Goal: Task Accomplishment & Management: Use online tool/utility

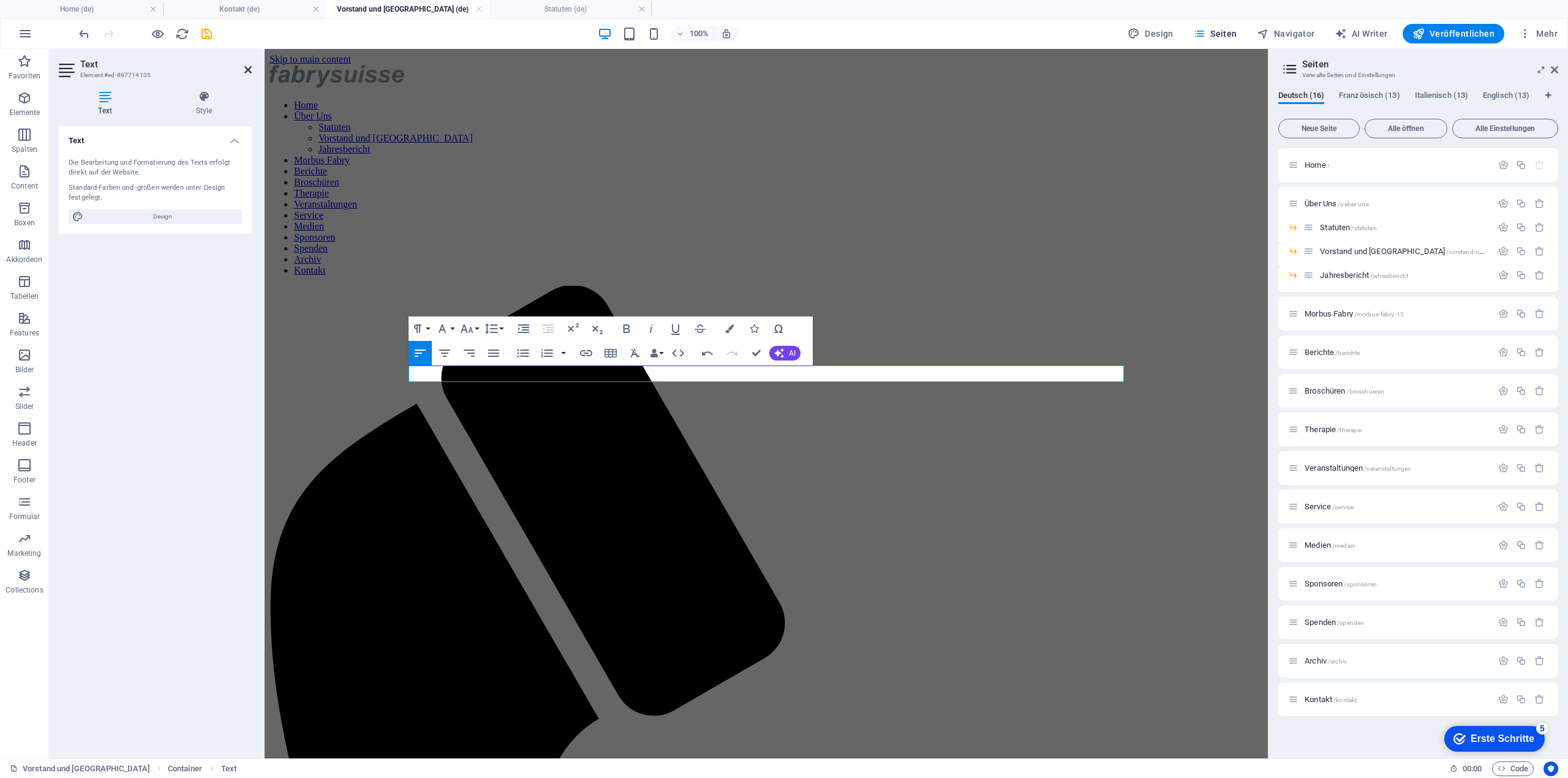
click at [247, 68] on icon at bounding box center [248, 69] width 7 height 10
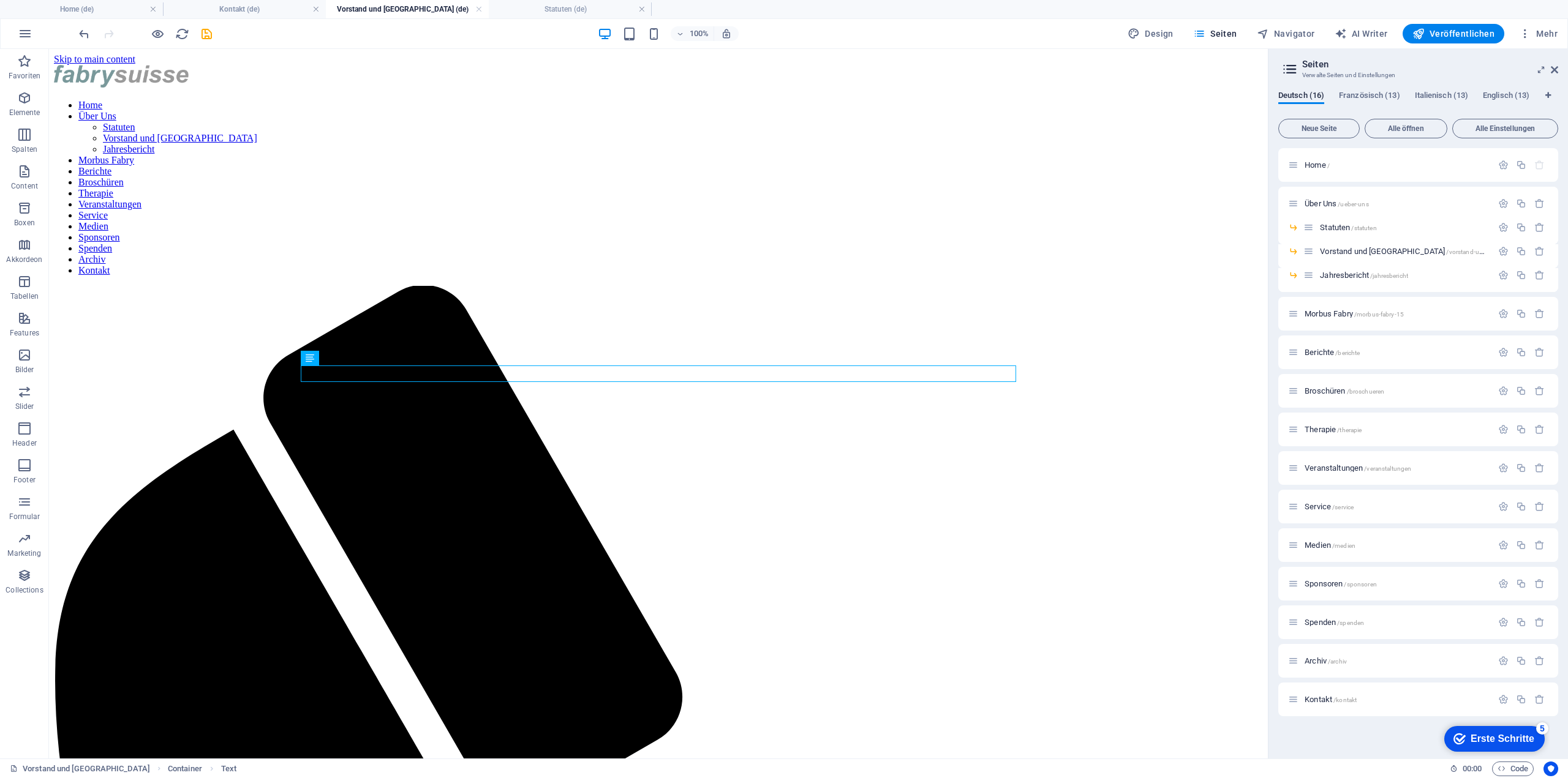
click at [213, 35] on div "100% Design Seiten Navigator AI Writer Veröffentlichen Mehr" at bounding box center [819, 33] width 1486 height 19
click at [208, 34] on icon "save" at bounding box center [206, 33] width 14 height 14
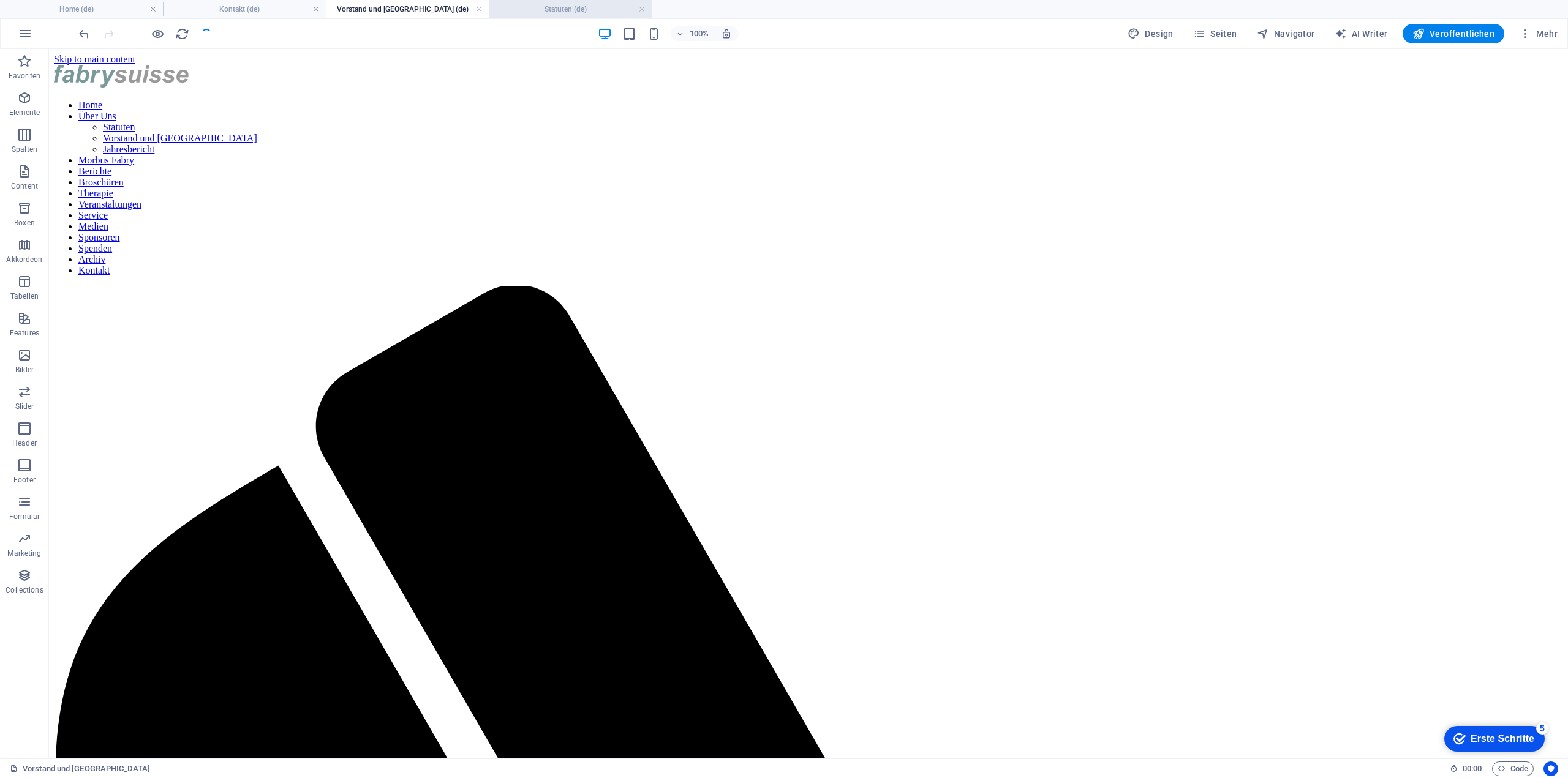
click at [538, 14] on h4 "Statuten (de)" at bounding box center [570, 9] width 163 height 14
click at [428, 12] on h4 "Vorstand und Beirut (de)" at bounding box center [407, 9] width 163 height 14
click at [793, 473] on div "+ Abschnitt" at bounding box center [808, 474] width 60 height 21
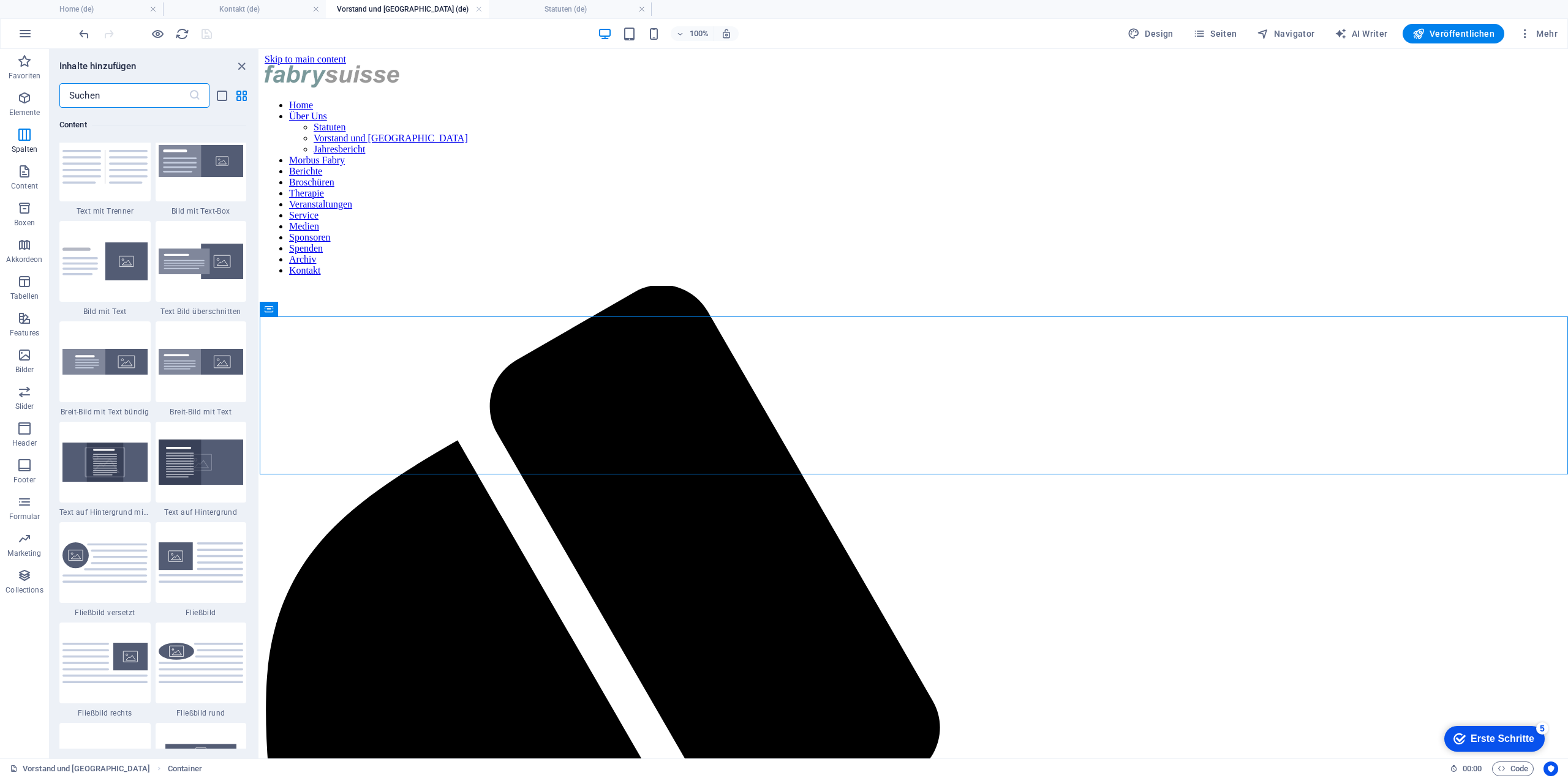
scroll to position [1897, 0]
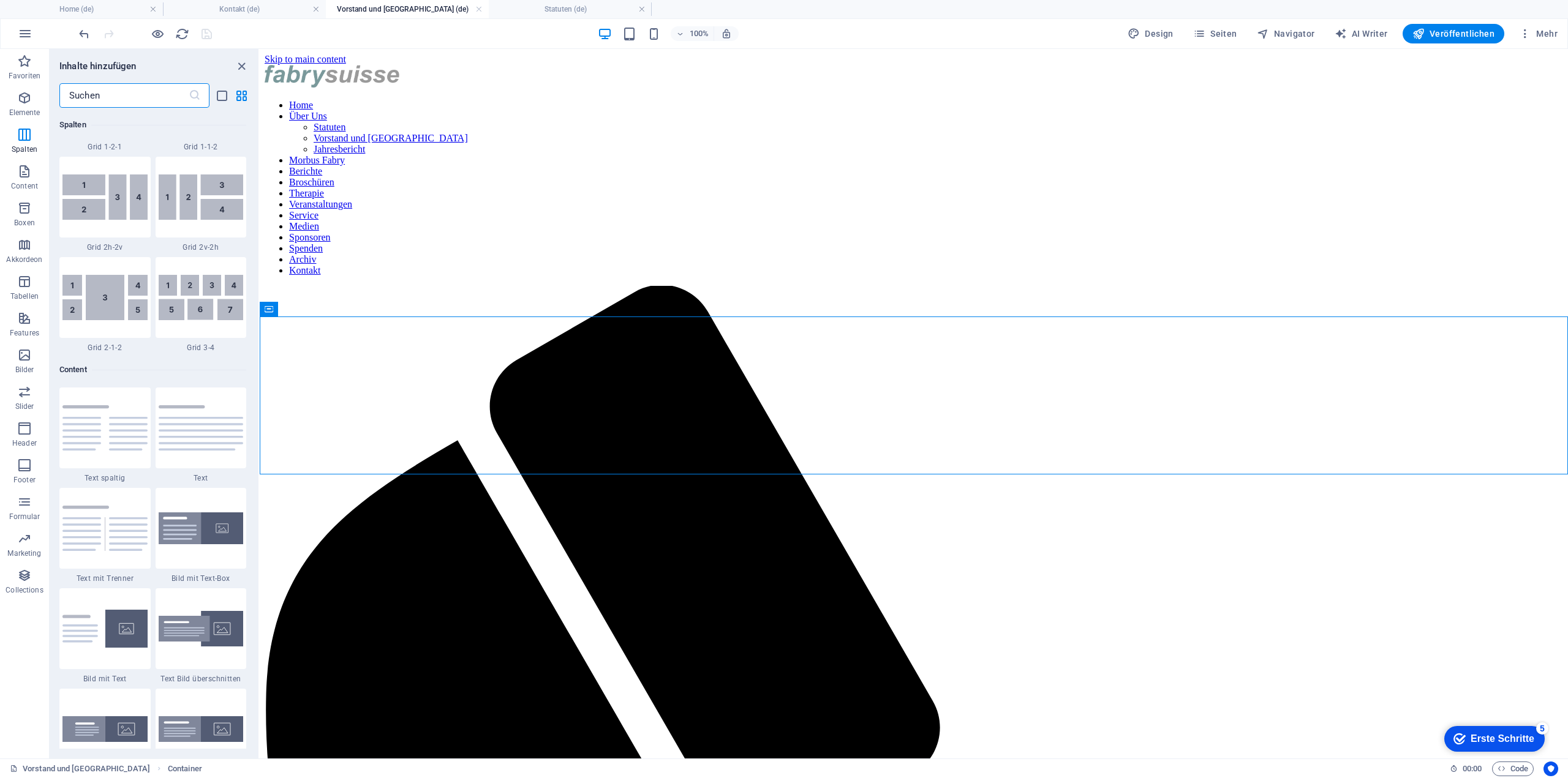
click at [124, 98] on input "text" at bounding box center [124, 95] width 129 height 25
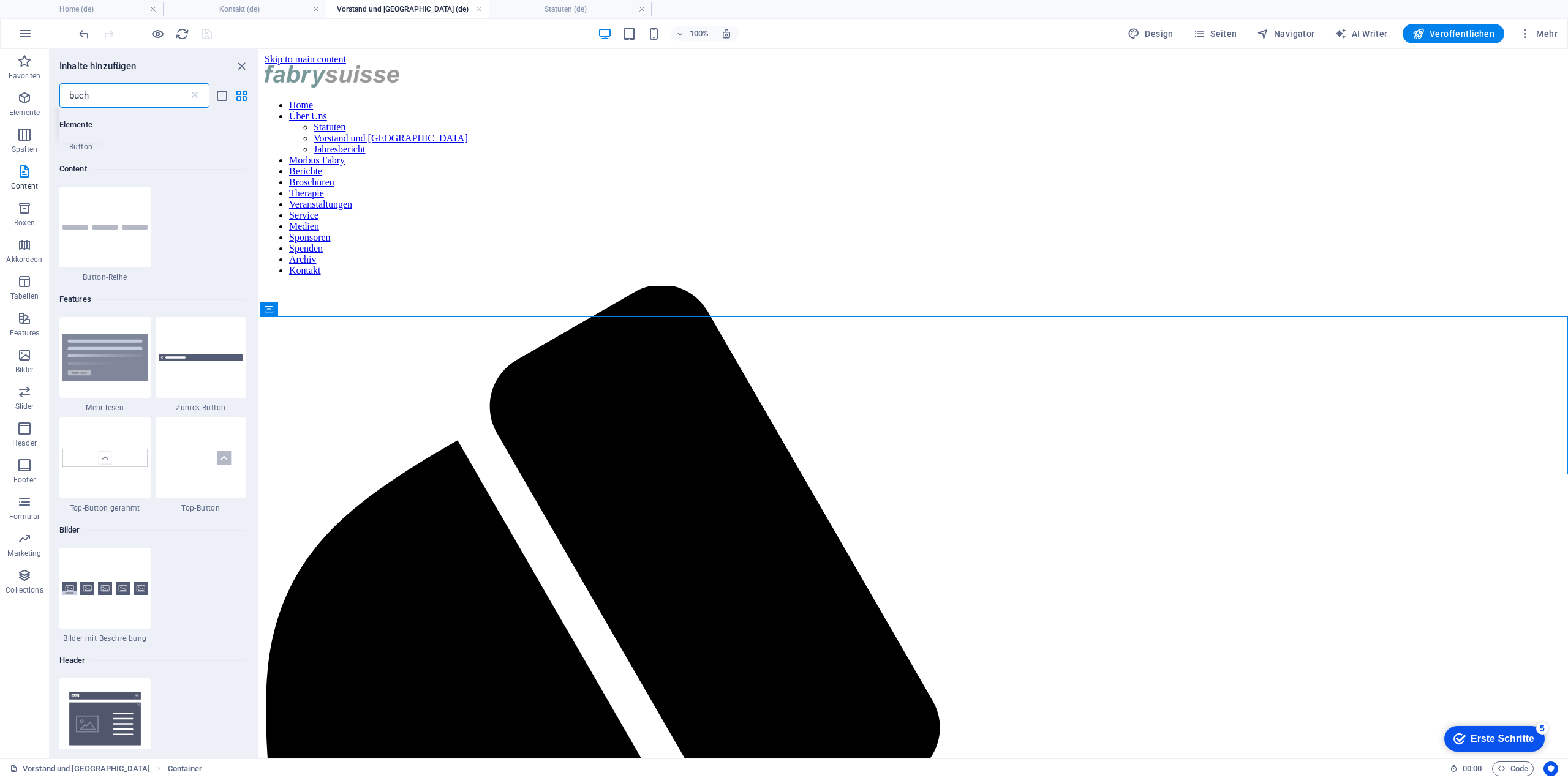
scroll to position [0, 0]
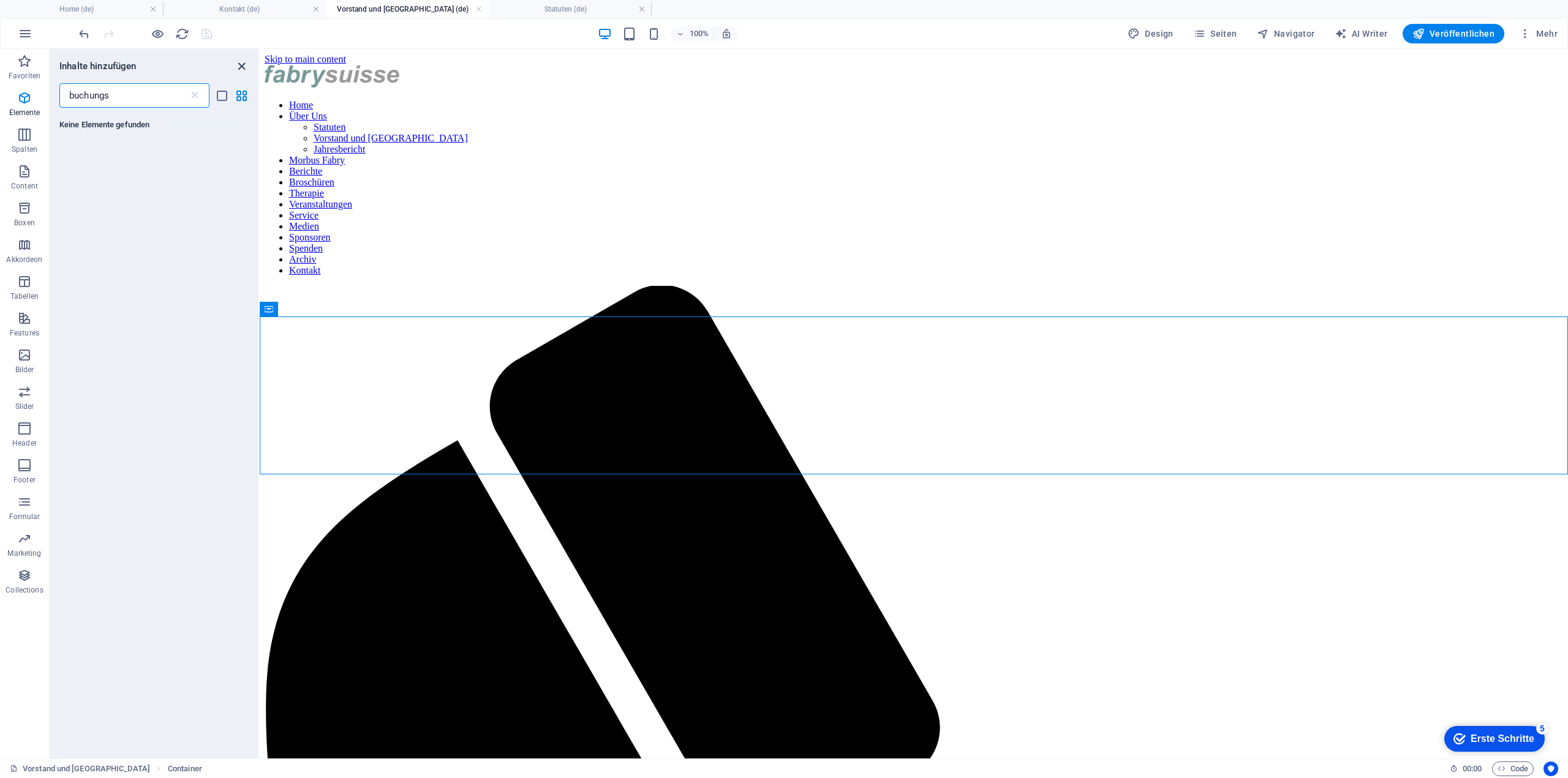
type input "buchungs"
click at [248, 66] on icon "close panel" at bounding box center [241, 65] width 14 height 14
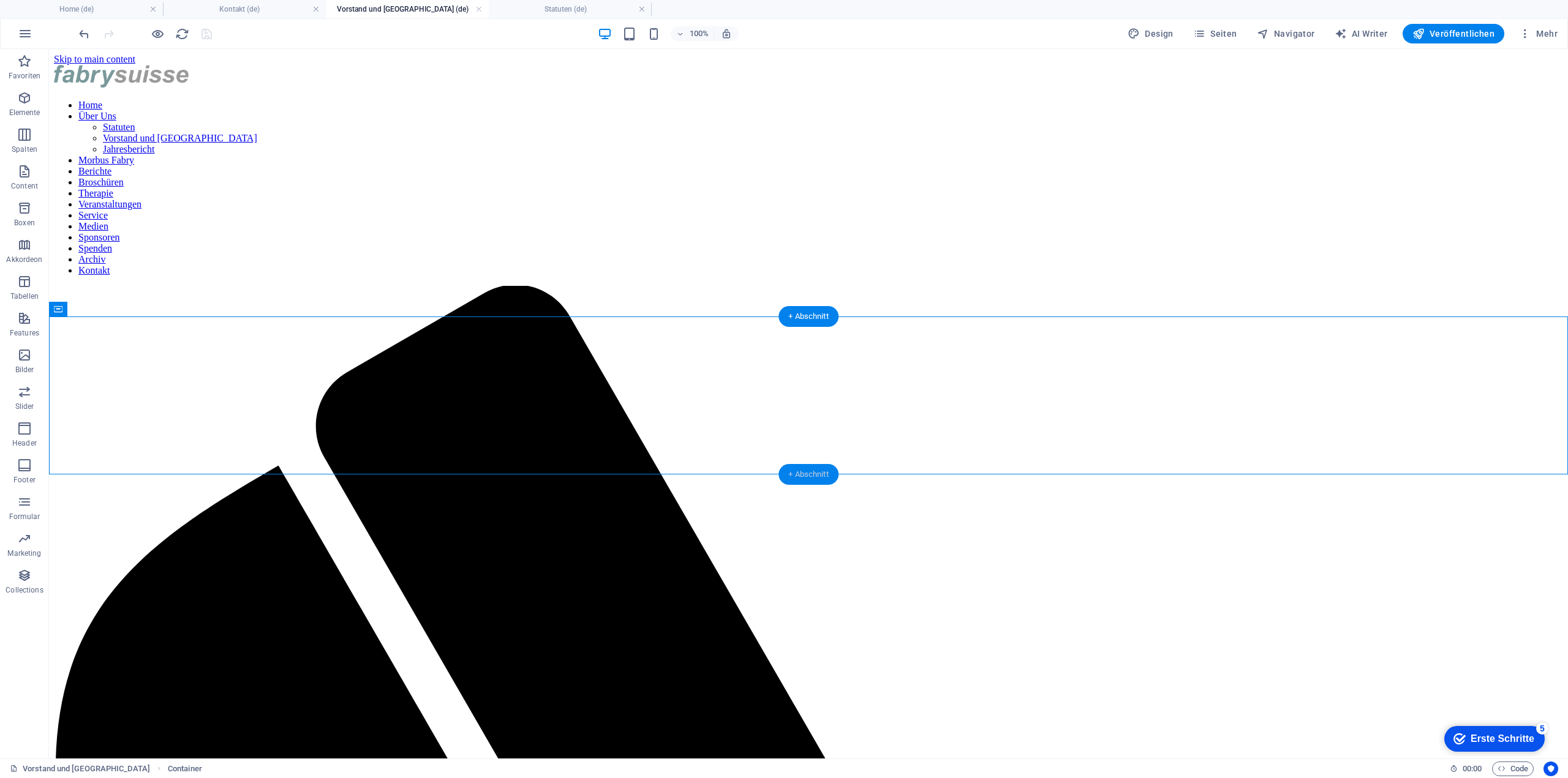
click at [829, 472] on div "+ Abschnitt" at bounding box center [808, 474] width 60 height 21
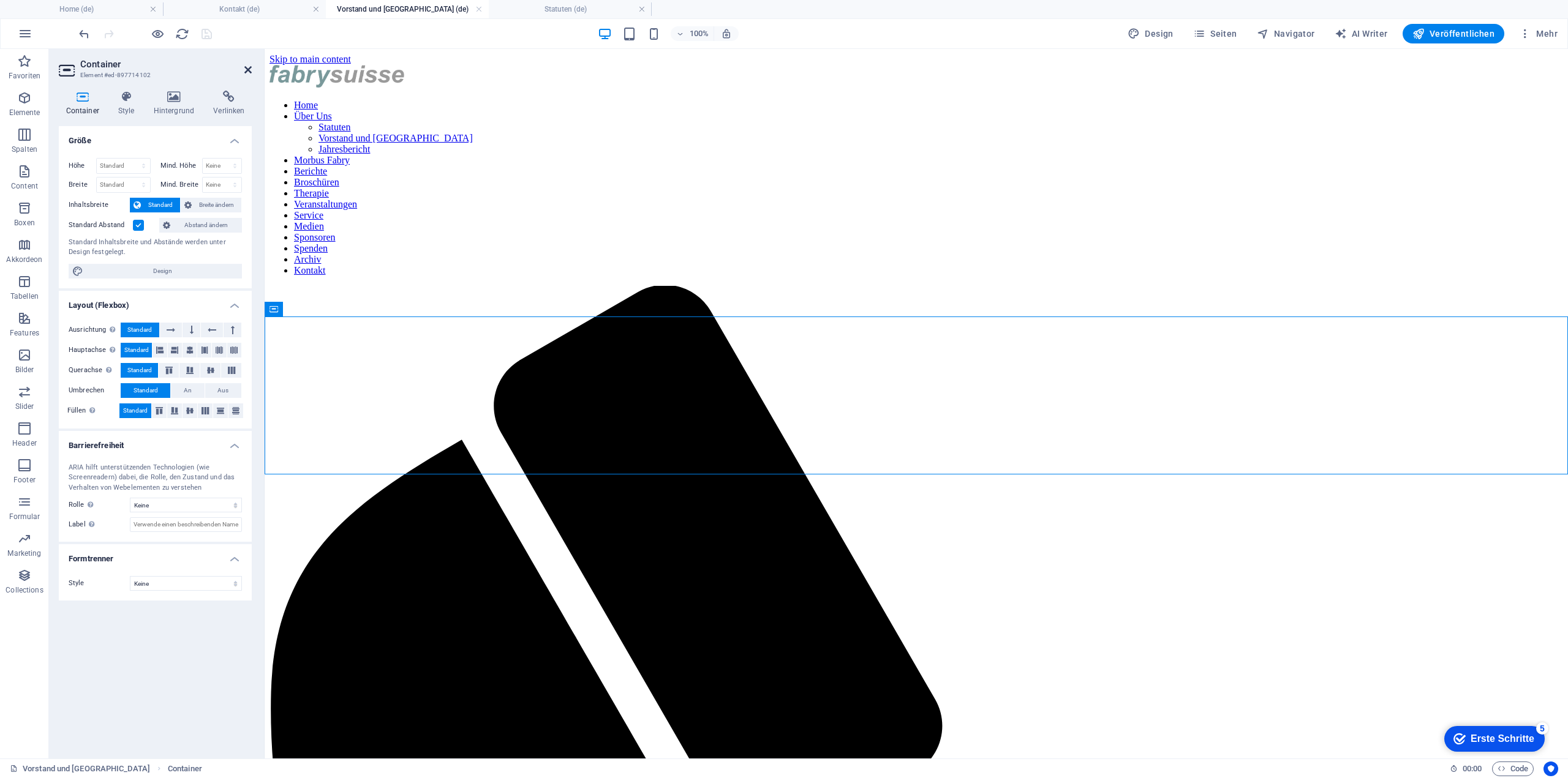
click at [247, 72] on icon at bounding box center [248, 69] width 7 height 10
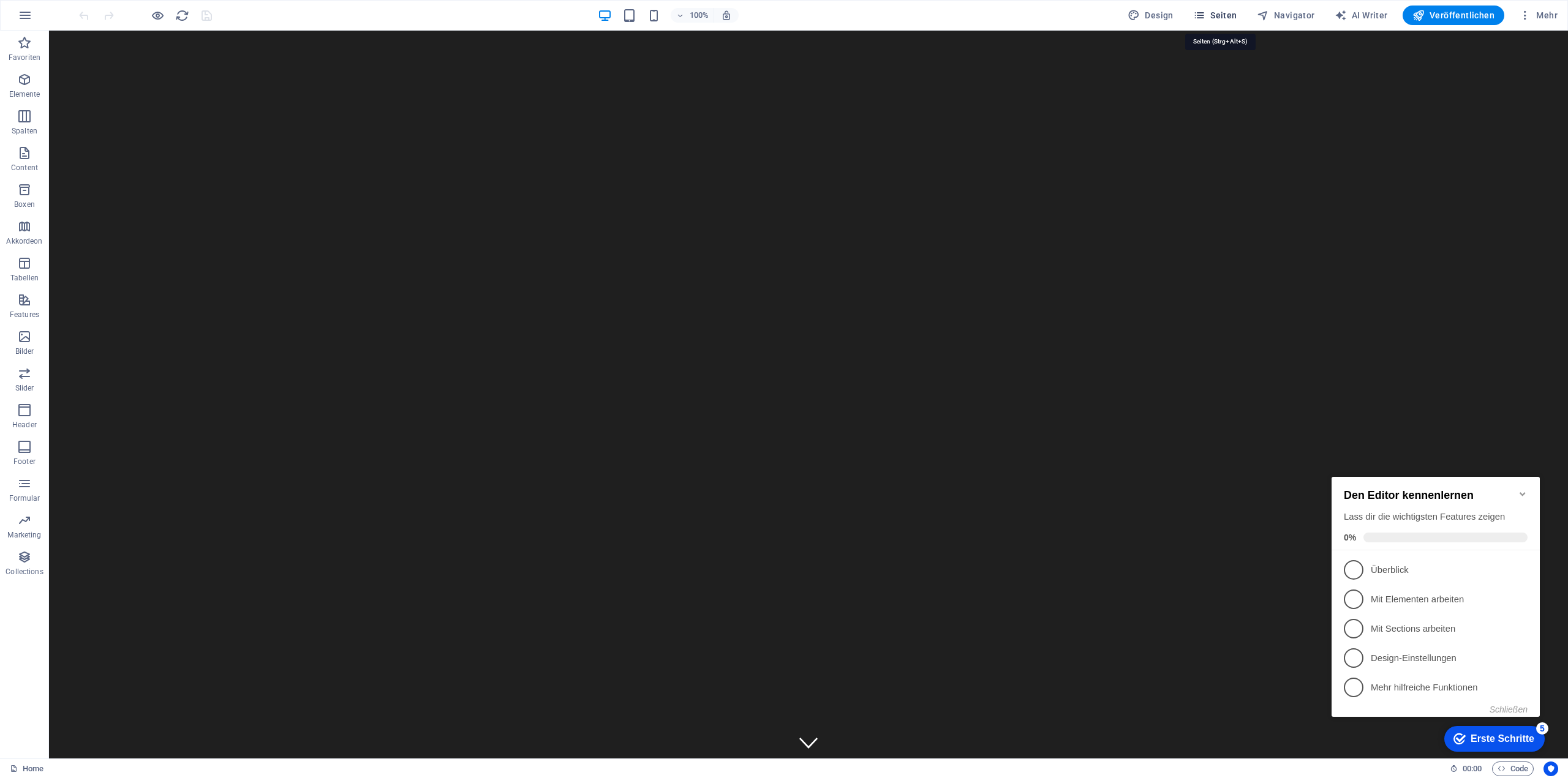
click at [1228, 16] on span "Seiten" at bounding box center [1215, 15] width 44 height 12
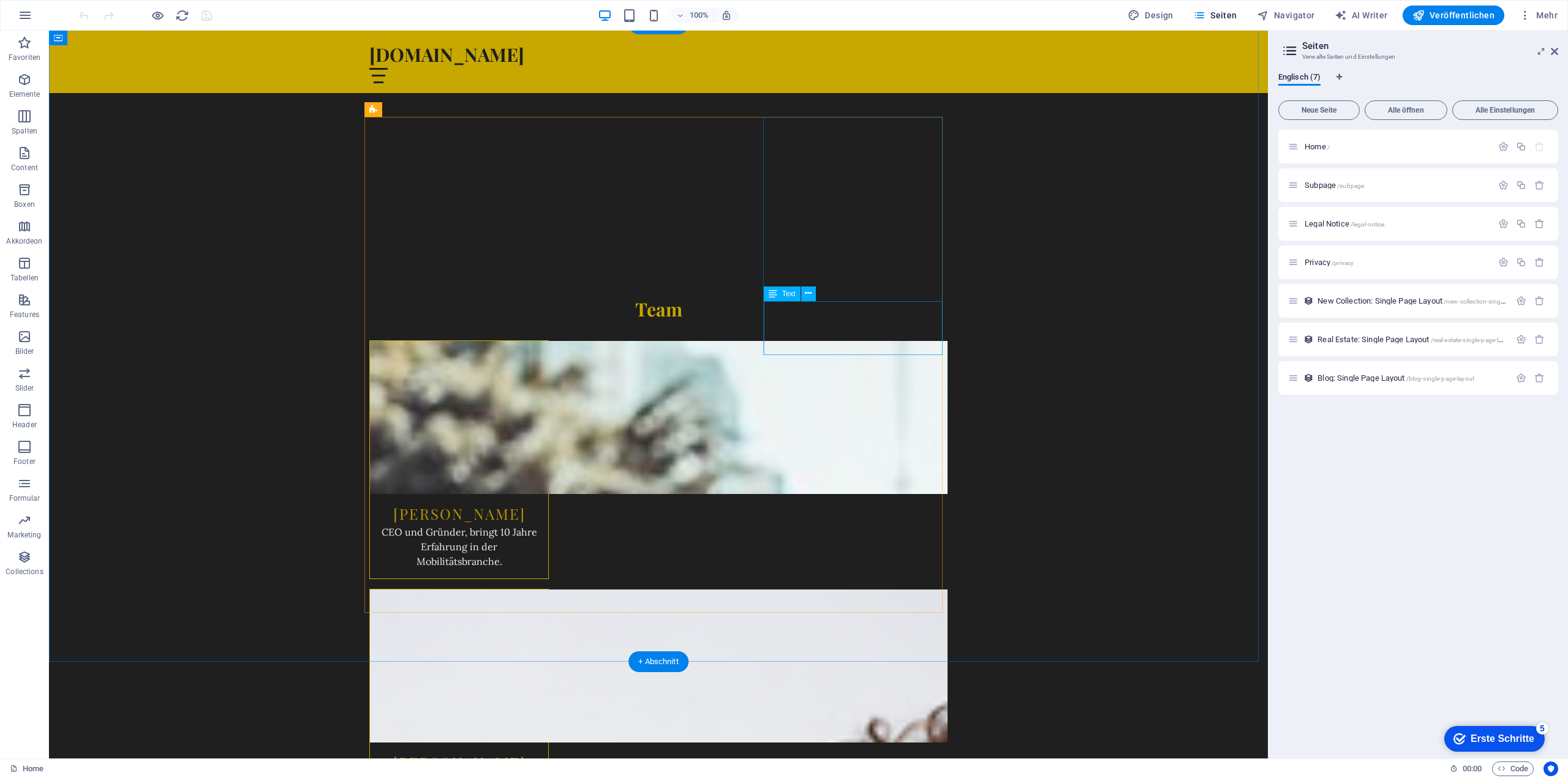
scroll to position [612, 0]
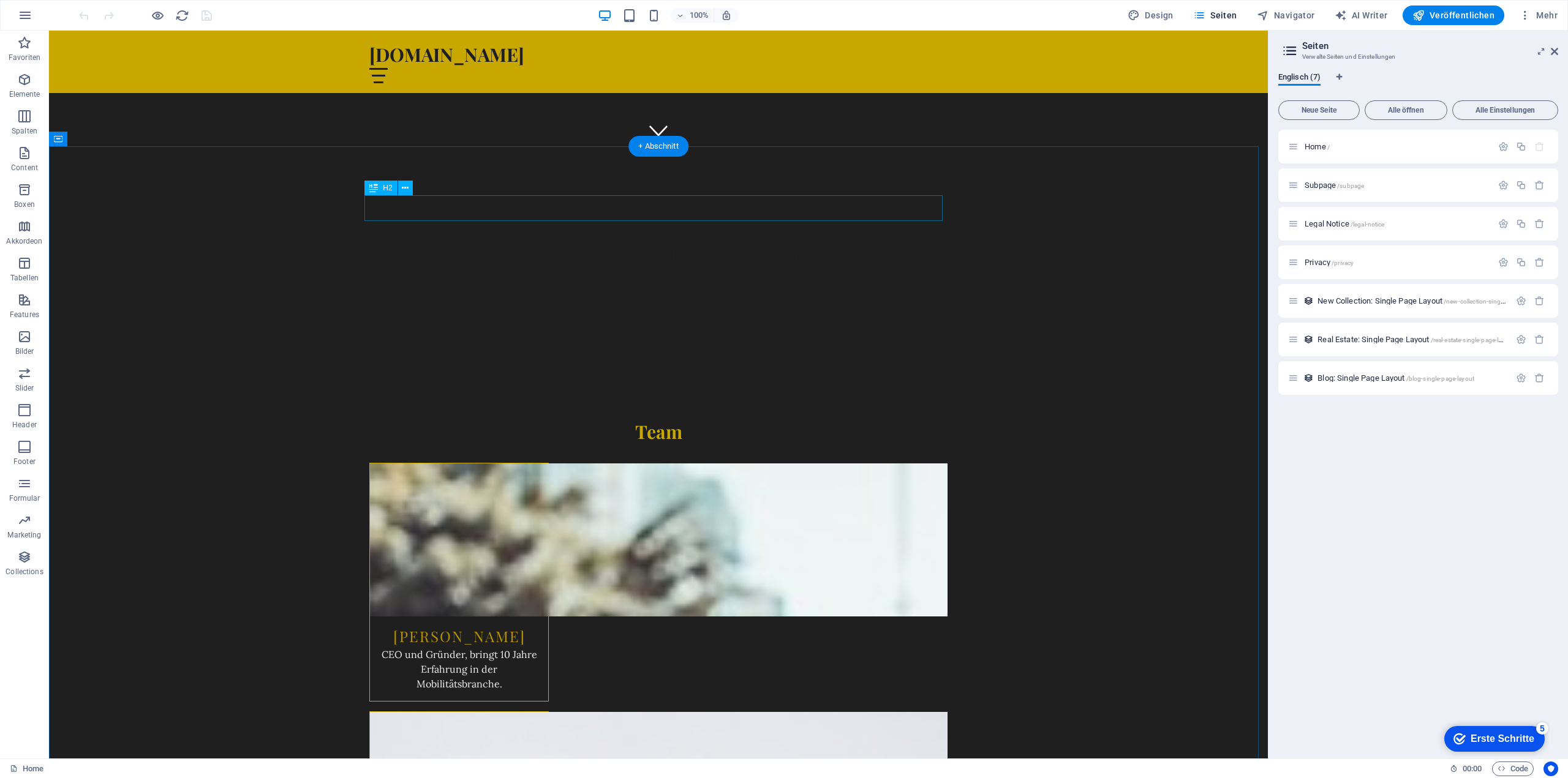
click at [659, 418] on div "Team" at bounding box center [658, 431] width 578 height 26
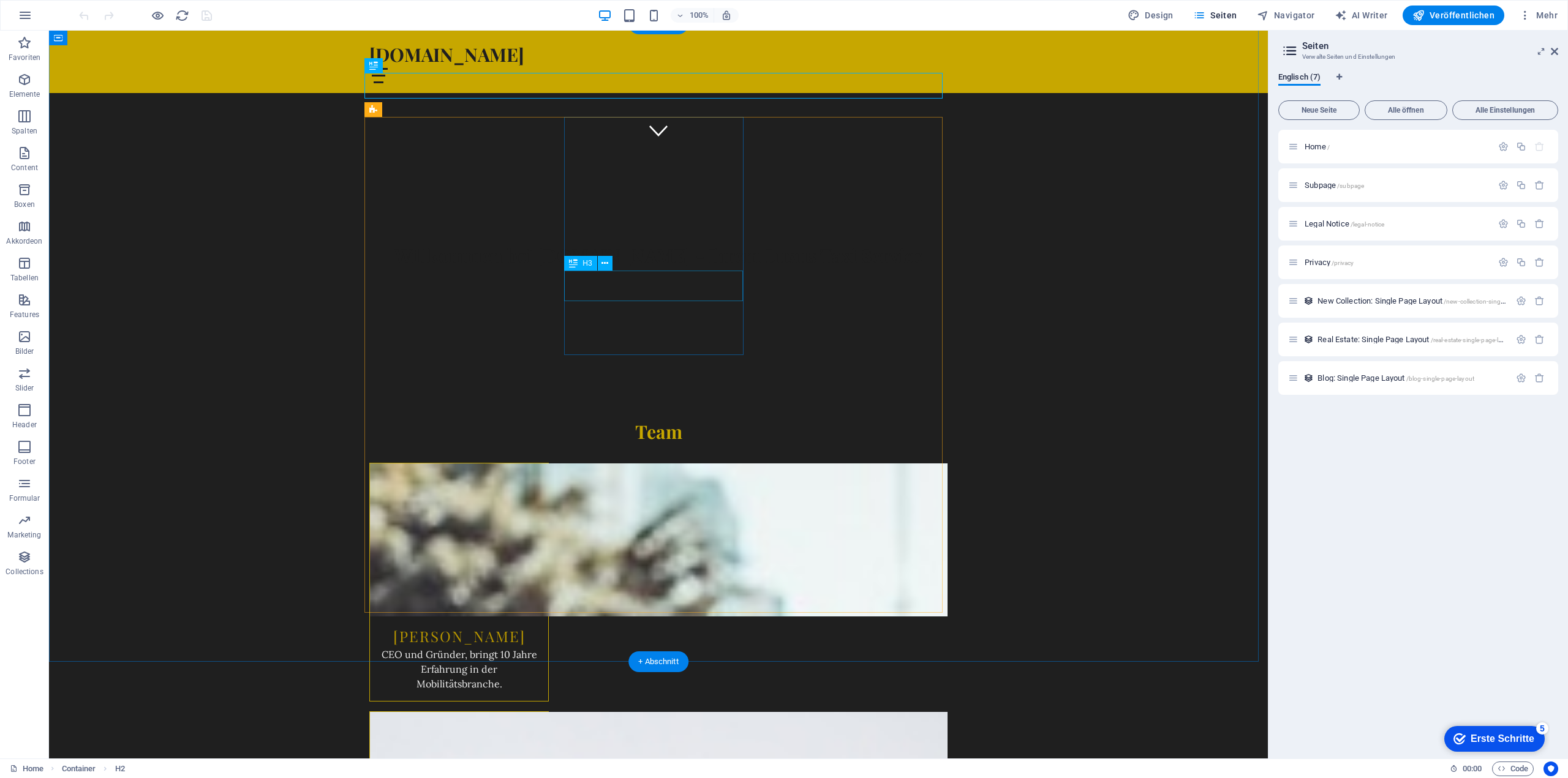
scroll to position [735, 0]
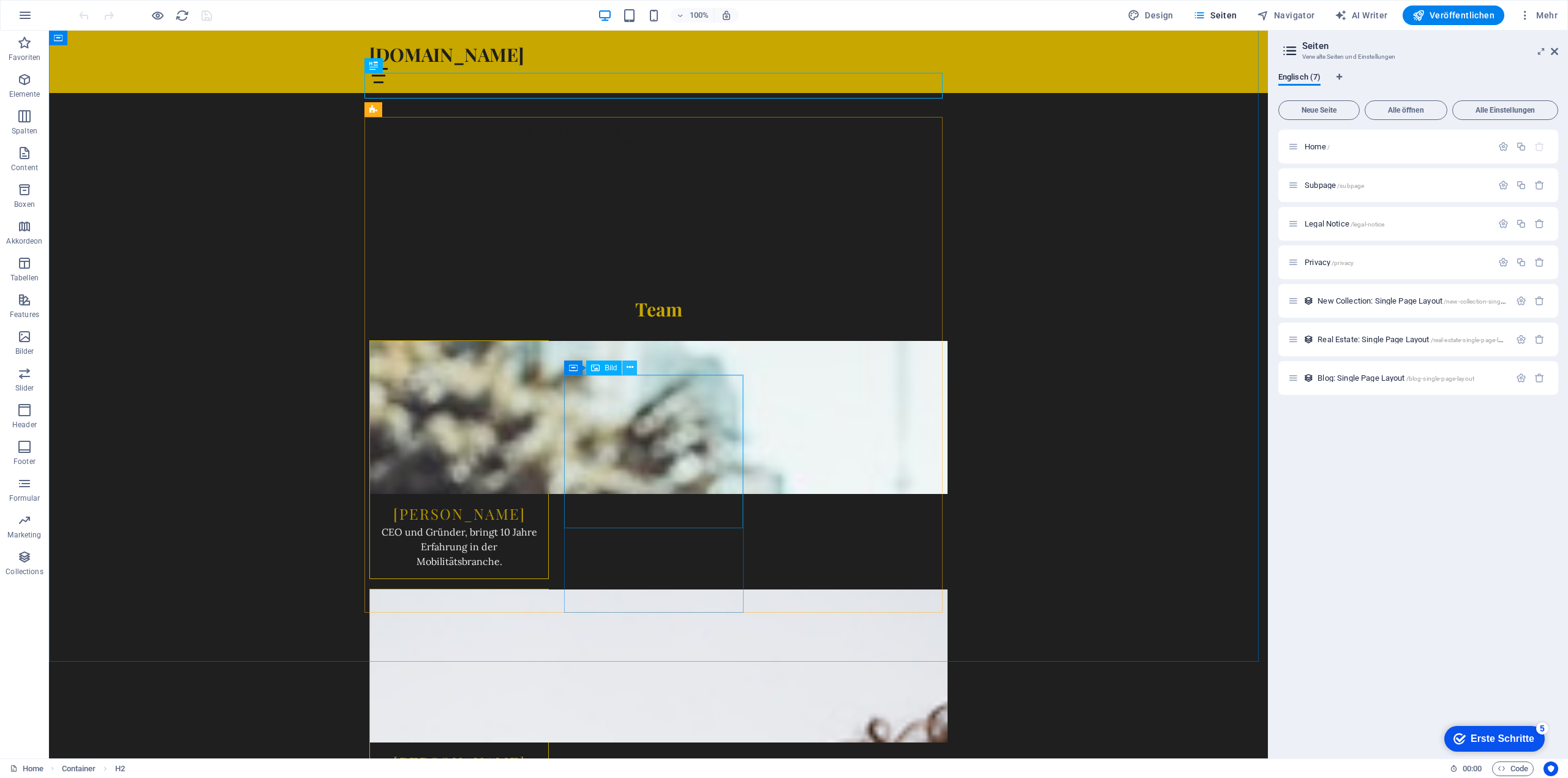
click at [634, 365] on button at bounding box center [630, 368] width 15 height 15
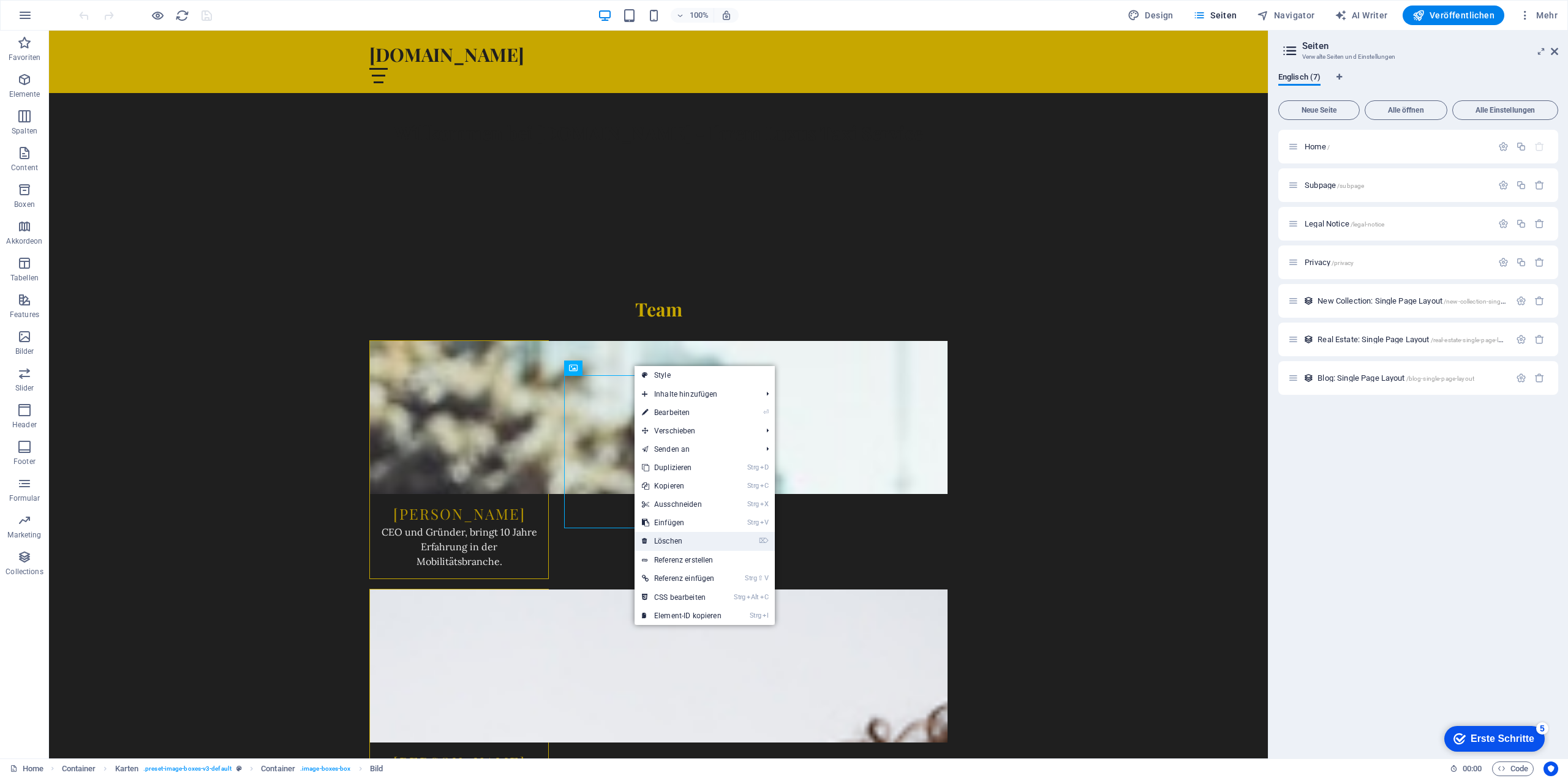
click at [709, 546] on link "⌦ Löschen" at bounding box center [682, 541] width 94 height 18
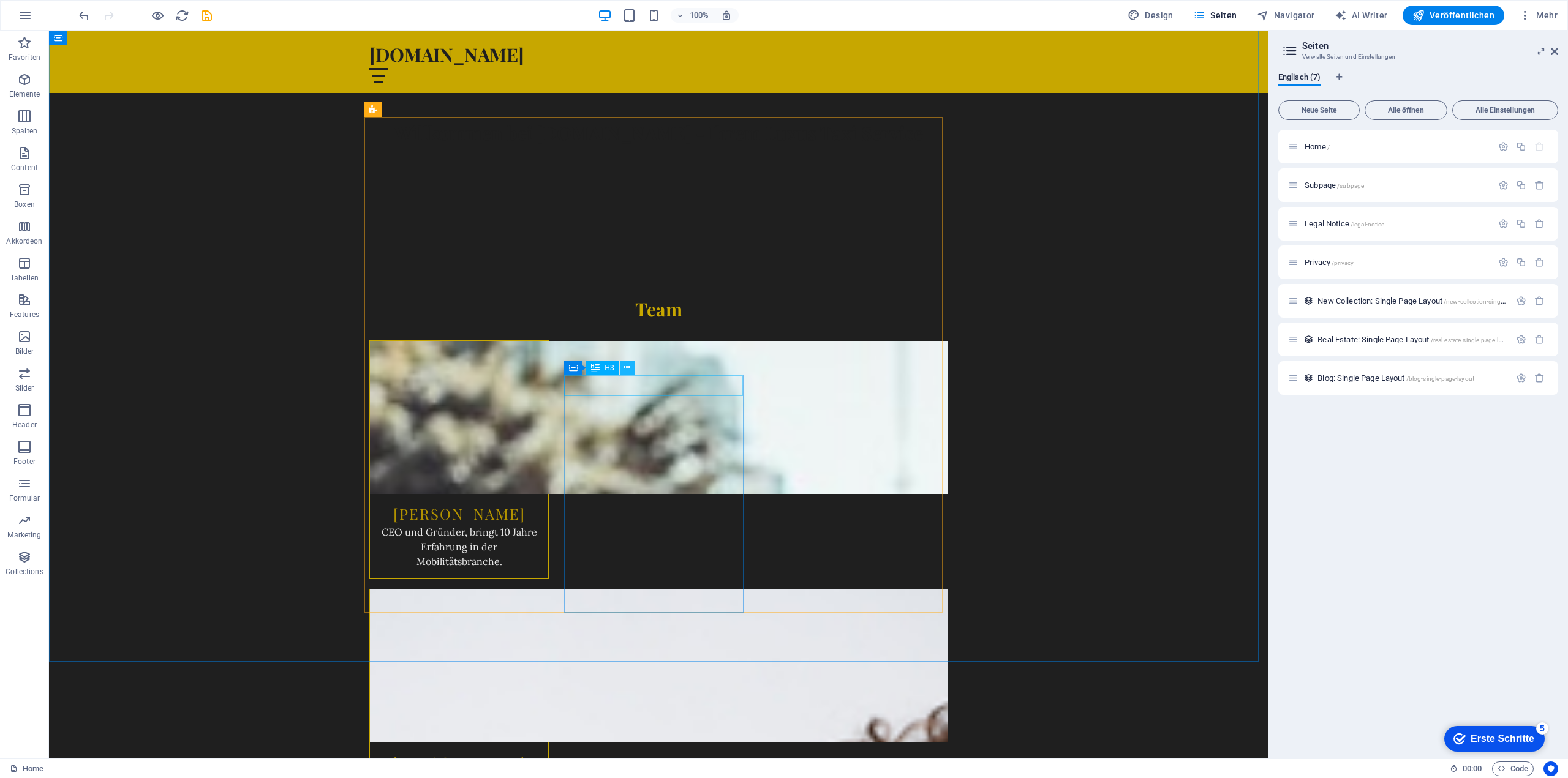
click at [631, 365] on button at bounding box center [627, 368] width 15 height 15
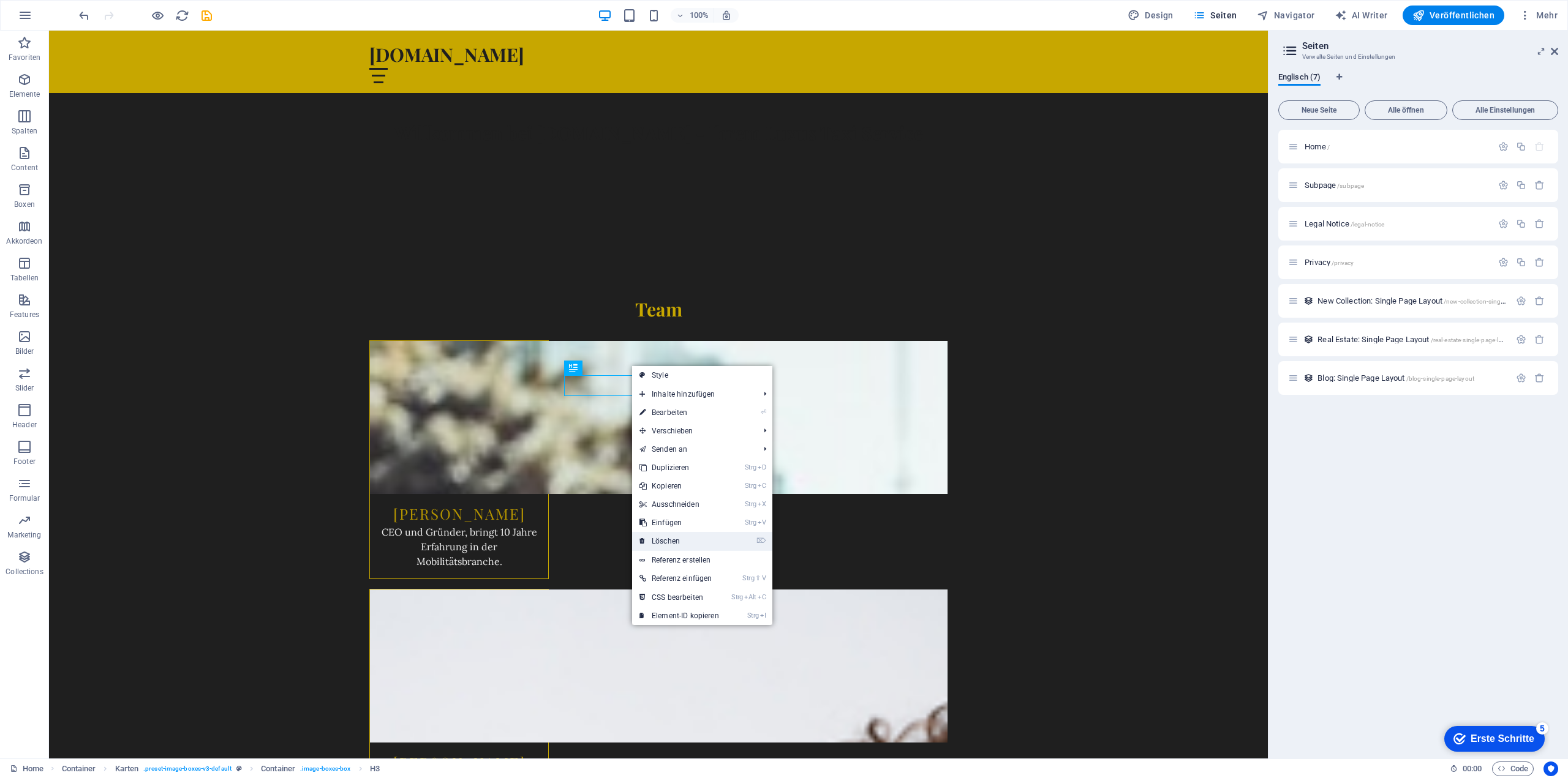
click at [718, 536] on link "⌦ Löschen" at bounding box center [679, 541] width 94 height 18
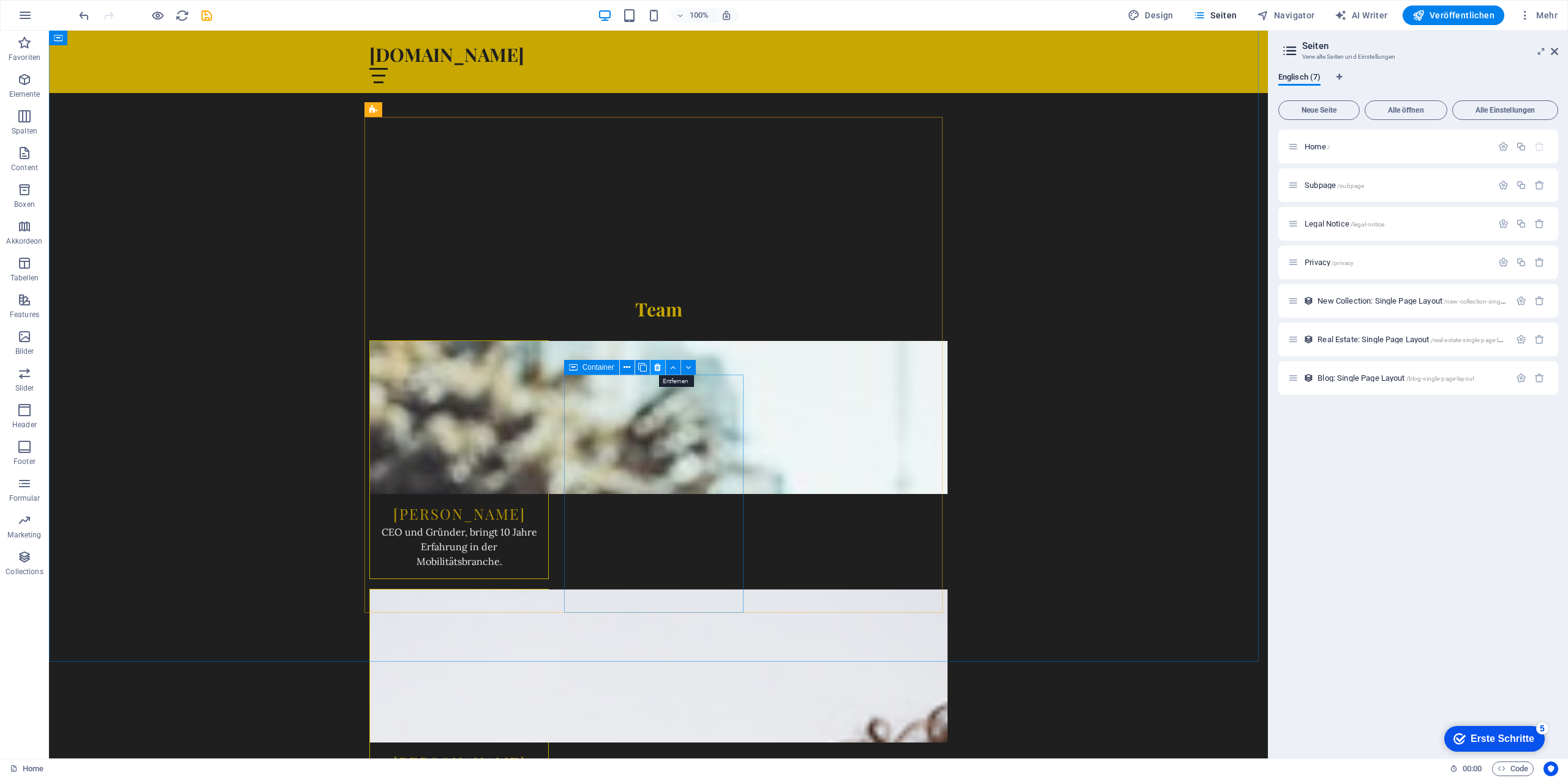
click at [660, 367] on icon at bounding box center [657, 368] width 6 height 13
click at [655, 370] on icon at bounding box center [657, 368] width 6 height 13
click at [458, 369] on icon at bounding box center [457, 368] width 6 height 13
click at [859, 107] on icon at bounding box center [857, 110] width 6 height 13
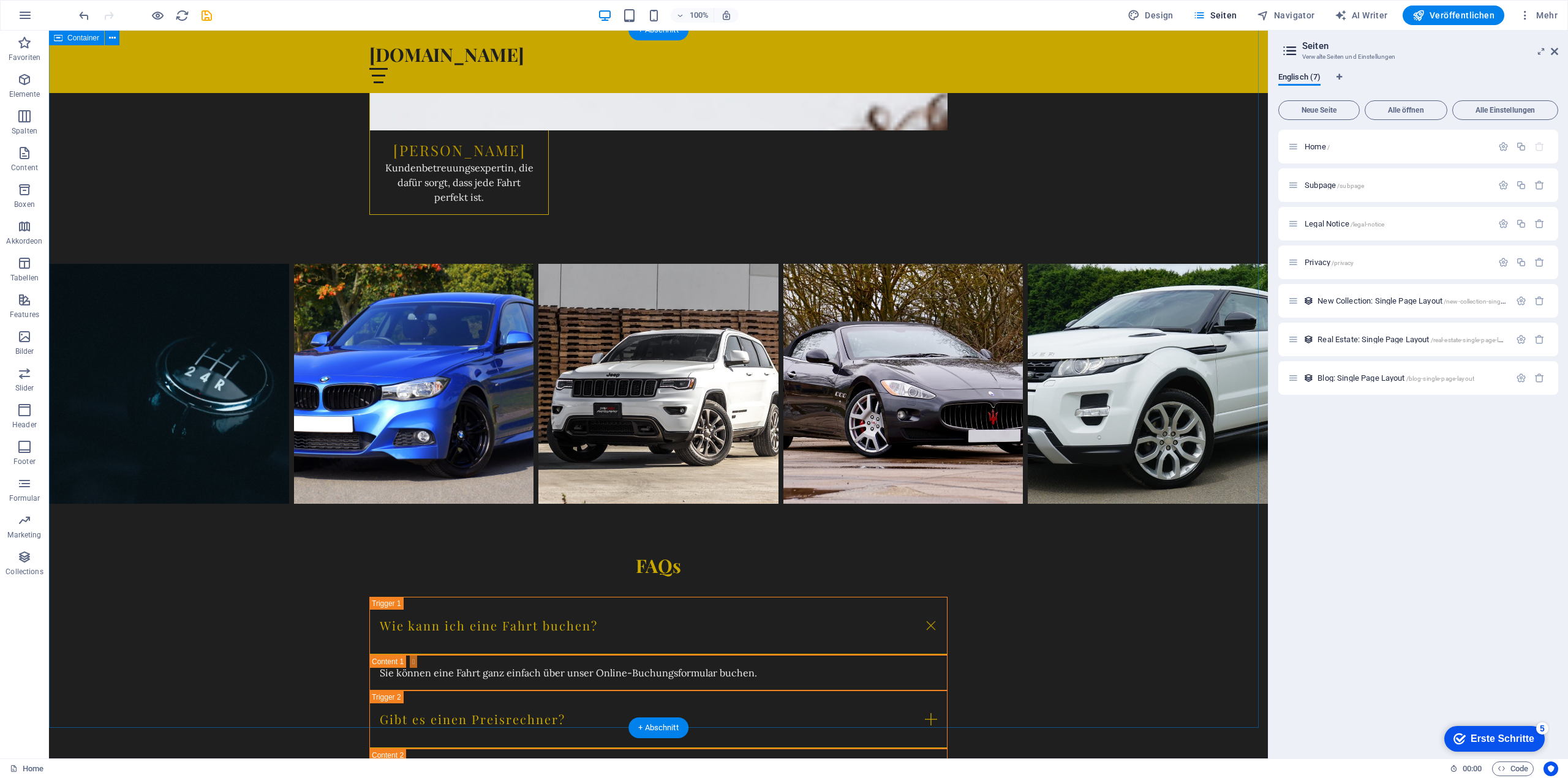
scroll to position [1468, 0]
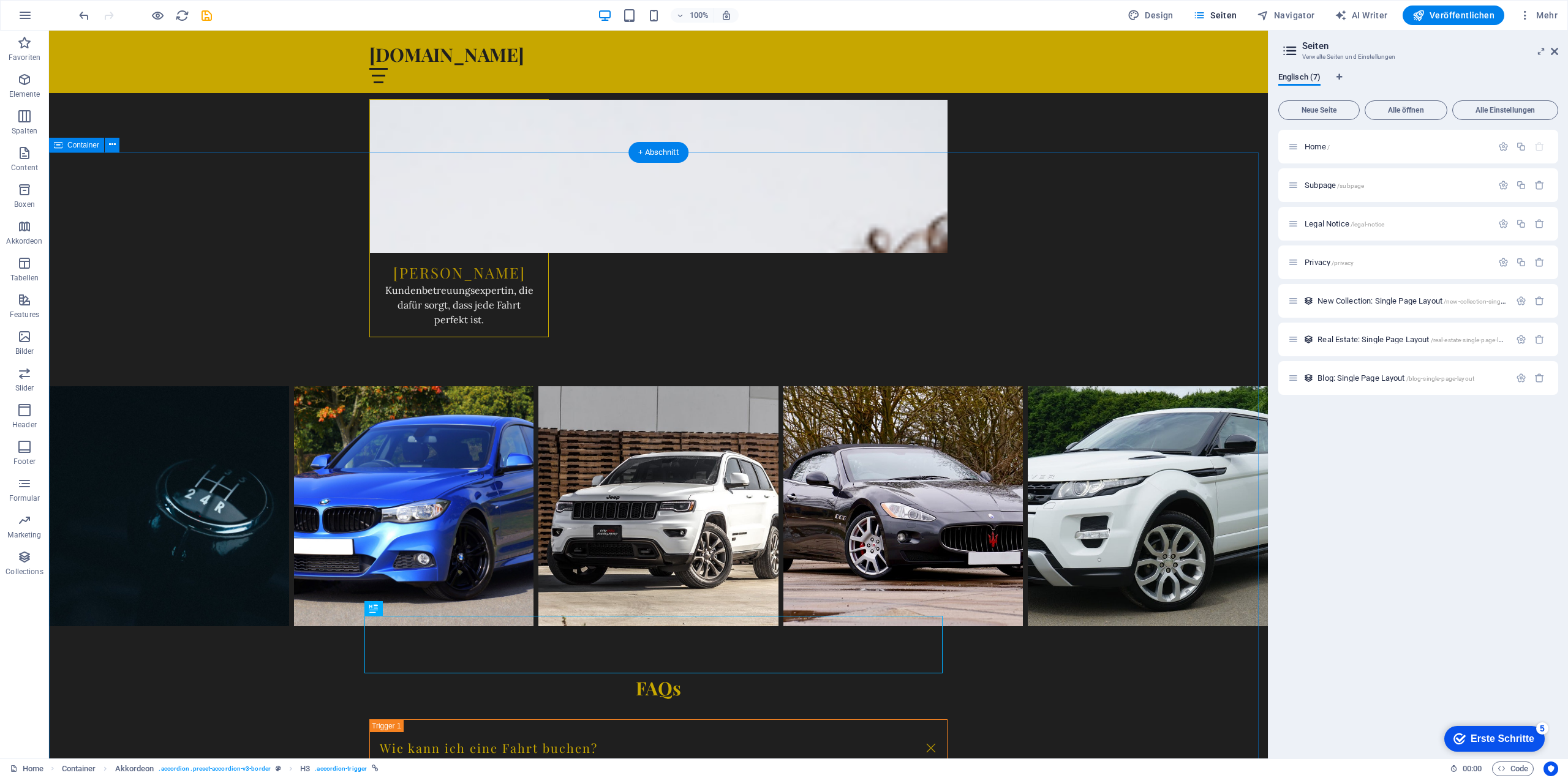
click at [573, 719] on div "Wie kann ich eine Fahrt buchen?" at bounding box center [658, 748] width 578 height 58
click at [1528, 14] on icon "button" at bounding box center [1525, 15] width 12 height 12
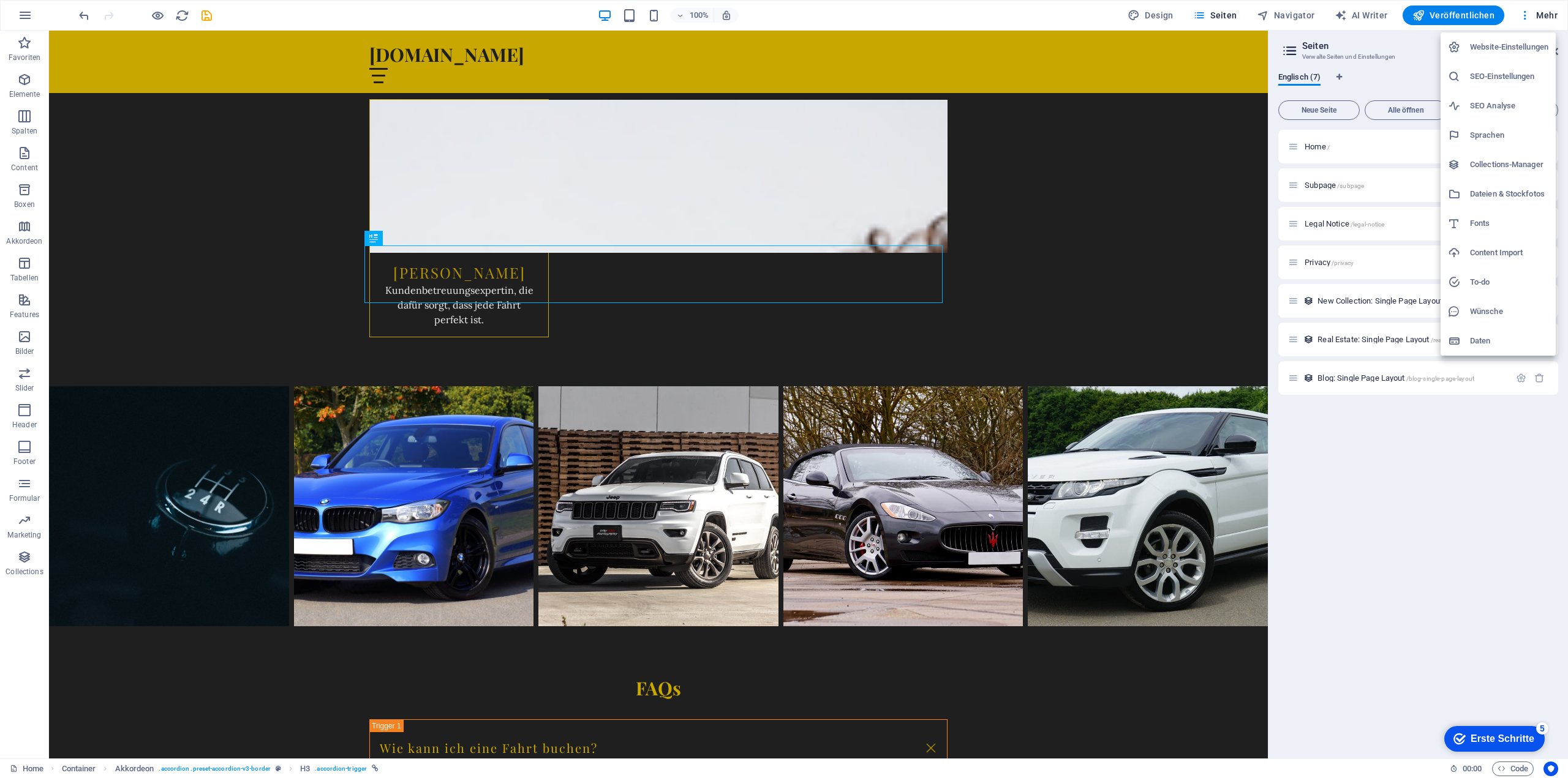
click at [1499, 307] on h6 "Wünsche" at bounding box center [1508, 312] width 78 height 15
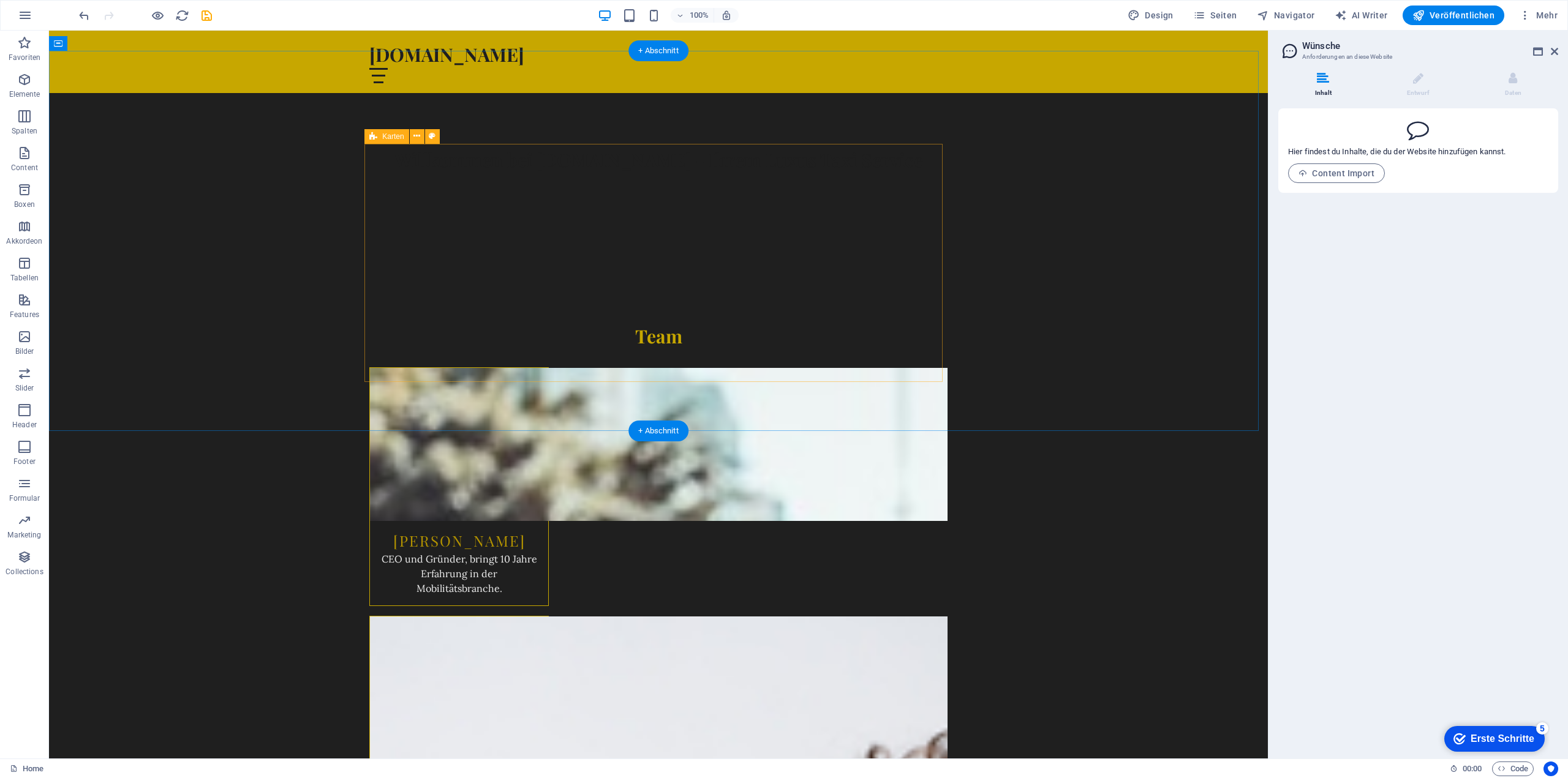
scroll to position [340, 0]
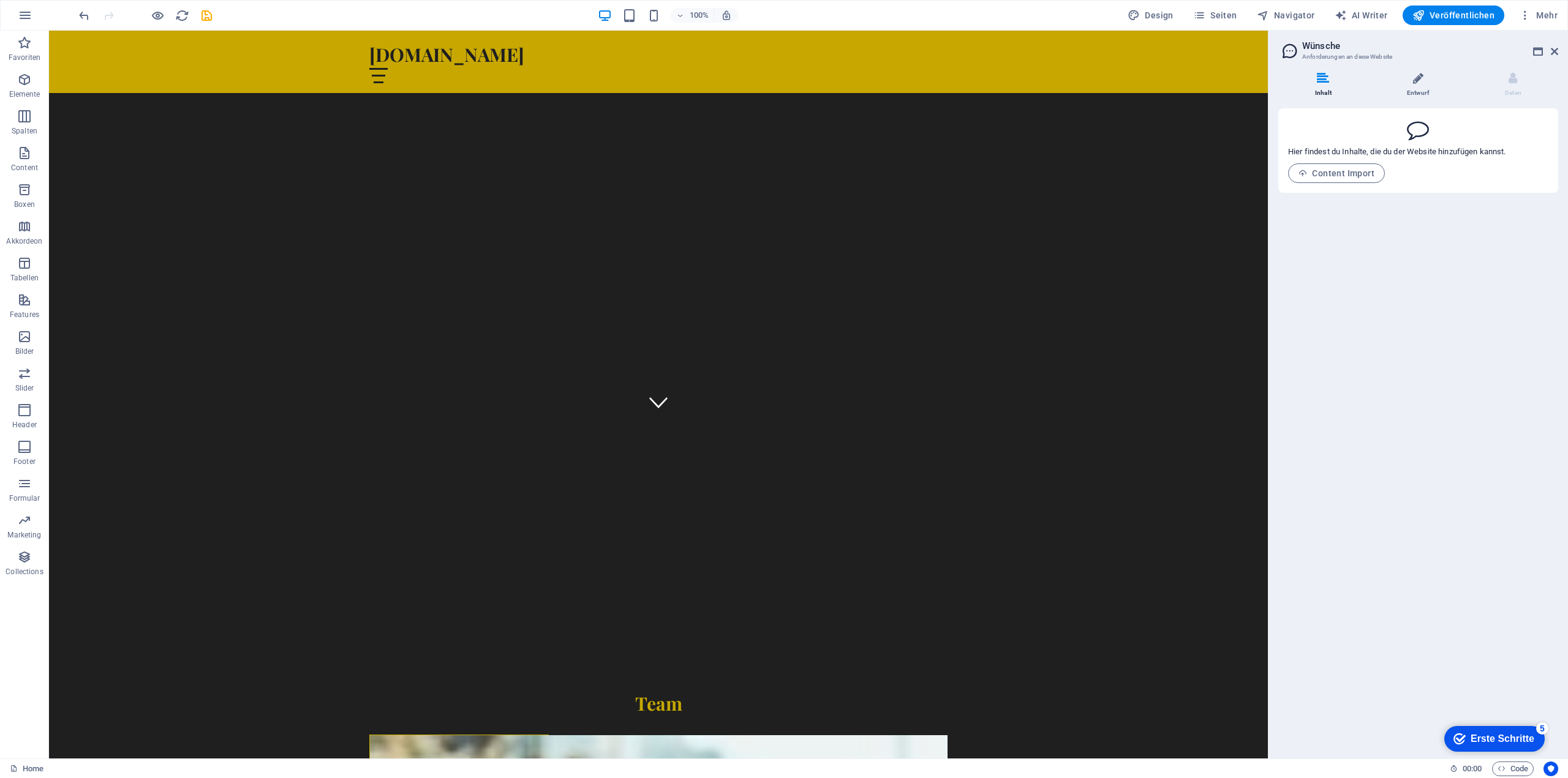
click at [1422, 85] on li "Entwurf" at bounding box center [1420, 85] width 95 height 27
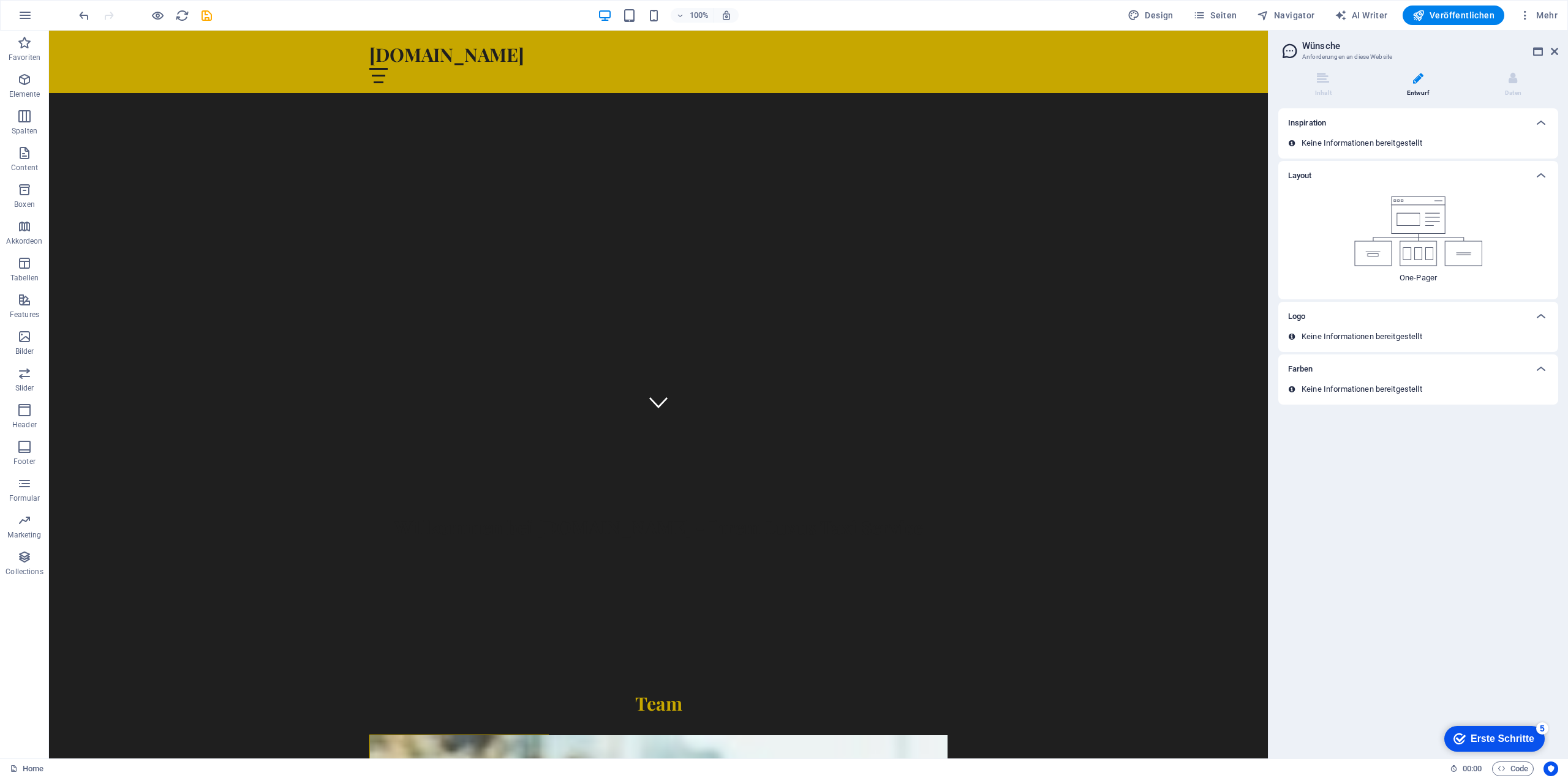
click at [1404, 230] on img at bounding box center [1418, 231] width 128 height 70
click at [1367, 337] on p "Keine Informationen bereitgestellt" at bounding box center [1361, 336] width 121 height 11
click at [1355, 380] on div "Farben" at bounding box center [1418, 369] width 279 height 29
click at [1542, 312] on icon at bounding box center [1541, 316] width 15 height 15
click at [1554, 167] on div "Layout" at bounding box center [1418, 176] width 279 height 29
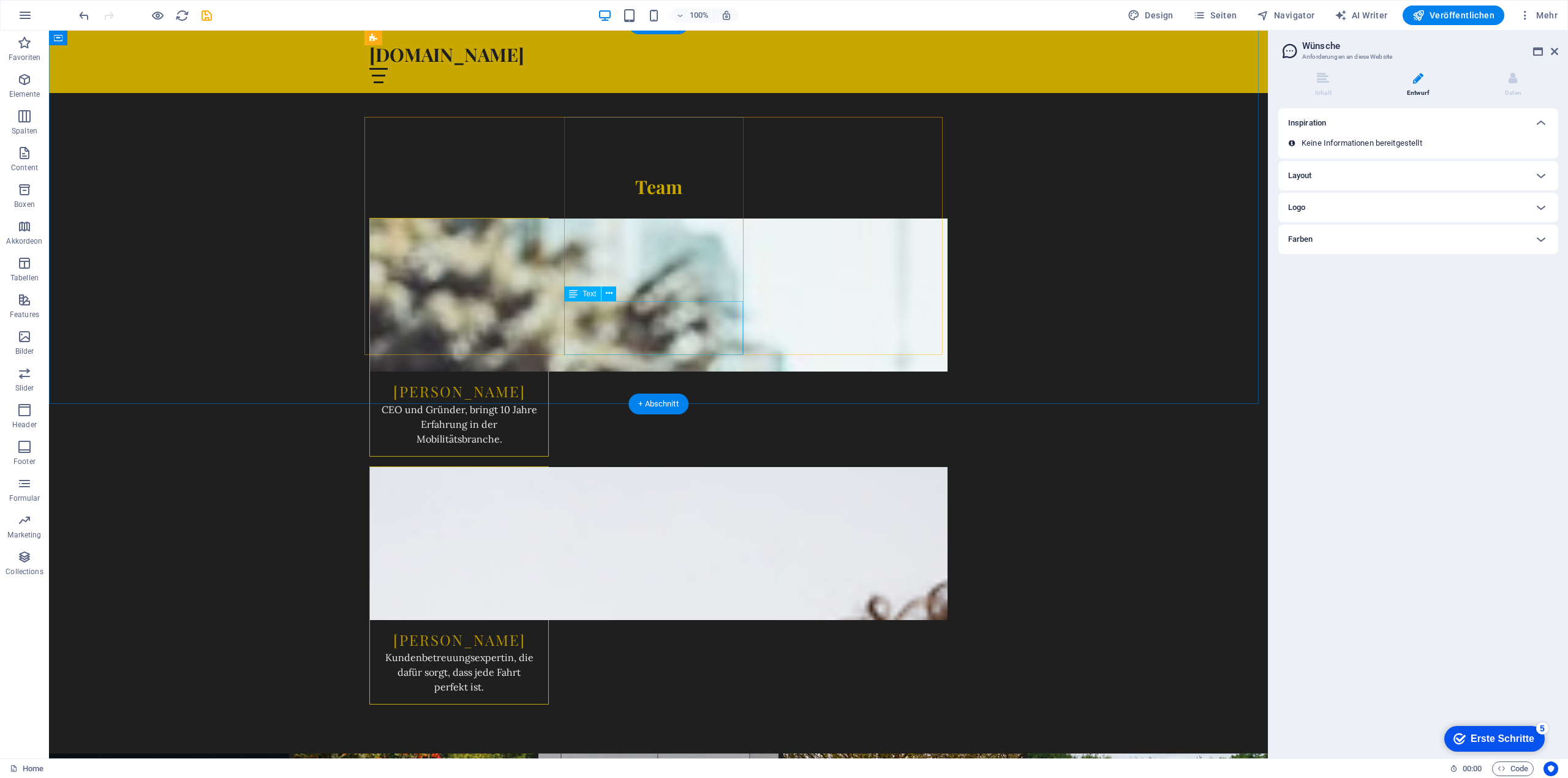
scroll to position [489, 0]
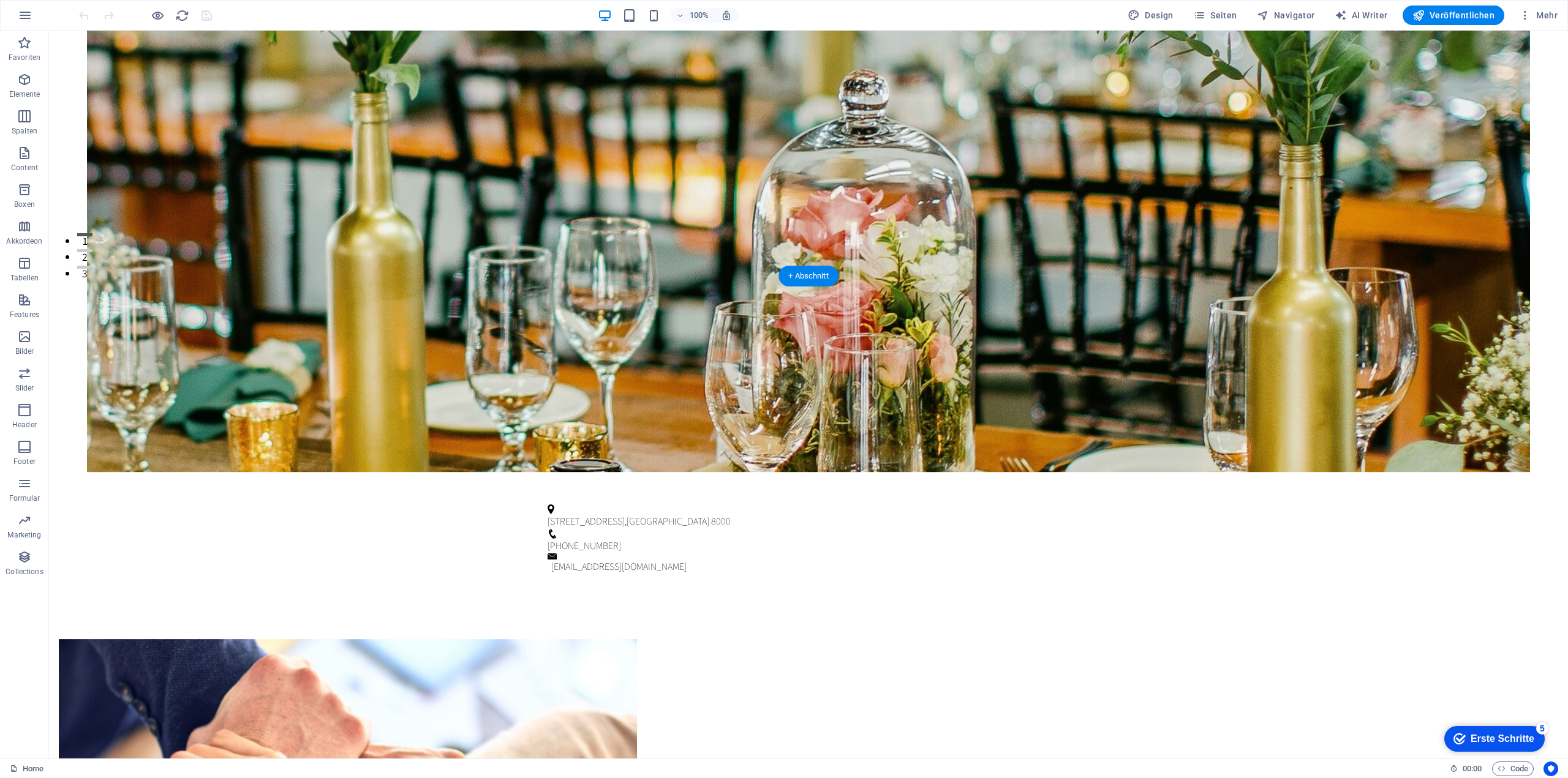
scroll to position [612, 0]
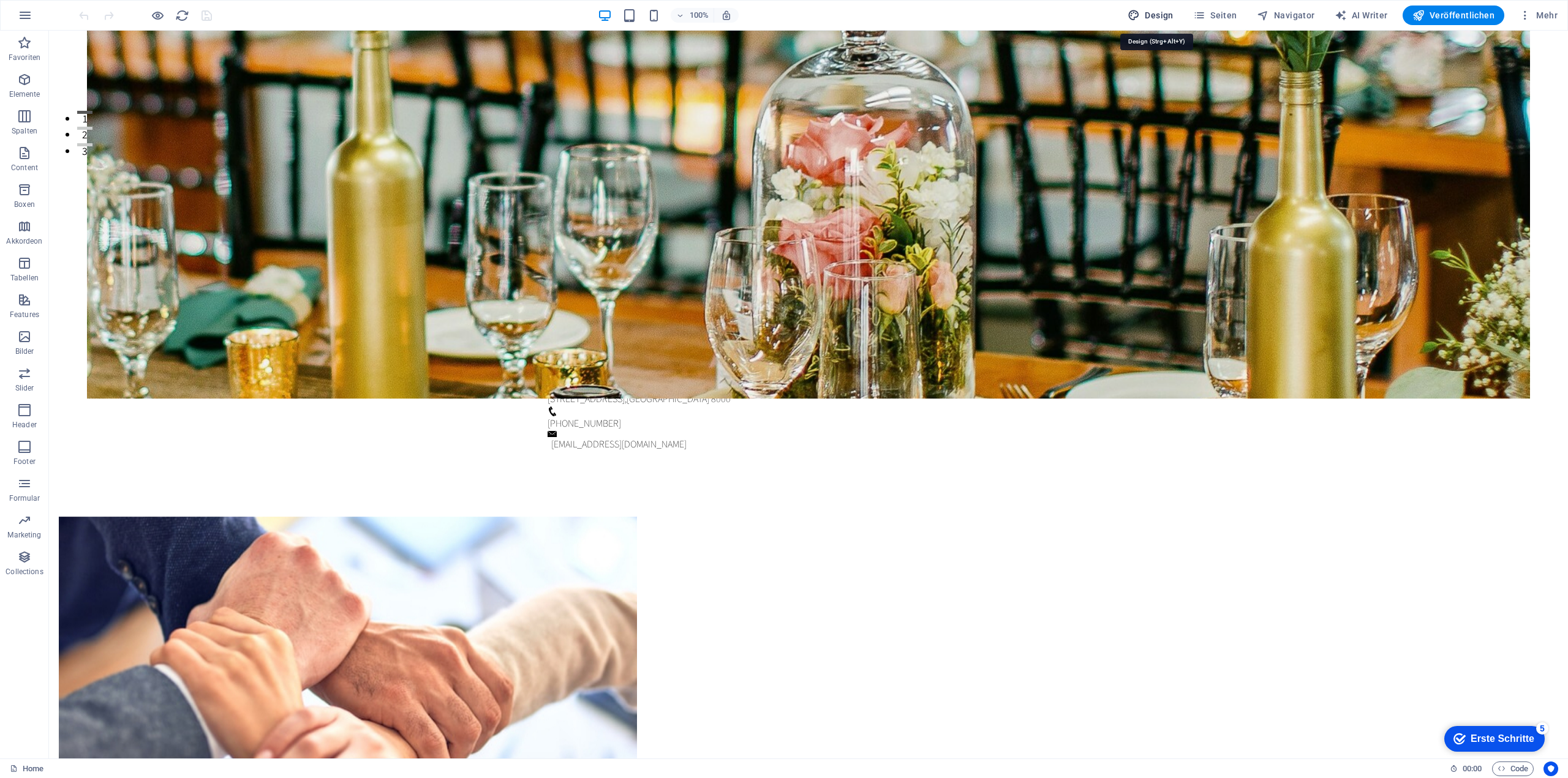
click at [1133, 19] on icon "button" at bounding box center [1133, 15] width 12 height 12
select select "rem"
select select "200"
select select "px"
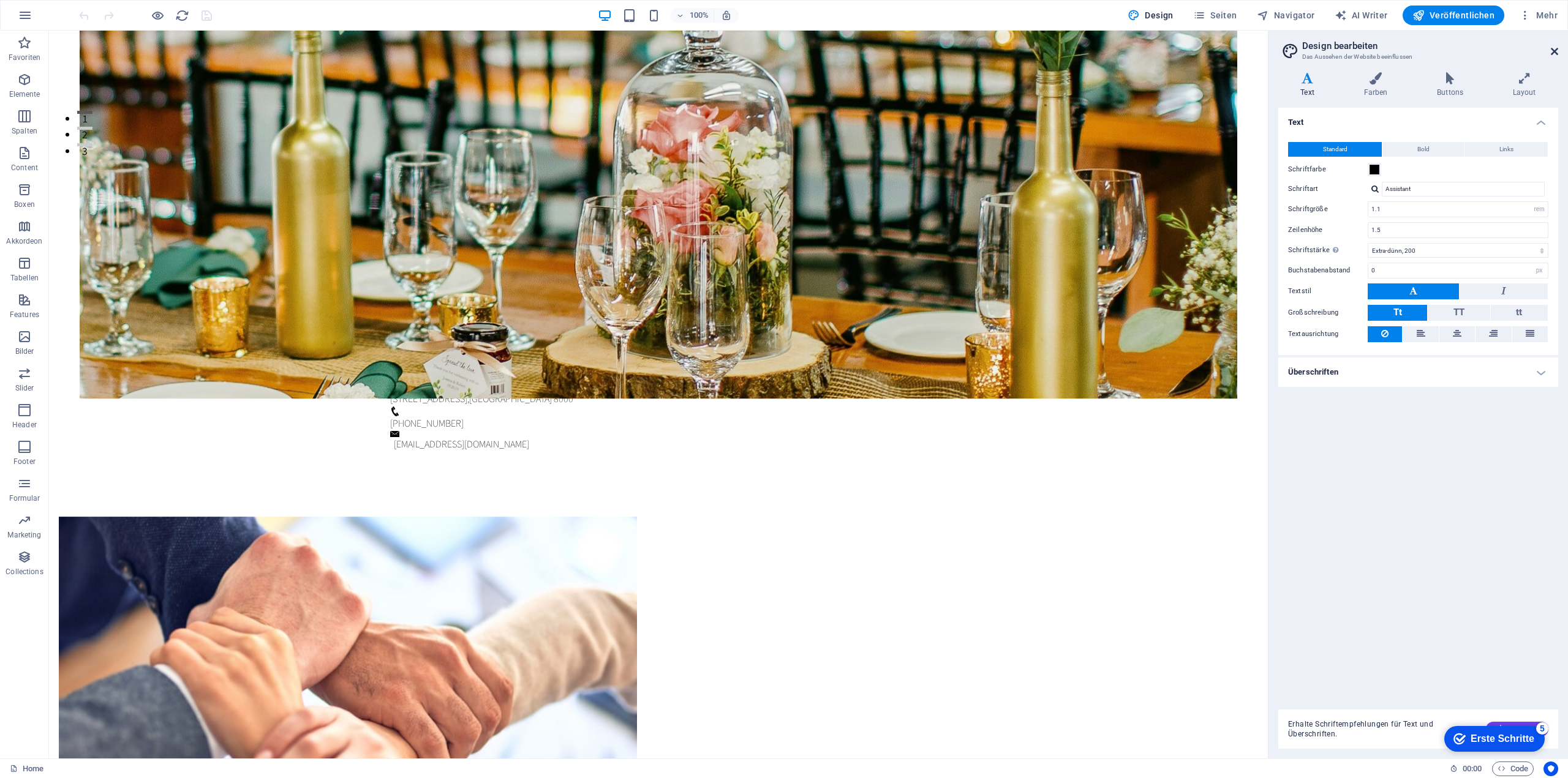
click at [1550, 50] on icon at bounding box center [1554, 51] width 7 height 10
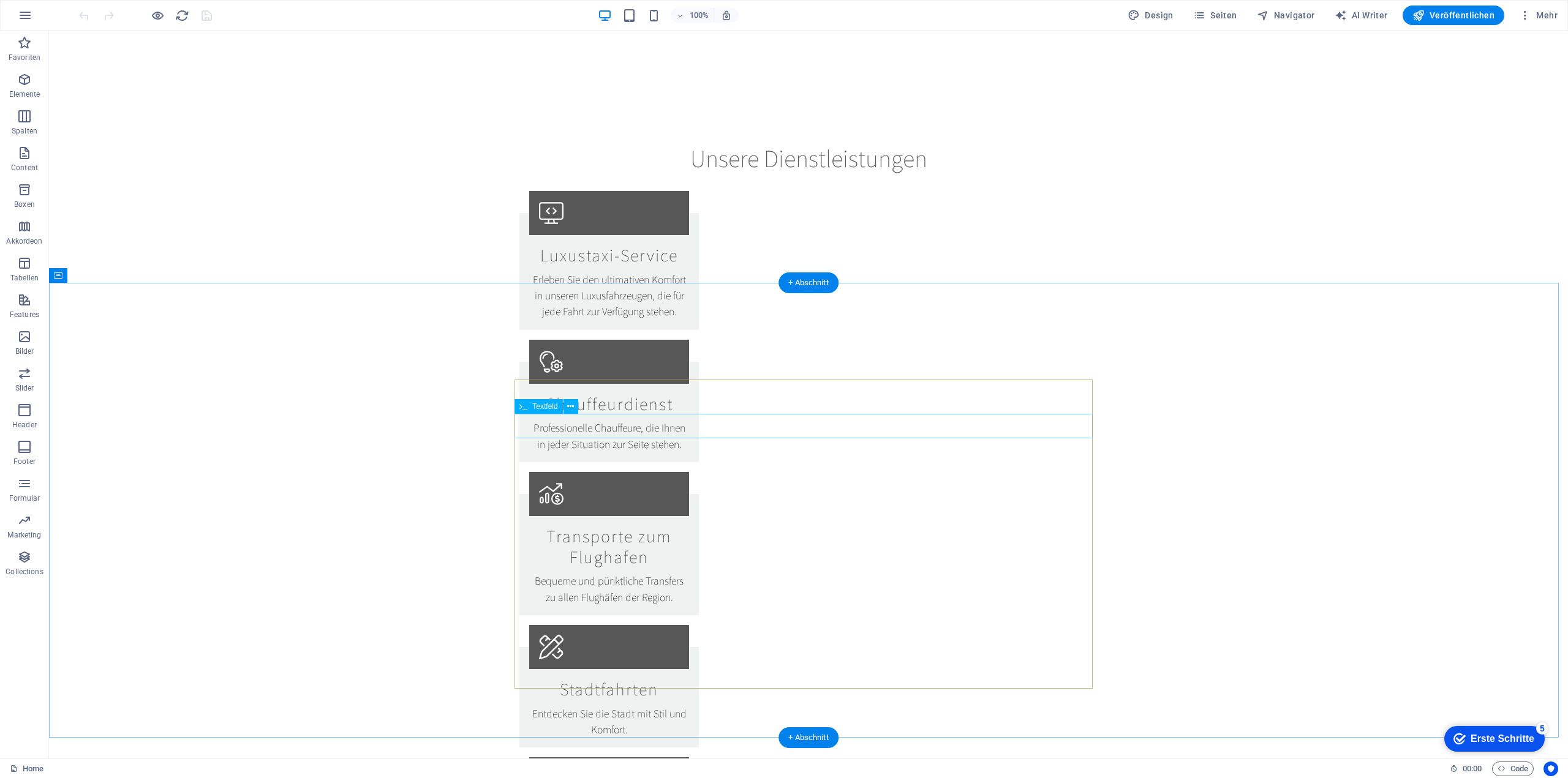
scroll to position [1811, 0]
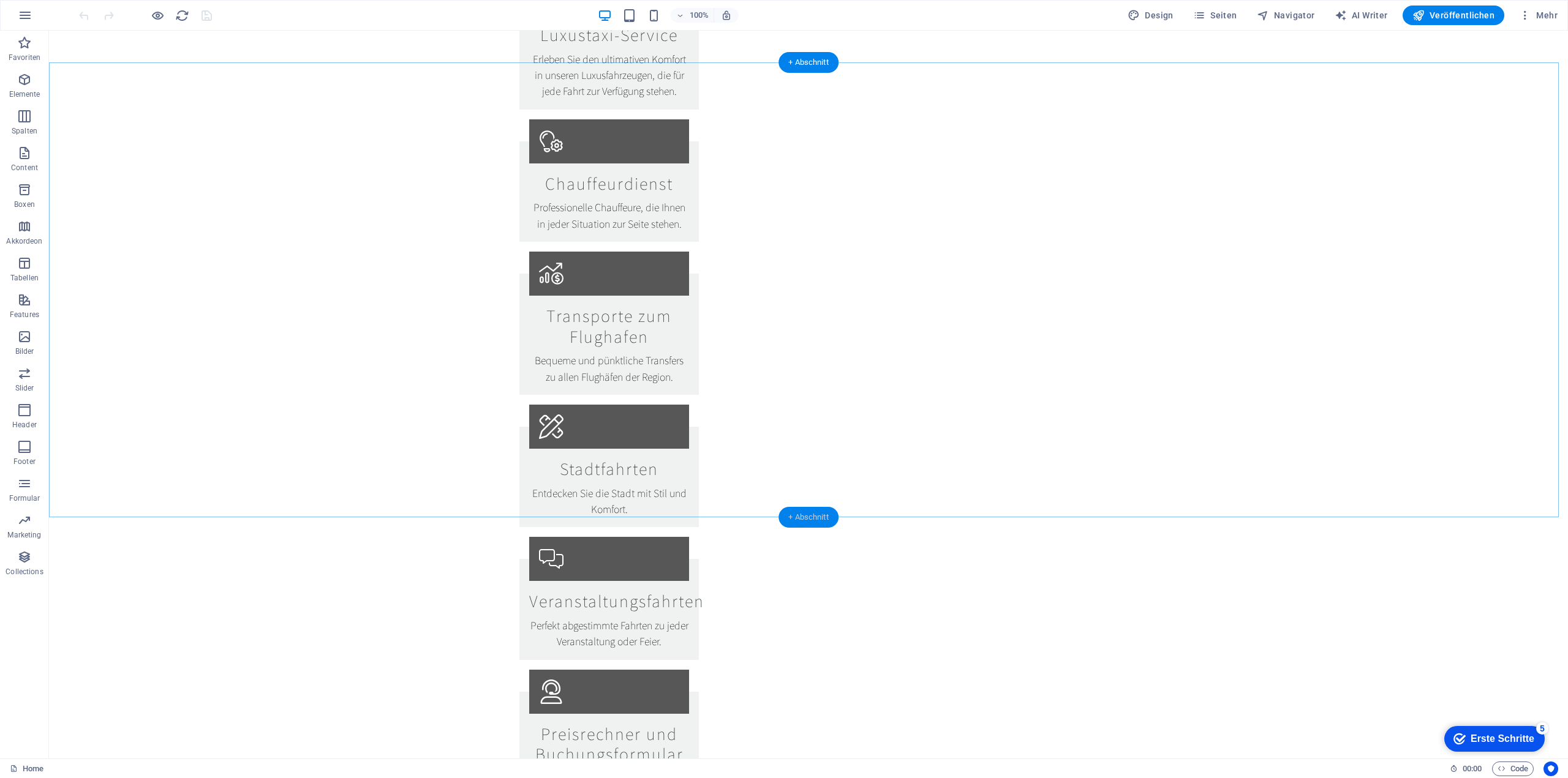
click at [794, 513] on div "+ Abschnitt" at bounding box center [808, 517] width 60 height 21
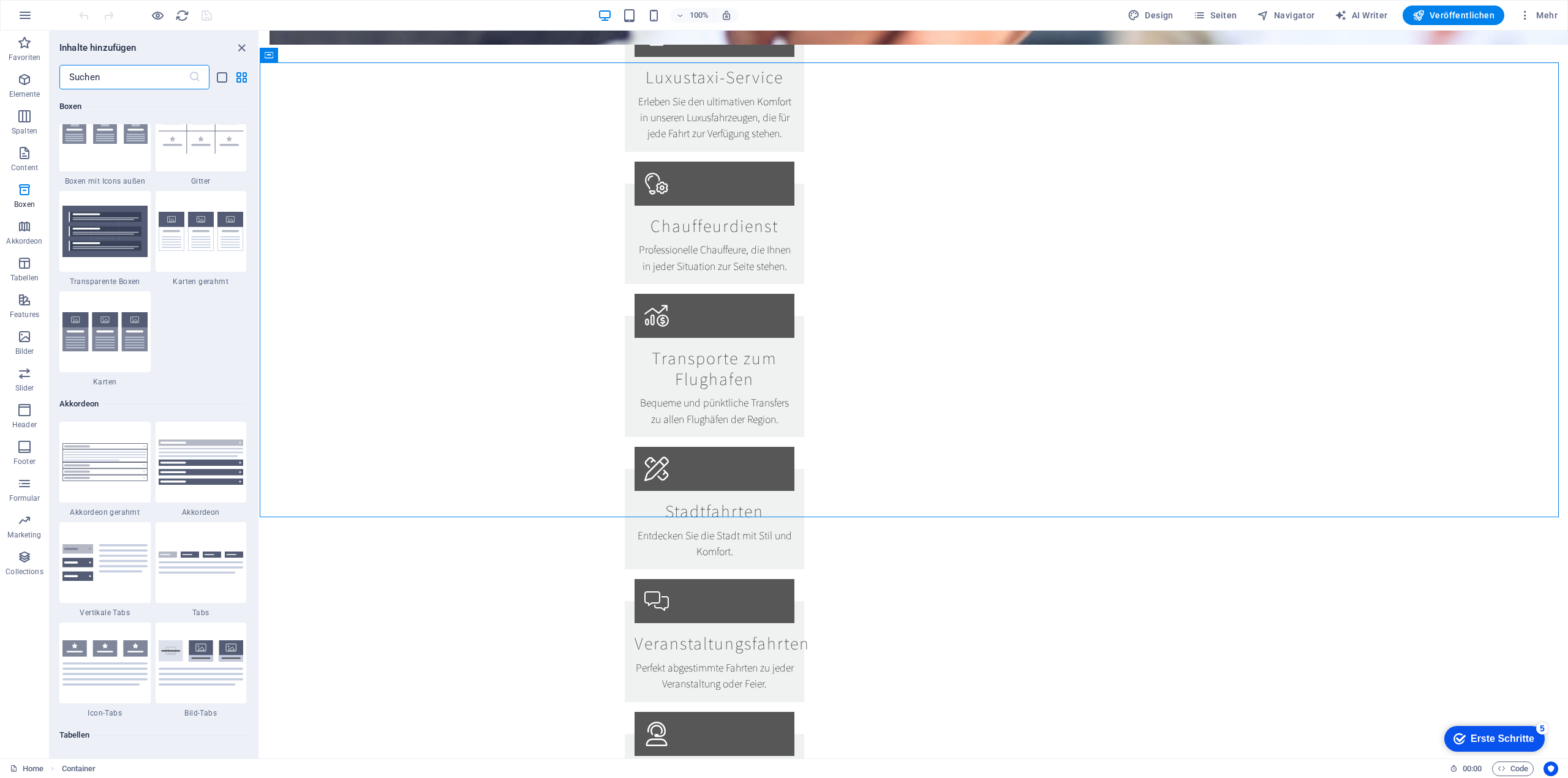
scroll to position [3365, 0]
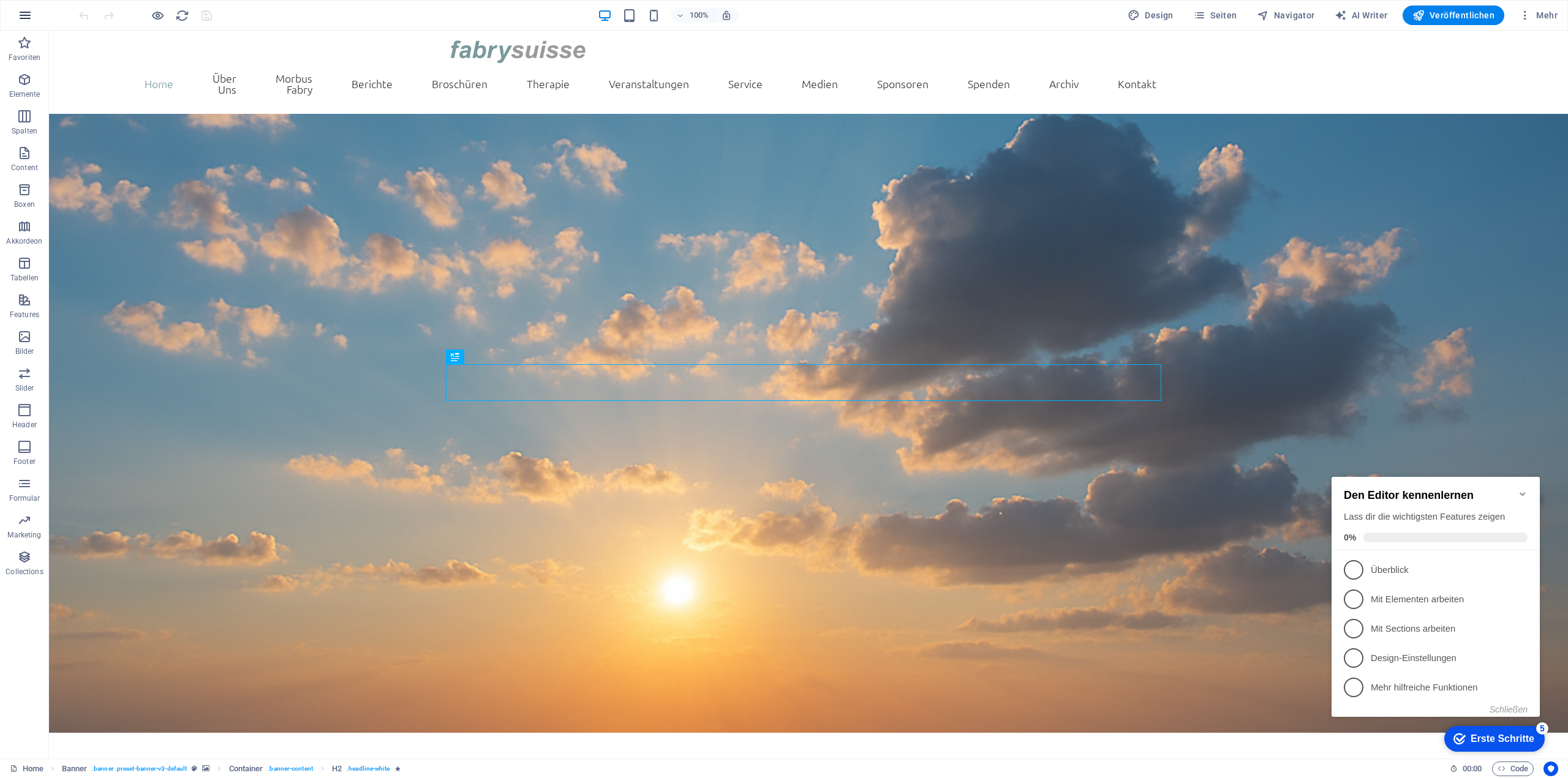
click at [34, 16] on button "button" at bounding box center [25, 16] width 30 height 29
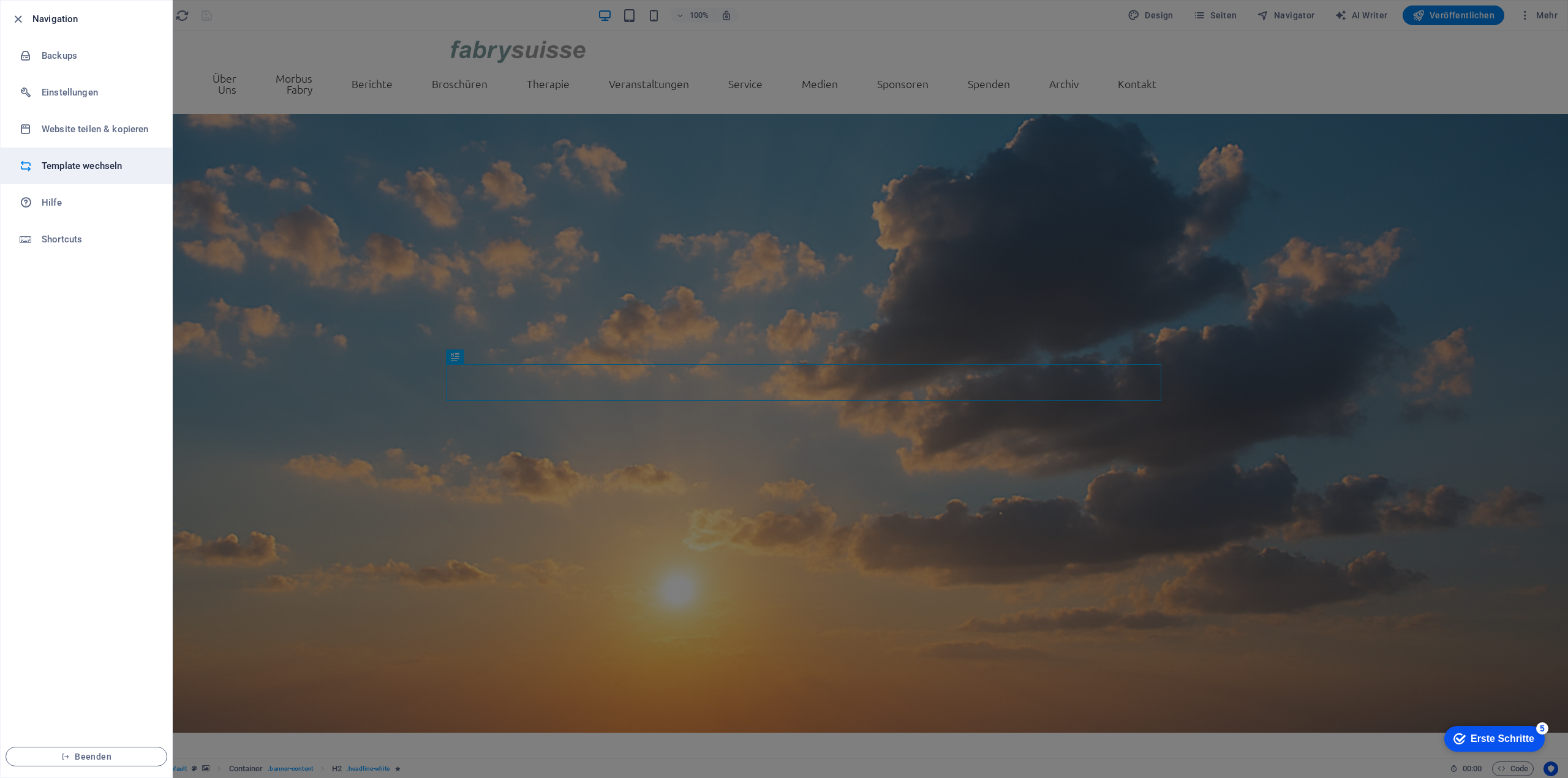
click at [79, 171] on h6 "Template wechseln" at bounding box center [98, 166] width 113 height 15
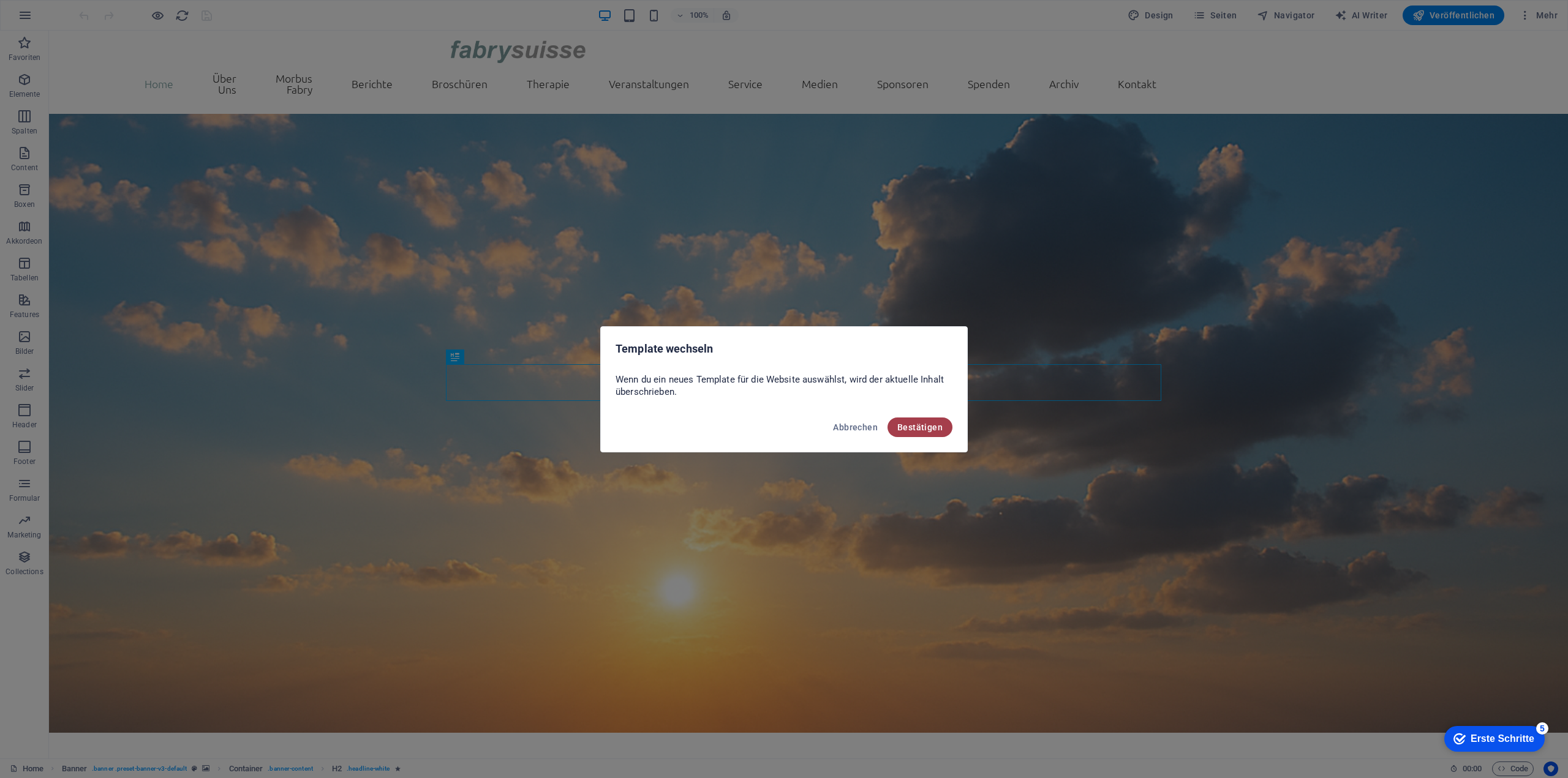
click at [923, 426] on span "Bestätigen" at bounding box center [920, 427] width 45 height 10
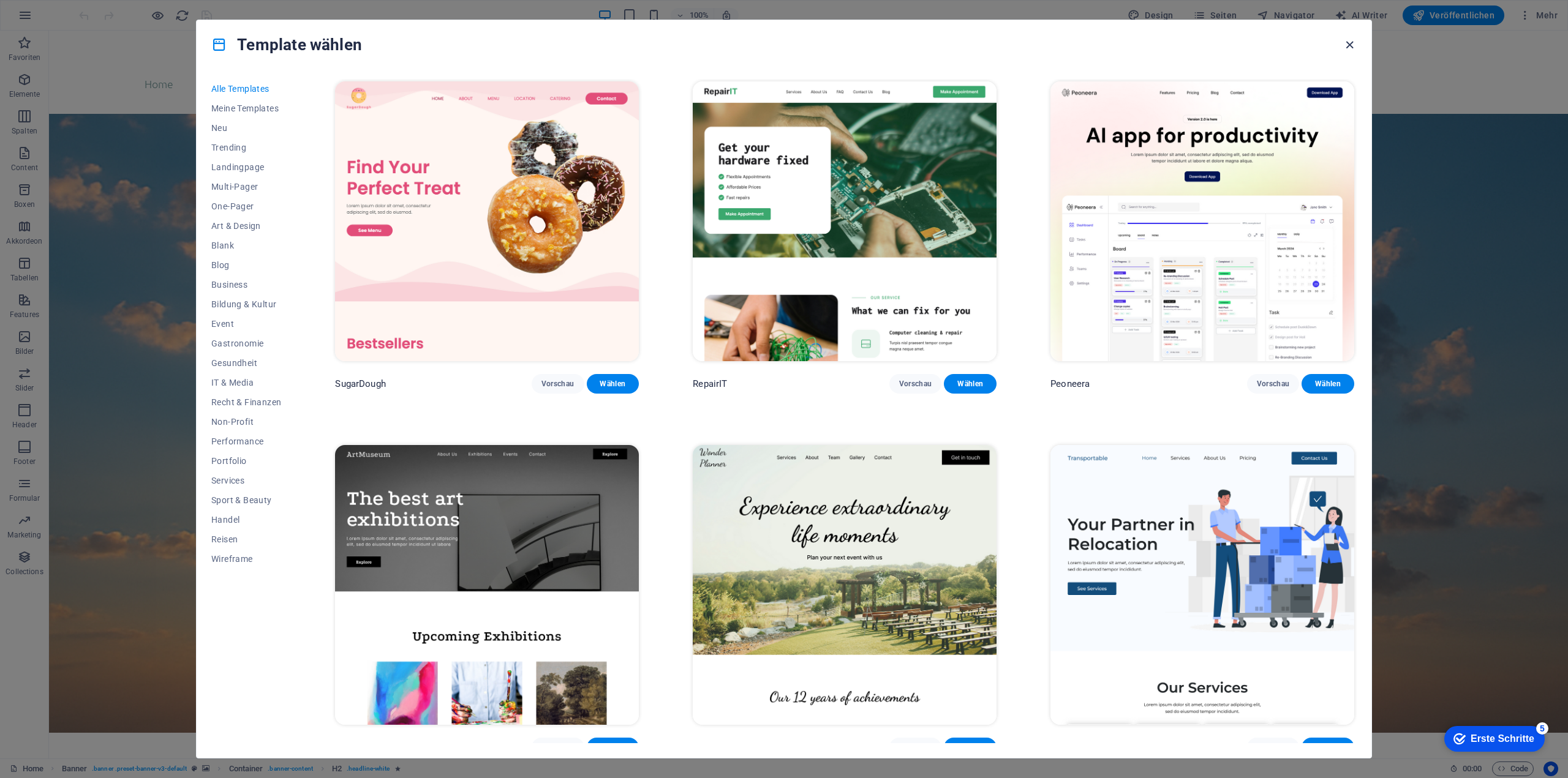
click at [1345, 43] on icon "button" at bounding box center [1348, 44] width 14 height 14
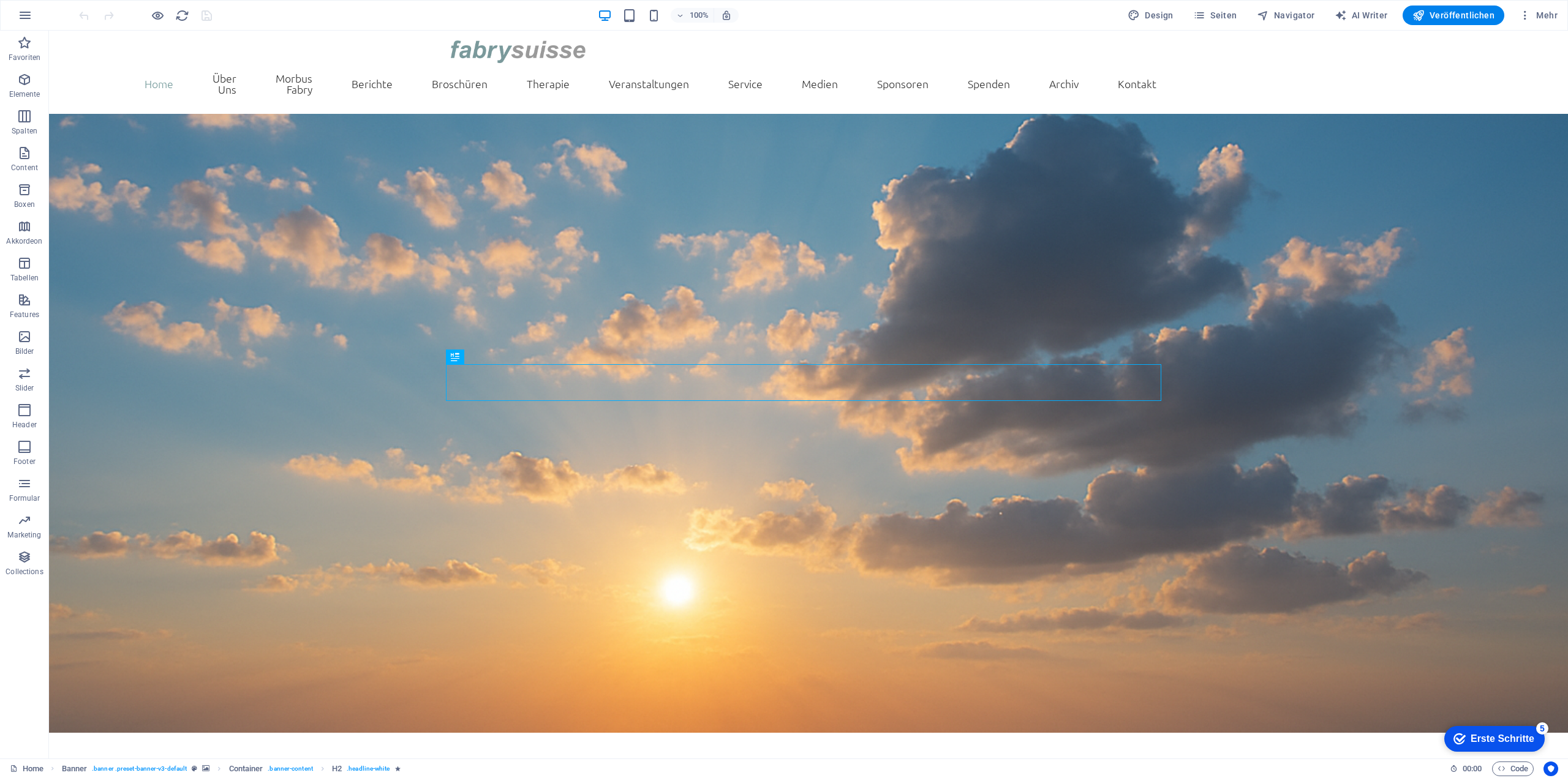
click at [1551, 4] on div "100% Design Seiten Navigator AI Writer Veröffentlichen Mehr" at bounding box center [784, 16] width 1566 height 29
click at [1551, 12] on span "Mehr" at bounding box center [1538, 15] width 39 height 12
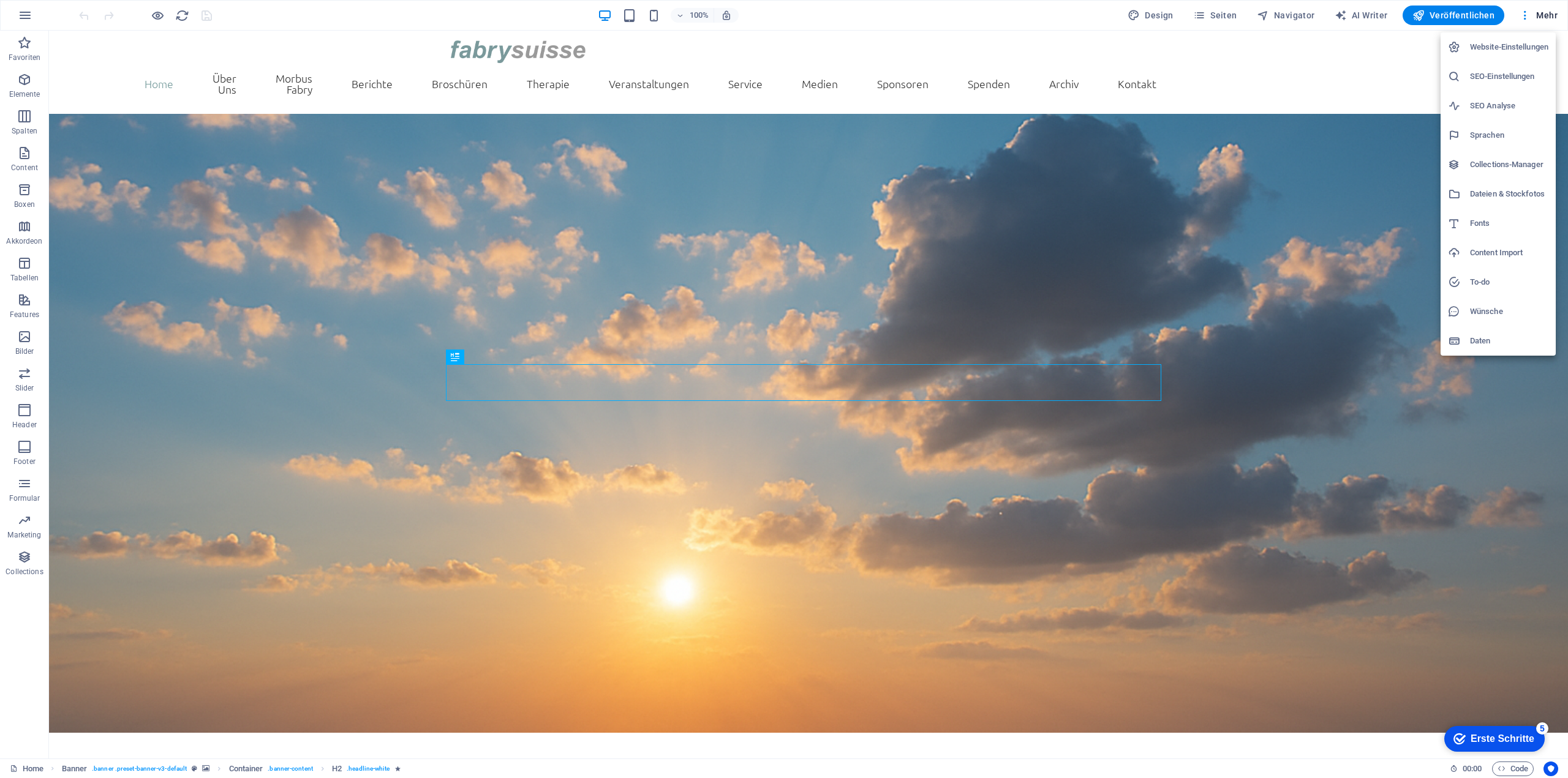
click at [1509, 46] on h6 "Website-Einstellungen" at bounding box center [1508, 47] width 78 height 15
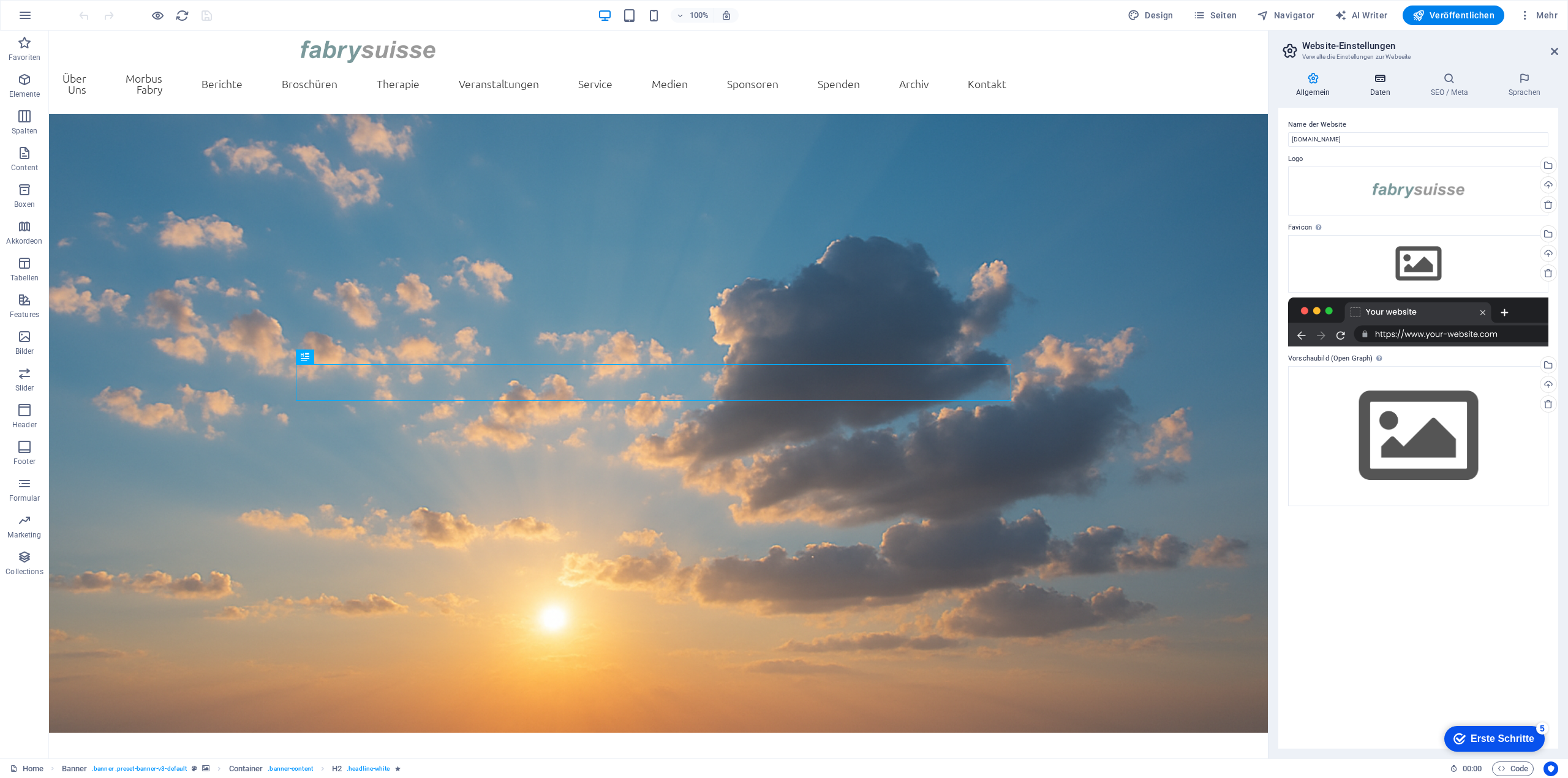
click at [1393, 78] on icon at bounding box center [1380, 77] width 55 height 12
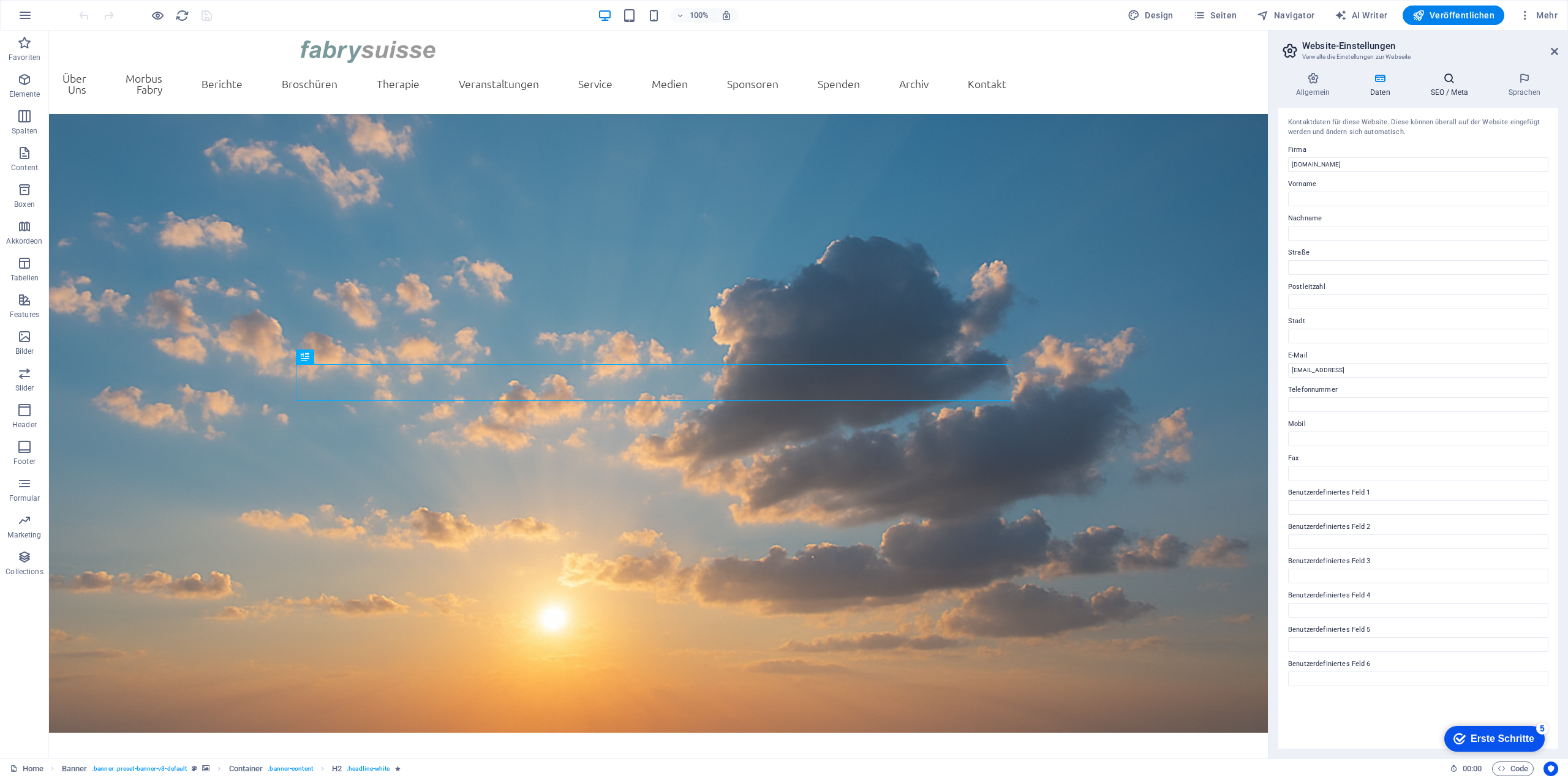
click at [1455, 84] on icon at bounding box center [1449, 77] width 73 height 12
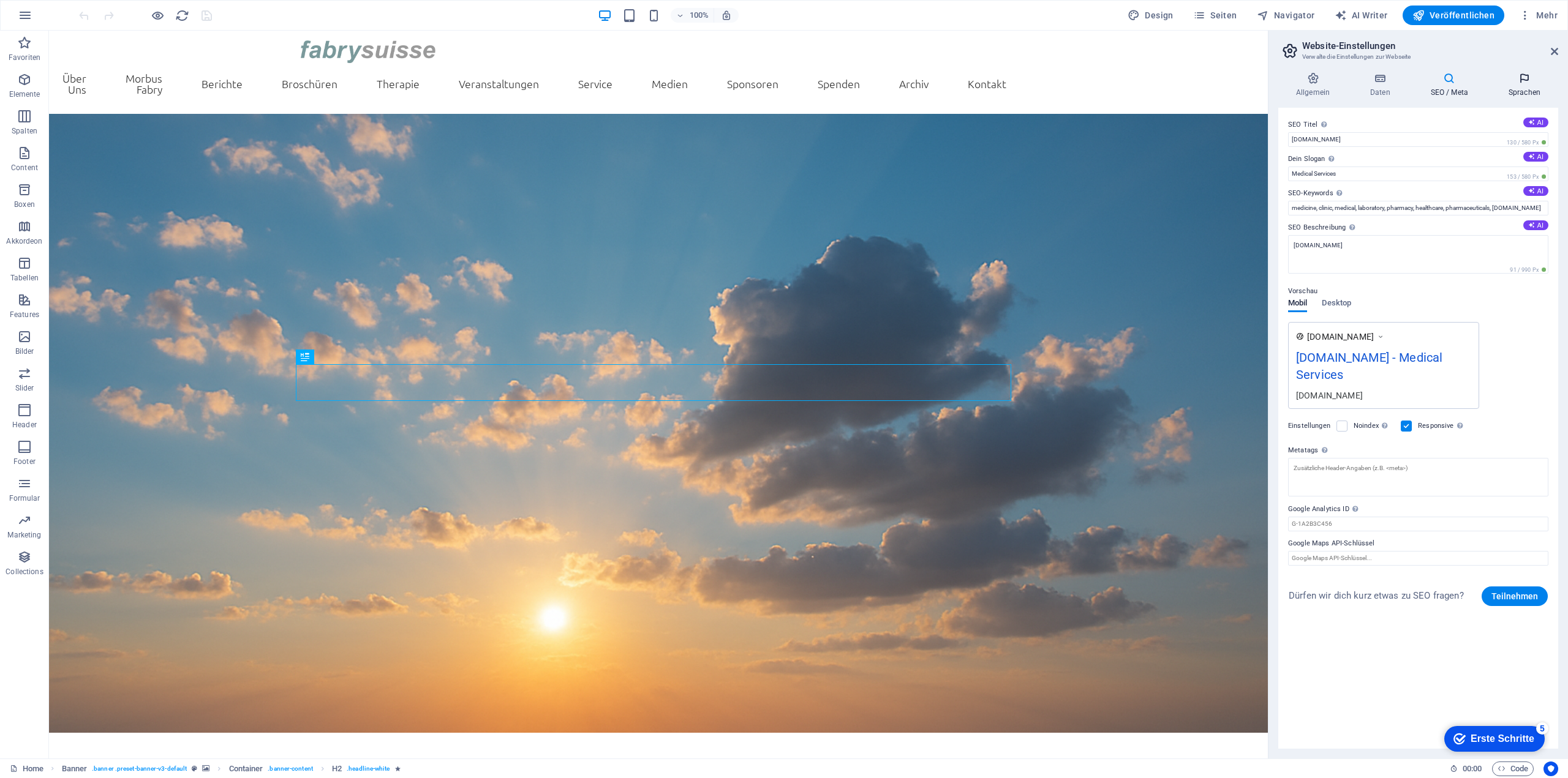
click at [1526, 88] on h4 "Sprachen" at bounding box center [1524, 85] width 67 height 26
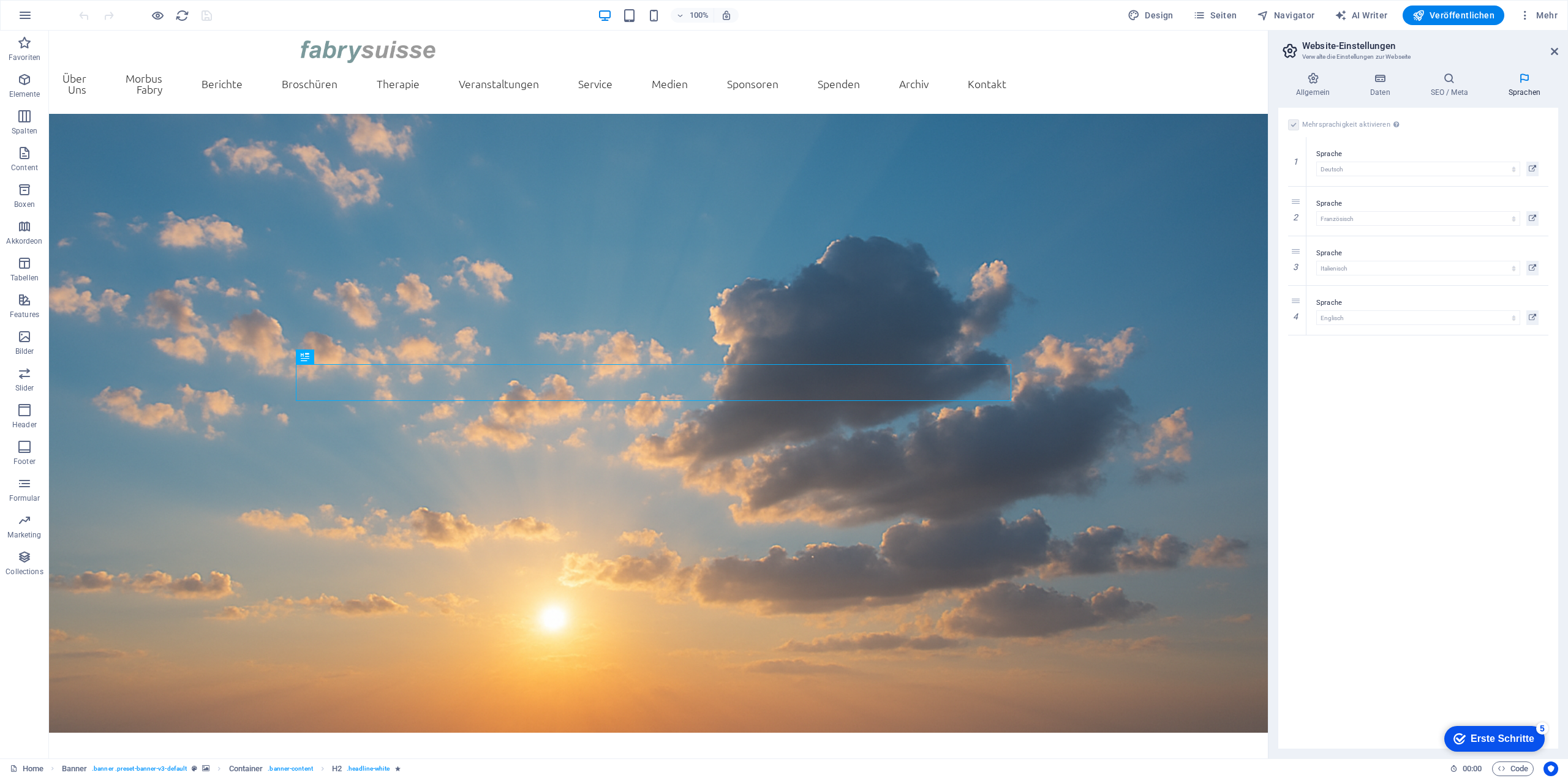
click at [1558, 50] on aside "Website-Einstellungen Verwalte die Einstellungen zur Webseite Allgemein Daten S…" at bounding box center [1417, 394] width 300 height 727
click at [1551, 47] on icon at bounding box center [1554, 51] width 7 height 10
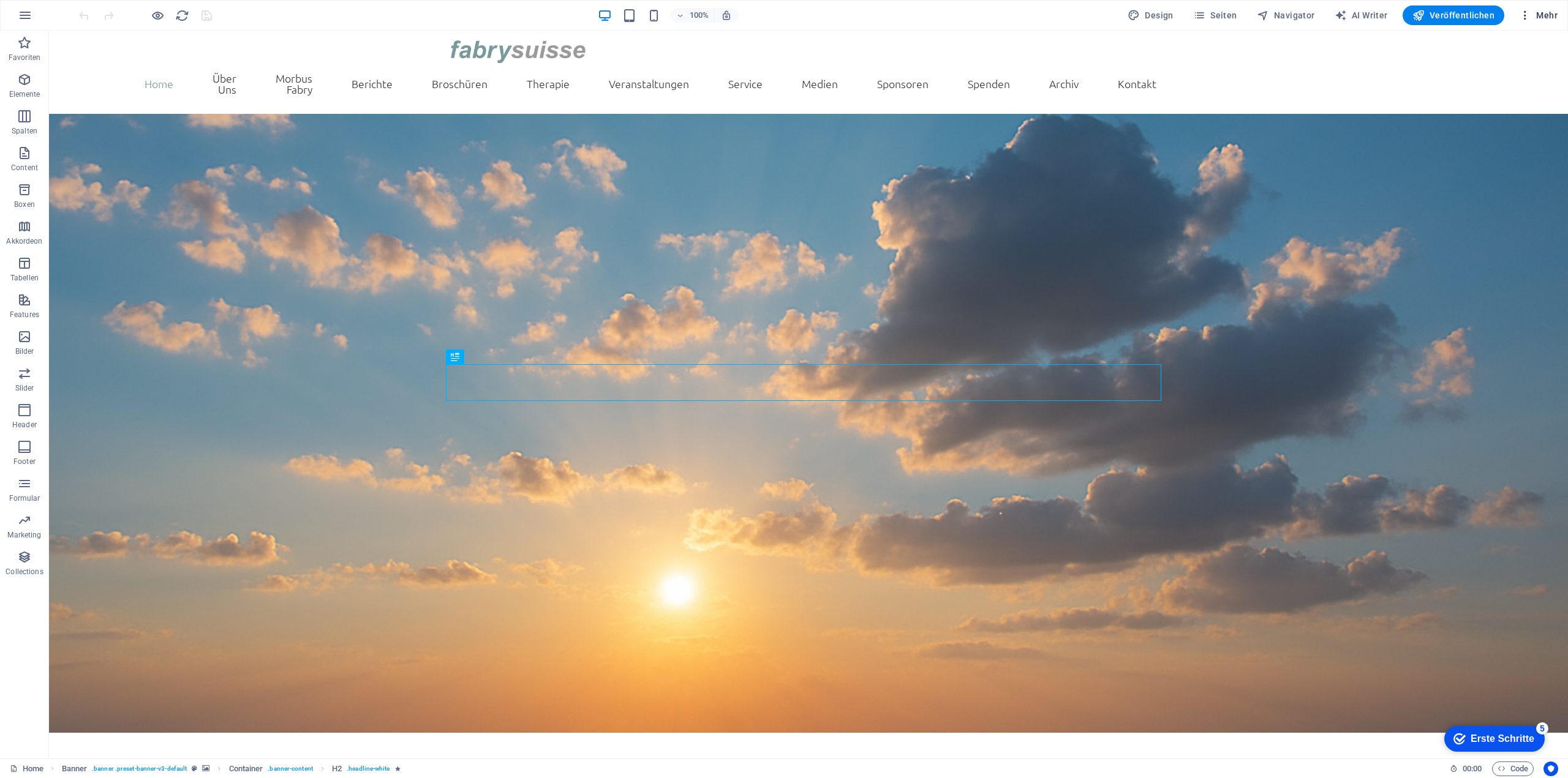
click at [1526, 17] on icon "button" at bounding box center [1525, 15] width 12 height 12
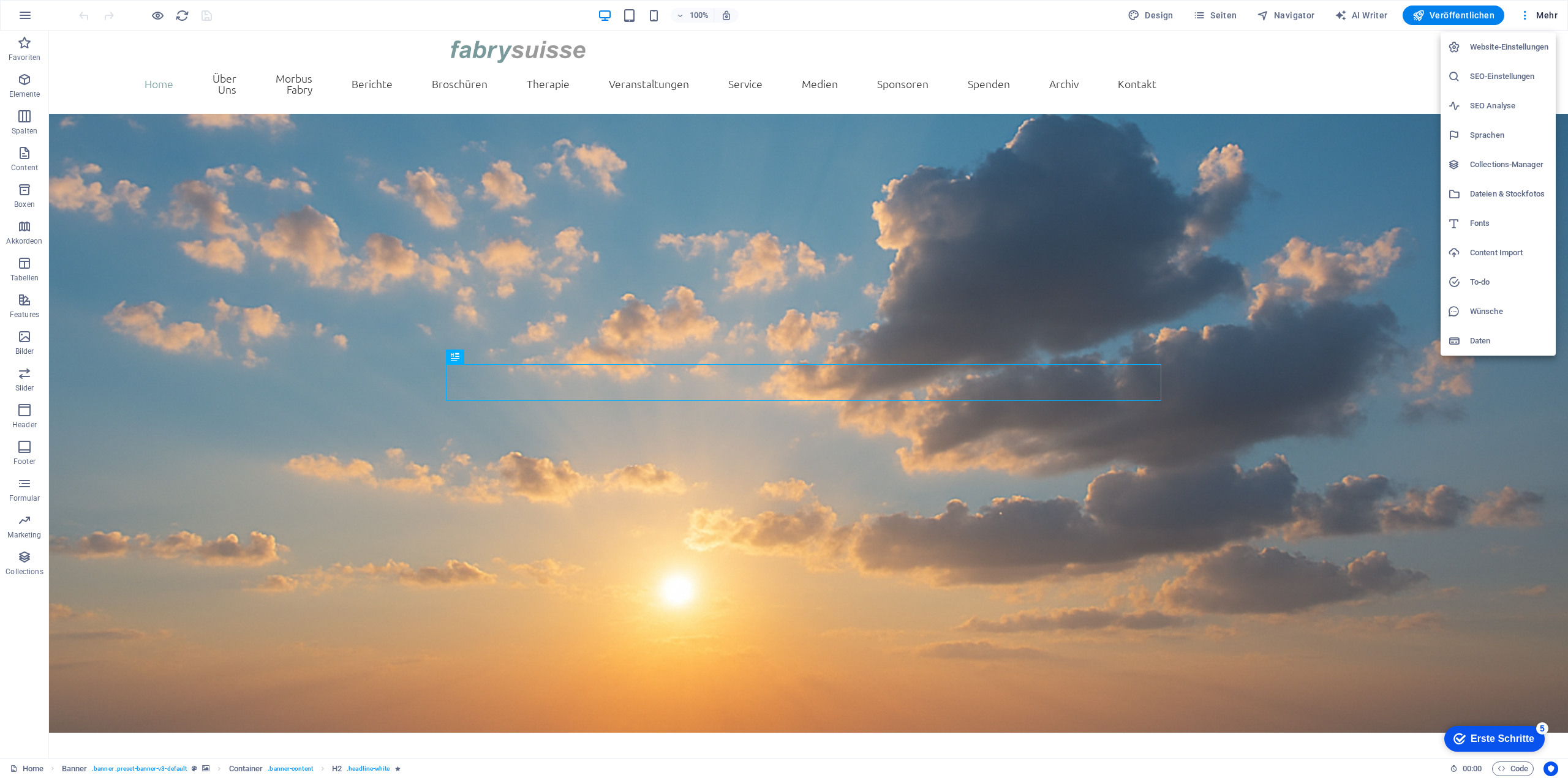
click at [1504, 309] on h6 "Wünsche" at bounding box center [1508, 312] width 78 height 15
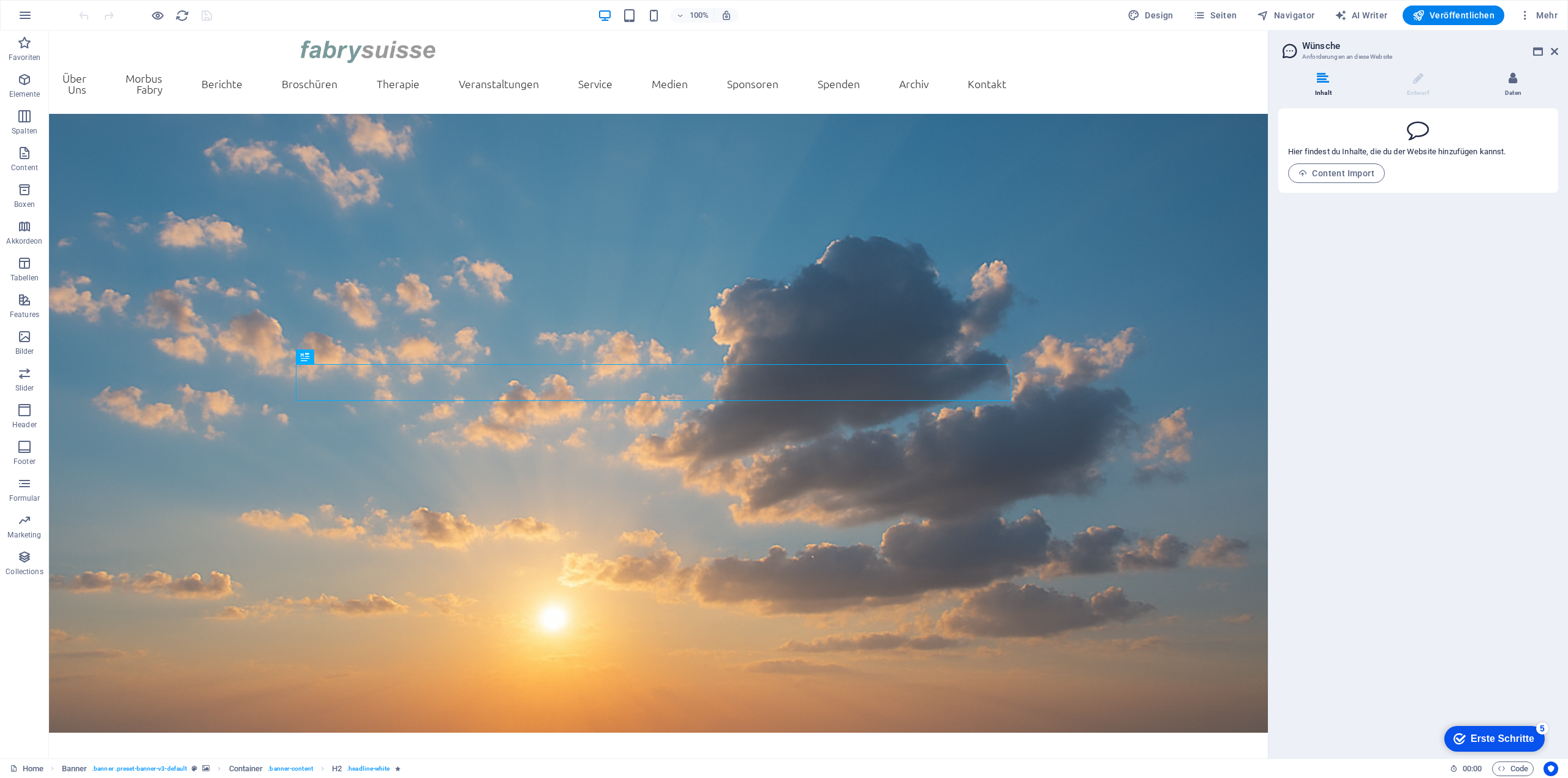
click at [1526, 80] on li "Daten" at bounding box center [1514, 85] width 90 height 27
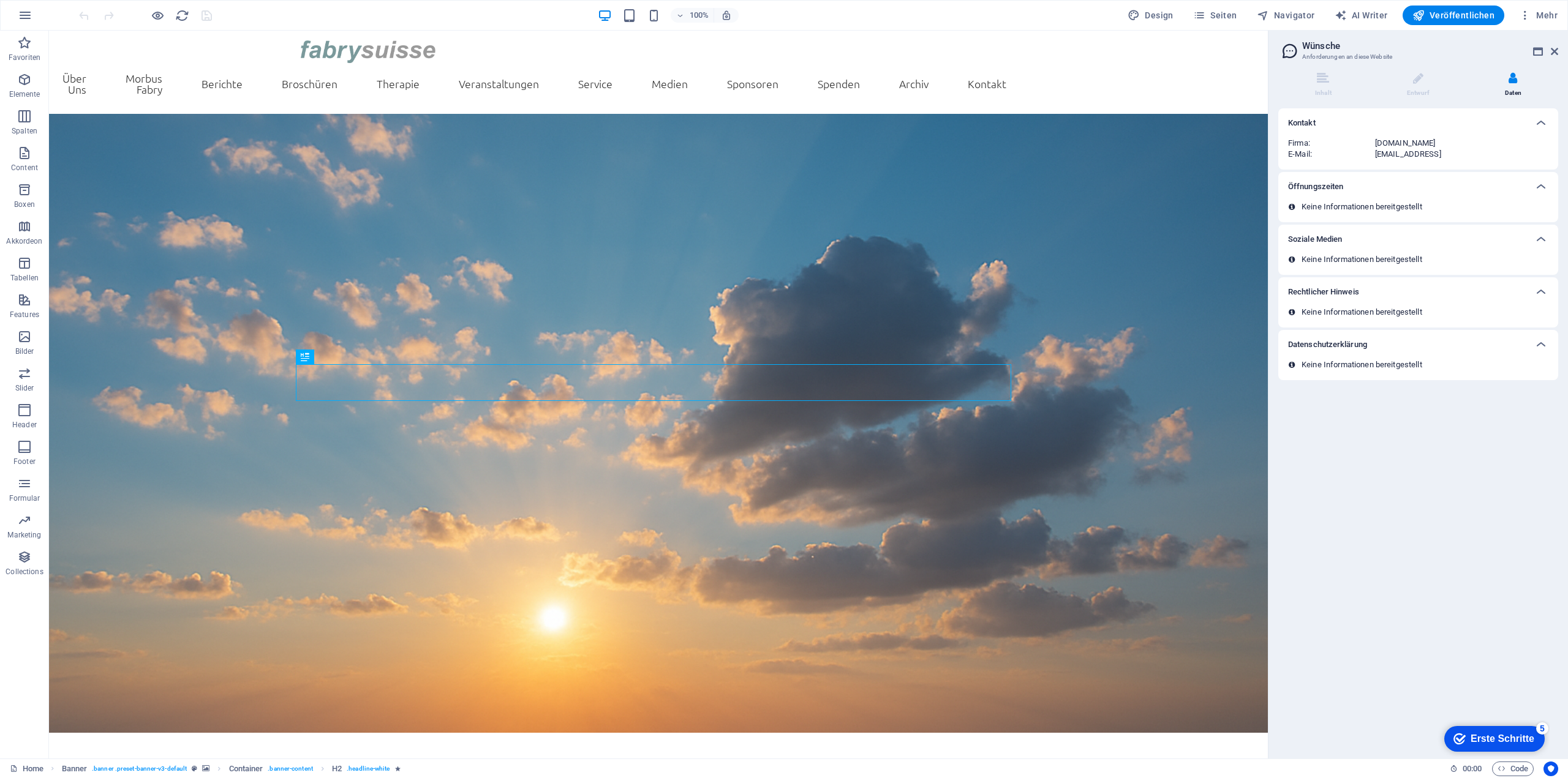
click at [1498, 205] on div "Keine Informationen bereitgestellt" at bounding box center [1418, 206] width 260 height 11
click at [1482, 258] on div "Keine Informationen bereitgestellt" at bounding box center [1418, 260] width 260 height 11
click at [1554, 53] on icon at bounding box center [1554, 51] width 7 height 10
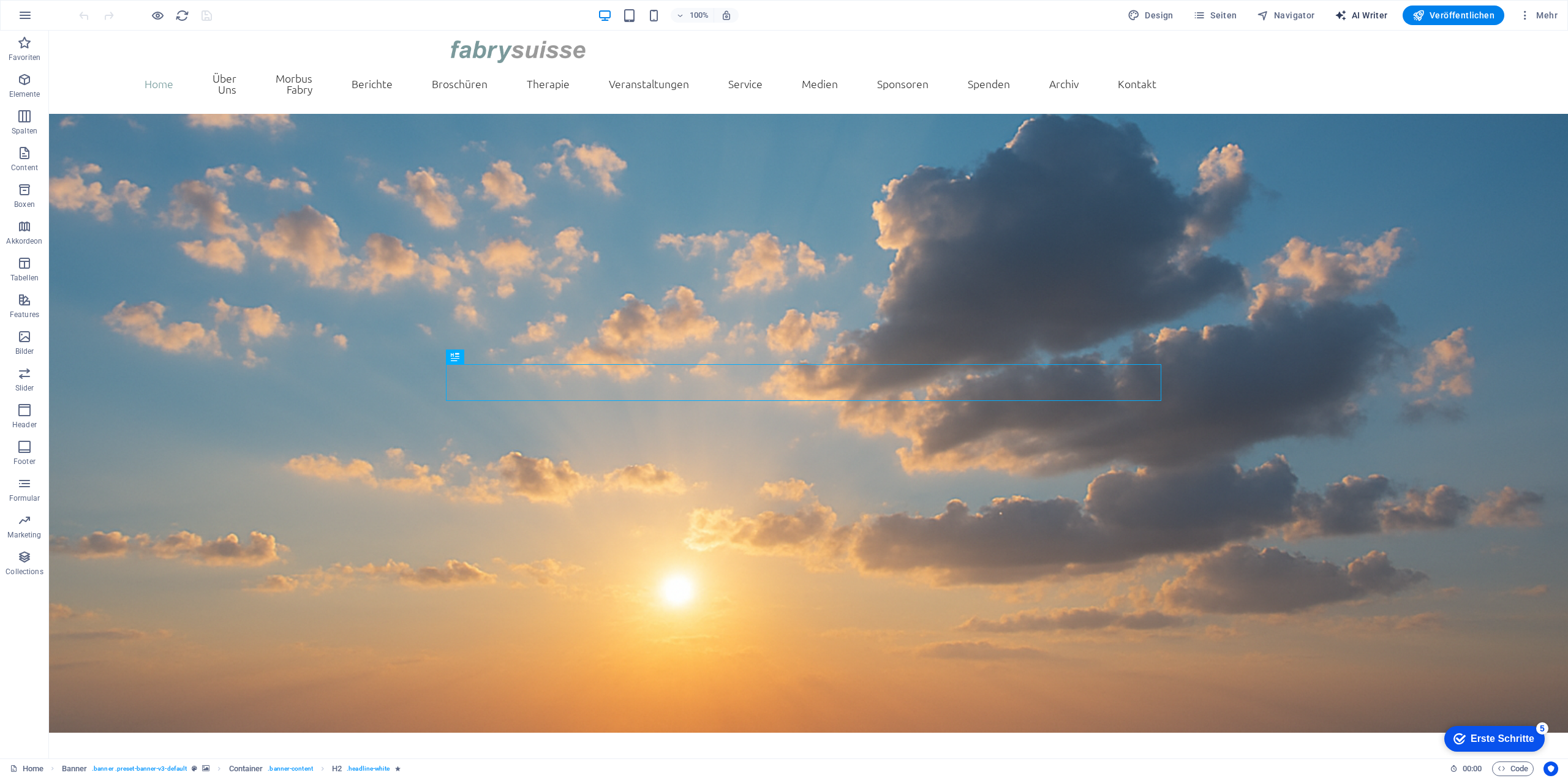
click at [1374, 17] on span "AI Writer" at bounding box center [1361, 15] width 53 height 12
select select "English"
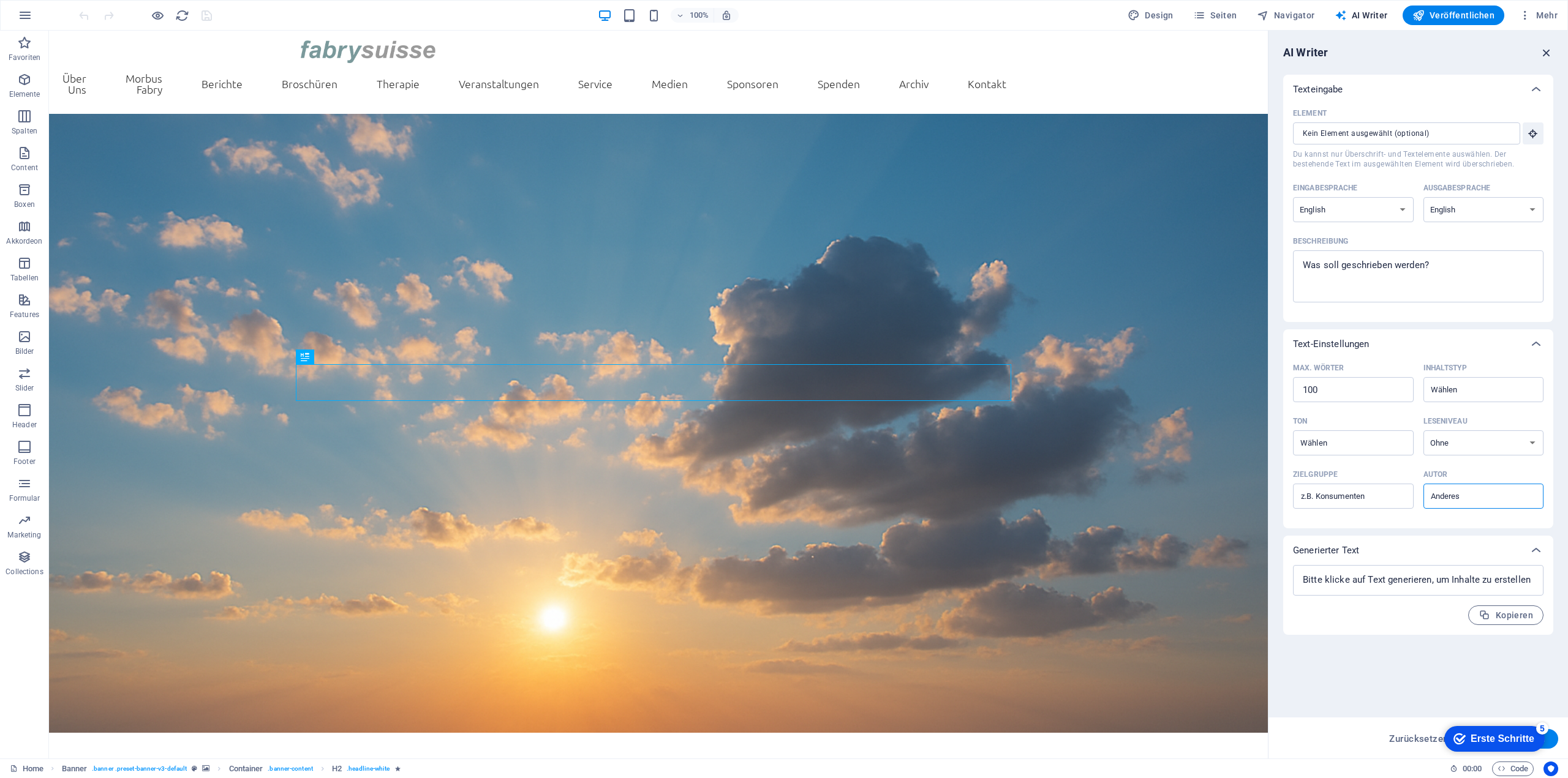
click at [1546, 57] on icon "button" at bounding box center [1546, 53] width 14 height 14
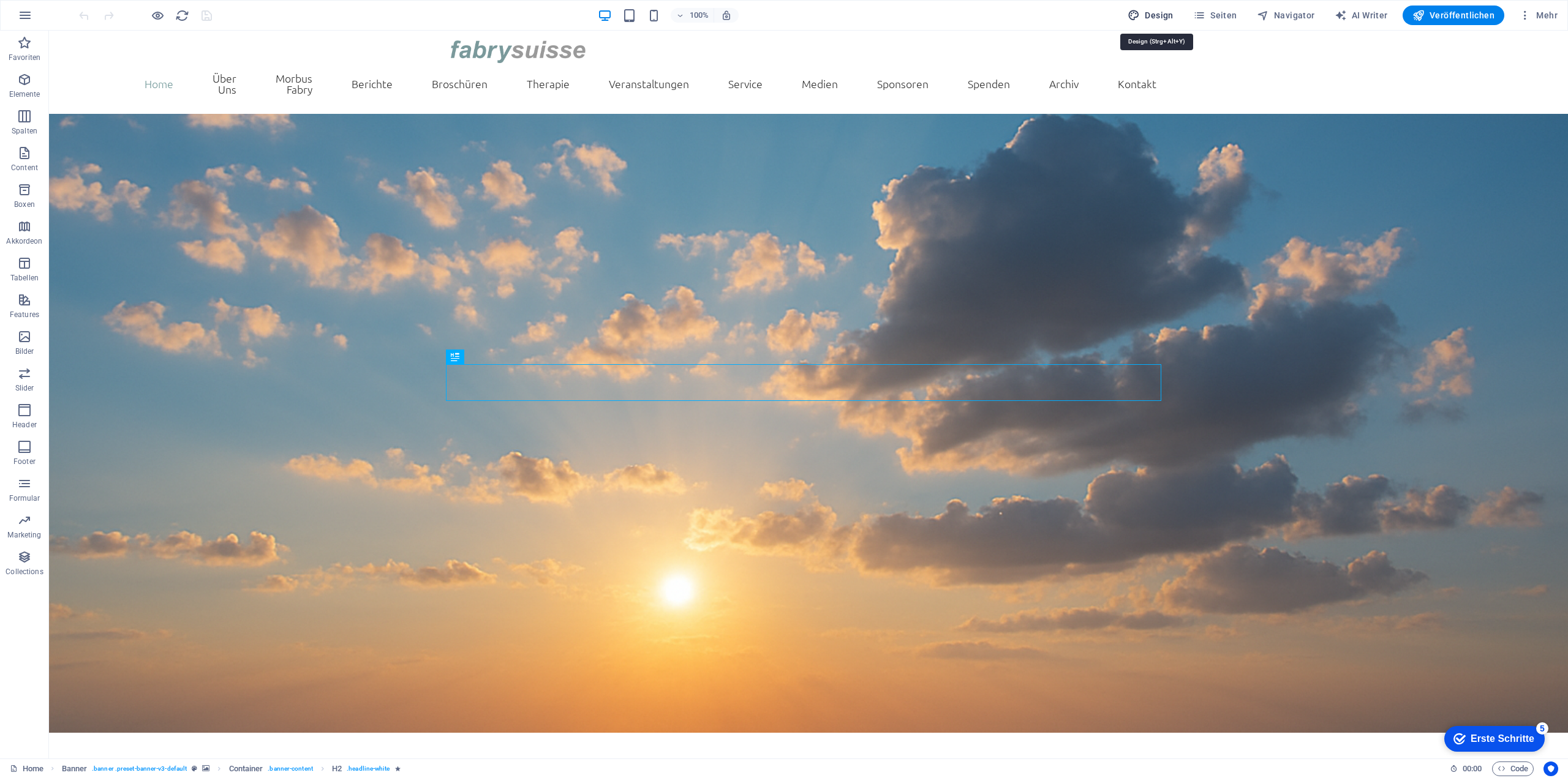
click at [1165, 17] on span "Design" at bounding box center [1150, 15] width 46 height 12
select select "ease-in-out"
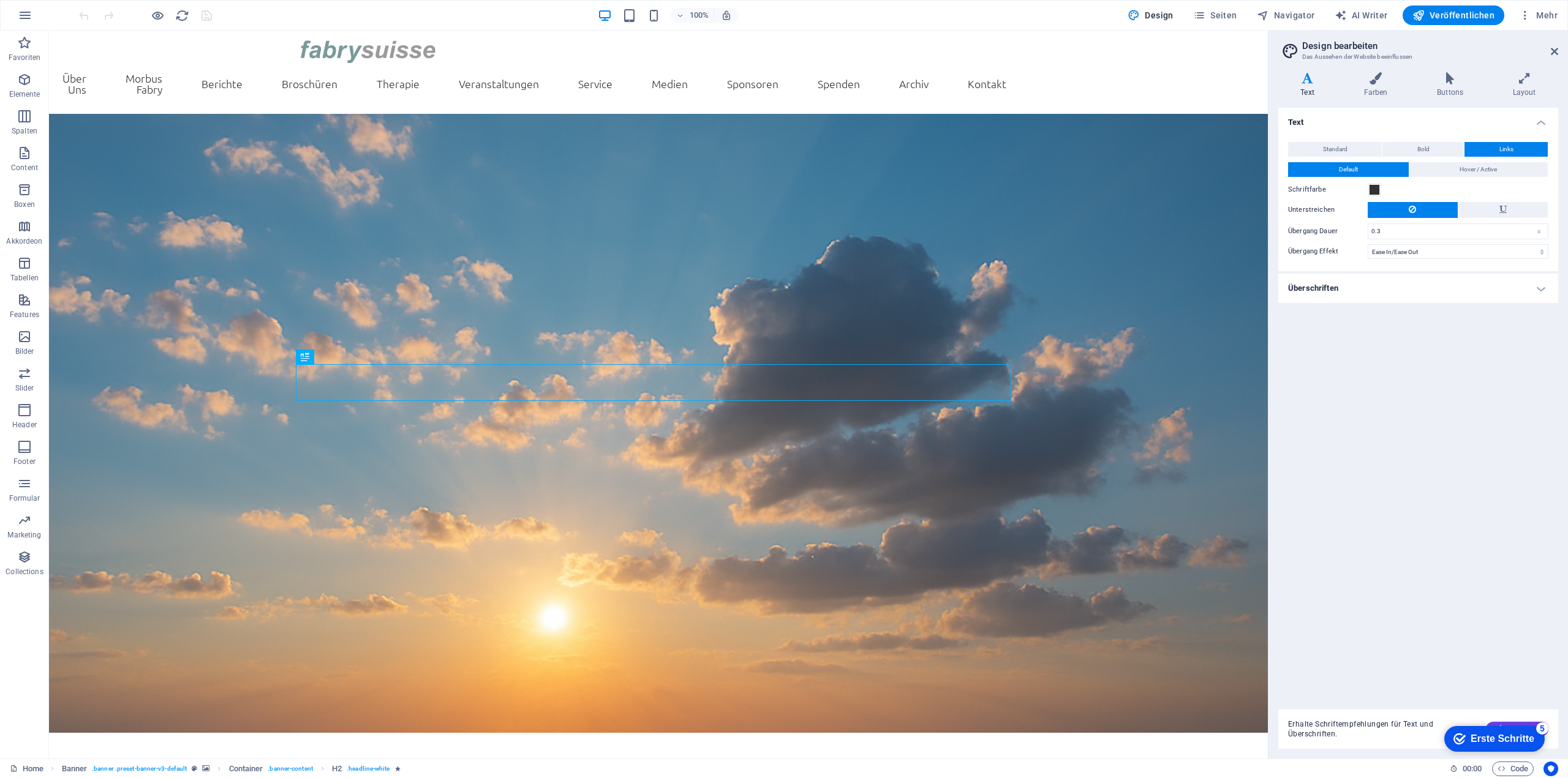
click at [1551, 45] on h2 "Design bearbeiten" at bounding box center [1431, 46] width 256 height 11
click at [1557, 52] on icon at bounding box center [1554, 51] width 7 height 10
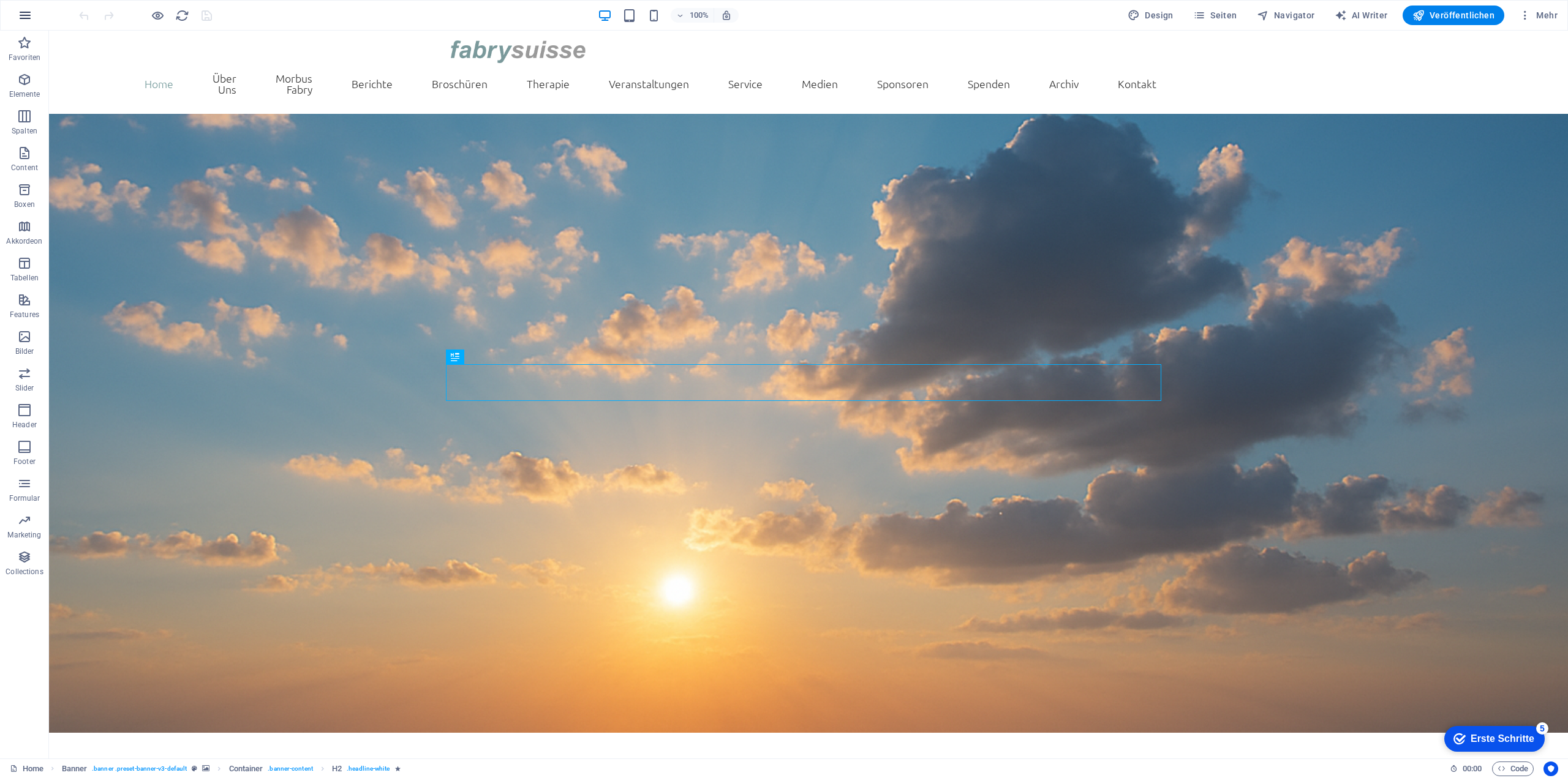
click at [32, 22] on button "button" at bounding box center [25, 16] width 30 height 29
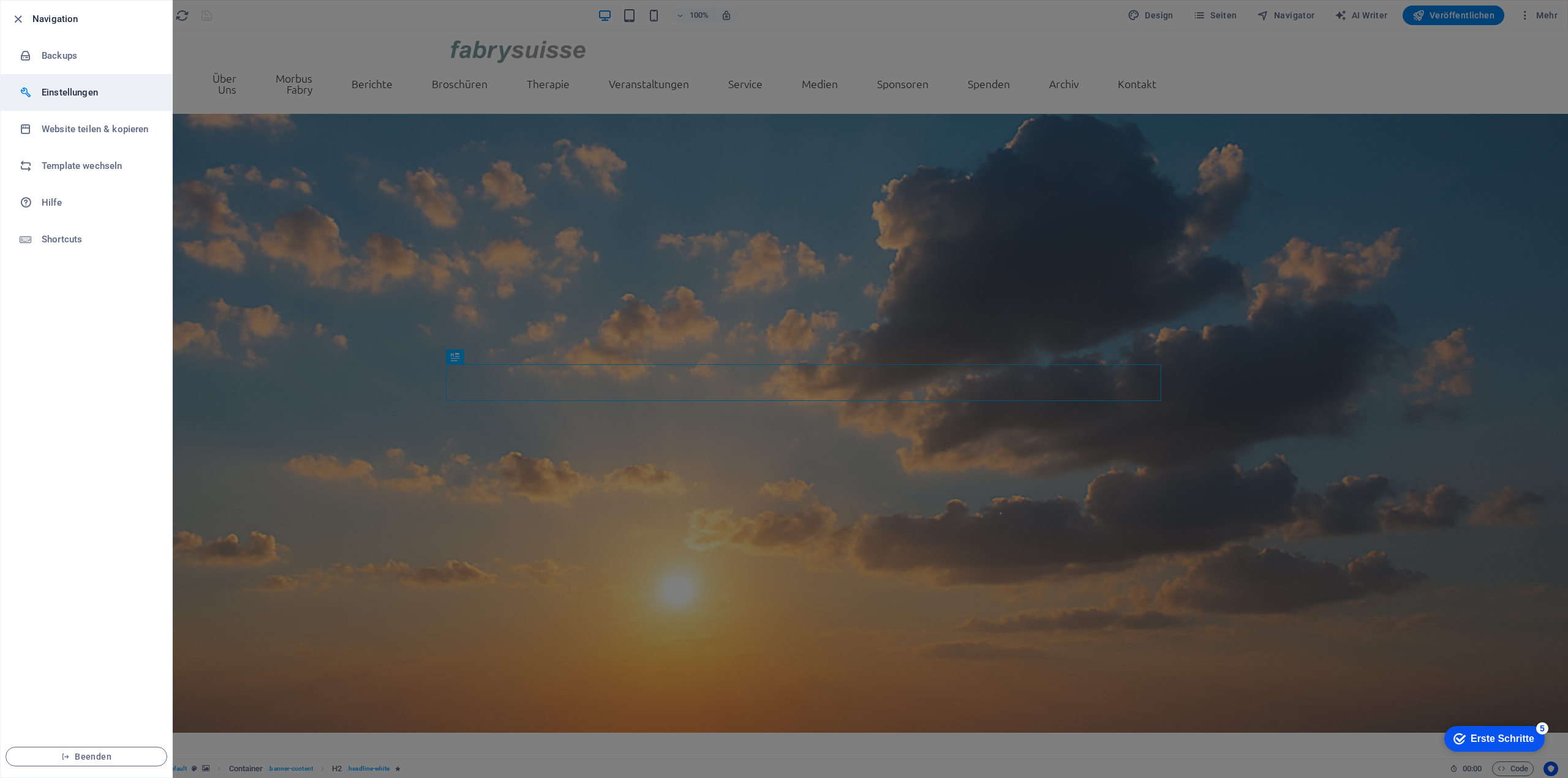
click at [74, 98] on h6 "Einstellungen" at bounding box center [98, 92] width 113 height 15
select select "de"
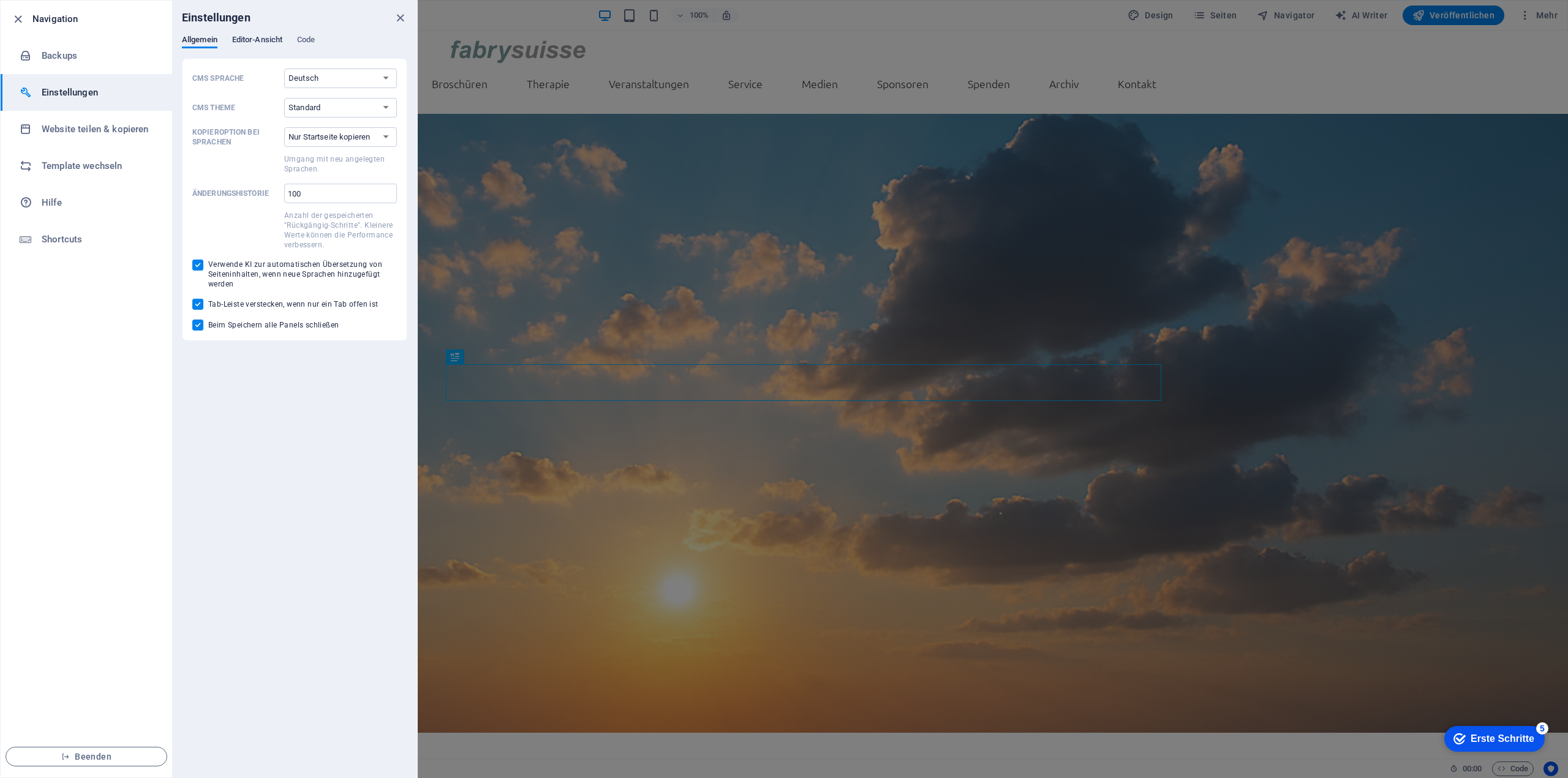
click at [280, 40] on span "Editor-Ansicht" at bounding box center [257, 41] width 50 height 18
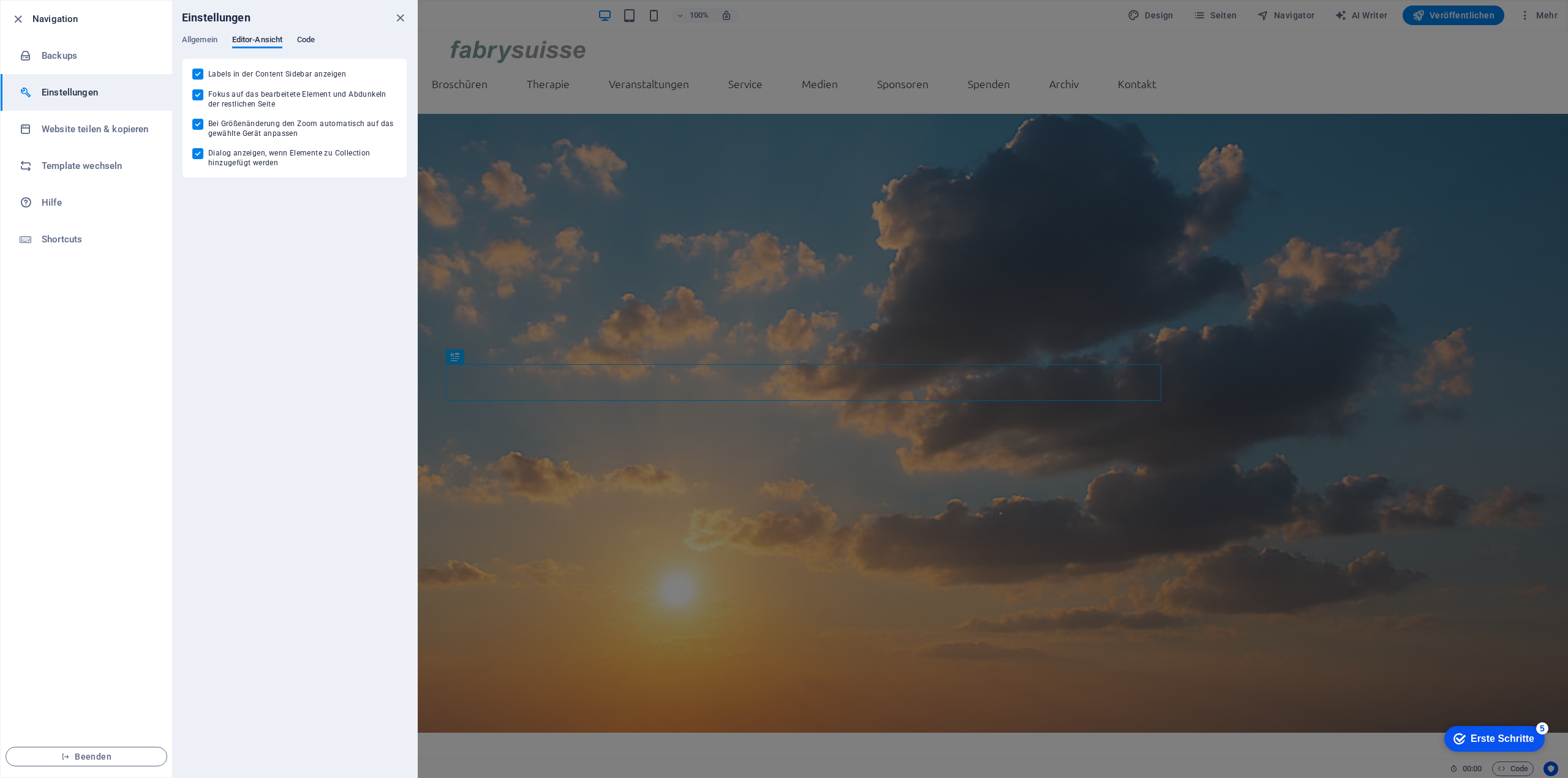
click at [313, 39] on span "Code" at bounding box center [305, 41] width 18 height 18
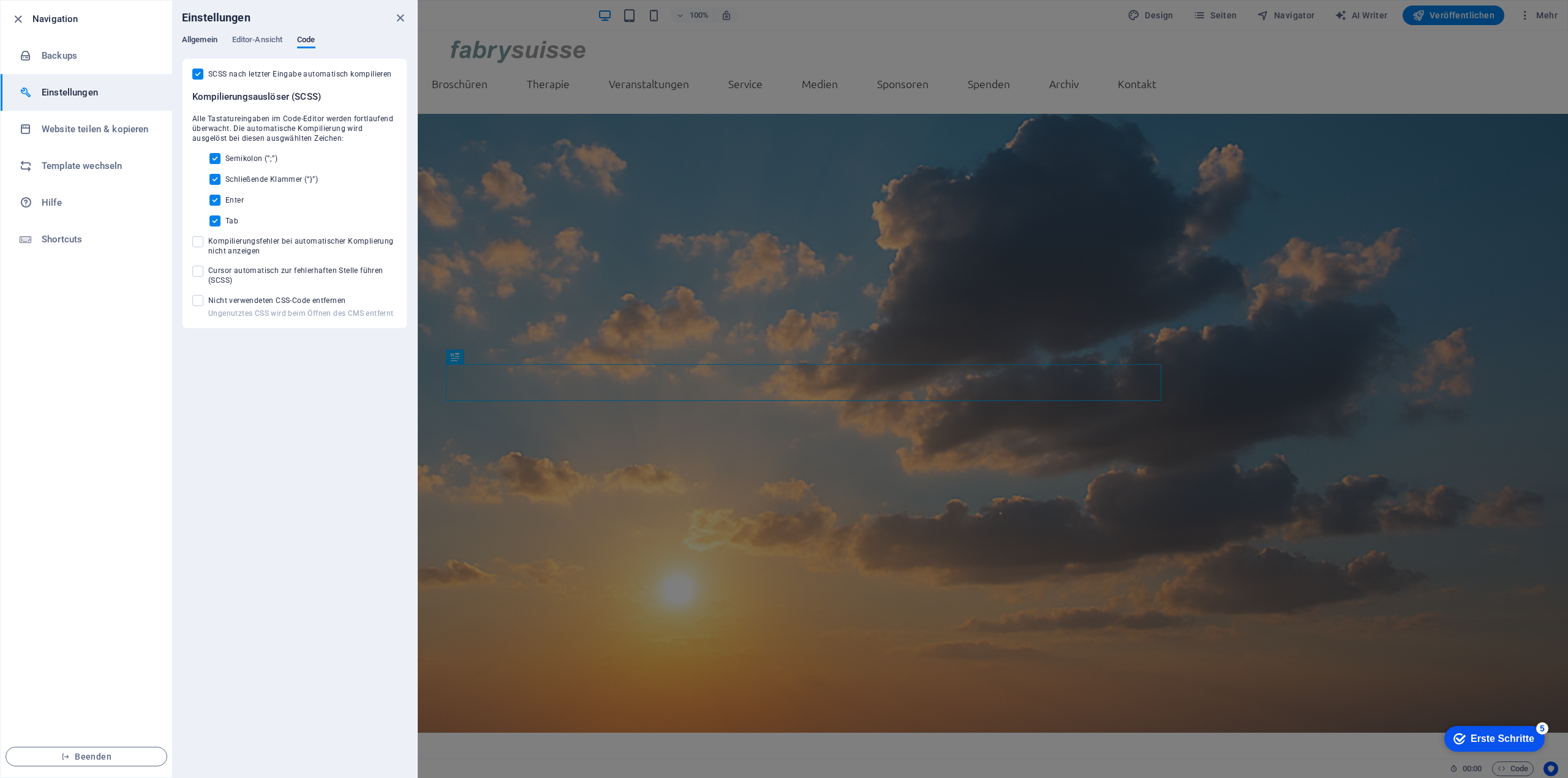
click at [207, 46] on button "Allgemein" at bounding box center [199, 41] width 36 height 14
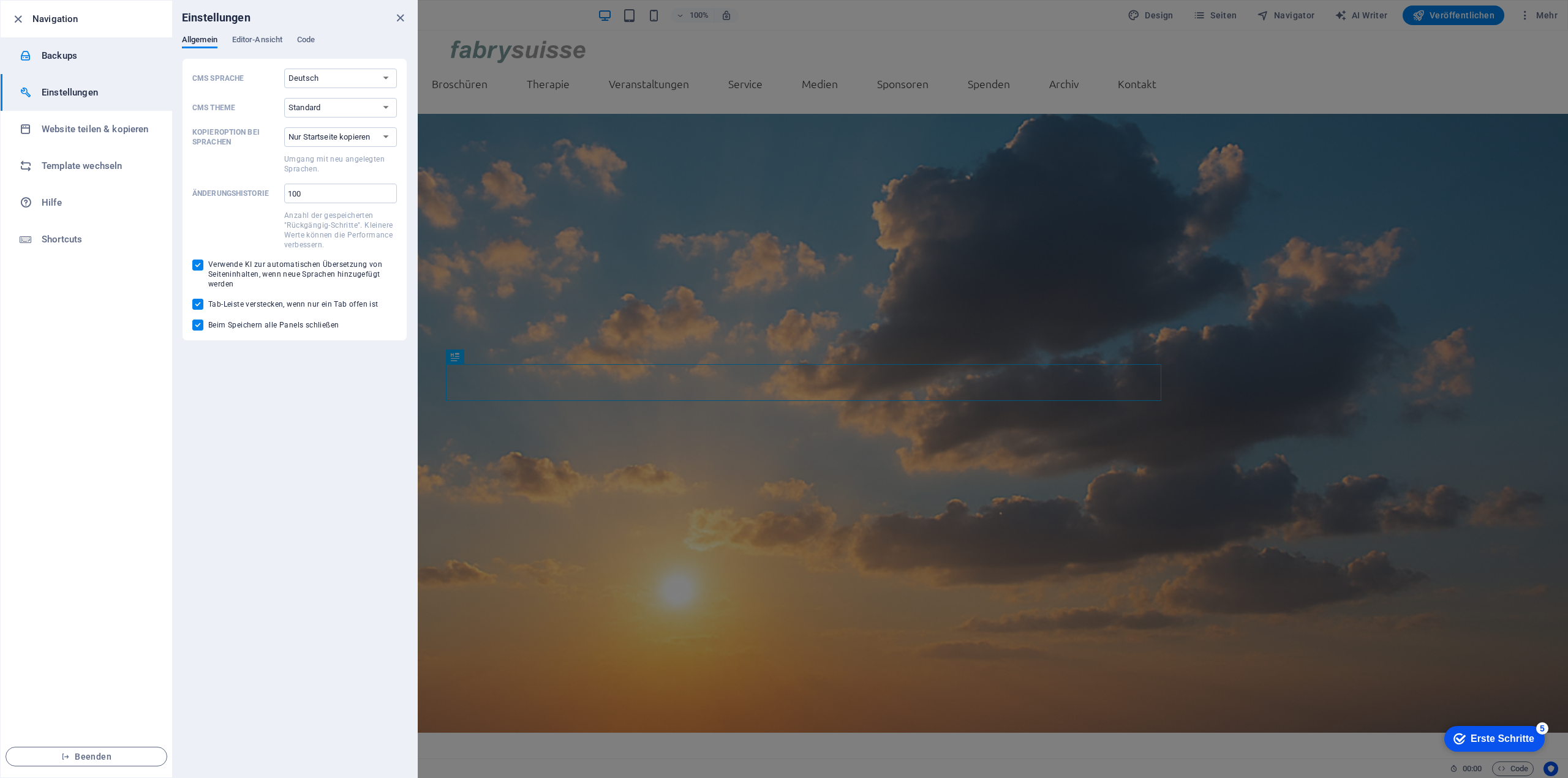
click at [87, 63] on li "Backups" at bounding box center [87, 56] width 172 height 37
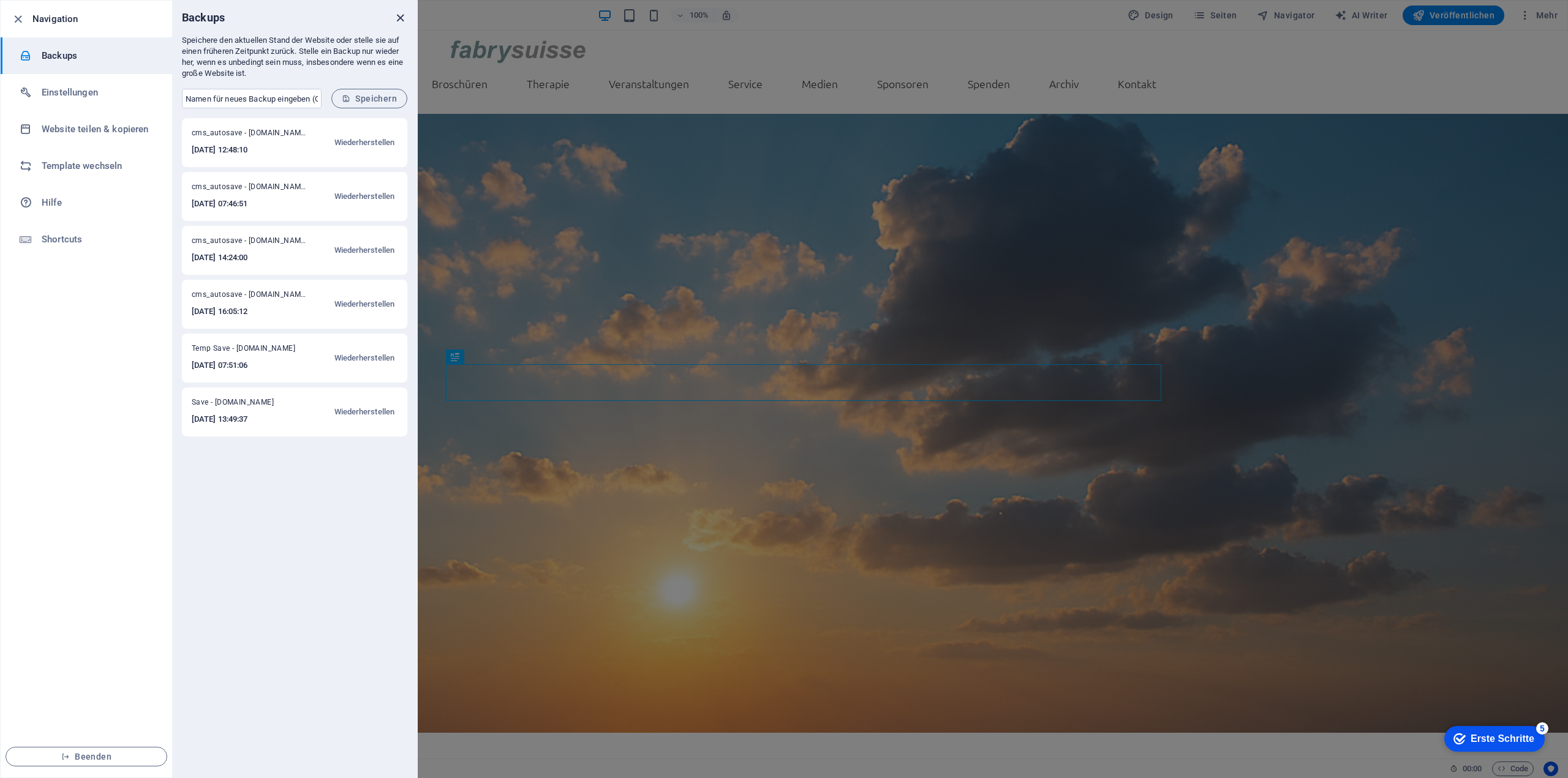
click at [398, 18] on icon "close" at bounding box center [399, 18] width 14 height 14
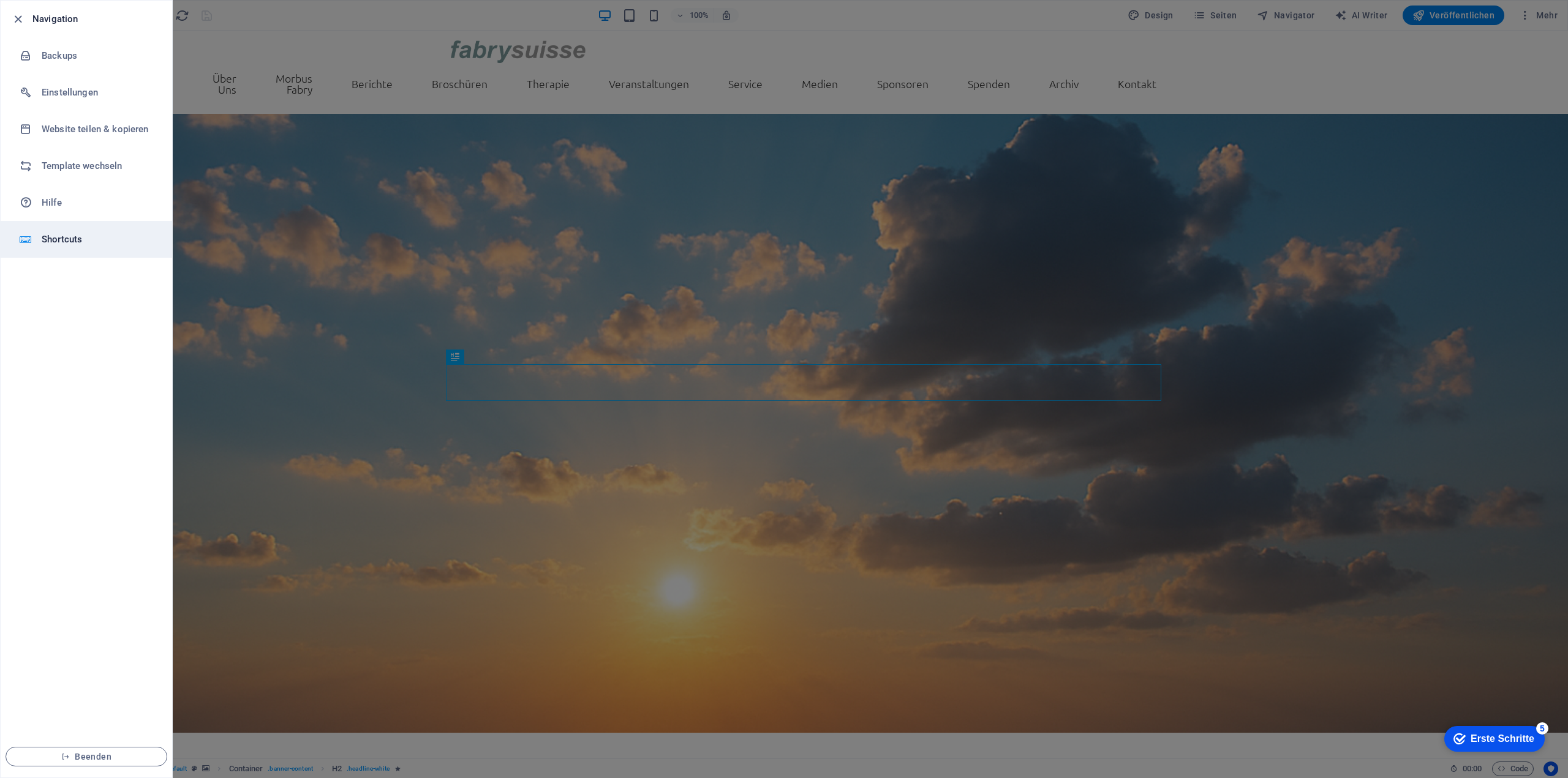
click at [57, 236] on h6 "Shortcuts" at bounding box center [98, 240] width 113 height 15
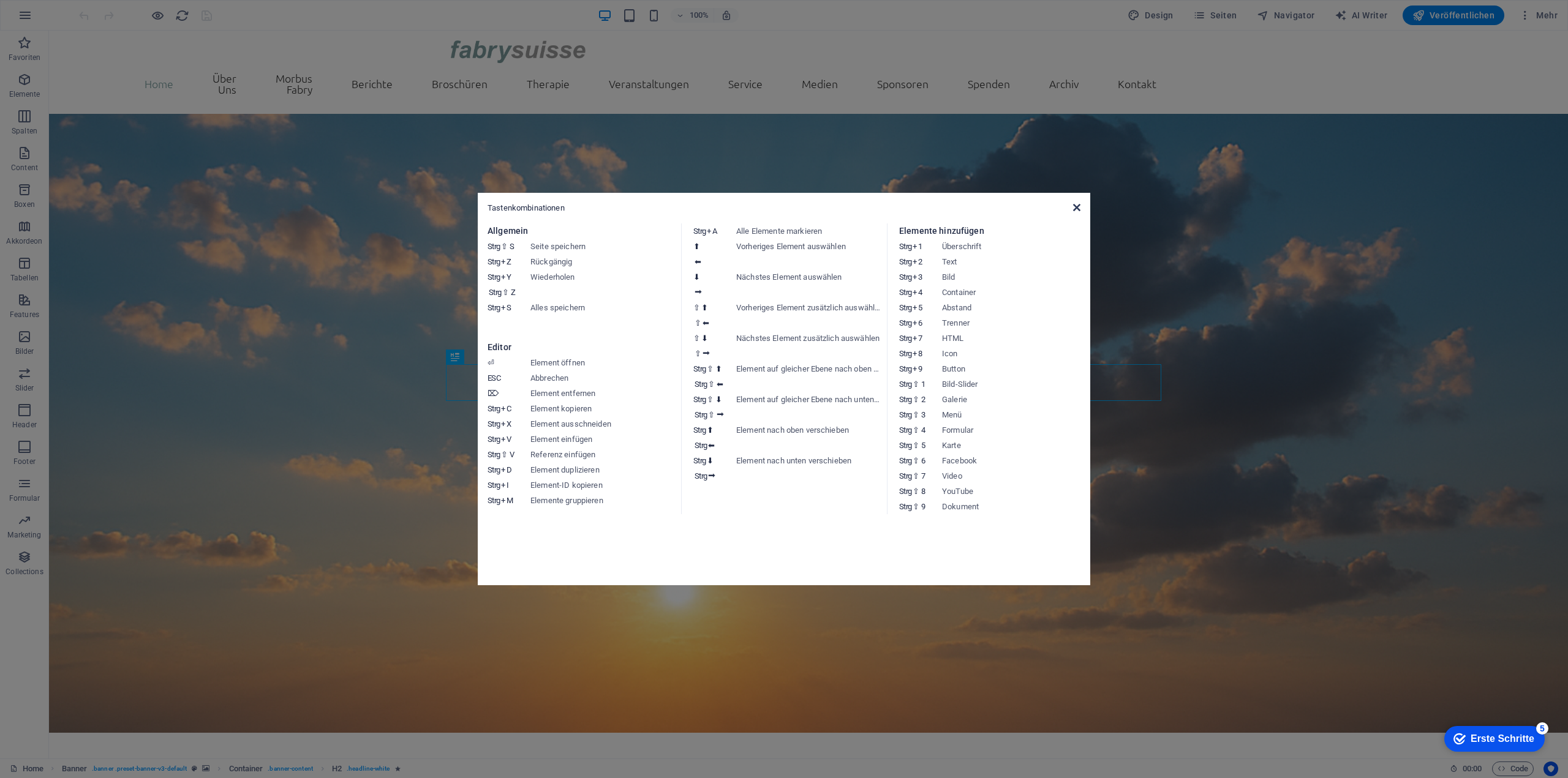
click at [1074, 207] on icon at bounding box center [1076, 207] width 7 height 10
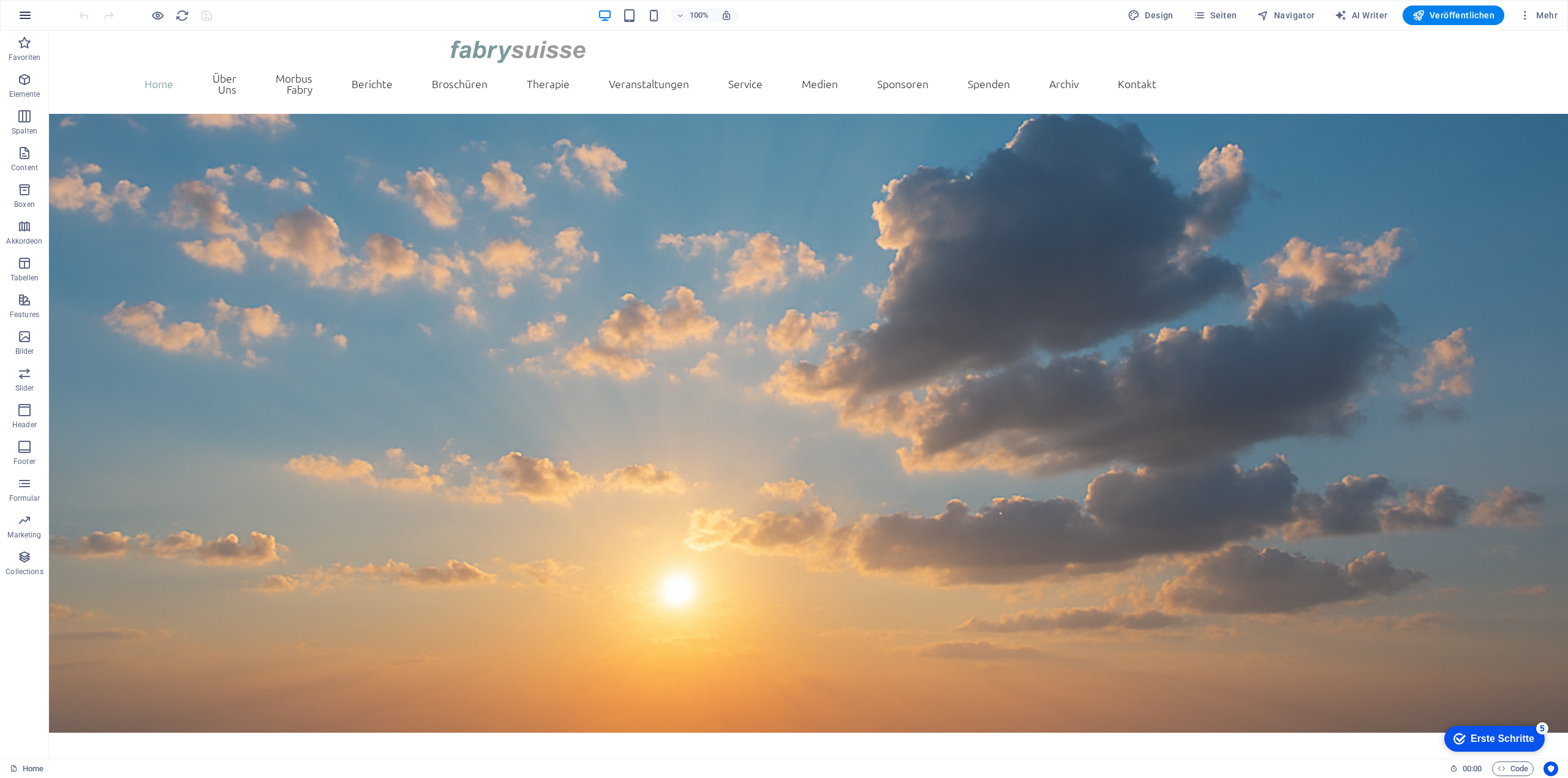
click at [22, 15] on icon "button" at bounding box center [25, 16] width 15 height 15
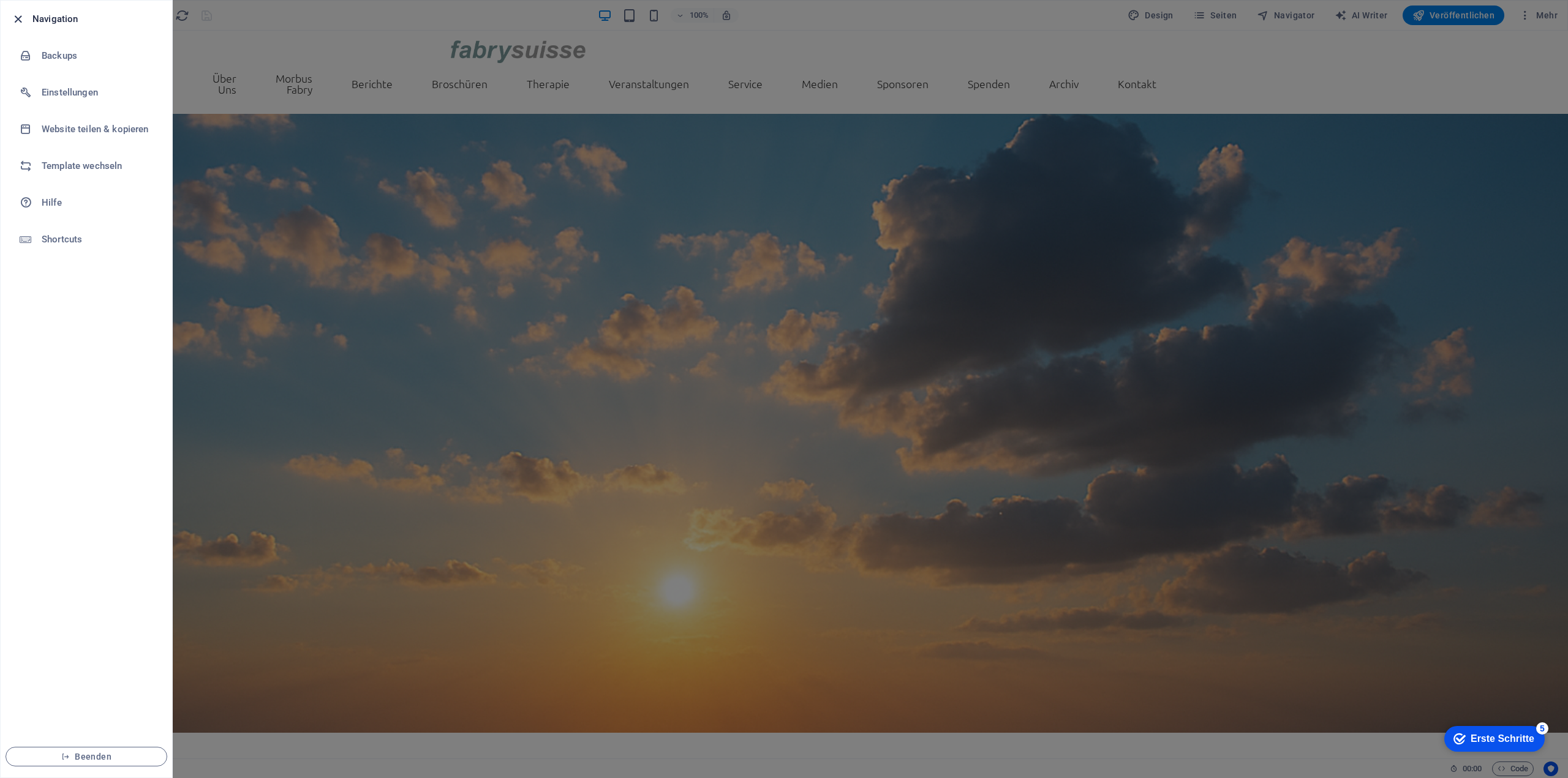
click at [16, 16] on icon "button" at bounding box center [18, 18] width 14 height 14
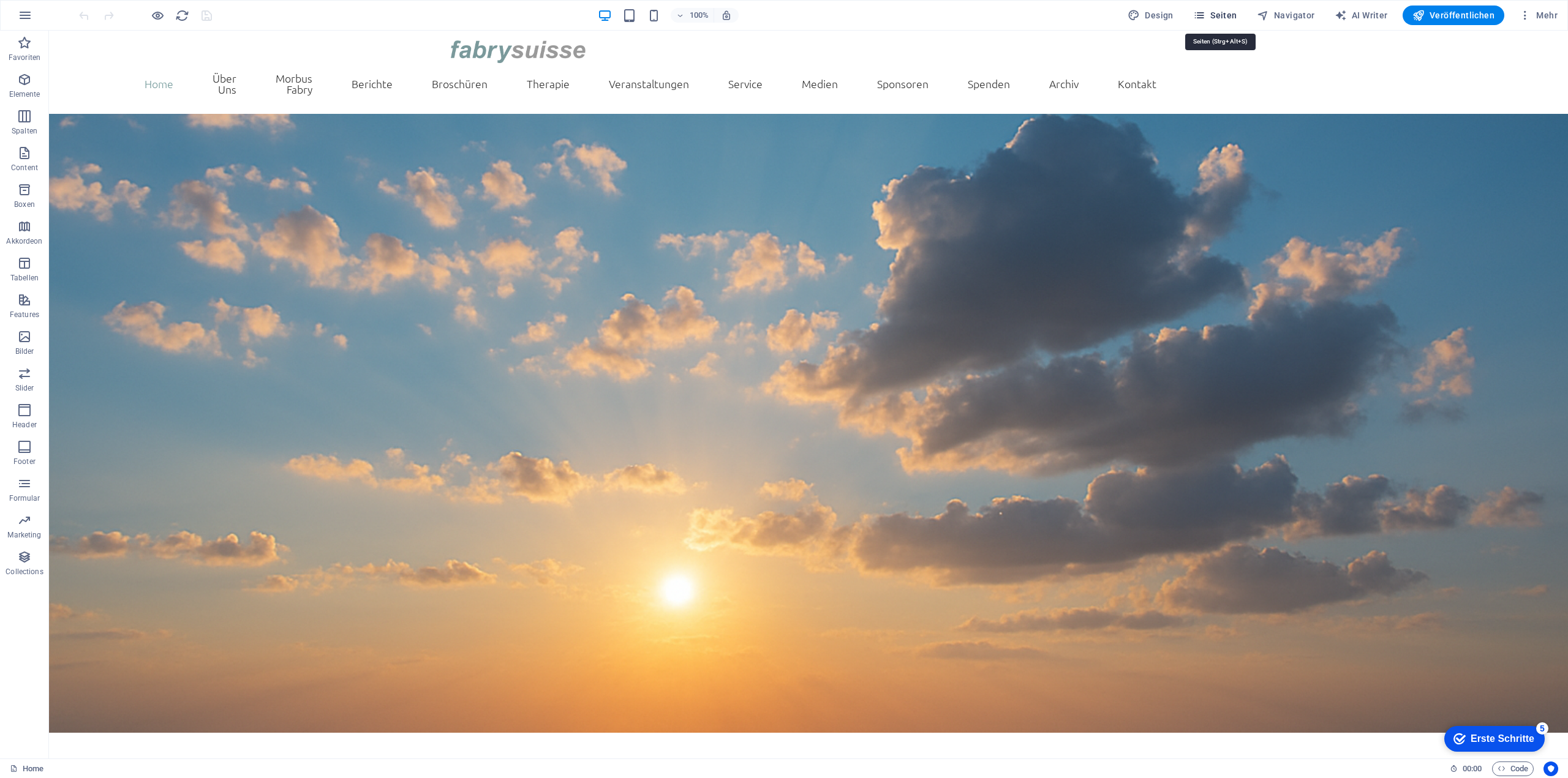
click at [1222, 14] on span "Seiten" at bounding box center [1215, 15] width 44 height 12
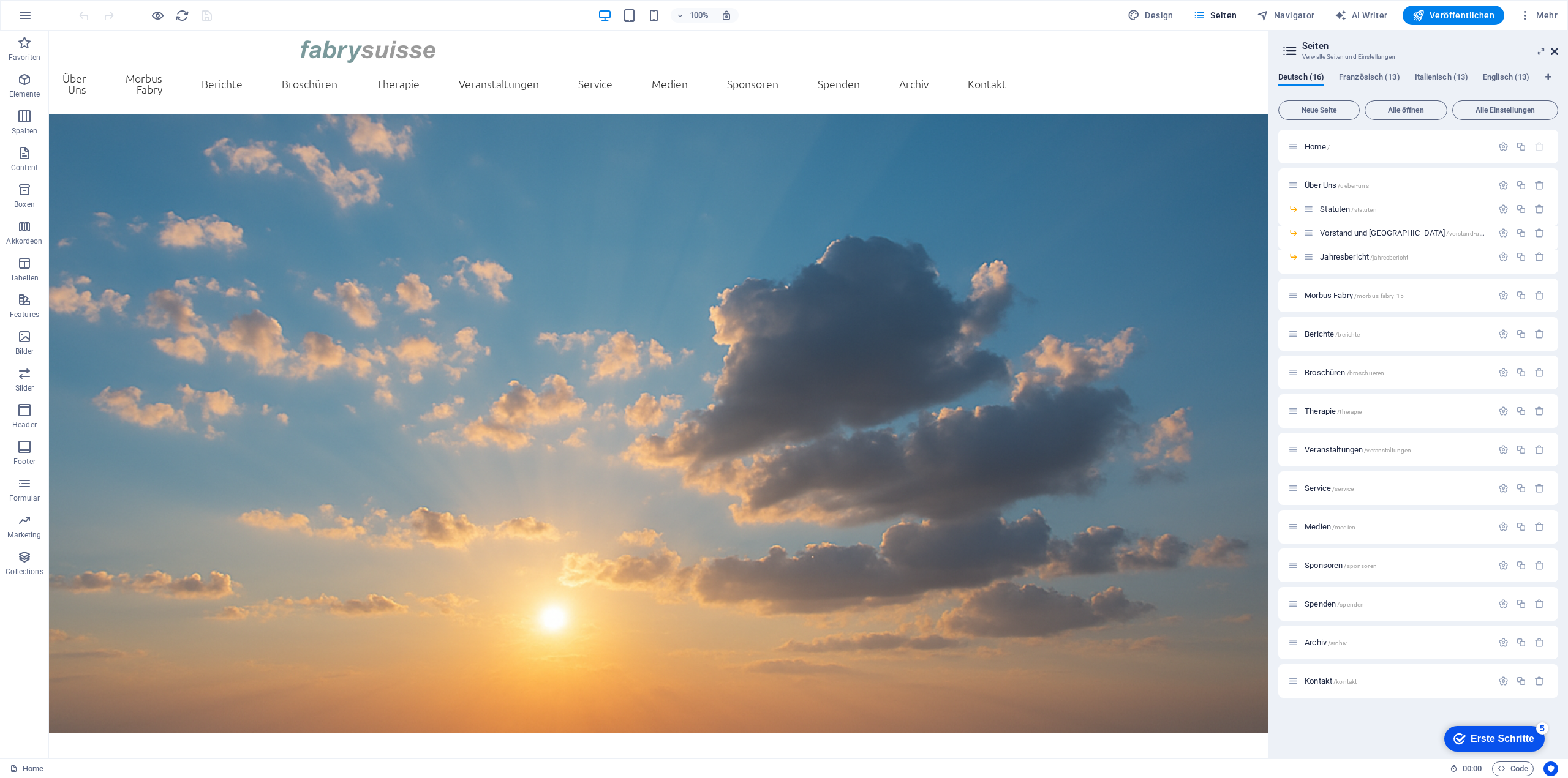
click at [1553, 52] on icon at bounding box center [1554, 51] width 7 height 10
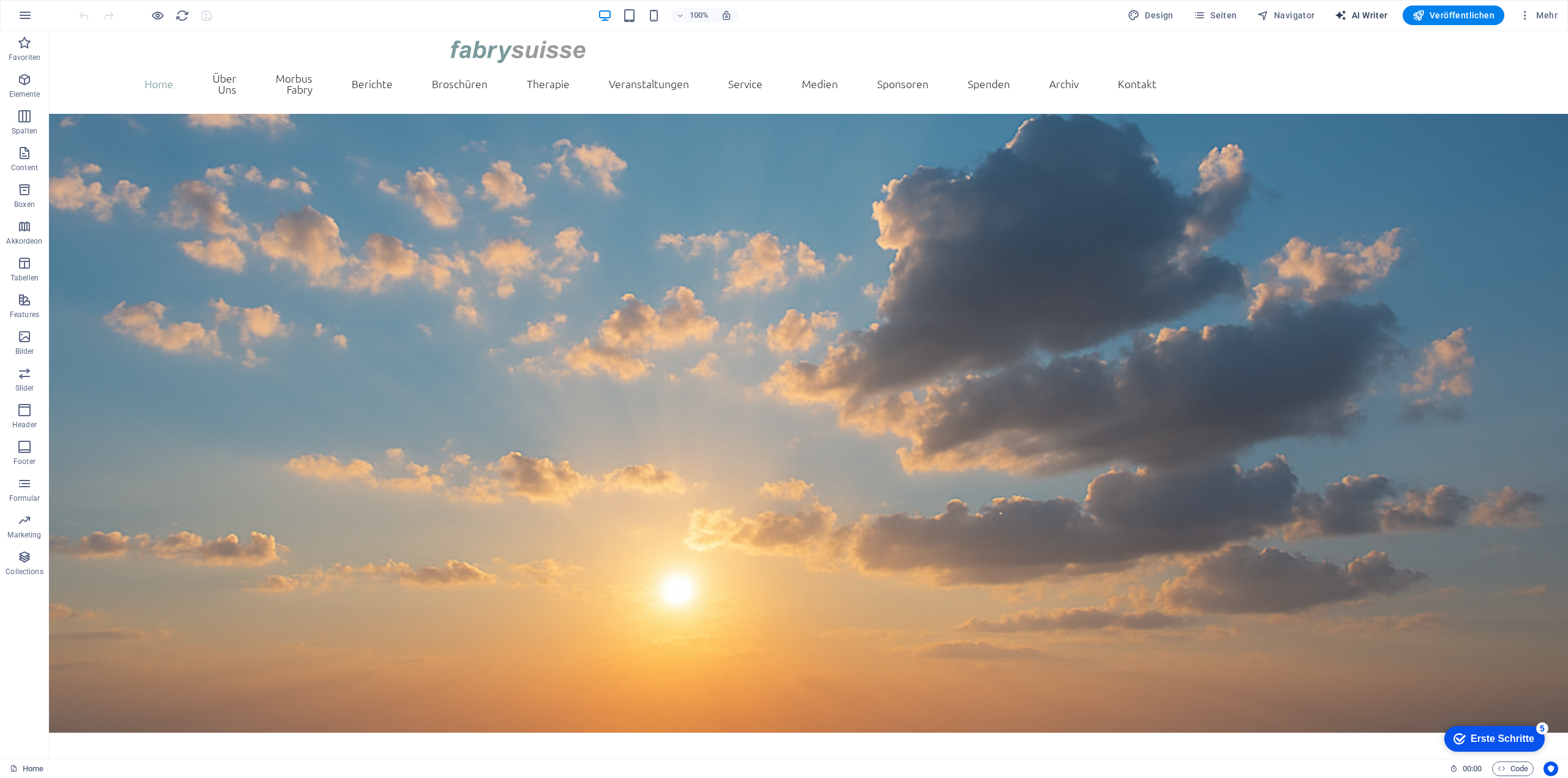
click at [1371, 15] on span "AI Writer" at bounding box center [1361, 15] width 53 height 12
select select "English"
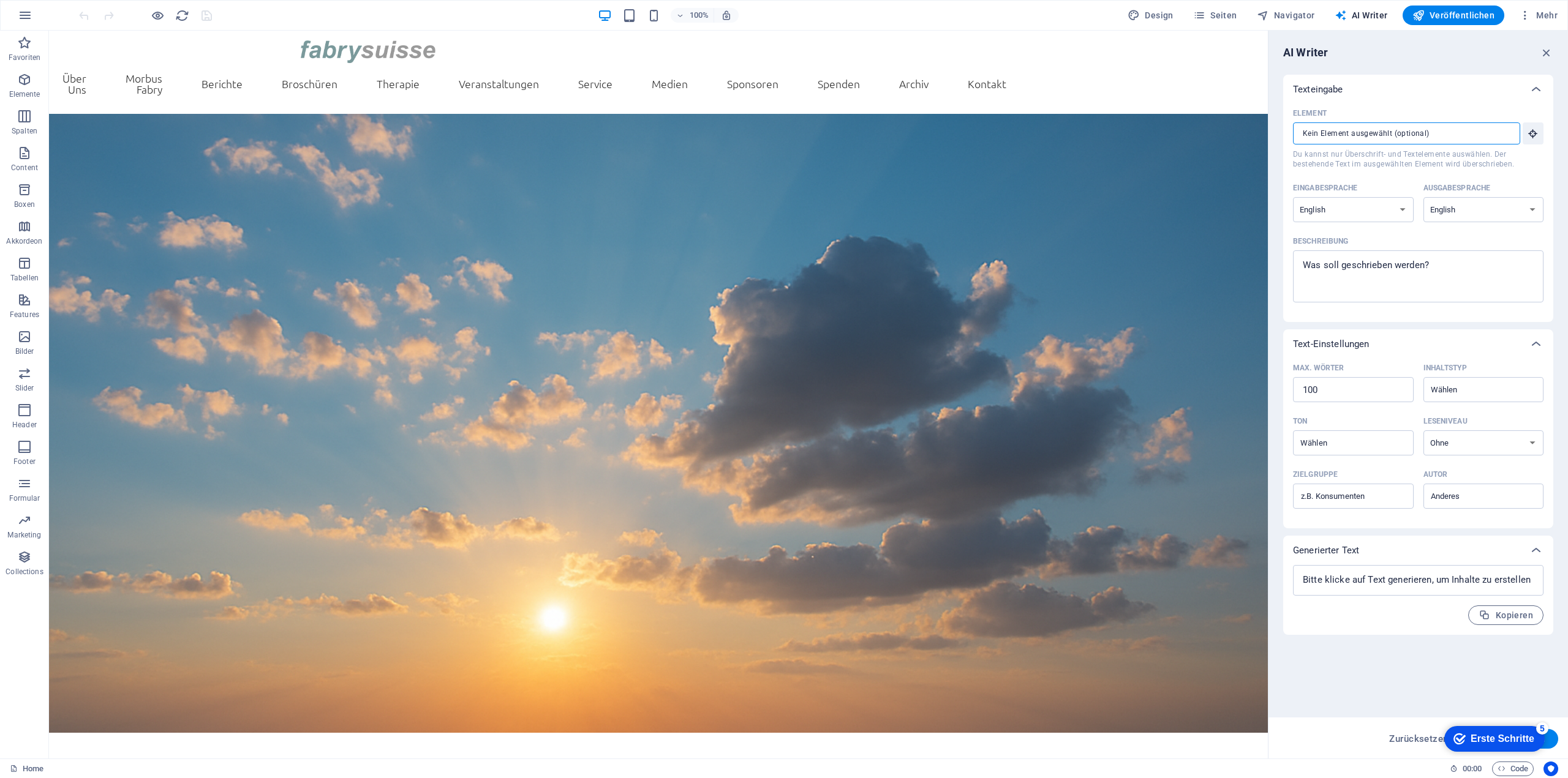
click at [1459, 133] on input "Element ​ Du kannst nur Überschrift- und Textelemente auswählen. Der bestehende…" at bounding box center [1402, 134] width 219 height 22
drag, startPoint x: 1528, startPoint y: 163, endPoint x: 1233, endPoint y: 127, distance: 297.2
click at [1437, 254] on div "x ​" at bounding box center [1419, 277] width 251 height 52
click at [1437, 256] on textarea "Beschreibung x ​" at bounding box center [1418, 276] width 238 height 40
drag, startPoint x: 1519, startPoint y: 304, endPoint x: 1322, endPoint y: 303, distance: 197.0
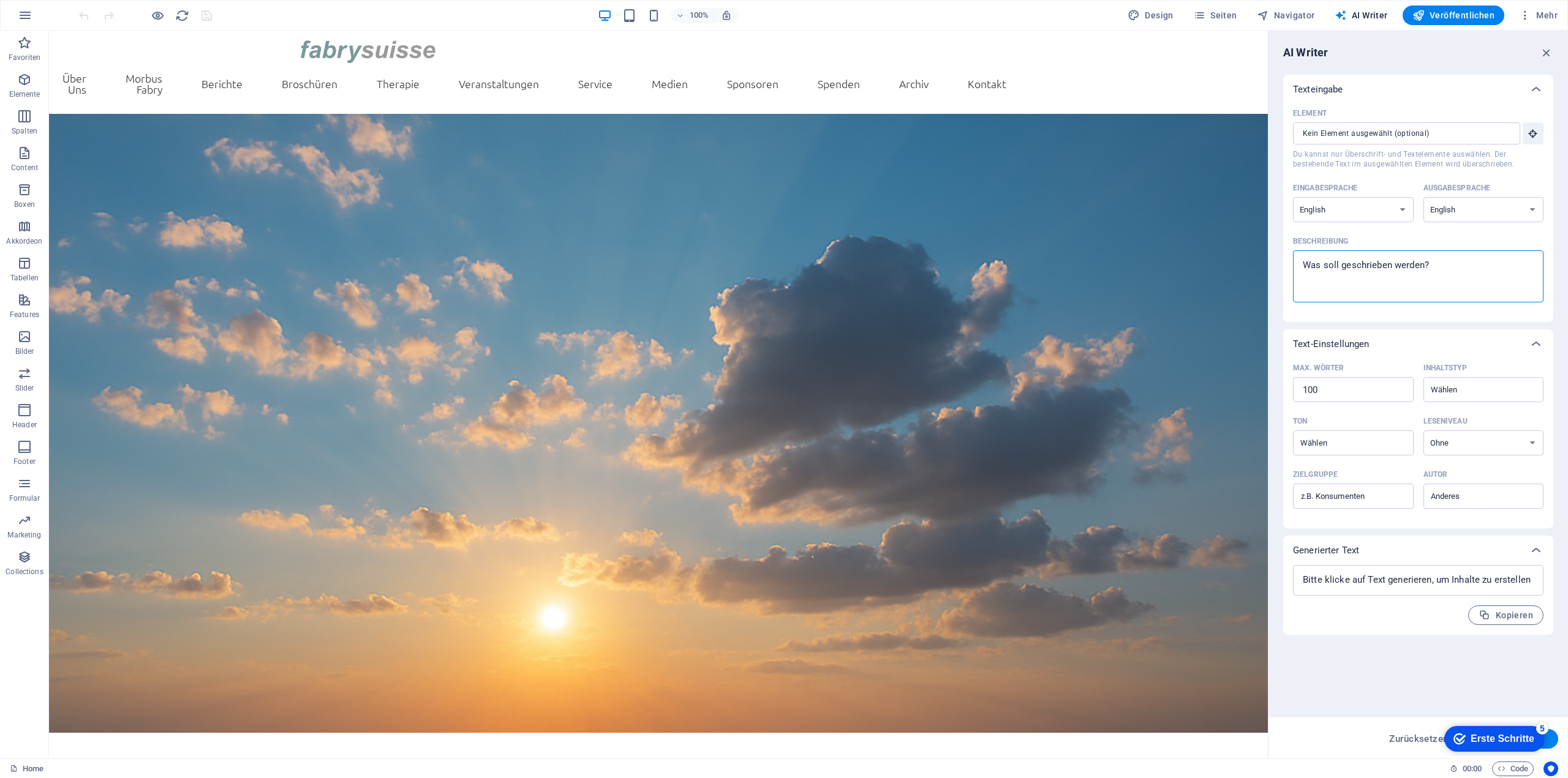
click at [1437, 283] on textarea "Beschreibung x ​" at bounding box center [1418, 276] width 238 height 40
click at [1437, 265] on textarea "Beschreibung x ​" at bounding box center [1418, 276] width 238 height 40
click at [1448, 259] on textarea "Beschreibung x ​" at bounding box center [1418, 276] width 238 height 40
drag, startPoint x: 1465, startPoint y: 264, endPoint x: 1300, endPoint y: 266, distance: 165.0
click at [1300, 266] on textarea "Beschreibung x ​" at bounding box center [1418, 276] width 238 height 40
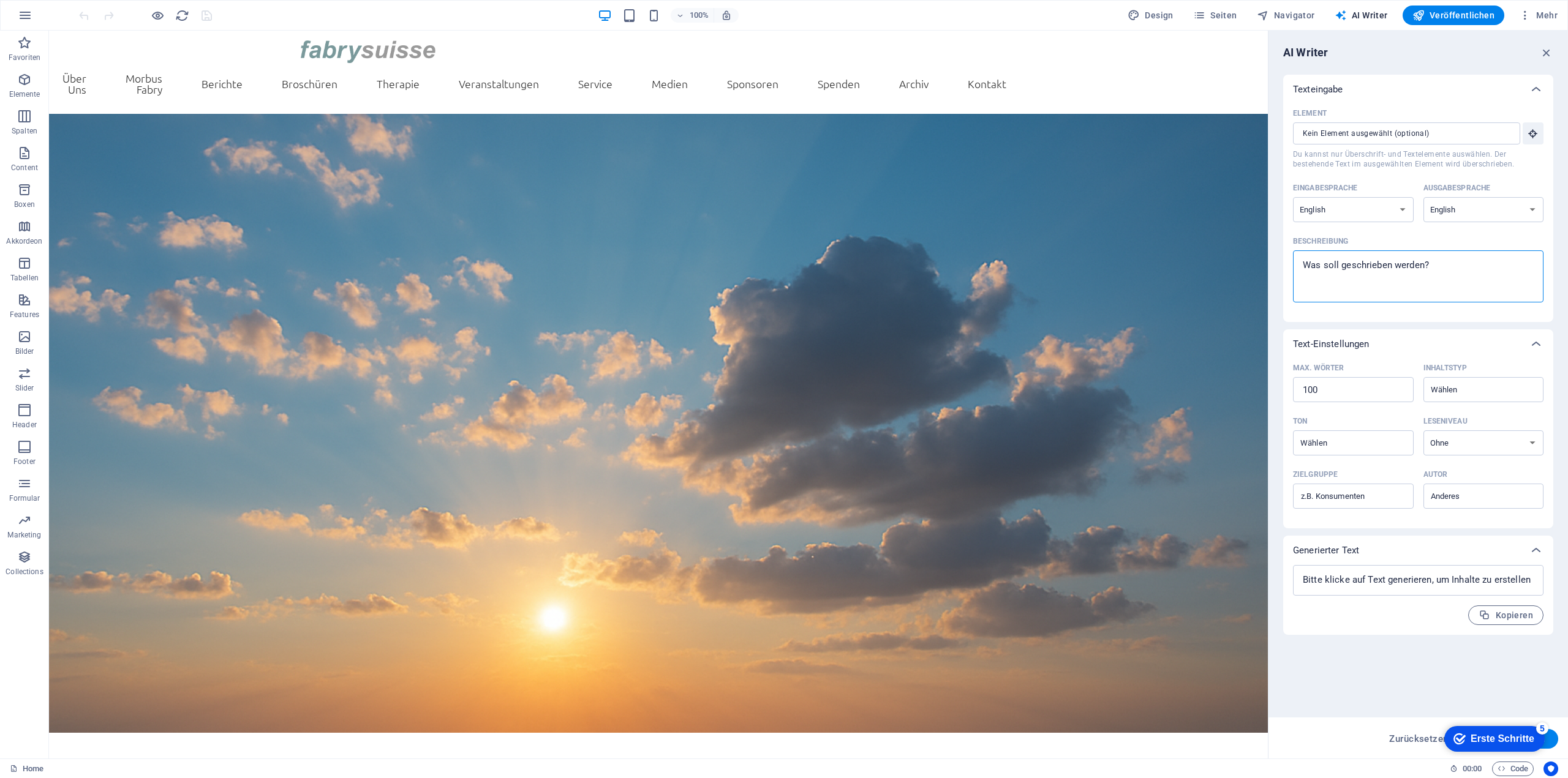
click at [1300, 265] on textarea "Beschreibung x ​" at bounding box center [1418, 276] width 238 height 40
click at [1335, 265] on textarea "Beschreibung x ​" at bounding box center [1418, 276] width 238 height 40
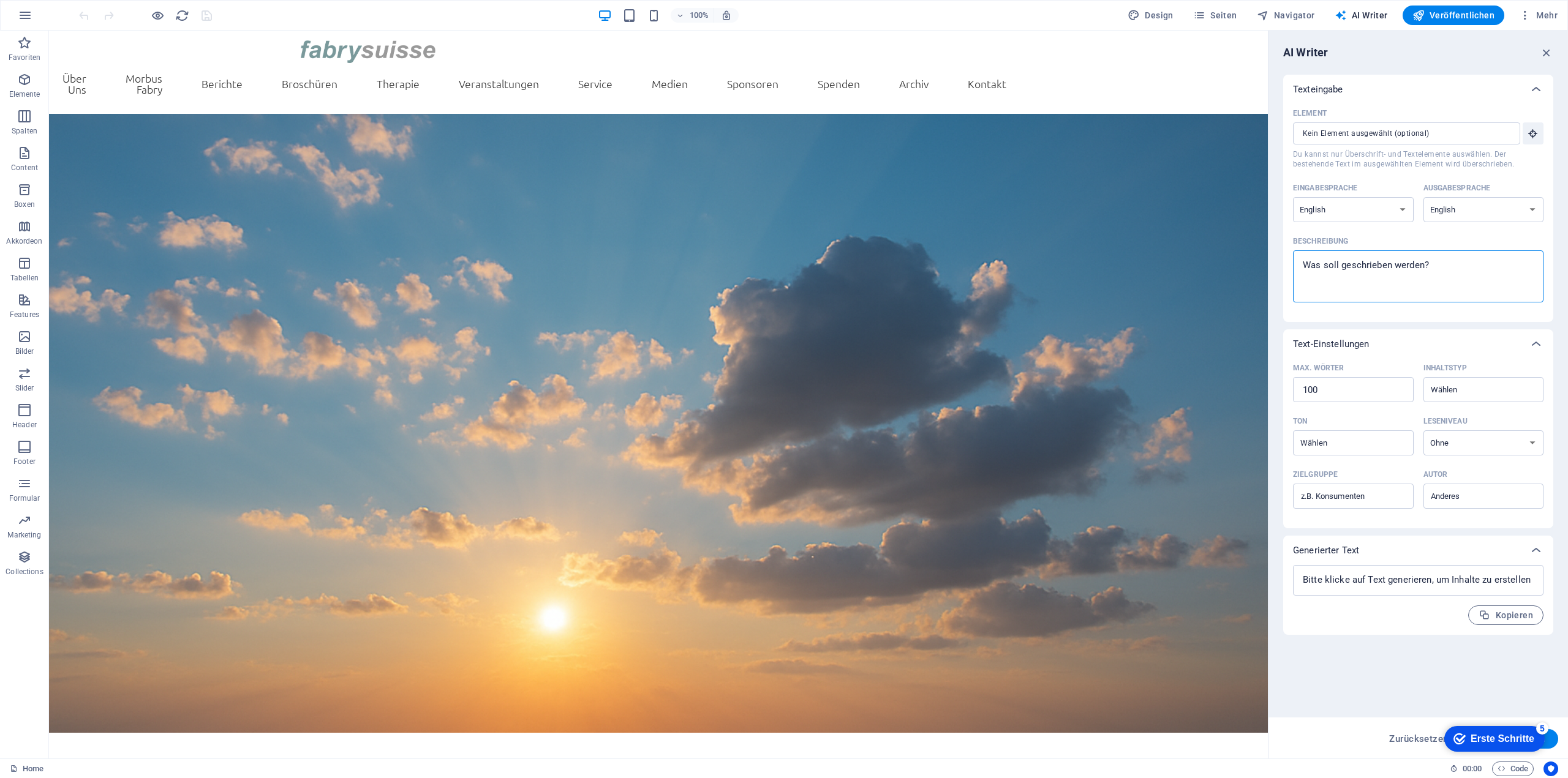
click at [1335, 265] on textarea "Beschreibung x ​" at bounding box center [1418, 276] width 238 height 40
type textarea "x"
click at [1545, 53] on icon "button" at bounding box center [1546, 53] width 14 height 14
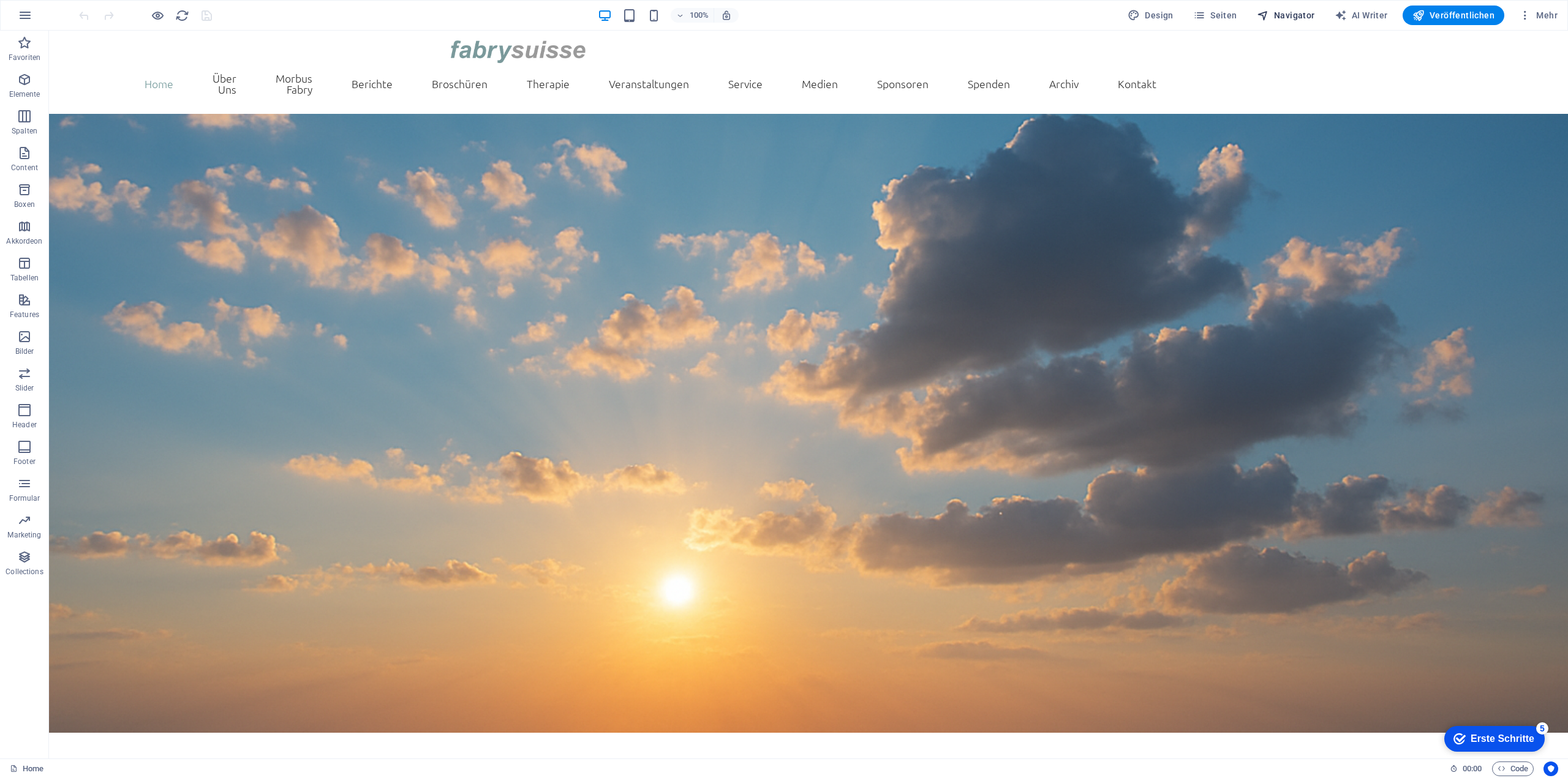
click at [1269, 14] on icon "button" at bounding box center [1262, 15] width 12 height 12
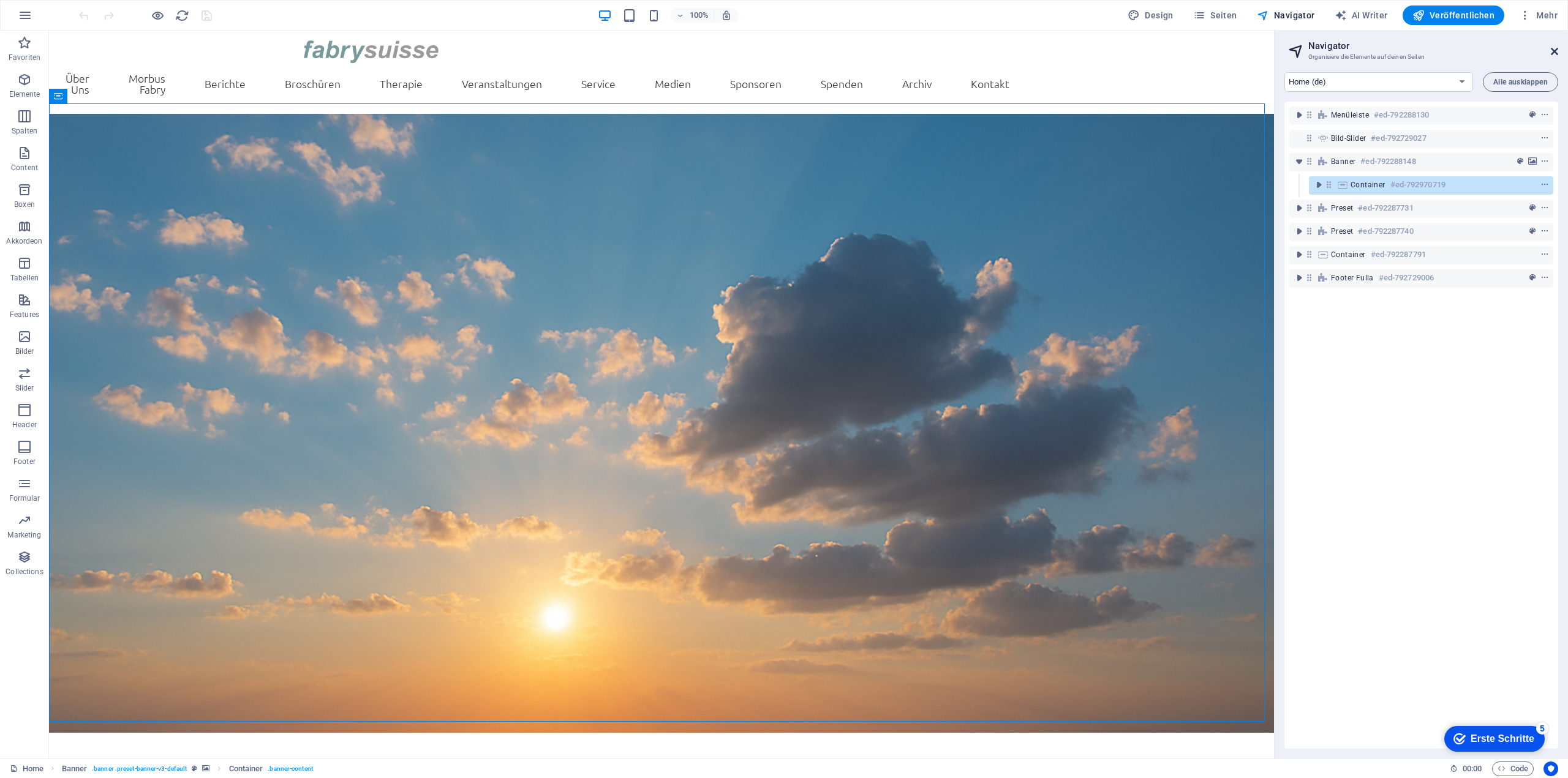
click at [1551, 51] on icon at bounding box center [1554, 51] width 7 height 10
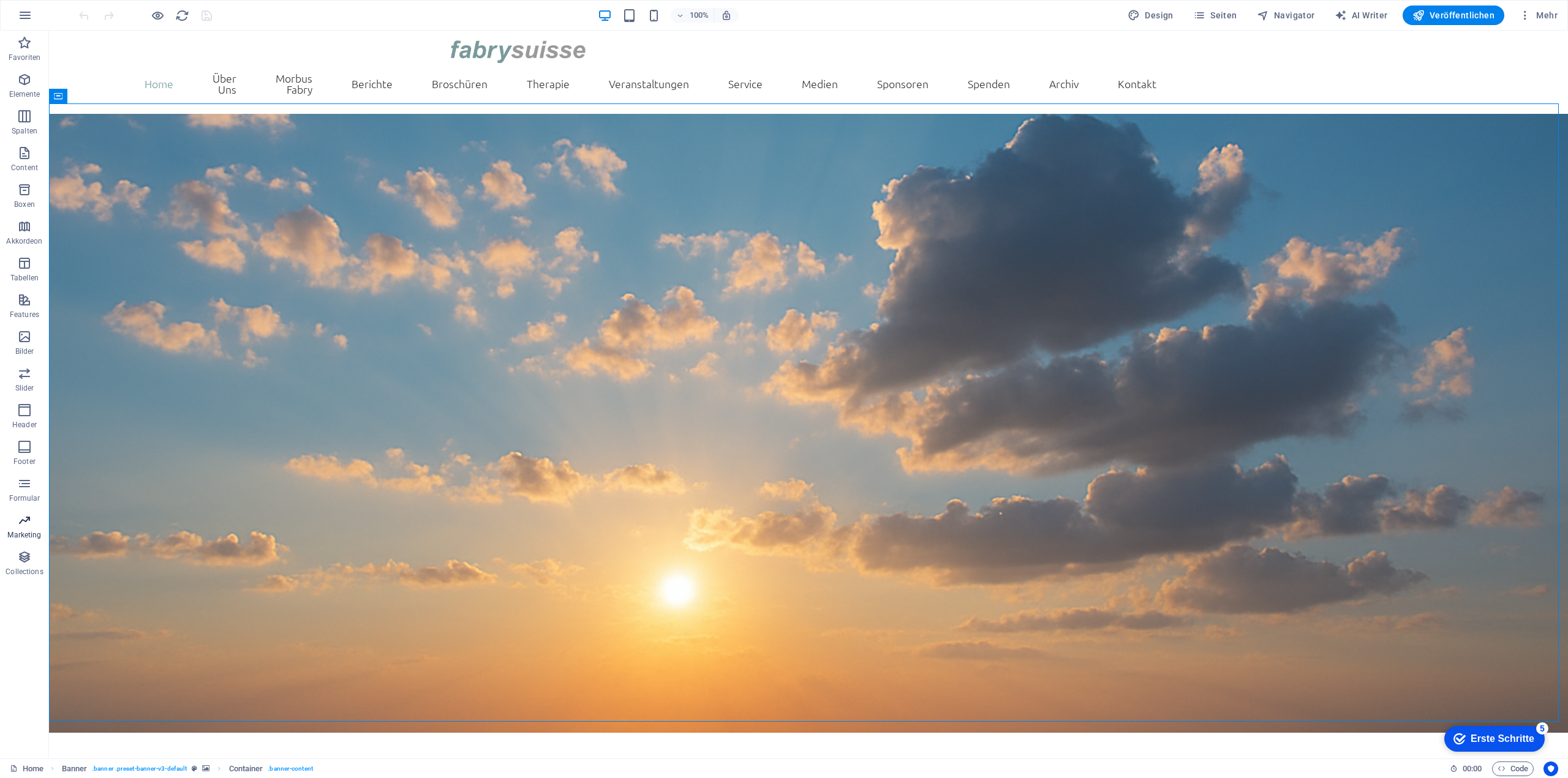
click at [22, 522] on icon "button" at bounding box center [25, 520] width 15 height 15
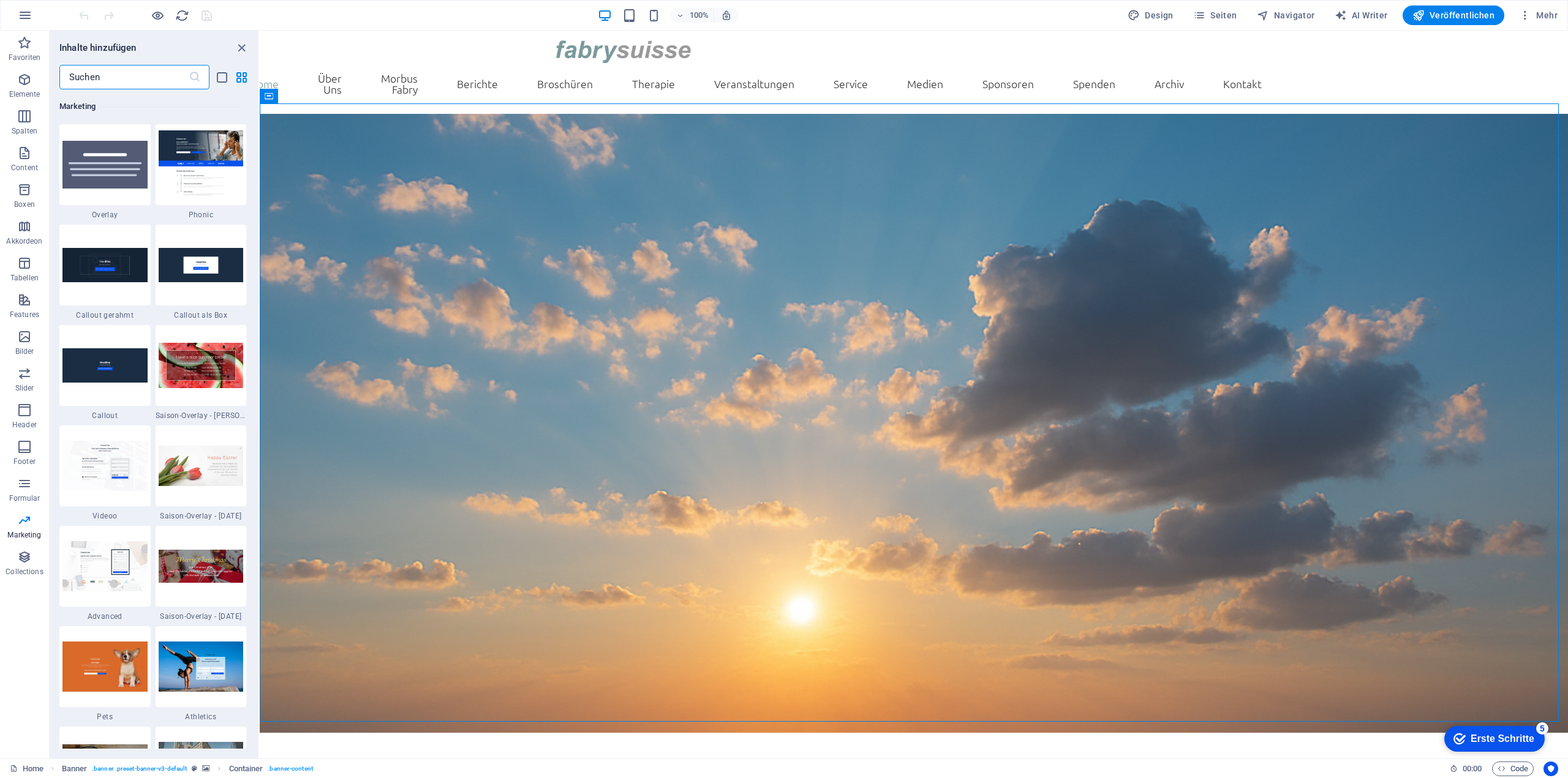
scroll to position [10092, 0]
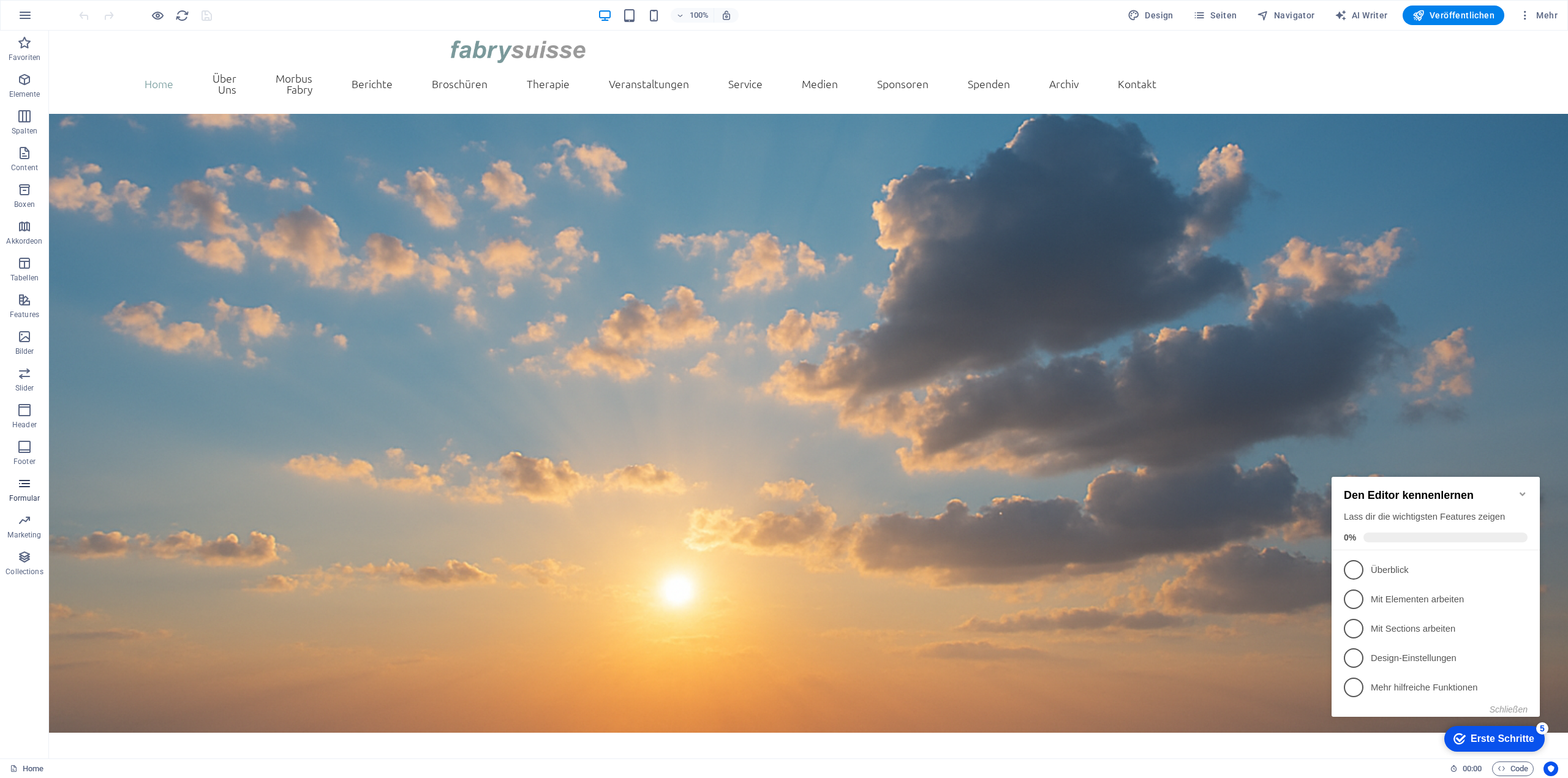
click at [16, 484] on span "Formular" at bounding box center [24, 491] width 49 height 29
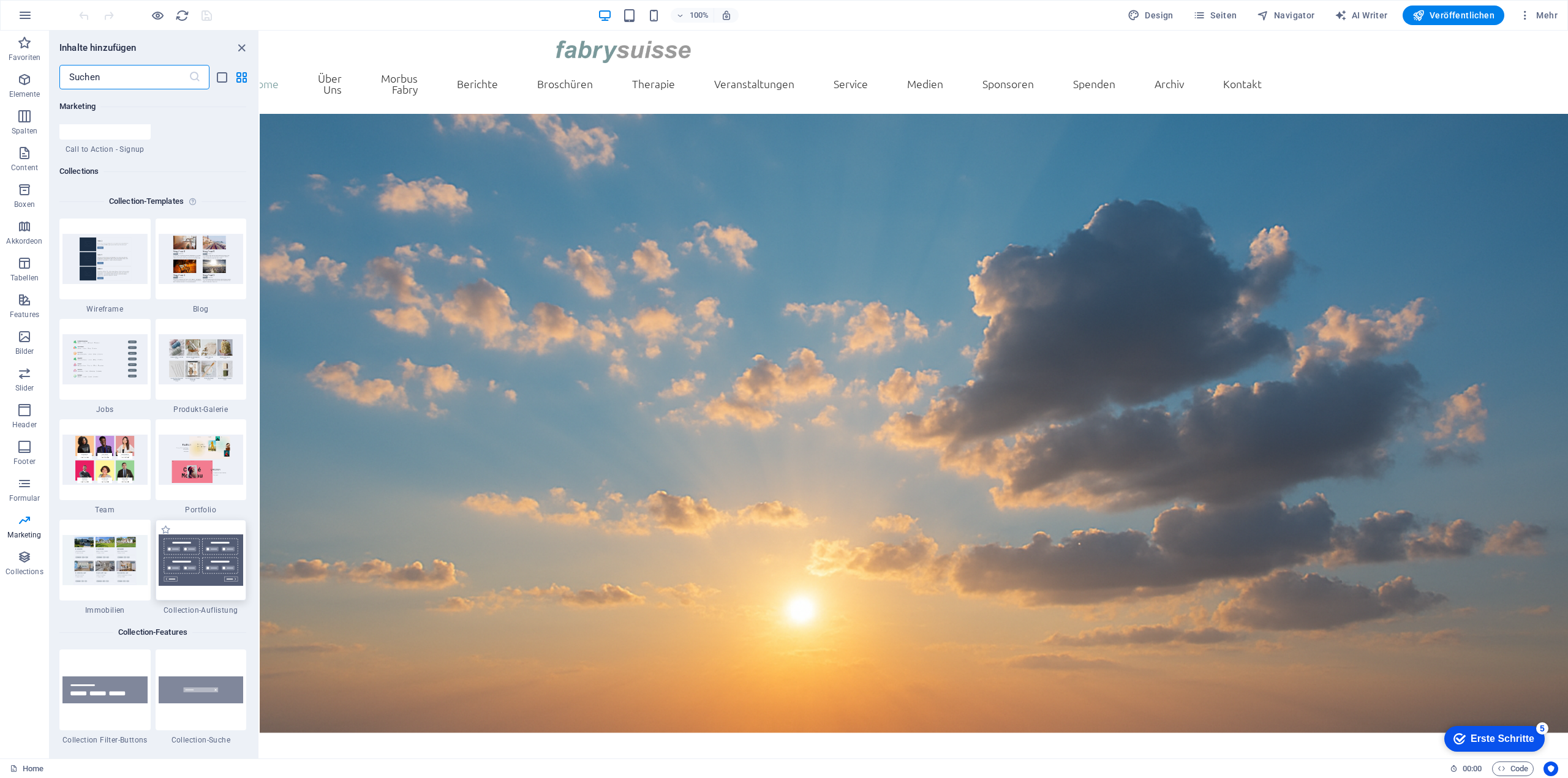
scroll to position [11384, 0]
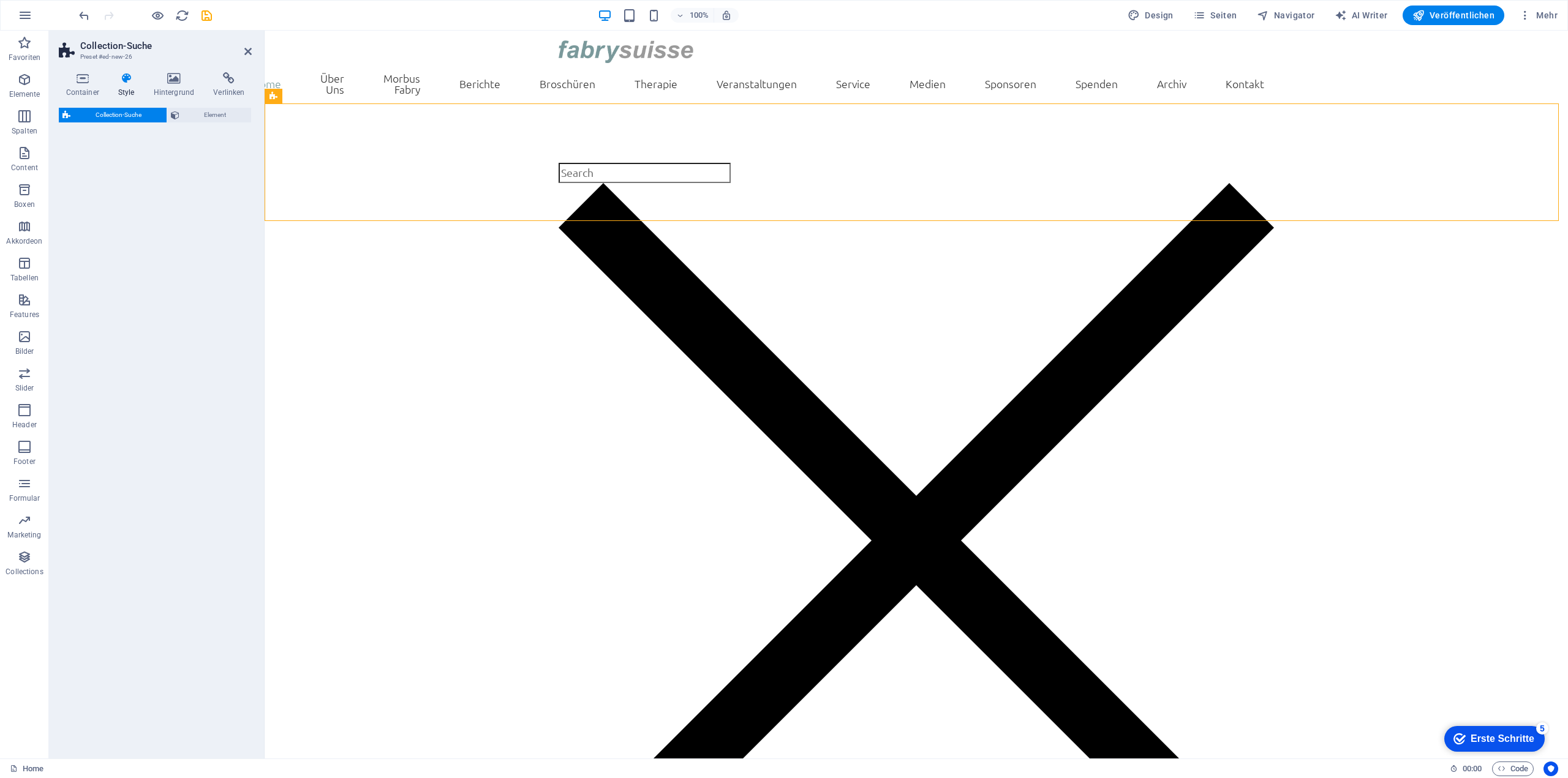
select select "px"
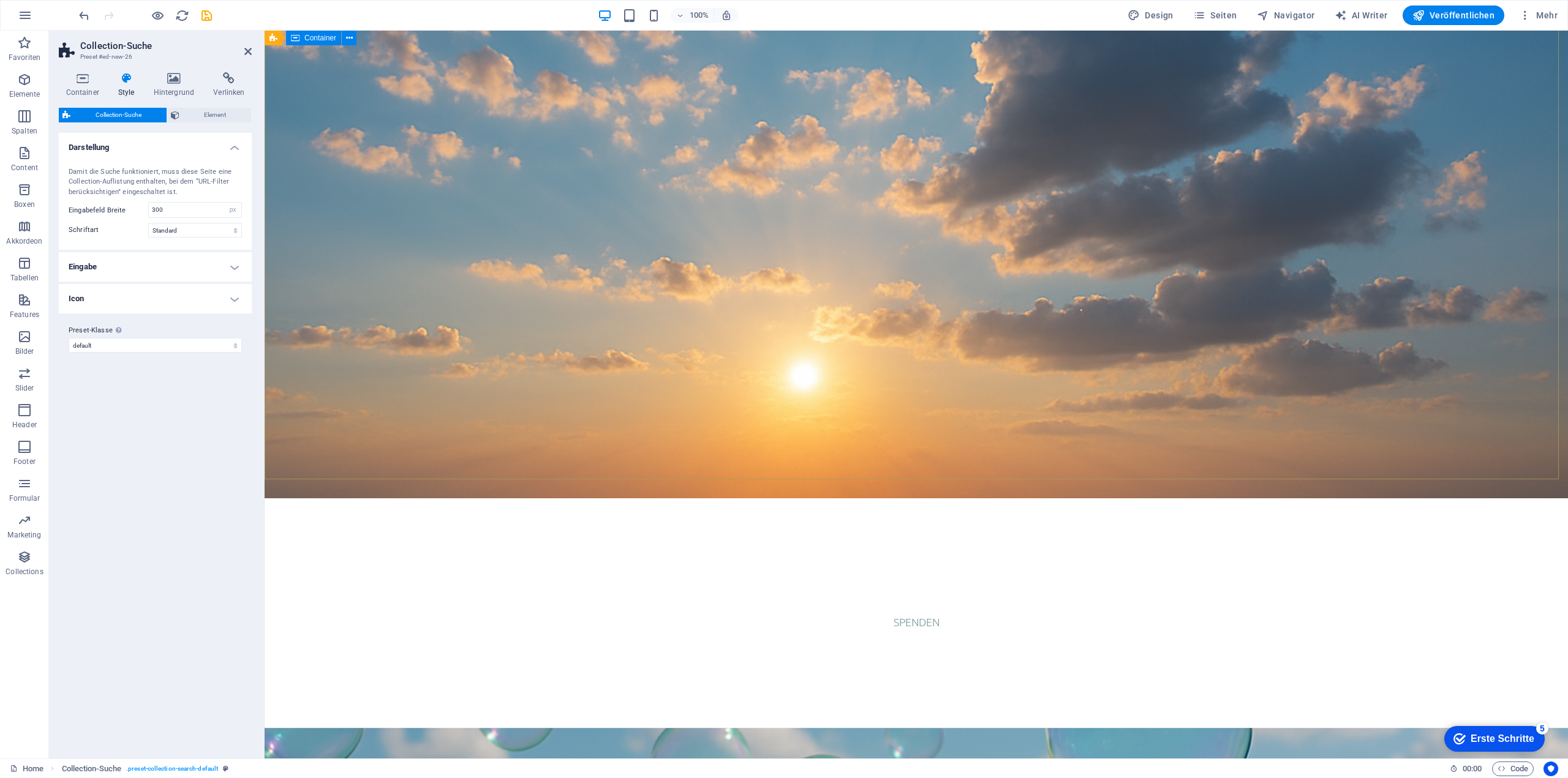
scroll to position [0, 0]
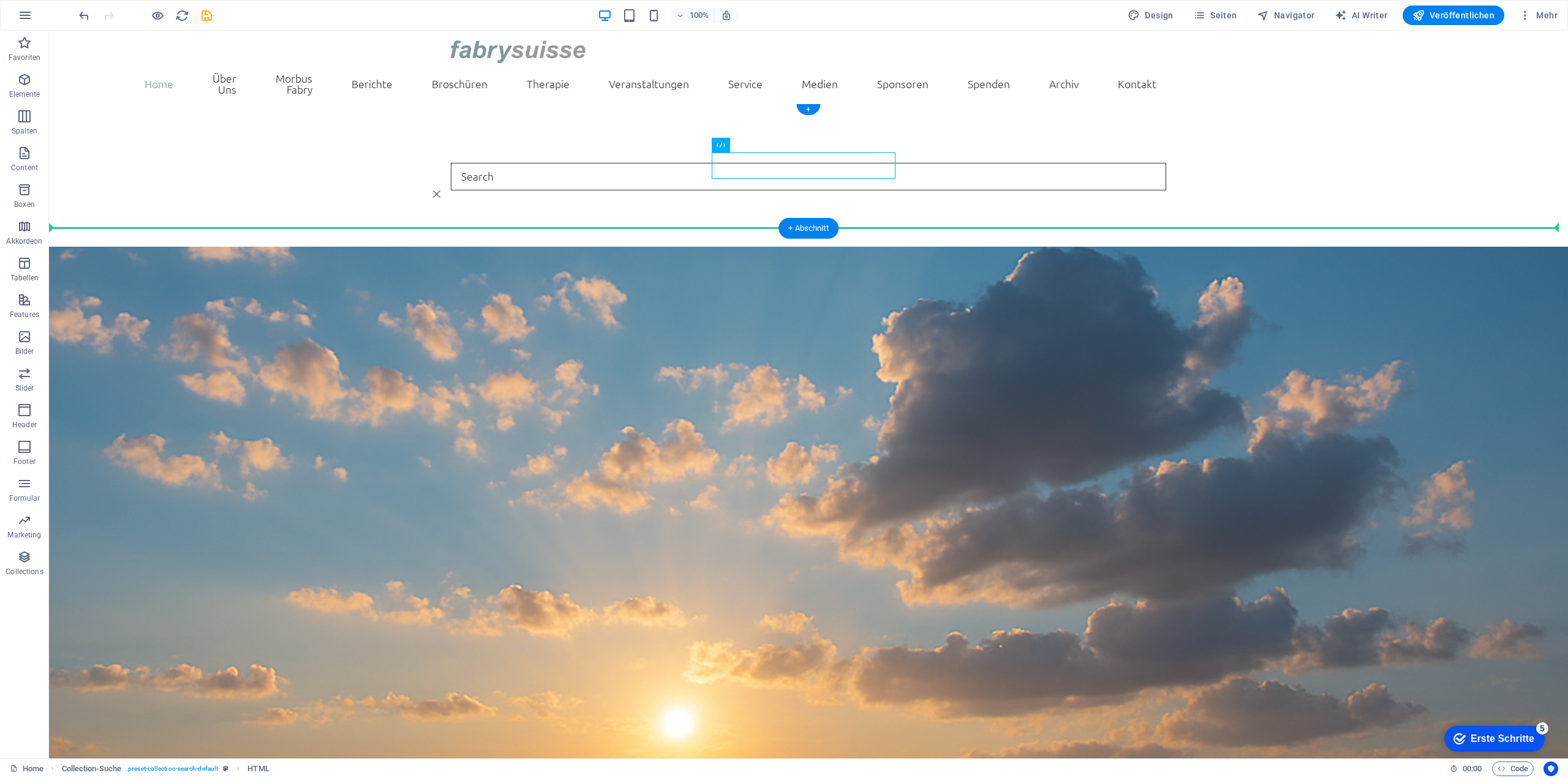
drag, startPoint x: 893, startPoint y: 171, endPoint x: 847, endPoint y: 181, distance: 47.1
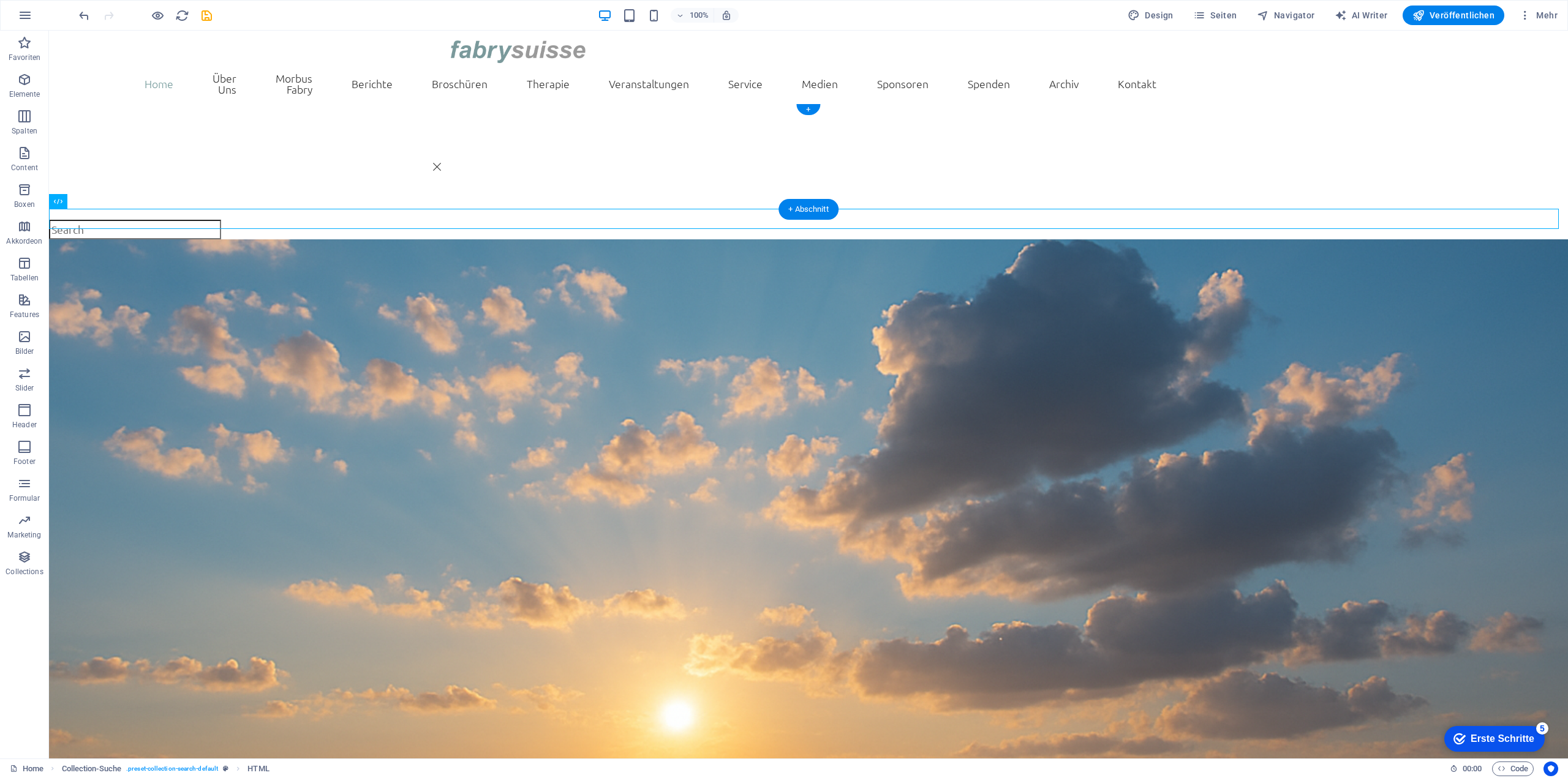
click at [846, 181] on div at bounding box center [808, 166] width 1519 height 106
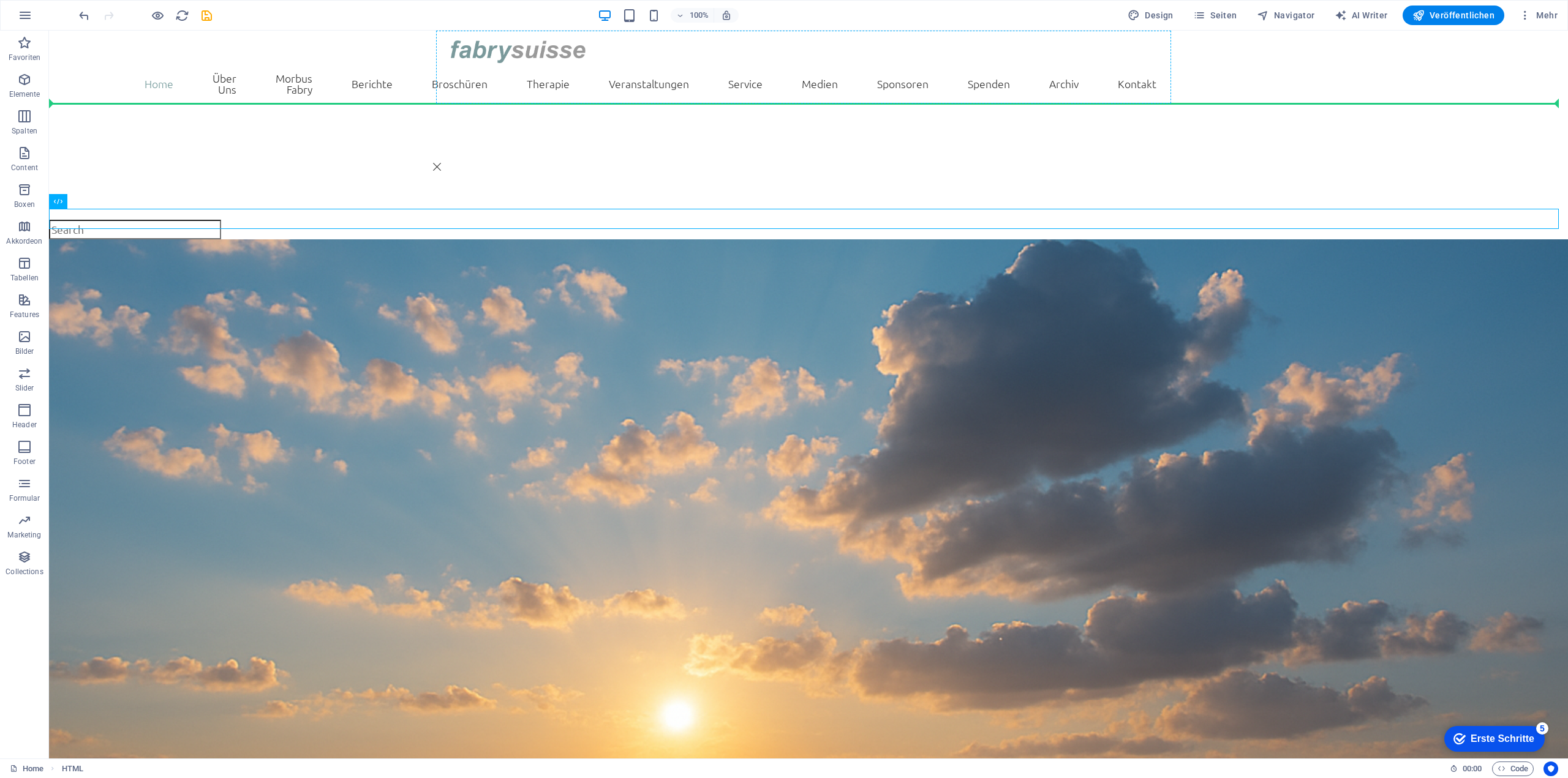
drag, startPoint x: 116, startPoint y: 232, endPoint x: 1471, endPoint y: 88, distance: 1362.6
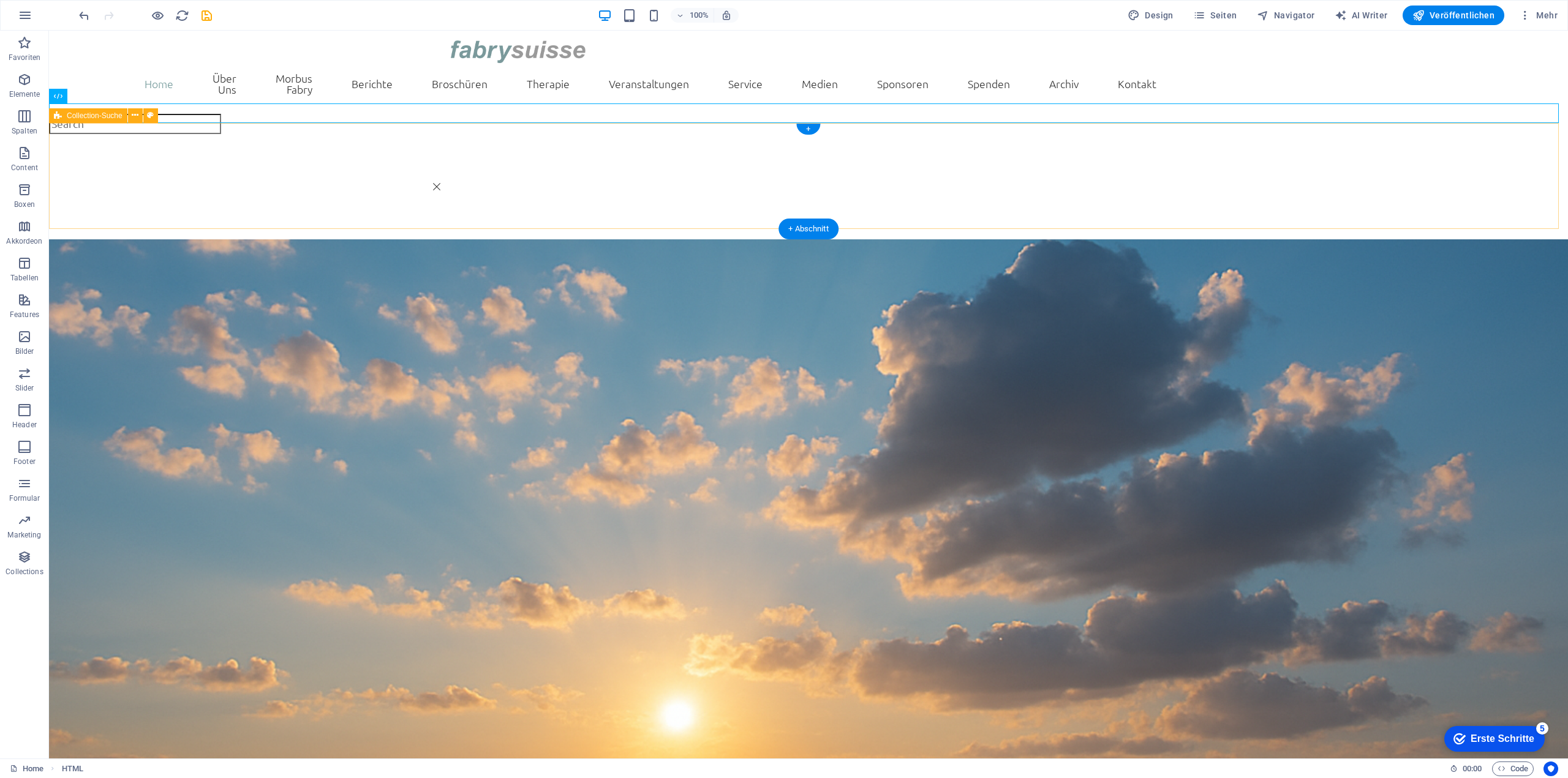
drag, startPoint x: 879, startPoint y: 194, endPoint x: 362, endPoint y: 139, distance: 519.9
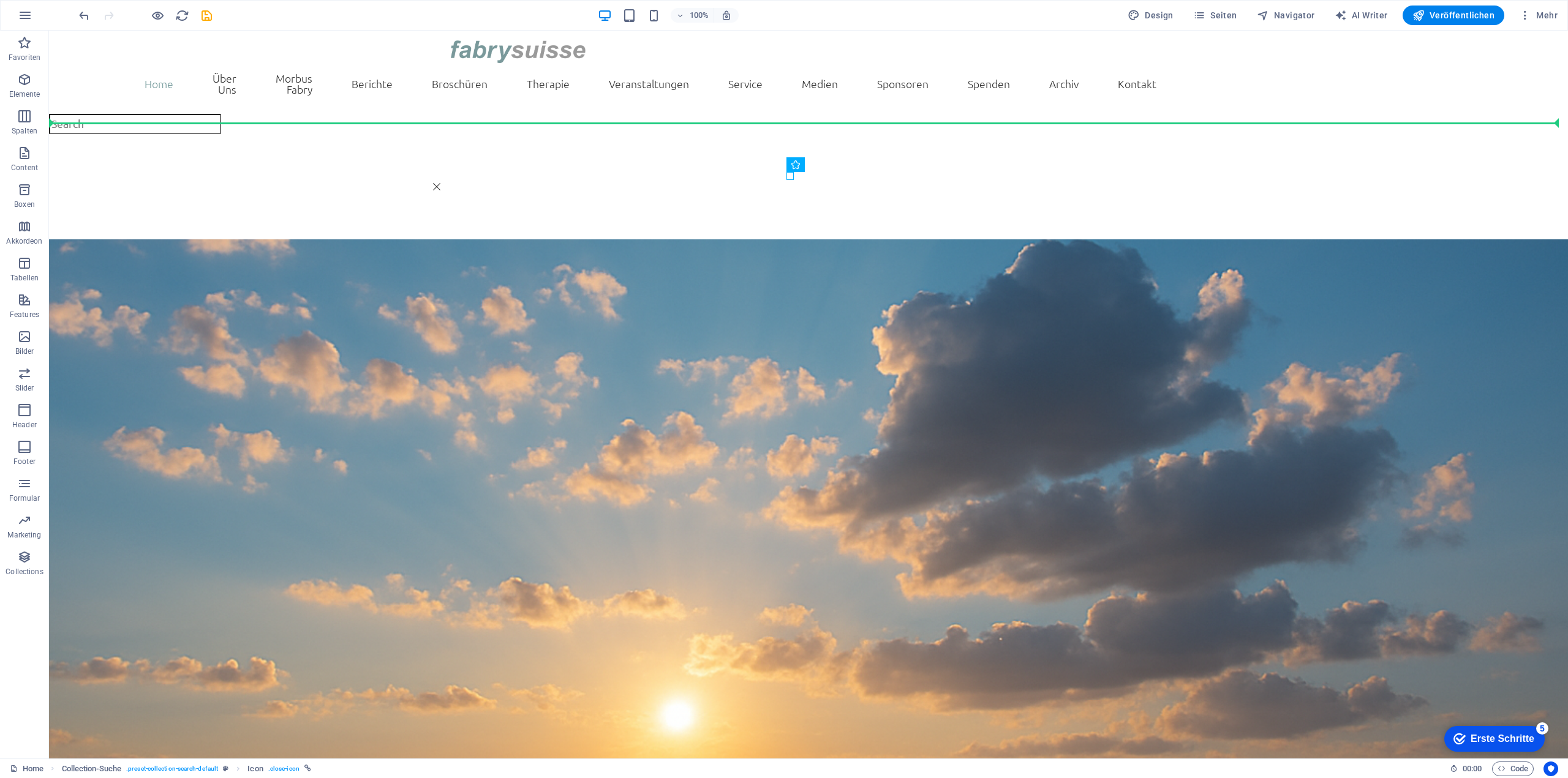
drag, startPoint x: 790, startPoint y: 177, endPoint x: 197, endPoint y: 115, distance: 596.2
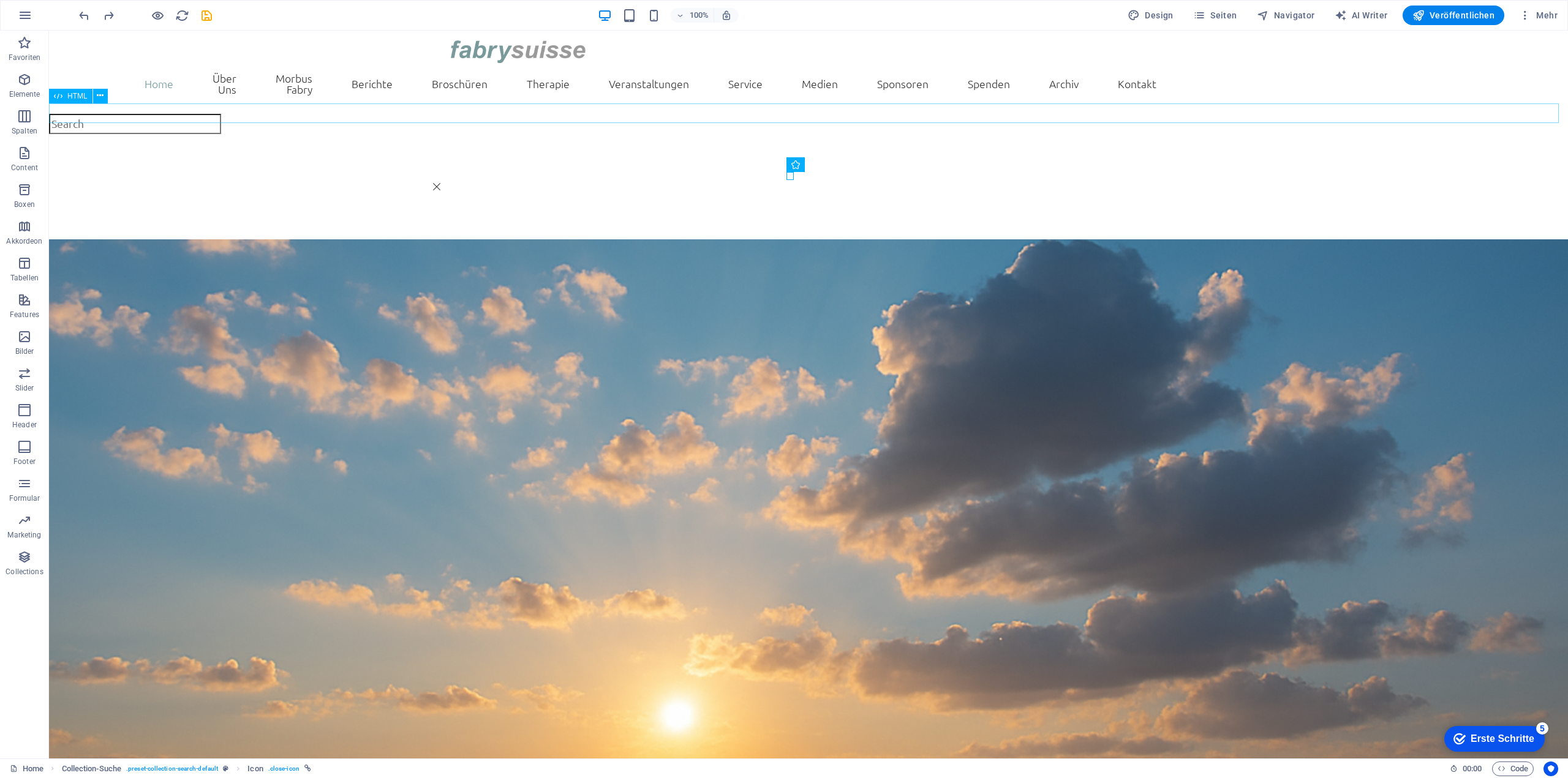
drag, startPoint x: 845, startPoint y: 197, endPoint x: 1555, endPoint y: 112, distance: 715.1
drag, startPoint x: 791, startPoint y: 174, endPoint x: 1559, endPoint y: 107, distance: 770.9
click at [165, 115] on div at bounding box center [808, 123] width 1519 height 19
click at [105, 90] on button at bounding box center [101, 96] width 15 height 15
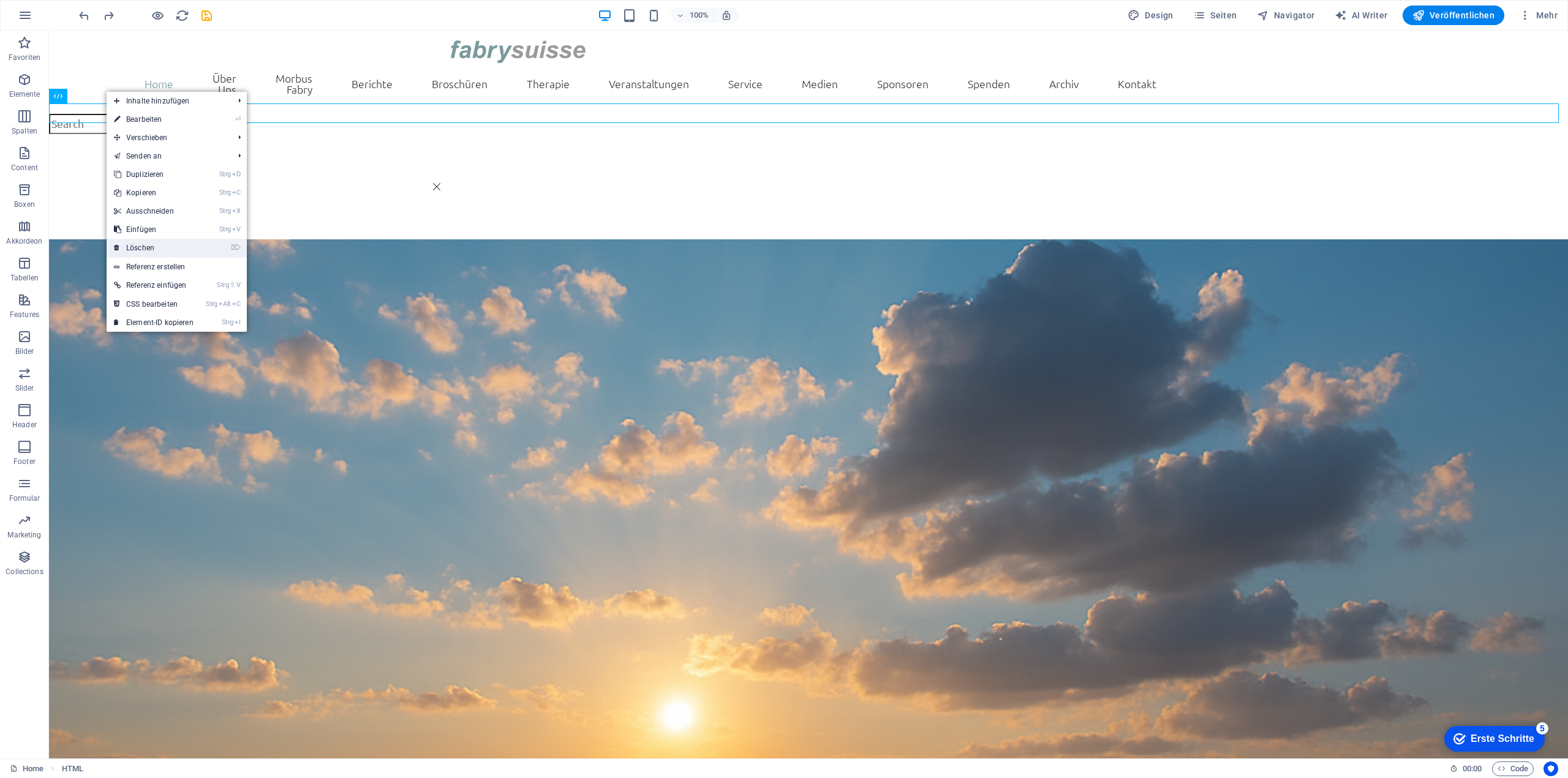
click at [192, 253] on link "⌦ Löschen" at bounding box center [154, 248] width 94 height 18
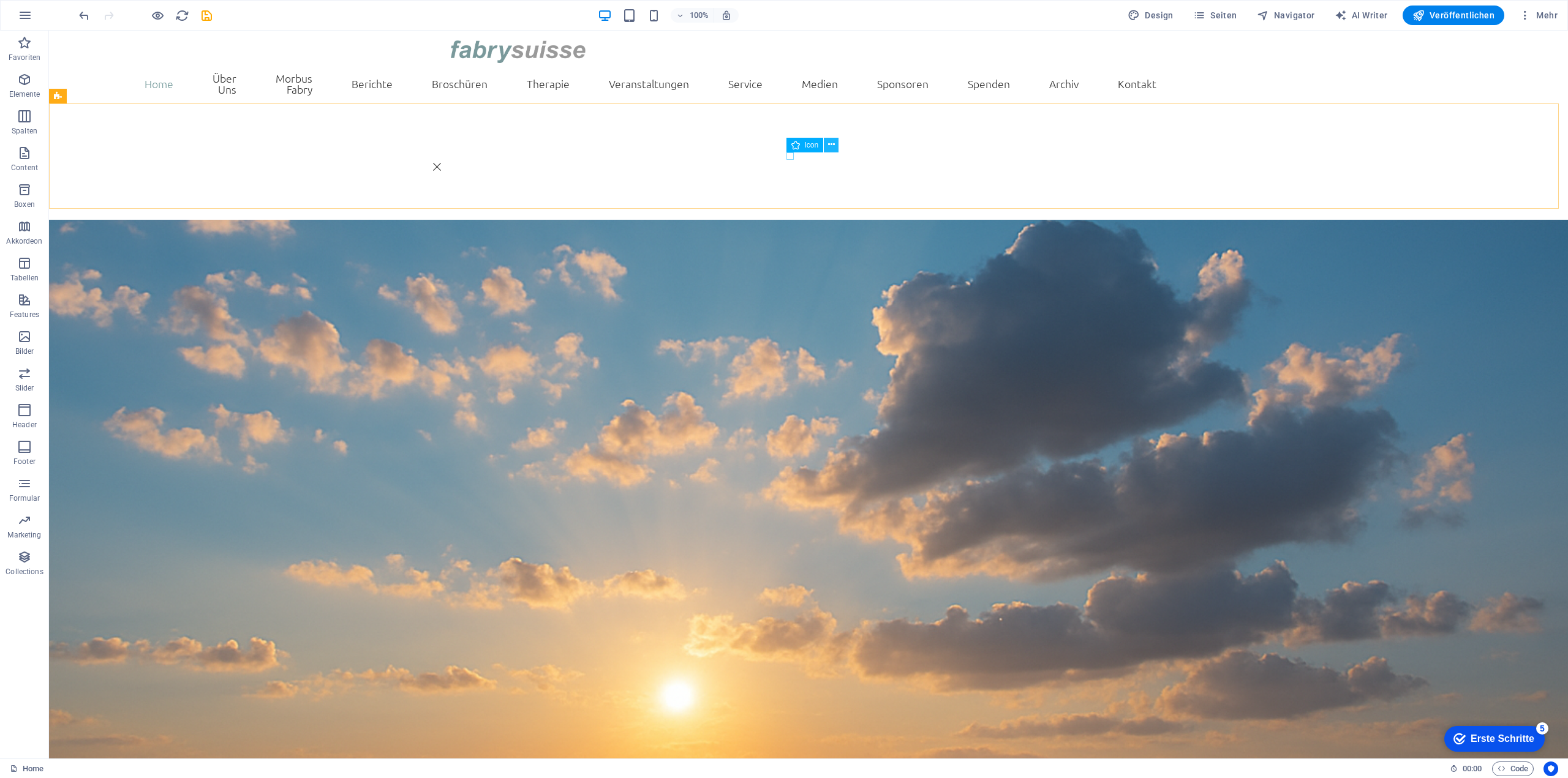
click at [833, 143] on icon at bounding box center [831, 145] width 6 height 13
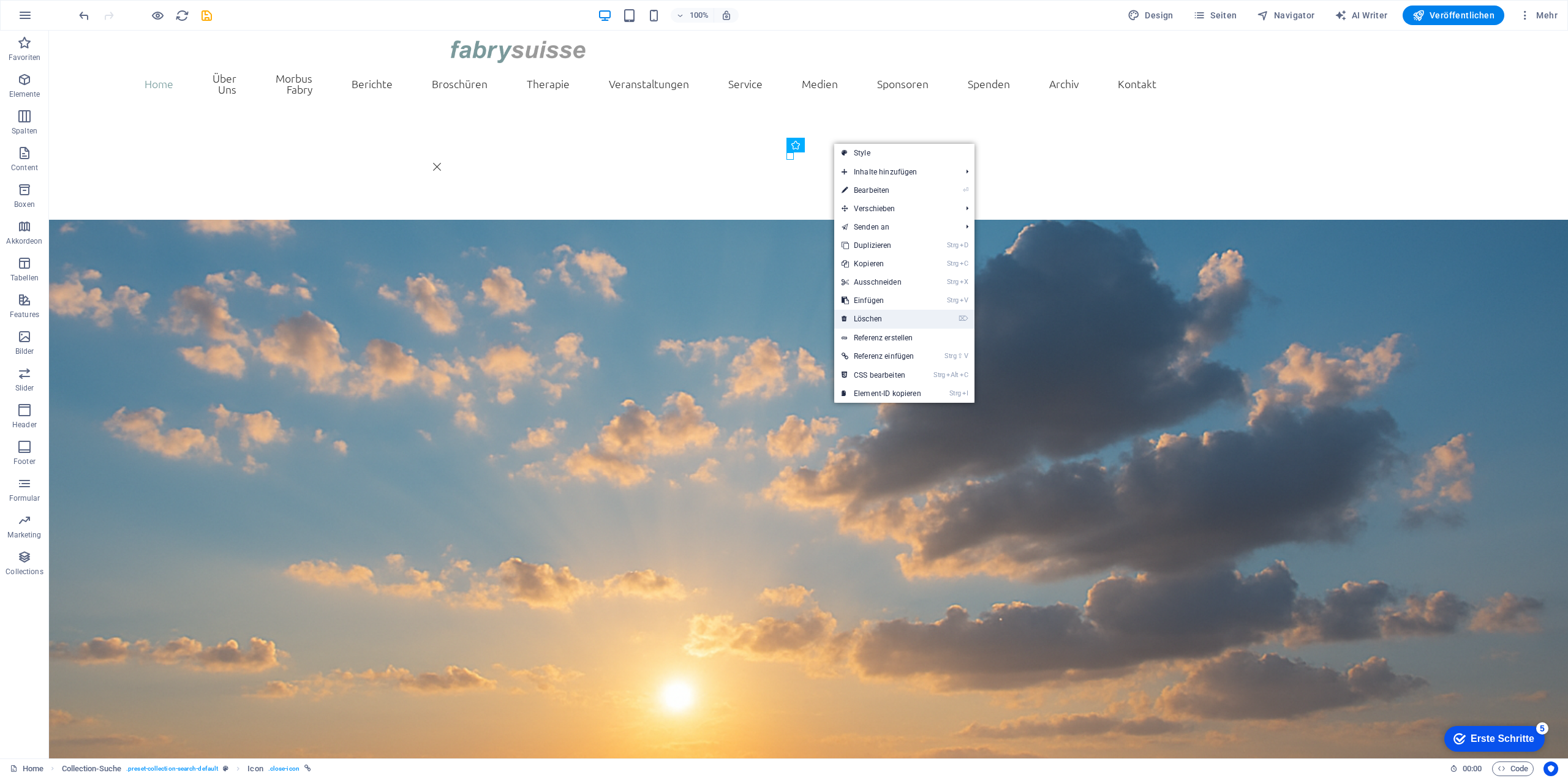
click at [904, 312] on link "⌦ Löschen" at bounding box center [881, 319] width 94 height 18
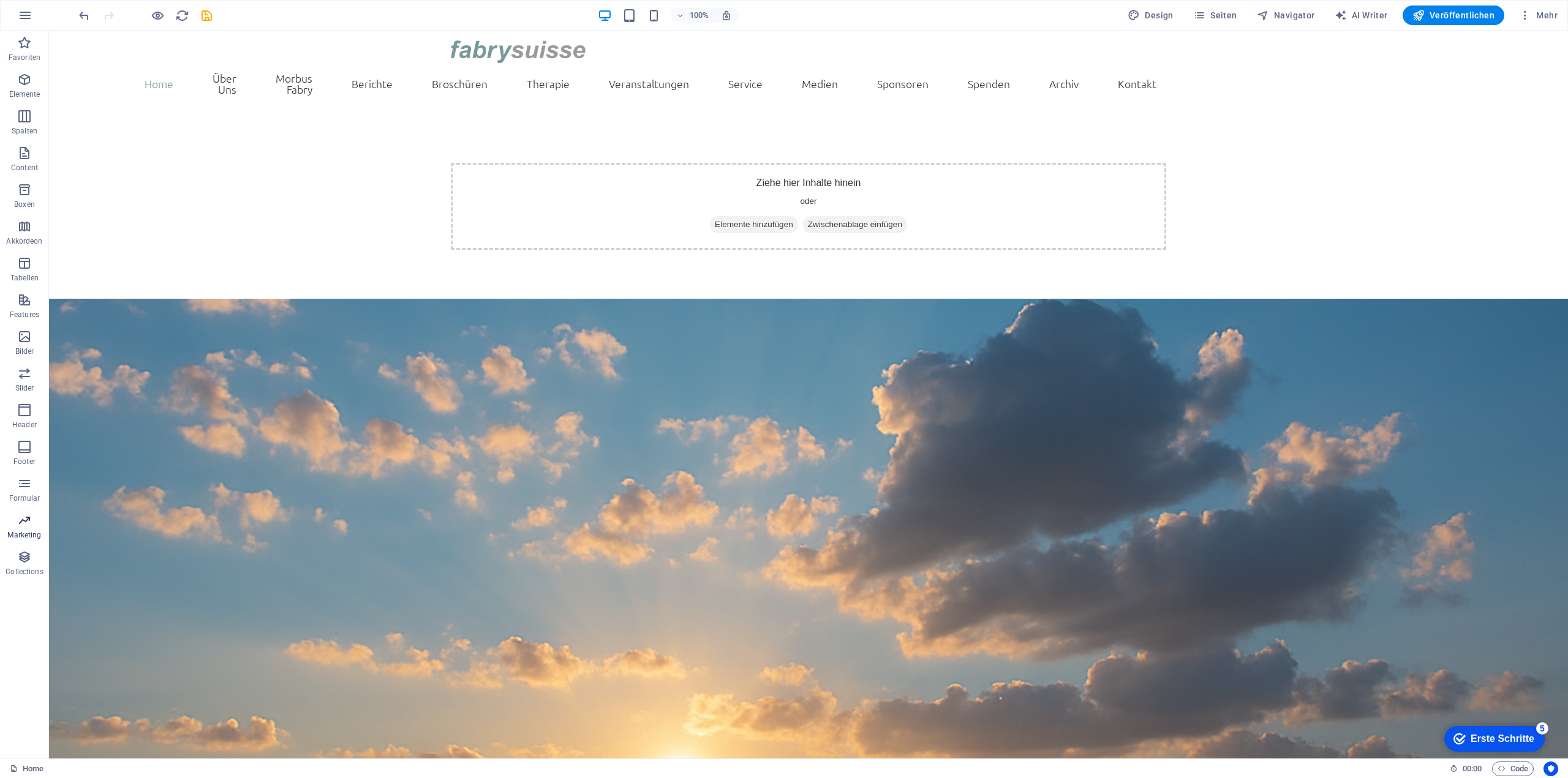
click at [29, 518] on icon "button" at bounding box center [25, 520] width 15 height 15
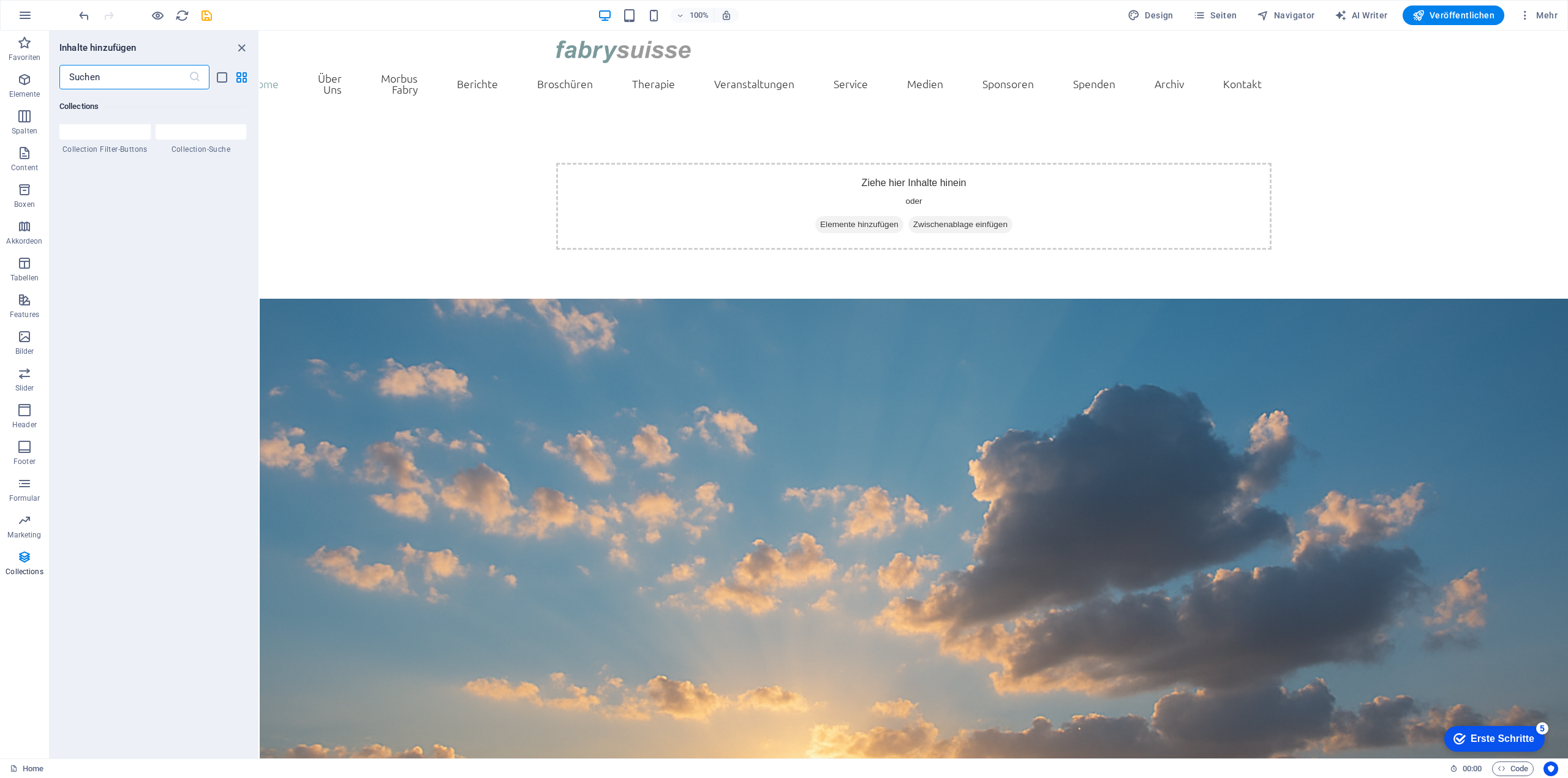
scroll to position [11362, 0]
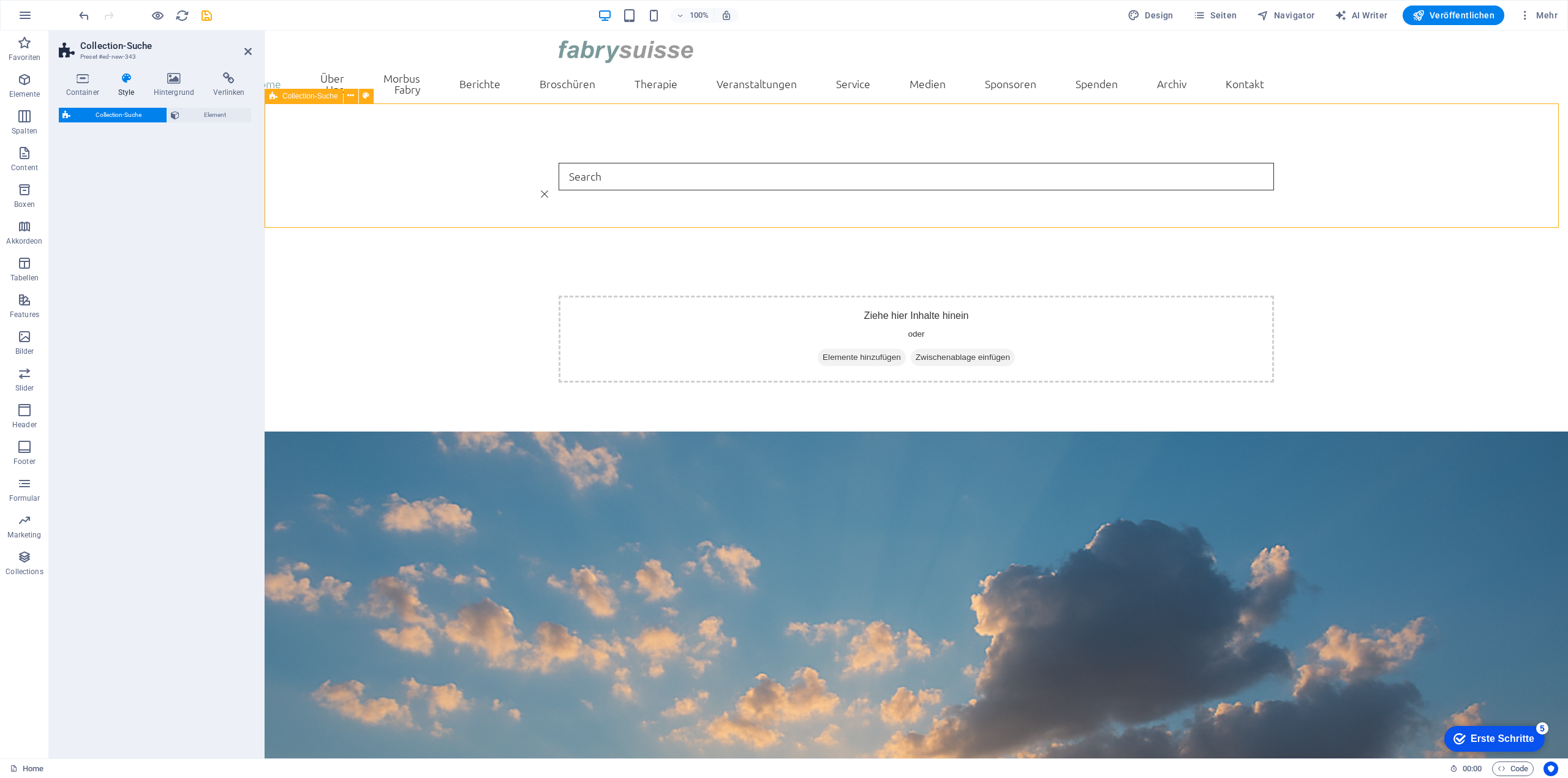
select select "px"
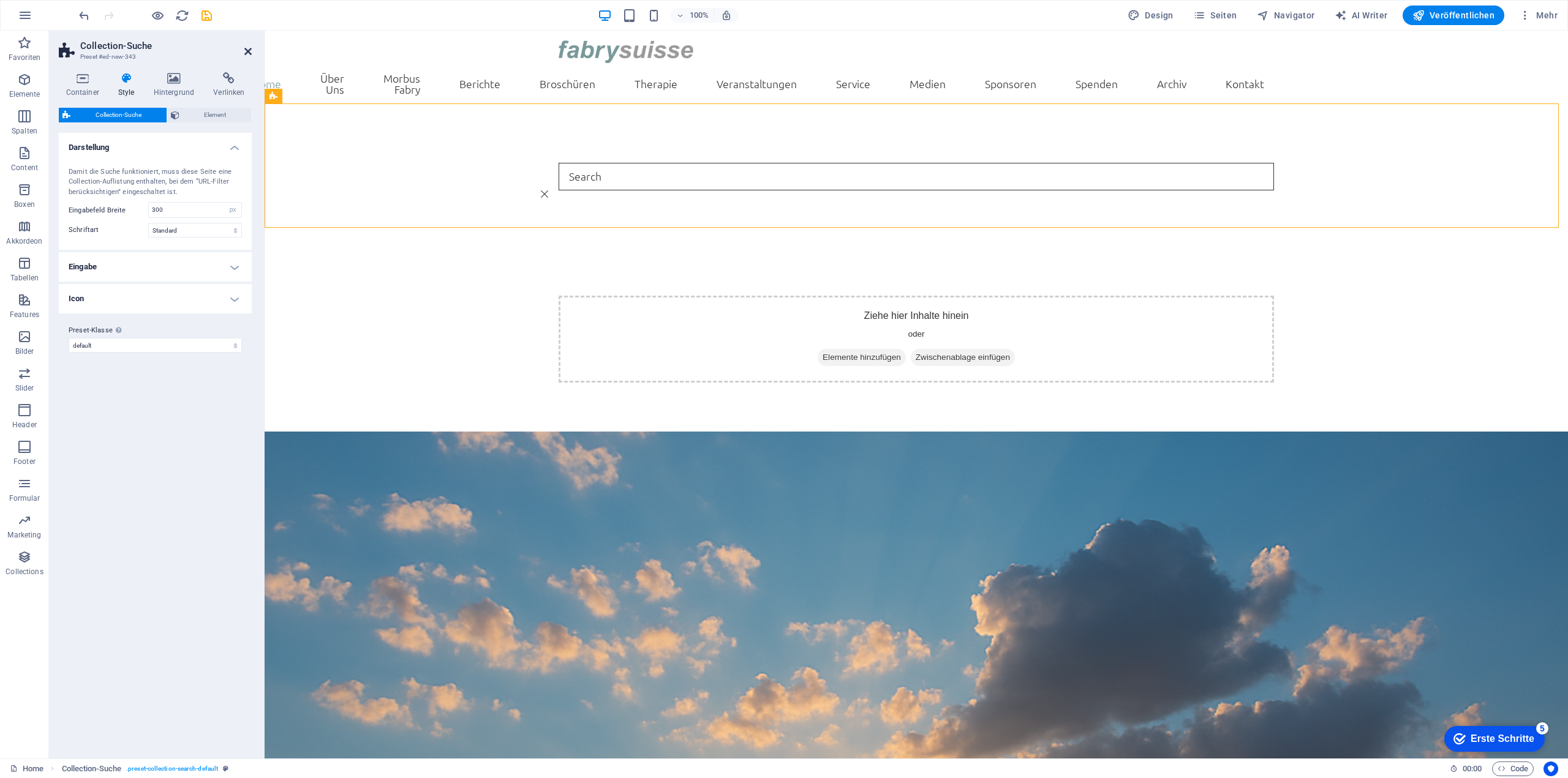
click at [246, 52] on icon at bounding box center [248, 51] width 7 height 10
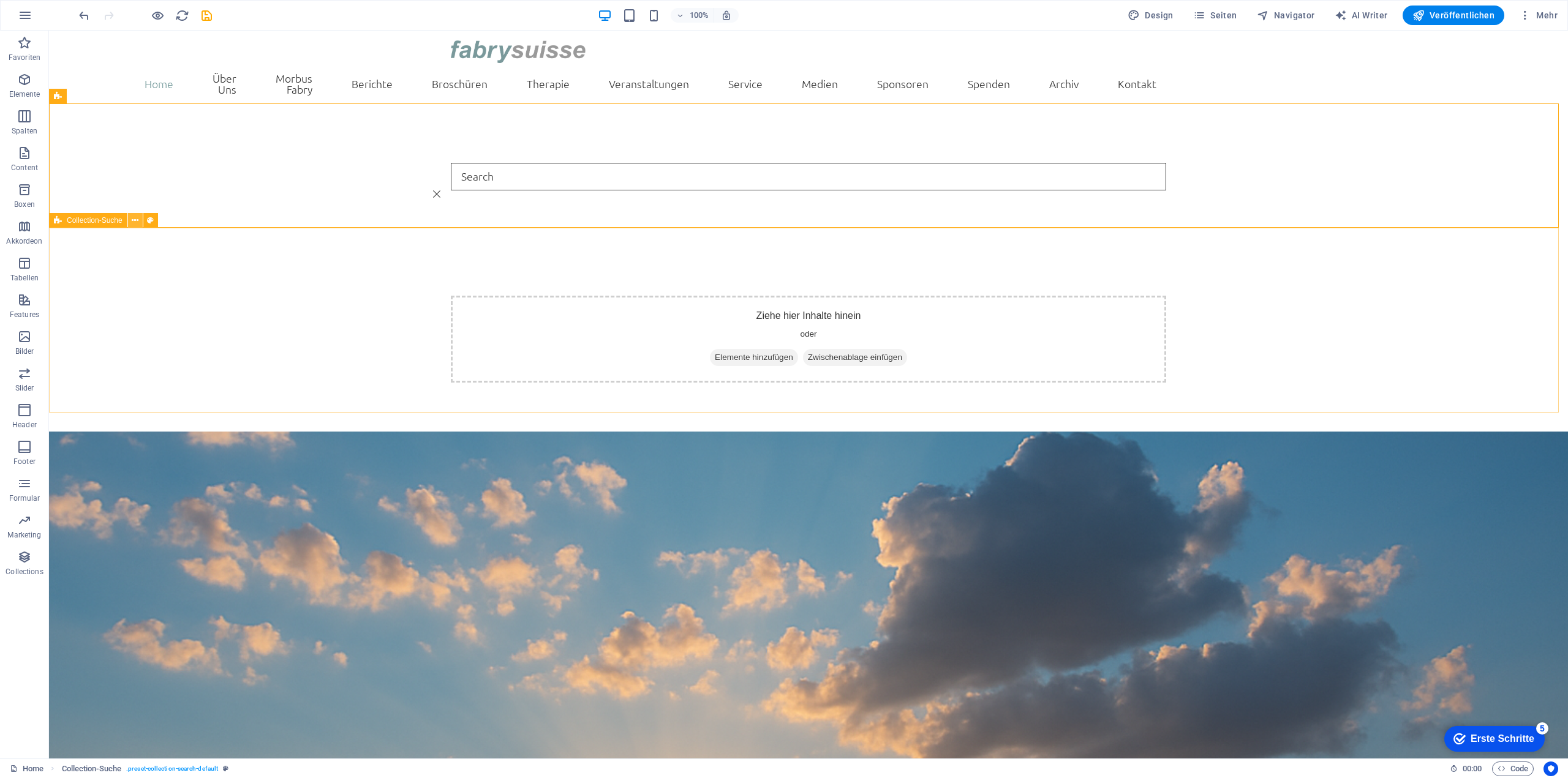
click at [134, 223] on icon at bounding box center [135, 220] width 6 height 13
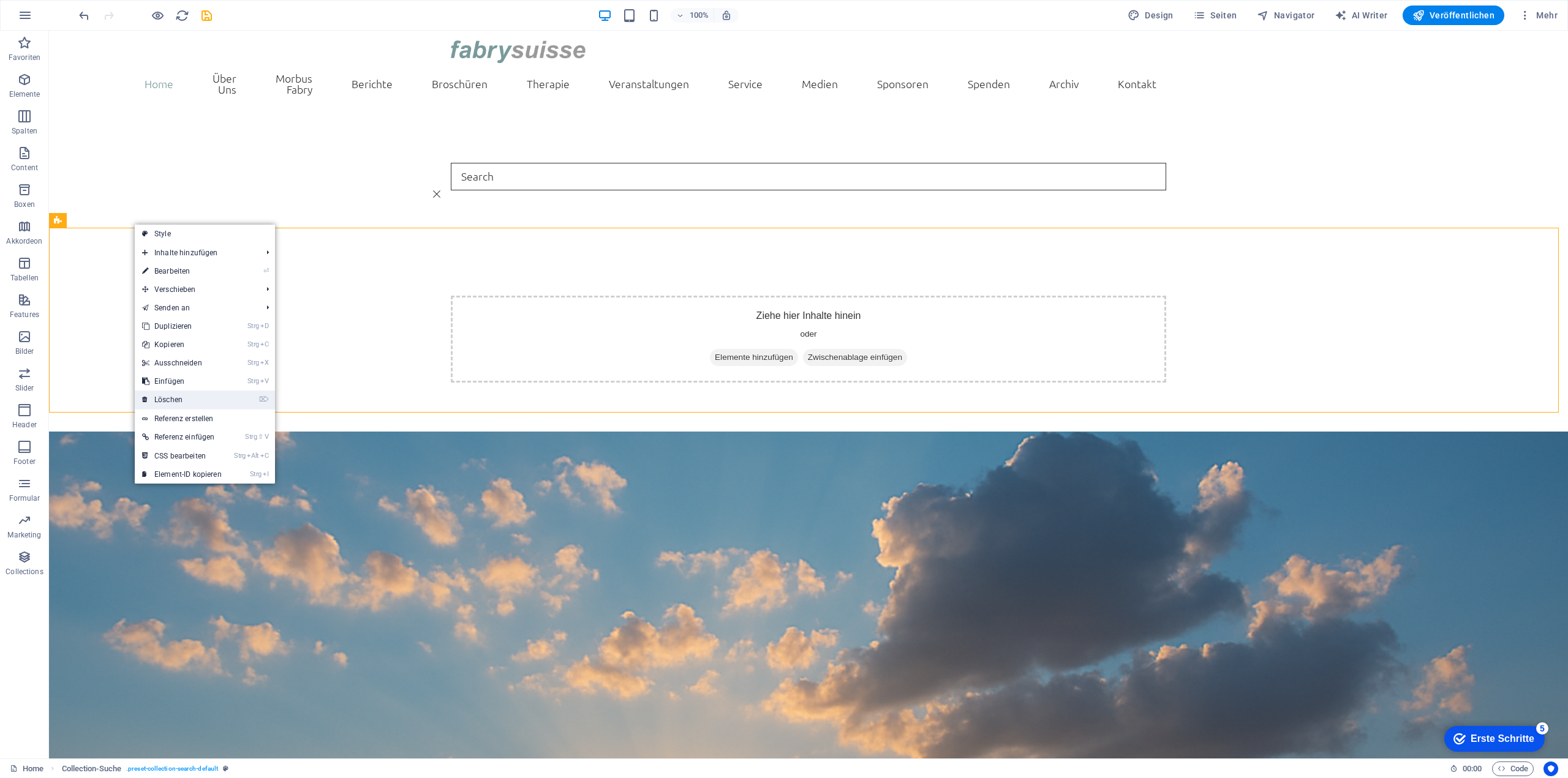
click at [185, 396] on link "⌦ Löschen" at bounding box center [182, 400] width 94 height 18
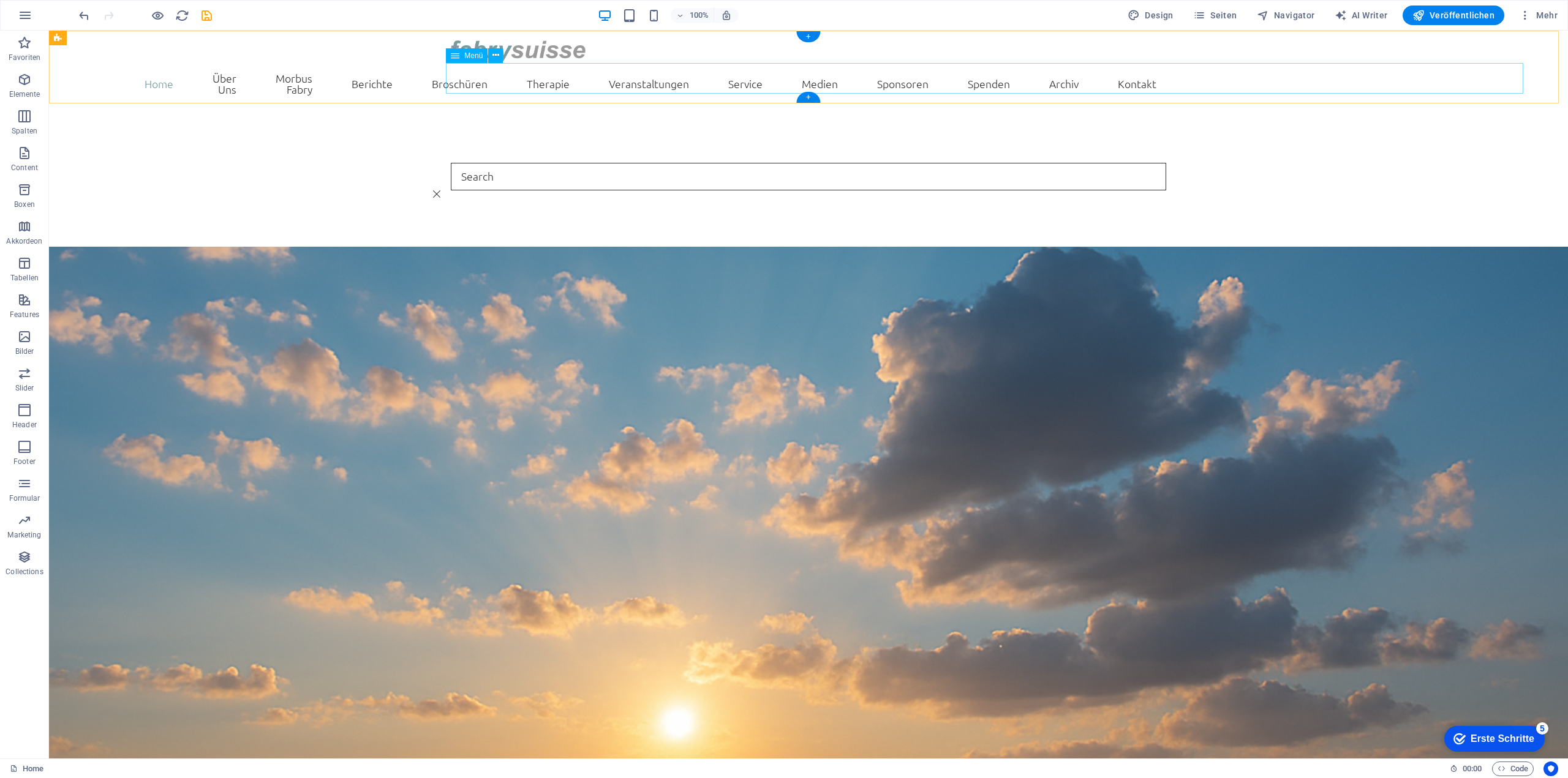
drag, startPoint x: 181, startPoint y: 129, endPoint x: 1488, endPoint y: 91, distance: 1307.6
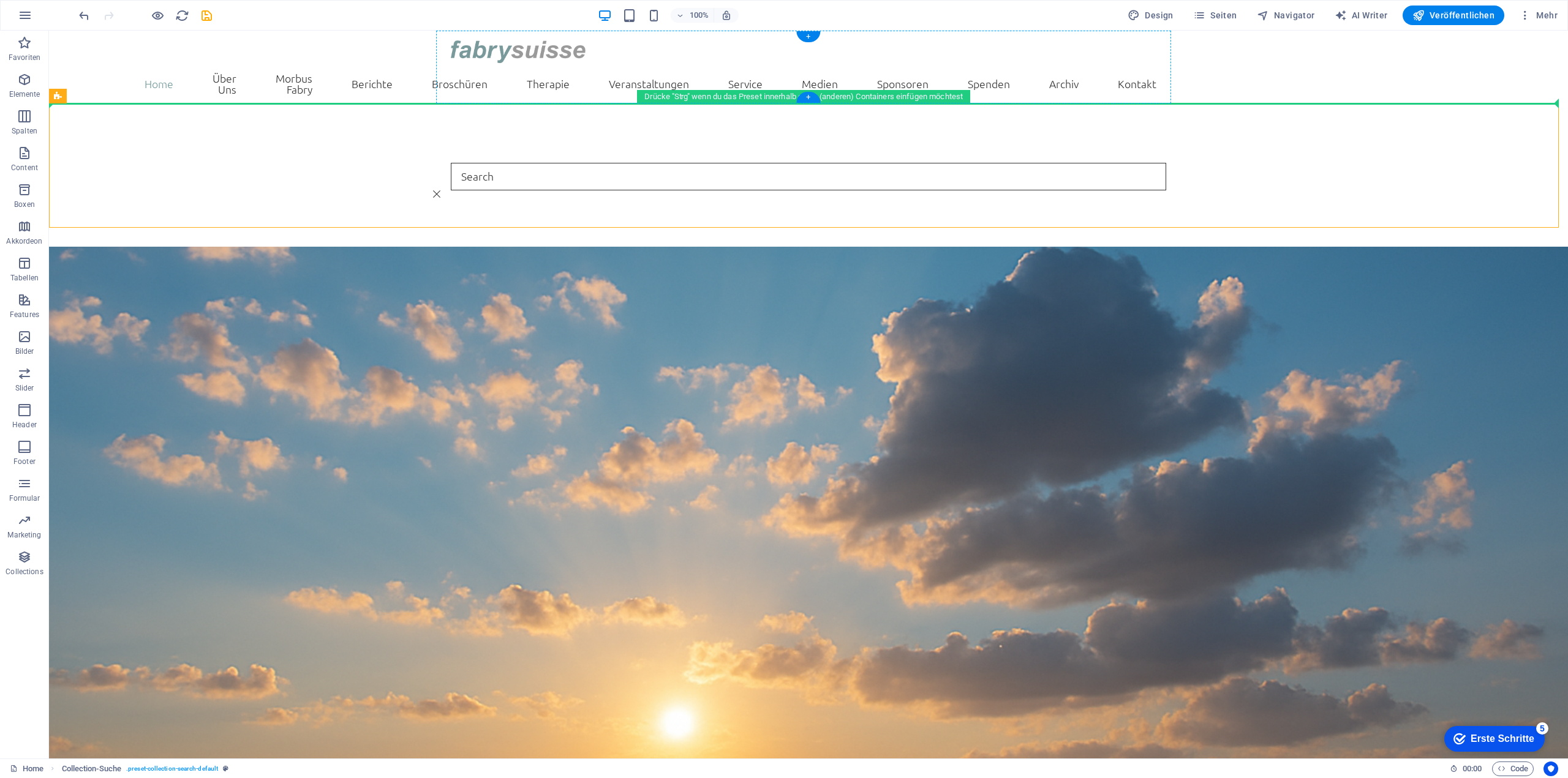
drag, startPoint x: 112, startPoint y: 126, endPoint x: 1488, endPoint y: 88, distance: 1376.5
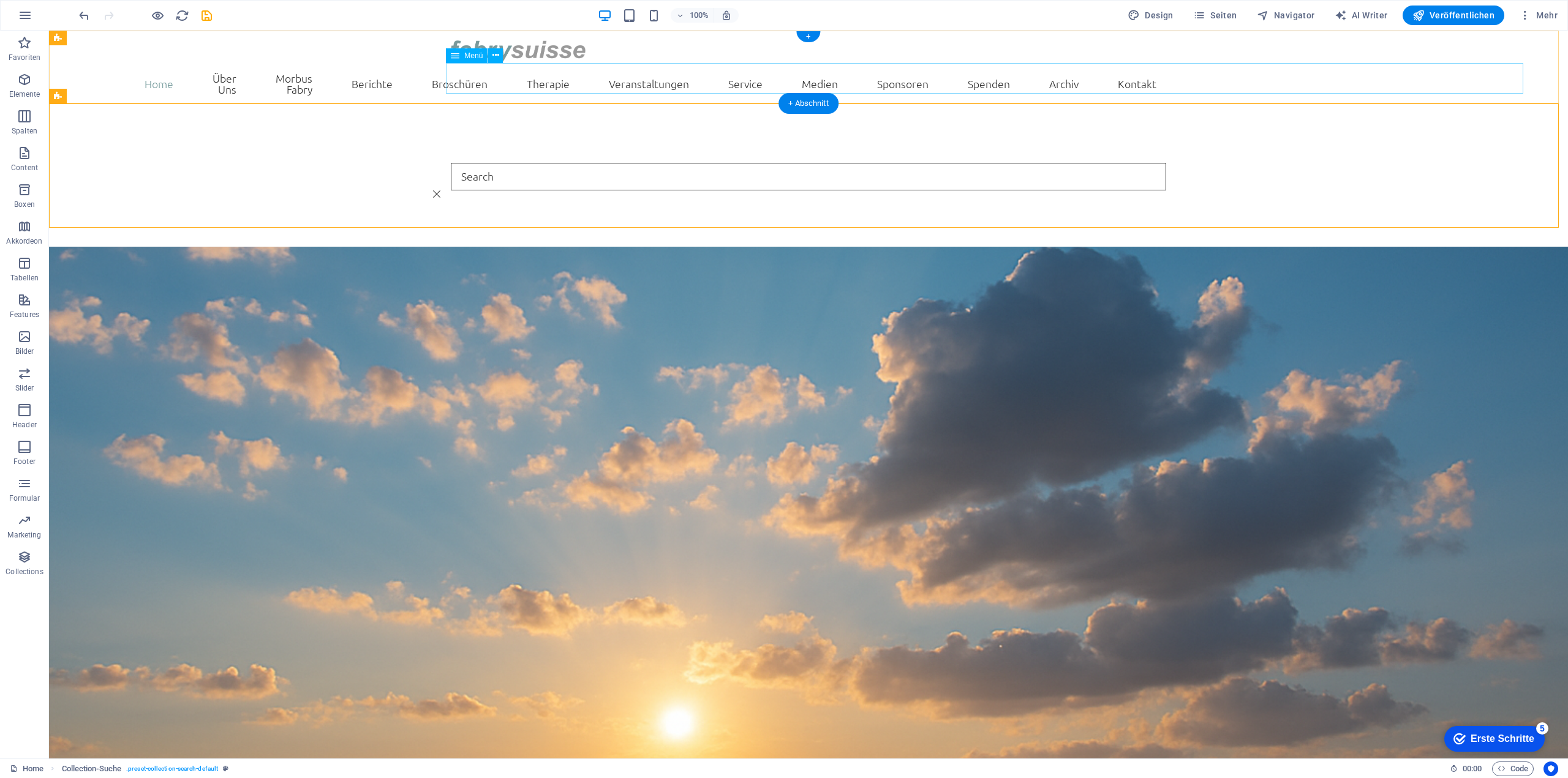
drag, startPoint x: 147, startPoint y: 126, endPoint x: 1501, endPoint y: 90, distance: 1354.5
click at [759, 170] on div at bounding box center [808, 176] width 715 height 27
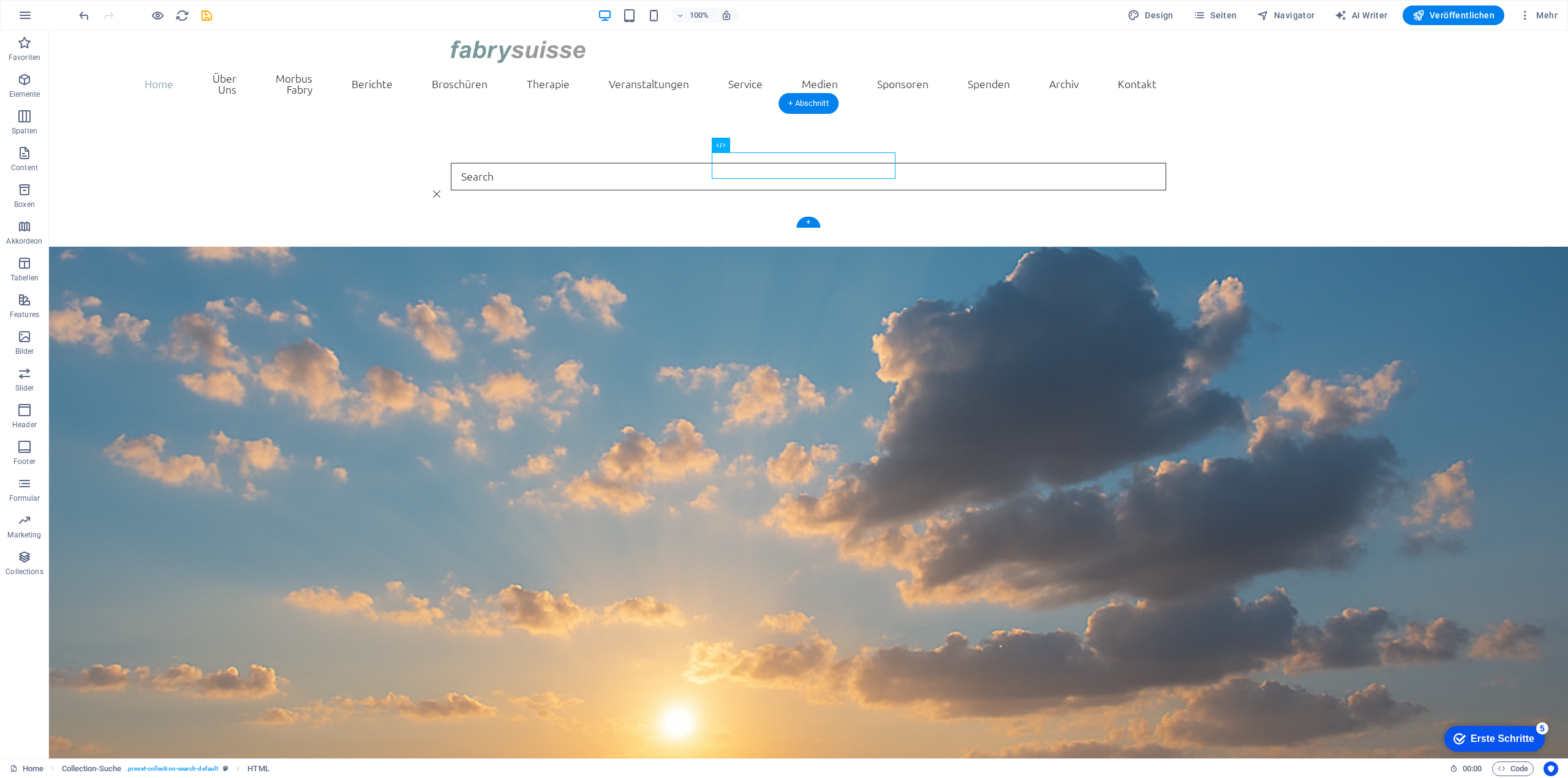
drag, startPoint x: 768, startPoint y: 174, endPoint x: 860, endPoint y: 167, distance: 92.3
drag, startPoint x: 777, startPoint y: 172, endPoint x: 728, endPoint y: 160, distance: 50.4
drag, startPoint x: 808, startPoint y: 177, endPoint x: 778, endPoint y: 167, distance: 31.6
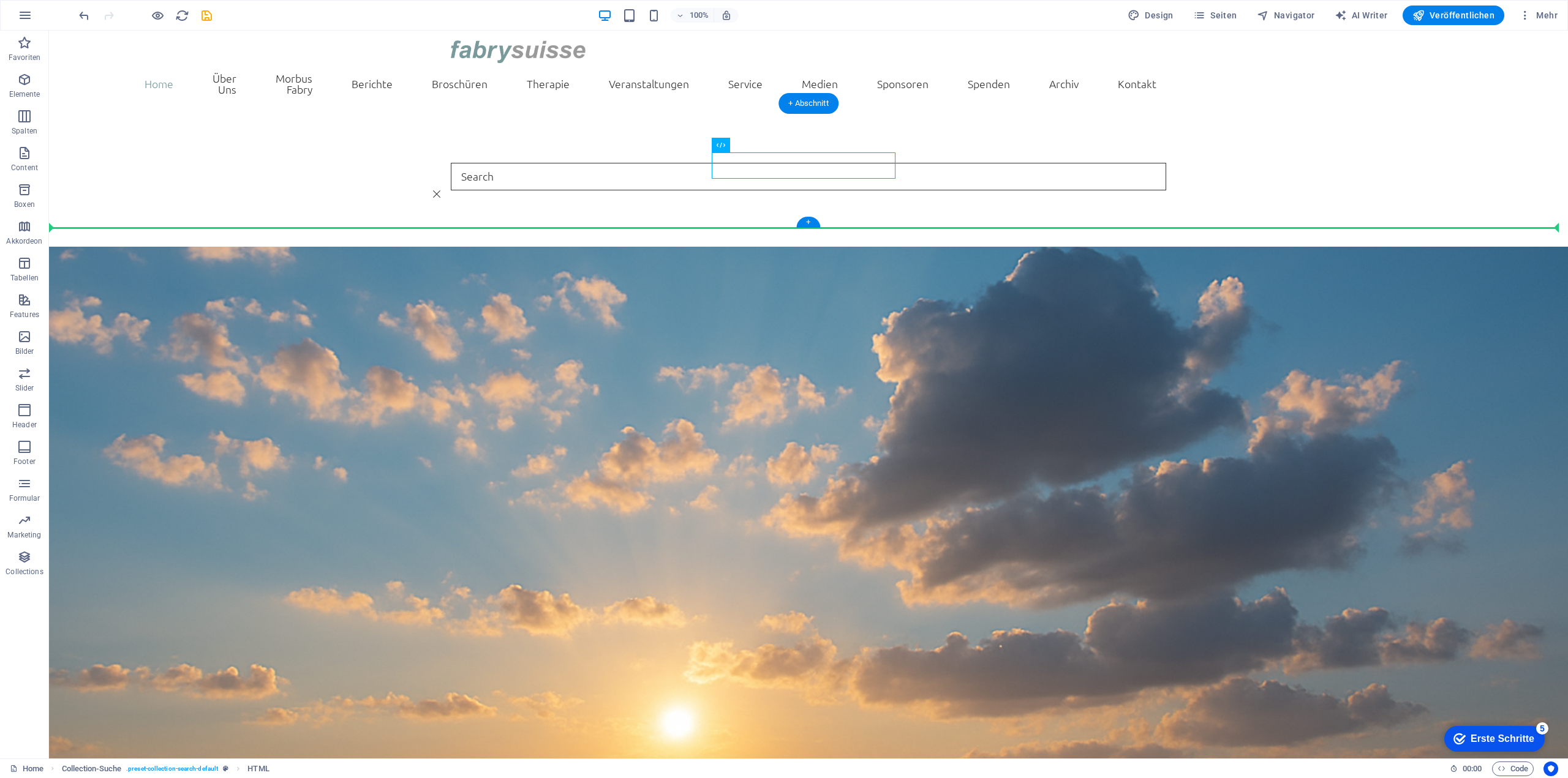
drag, startPoint x: 780, startPoint y: 168, endPoint x: 821, endPoint y: 184, distance: 44.0
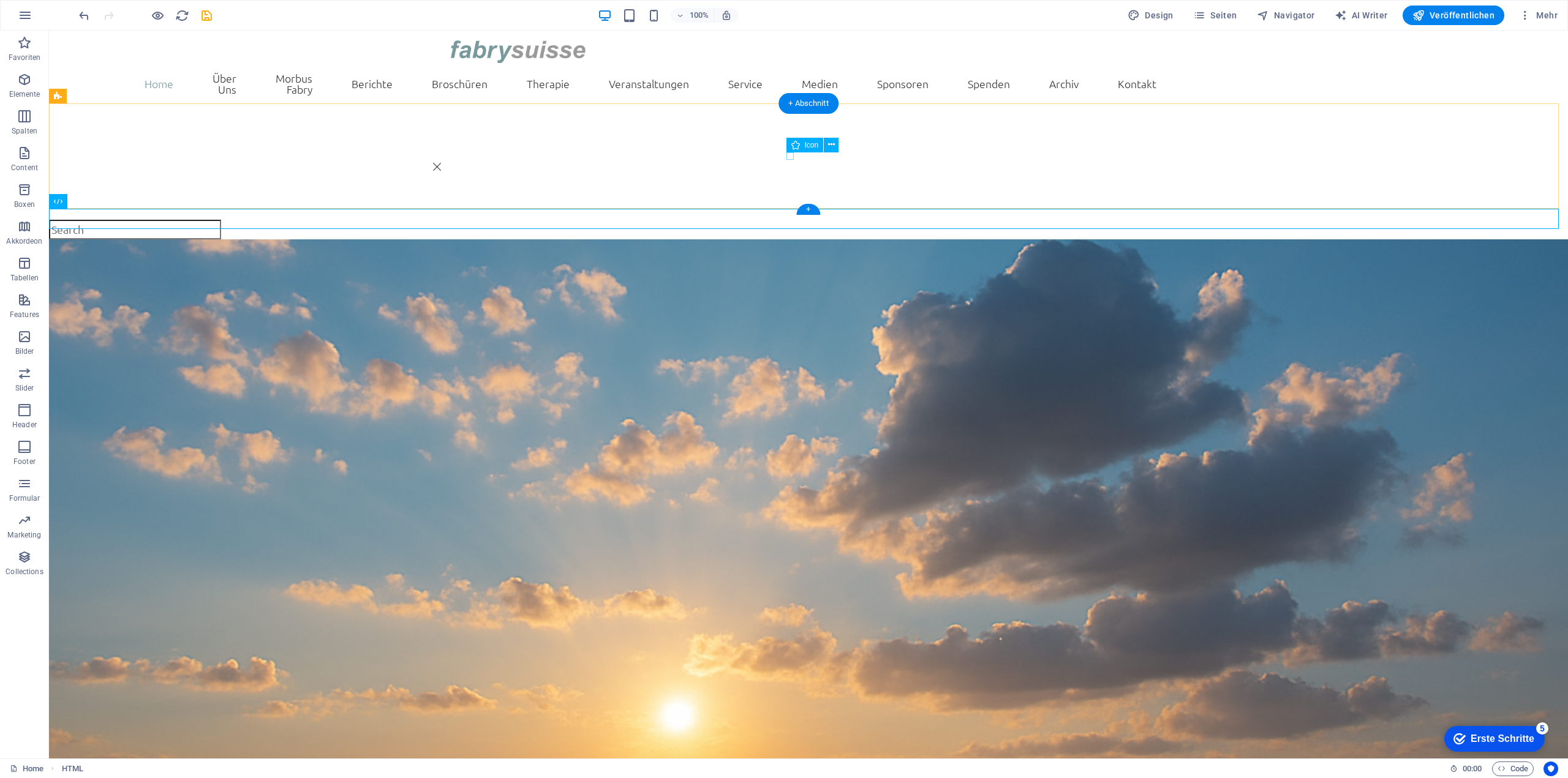
click at [792, 163] on figure at bounding box center [794, 167] width 723 height 8
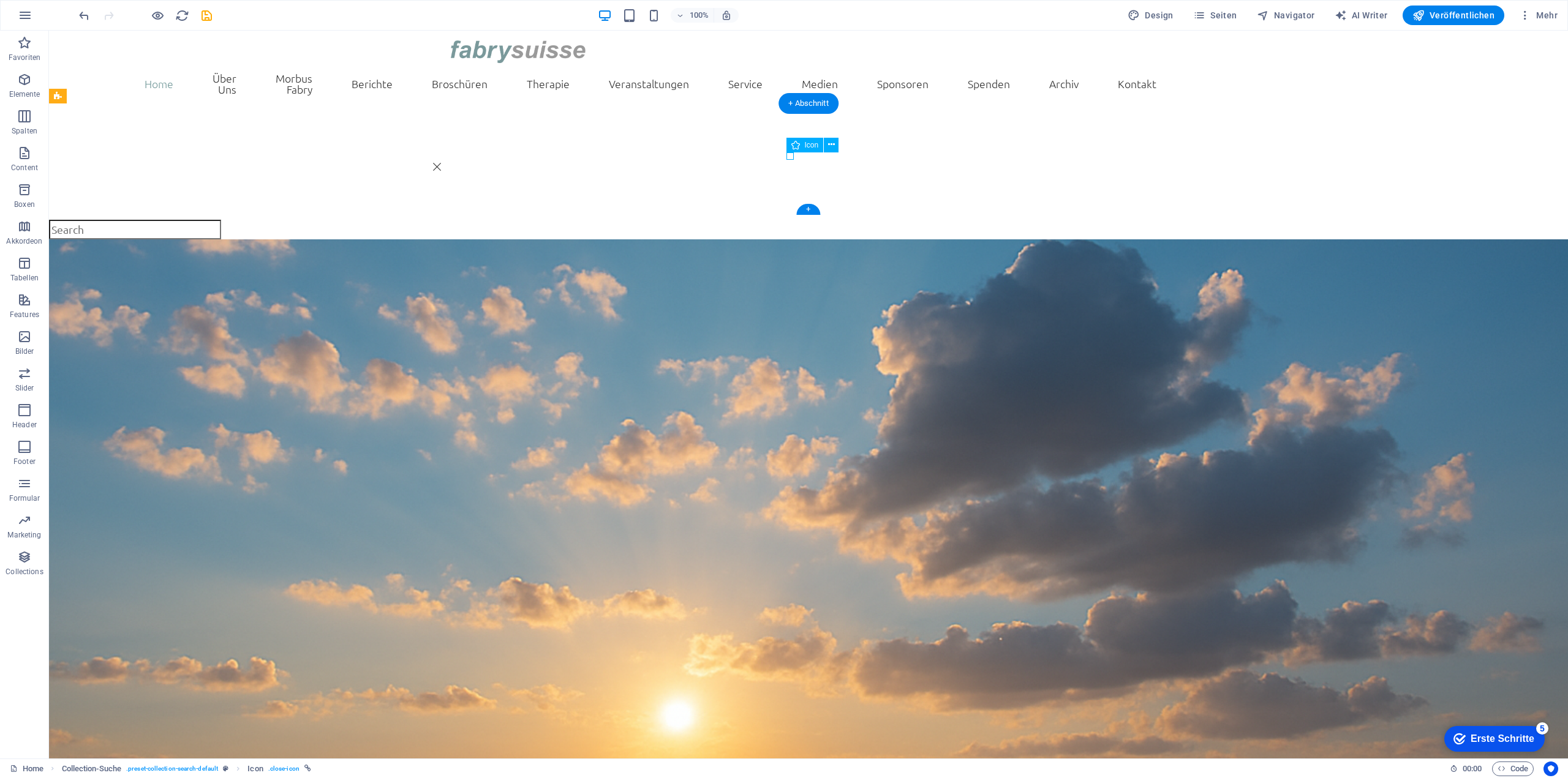
click at [792, 163] on figure at bounding box center [794, 167] width 723 height 8
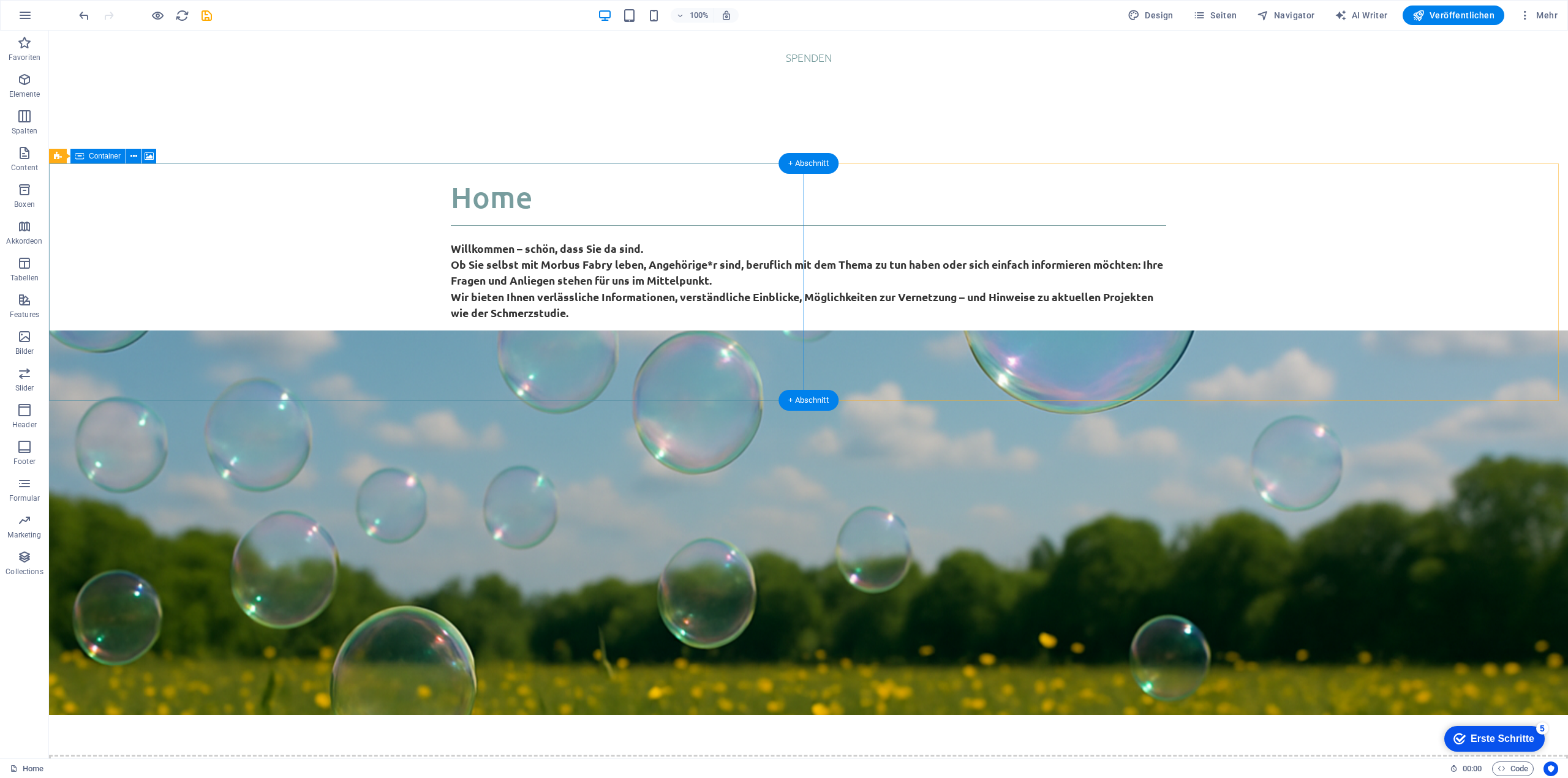
scroll to position [802, 0]
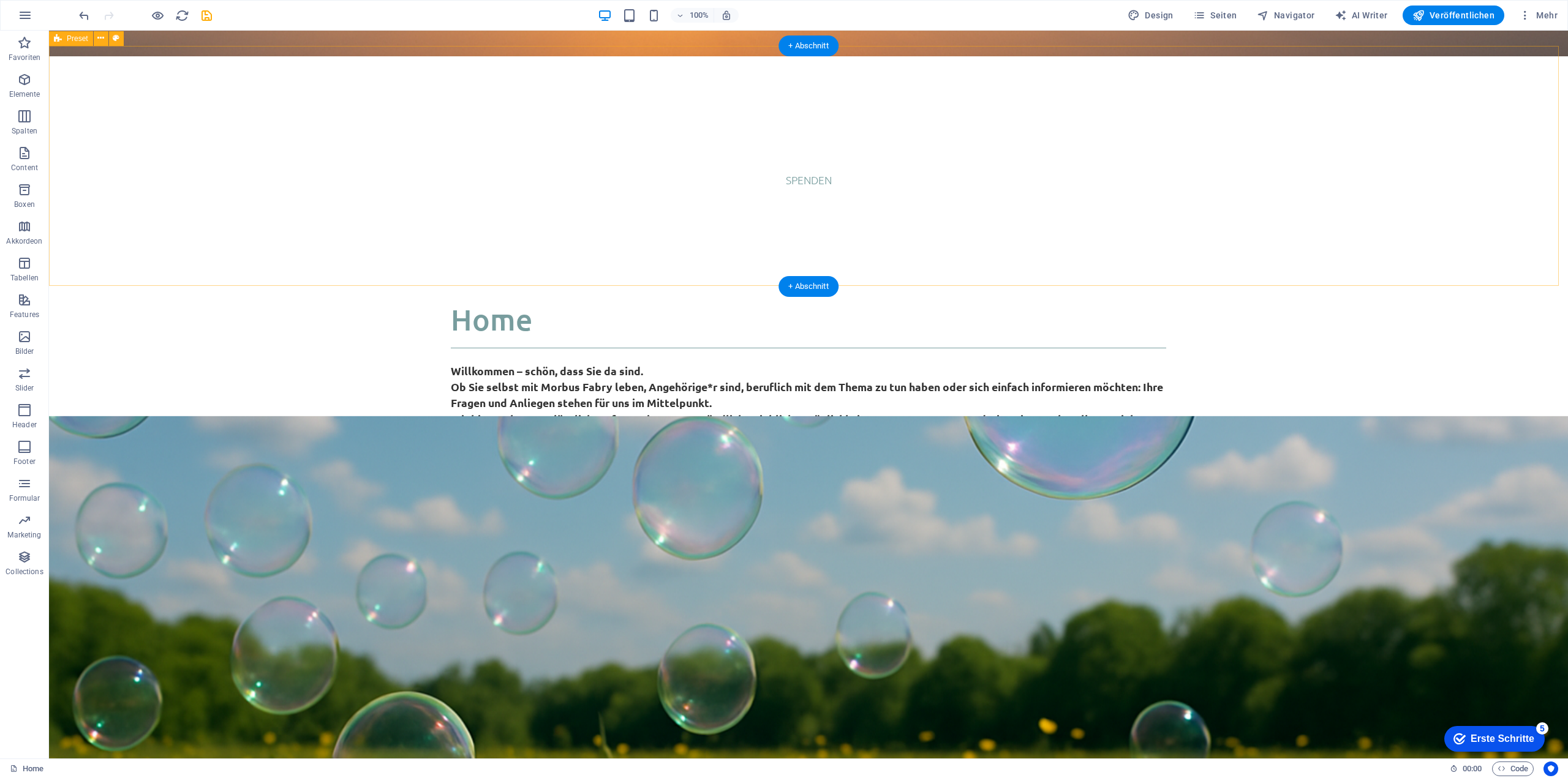
click at [310, 253] on div "Home Willkommen – schön, dass Sie da sind. Ob Sie selbst mit Morbus Fabry leben…" at bounding box center [808, 372] width 1519 height 241
click at [19, 53] on p "Favoriten" at bounding box center [24, 57] width 32 height 10
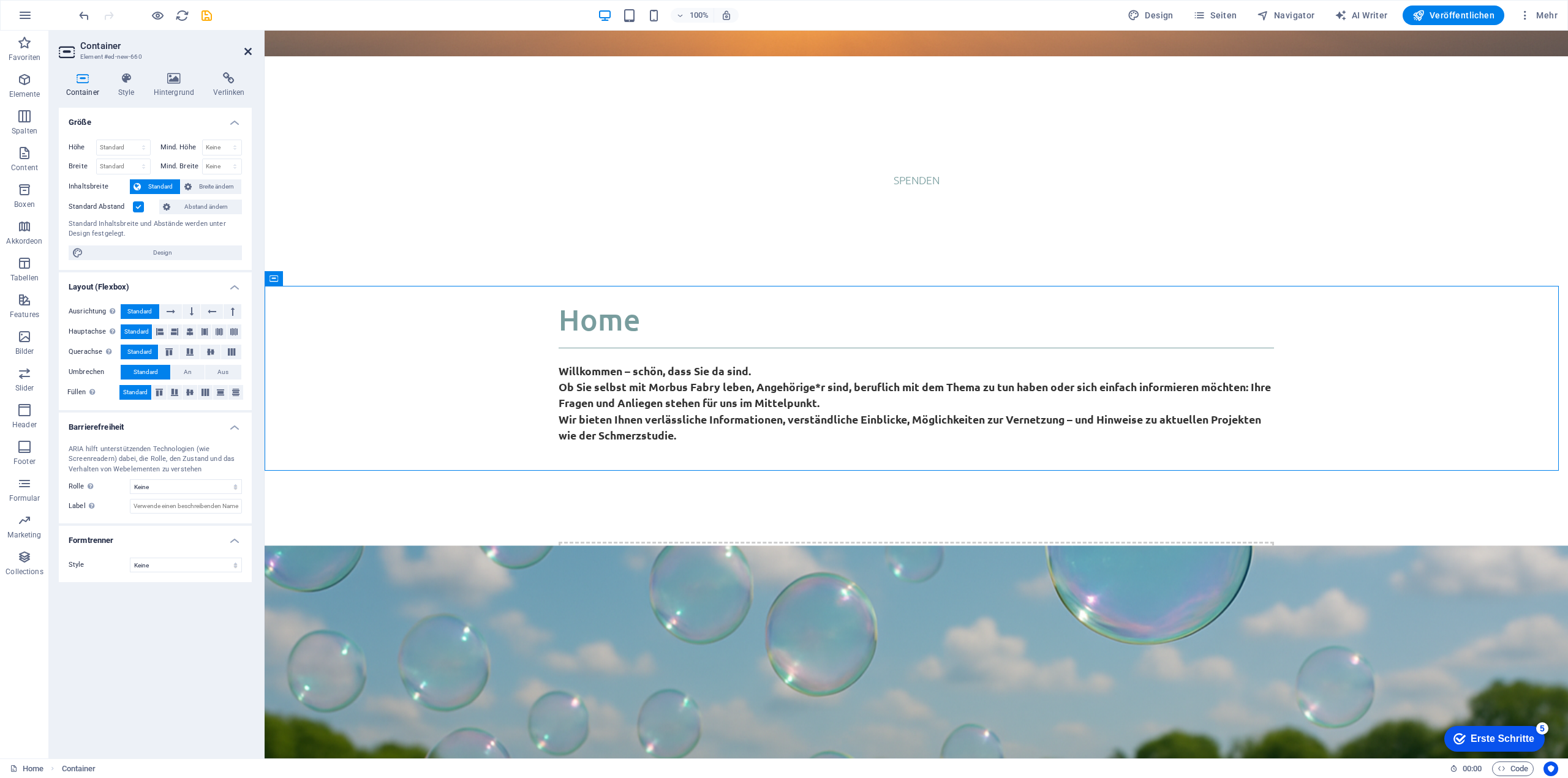
click at [244, 46] on icon at bounding box center [248, 51] width 7 height 10
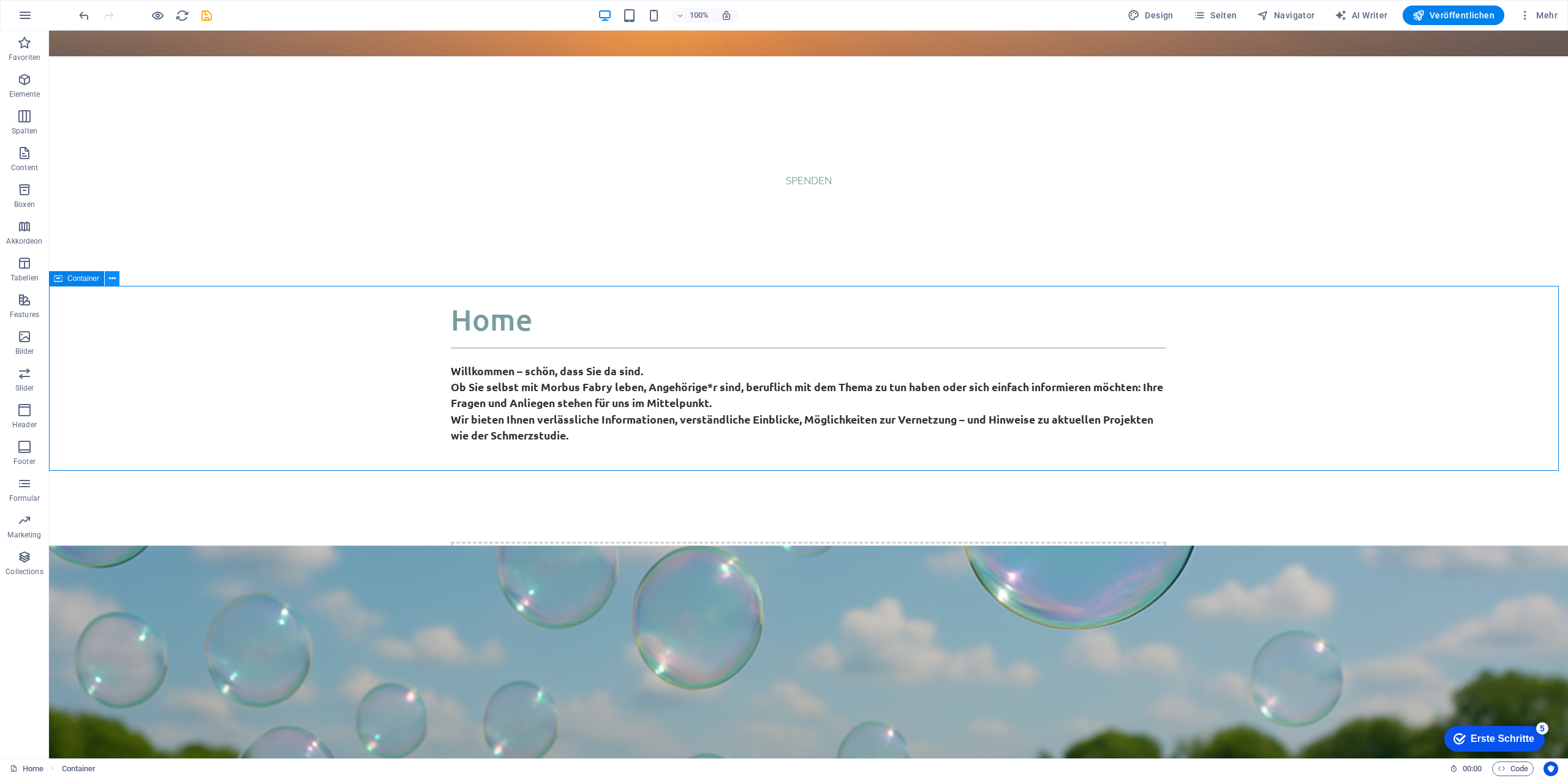
click at [114, 279] on icon at bounding box center [112, 278] width 6 height 13
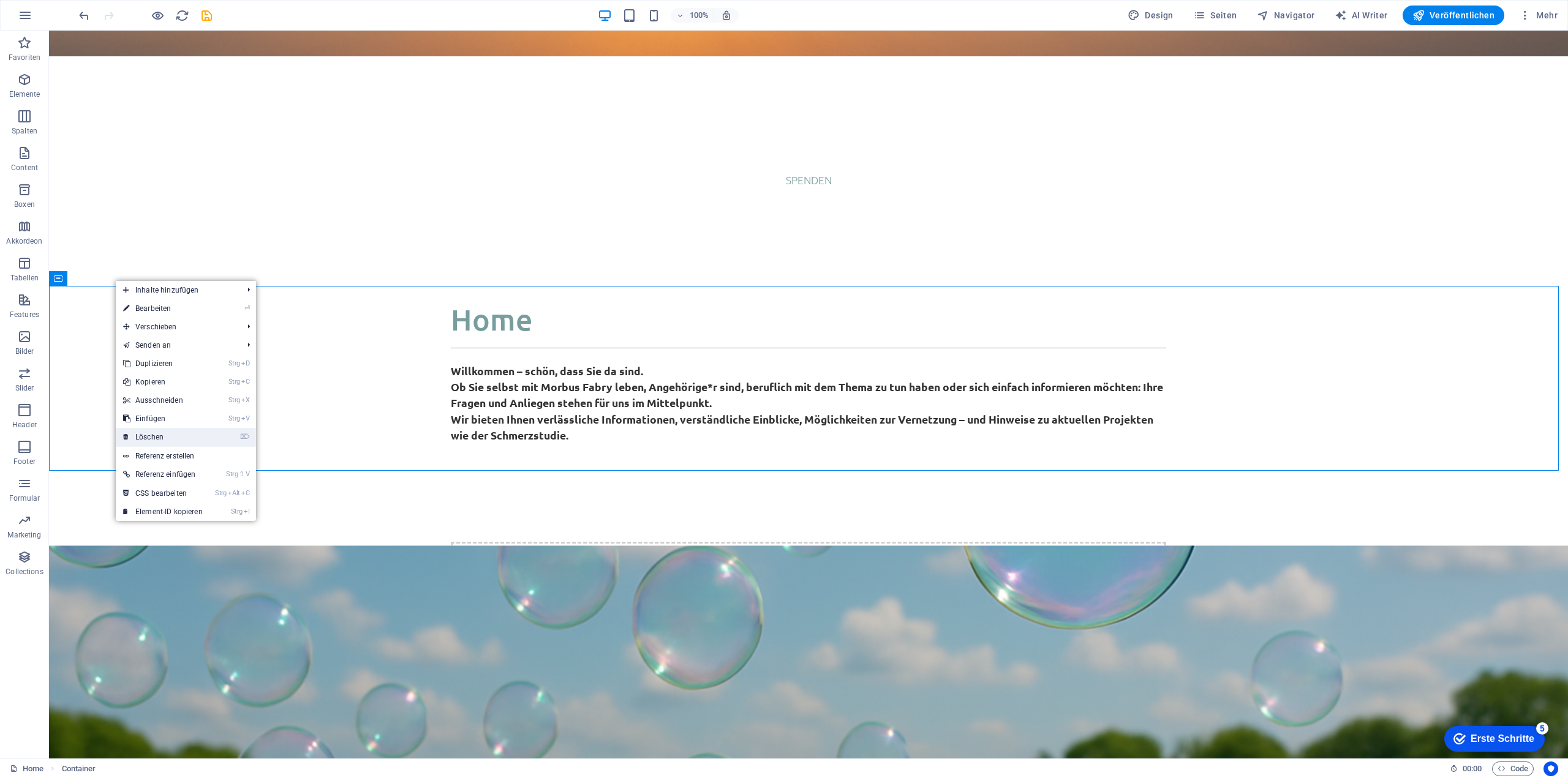
click at [169, 430] on link "⌦ Löschen" at bounding box center [162, 437] width 94 height 18
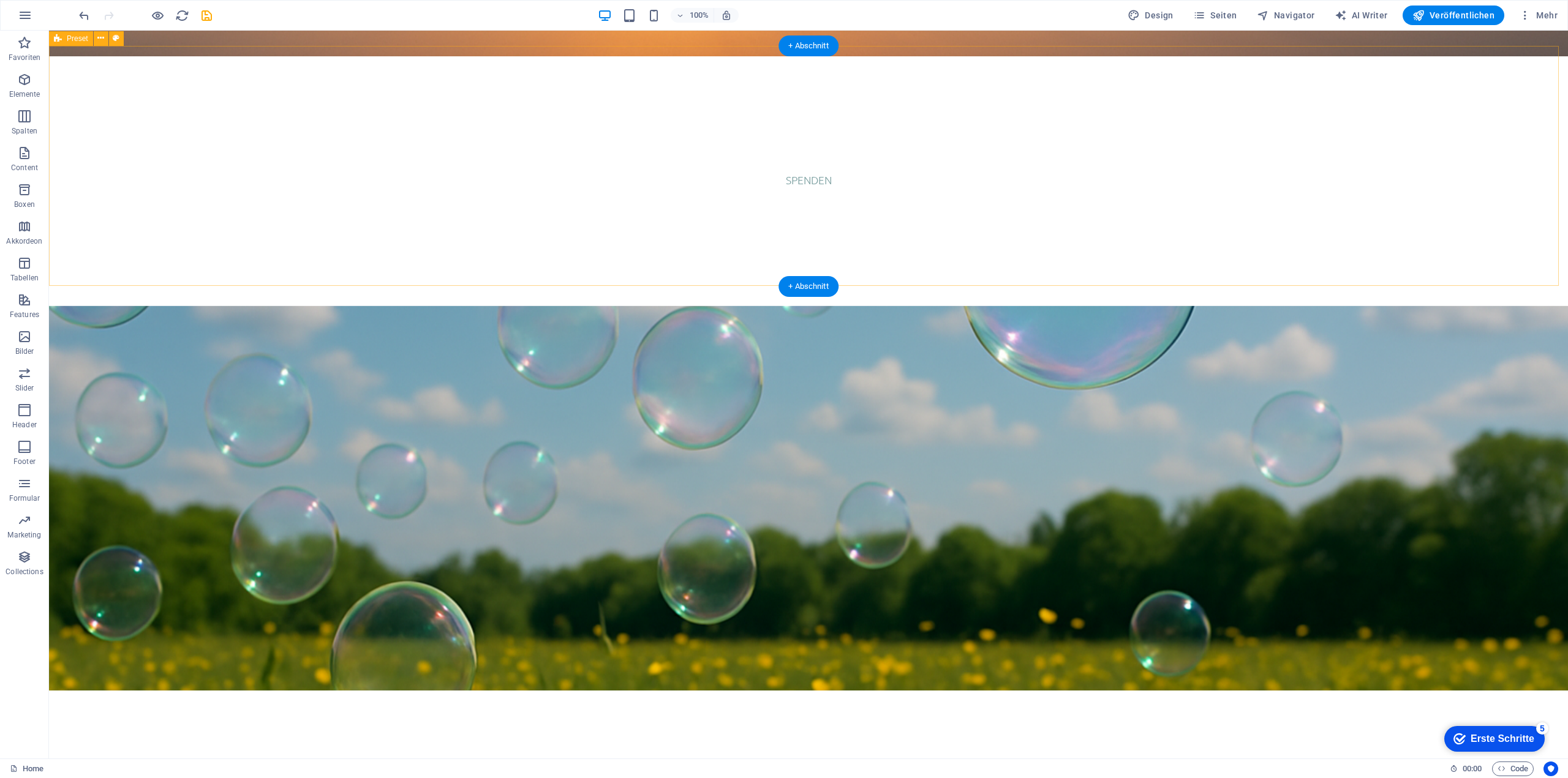
scroll to position [312, 0]
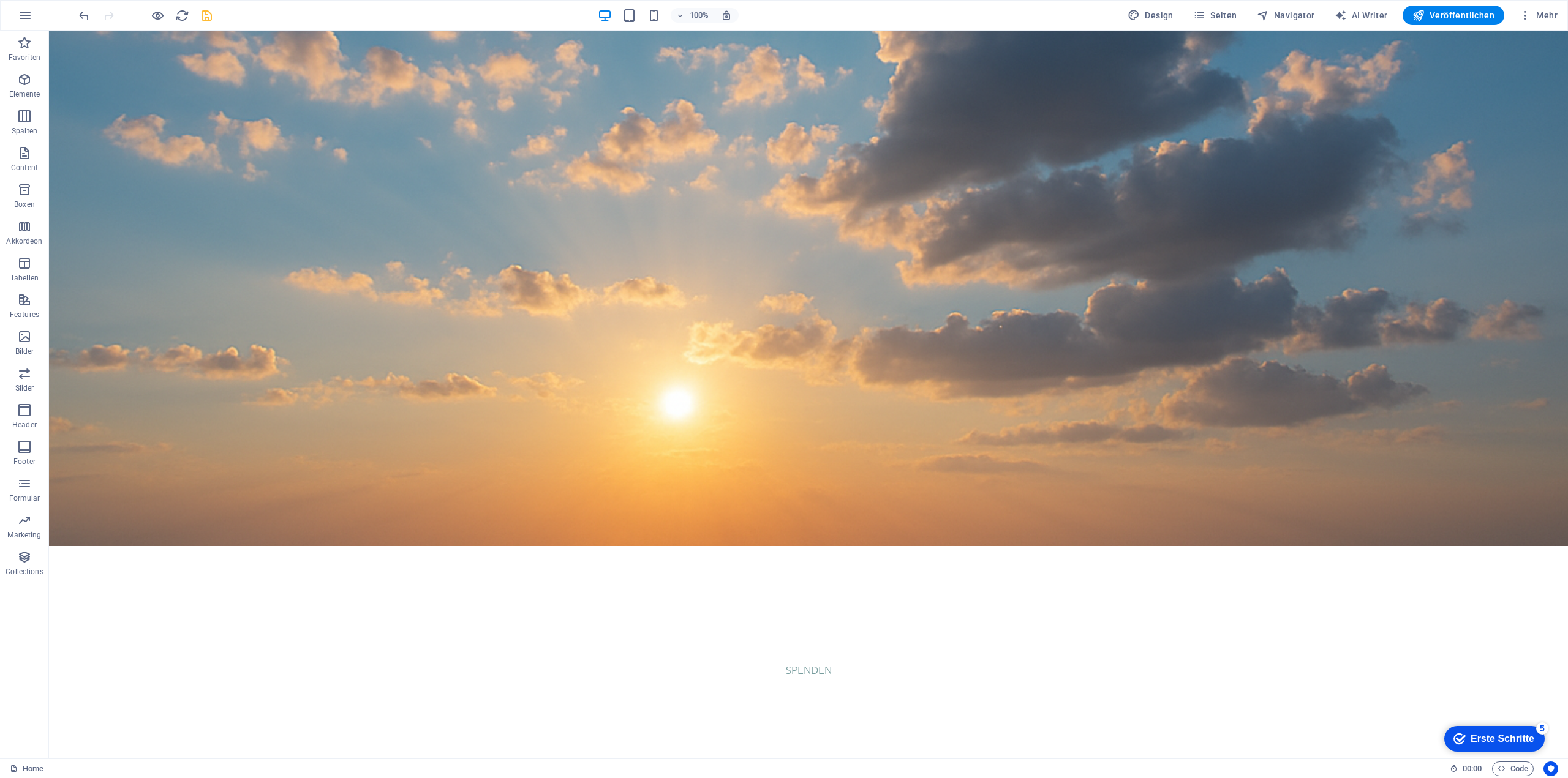
click at [203, 19] on icon "save" at bounding box center [206, 15] width 14 height 14
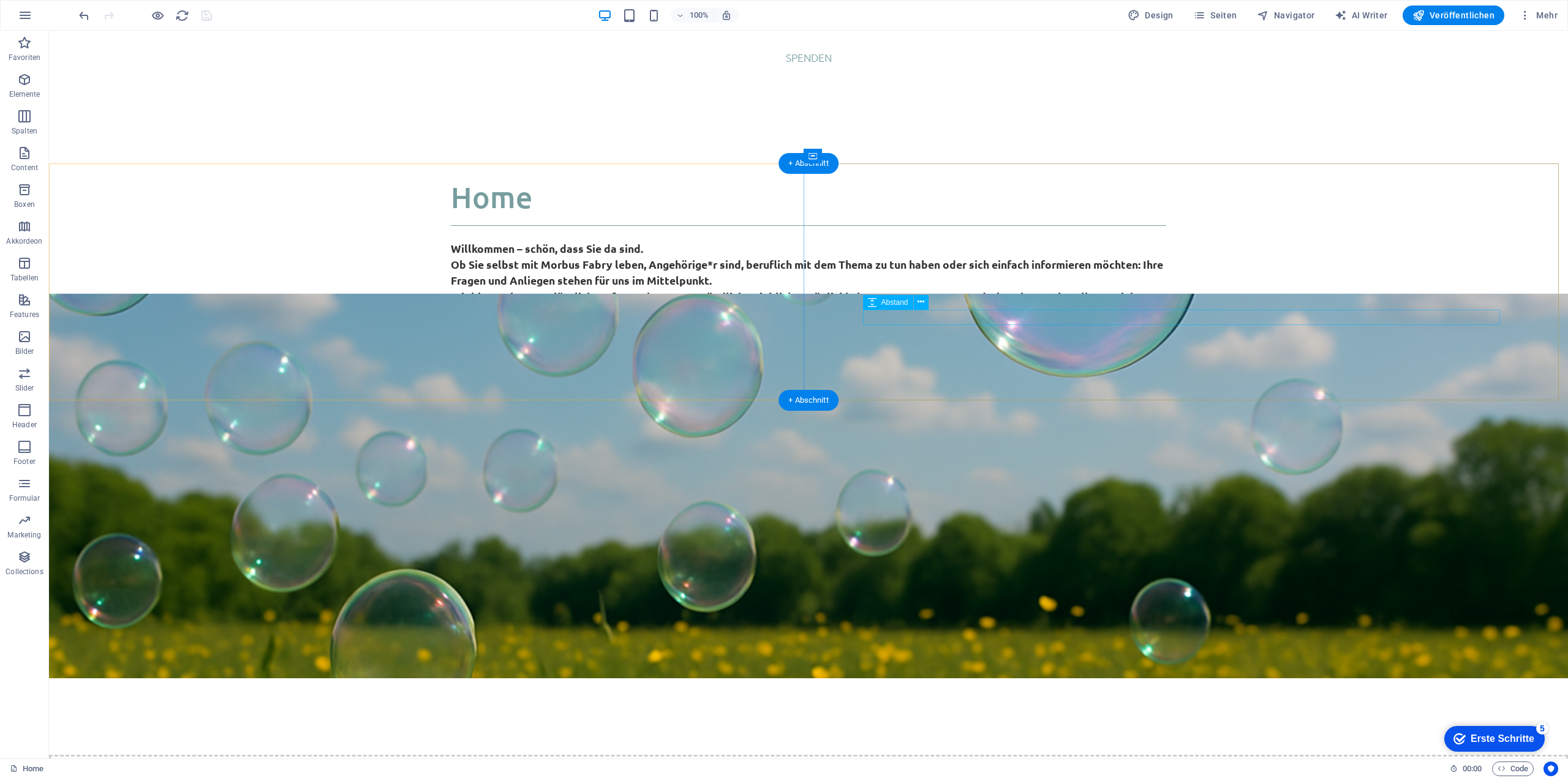
scroll to position [925, 0]
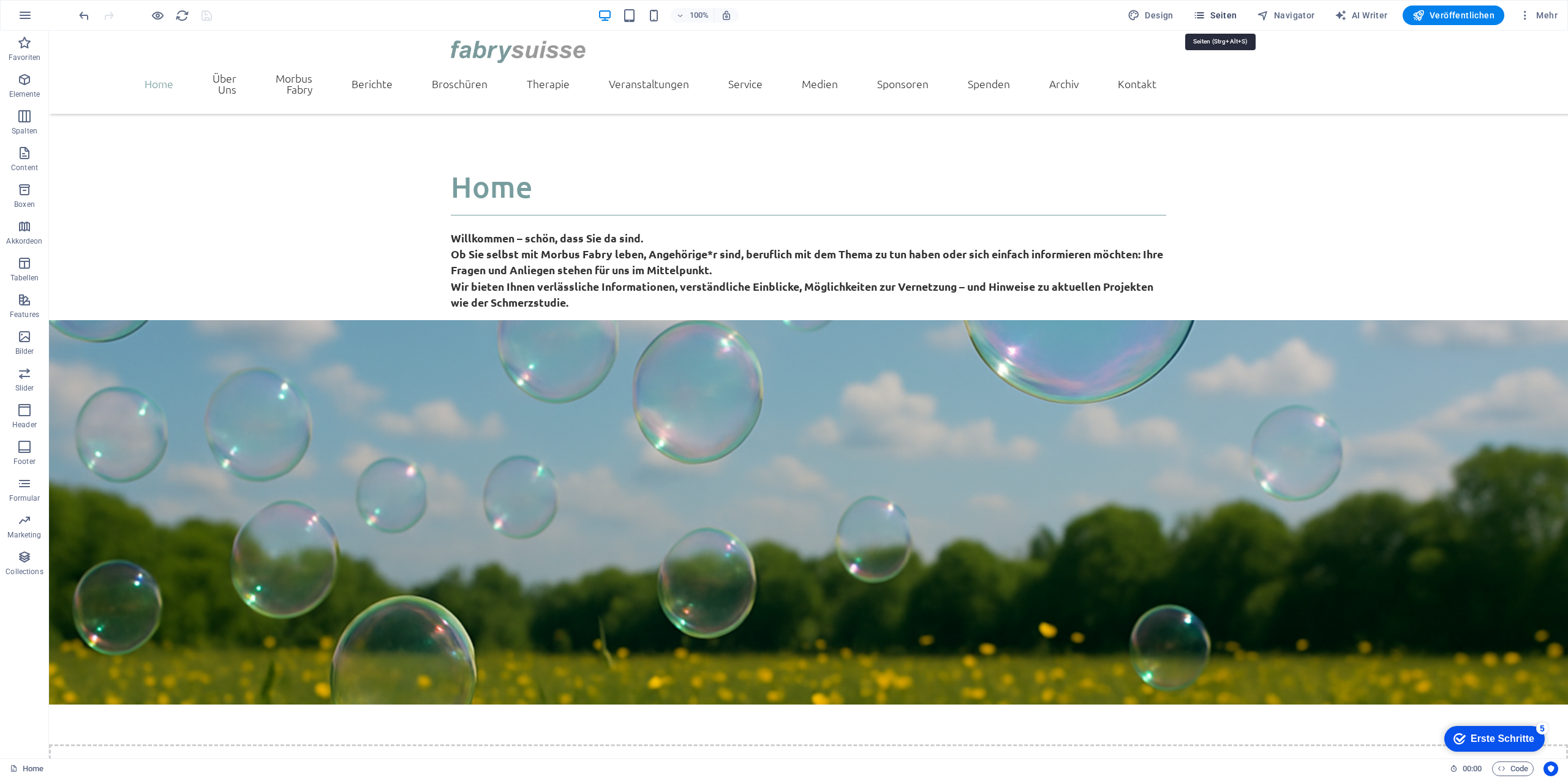
click at [1233, 12] on span "Seiten" at bounding box center [1215, 15] width 44 height 12
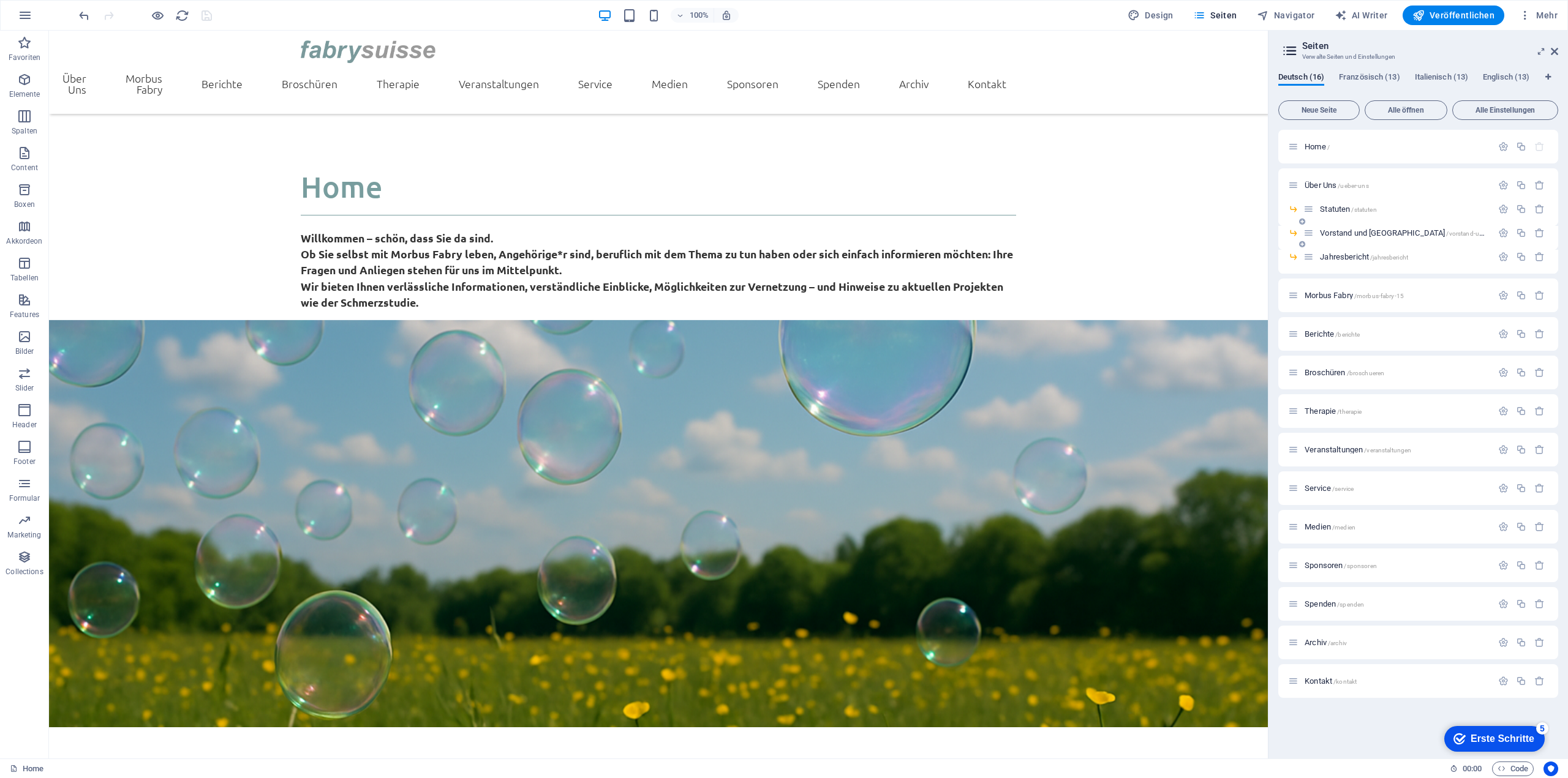
click at [1335, 232] on span "Vorstand und Beirut /vorstand-und-beirut" at bounding box center [1435, 233] width 232 height 9
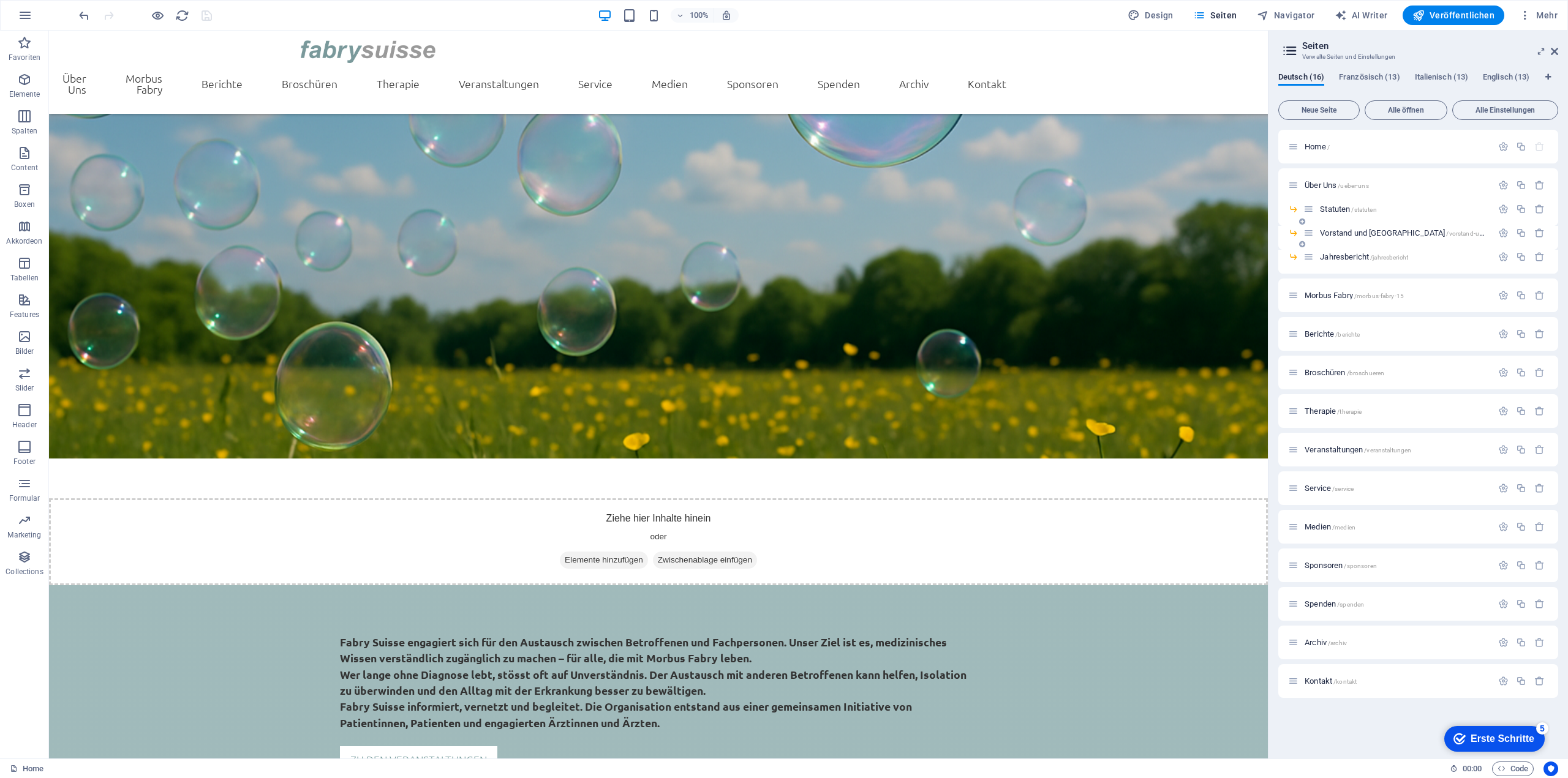
scroll to position [0, 0]
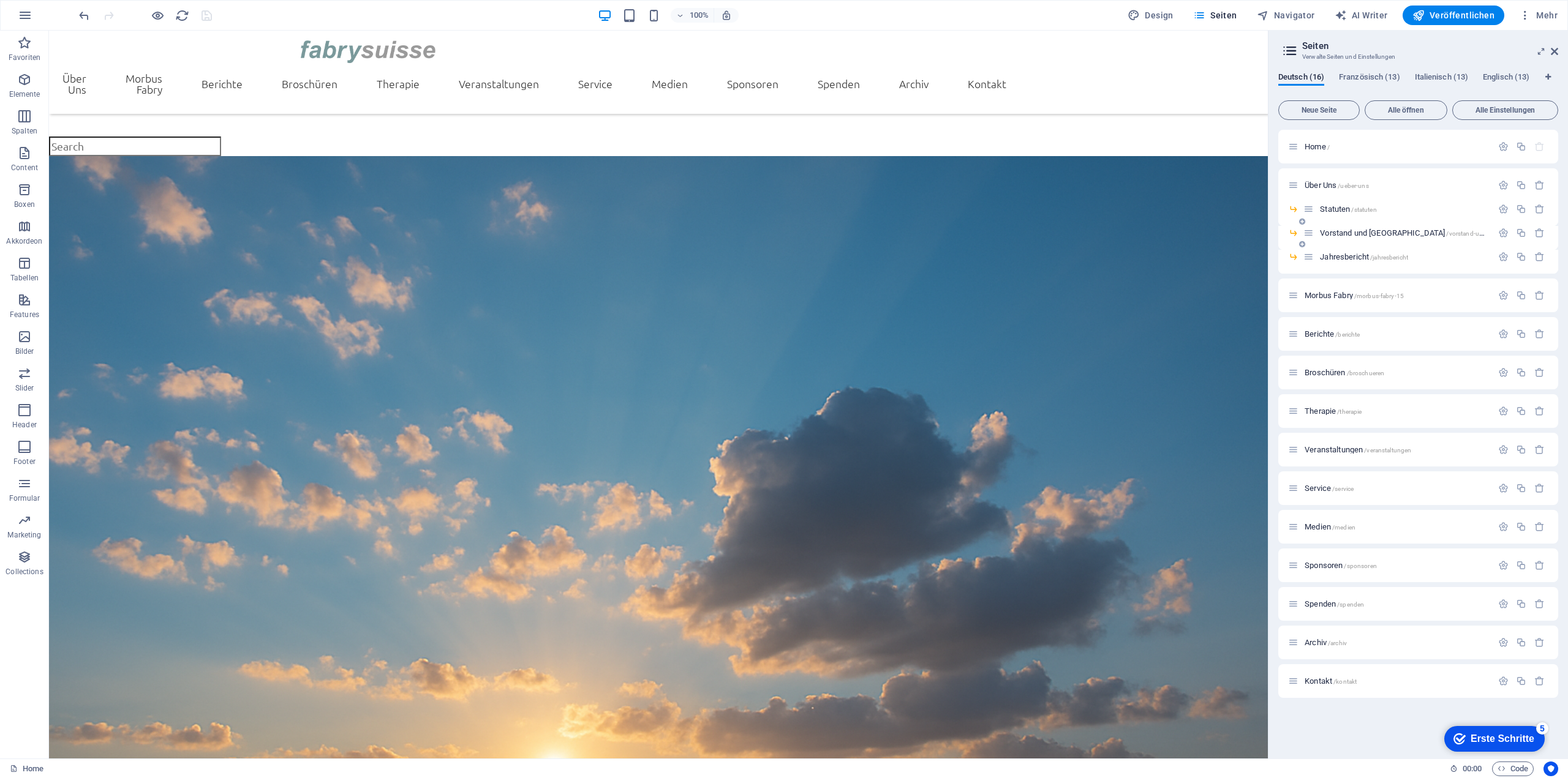
click at [1335, 232] on div "Vorstand und Beirut /vorstand-und-beirut" at bounding box center [1418, 238] width 279 height 24
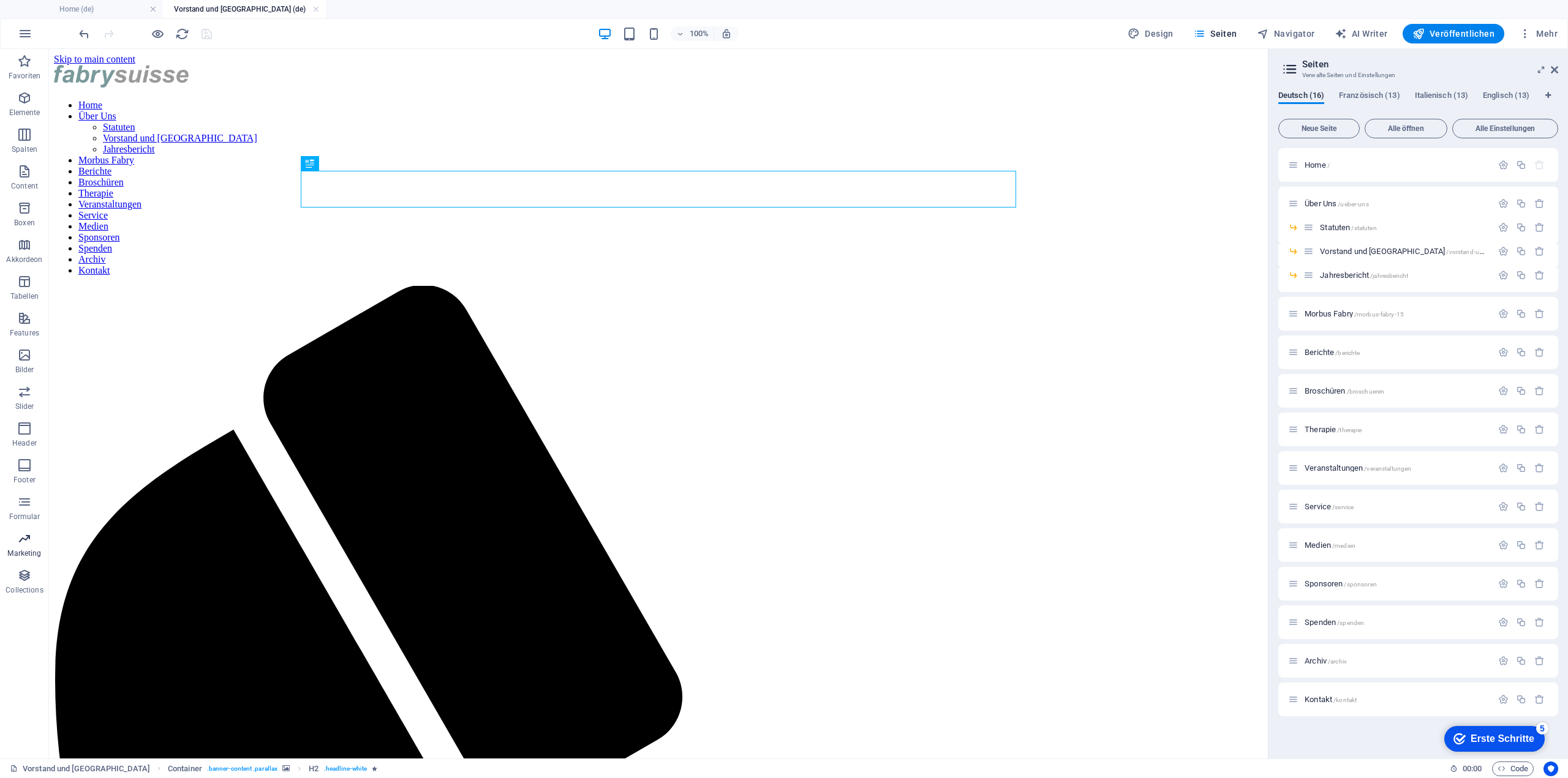
click at [26, 536] on icon "button" at bounding box center [25, 538] width 15 height 15
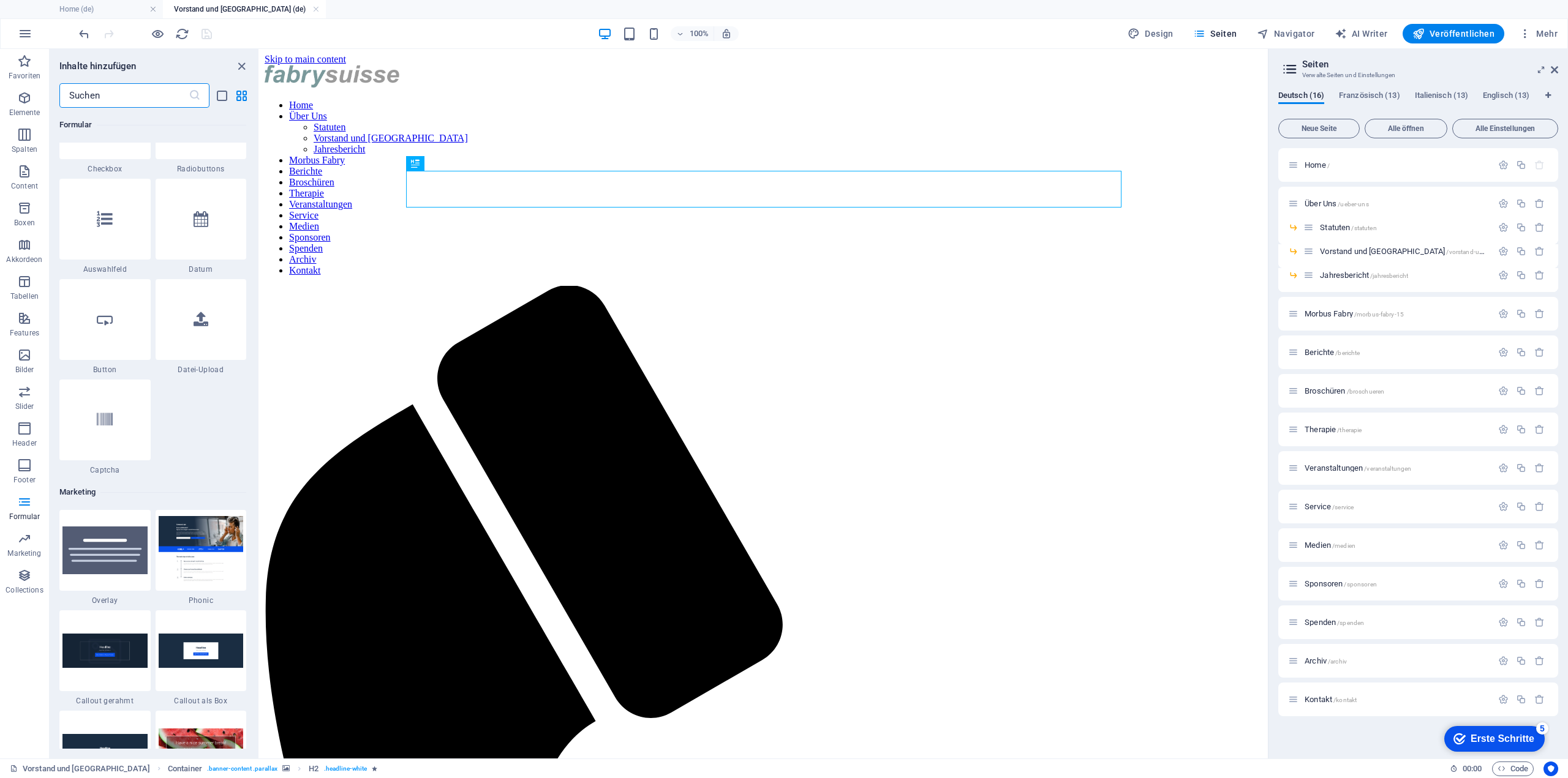
scroll to position [9235, 0]
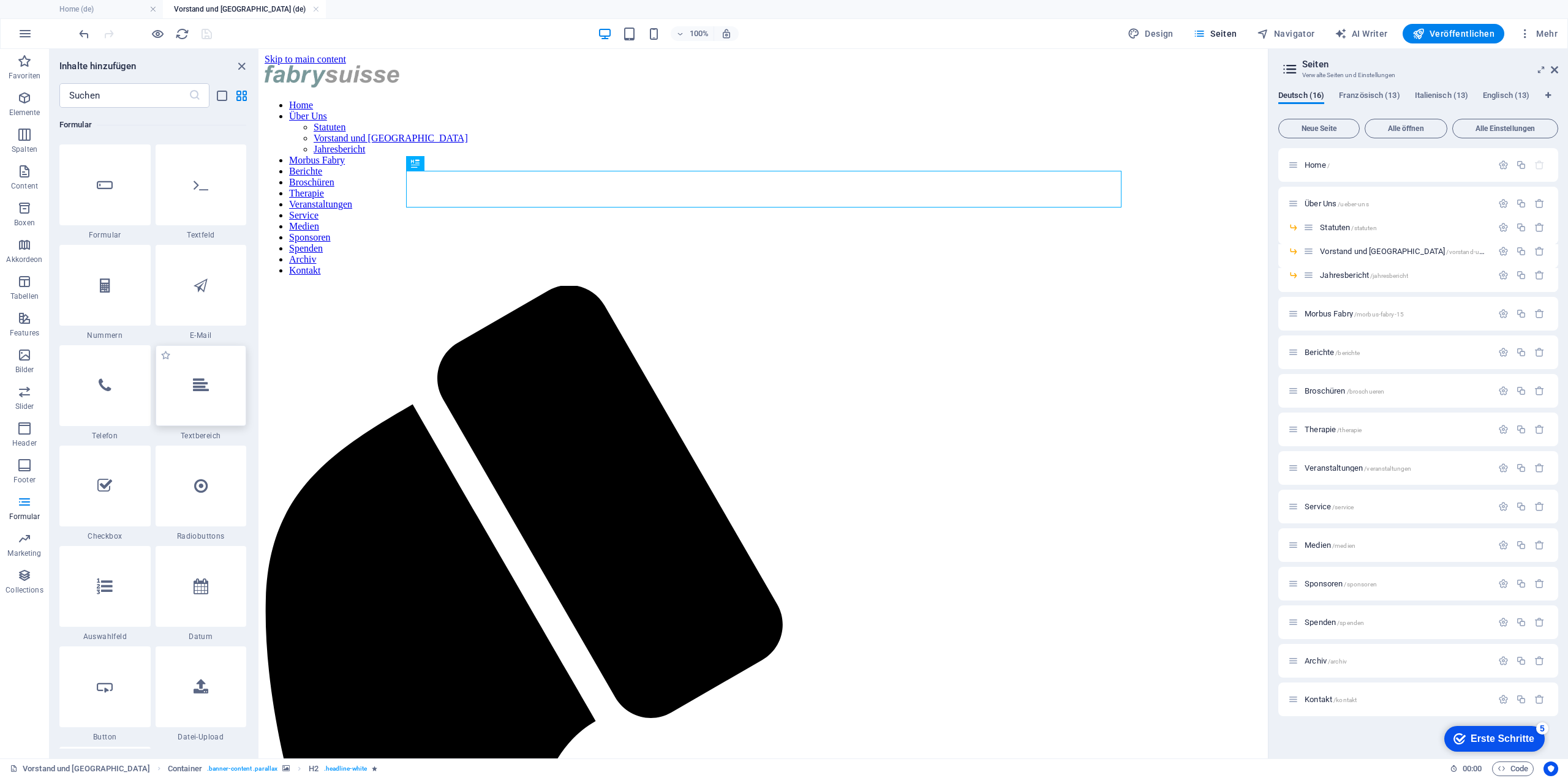
click at [188, 411] on div at bounding box center [201, 385] width 91 height 81
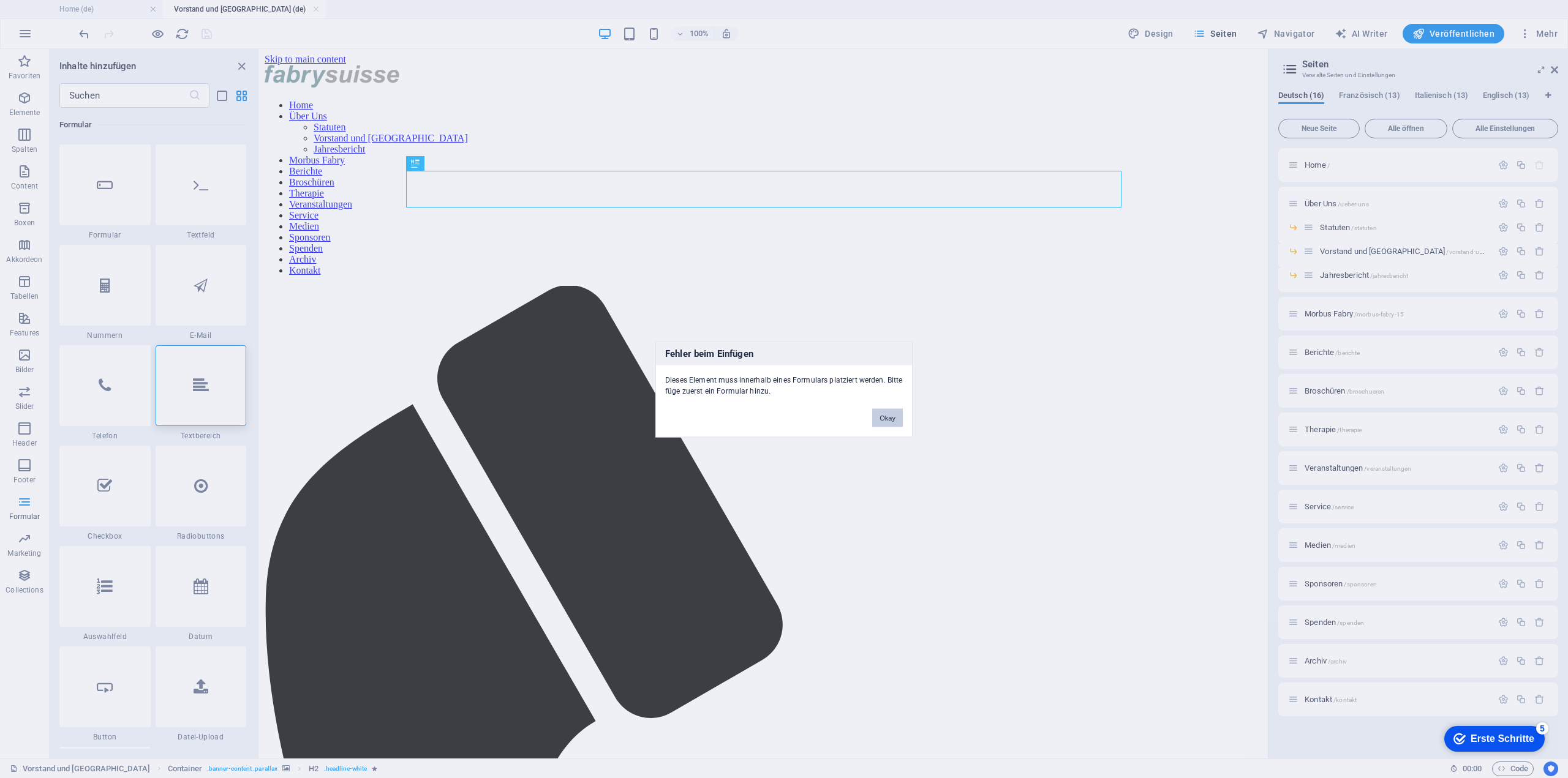
click at [879, 418] on button "Okay" at bounding box center [886, 418] width 30 height 18
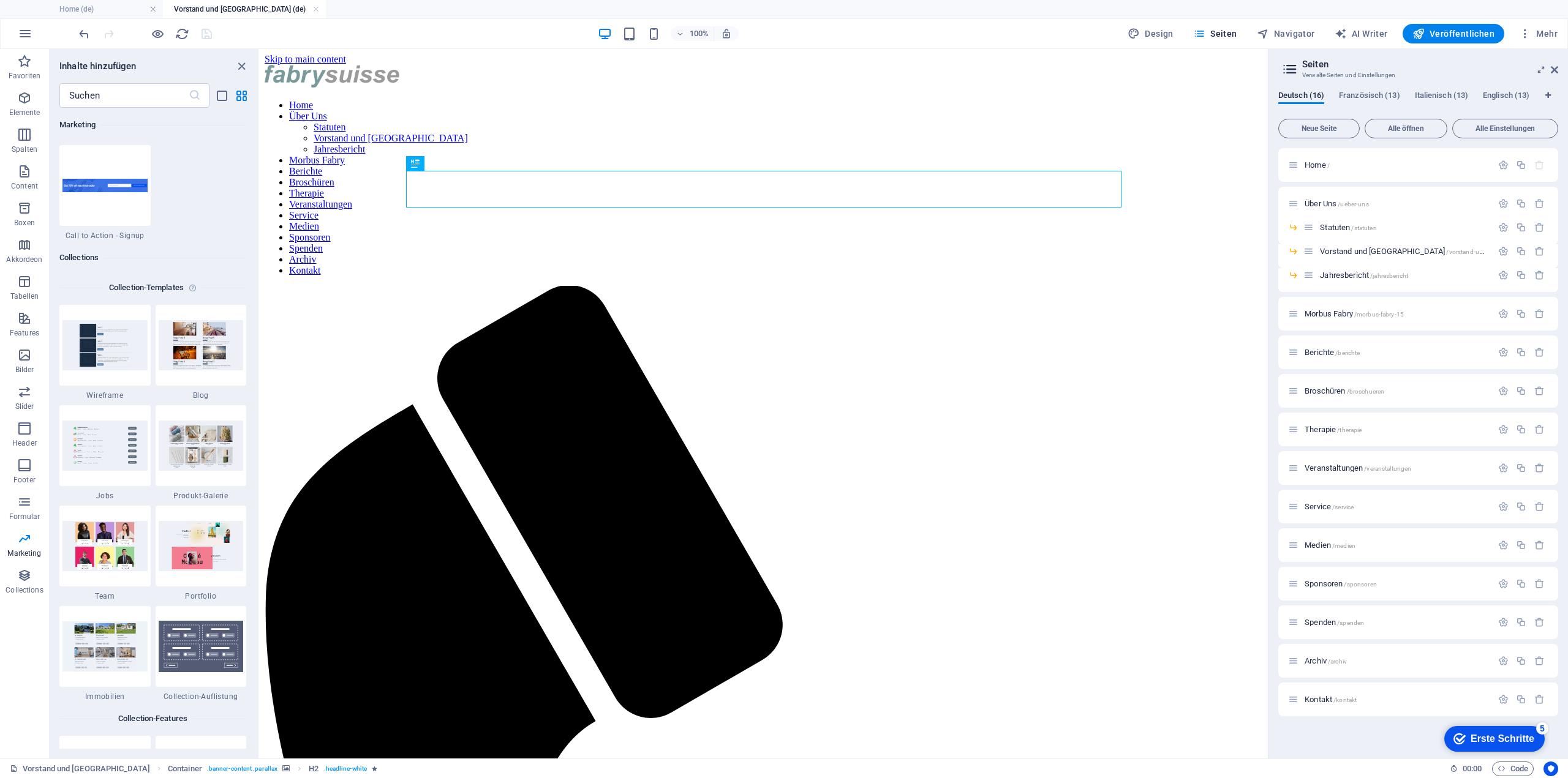
scroll to position [11193, 0]
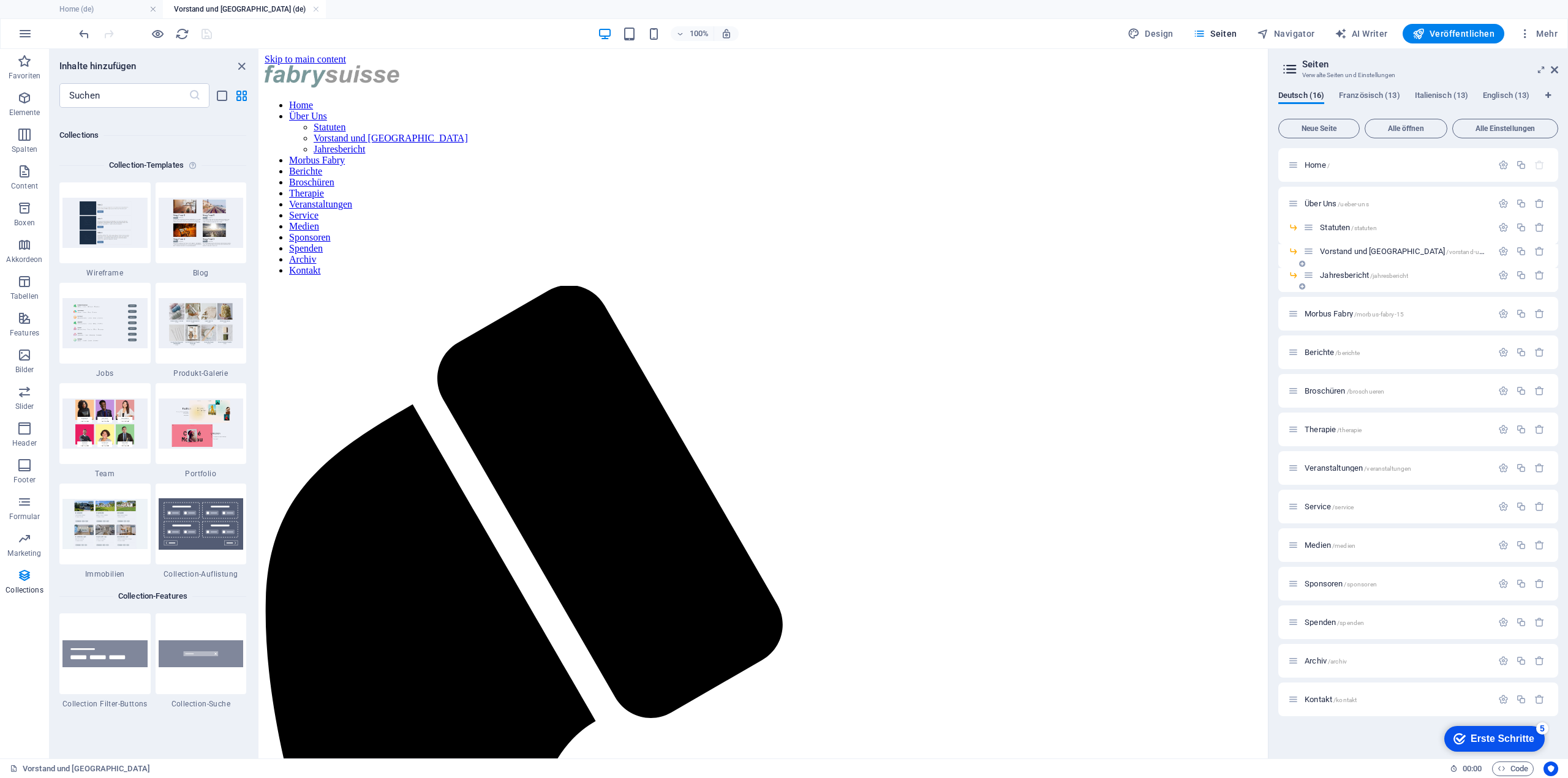
click at [1349, 274] on span "Jahresbericht /jahresbericht" at bounding box center [1364, 275] width 89 height 9
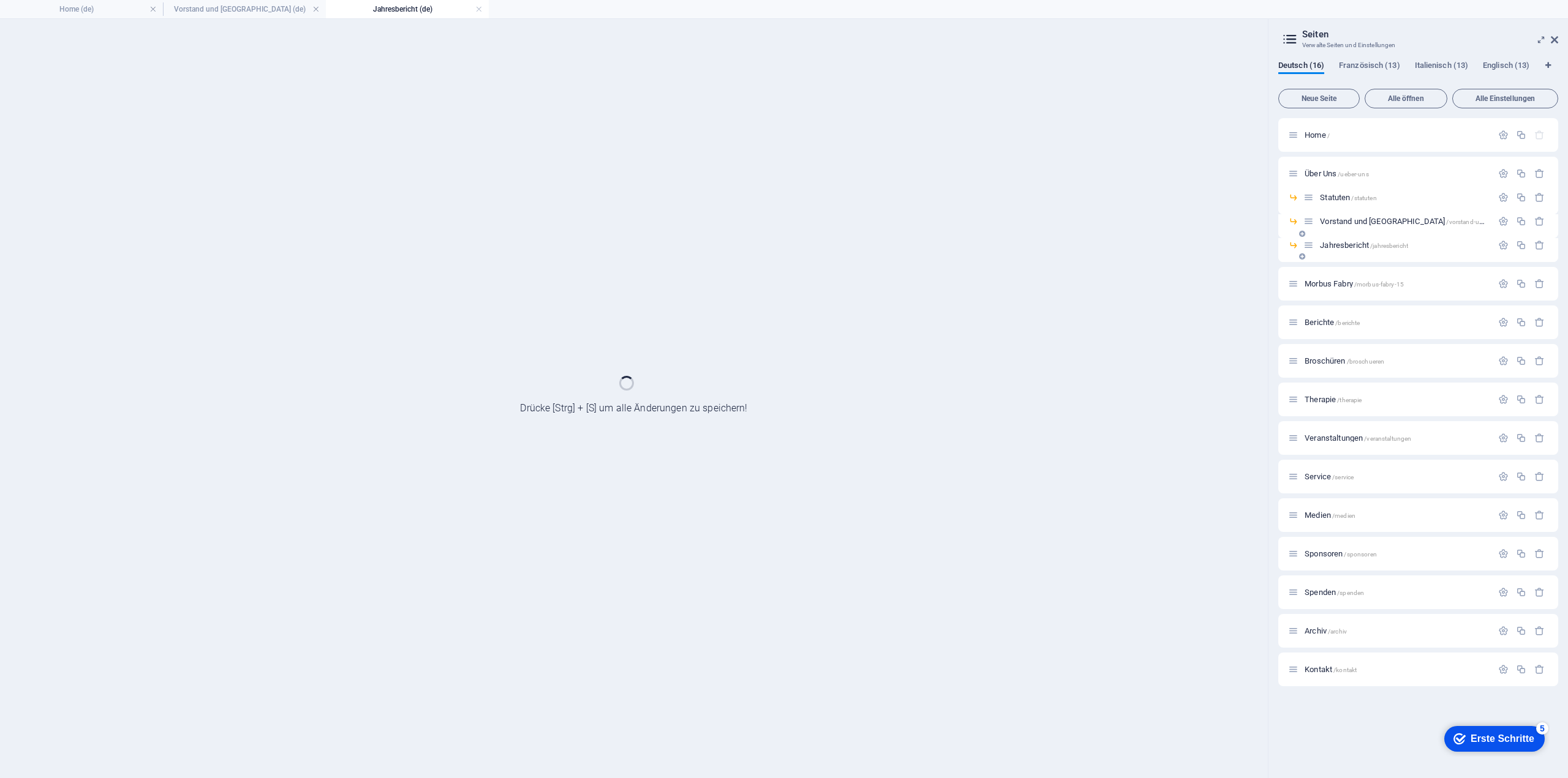
click at [1349, 274] on div "Morbus Fabry /morbus-fabry-15" at bounding box center [1418, 283] width 279 height 34
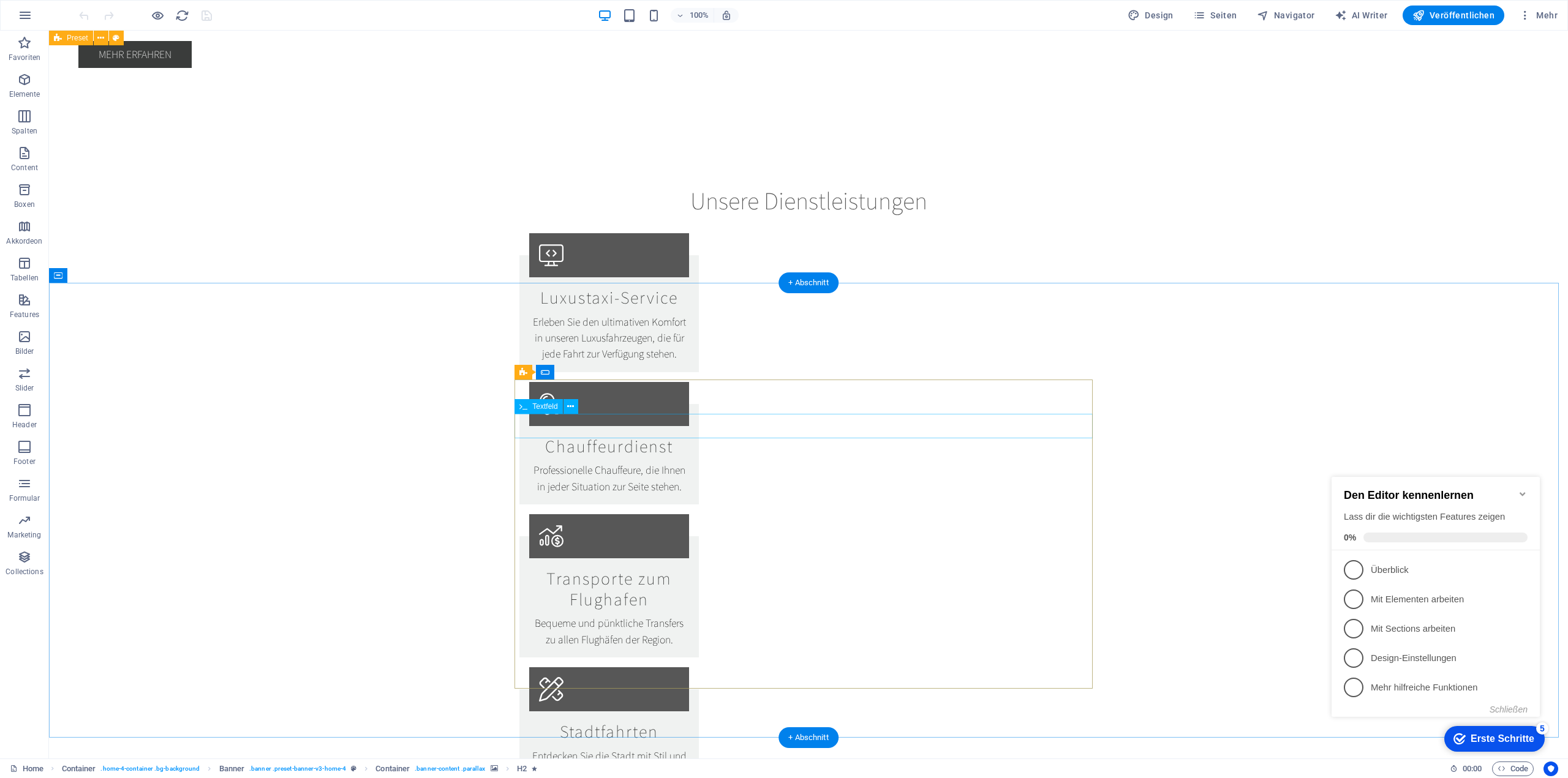
scroll to position [1811, 0]
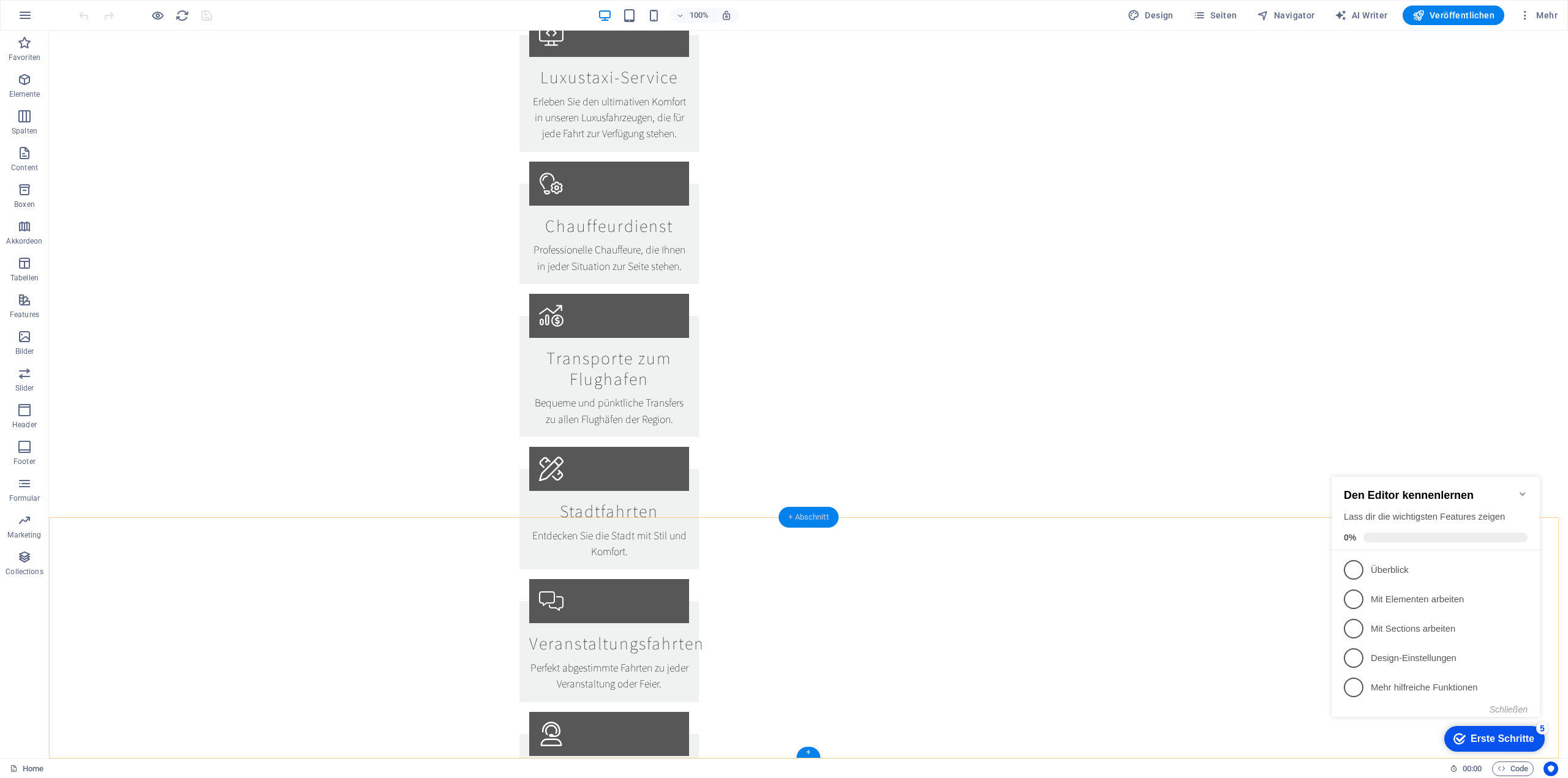
click at [793, 522] on div "+ Abschnitt" at bounding box center [808, 517] width 60 height 21
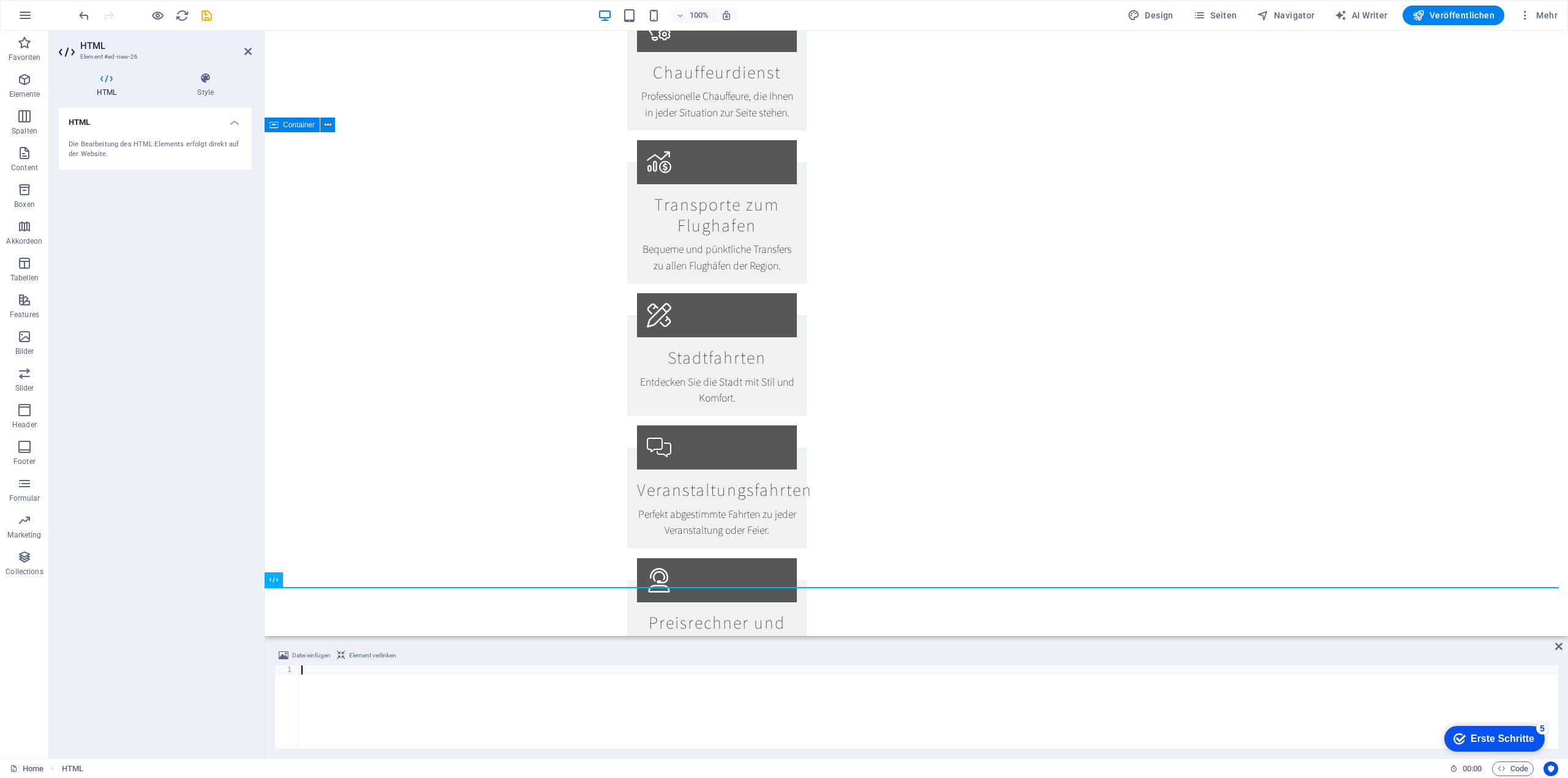
scroll to position [1707, 0]
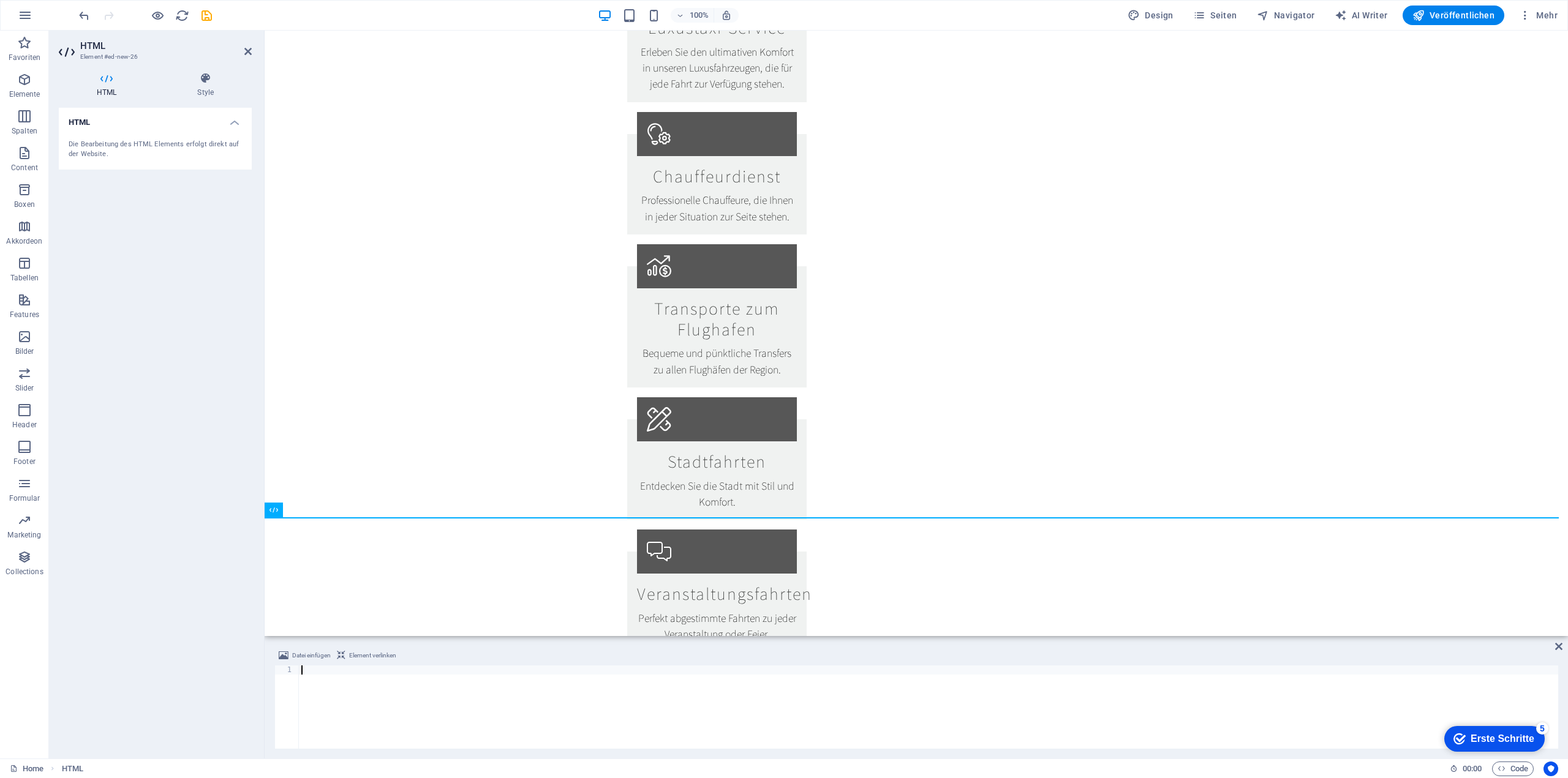
click at [339, 695] on div at bounding box center [928, 716] width 1259 height 101
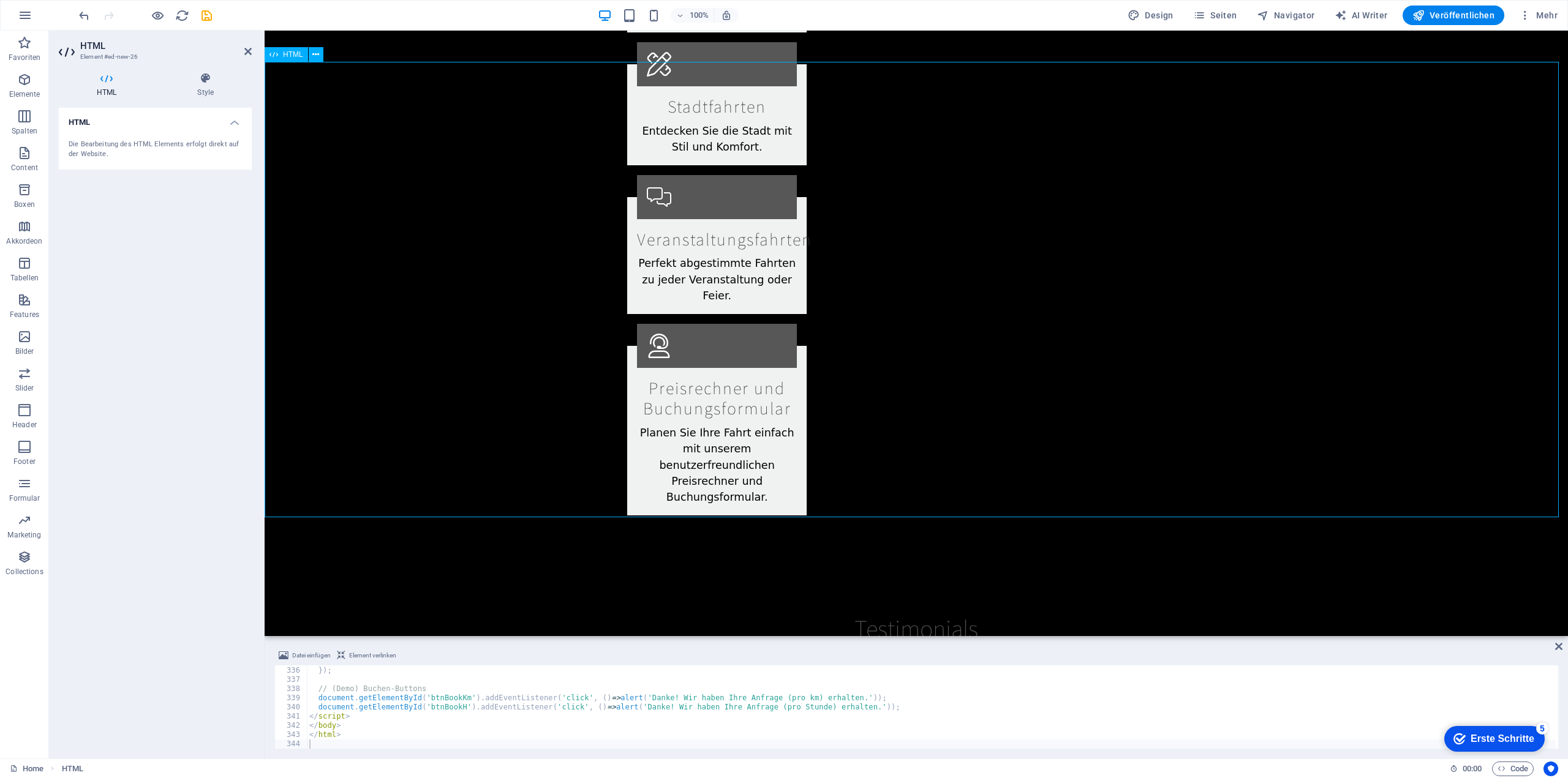
scroll to position [2057, 0]
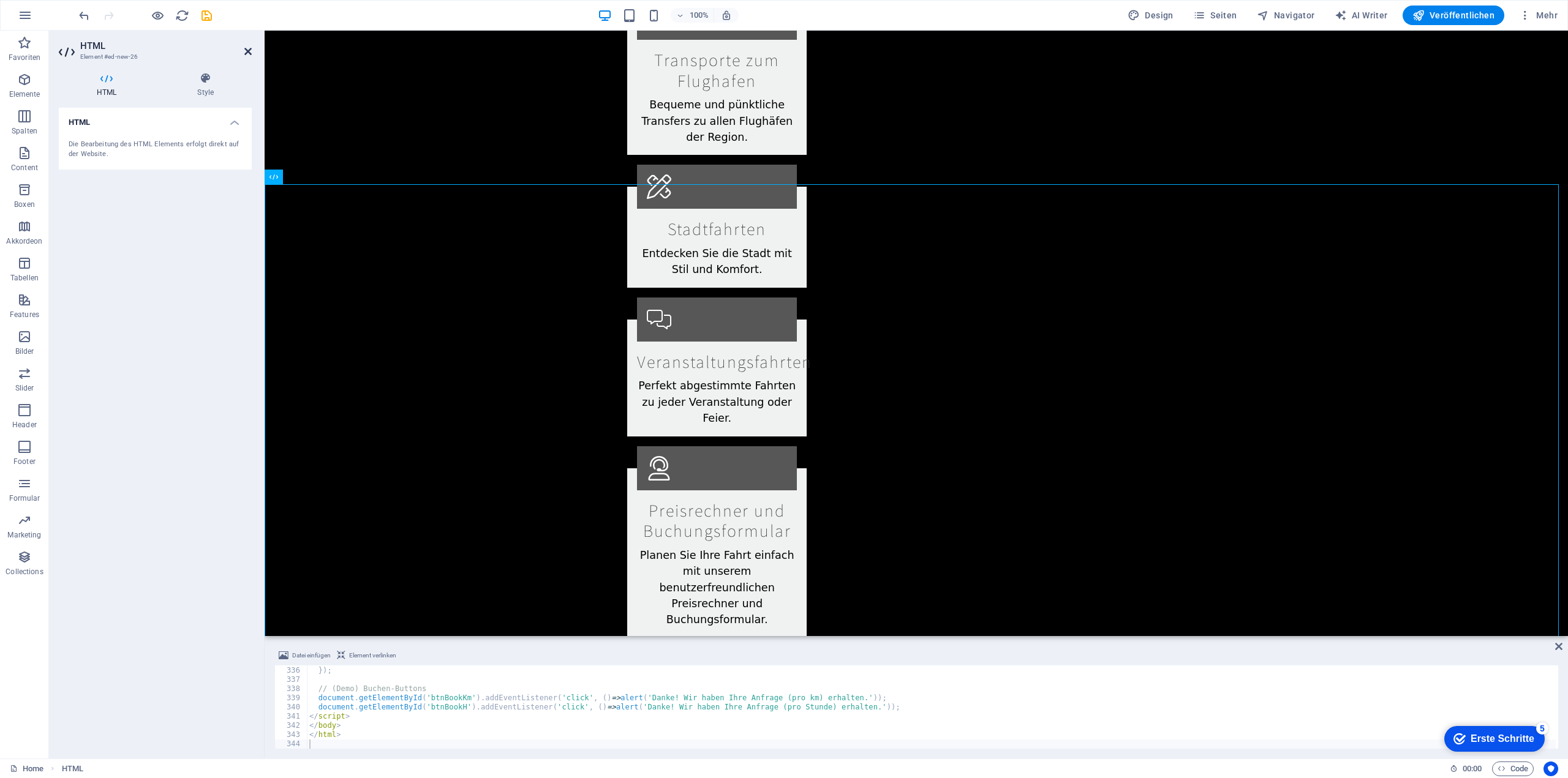
click at [247, 50] on icon at bounding box center [248, 51] width 7 height 10
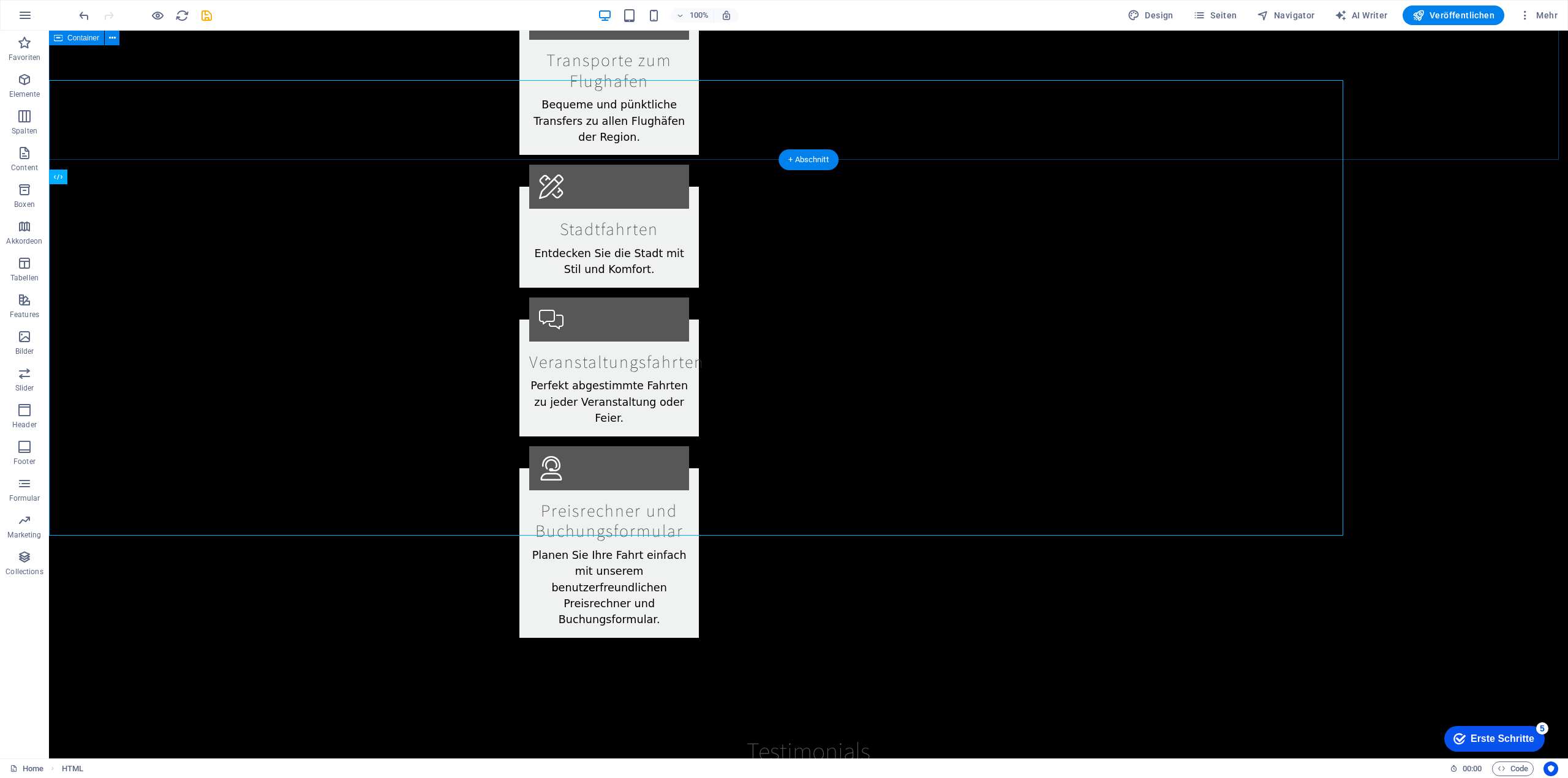
scroll to position [2161, 0]
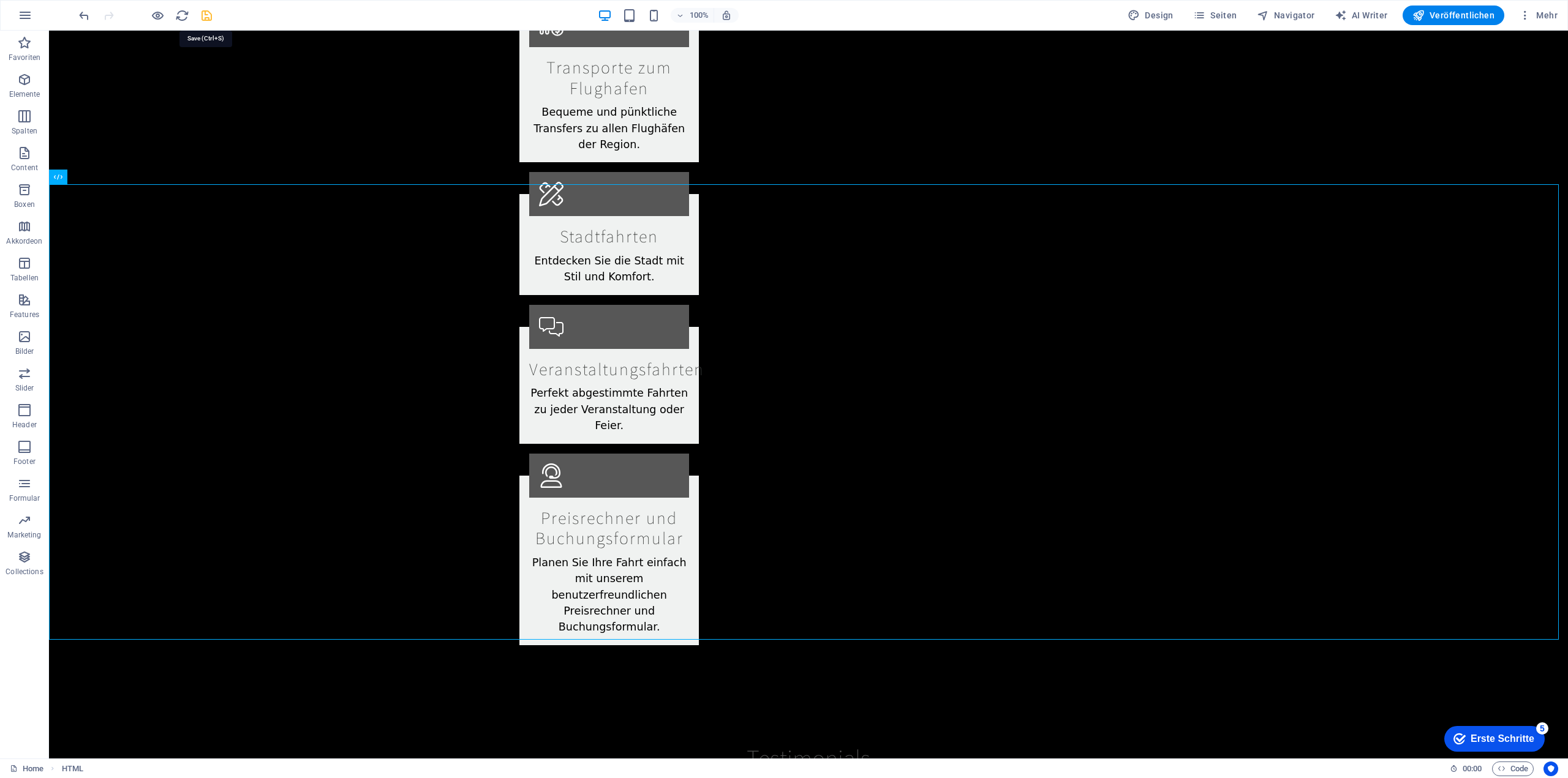
click at [212, 14] on icon "save" at bounding box center [206, 15] width 14 height 14
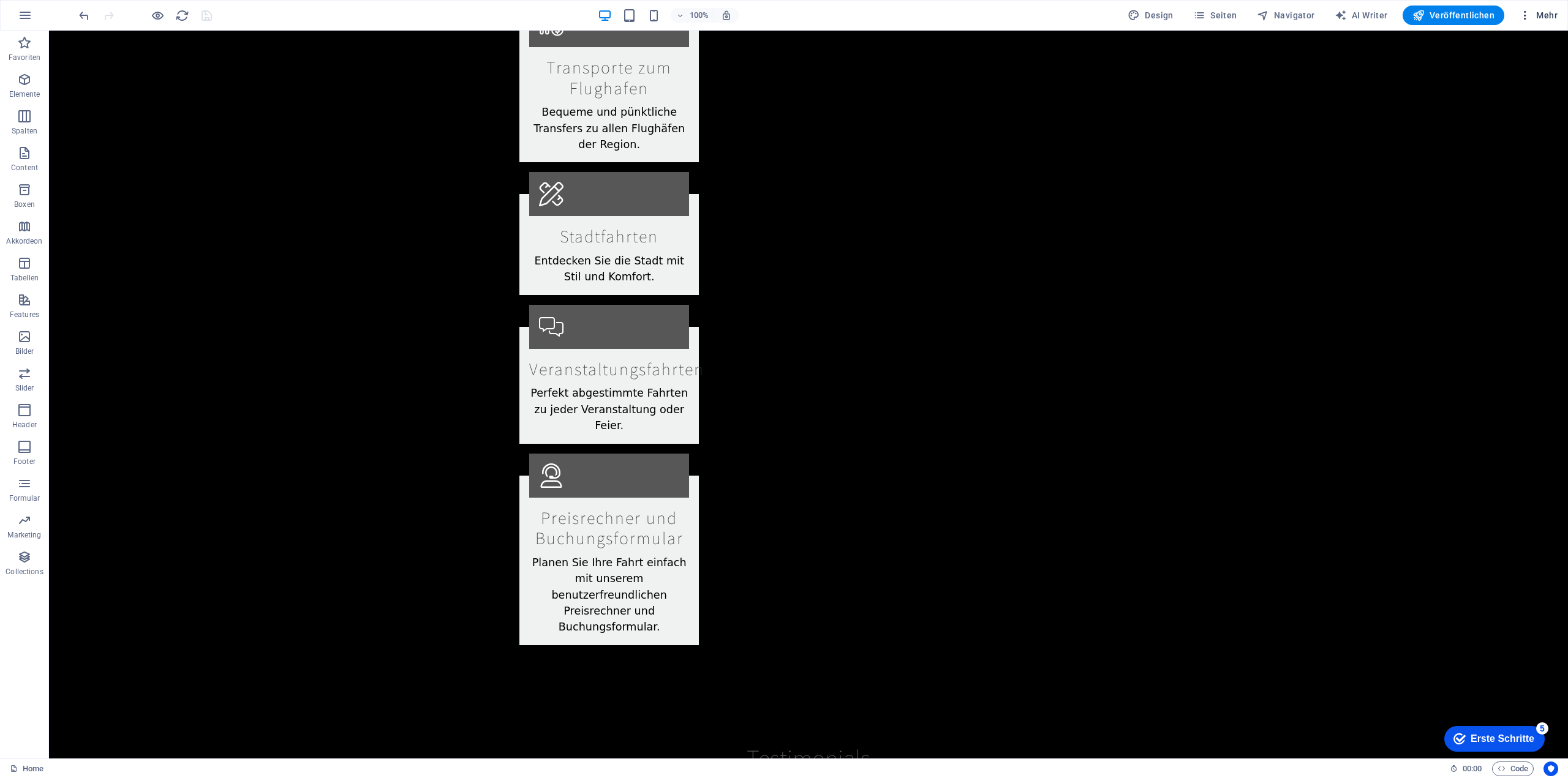
click at [1528, 17] on icon "button" at bounding box center [1525, 15] width 12 height 12
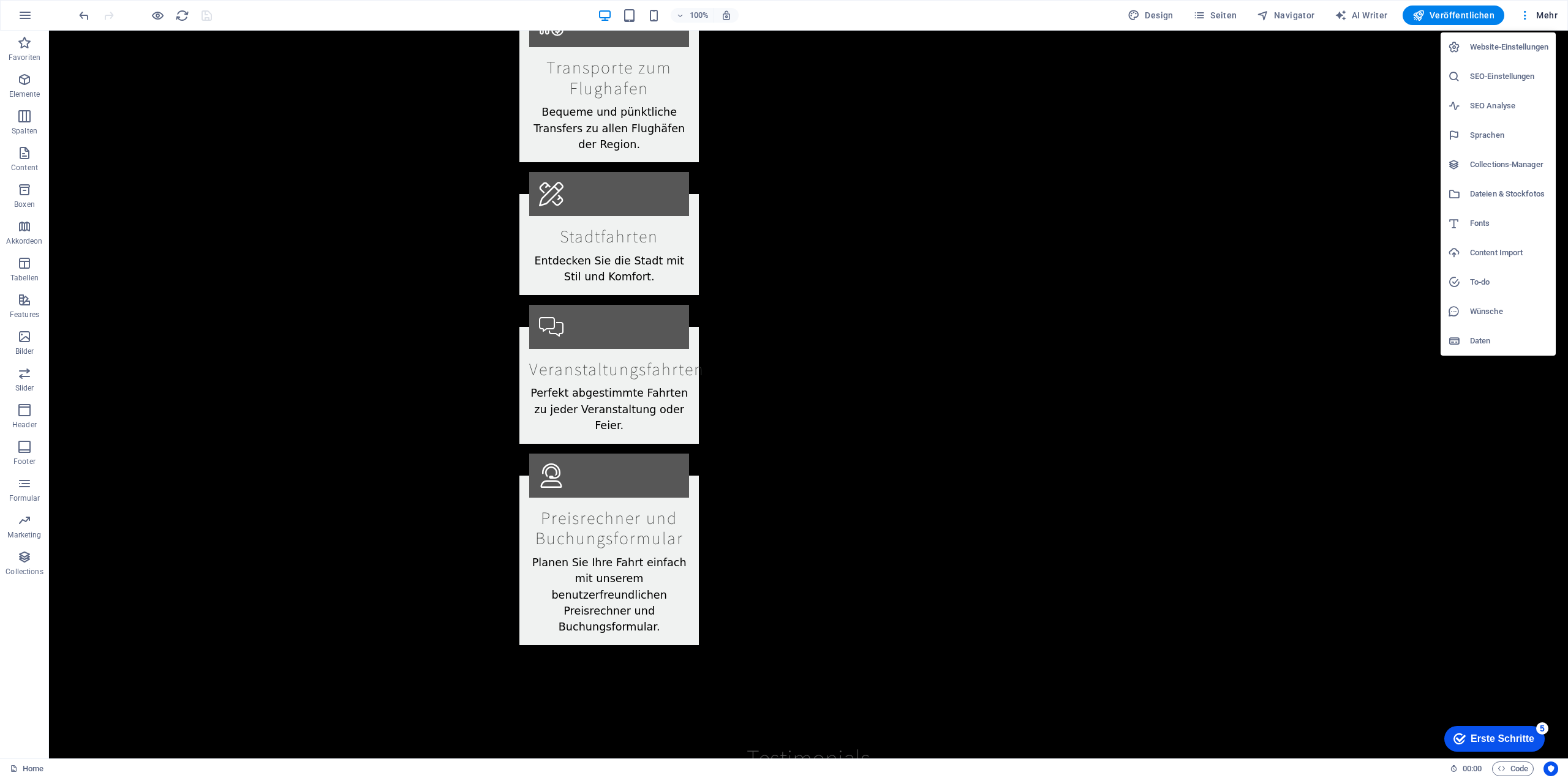
click at [1202, 11] on div at bounding box center [784, 389] width 1568 height 778
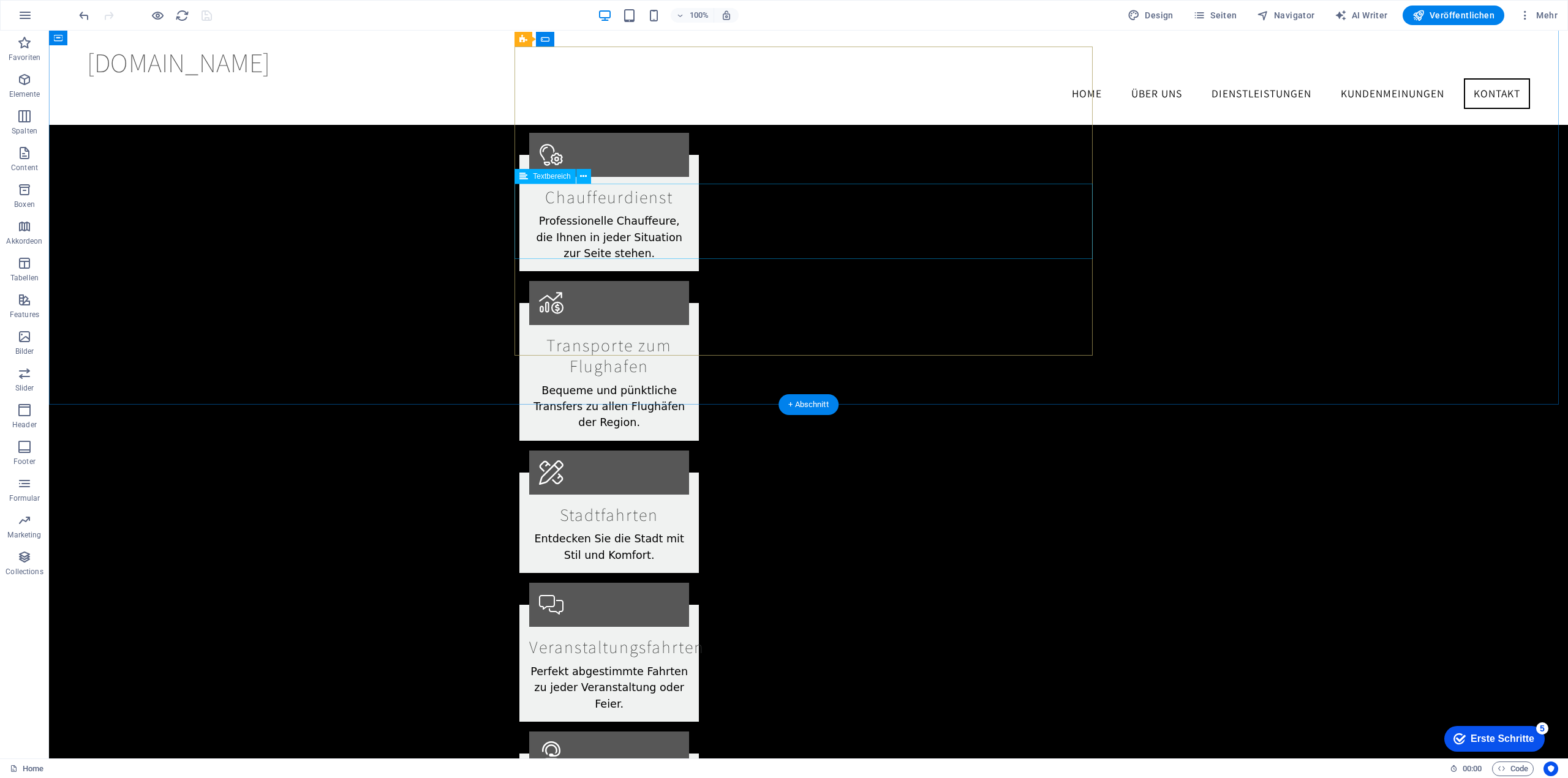
scroll to position [1608, 0]
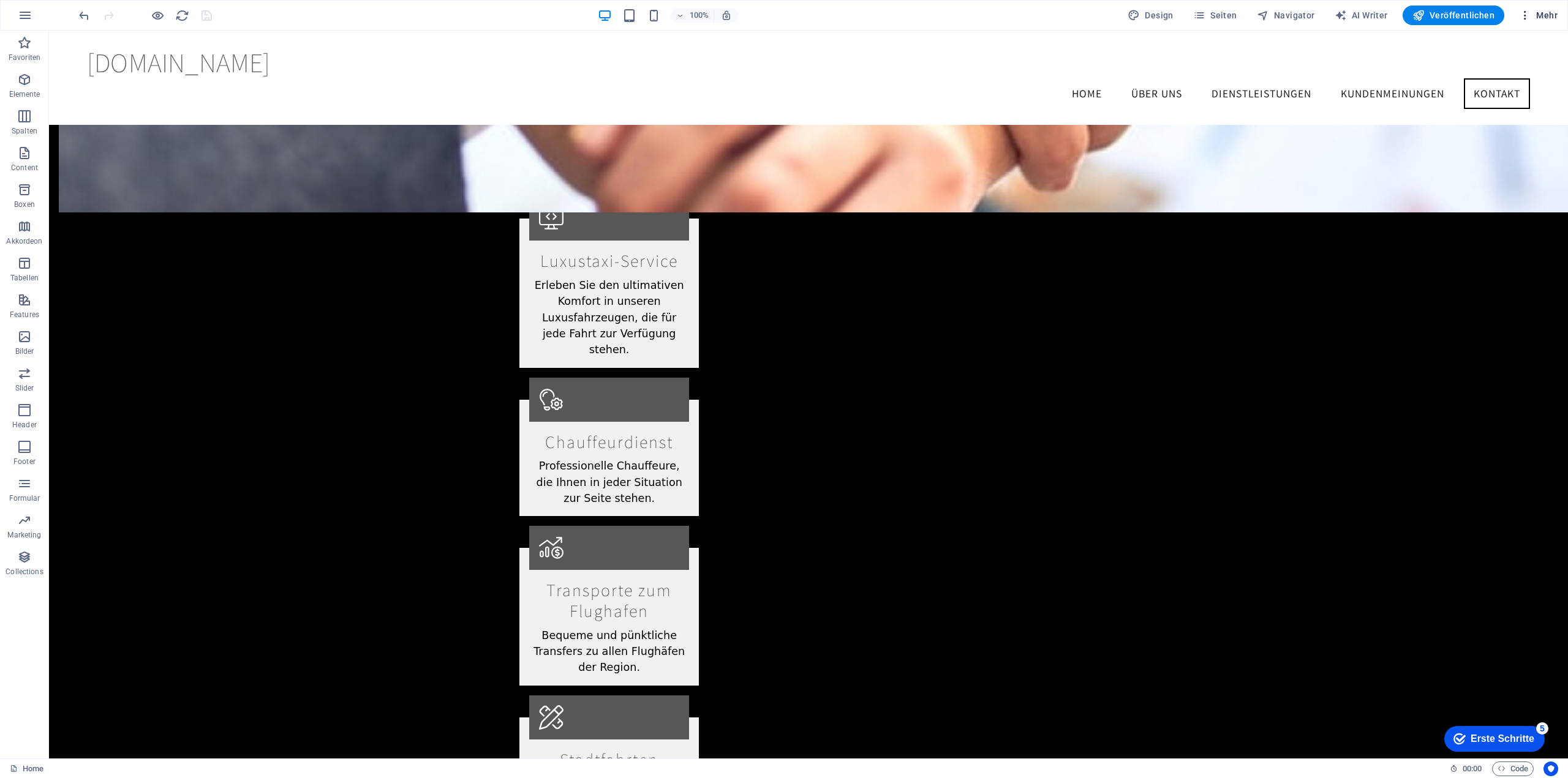
click at [1527, 12] on icon "button" at bounding box center [1525, 15] width 12 height 12
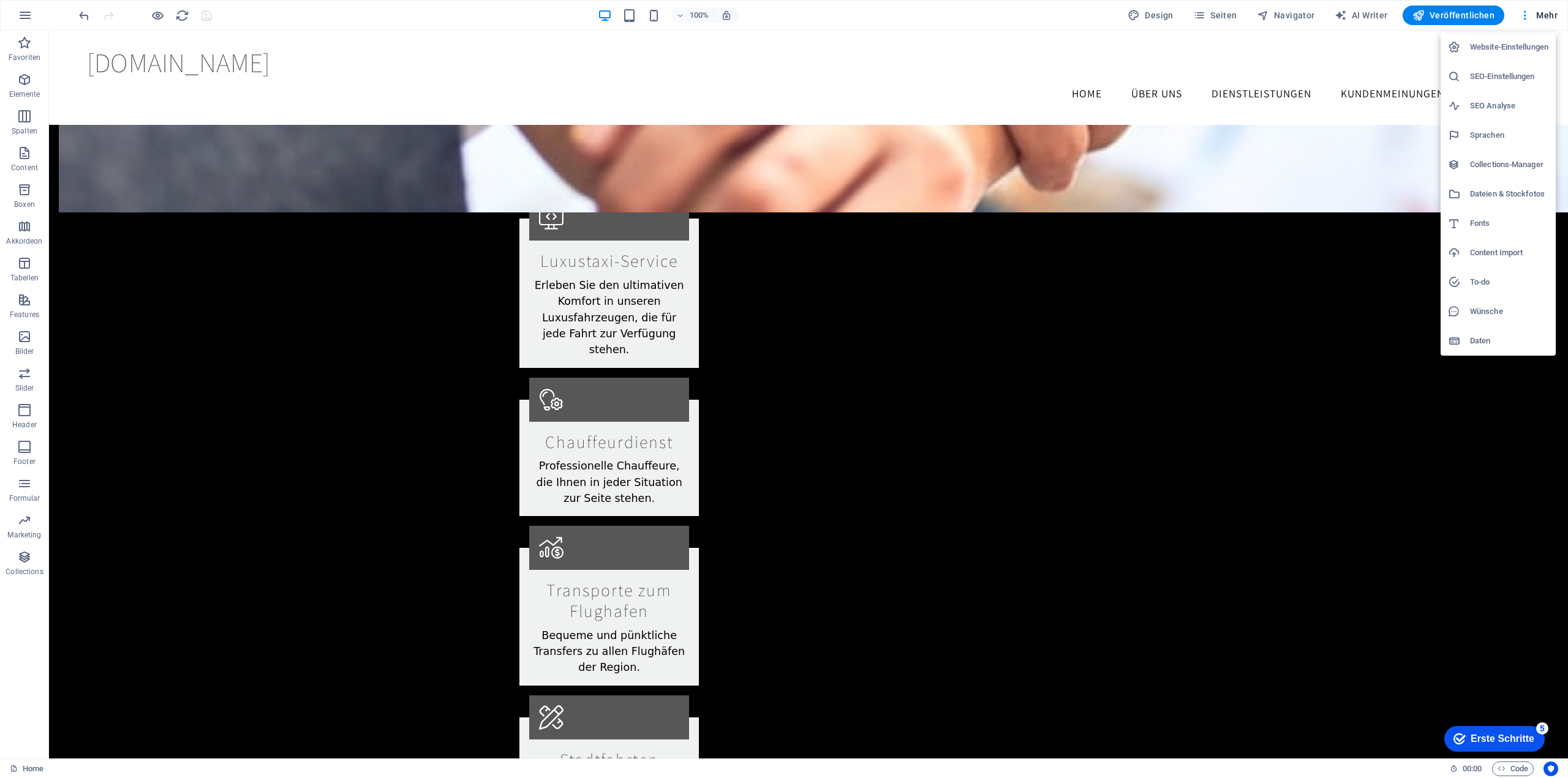
click at [1241, 221] on div at bounding box center [784, 389] width 1568 height 778
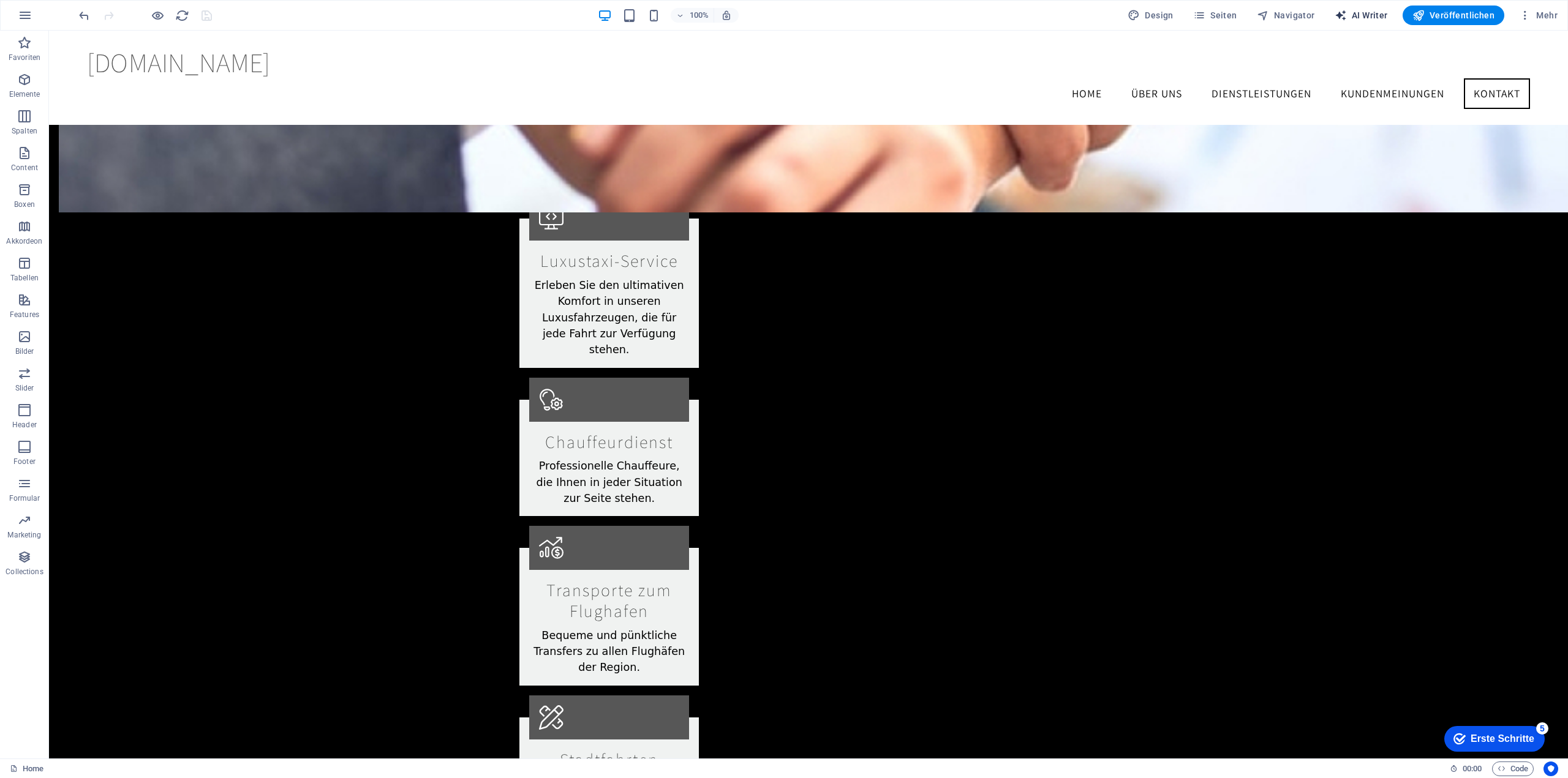
click at [1377, 10] on span "AI Writer" at bounding box center [1361, 15] width 53 height 12
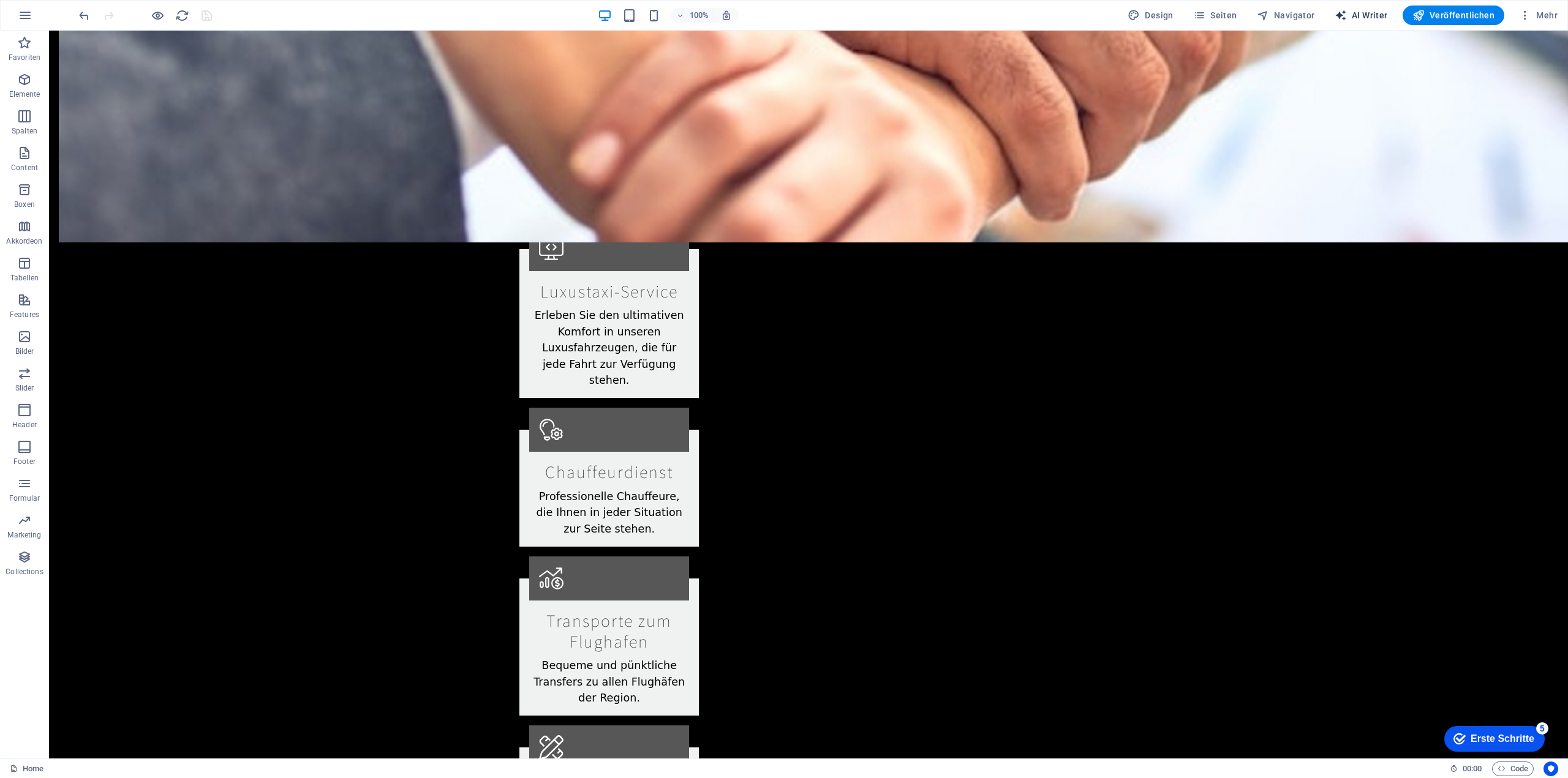
select select "English"
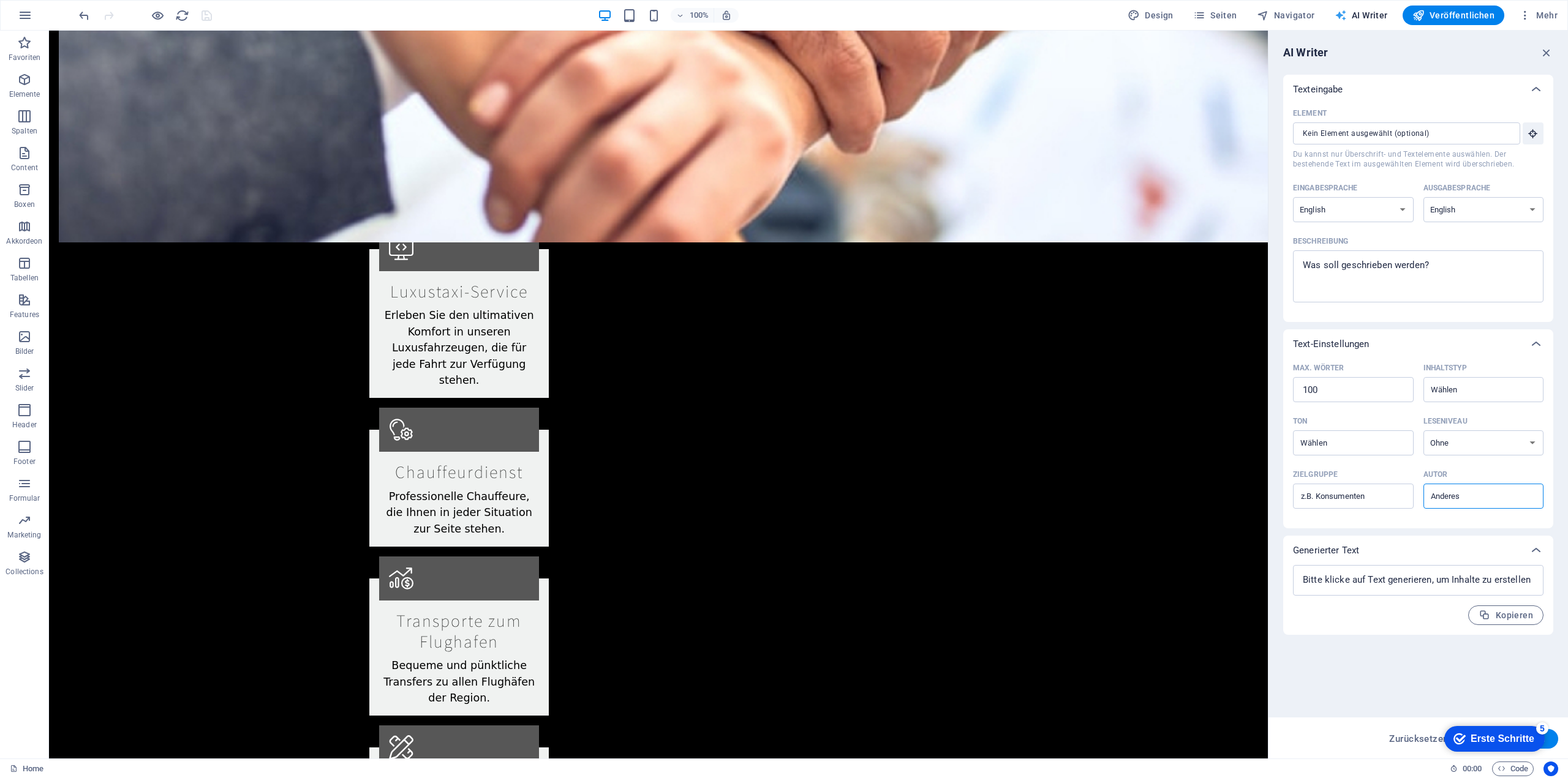
scroll to position [1671, 0]
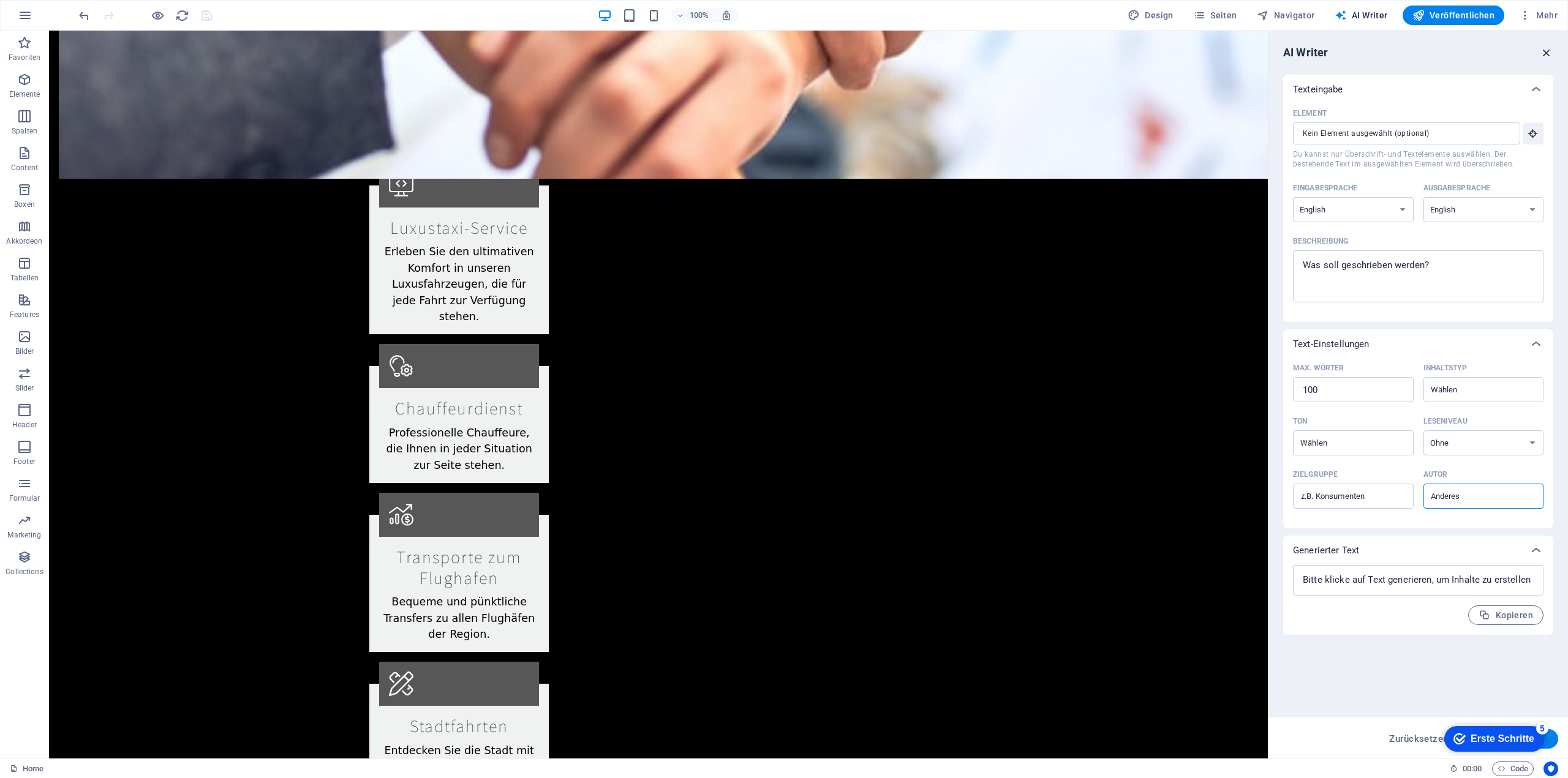
click at [1546, 52] on icon "button" at bounding box center [1546, 53] width 14 height 14
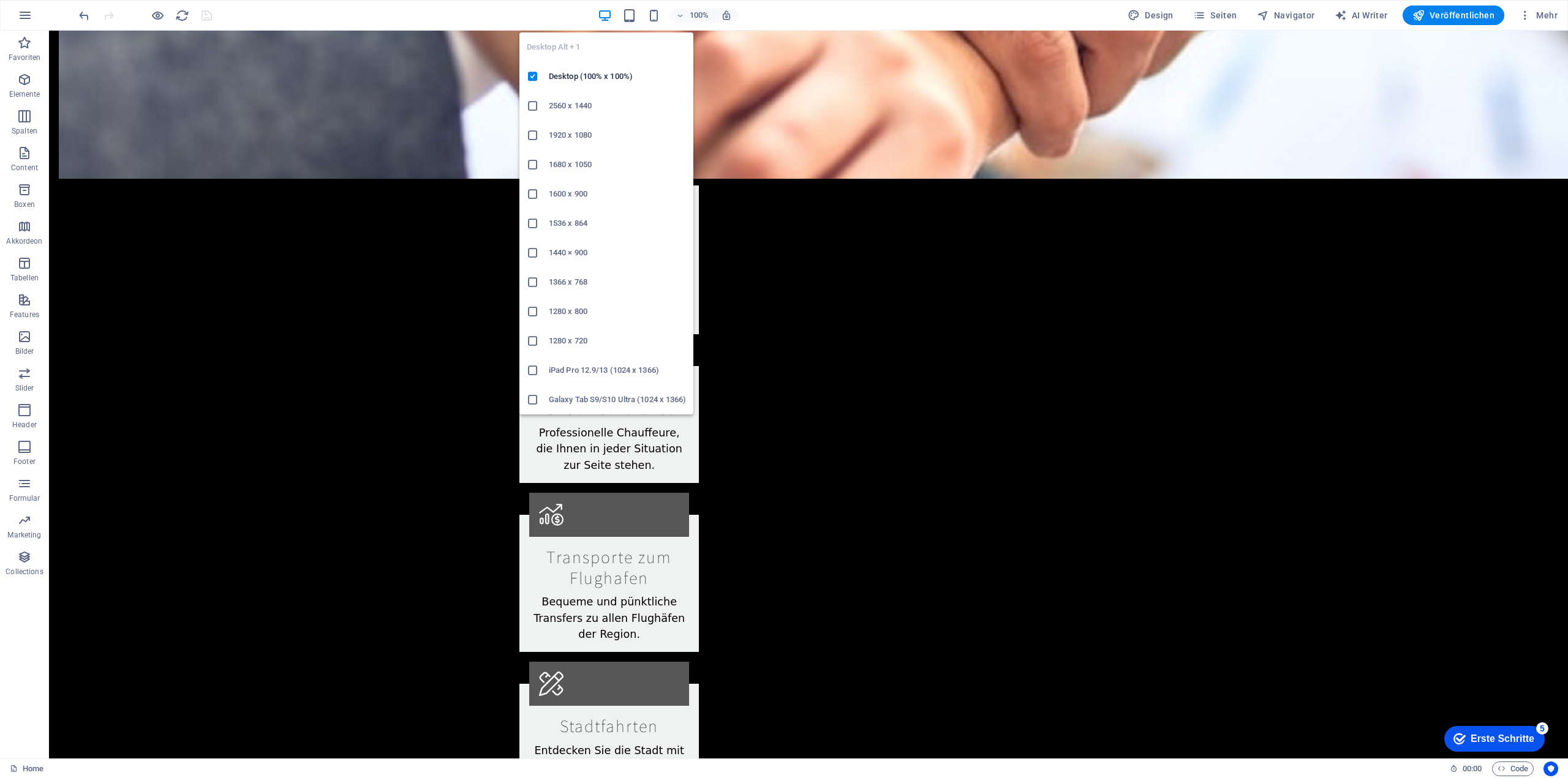
click at [608, 11] on icon "button" at bounding box center [604, 15] width 14 height 14
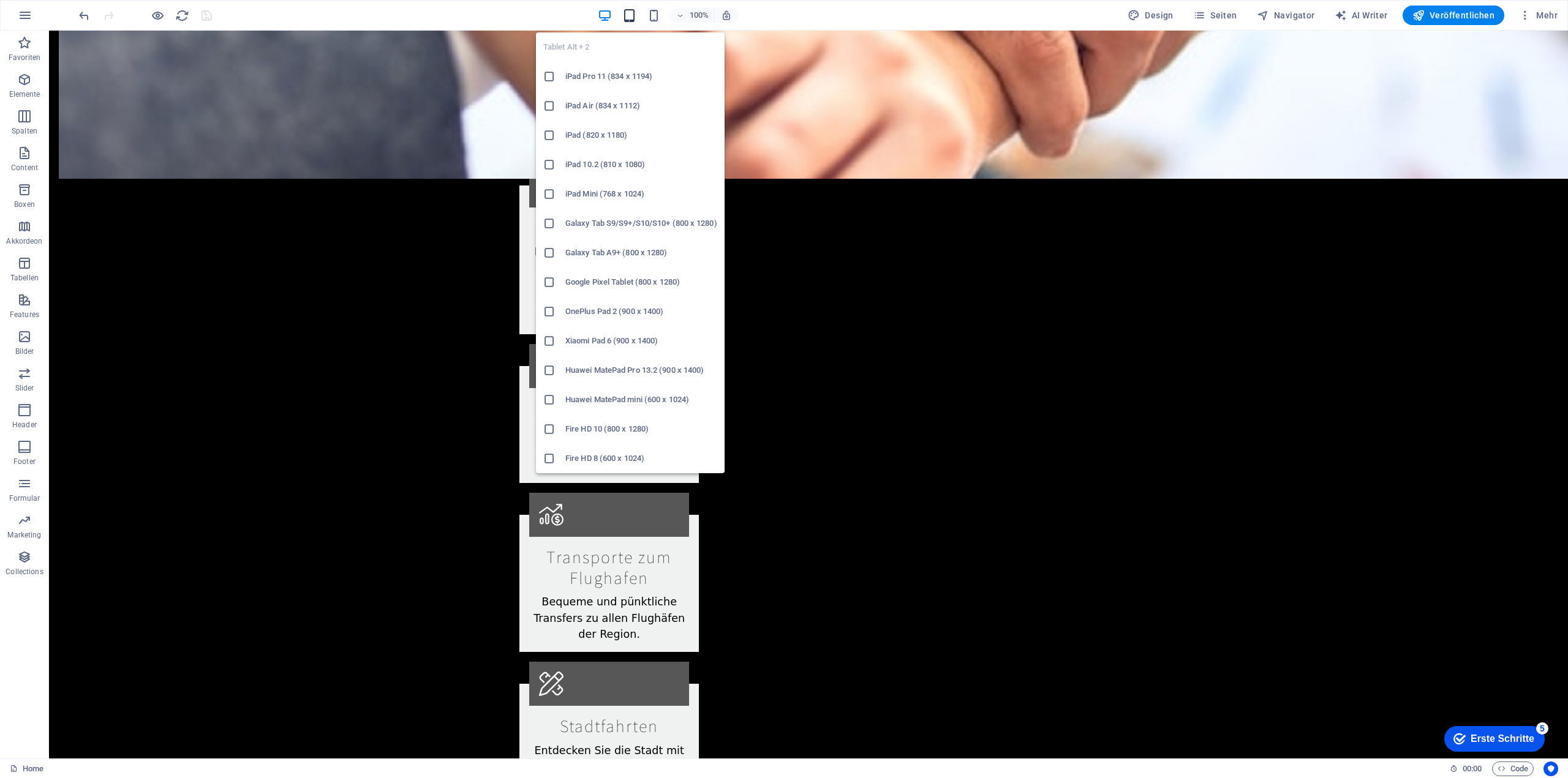
click at [636, 14] on icon "button" at bounding box center [629, 15] width 14 height 14
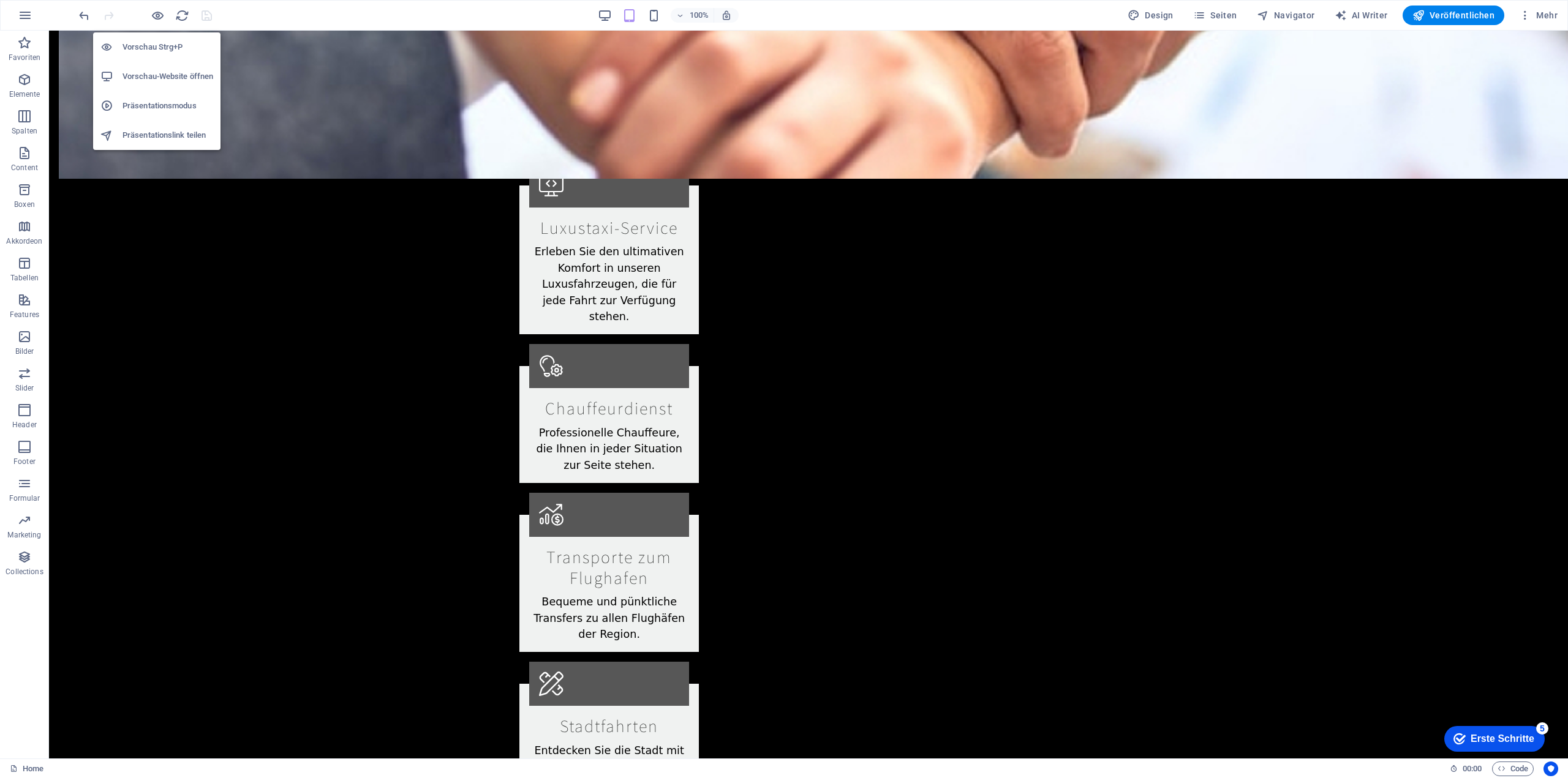
click at [156, 48] on h6 "Vorschau Strg+P" at bounding box center [168, 47] width 90 height 15
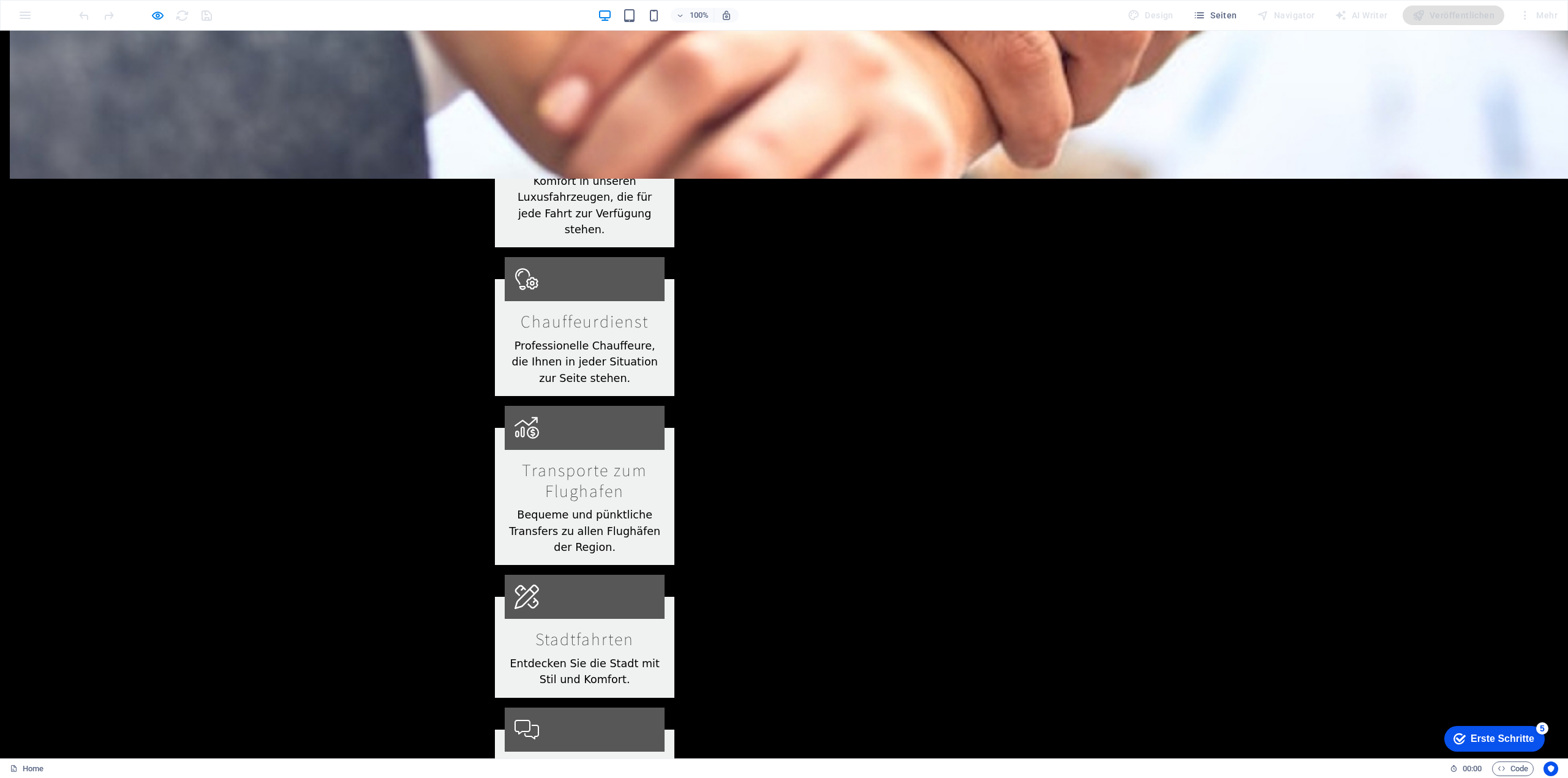
scroll to position [2038, 0]
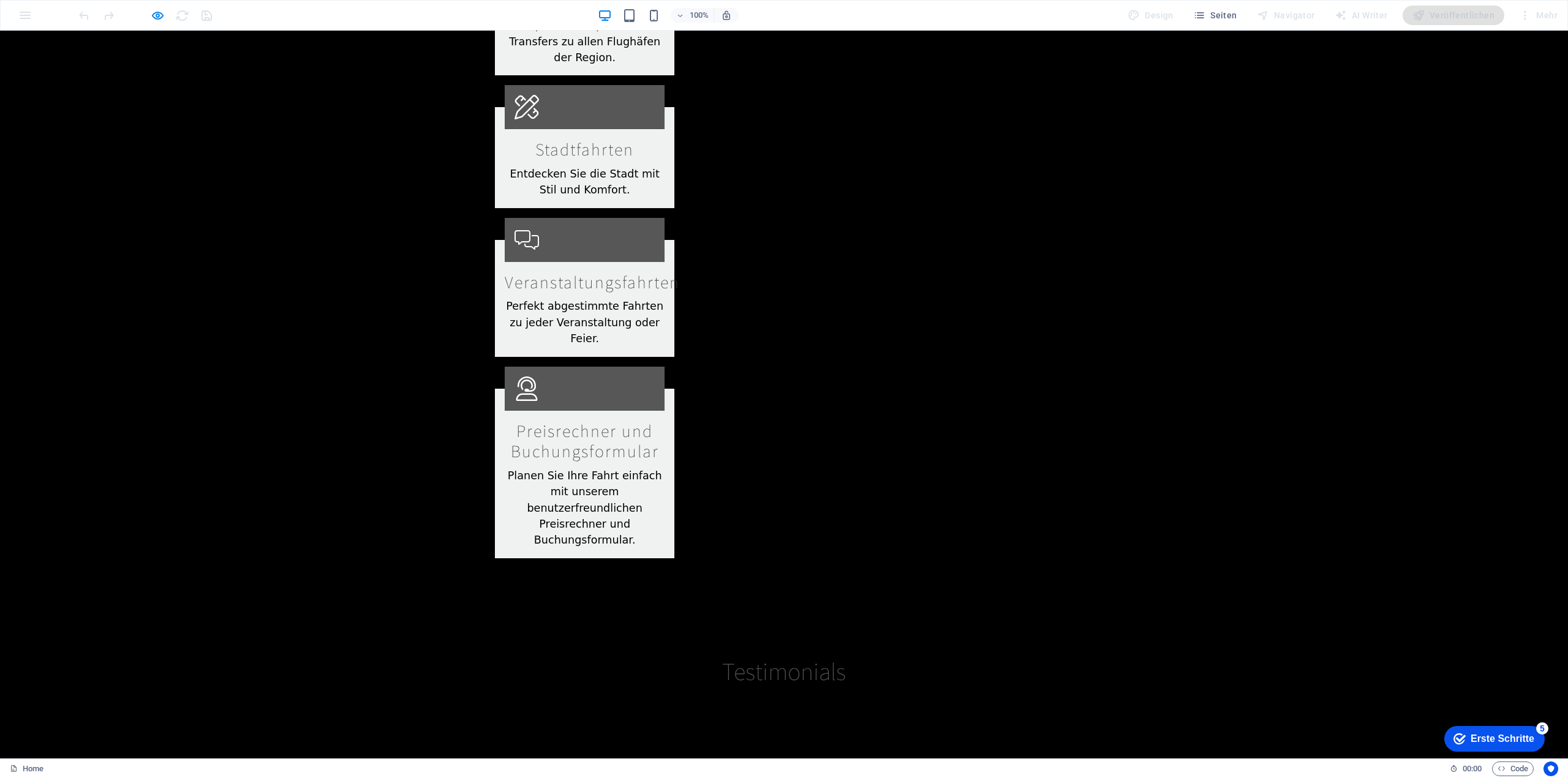
type input "Flughafen Zürich"
type input "Seebach"
type input "2025-09-16"
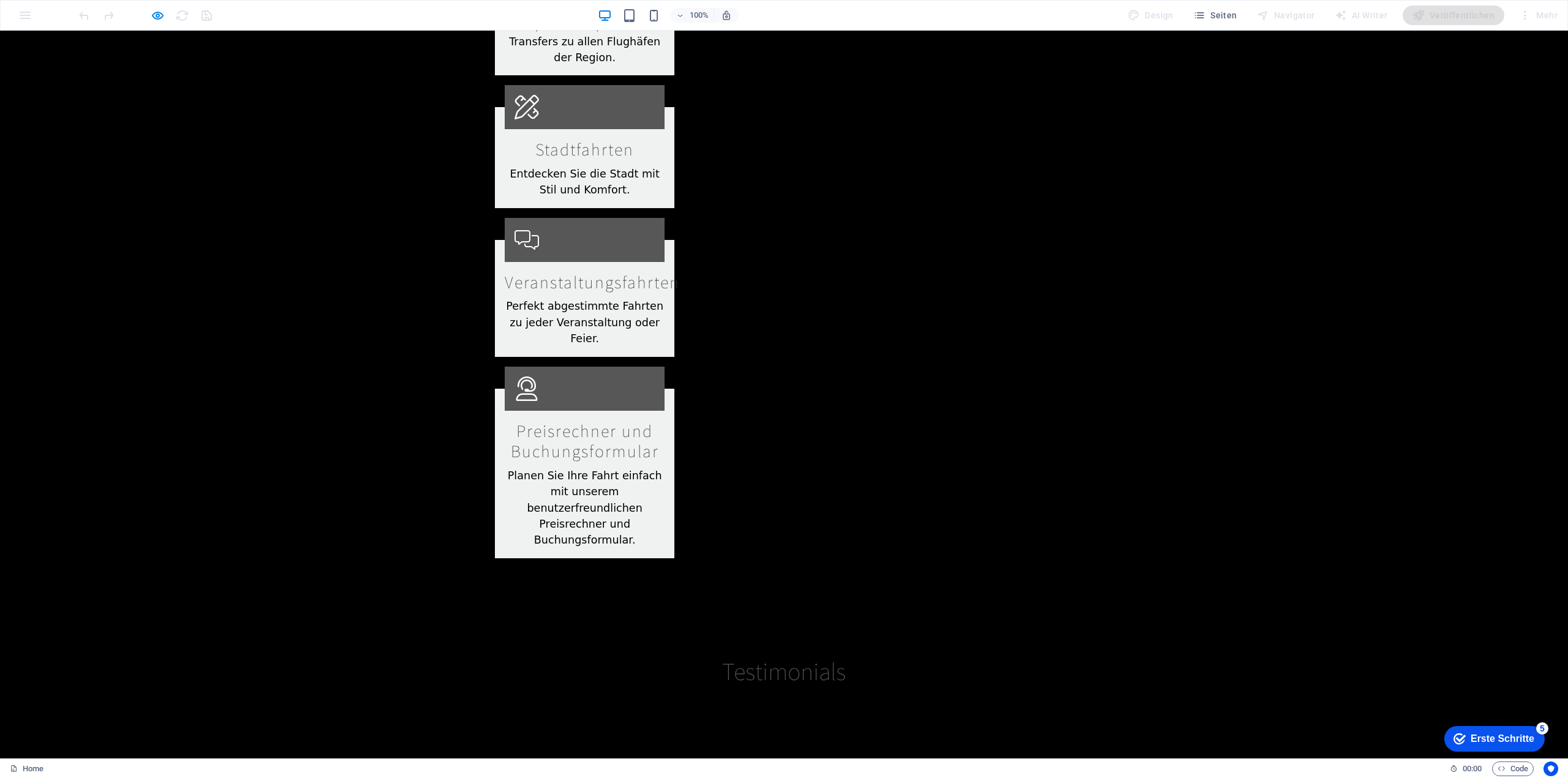
type input "15:00"
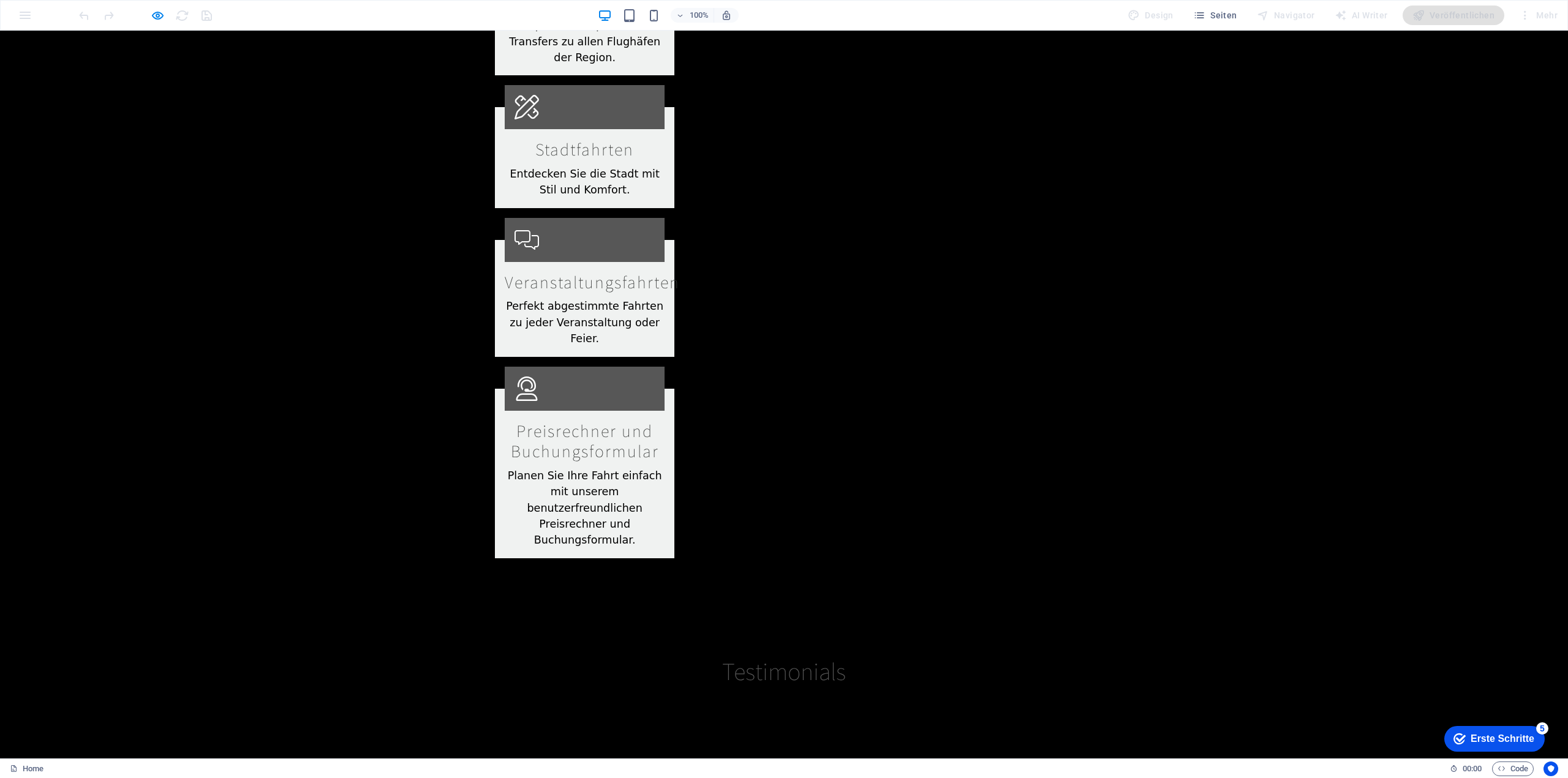
select select "1"
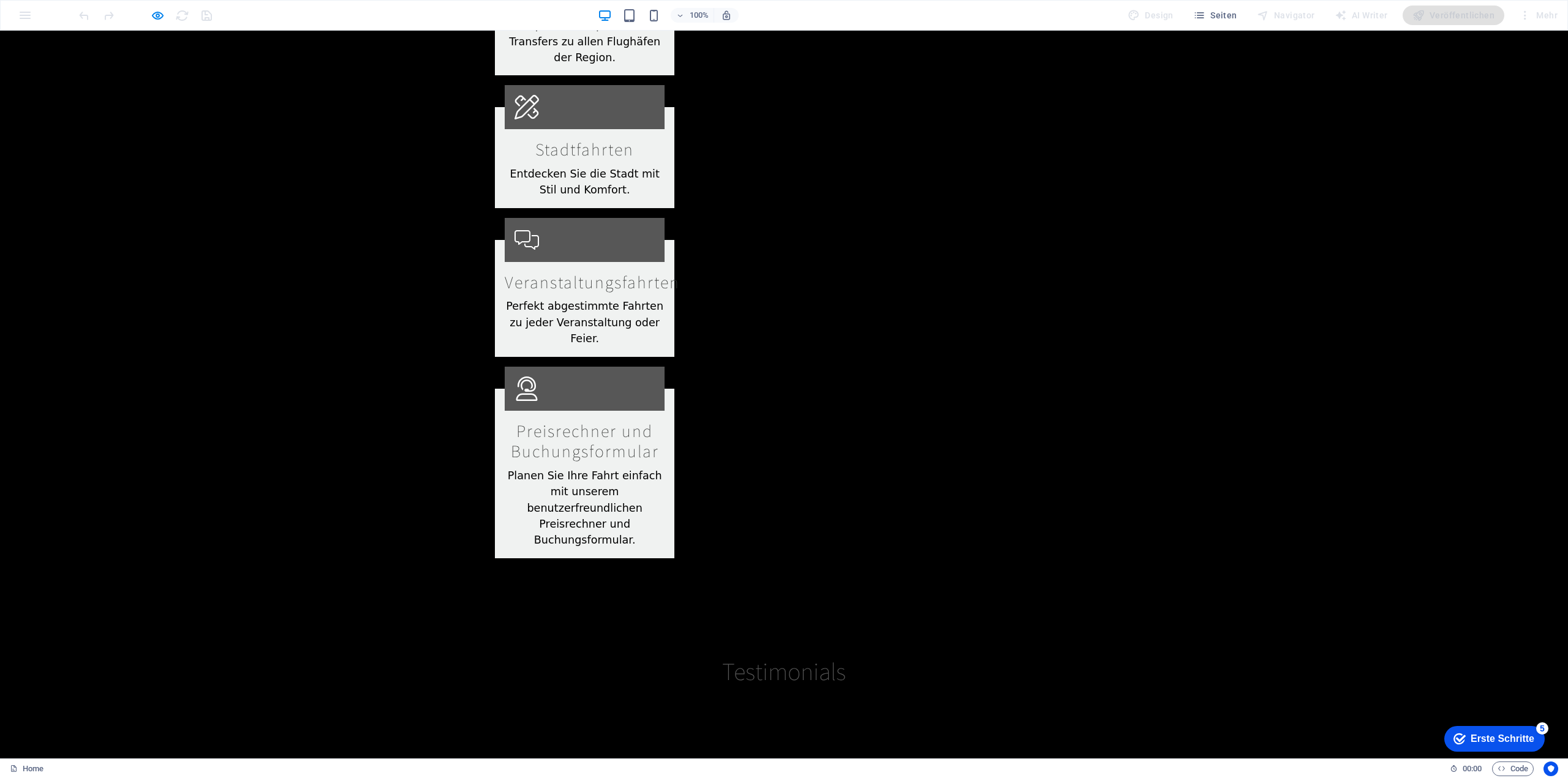
drag, startPoint x: 627, startPoint y: 327, endPoint x: 429, endPoint y: 331, distance: 198.0
type input "S"
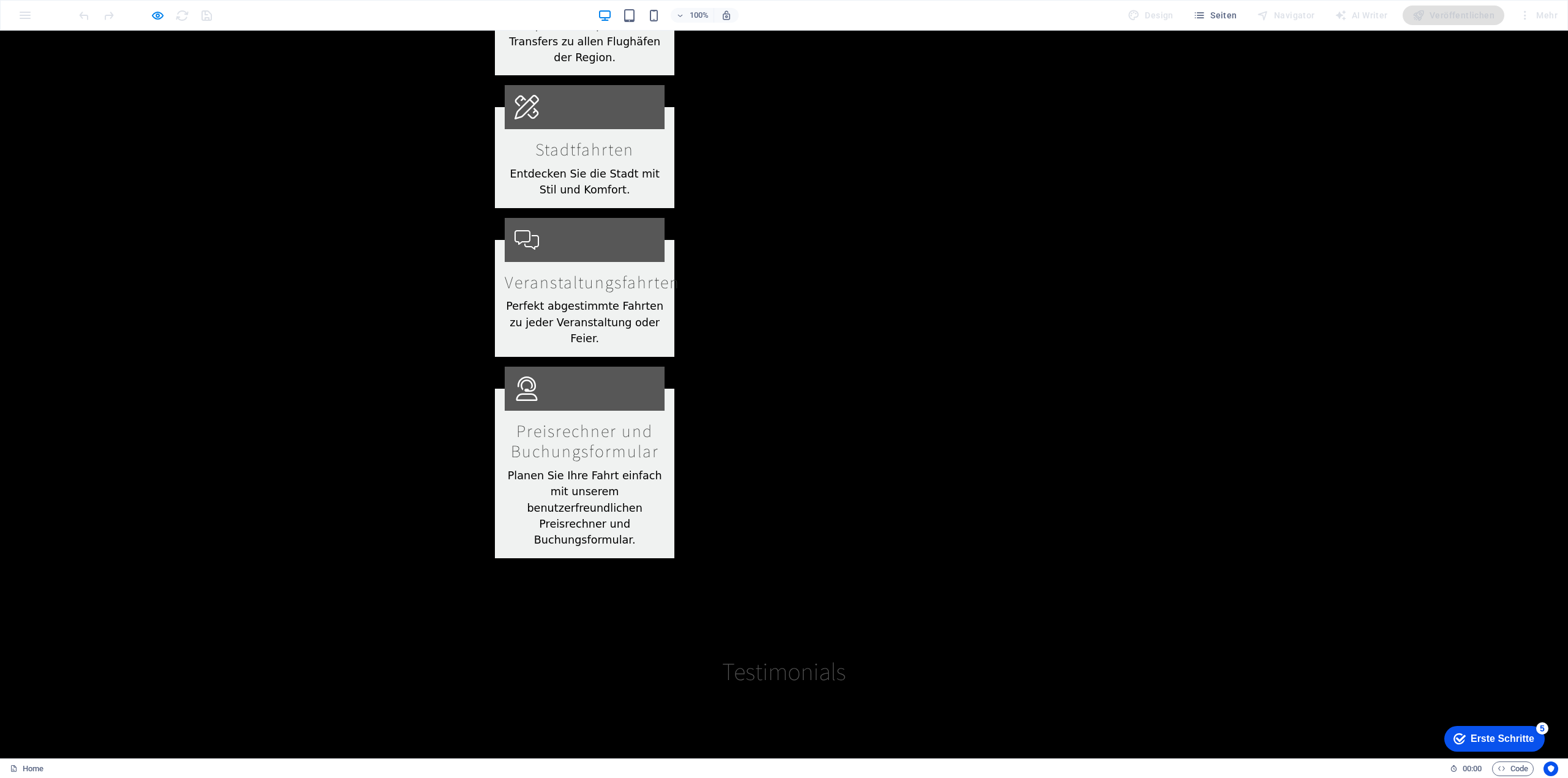
drag, startPoint x: 749, startPoint y: 465, endPoint x: 694, endPoint y: 451, distance: 56.8
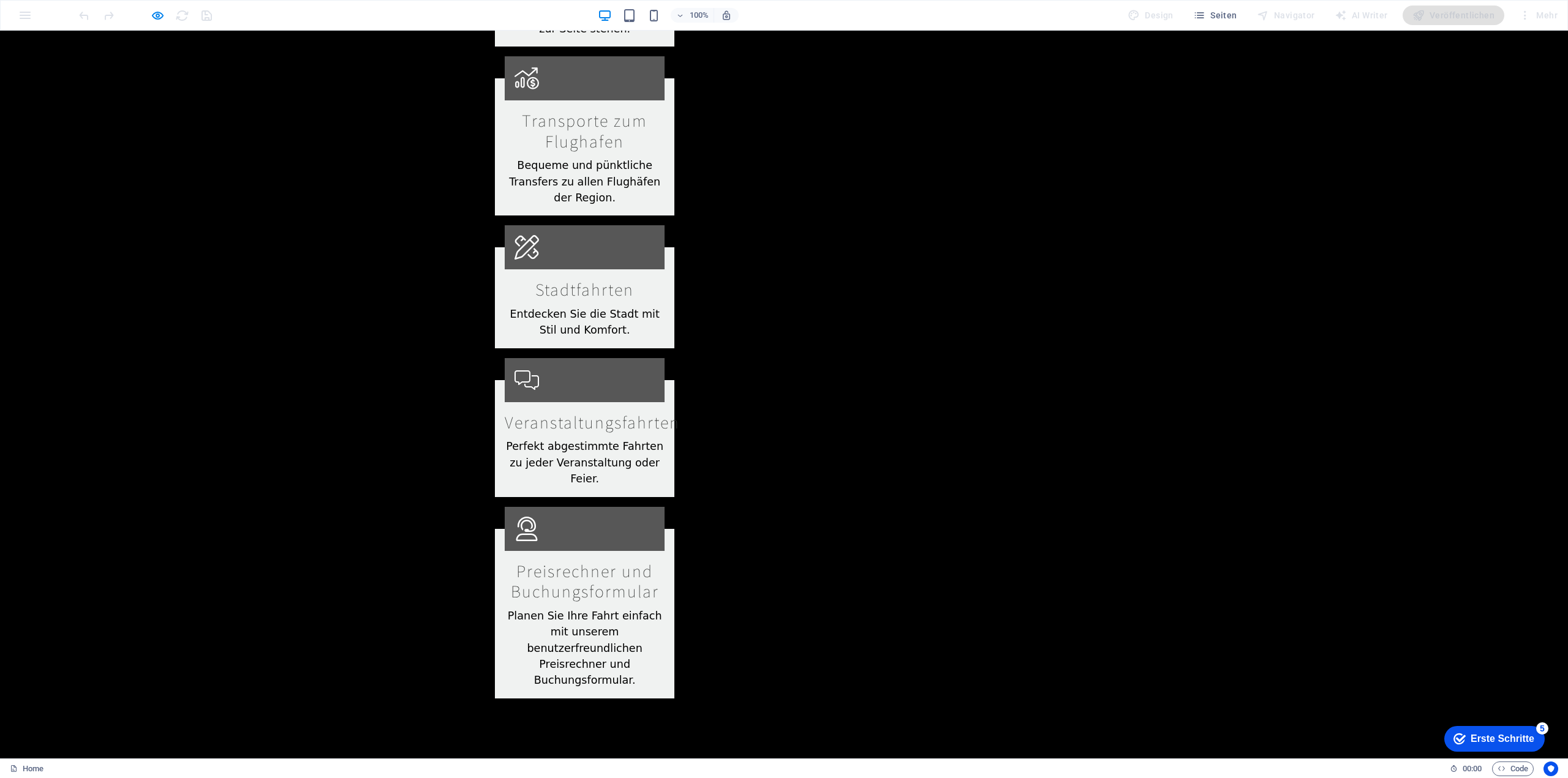
scroll to position [2265, 0]
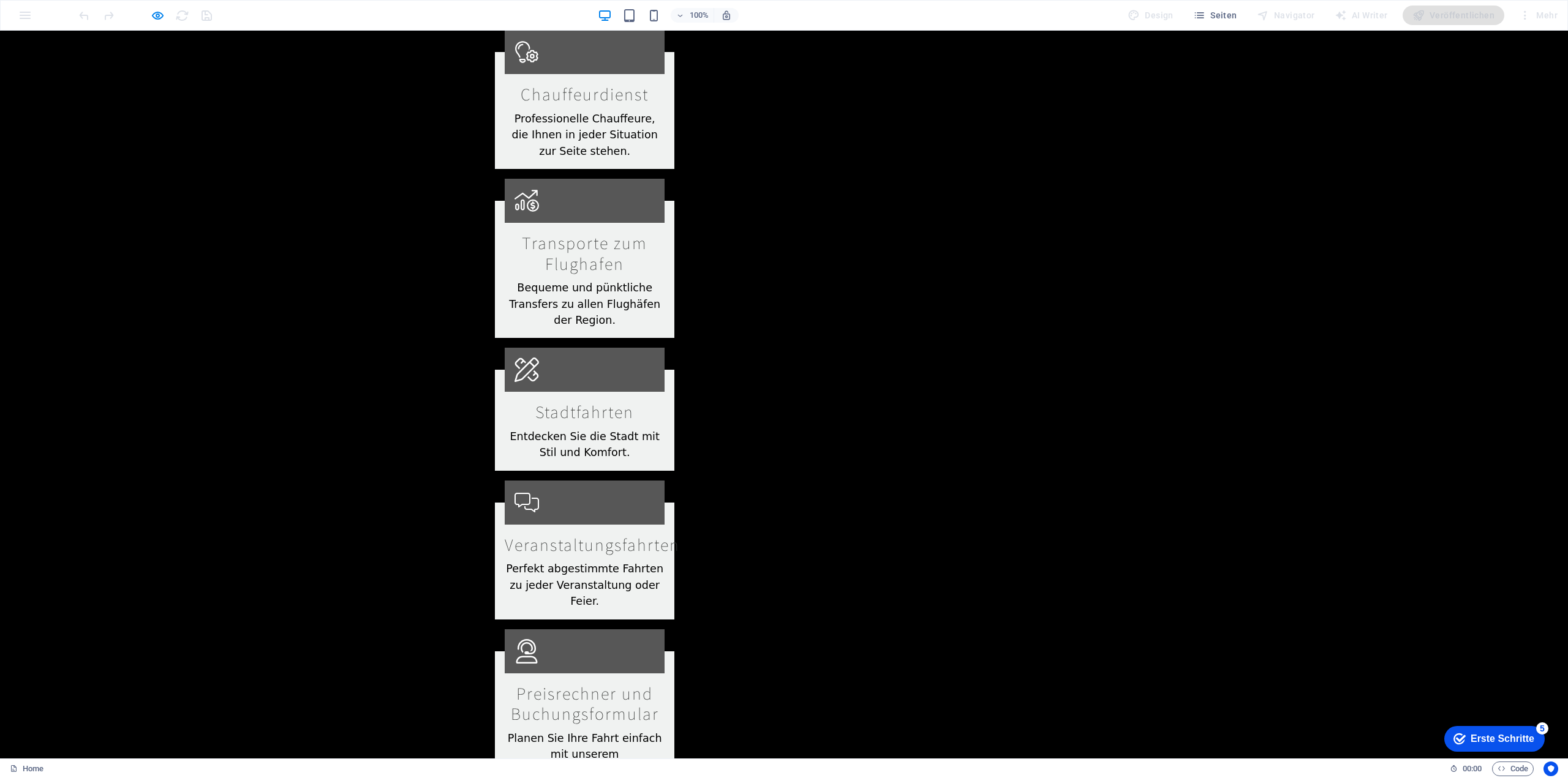
scroll to position [1775, 0]
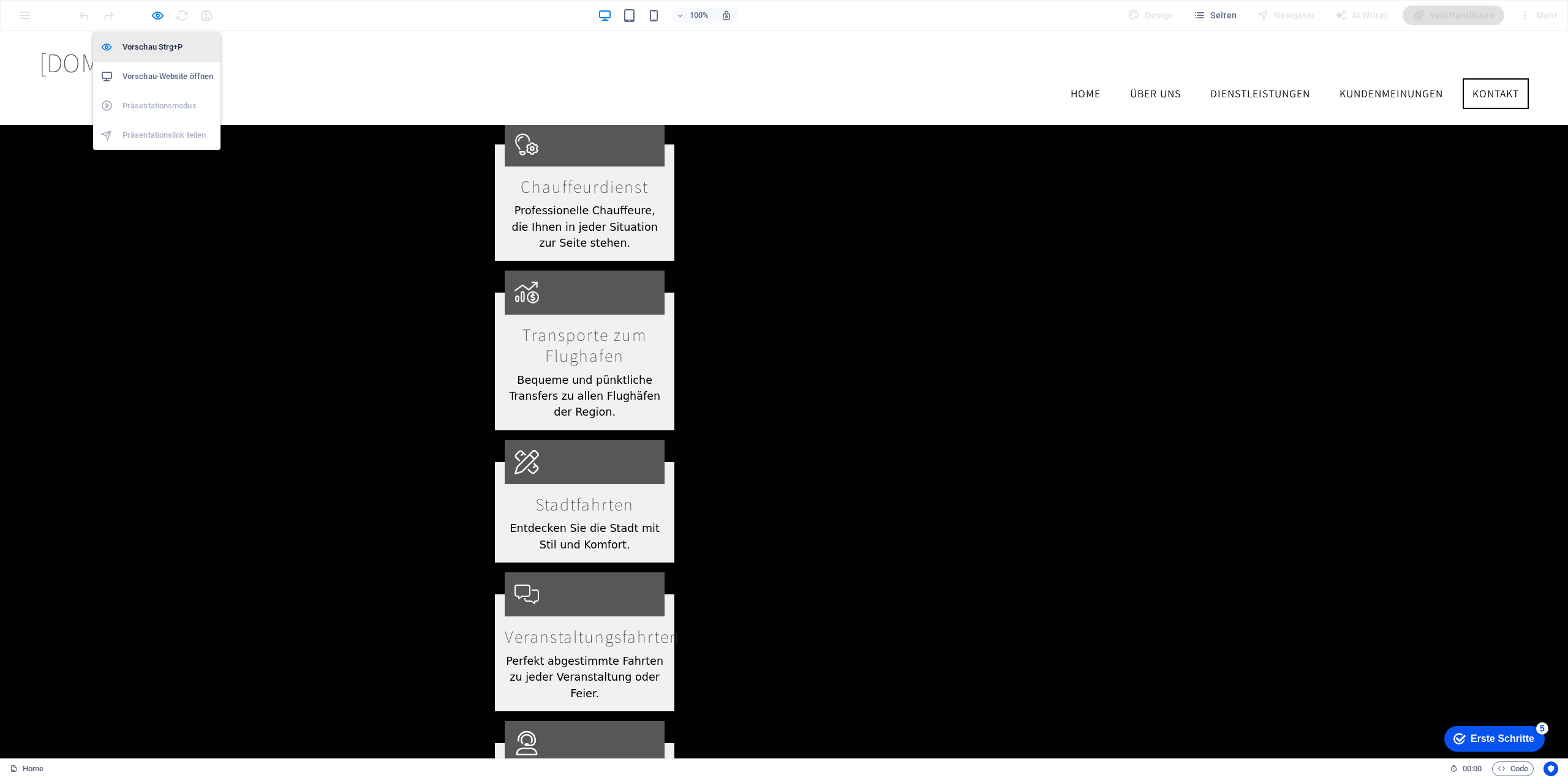
click at [159, 35] on li "Vorschau Strg+P" at bounding box center [157, 47] width 127 height 29
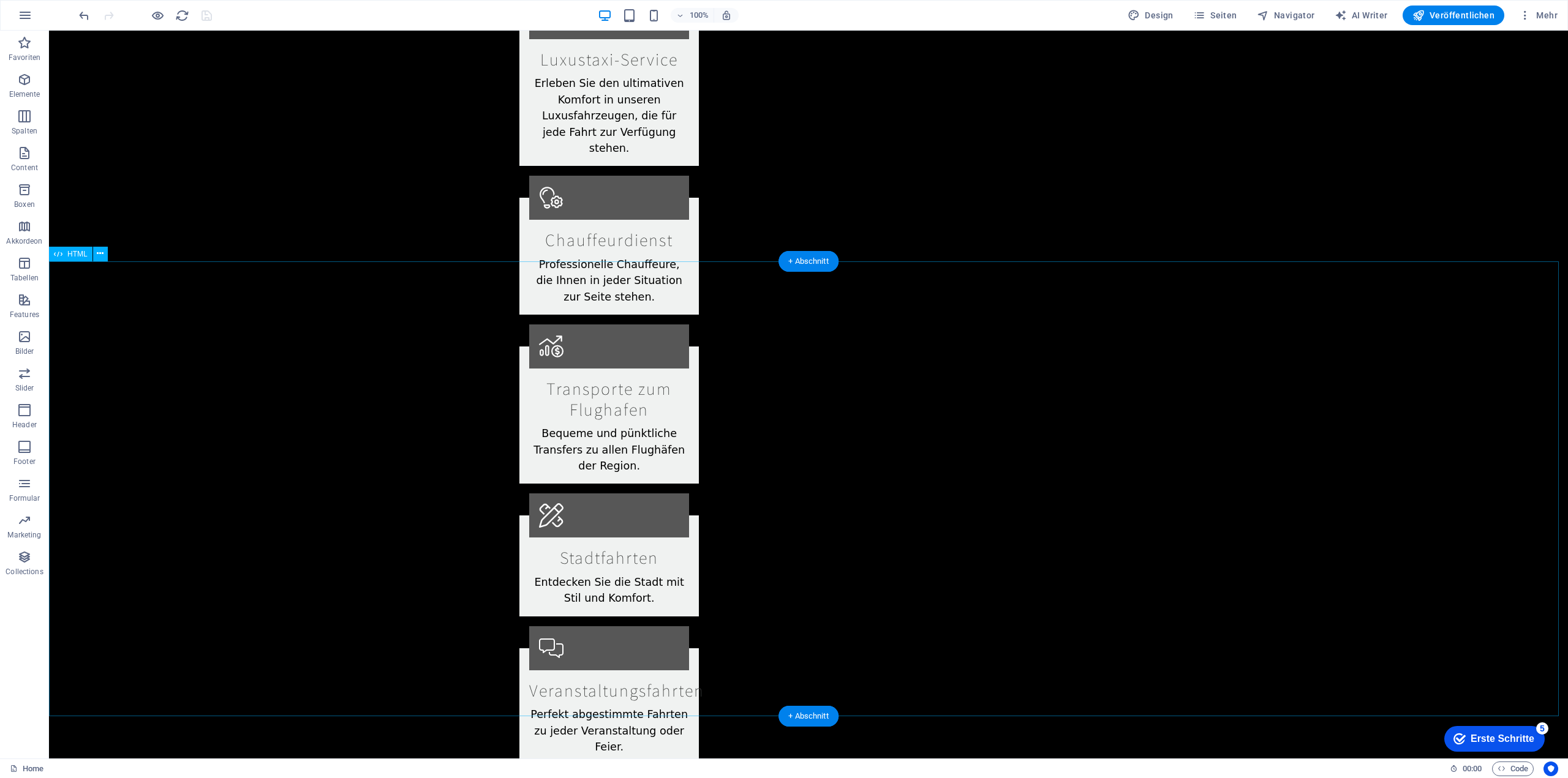
scroll to position [2084, 0]
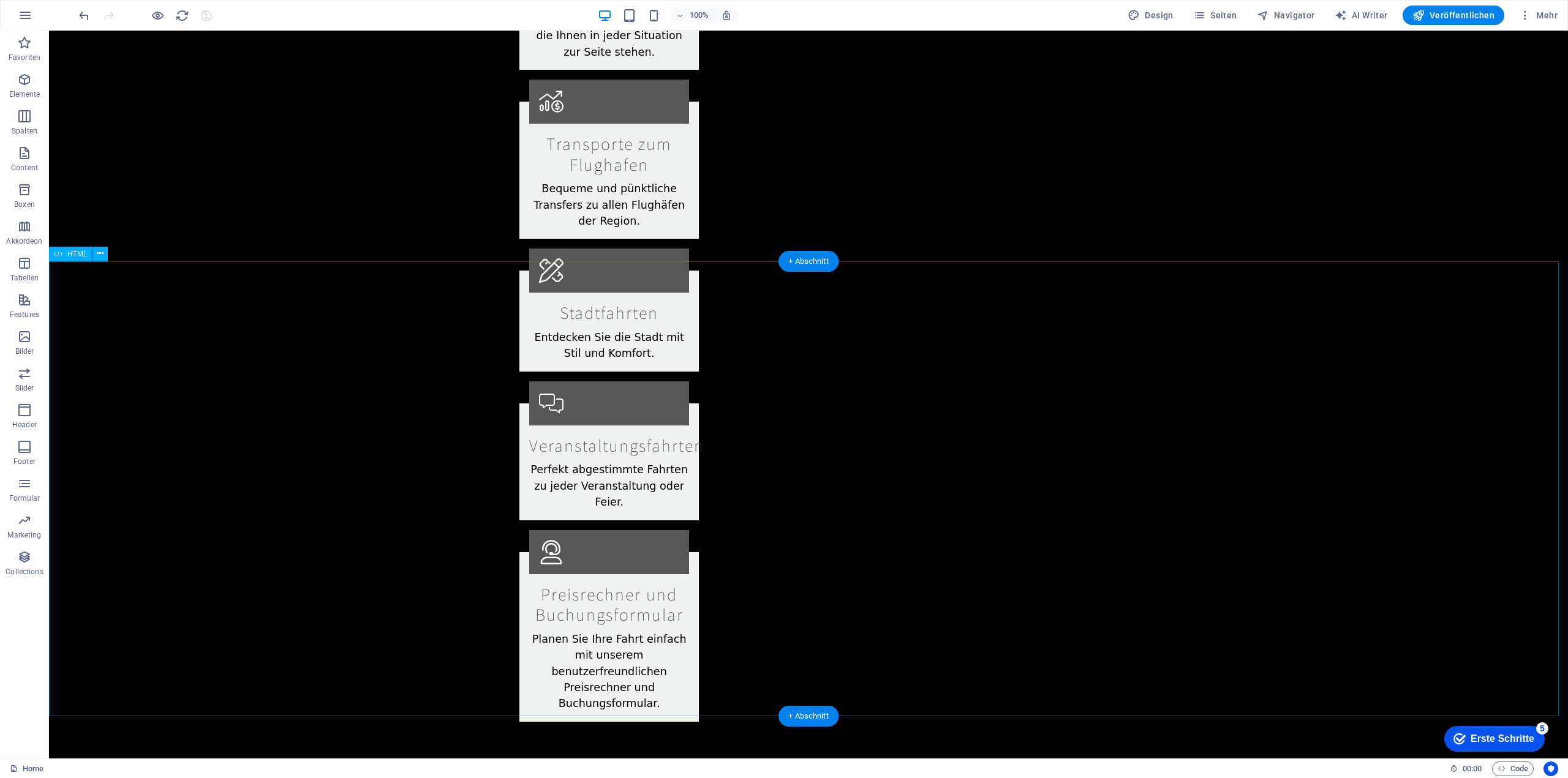
click at [86, 254] on span "HTML" at bounding box center [77, 254] width 20 height 7
click at [105, 254] on button at bounding box center [101, 254] width 15 height 15
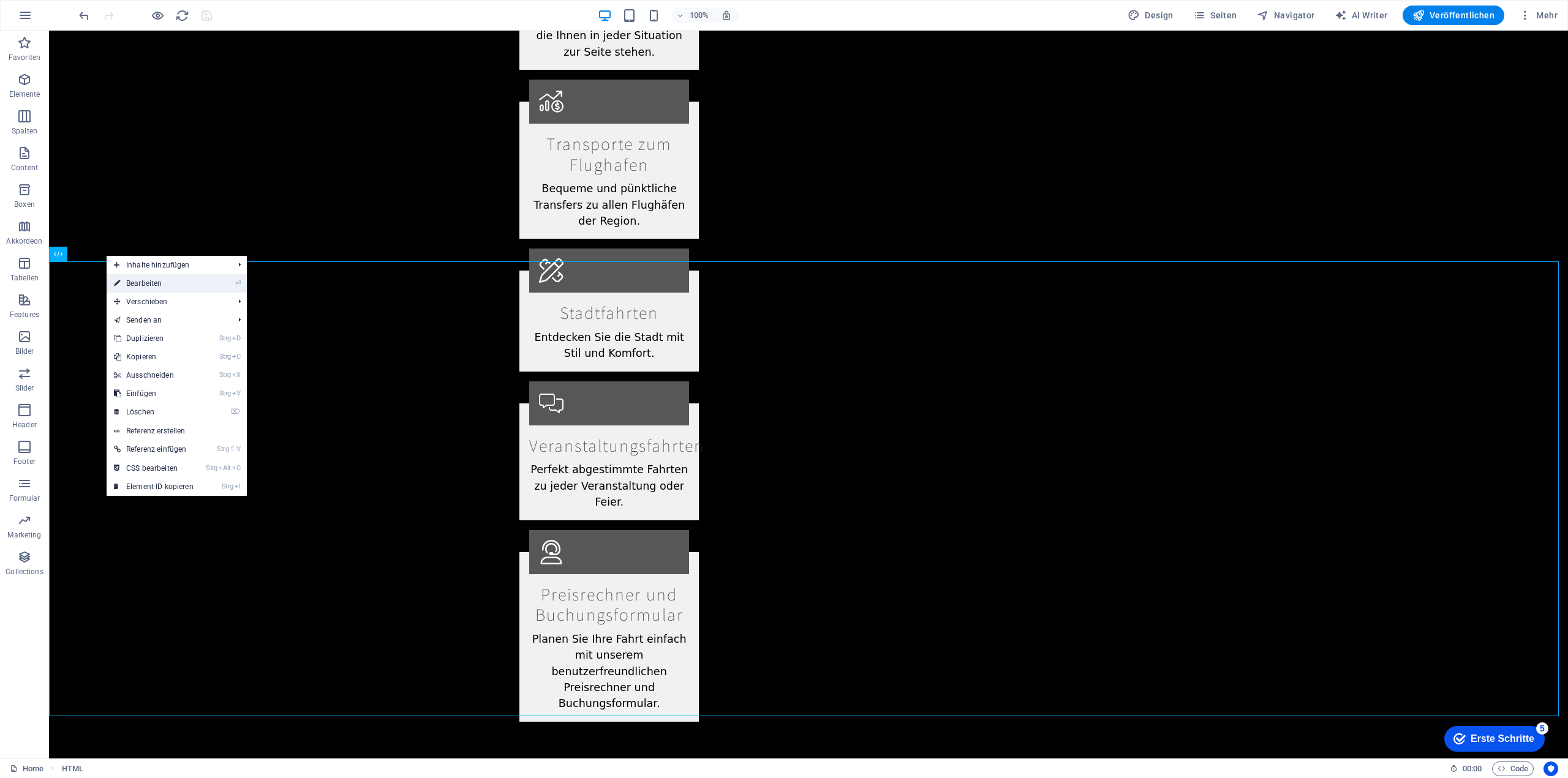
click at [145, 278] on link "⏎ Bearbeiten" at bounding box center [154, 283] width 94 height 18
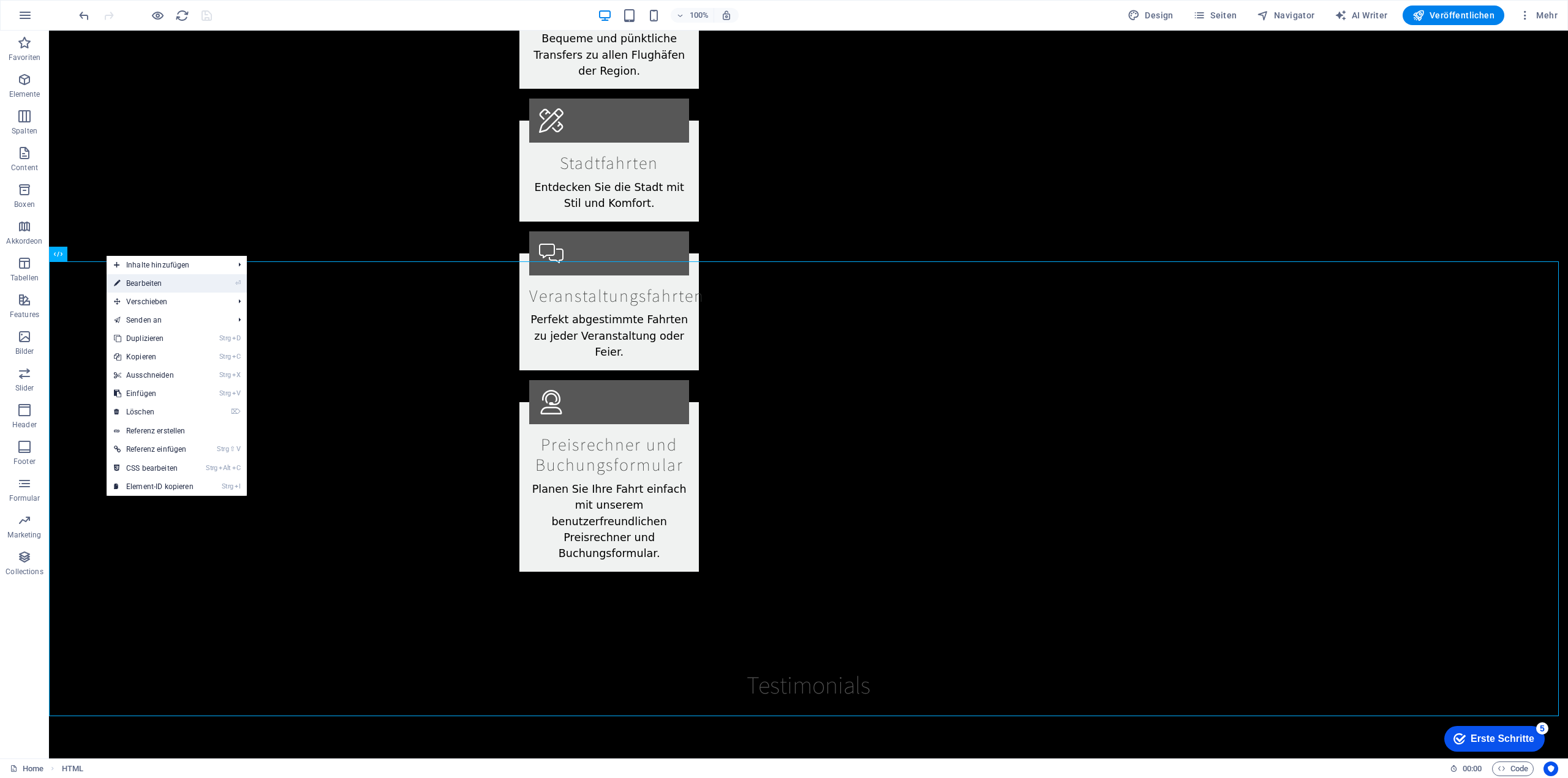
scroll to position [1980, 0]
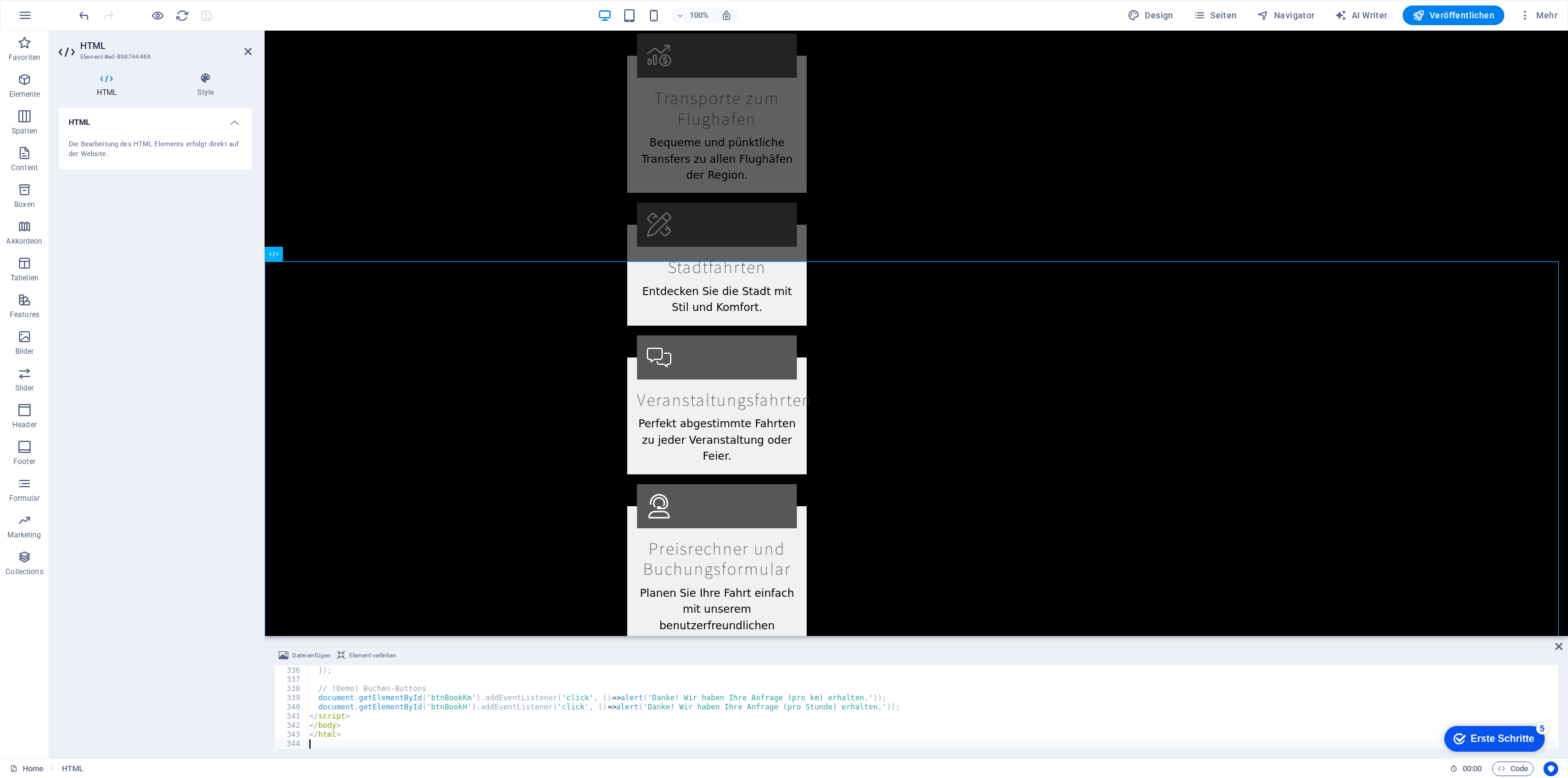
type textarea "</html>"
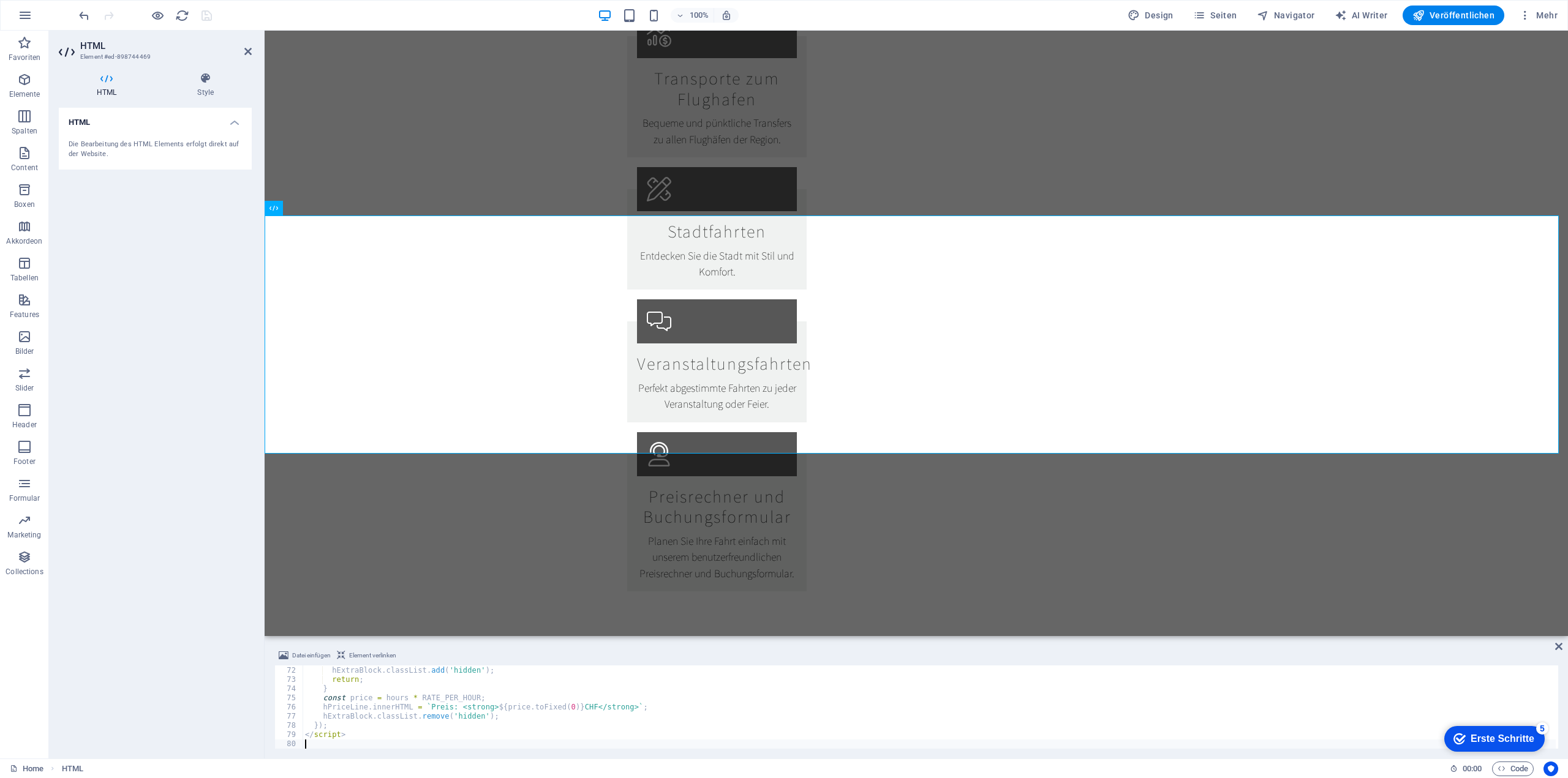
type textarea "</html>"
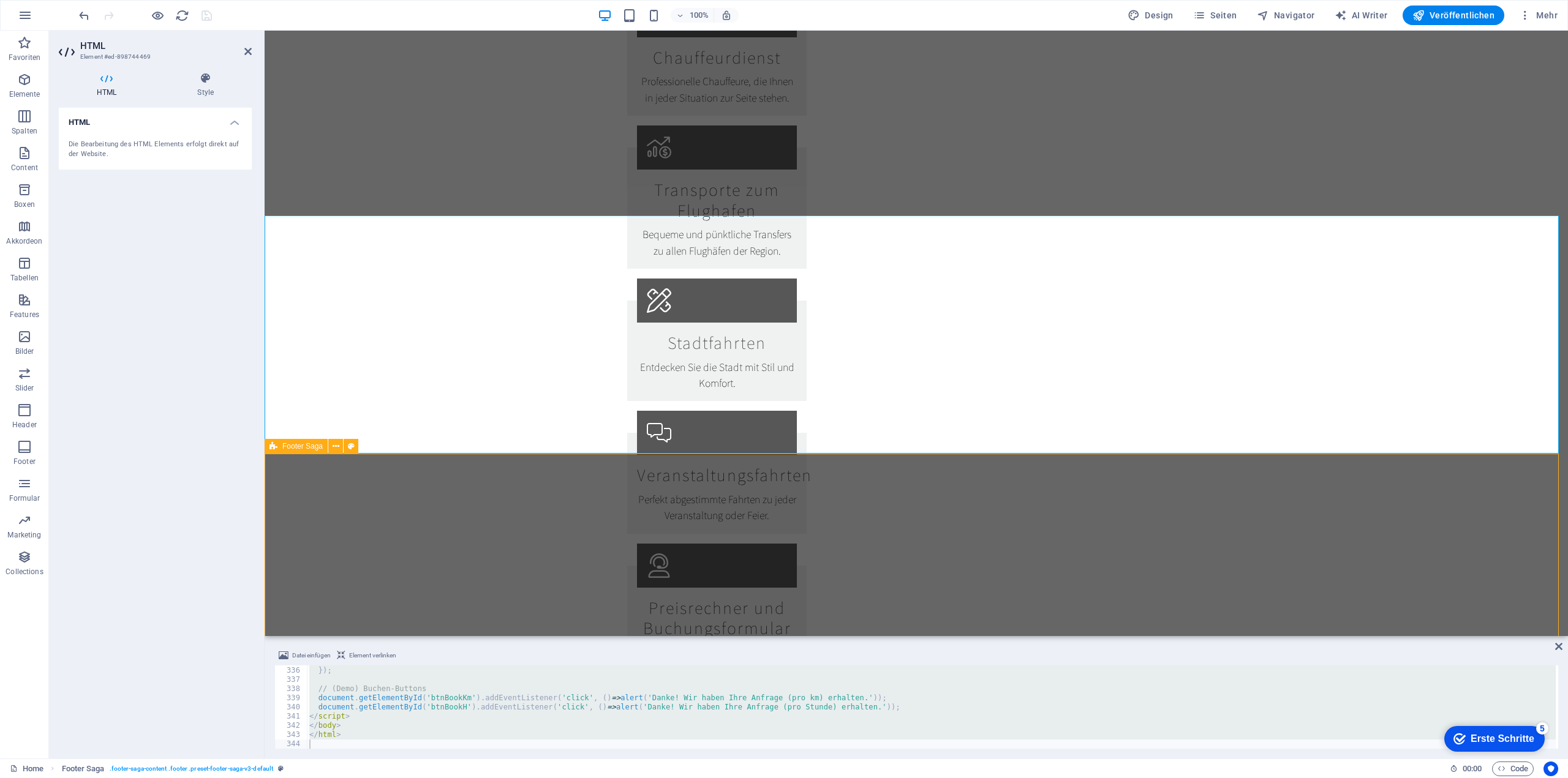
scroll to position [2021, 0]
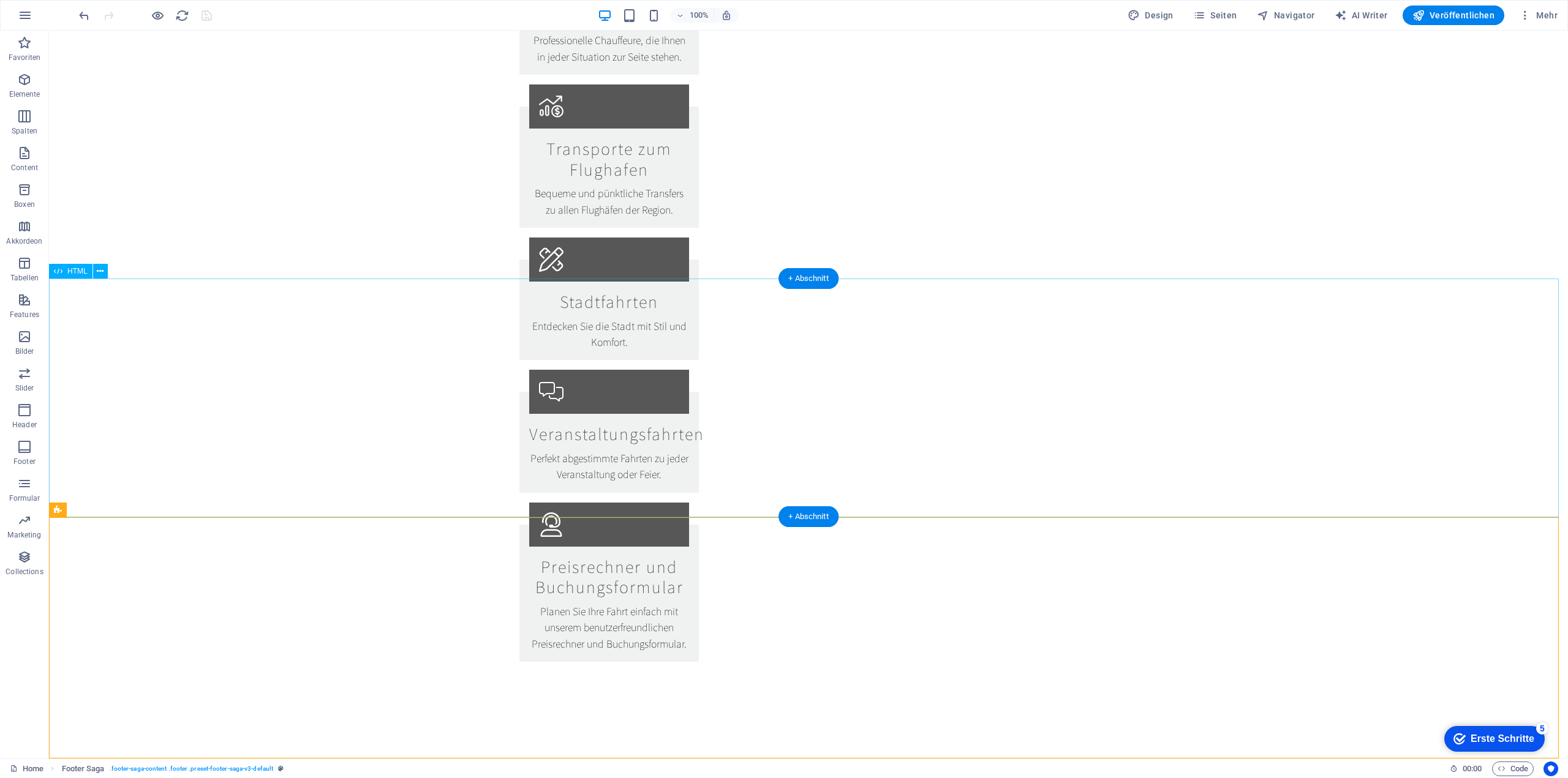
click at [68, 276] on div "HTML" at bounding box center [70, 271] width 43 height 15
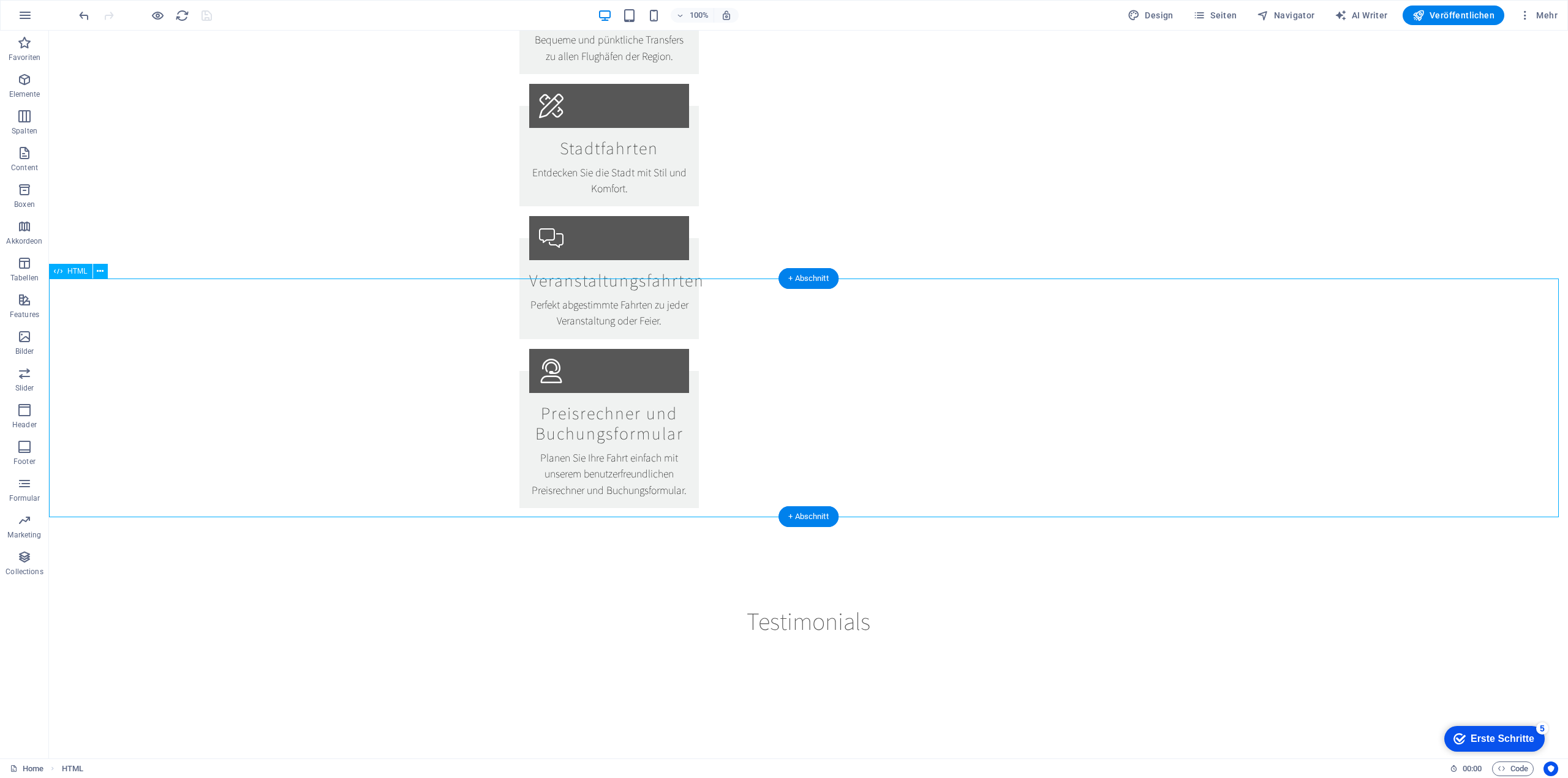
scroll to position [1981, 0]
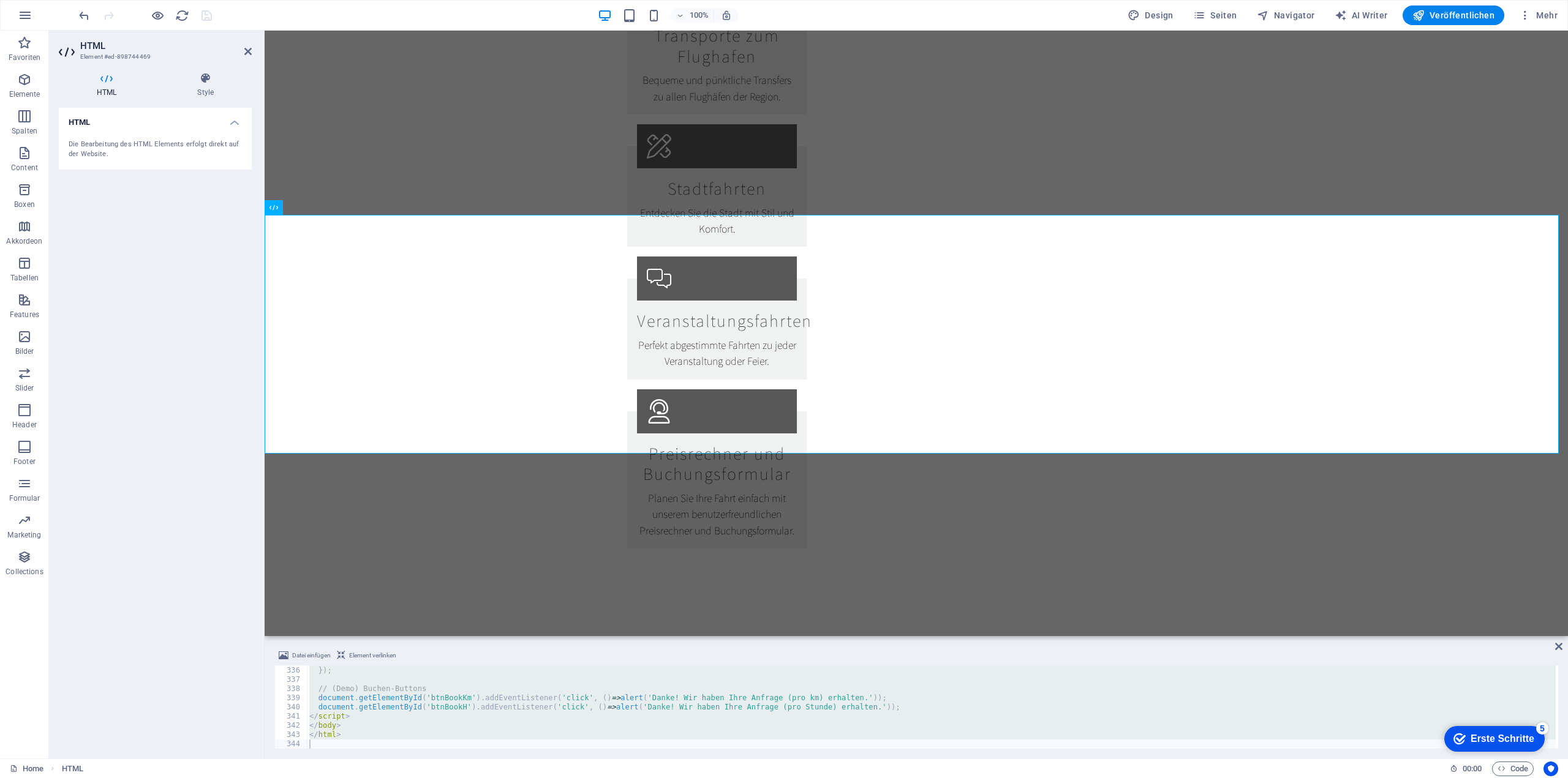
click at [371, 725] on div "hPriceCard . classList . remove ( 'hidden' ) ; }) ; // (Demo) Buchen-Buttons do…" at bounding box center [932, 707] width 1249 height 83
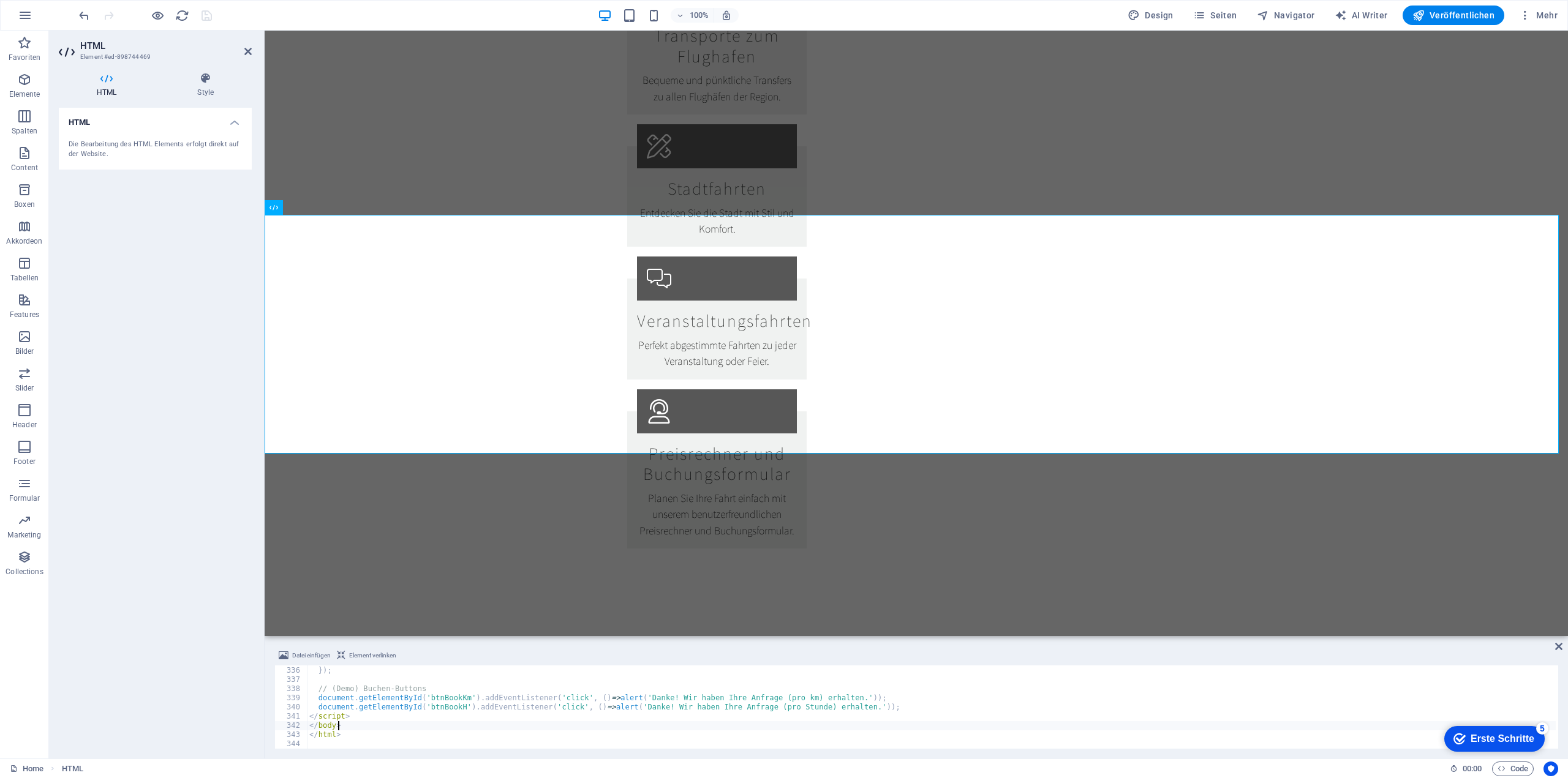
type textarea "</html>"
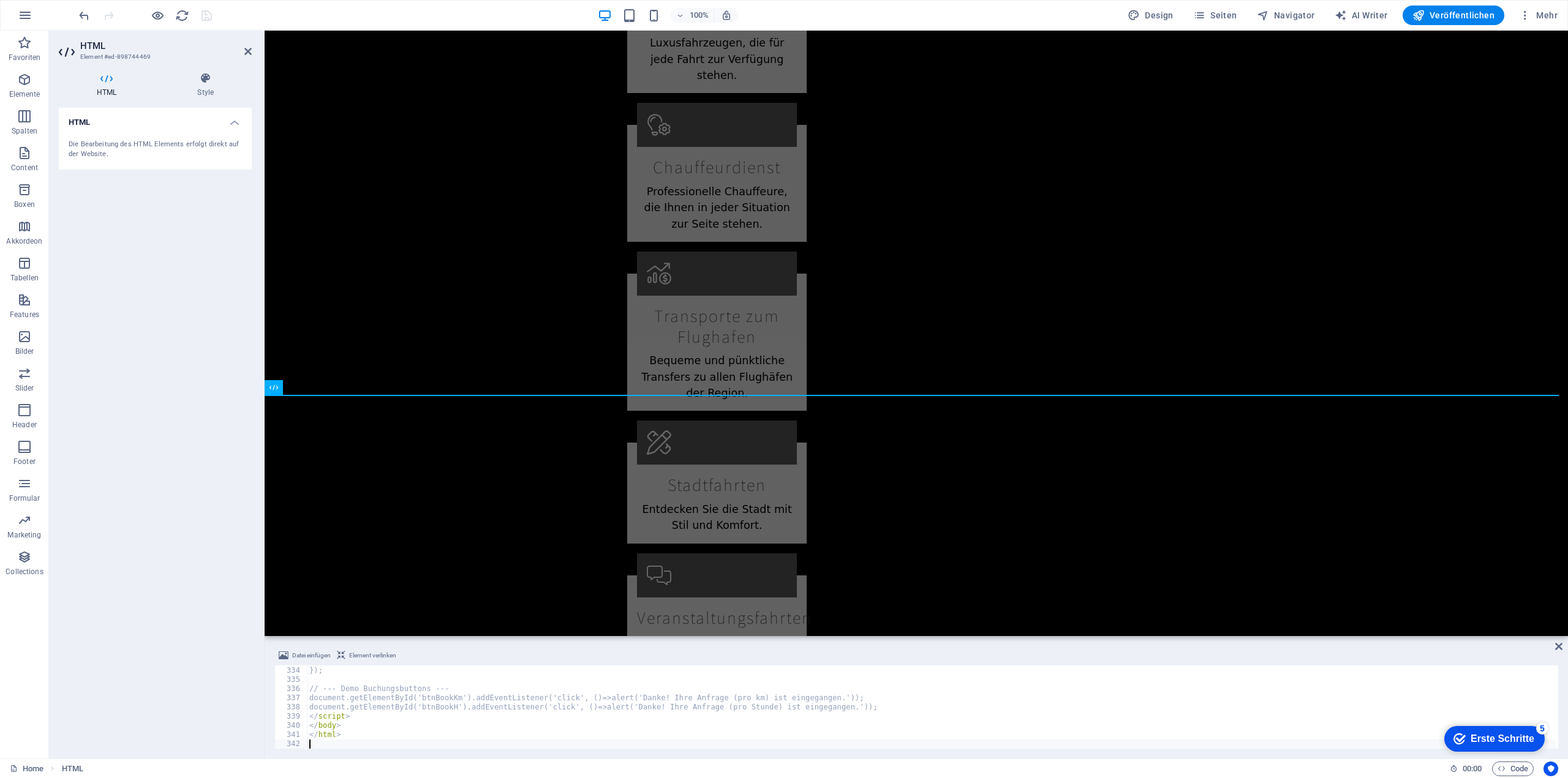
scroll to position [2001, 0]
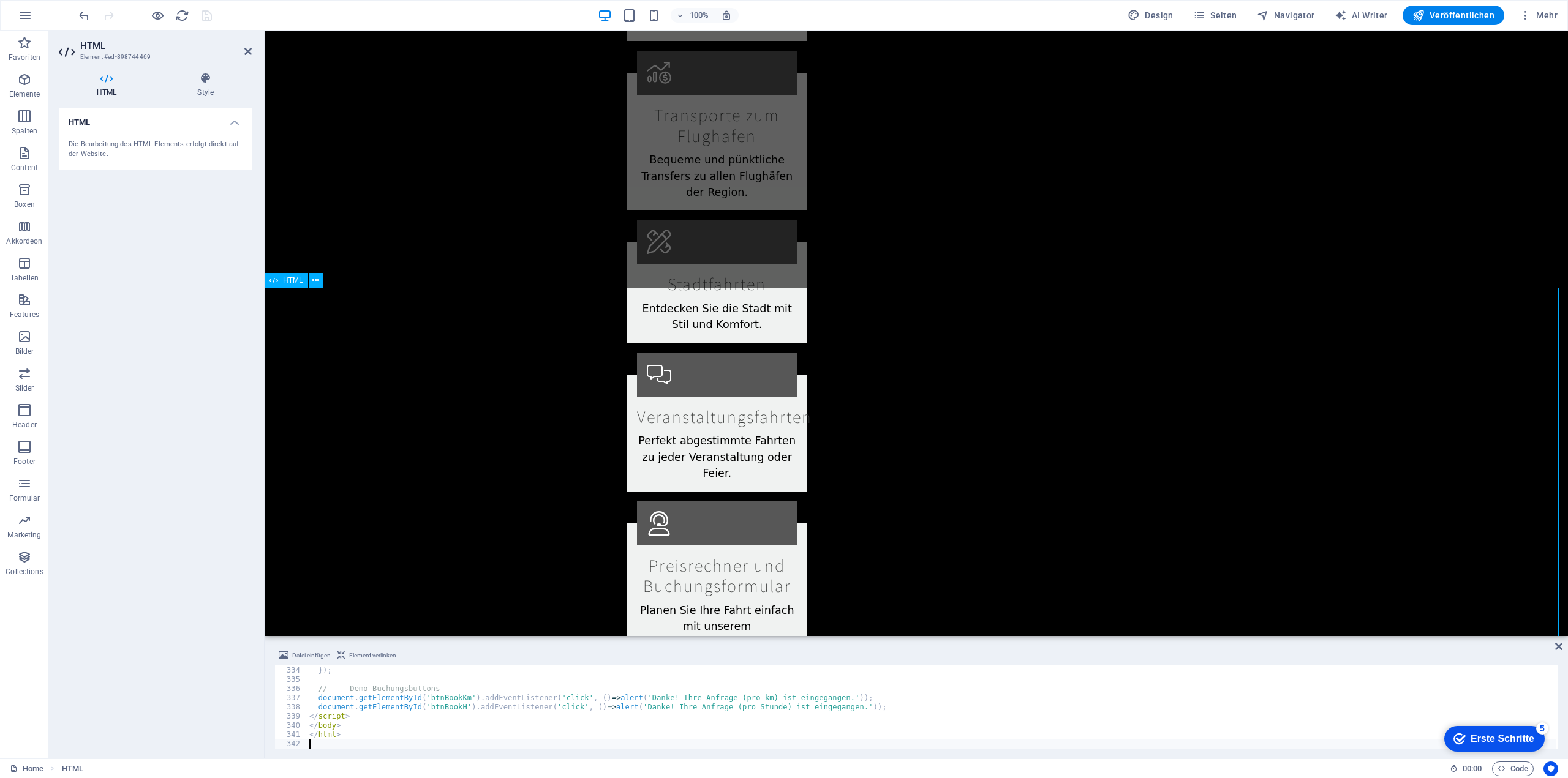
click at [247, 52] on icon at bounding box center [248, 51] width 7 height 10
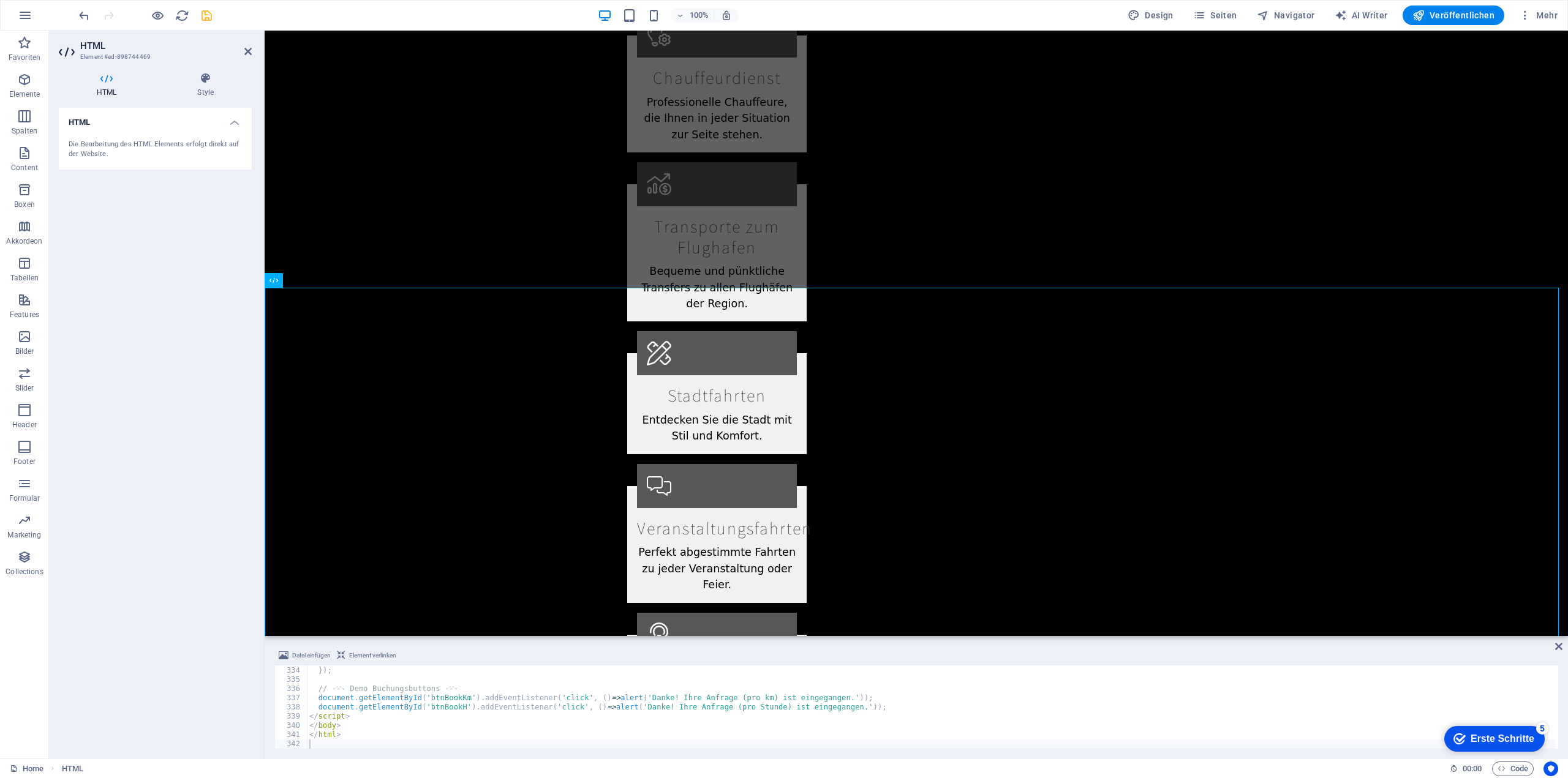
scroll to position [2105, 0]
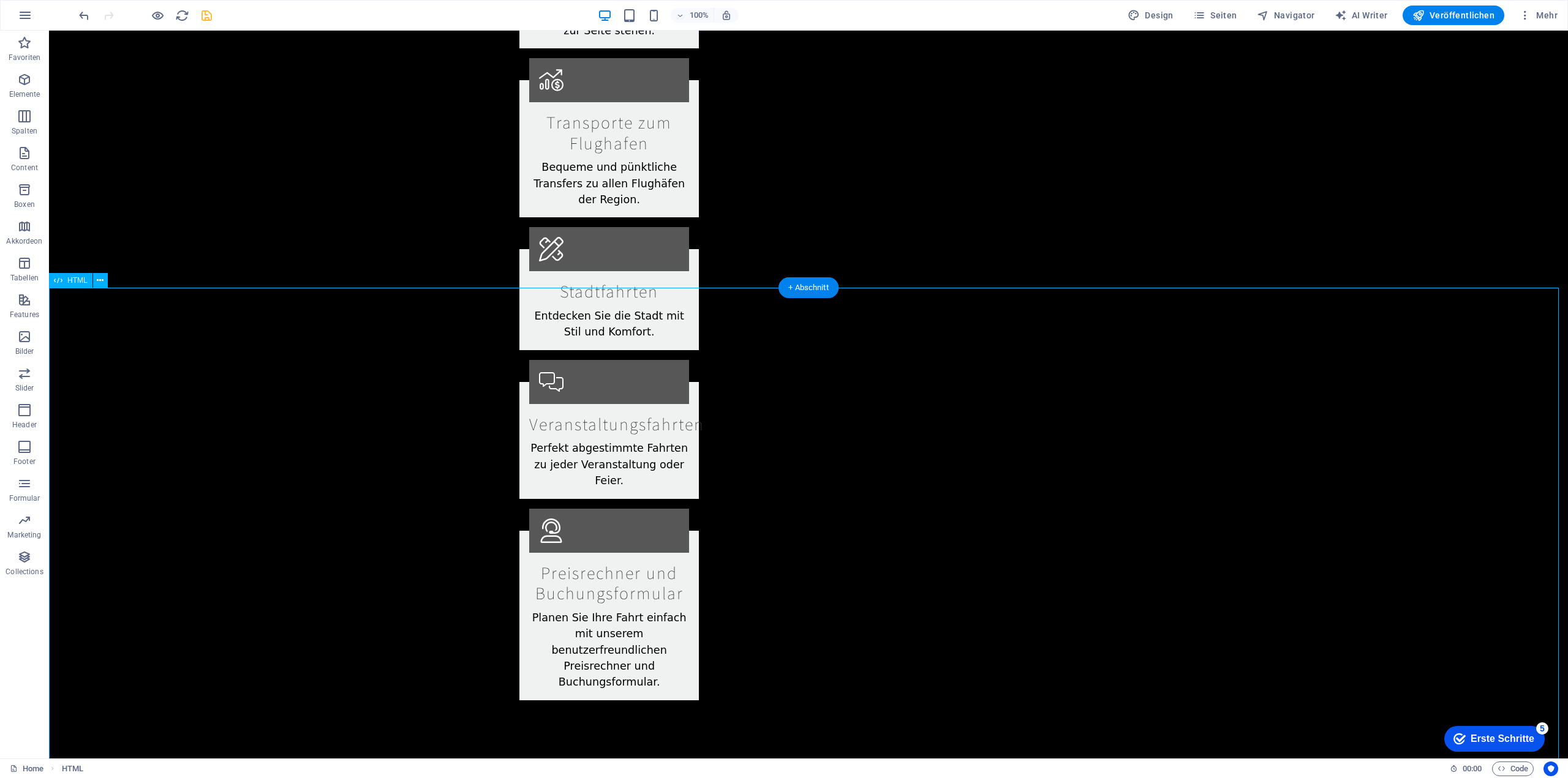
click at [207, 10] on icon "save" at bounding box center [206, 15] width 14 height 14
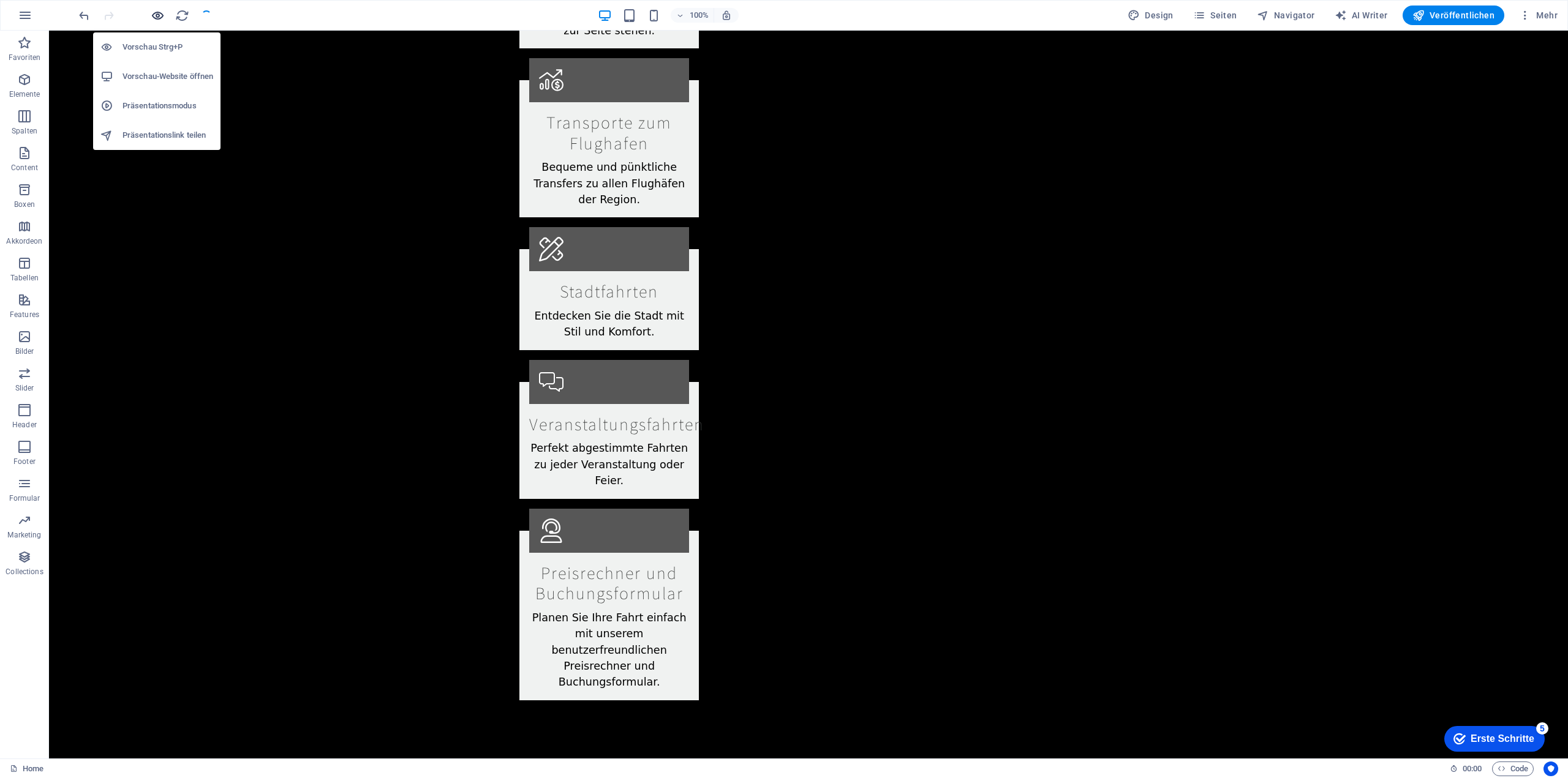
click at [157, 15] on icon "button" at bounding box center [157, 15] width 14 height 14
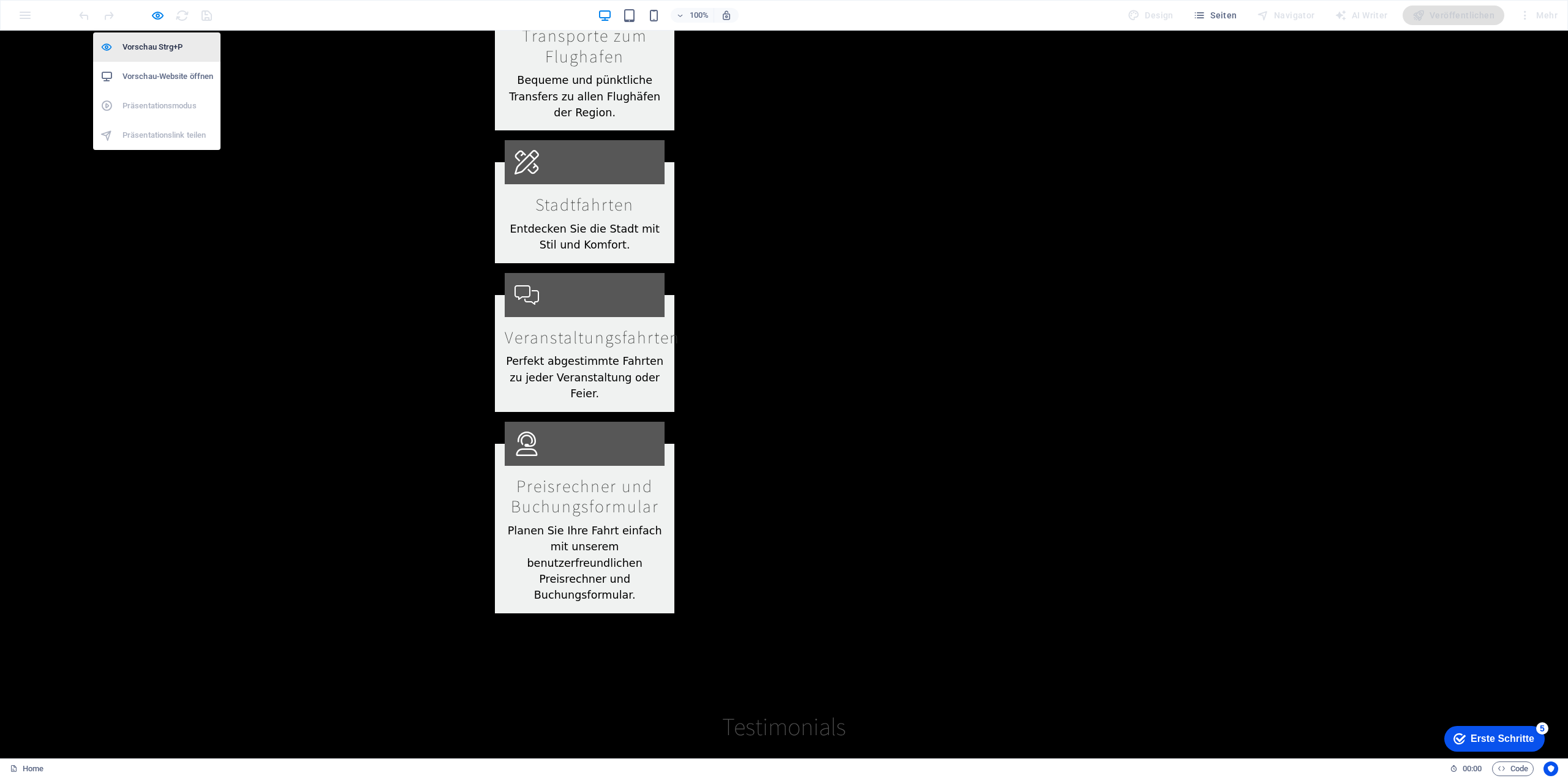
click at [157, 52] on h6 "Vorschau Strg+P" at bounding box center [168, 47] width 90 height 15
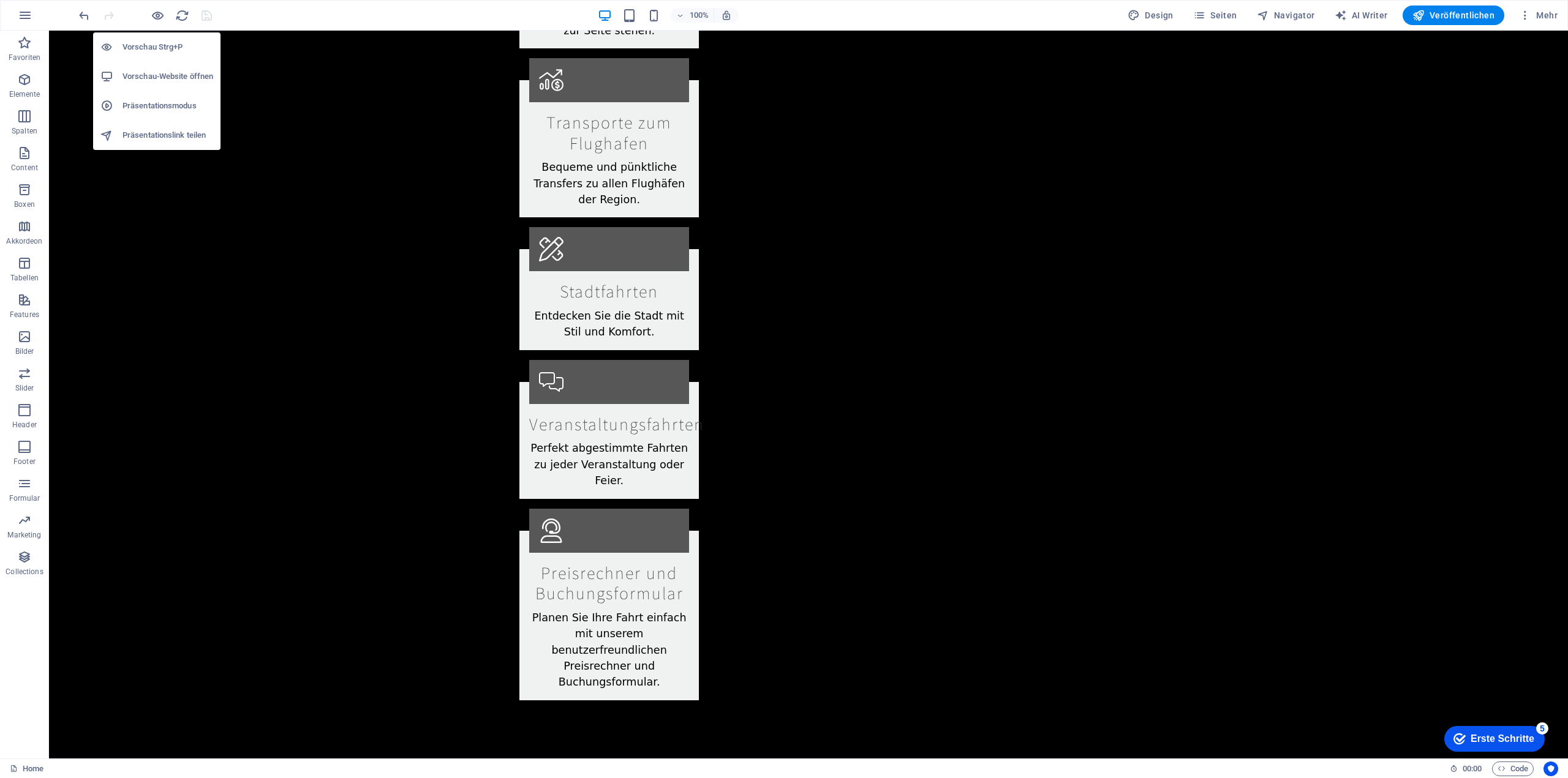
click at [167, 46] on h6 "Vorschau Strg+P" at bounding box center [168, 47] width 90 height 15
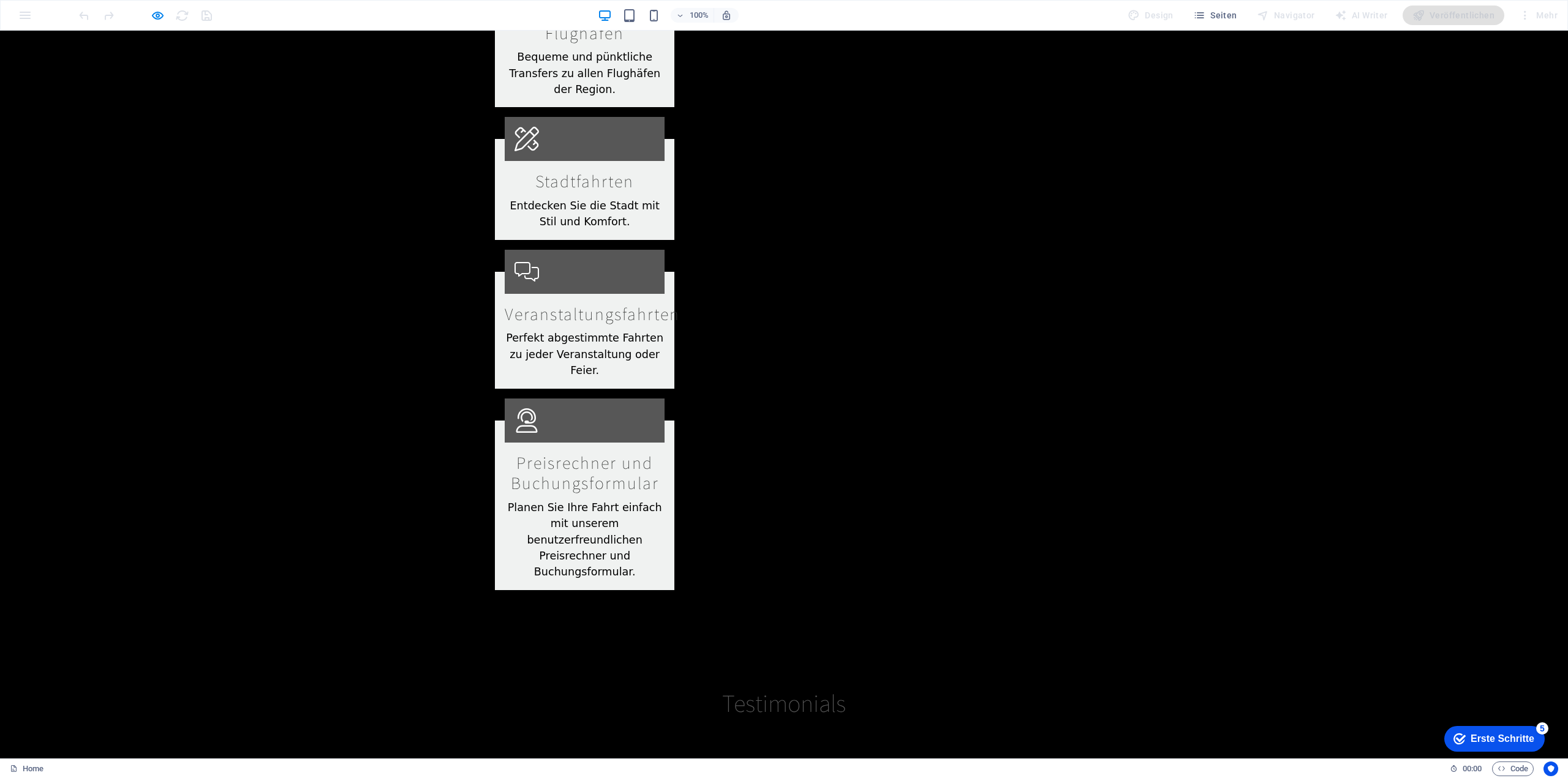
scroll to position [2135, 0]
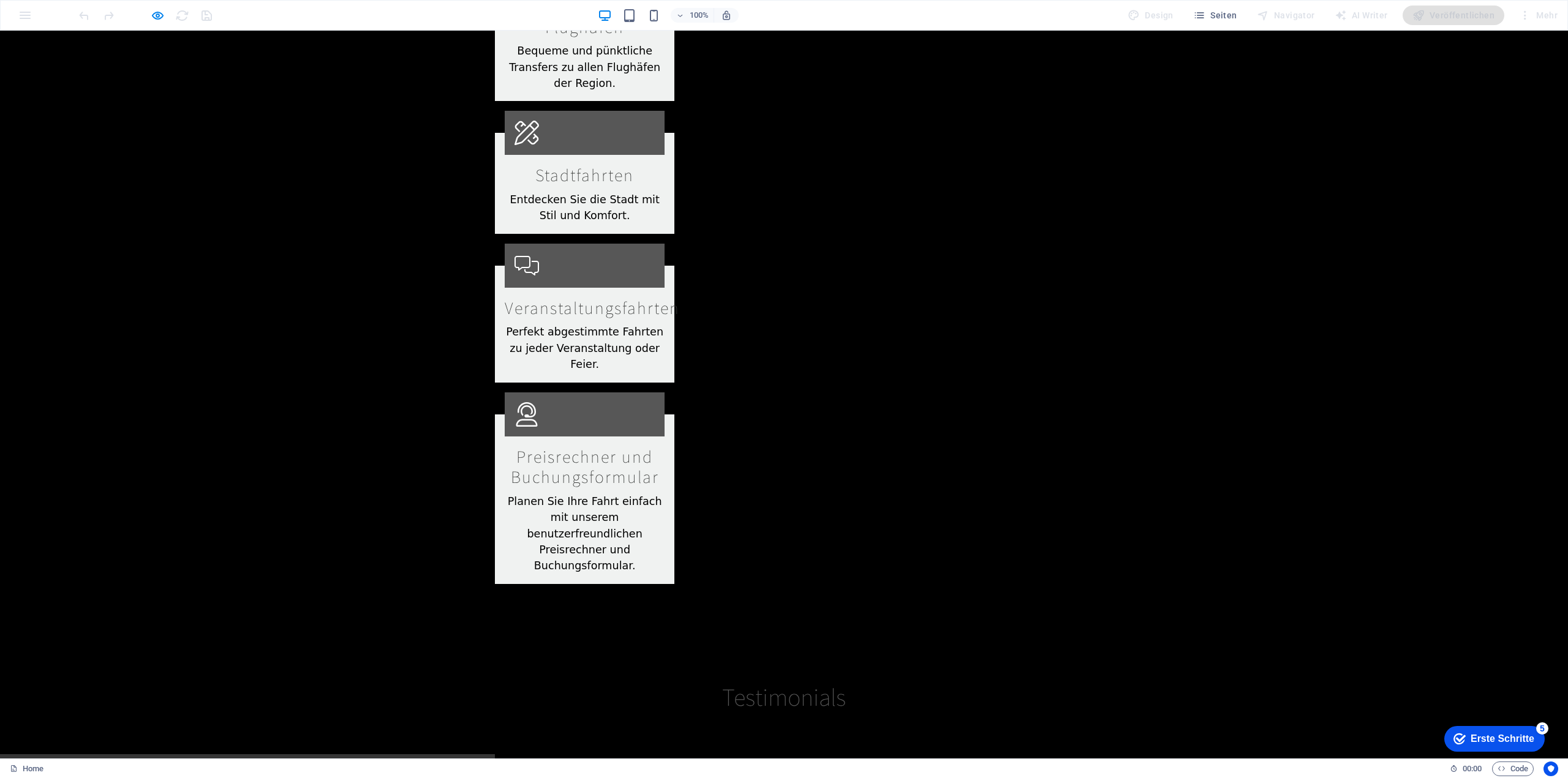
type input "Flughafen Zürich"
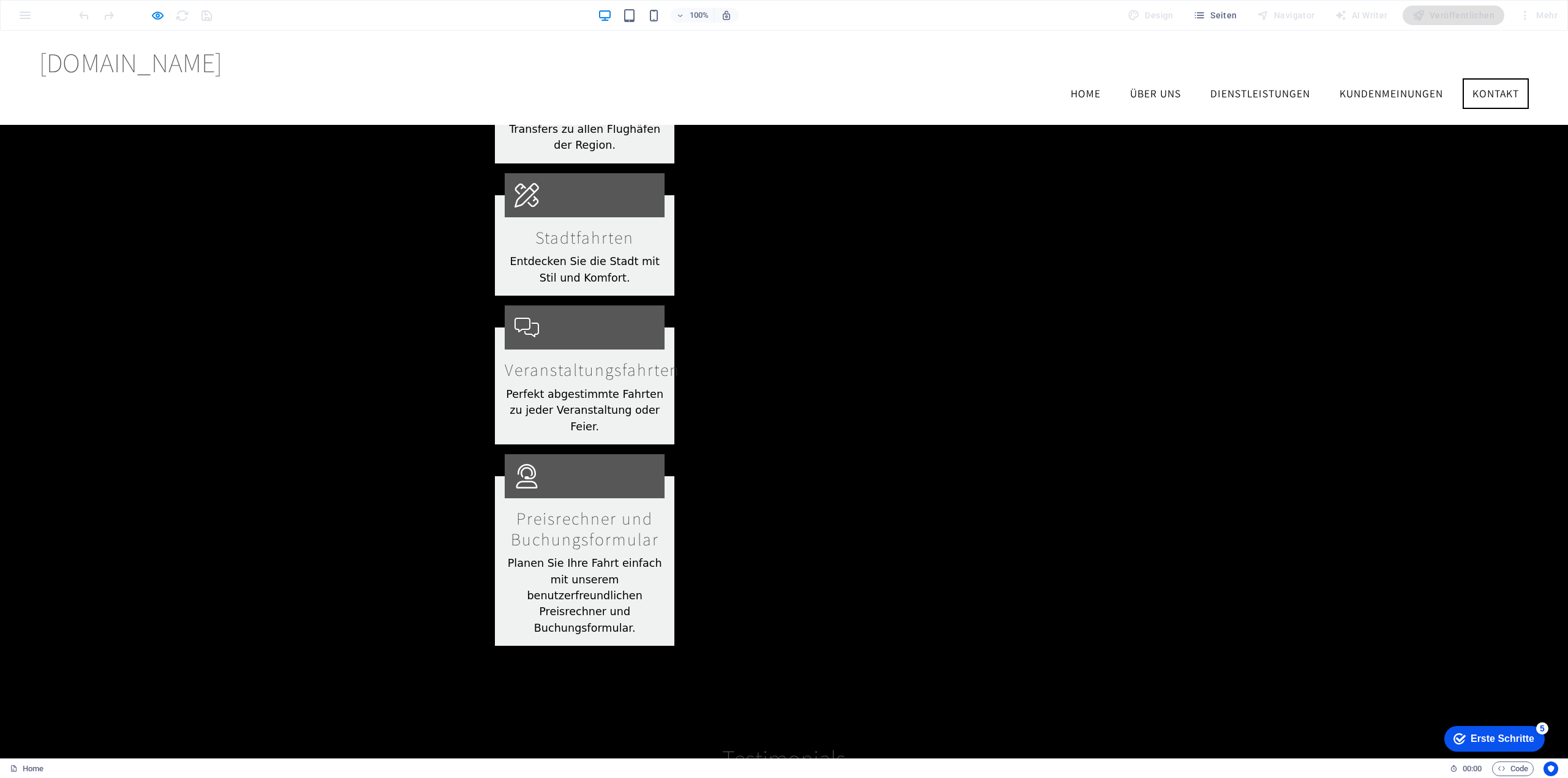
scroll to position [2042, 0]
type input "Seebach"
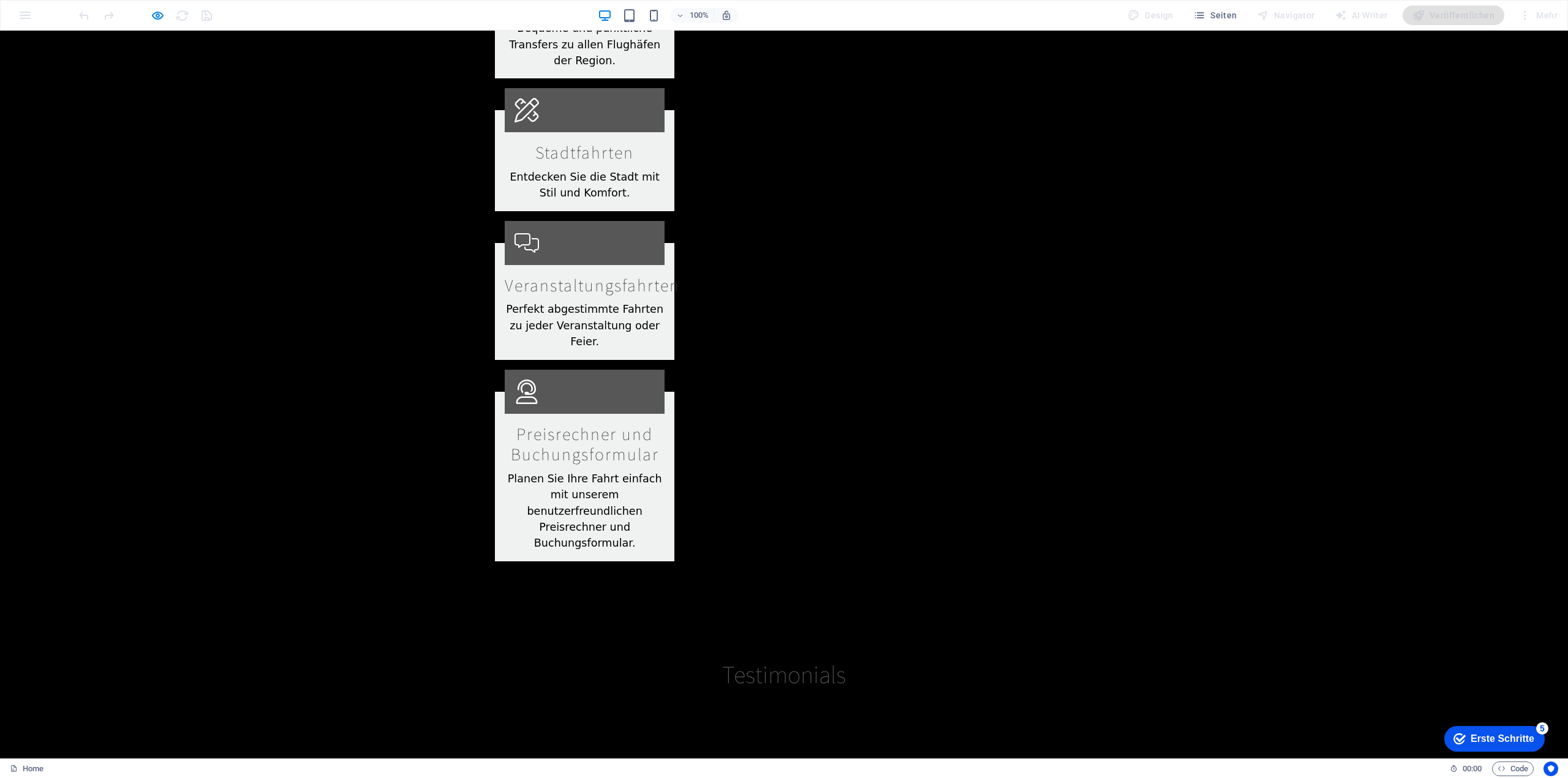
type input "00:00"
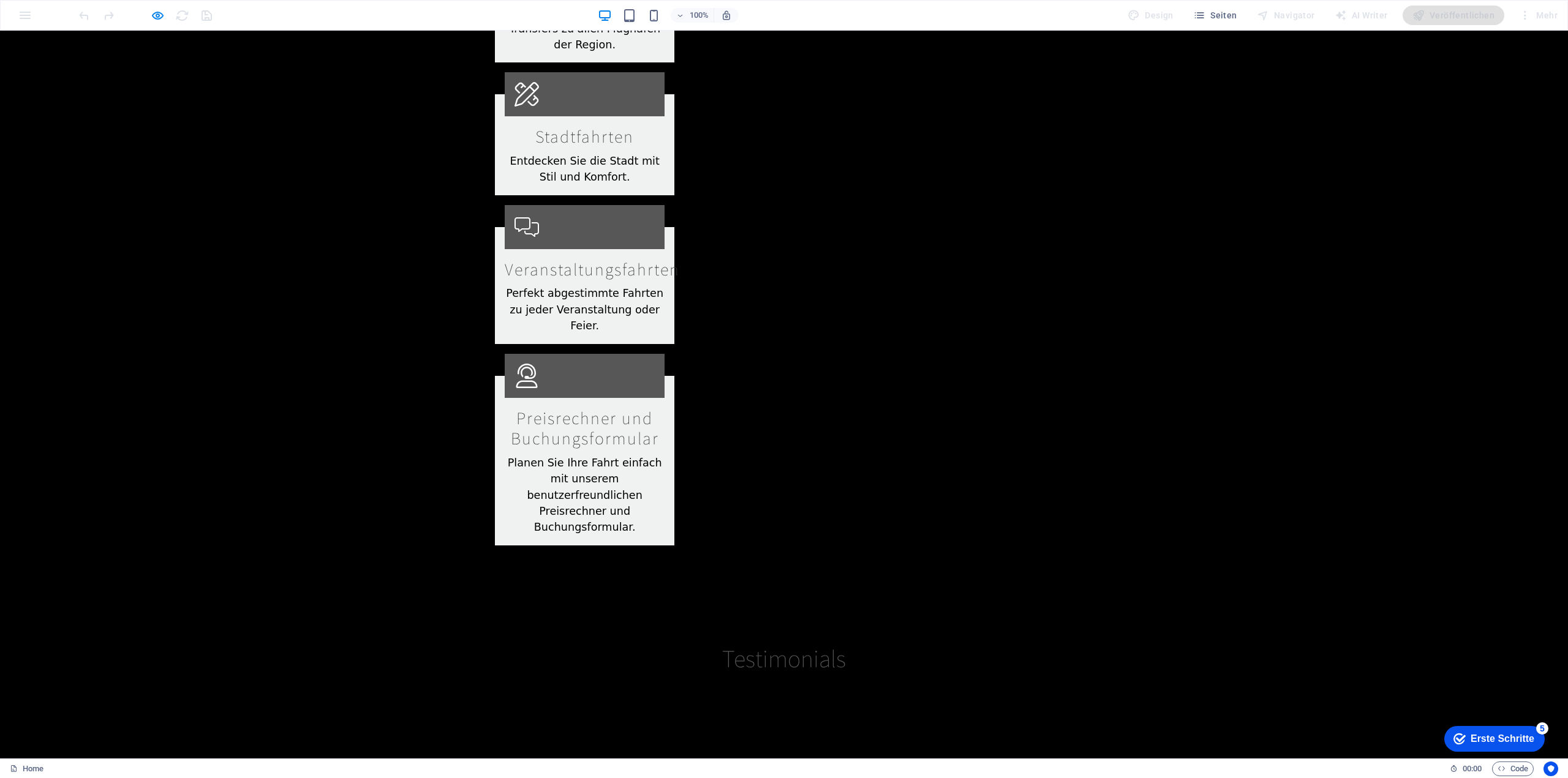
scroll to position [2135, 0]
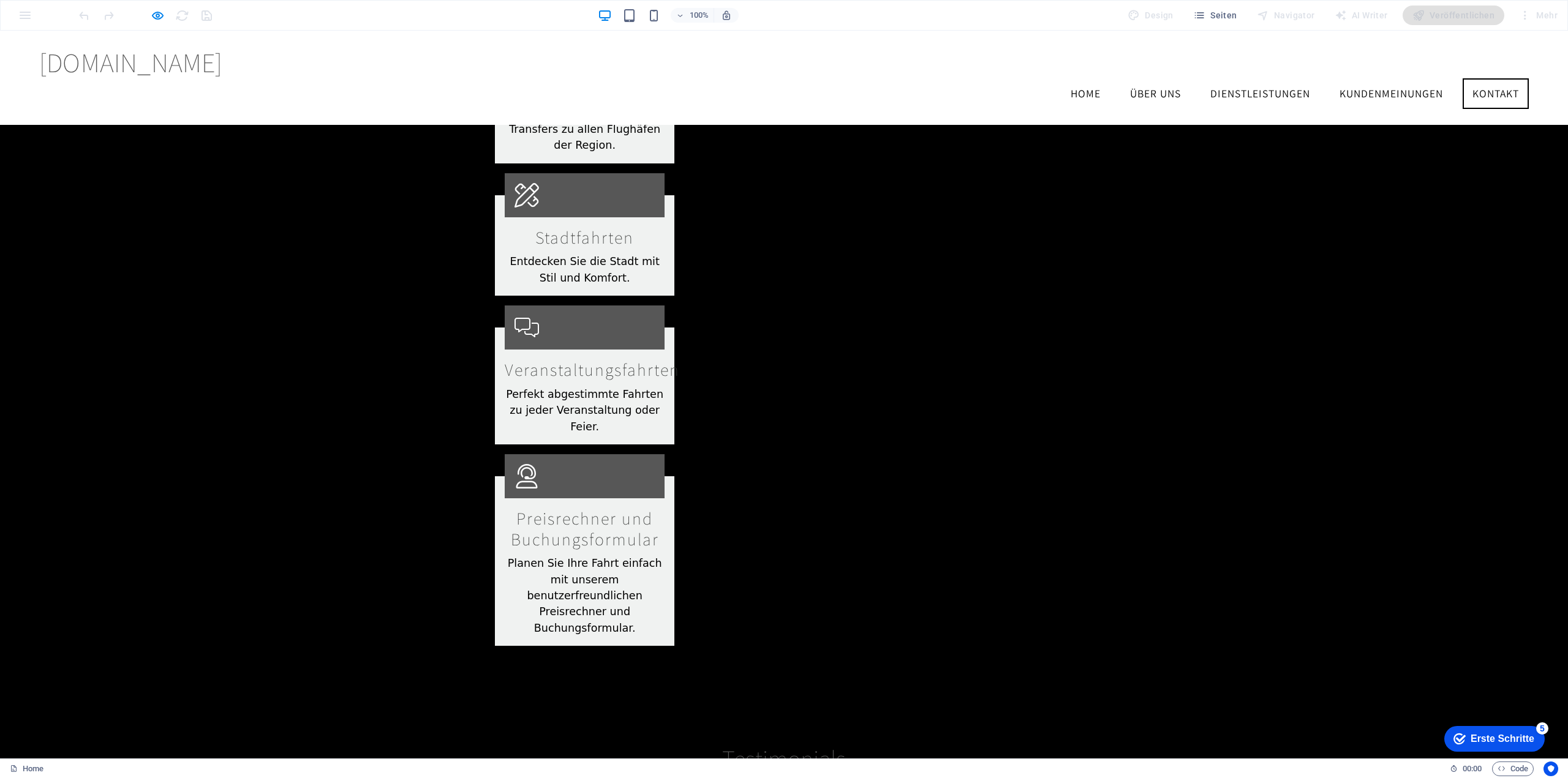
scroll to position [2042, 0]
type input "2025-09-16"
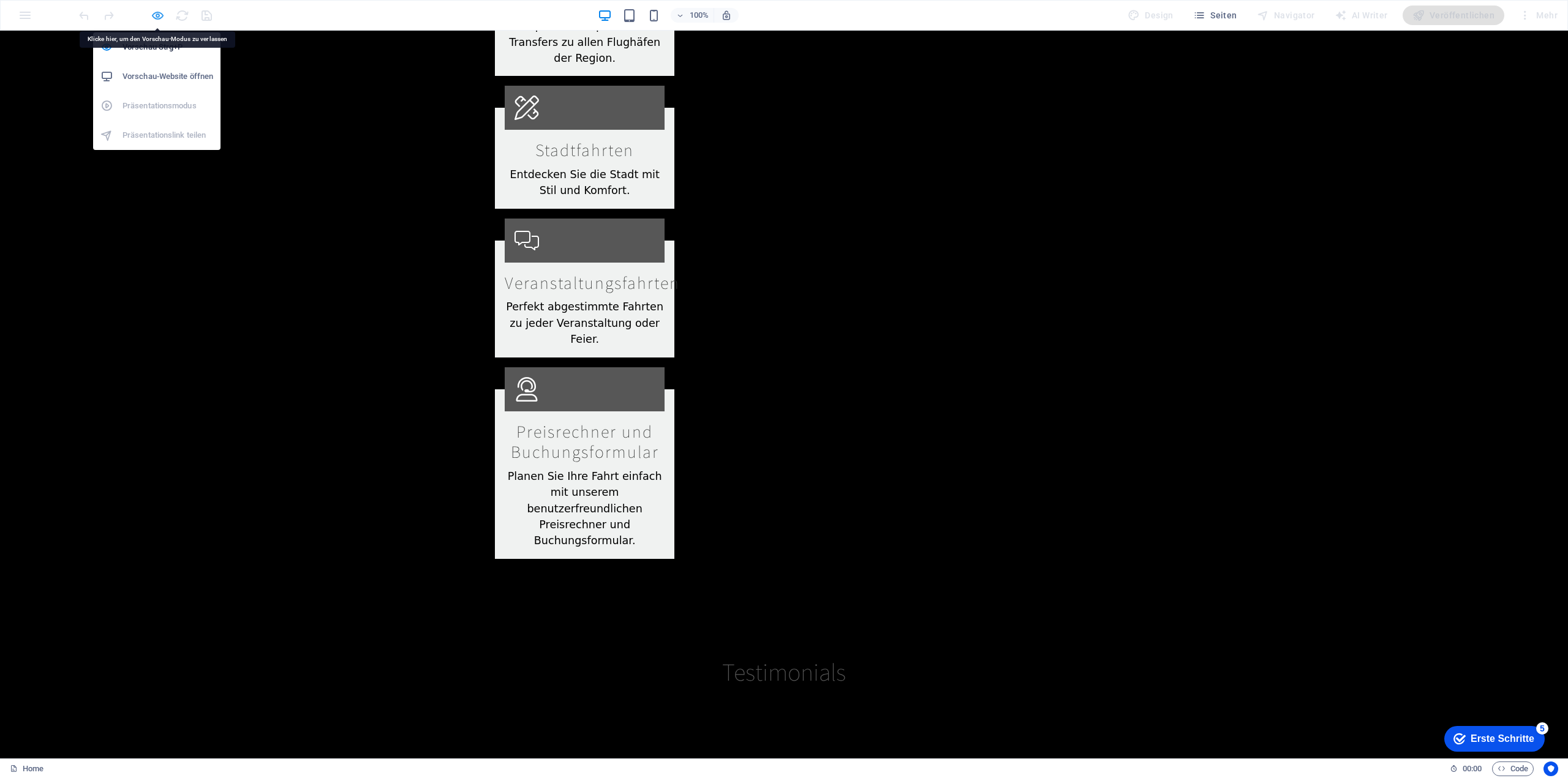
click at [160, 16] on icon "button" at bounding box center [157, 15] width 14 height 14
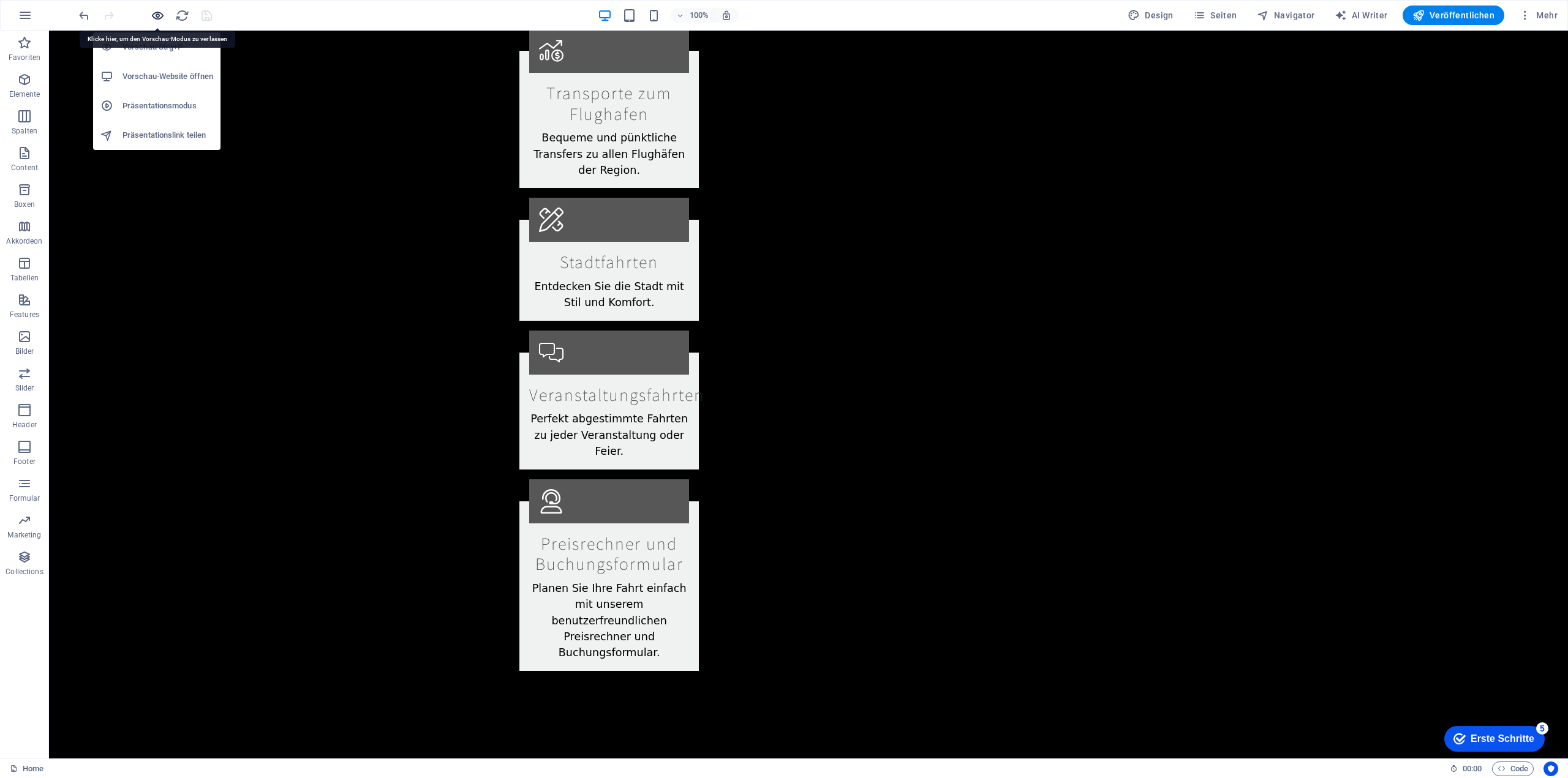
scroll to position [2135, 0]
click at [157, 16] on icon "button" at bounding box center [157, 15] width 14 height 14
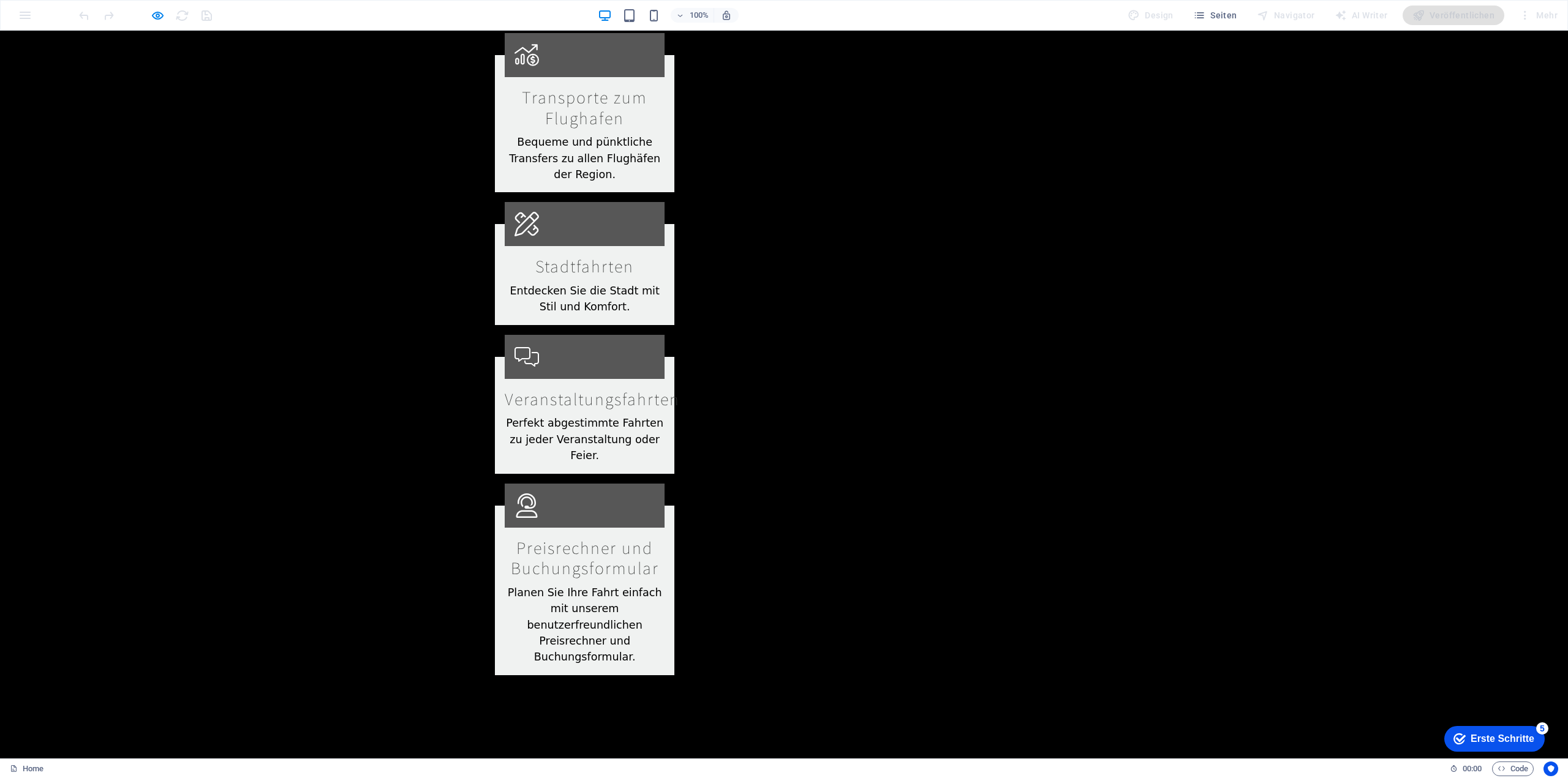
scroll to position [2250, 0]
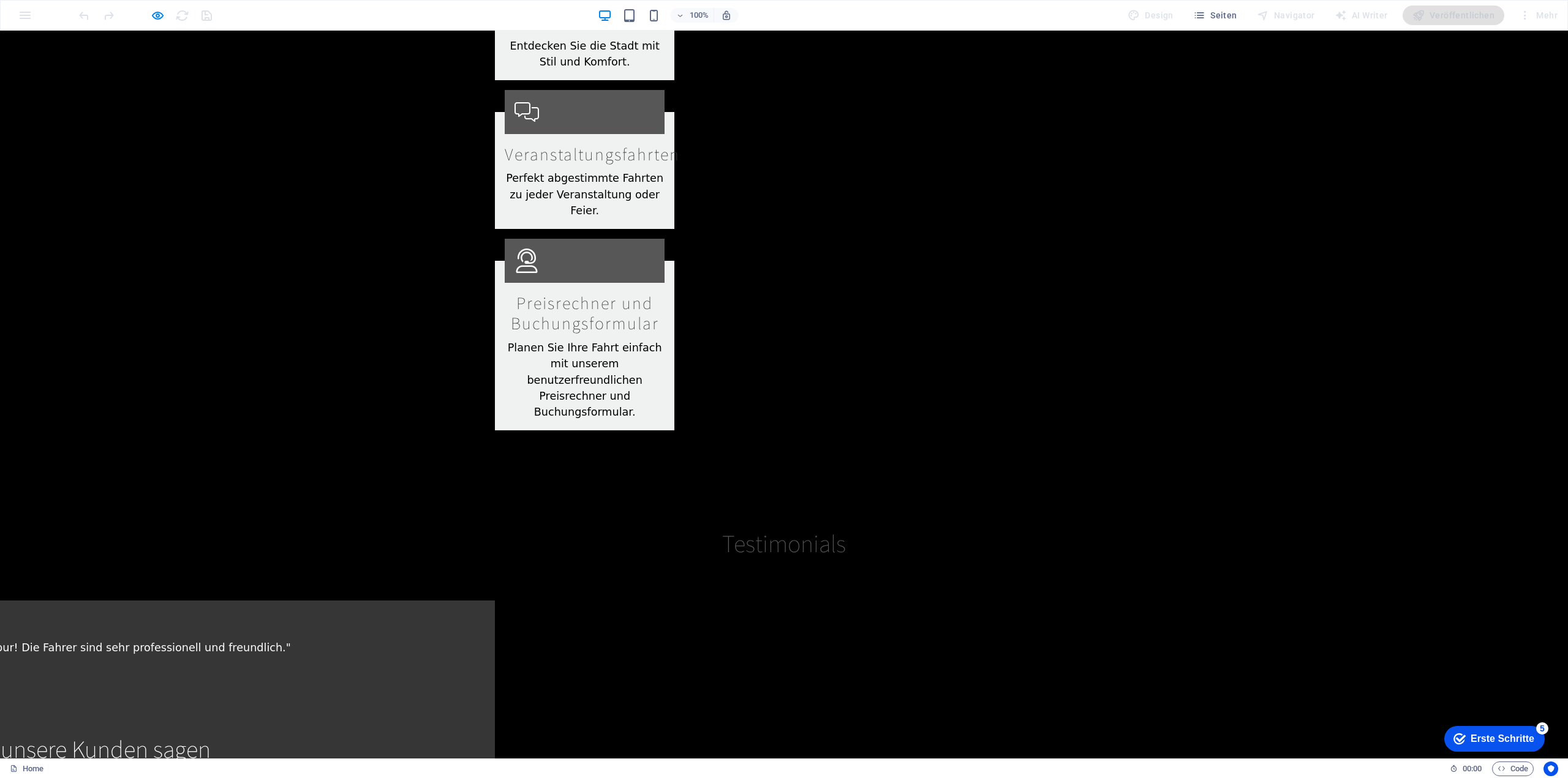
drag, startPoint x: 602, startPoint y: 372, endPoint x: 360, endPoint y: 383, distance: 242.2
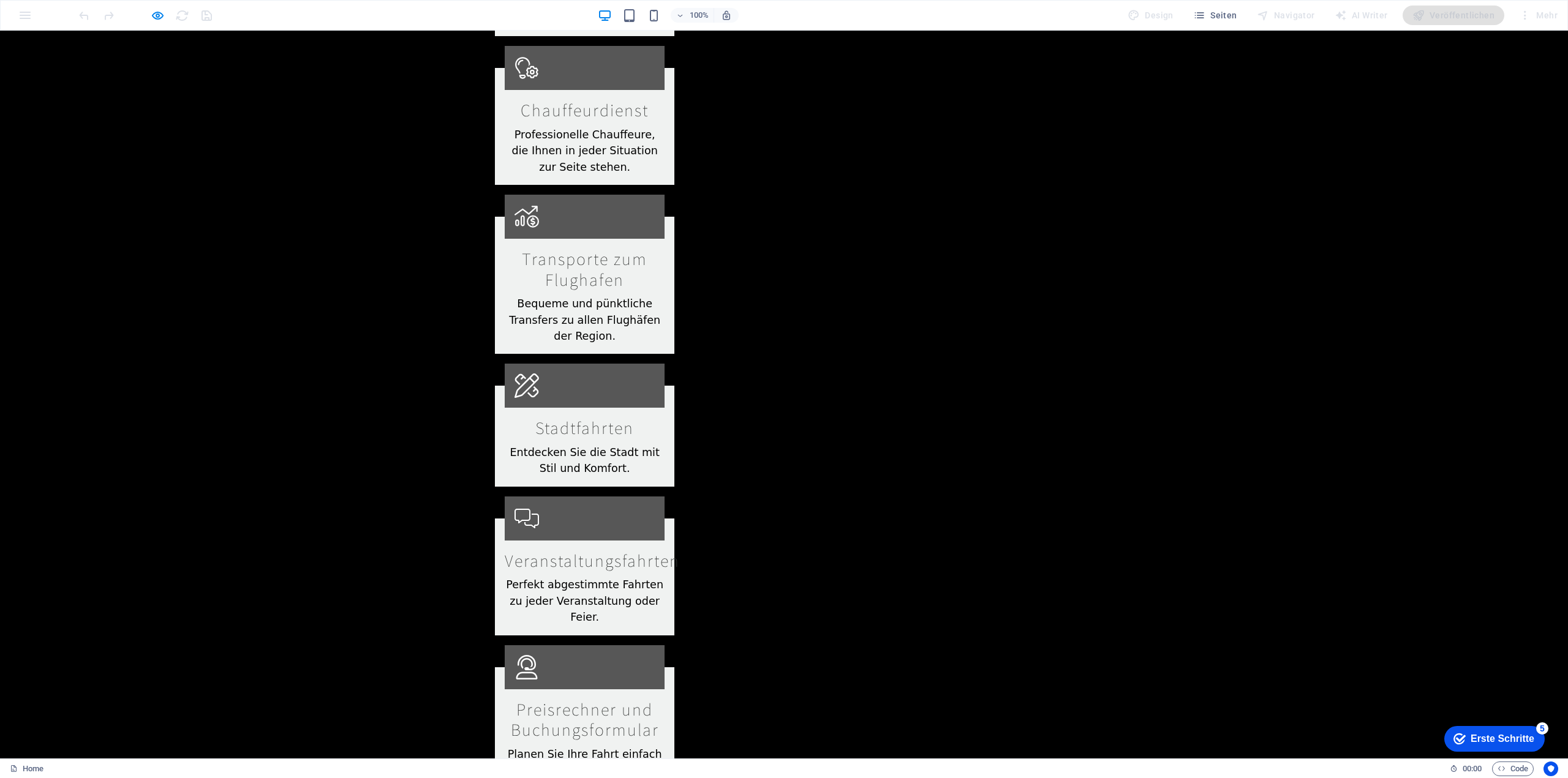
scroll to position [2127, 0]
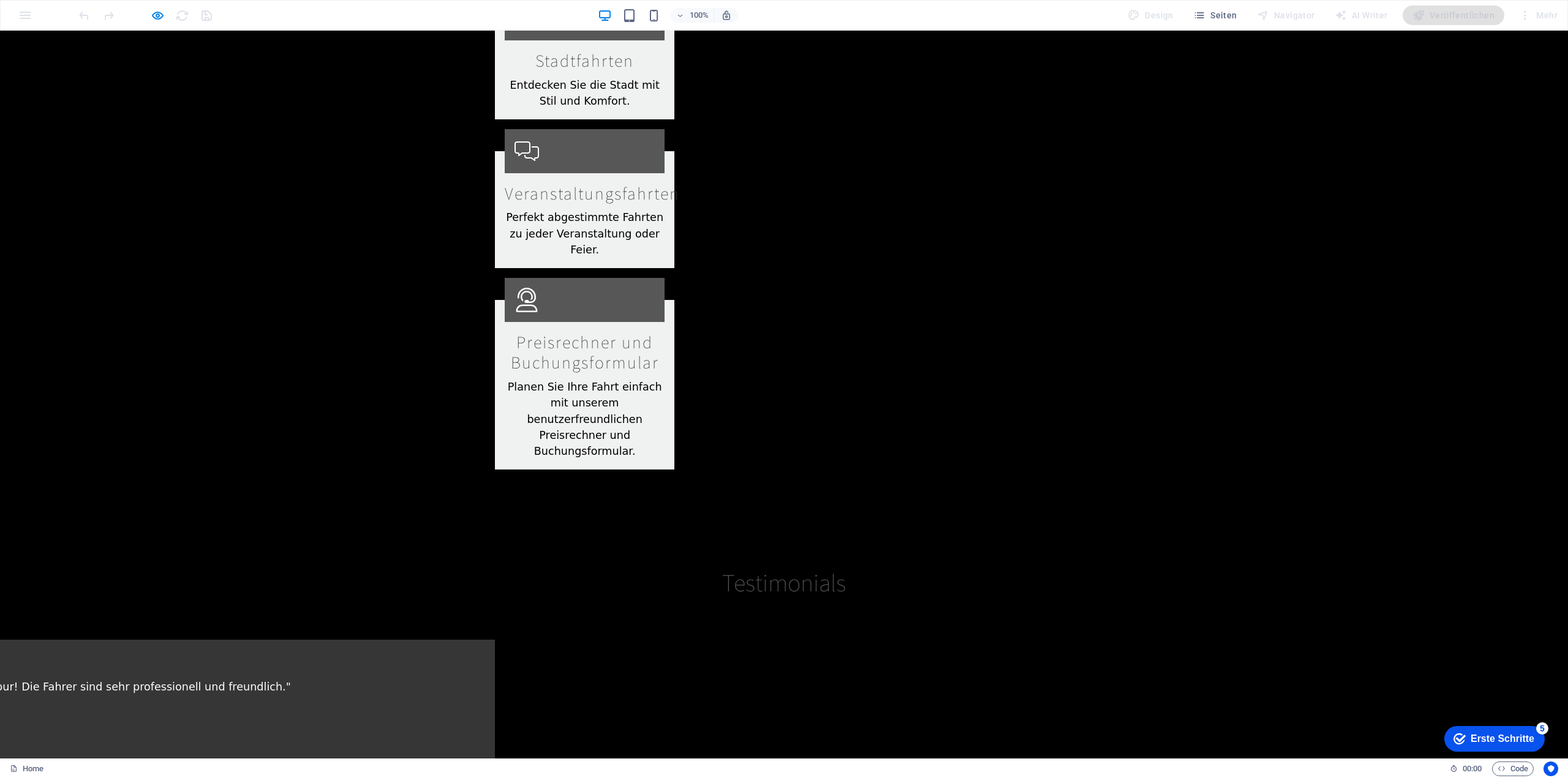
scroll to position [2372, 0]
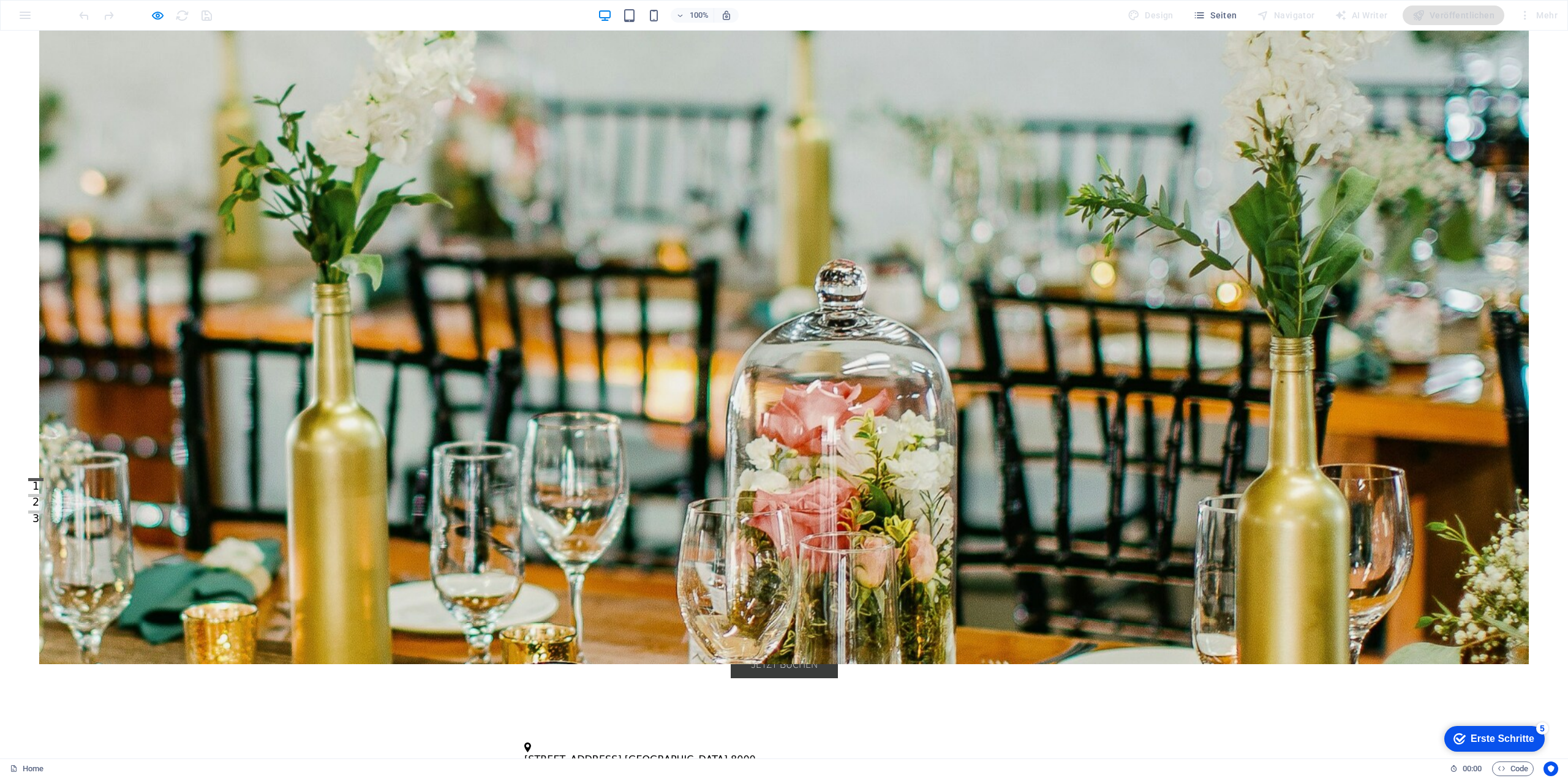
scroll to position [367, 0]
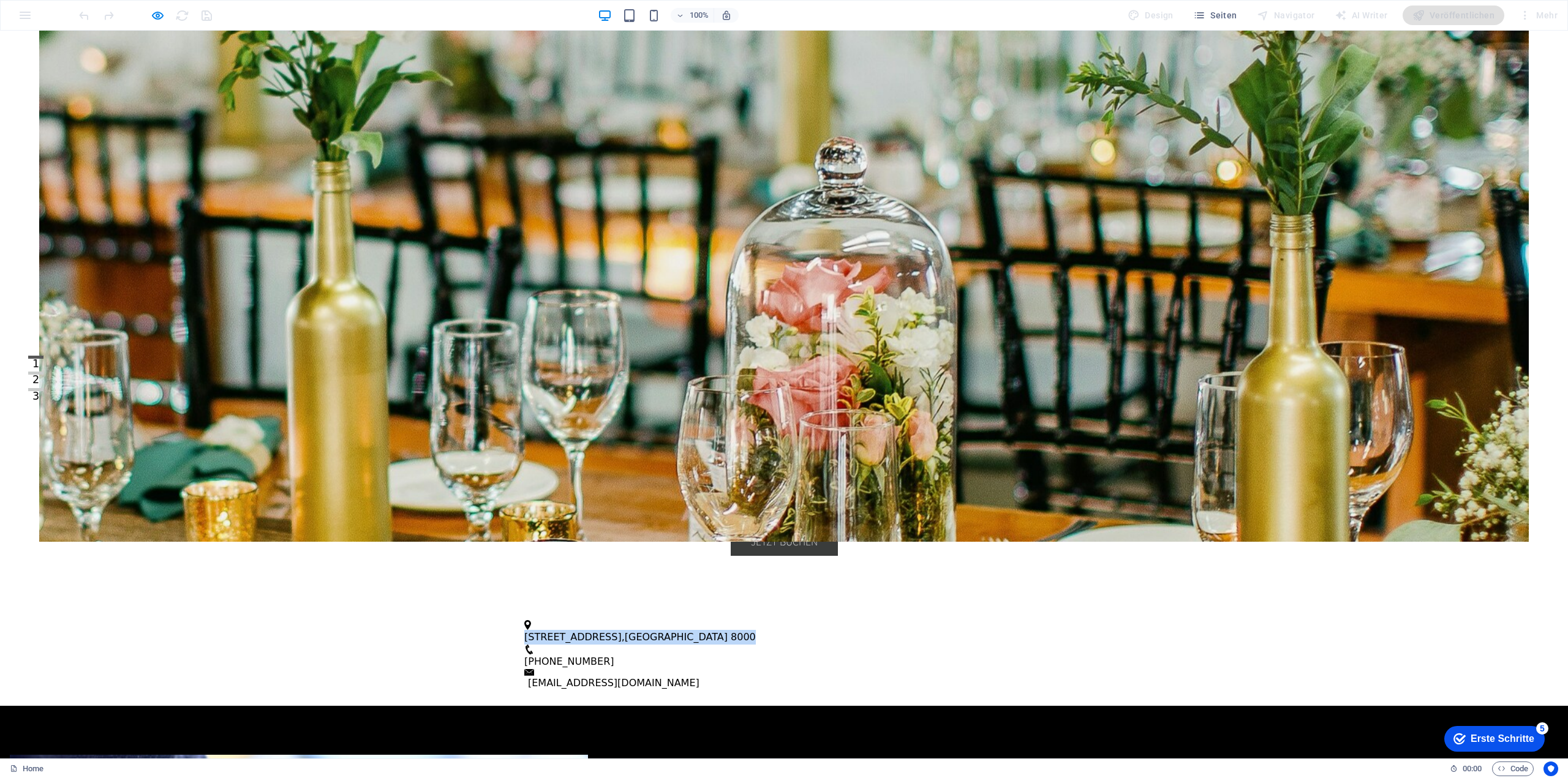
drag, startPoint x: 526, startPoint y: 371, endPoint x: 668, endPoint y: 371, distance: 142.0
click at [668, 605] on div "Luxusstraße 1 , Zürich 8000 +41 44 123 45 67 info@dilaraajeti.ch" at bounding box center [784, 655] width 1568 height 101
click at [677, 605] on div "Luxusstraße 1 , Zürich 8000 +41 44 123 45 67 info@dilaraajeti.ch" at bounding box center [784, 655] width 1568 height 101
click at [637, 605] on div "Luxusstraße 1 , Zürich 8000 +41 44 123 45 67 info@dilaraajeti.ch" at bounding box center [784, 655] width 1568 height 101
click at [571, 631] on span "Luxusstraße 1" at bounding box center [573, 637] width 98 height 12
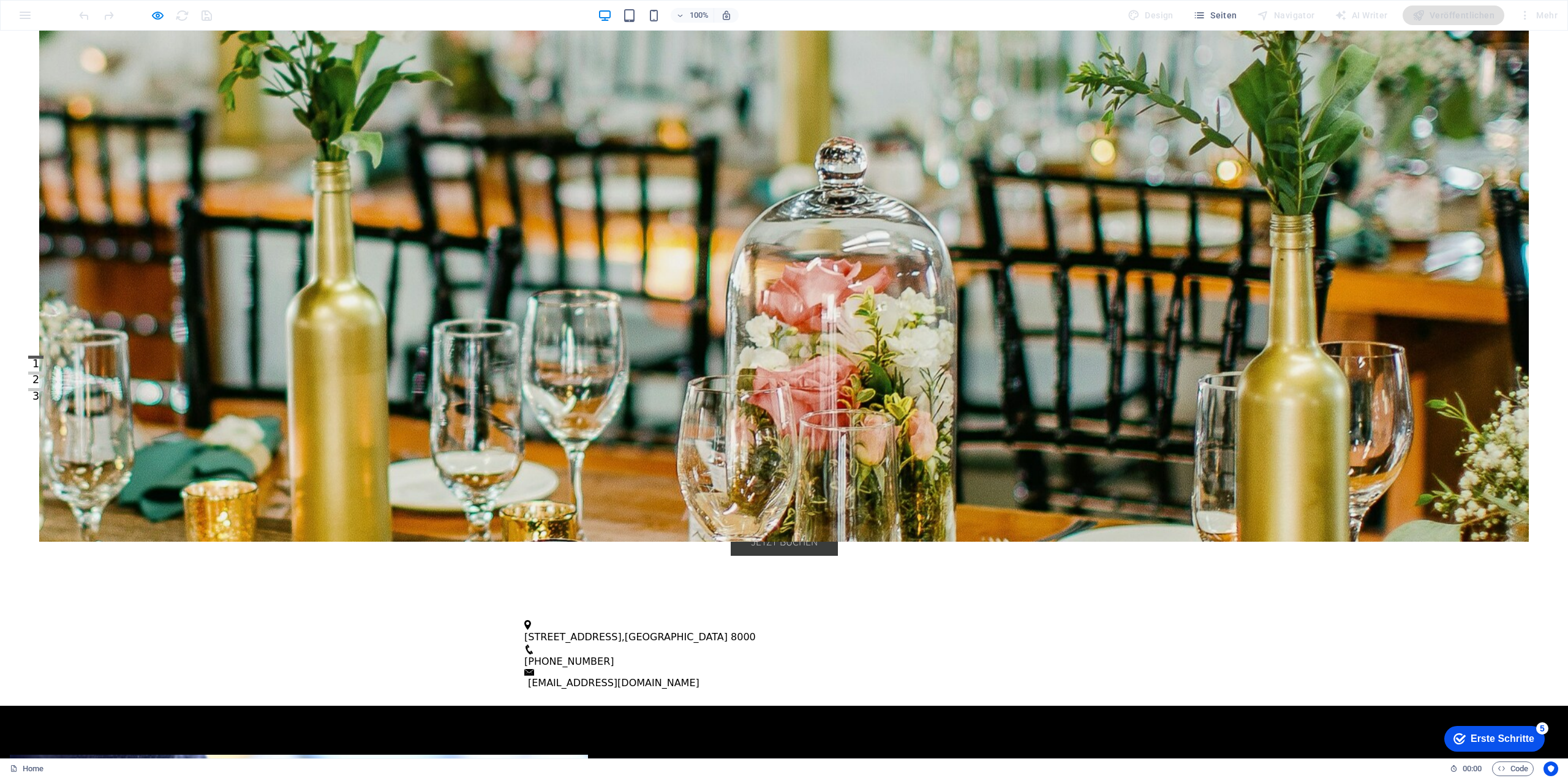
click at [583, 631] on span "Luxusstraße 1" at bounding box center [573, 637] width 98 height 12
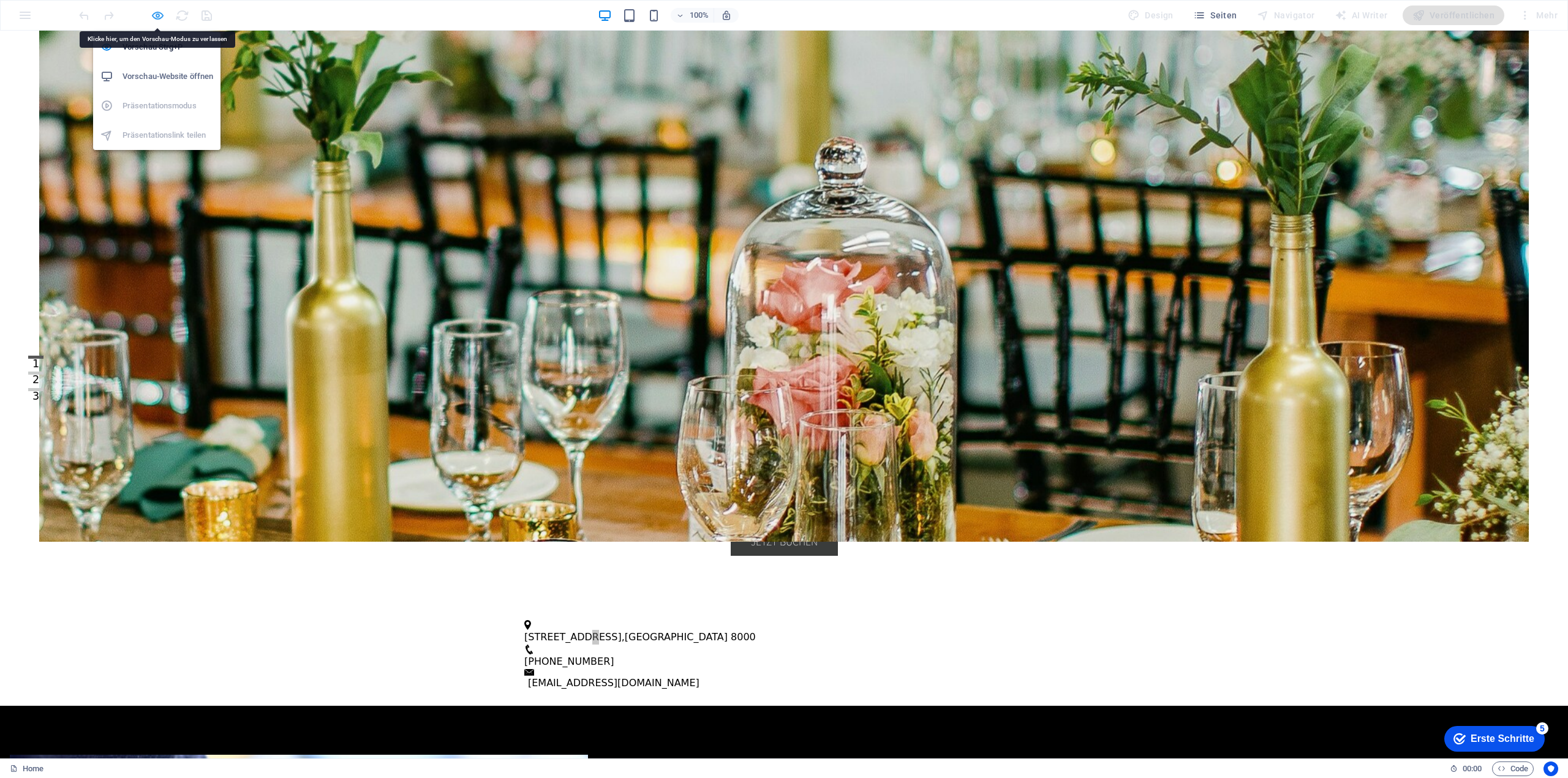
click at [150, 12] on icon "button" at bounding box center [157, 15] width 14 height 14
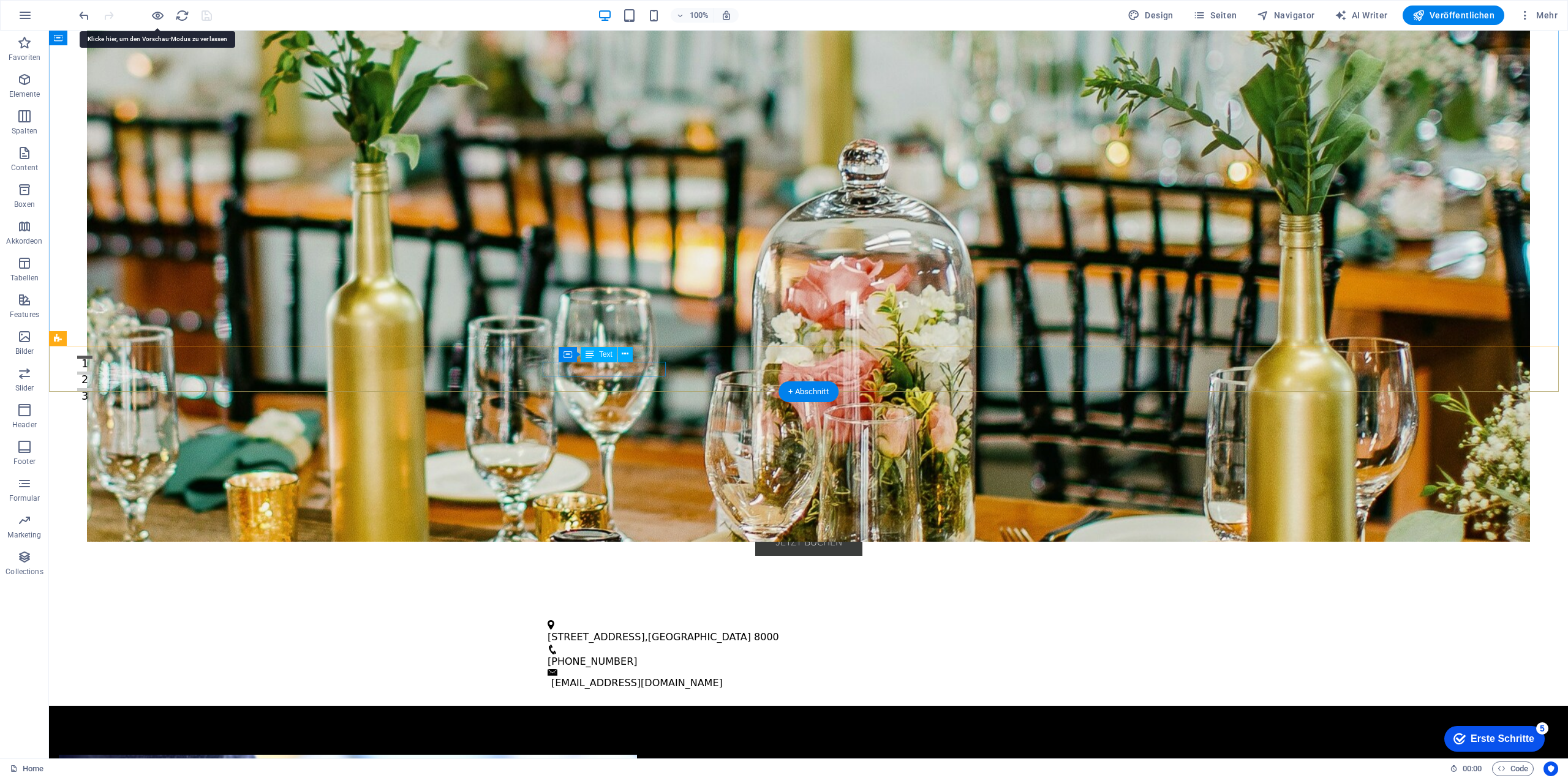
click at [647, 631] on span "Zürich" at bounding box center [699, 637] width 103 height 12
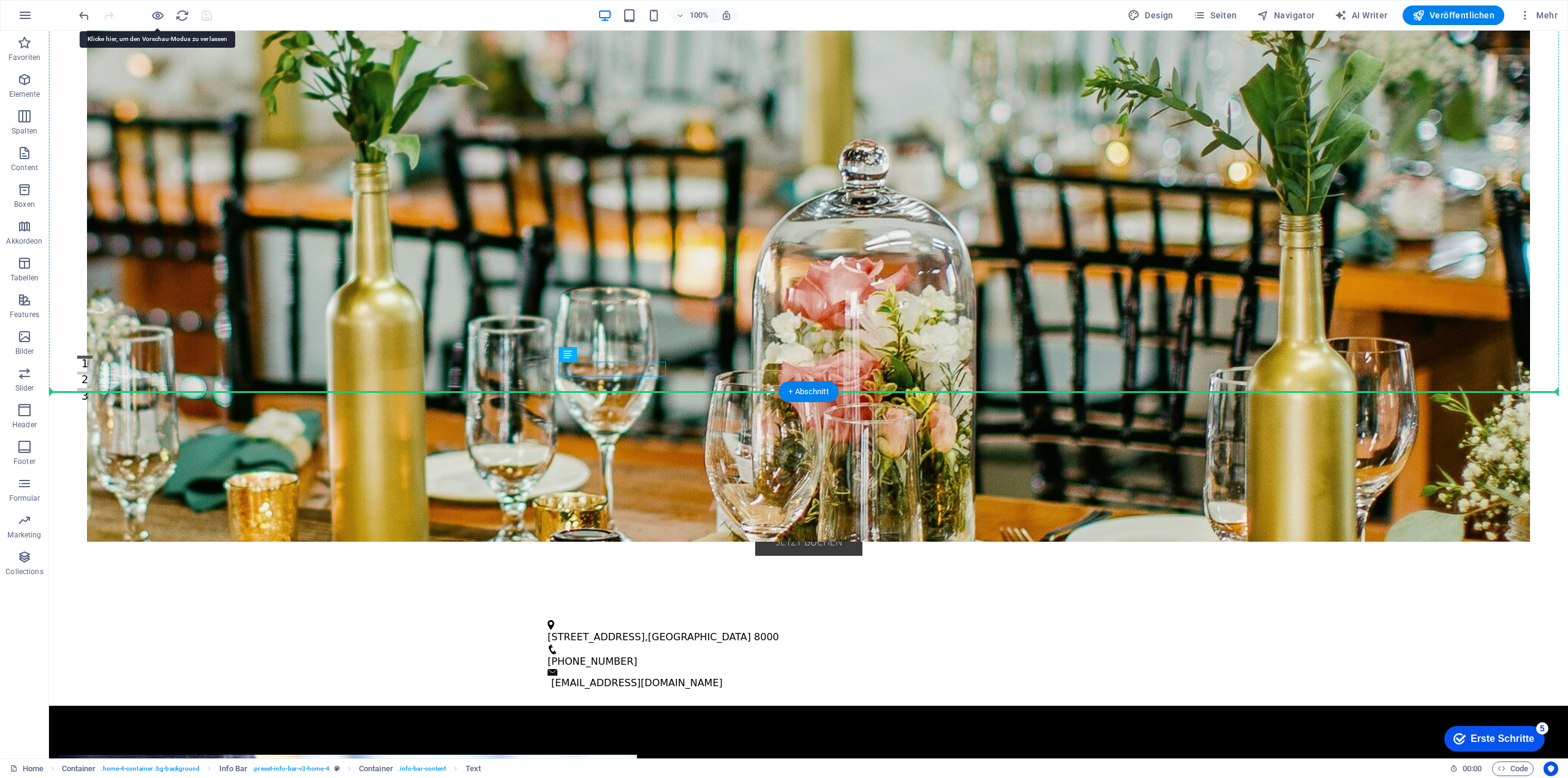
drag, startPoint x: 642, startPoint y: 384, endPoint x: 541, endPoint y: 369, distance: 102.1
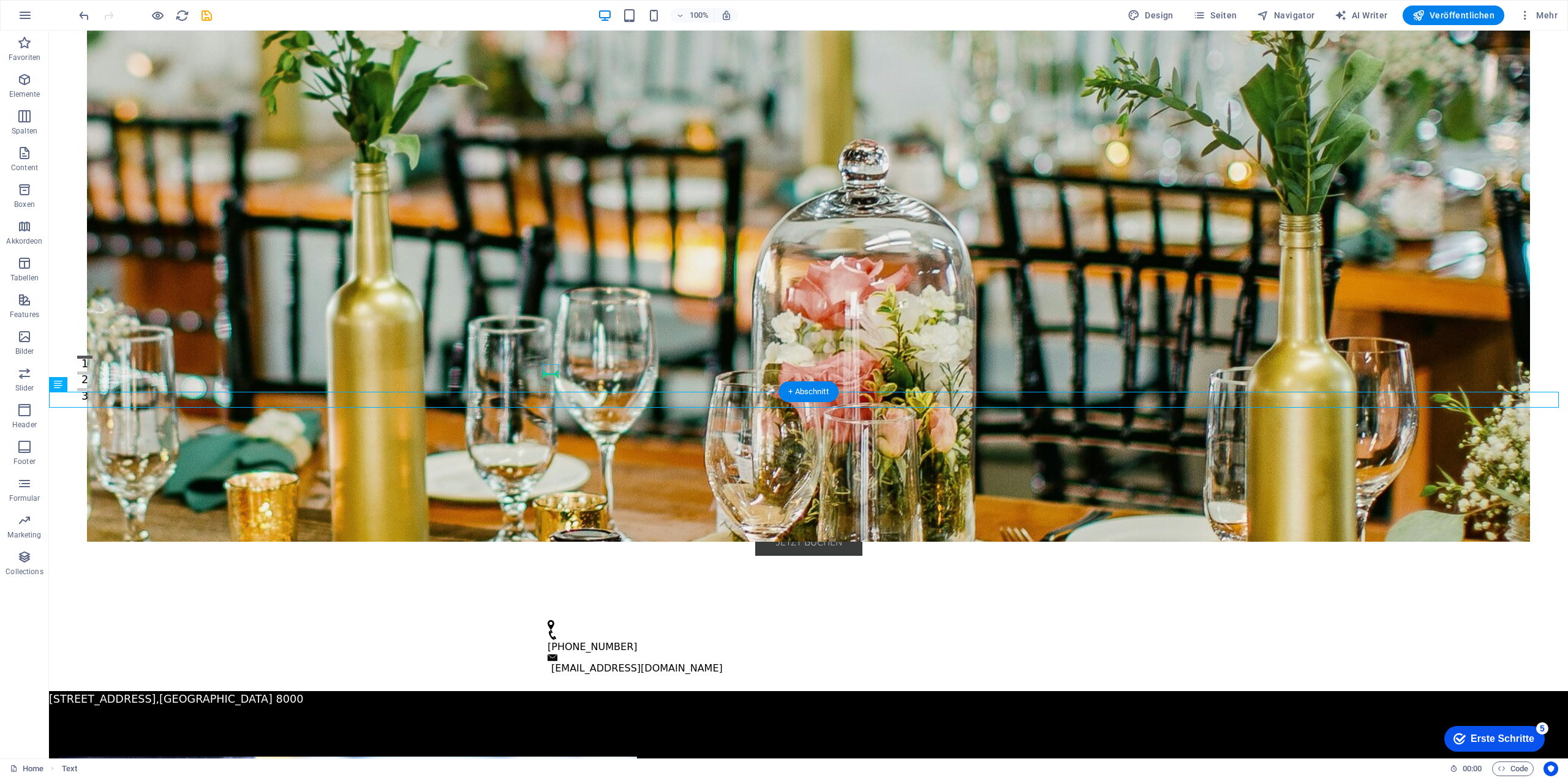
drag, startPoint x: 102, startPoint y: 419, endPoint x: 547, endPoint y: 369, distance: 447.8
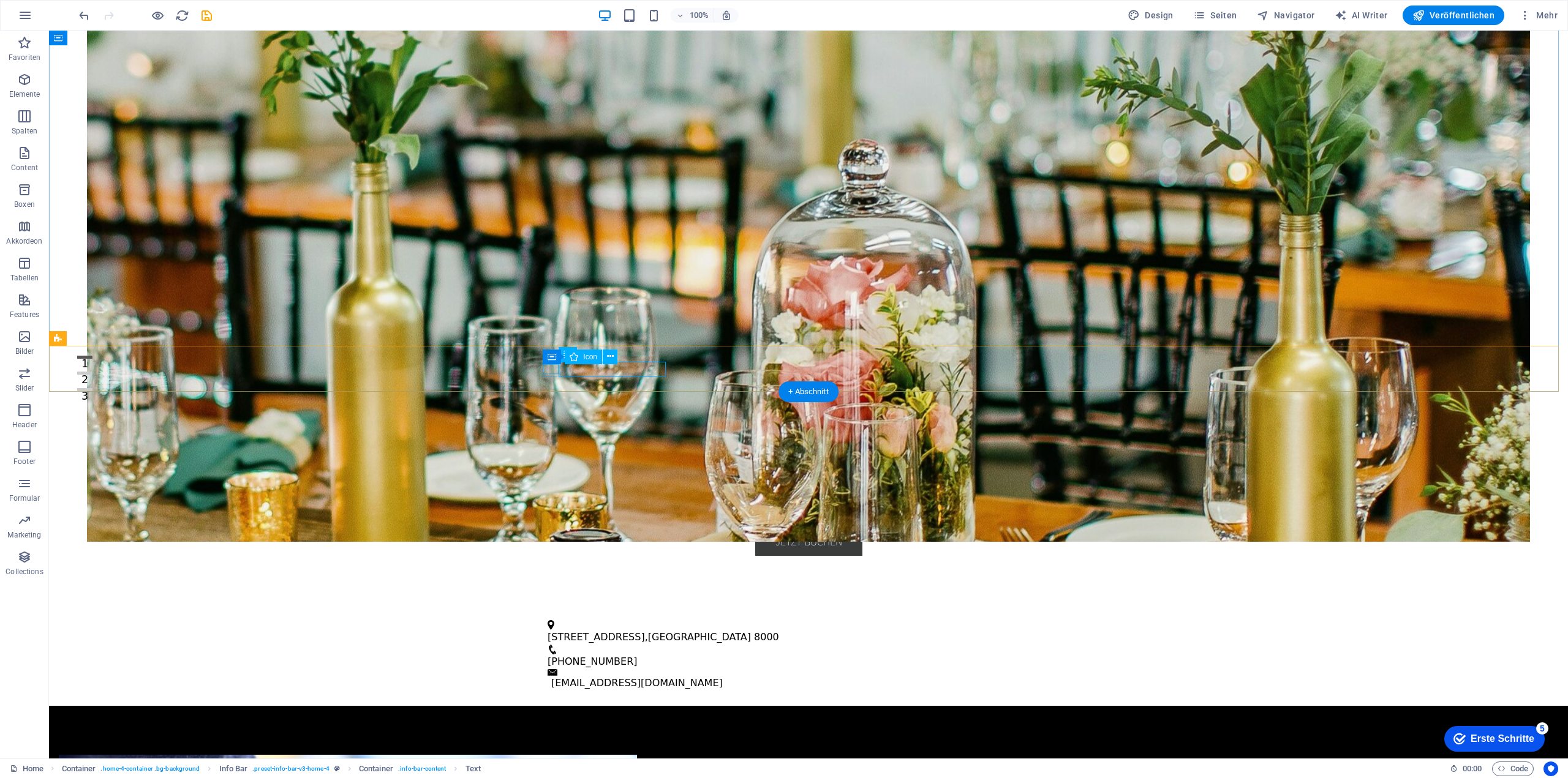
click at [548, 620] on figure at bounding box center [803, 625] width 512 height 10
drag, startPoint x: 595, startPoint y: 385, endPoint x: 605, endPoint y: 364, distance: 23.3
drag, startPoint x: 627, startPoint y: 382, endPoint x: 605, endPoint y: 356, distance: 34.1
click at [647, 631] on span "Zürich" at bounding box center [699, 637] width 103 height 12
click at [696, 605] on div "Luxusstraße 1 , Zürich 8000 +41 44 123 45 67 info@dilaraajeti.ch" at bounding box center [808, 655] width 1519 height 101
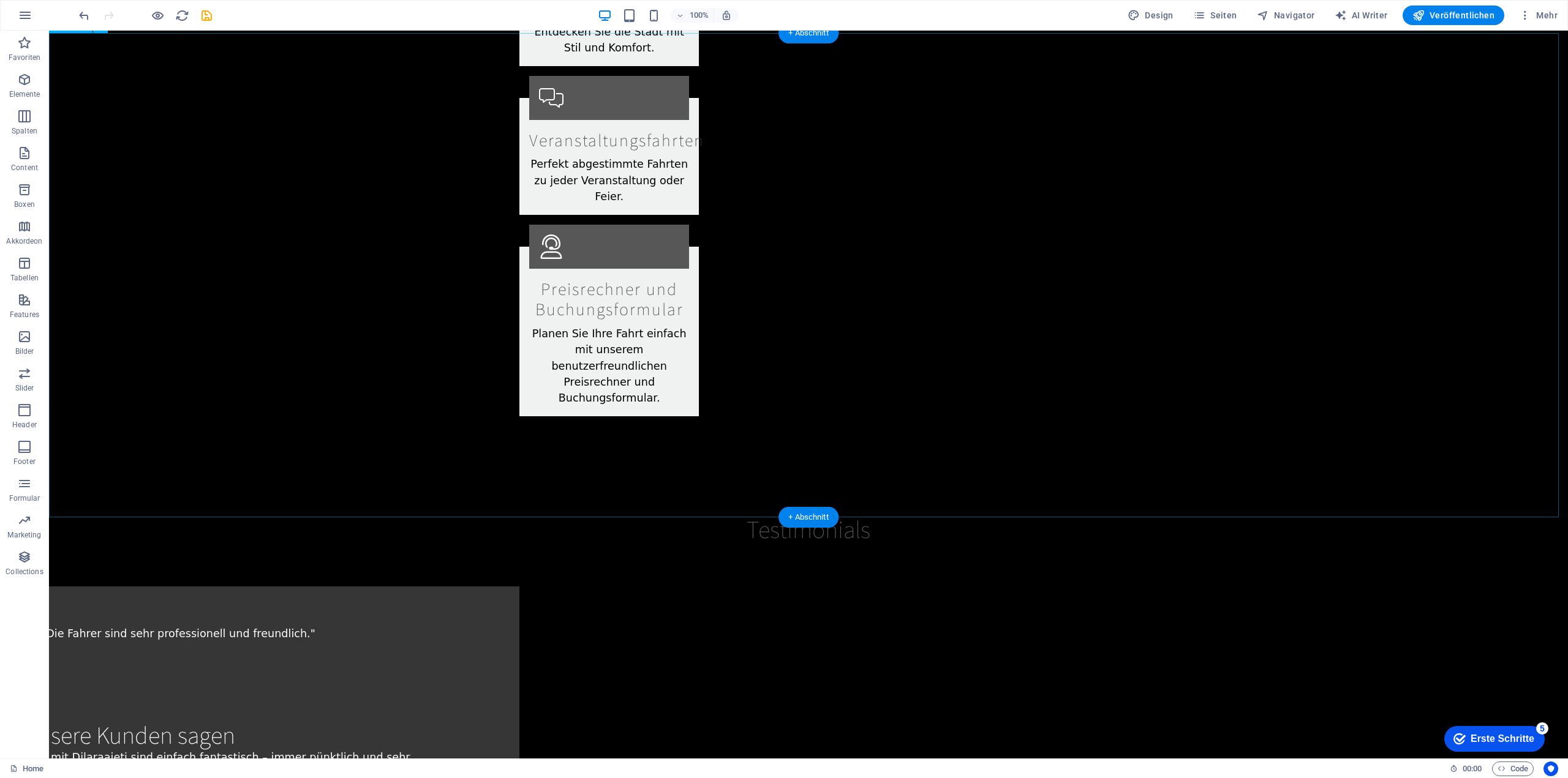
scroll to position [1959, 0]
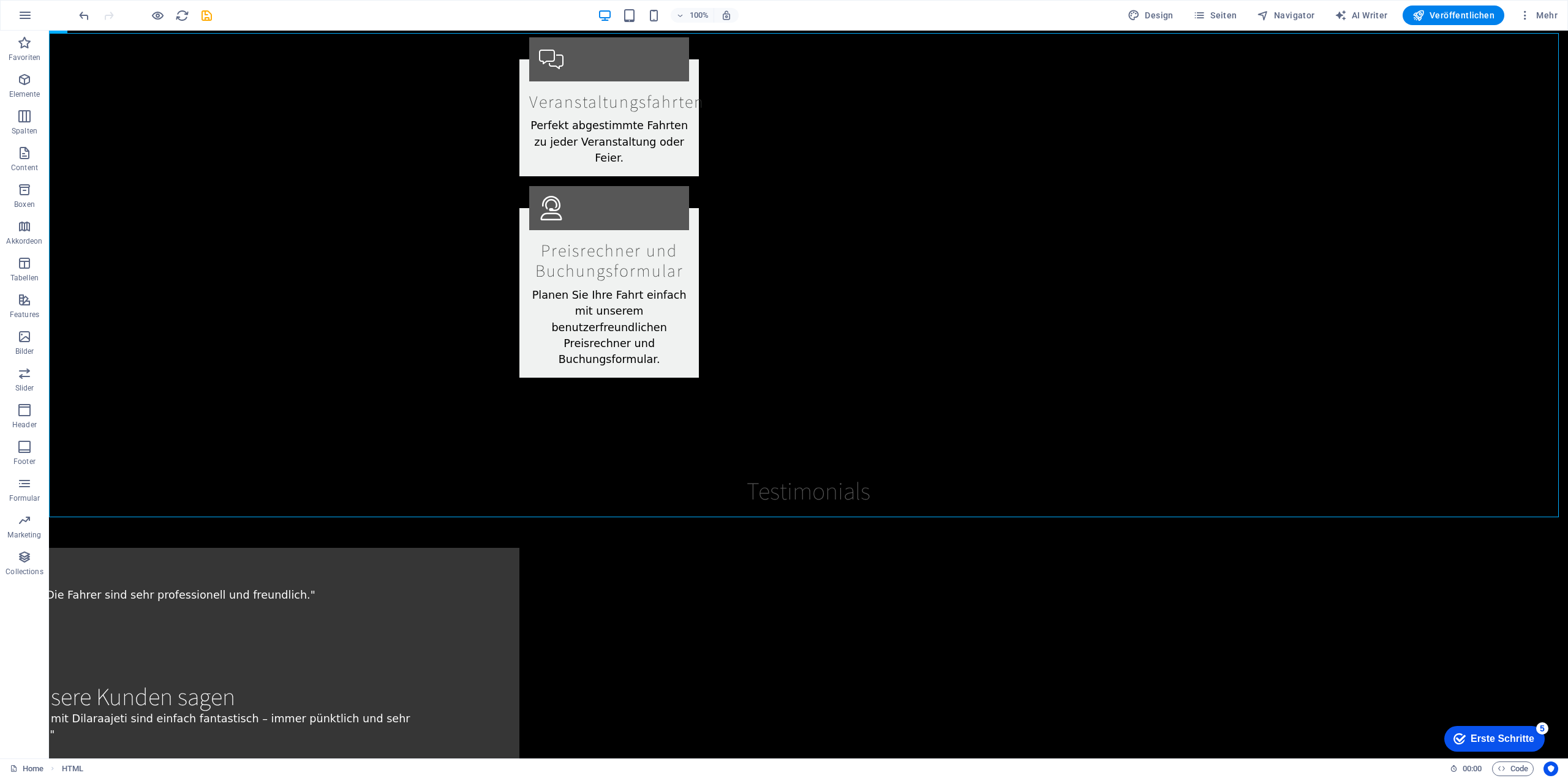
click at [132, 768] on div "Home HTML" at bounding box center [725, 769] width 1430 height 15
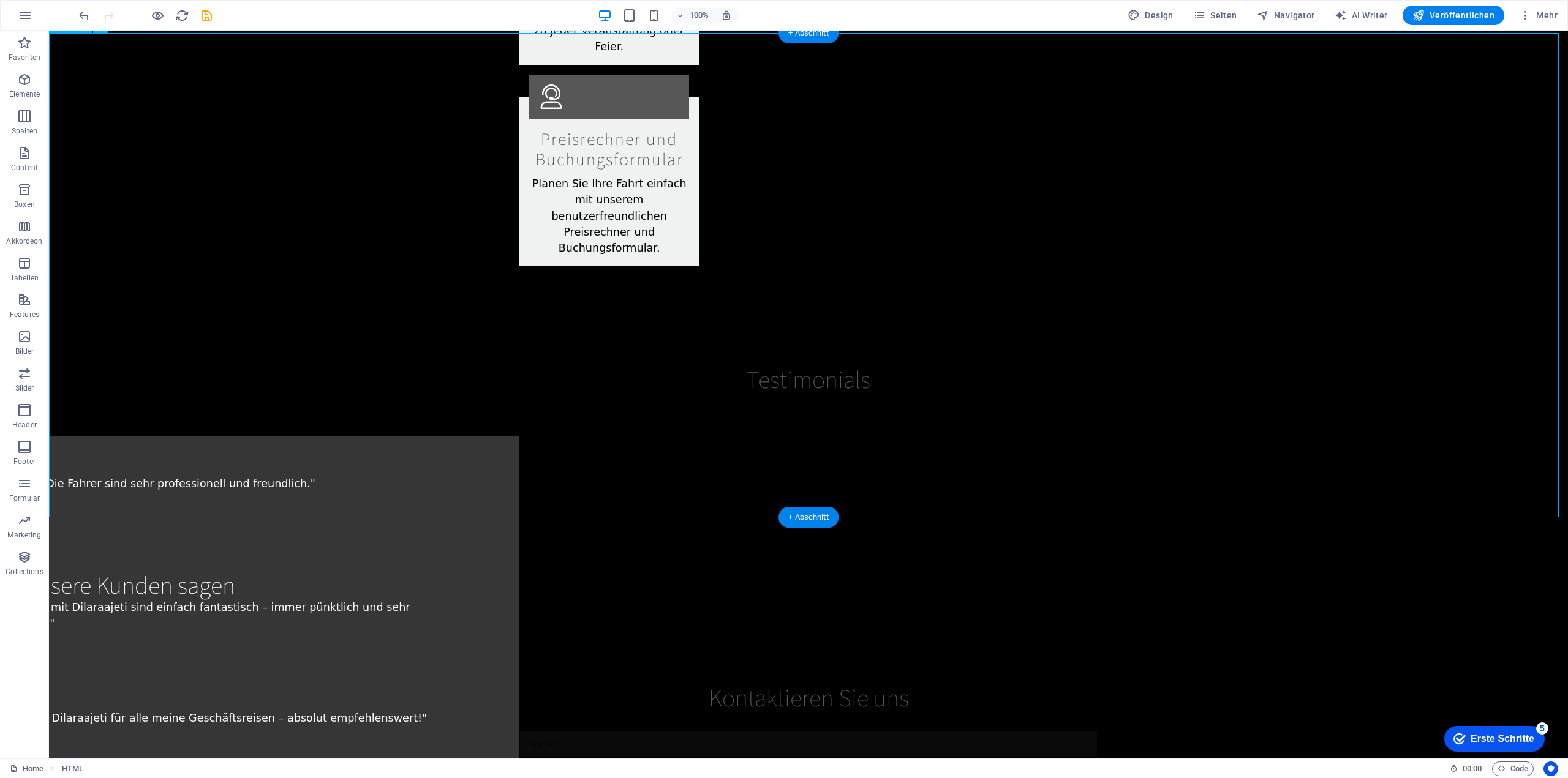
scroll to position [2285, 0]
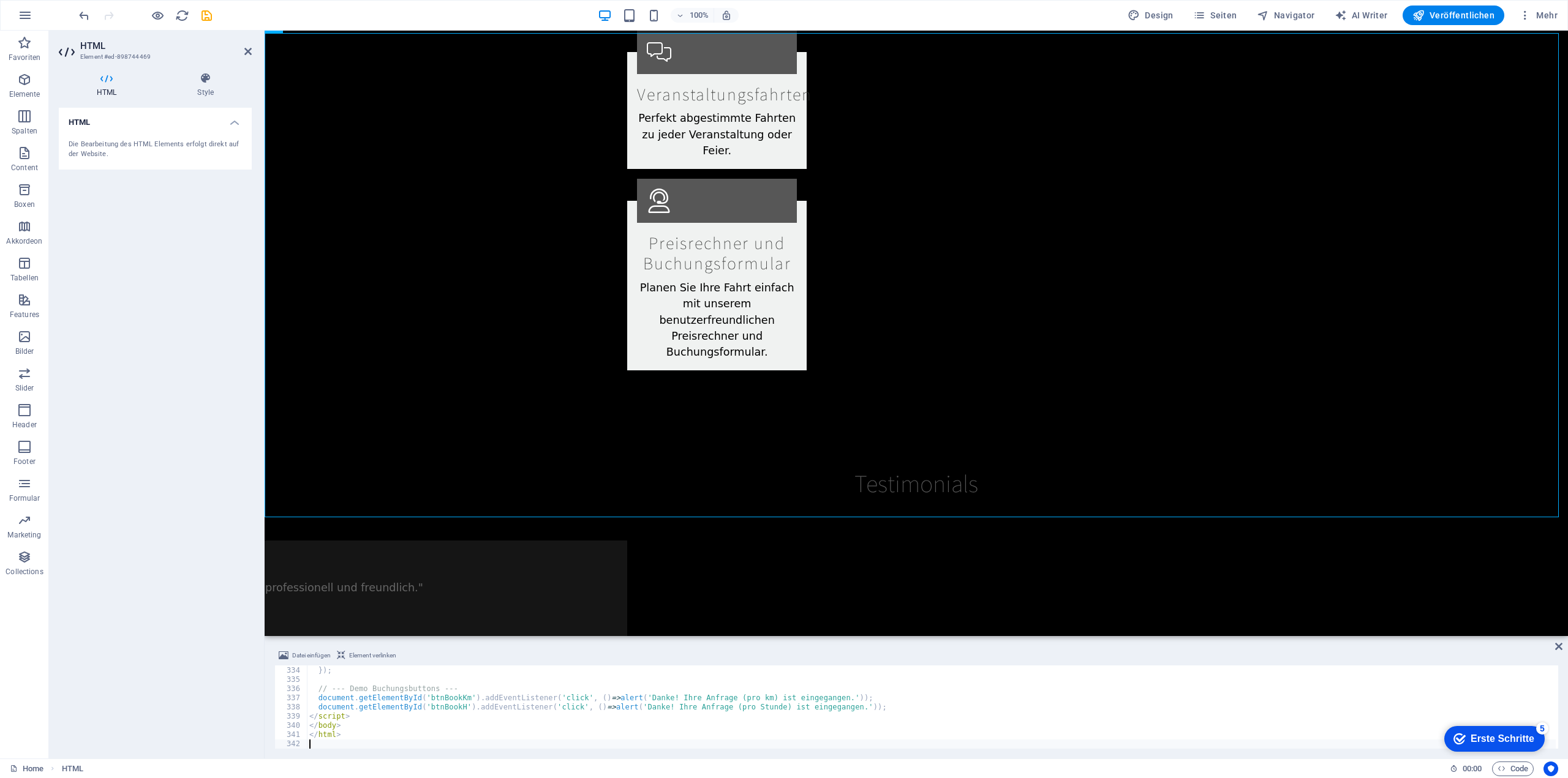
click at [440, 718] on div "setTimeout (( ) => refreshCollapse ( hExtraBlock ) , 50 ) ; }) ; // --- Demo Bu…" at bounding box center [932, 707] width 1249 height 101
type textarea "</html>"
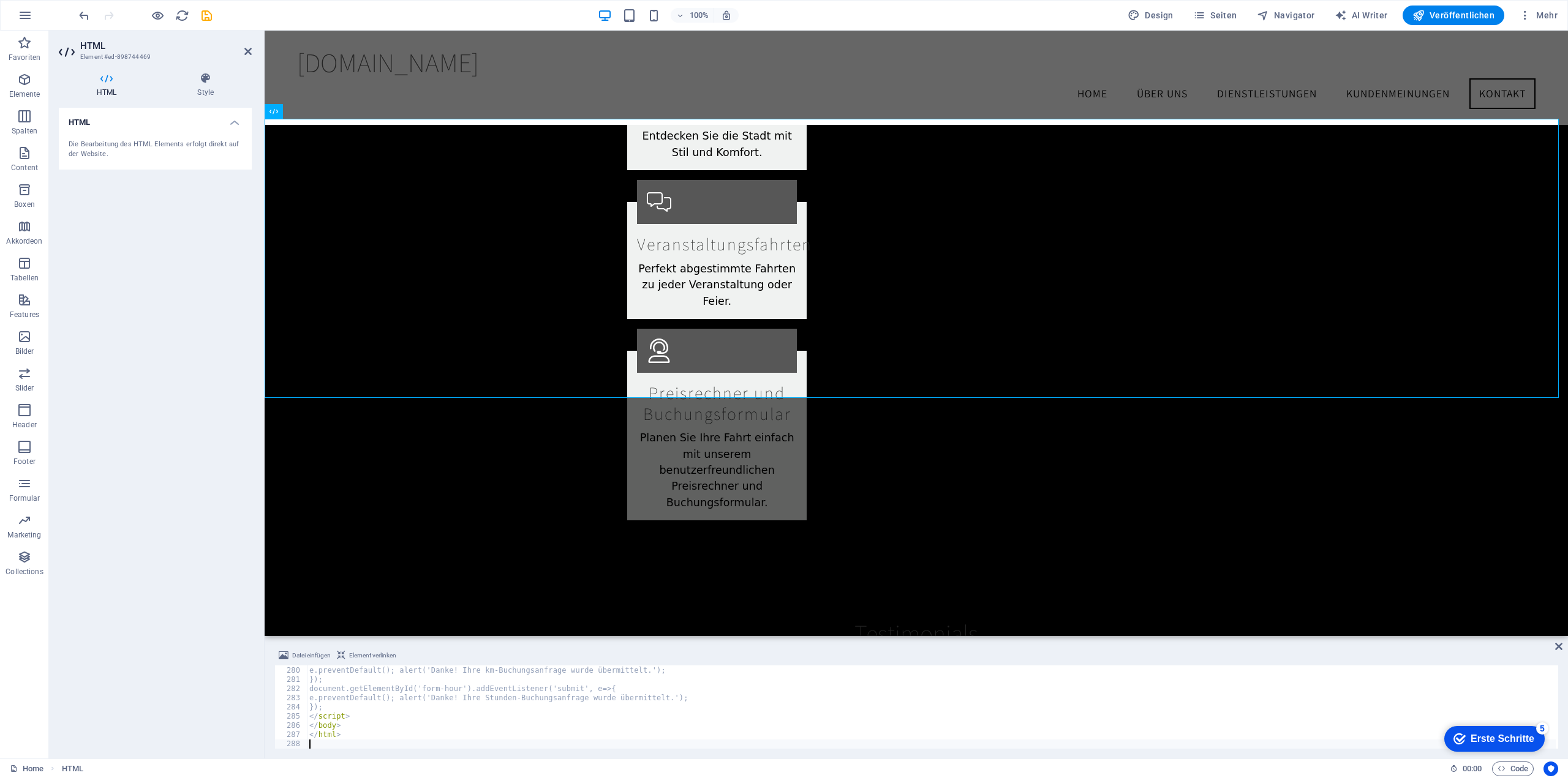
scroll to position [2140, 0]
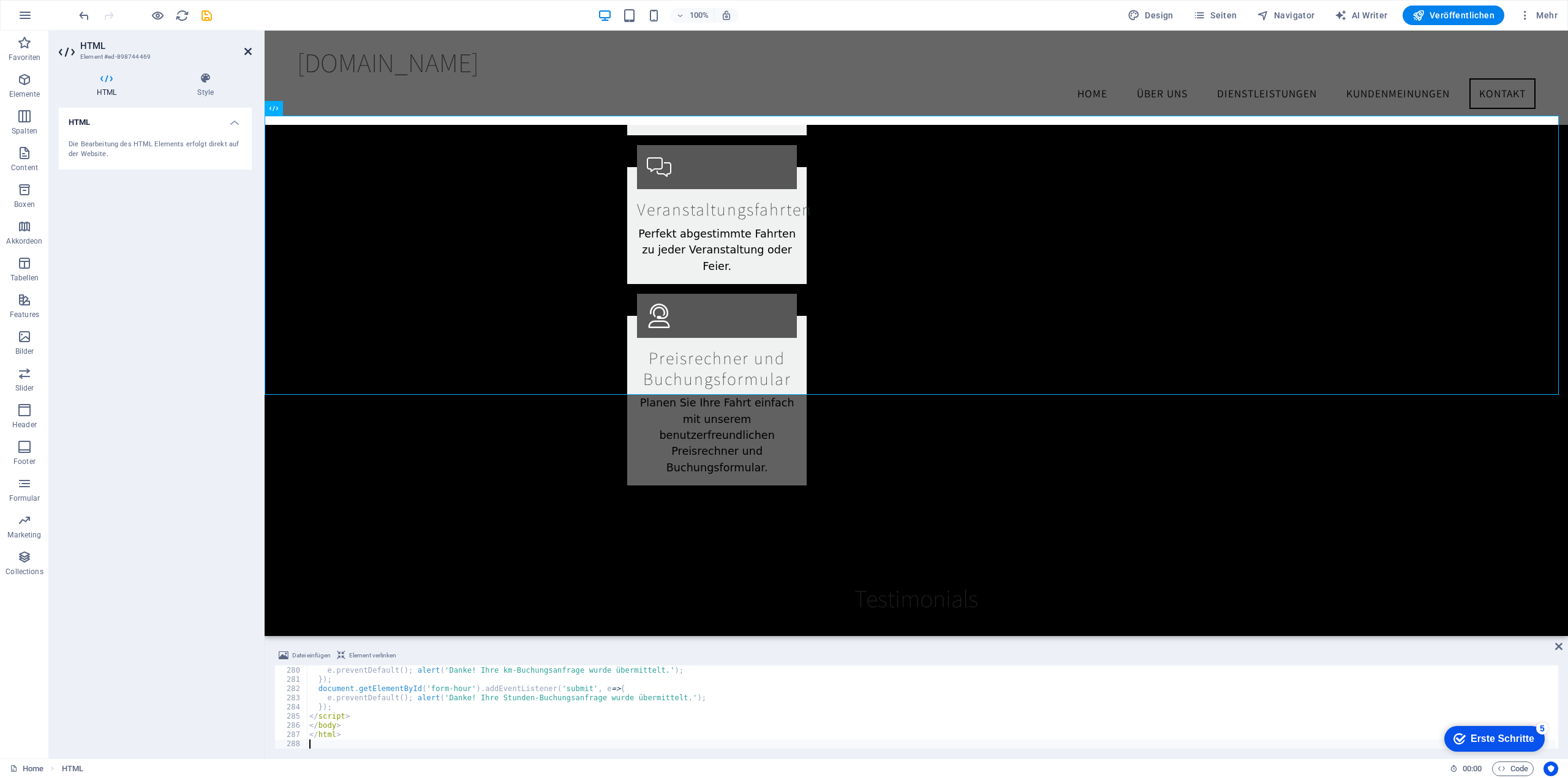
click at [245, 50] on icon at bounding box center [248, 51] width 7 height 10
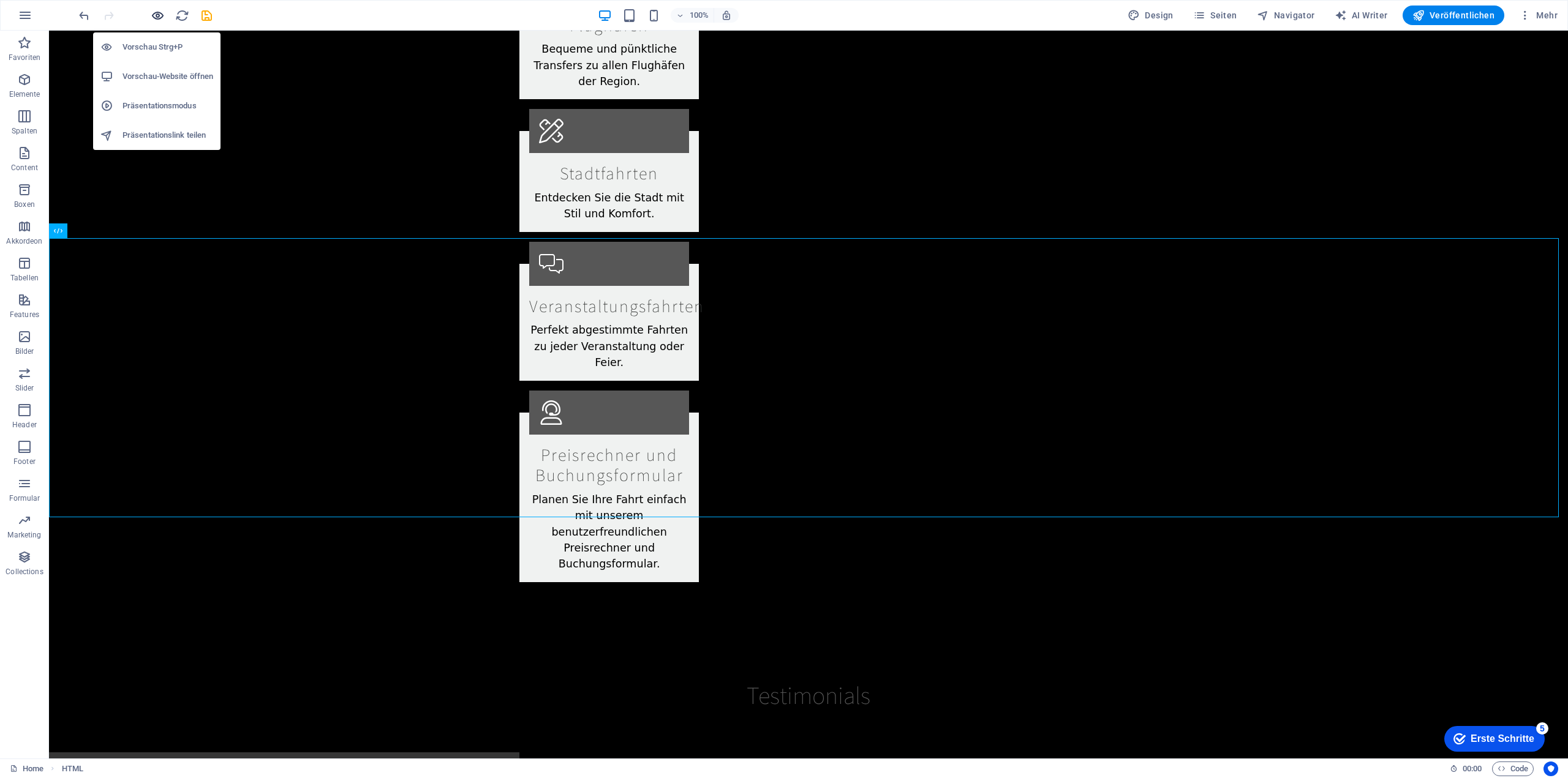
click at [152, 11] on icon "button" at bounding box center [157, 15] width 14 height 14
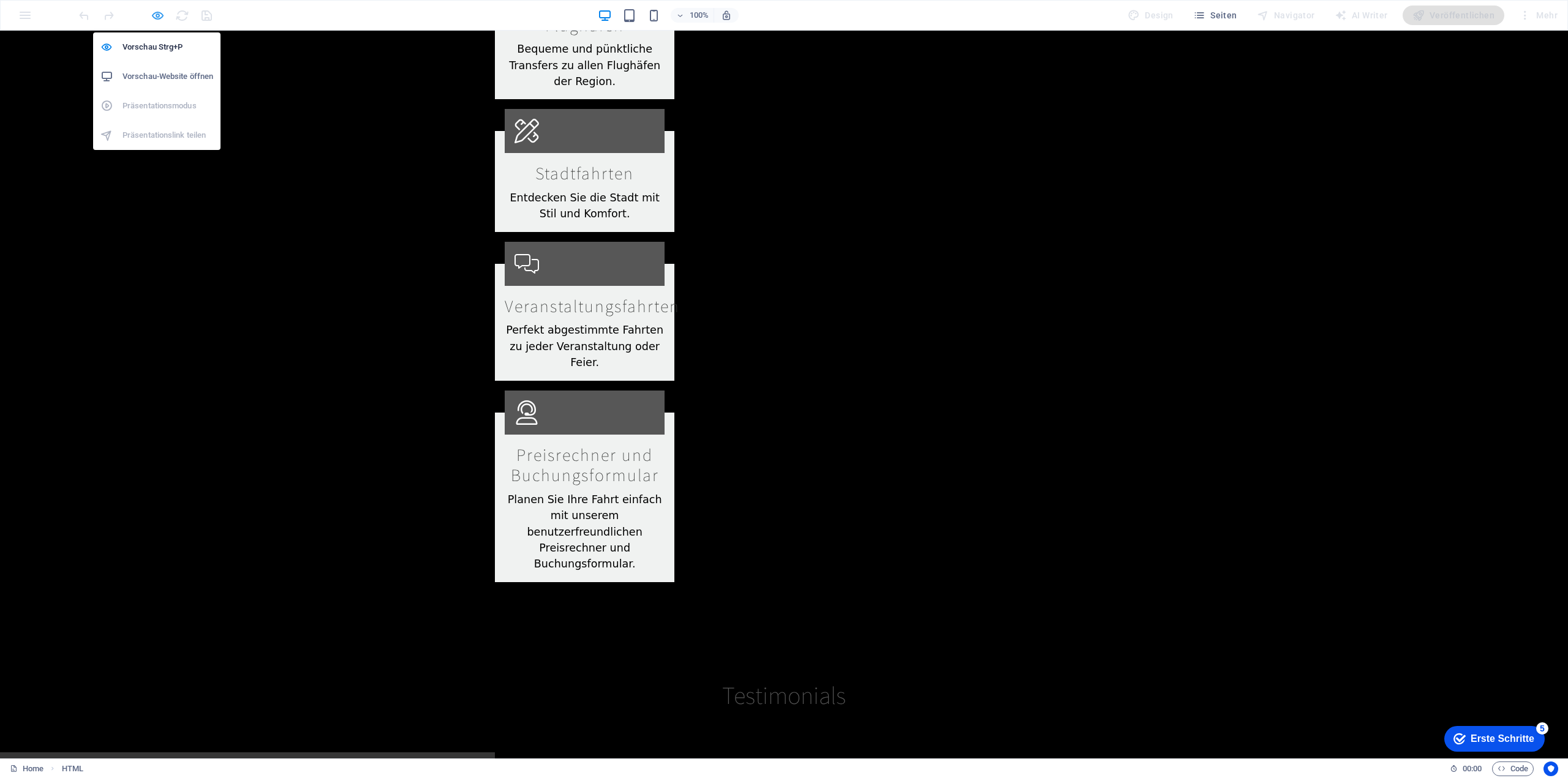
scroll to position [2166, 0]
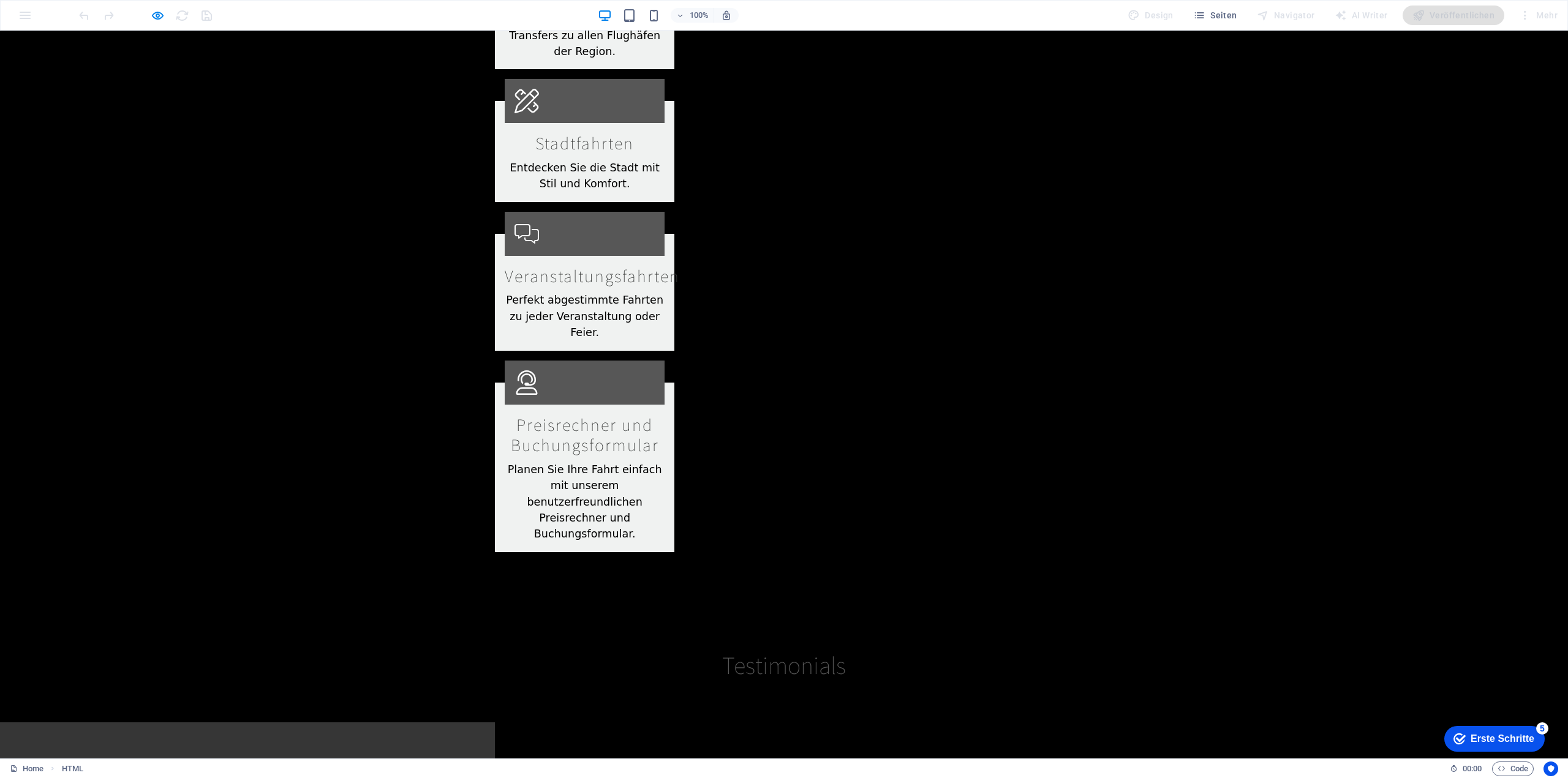
drag, startPoint x: 602, startPoint y: 361, endPoint x: 597, endPoint y: 374, distance: 13.9
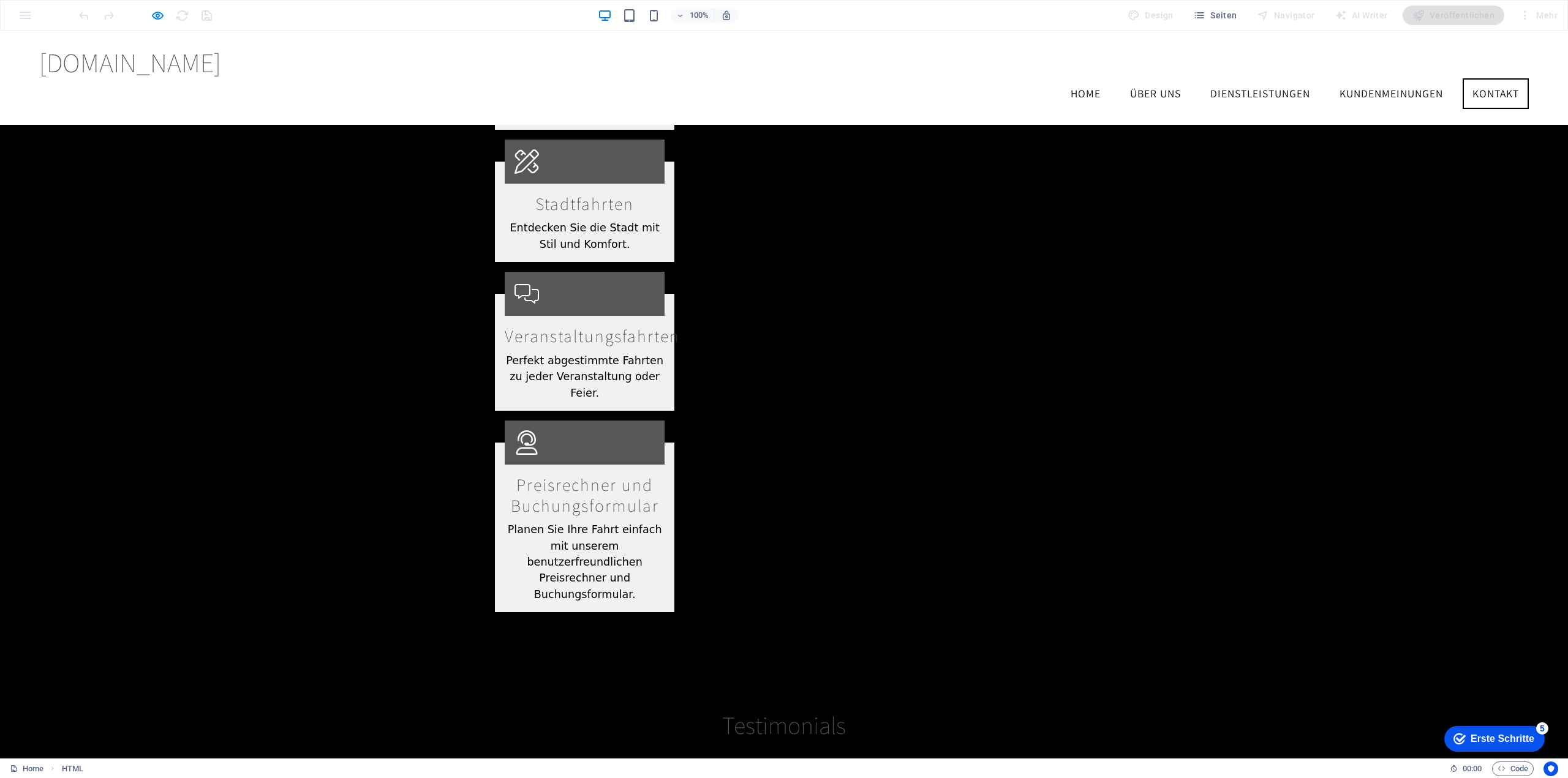
scroll to position [2073, 0]
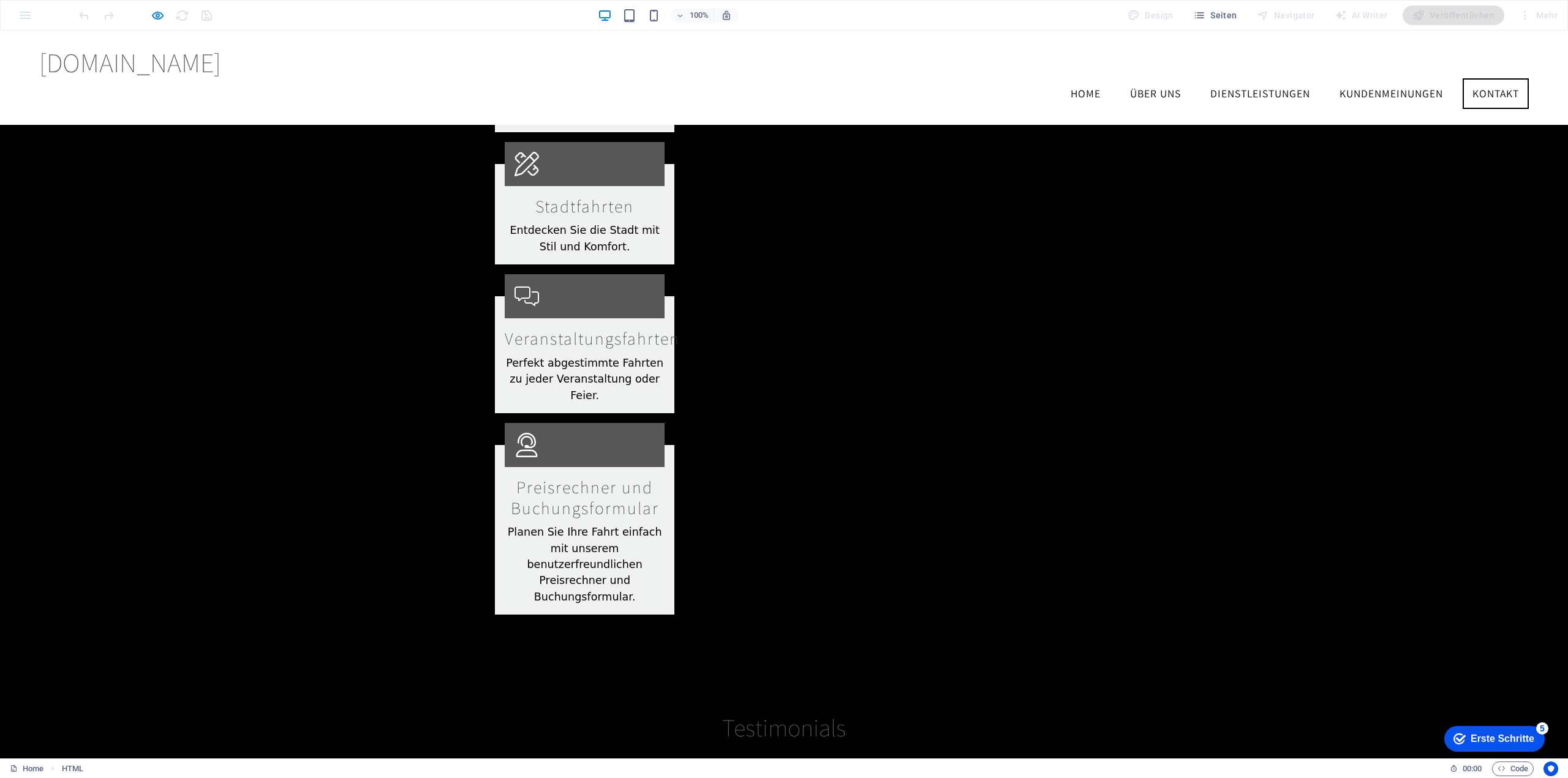
drag, startPoint x: 517, startPoint y: 331, endPoint x: 517, endPoint y: 350, distance: 19.0
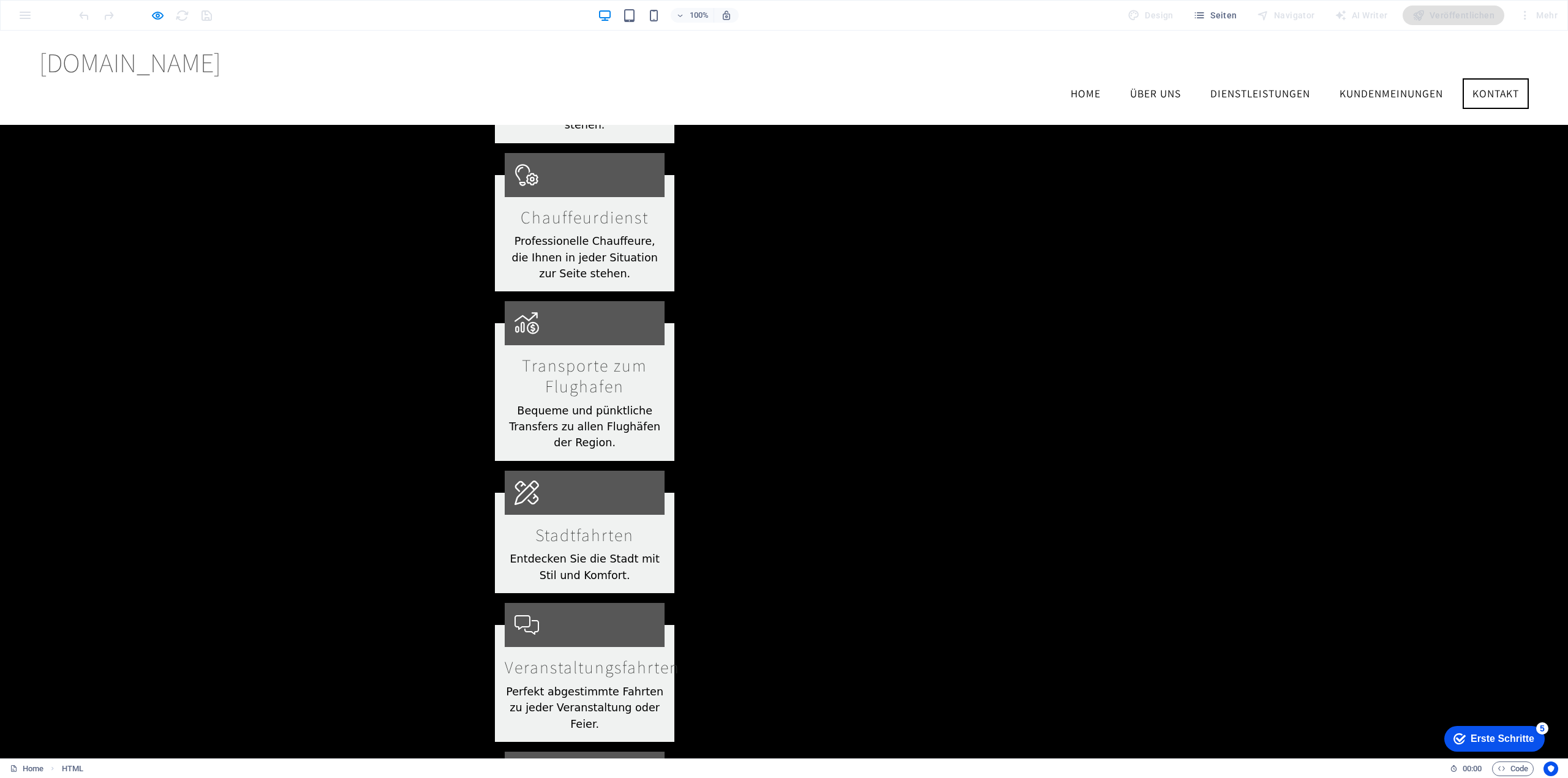
scroll to position [2138, 0]
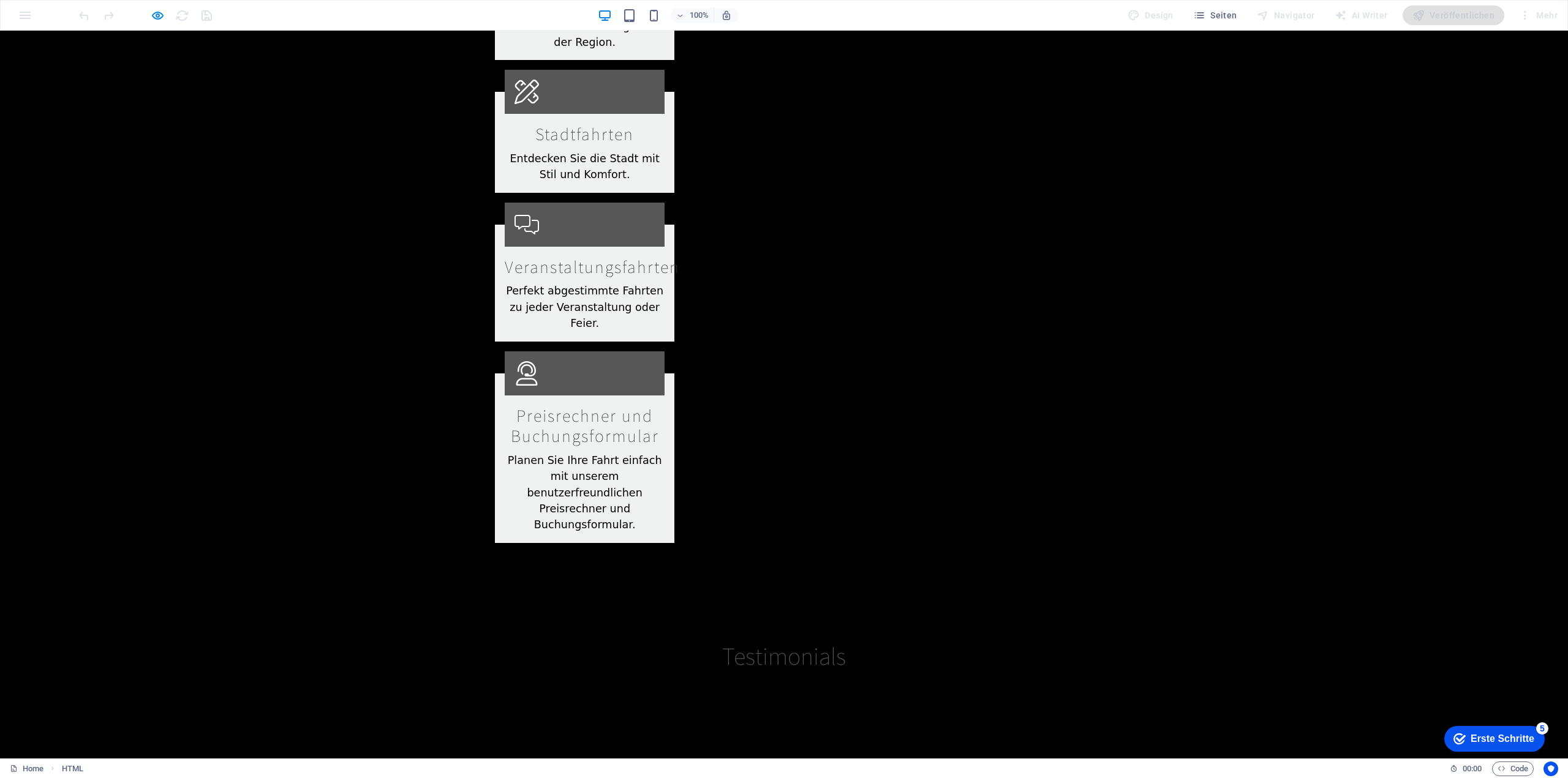
drag, startPoint x: 550, startPoint y: 270, endPoint x: 814, endPoint y: 293, distance: 265.0
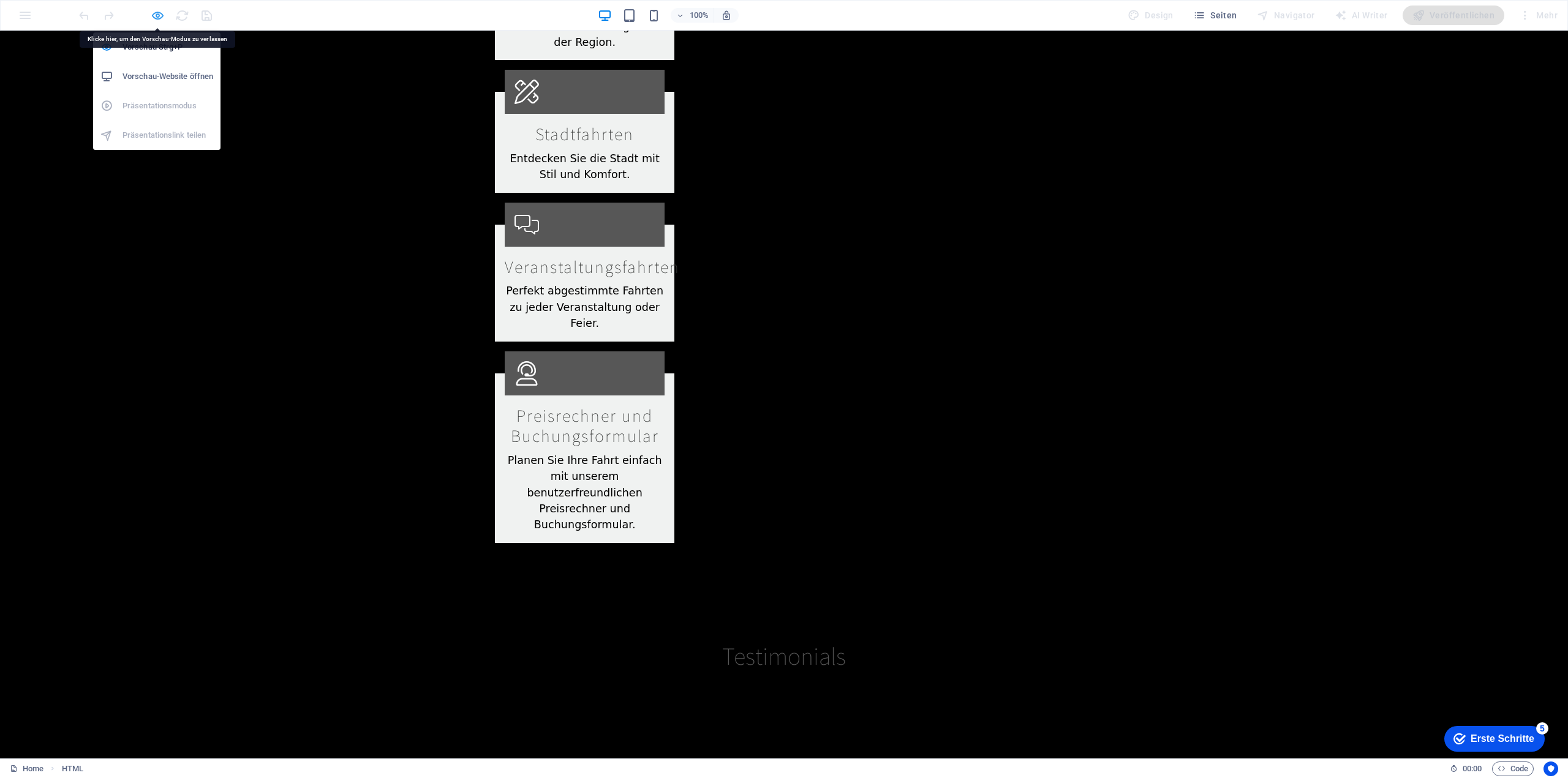
click at [154, 16] on icon "button" at bounding box center [157, 15] width 14 height 14
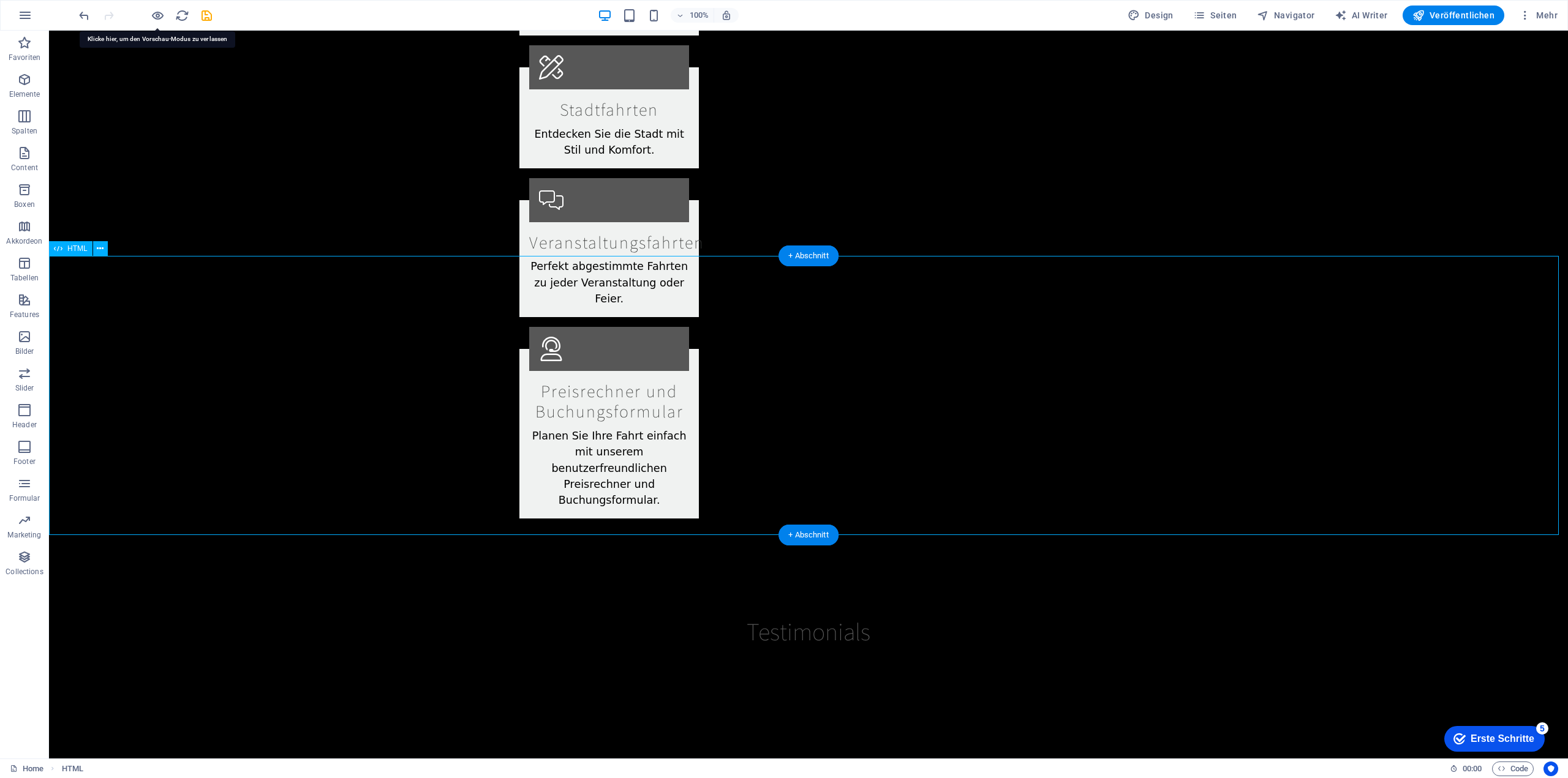
scroll to position [2033, 0]
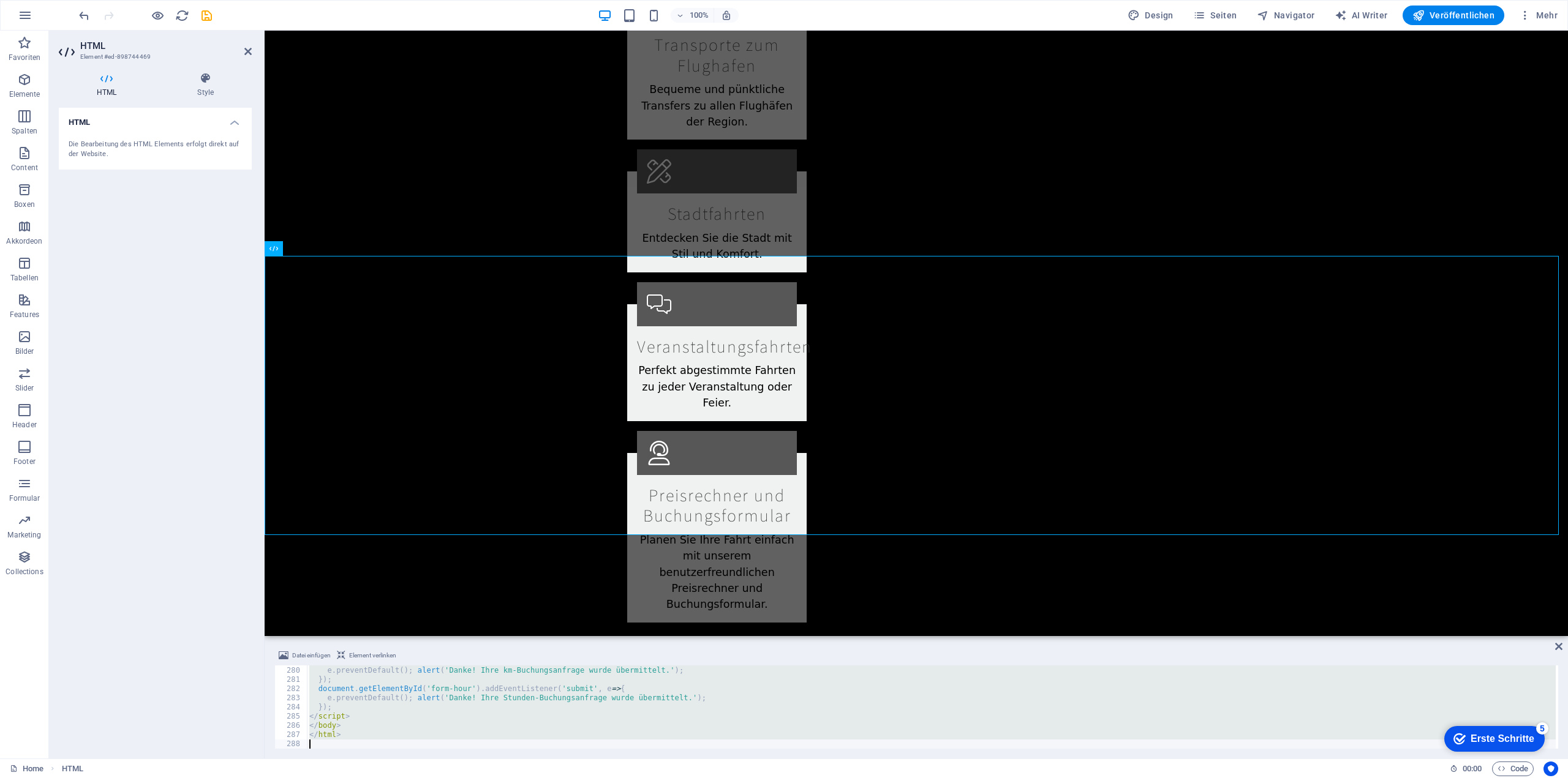
click at [355, 726] on div "document . getElementById ( 'form-km' ) . addEventListener ( 'submit' , e => { …" at bounding box center [932, 707] width 1249 height 83
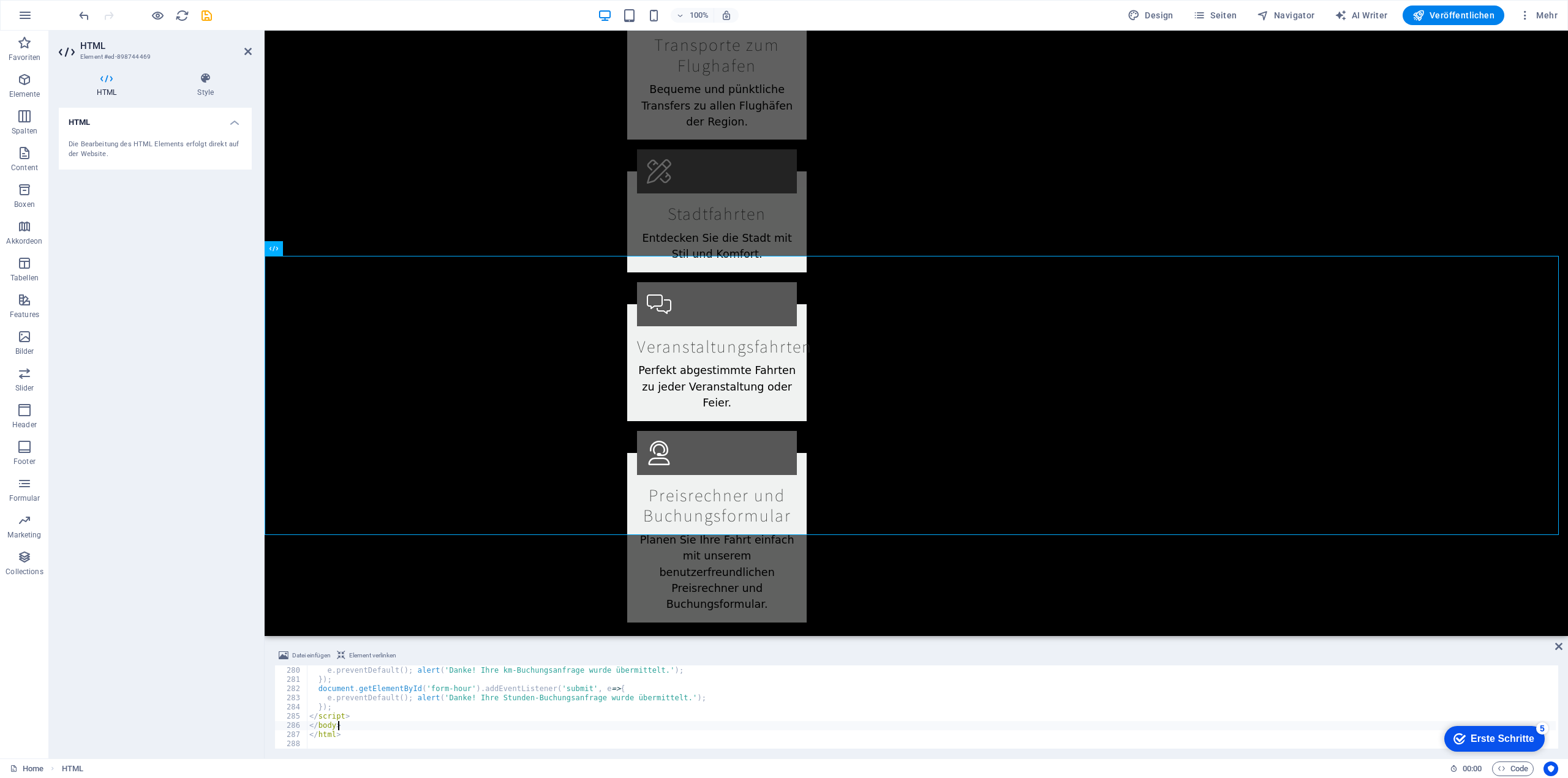
click at [355, 735] on div "document . getElementById ( 'form-km' ) . addEventListener ( 'submit' , e => { …" at bounding box center [932, 707] width 1249 height 101
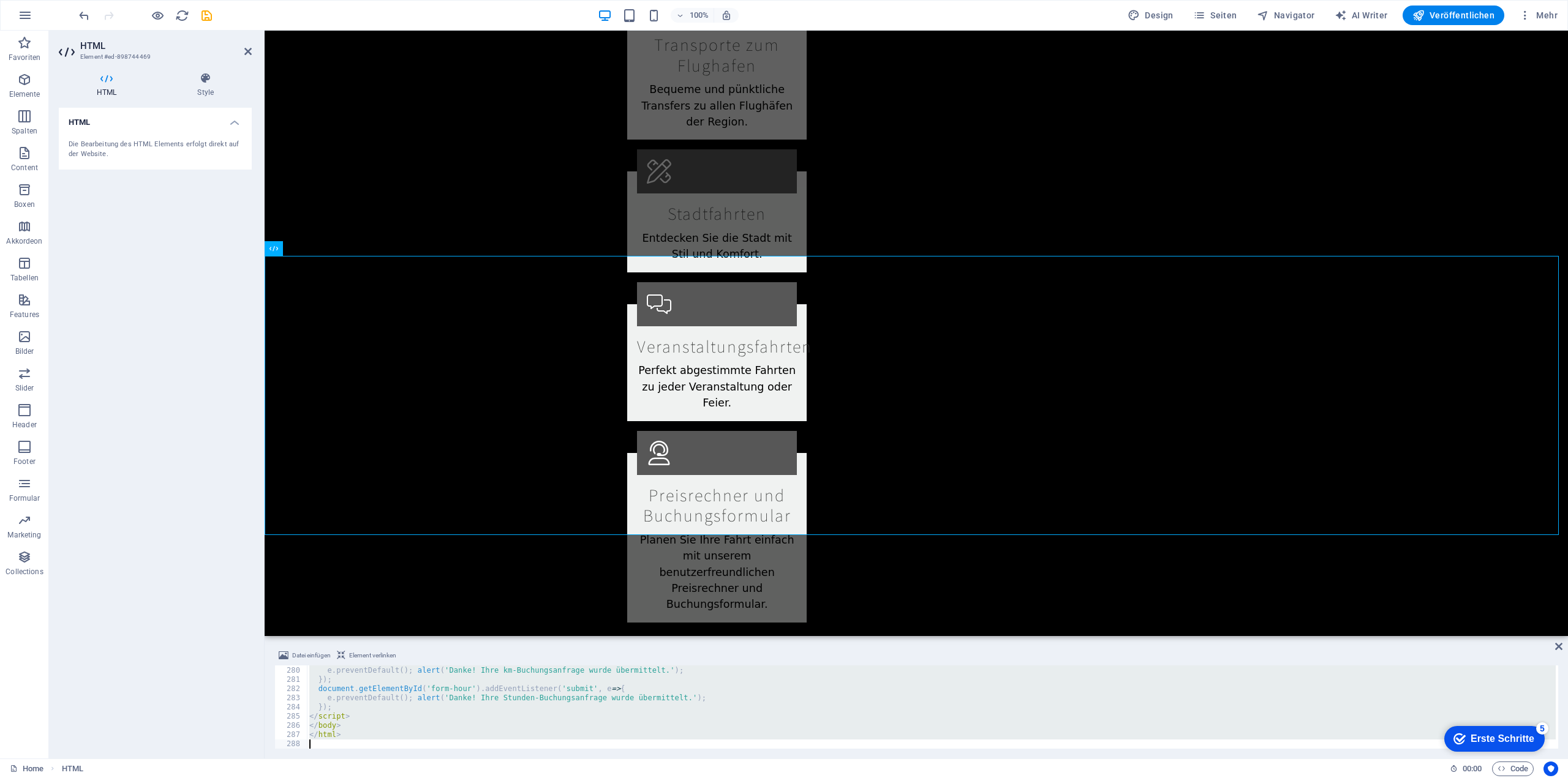
click at [343, 732] on div "document . getElementById ( 'form-km' ) . addEventListener ( 'submit' , e => { …" at bounding box center [932, 707] width 1249 height 83
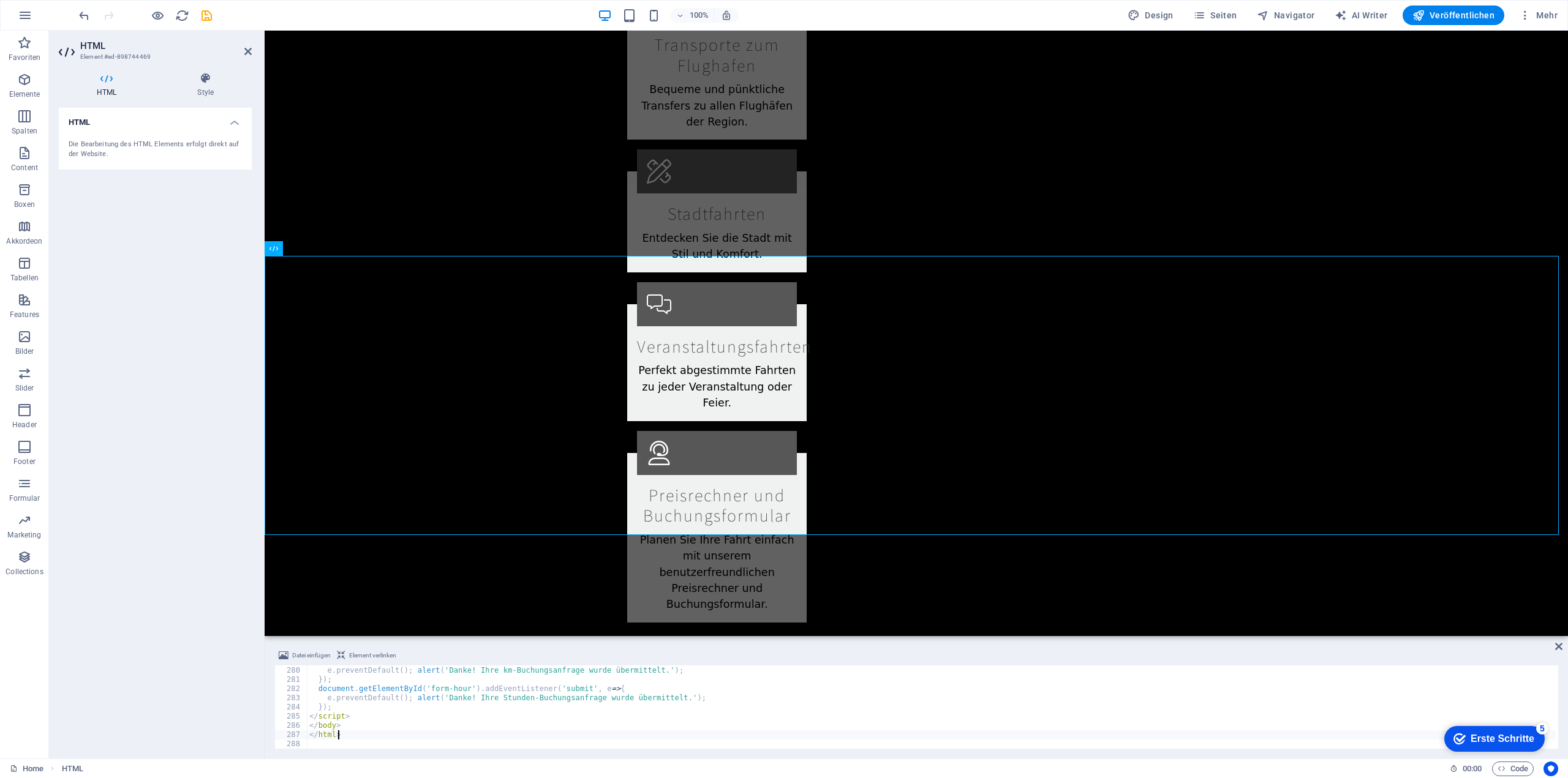
type textarea "</html>"
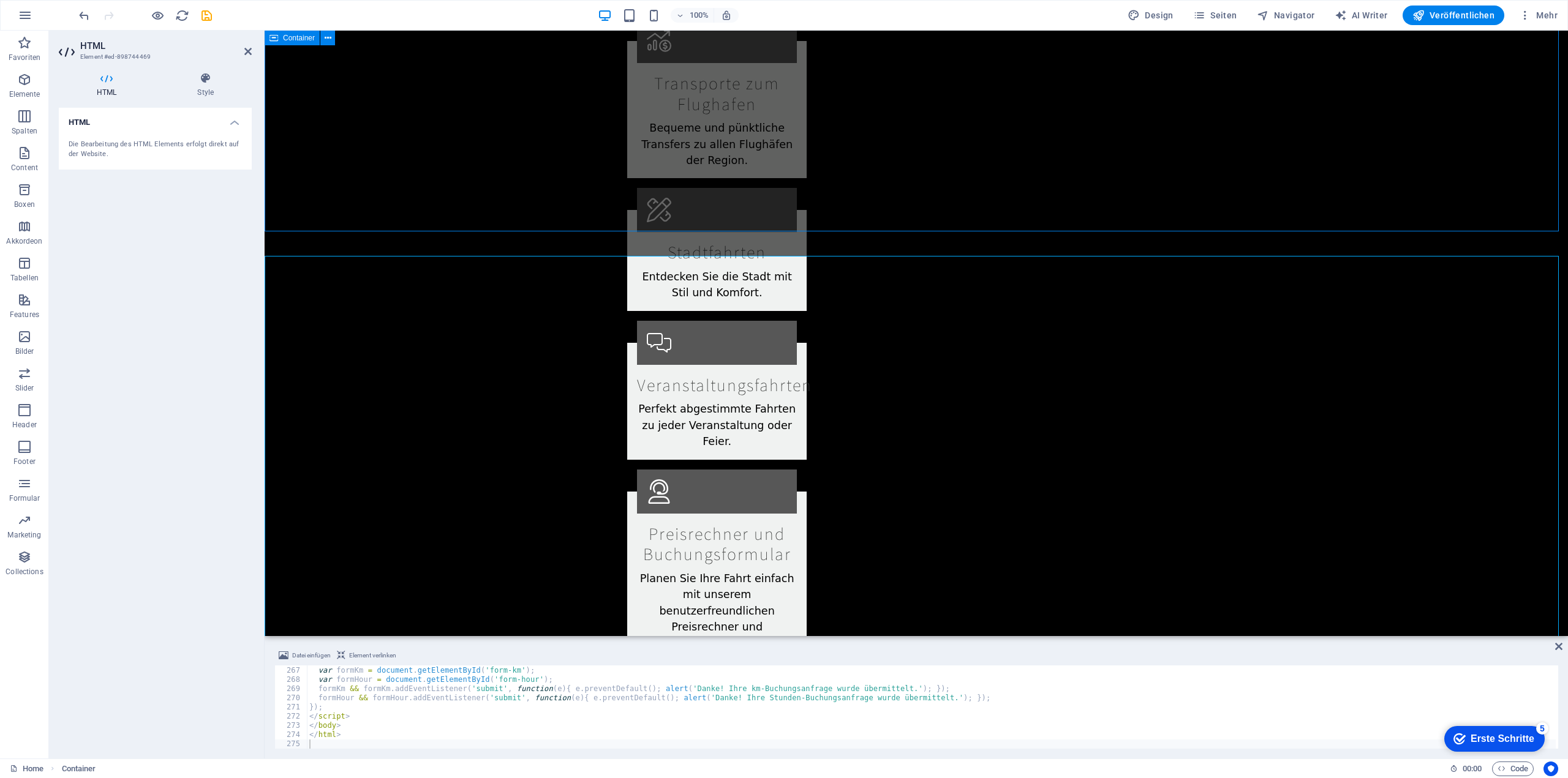
scroll to position [2138, 0]
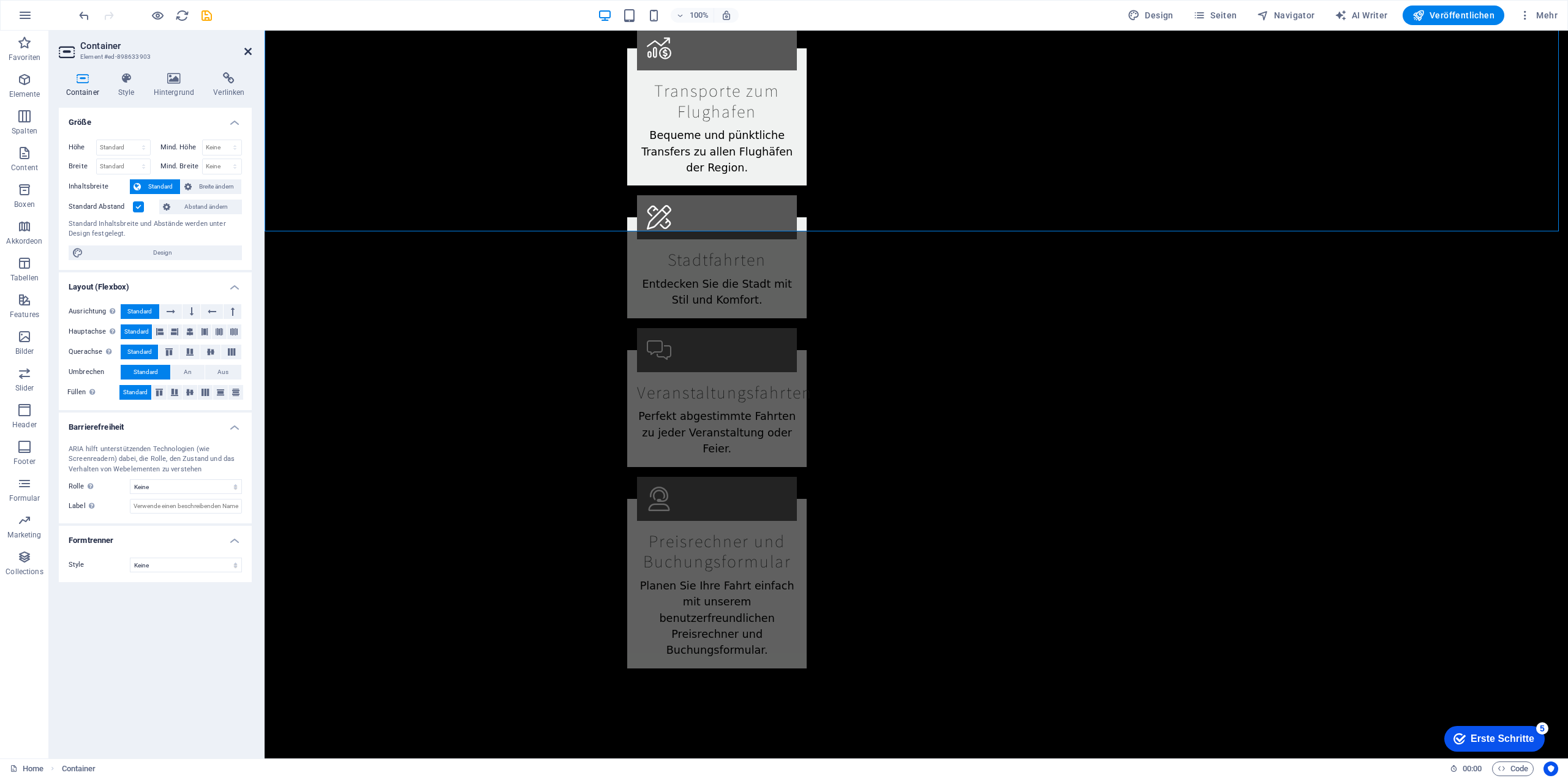
click at [249, 52] on icon at bounding box center [248, 51] width 7 height 10
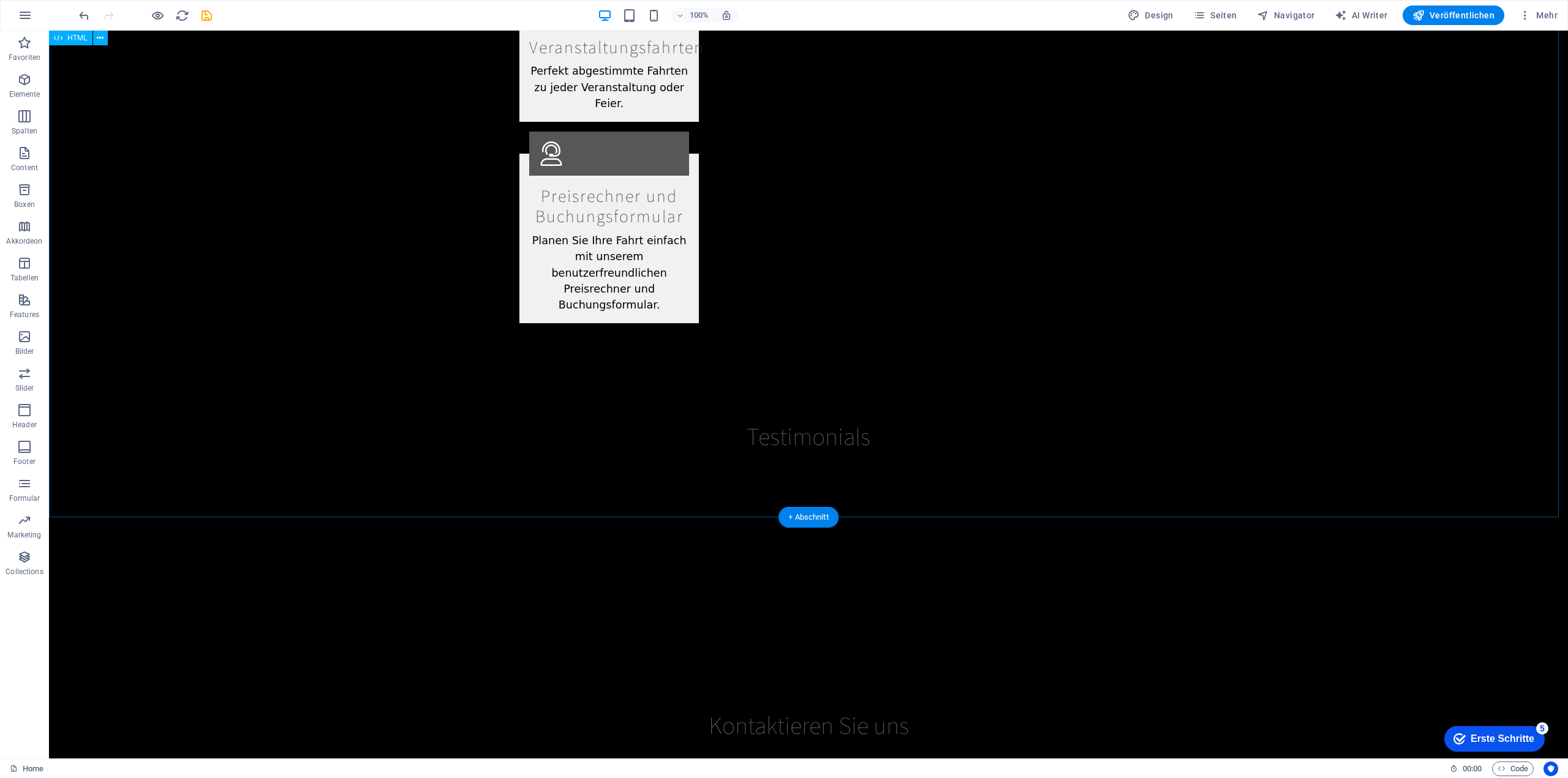
scroll to position [2360, 0]
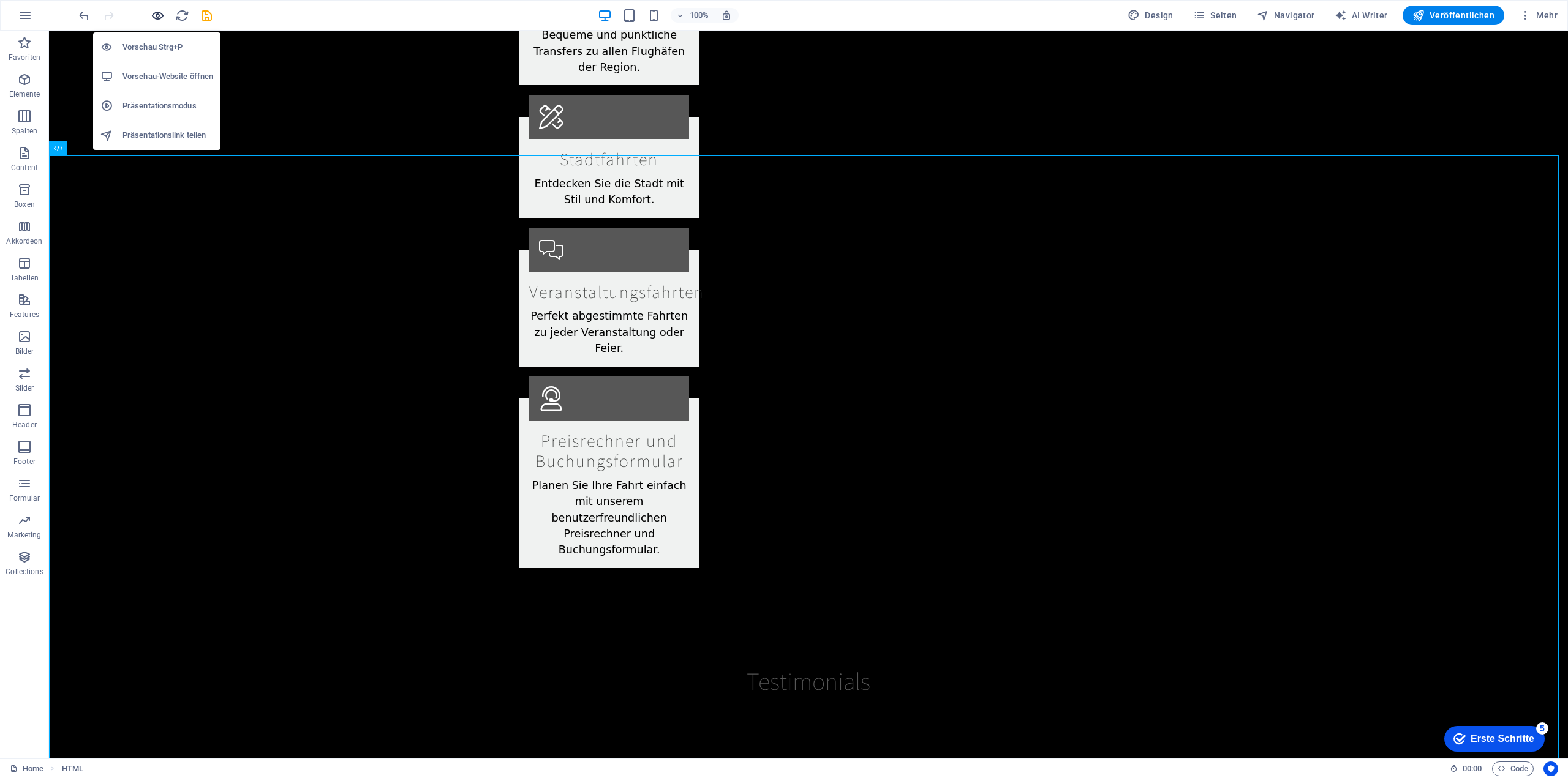
click at [156, 18] on icon "button" at bounding box center [157, 15] width 14 height 14
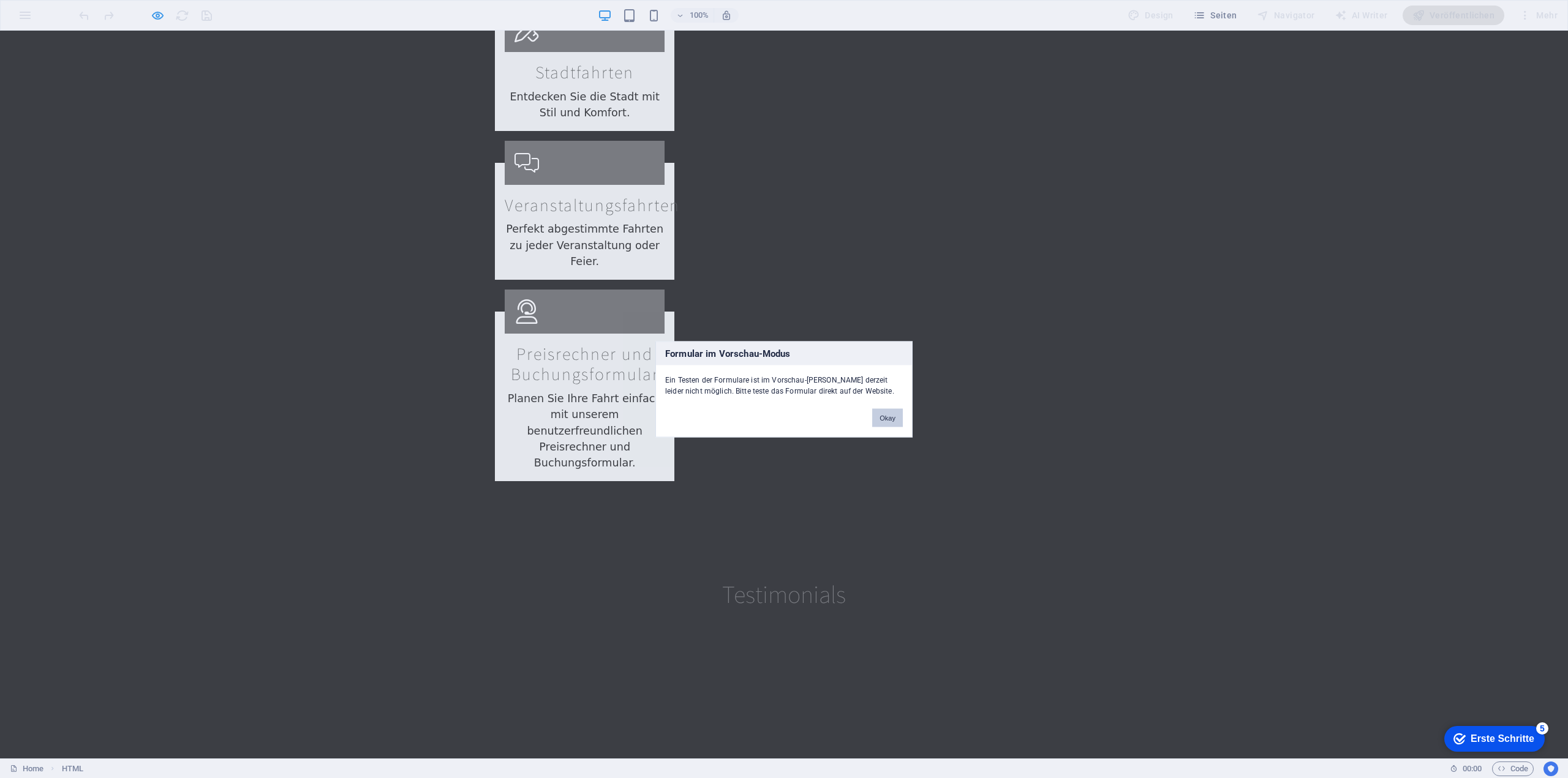
click at [885, 418] on button "Okay" at bounding box center [886, 418] width 30 height 18
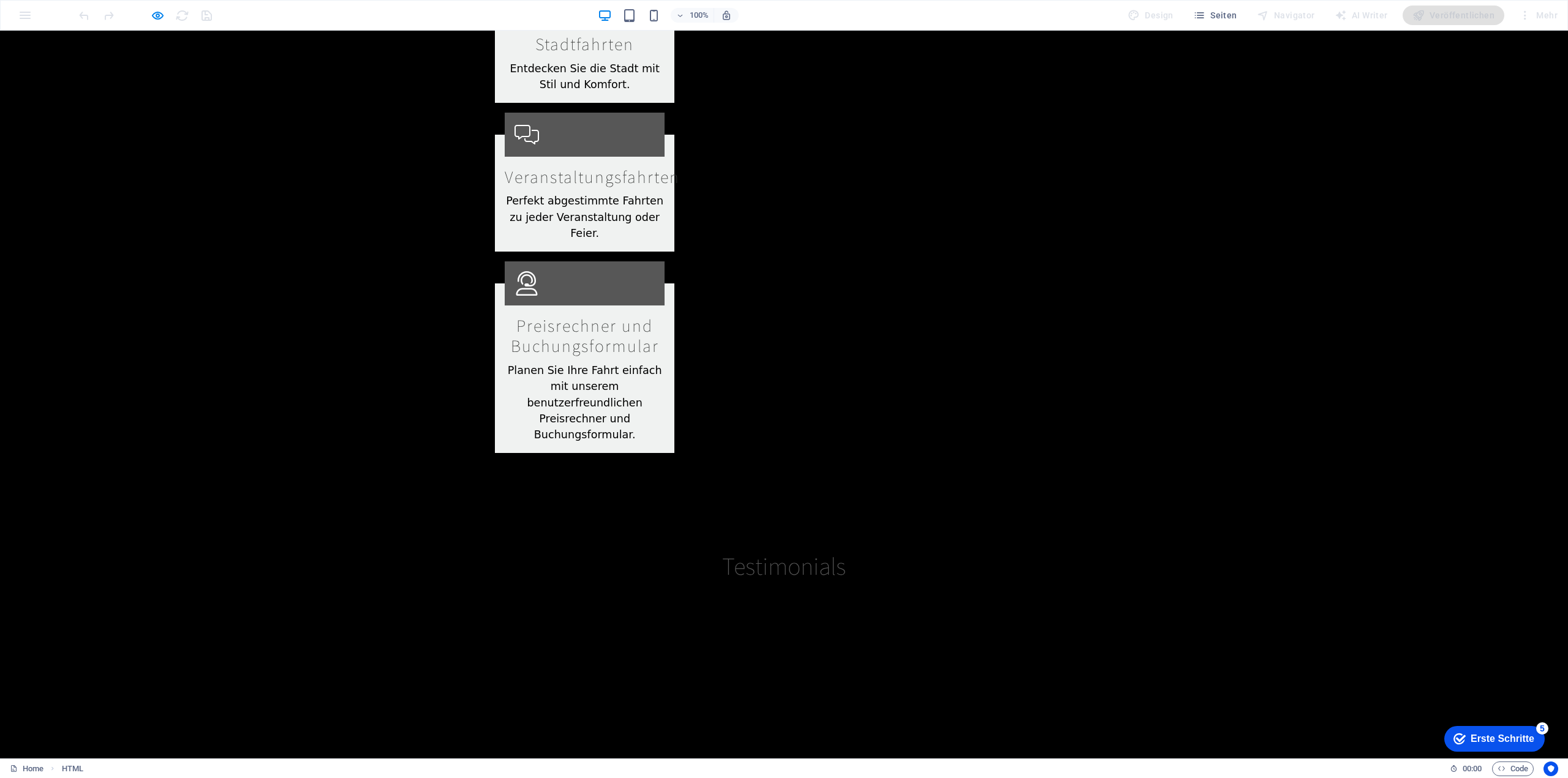
scroll to position [2267, 0]
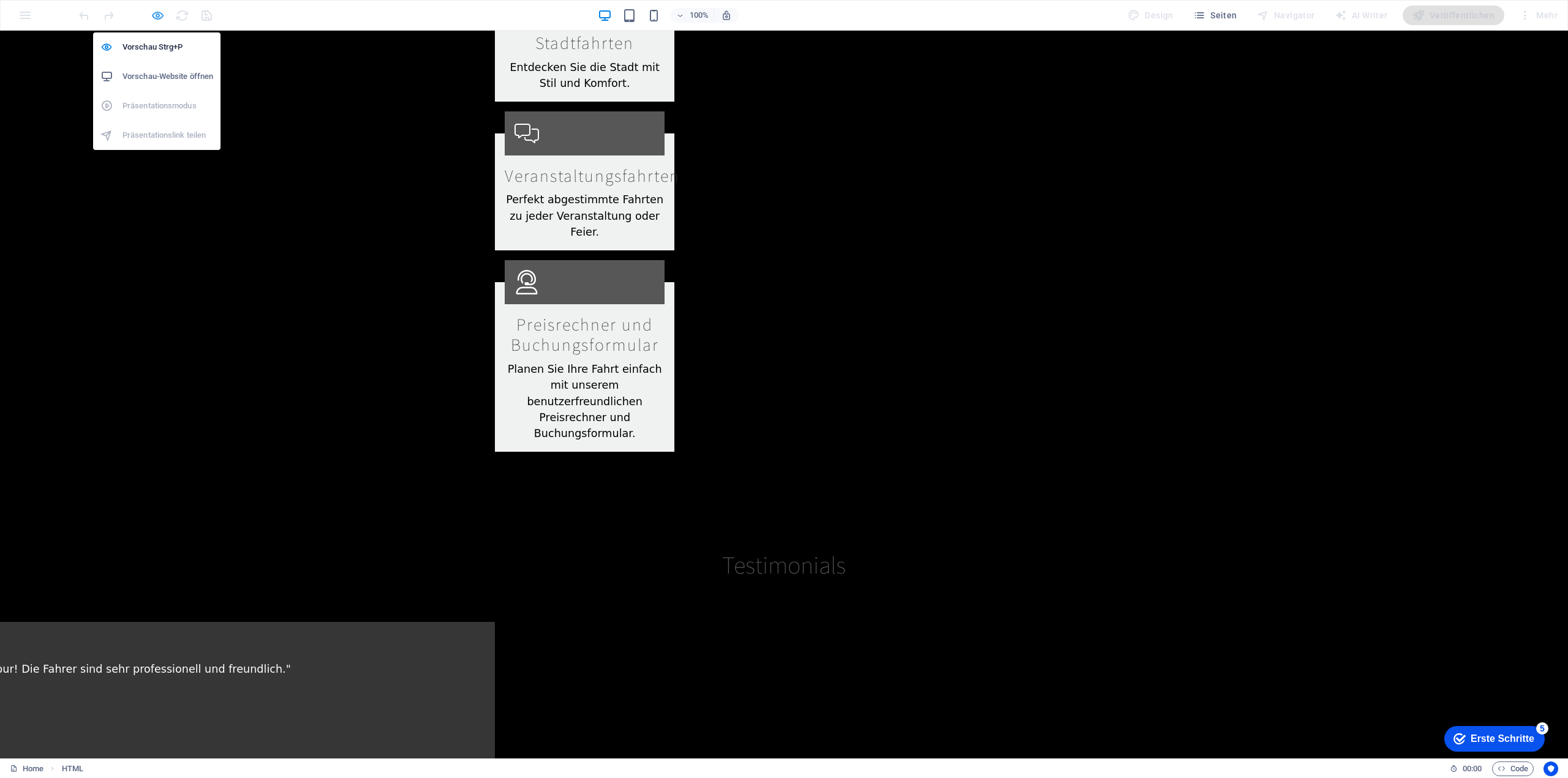
click at [161, 15] on icon "button" at bounding box center [157, 15] width 14 height 14
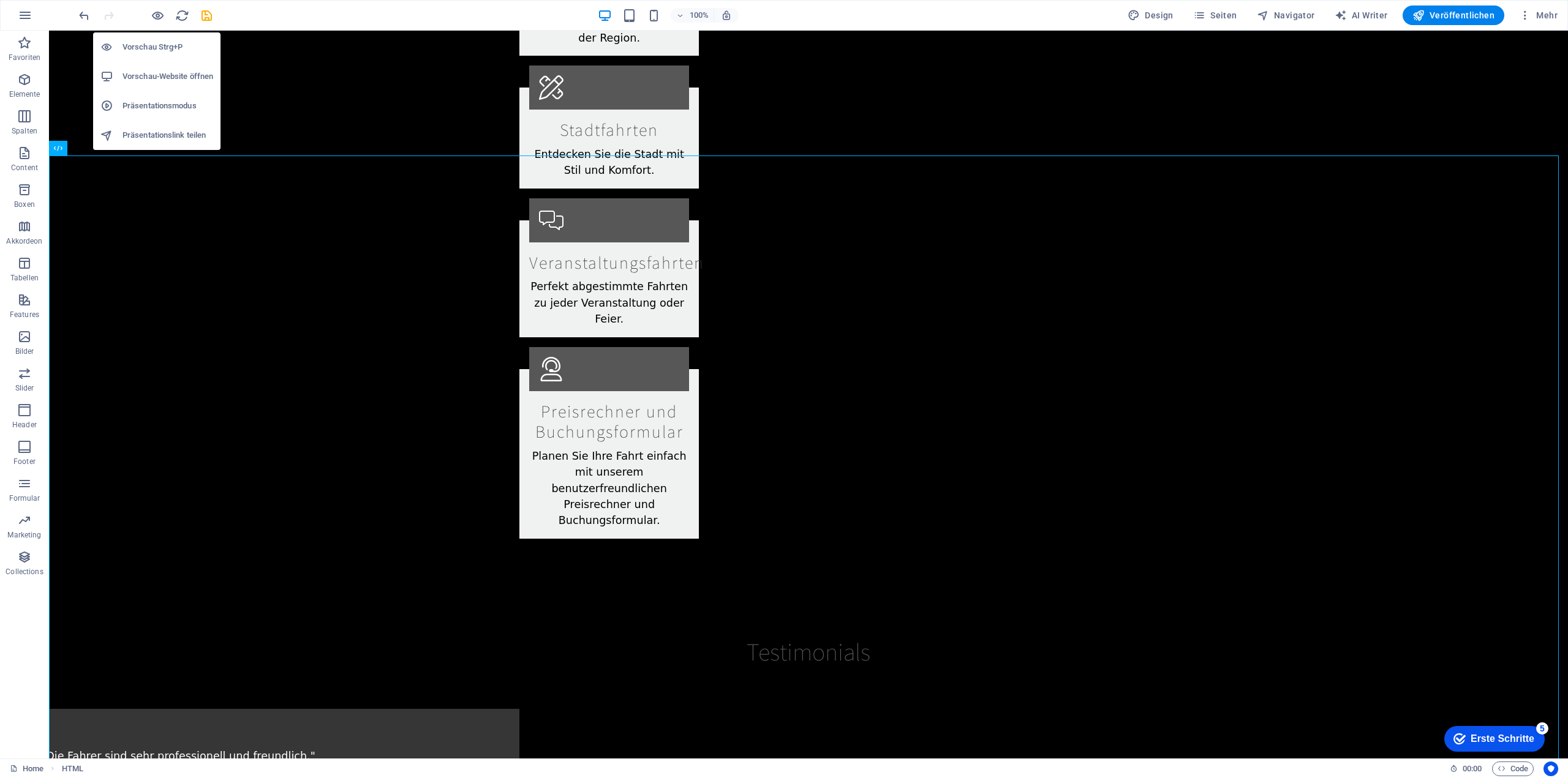
click at [161, 77] on h6 "Vorschau-Website öffnen" at bounding box center [168, 77] width 90 height 15
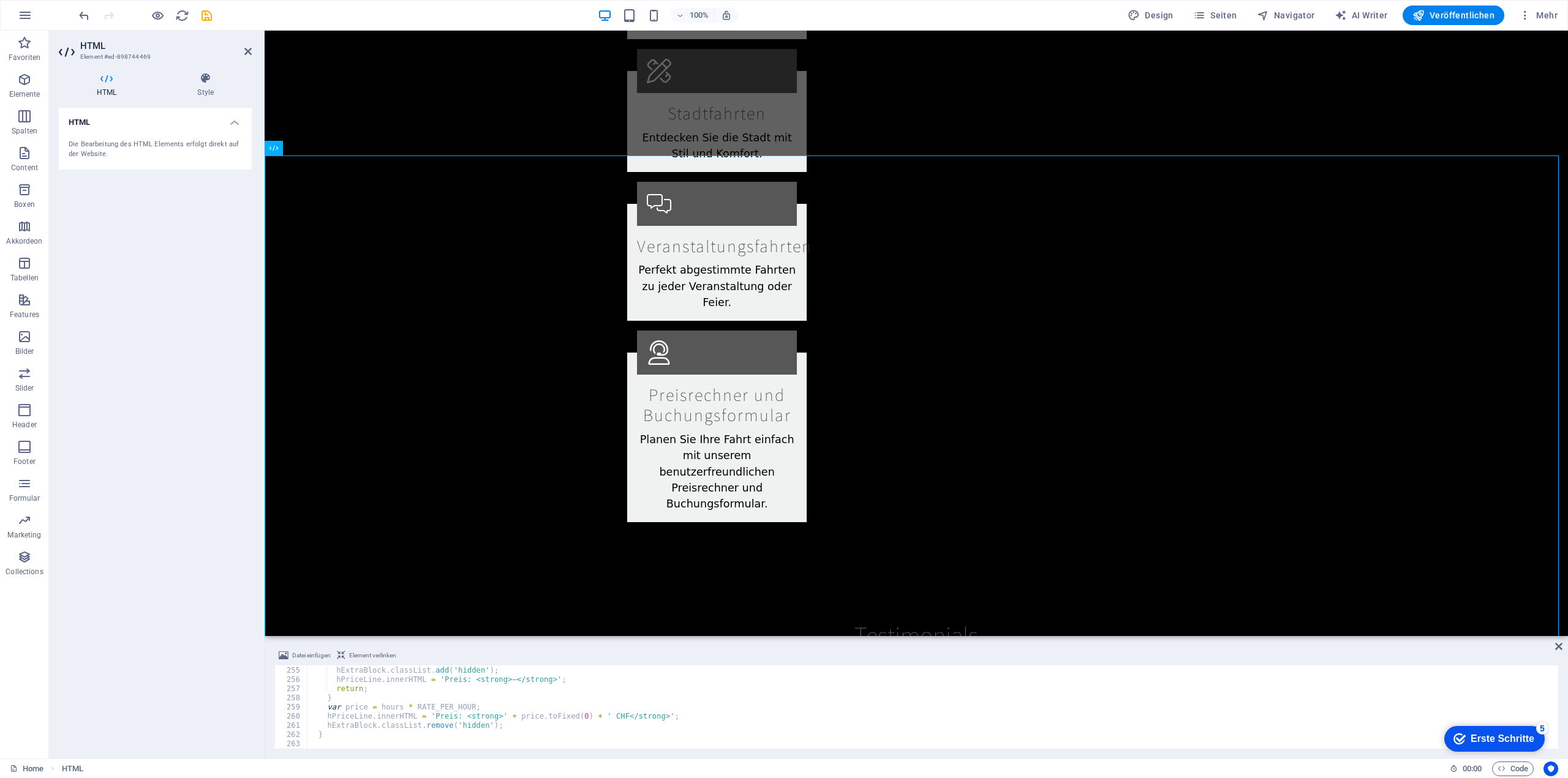
scroll to position [2331, 0]
click at [570, 709] on div "if ( ! hours ) { hExtraBlock . classList . add ( 'hidden' ) ; hPriceLine . inne…" at bounding box center [932, 707] width 1249 height 101
type textarea "var price = hours * RATE_PER_HOUR;"
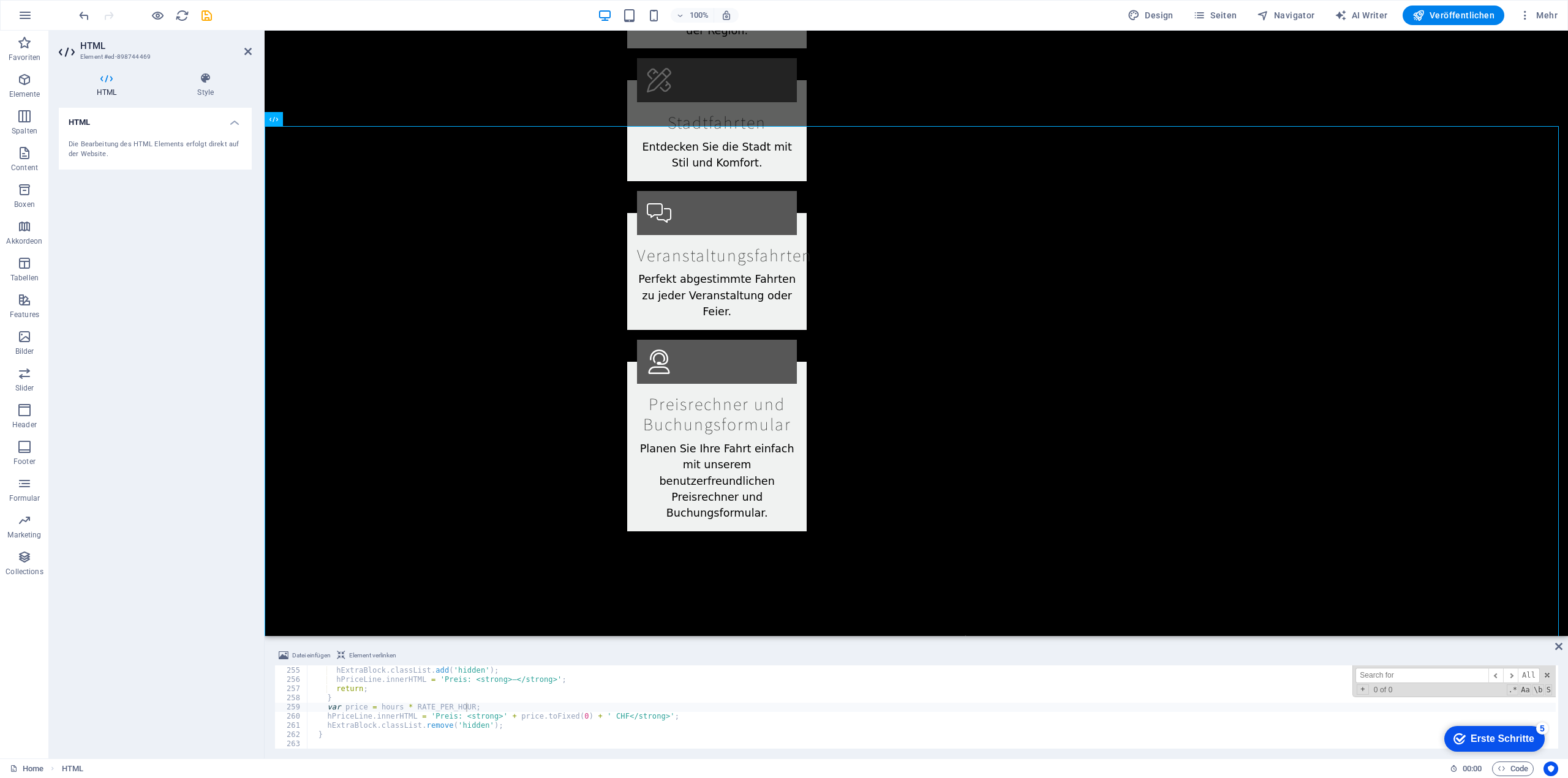
scroll to position [2163, 0]
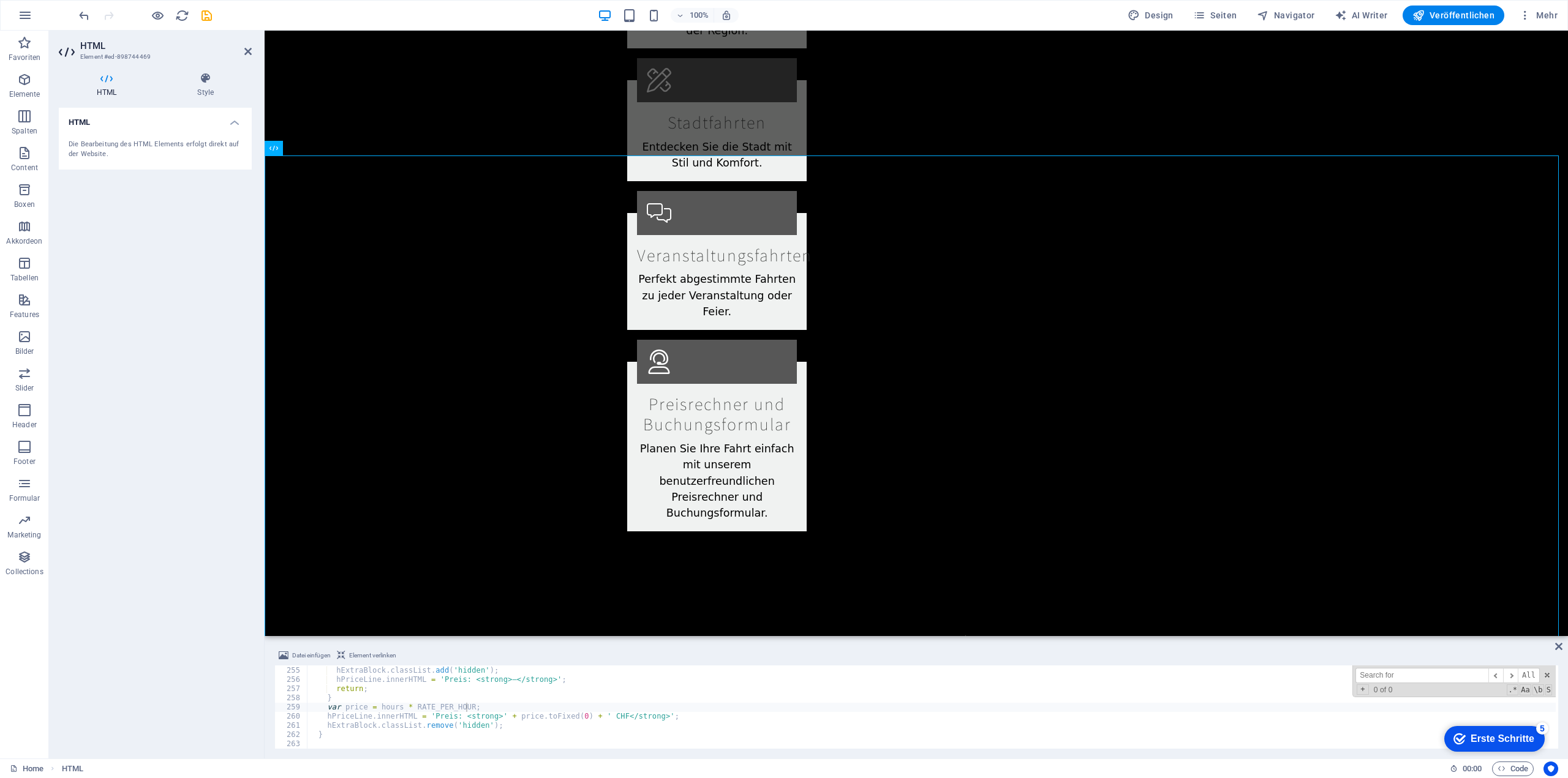
click at [1404, 677] on input at bounding box center [1421, 675] width 133 height 16
type input "email"
click at [1546, 672] on span at bounding box center [1547, 675] width 8 height 8
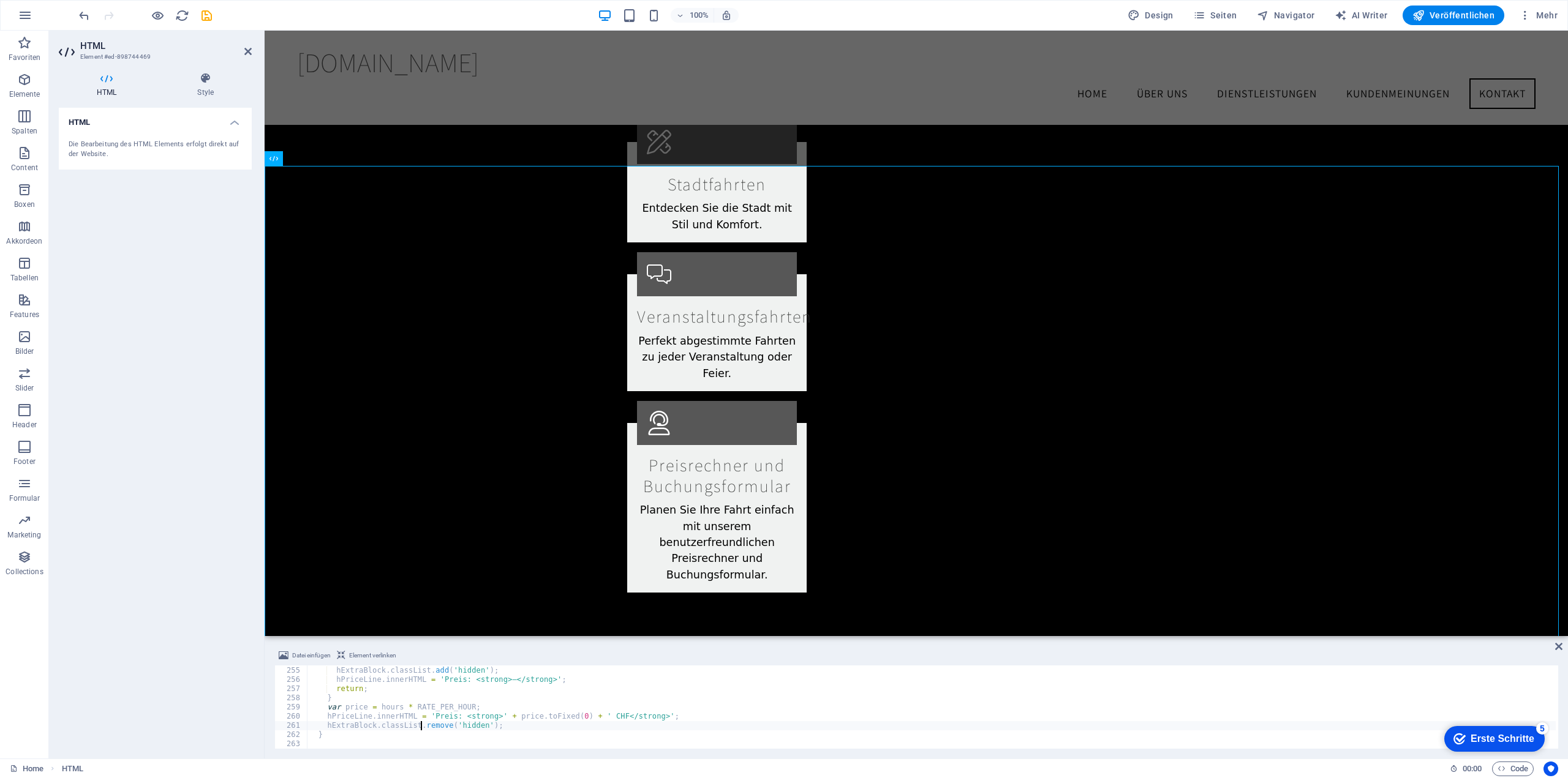
scroll to position [2070, 0]
click at [885, 702] on div "if ( ! hours ) { hExtraBlock . classList . add ( 'hidden' ) ; hPriceLine . inne…" at bounding box center [932, 707] width 1249 height 101
click at [649, 713] on div "if ( ! hours ) { hExtraBlock . classList . add ( 'hidden' ) ; hPriceLine . inne…" at bounding box center [932, 707] width 1249 height 101
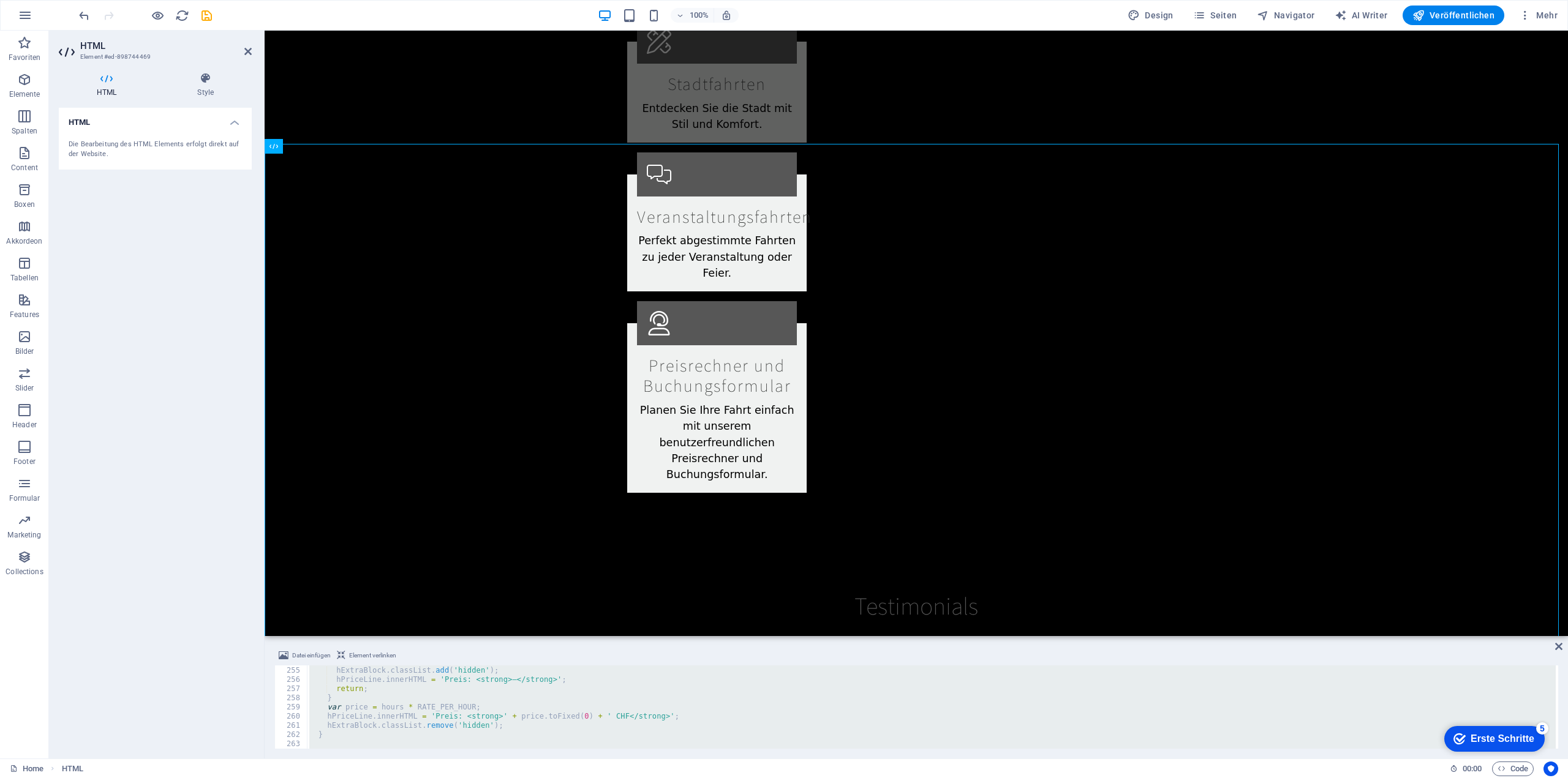
scroll to position [2163, 0]
click at [584, 723] on div "if ( ! hours ) { hExtraBlock . classList . add ( 'hidden' ) ; hPriceLine . inne…" at bounding box center [932, 707] width 1249 height 83
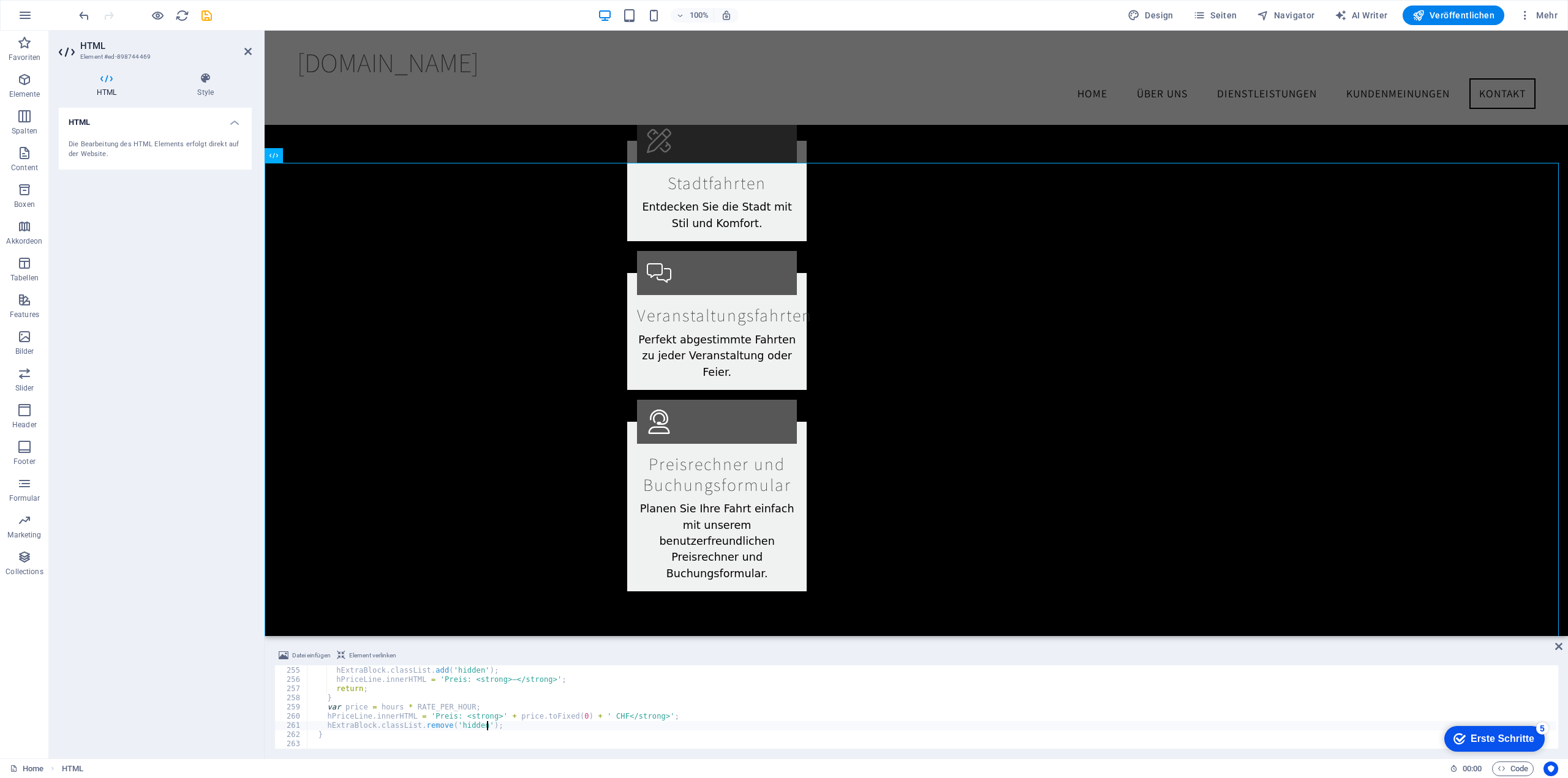
scroll to position [2070, 0]
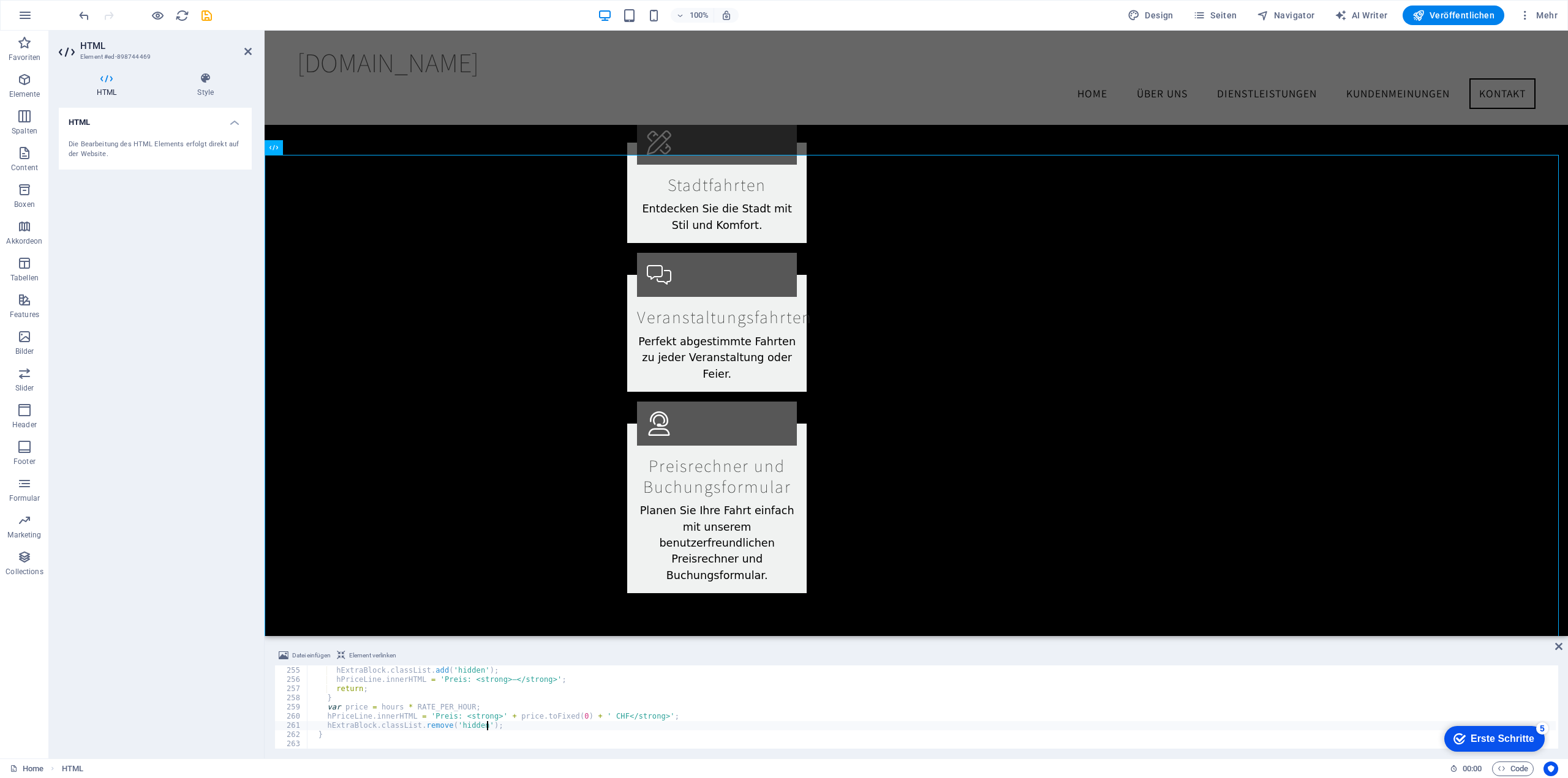
type textarea "</html>"
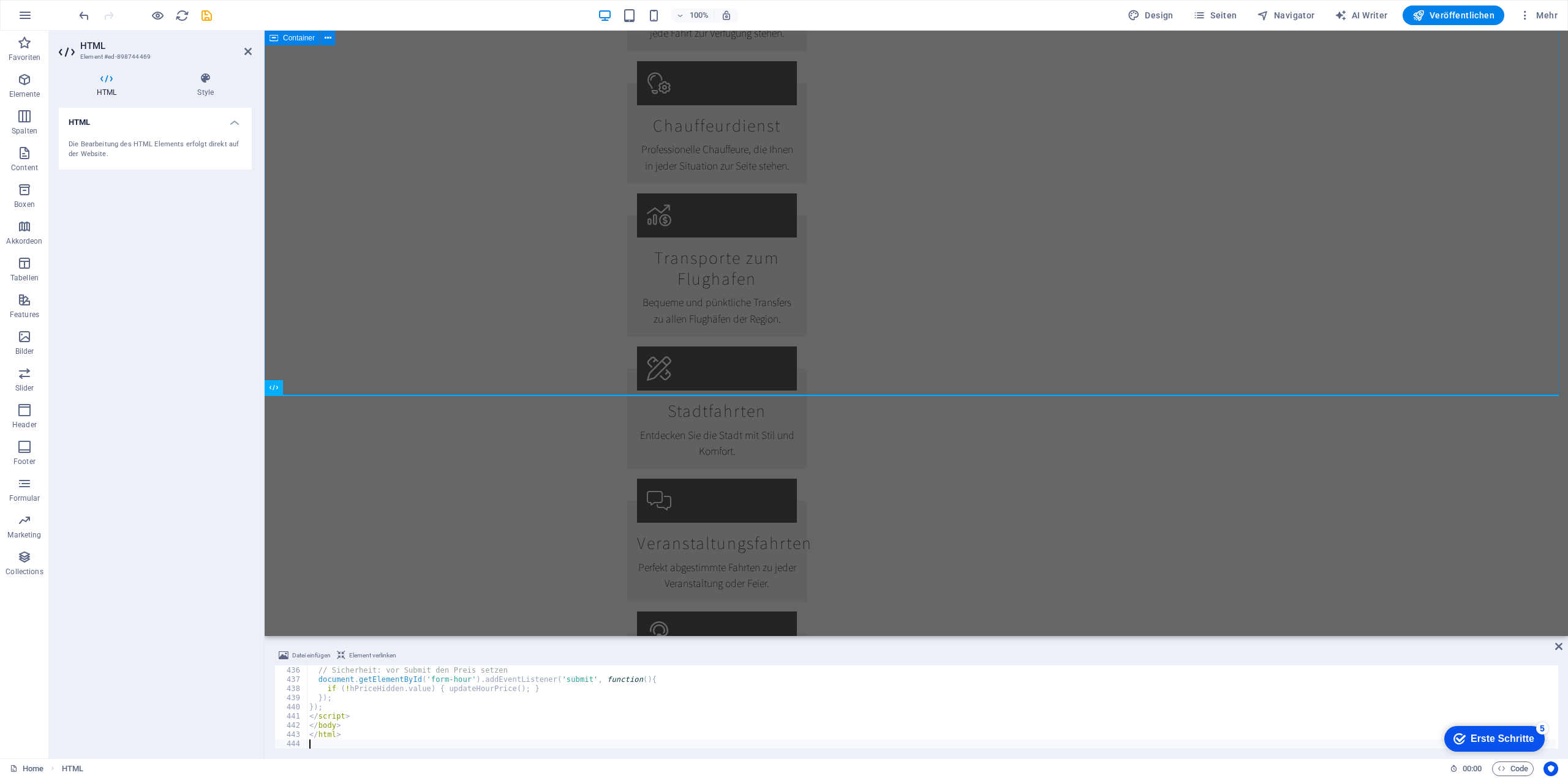
scroll to position [1800, 0]
click at [251, 49] on icon at bounding box center [248, 51] width 7 height 10
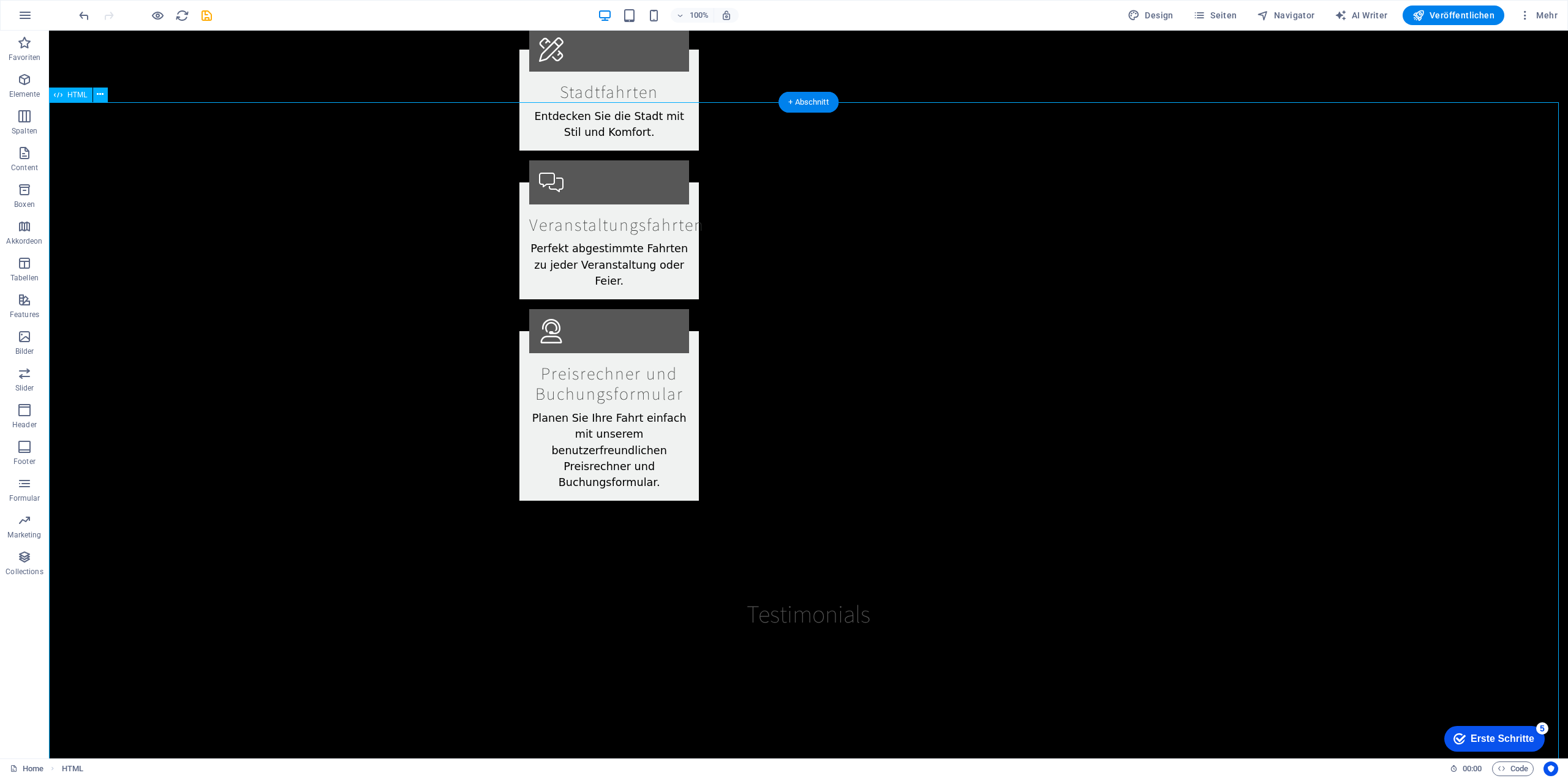
scroll to position [2268, 0]
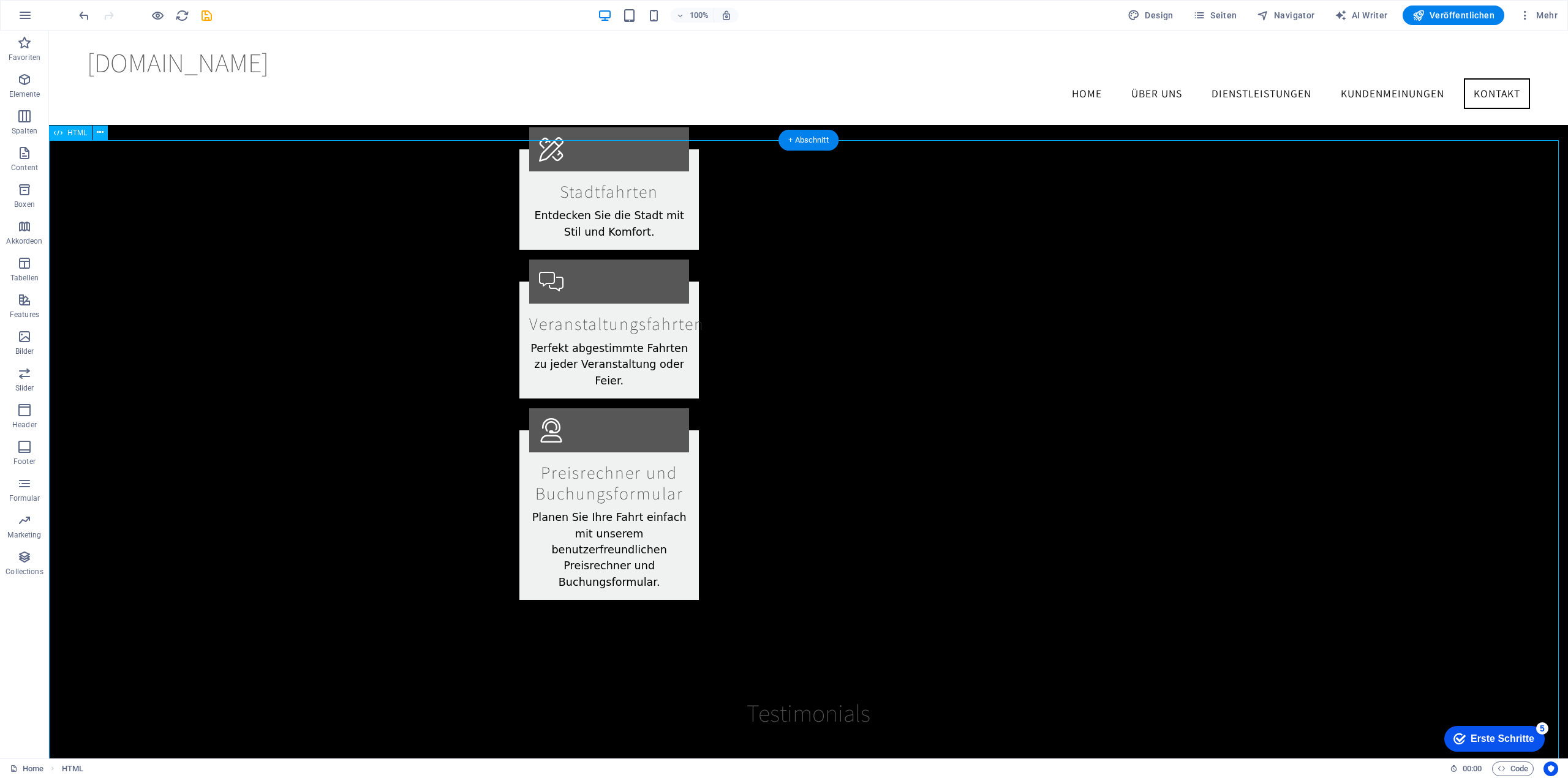
scroll to position [2175, 0]
click at [208, 12] on icon "save" at bounding box center [206, 15] width 14 height 14
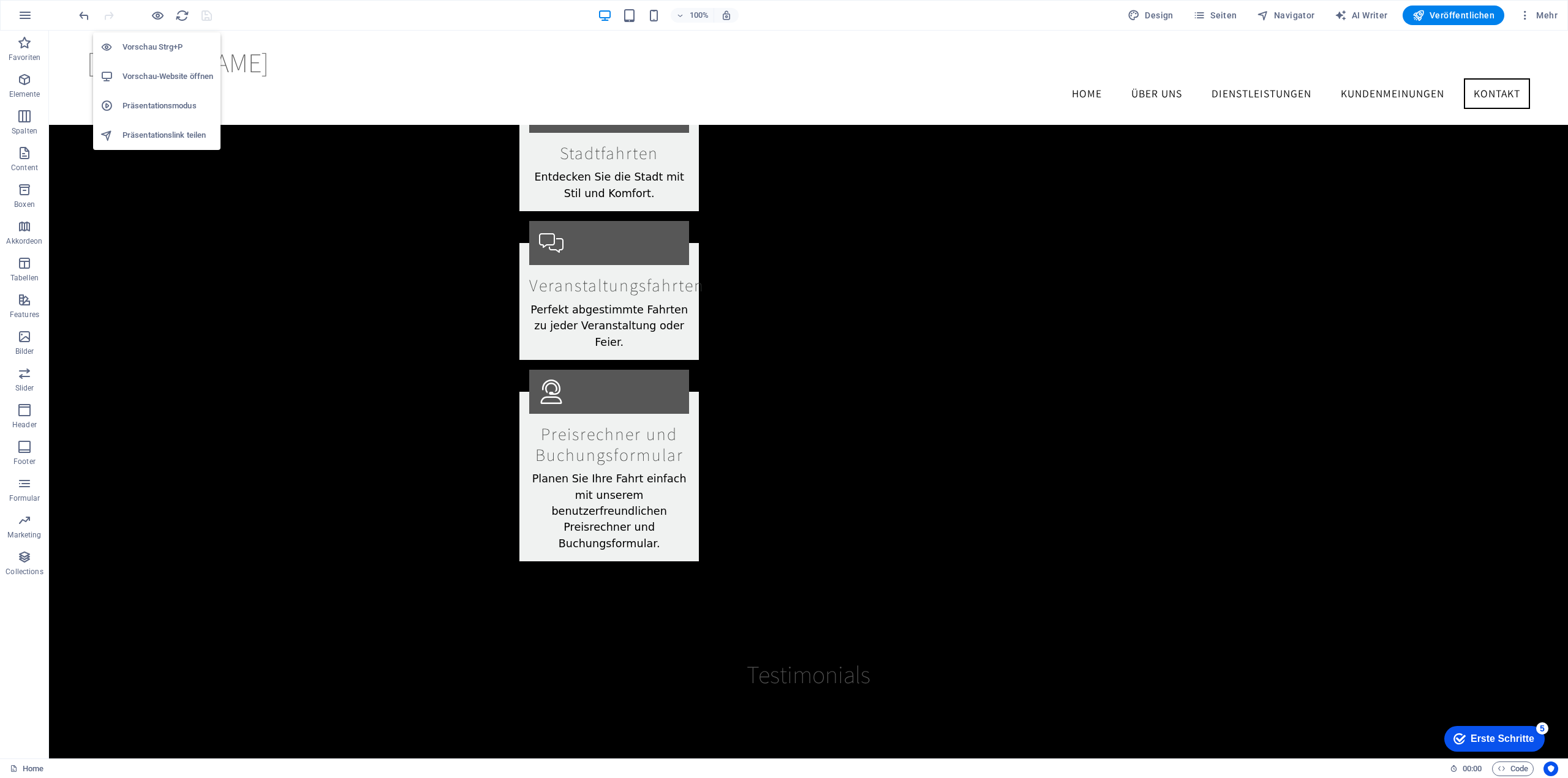
click at [154, 76] on h6 "Vorschau-Website öffnen" at bounding box center [168, 77] width 90 height 15
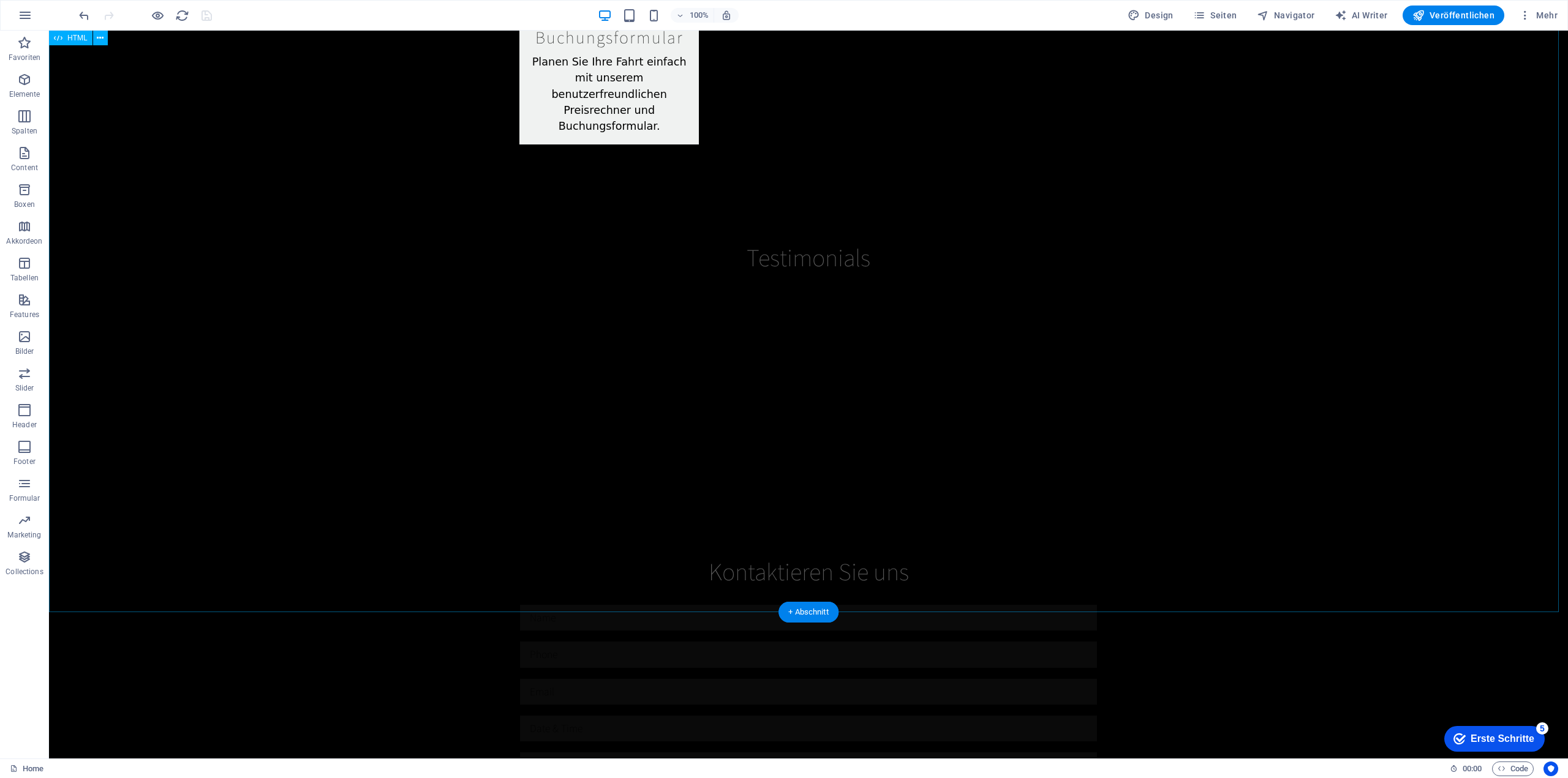
scroll to position [2665, 0]
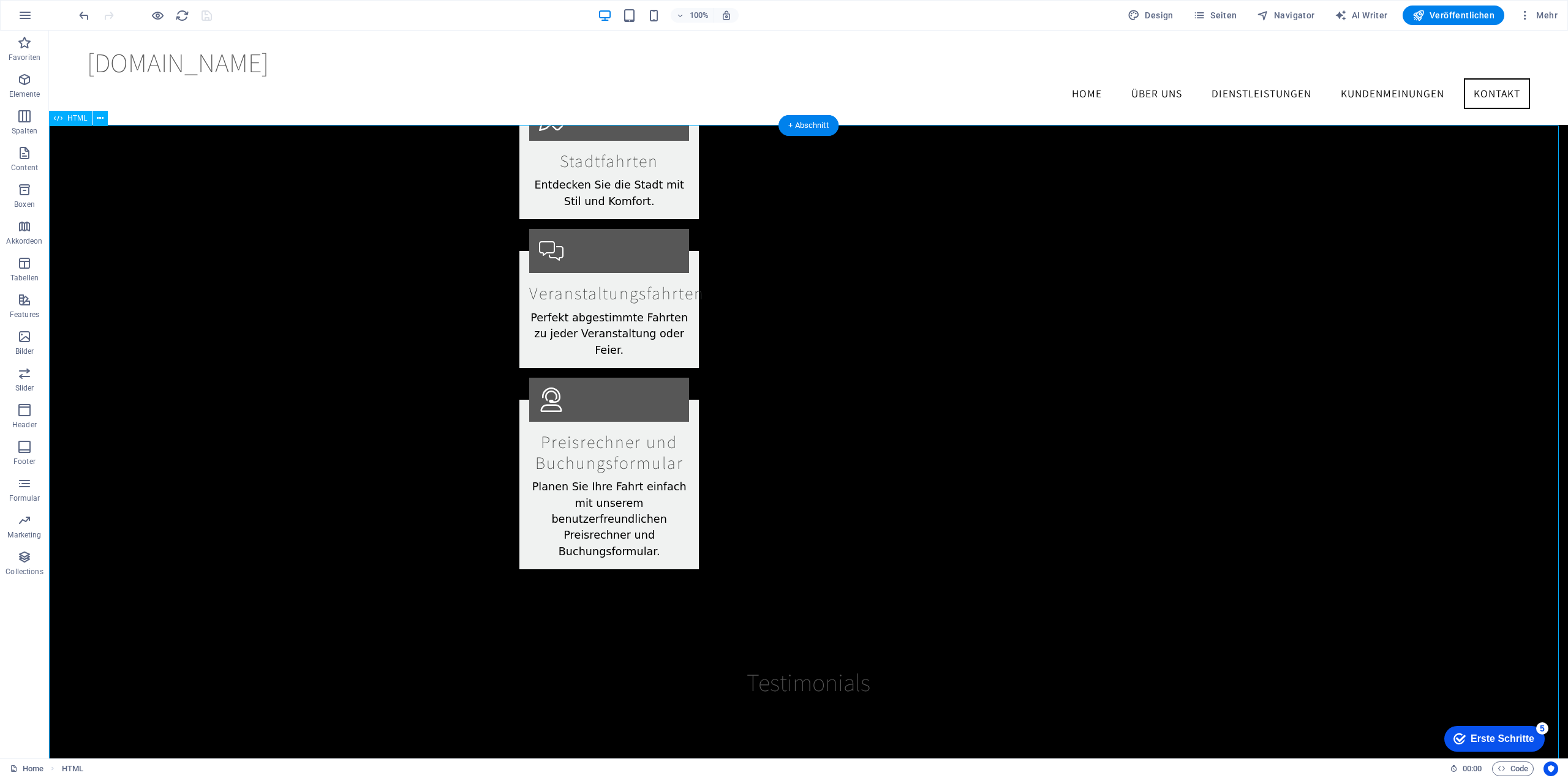
scroll to position [2205, 0]
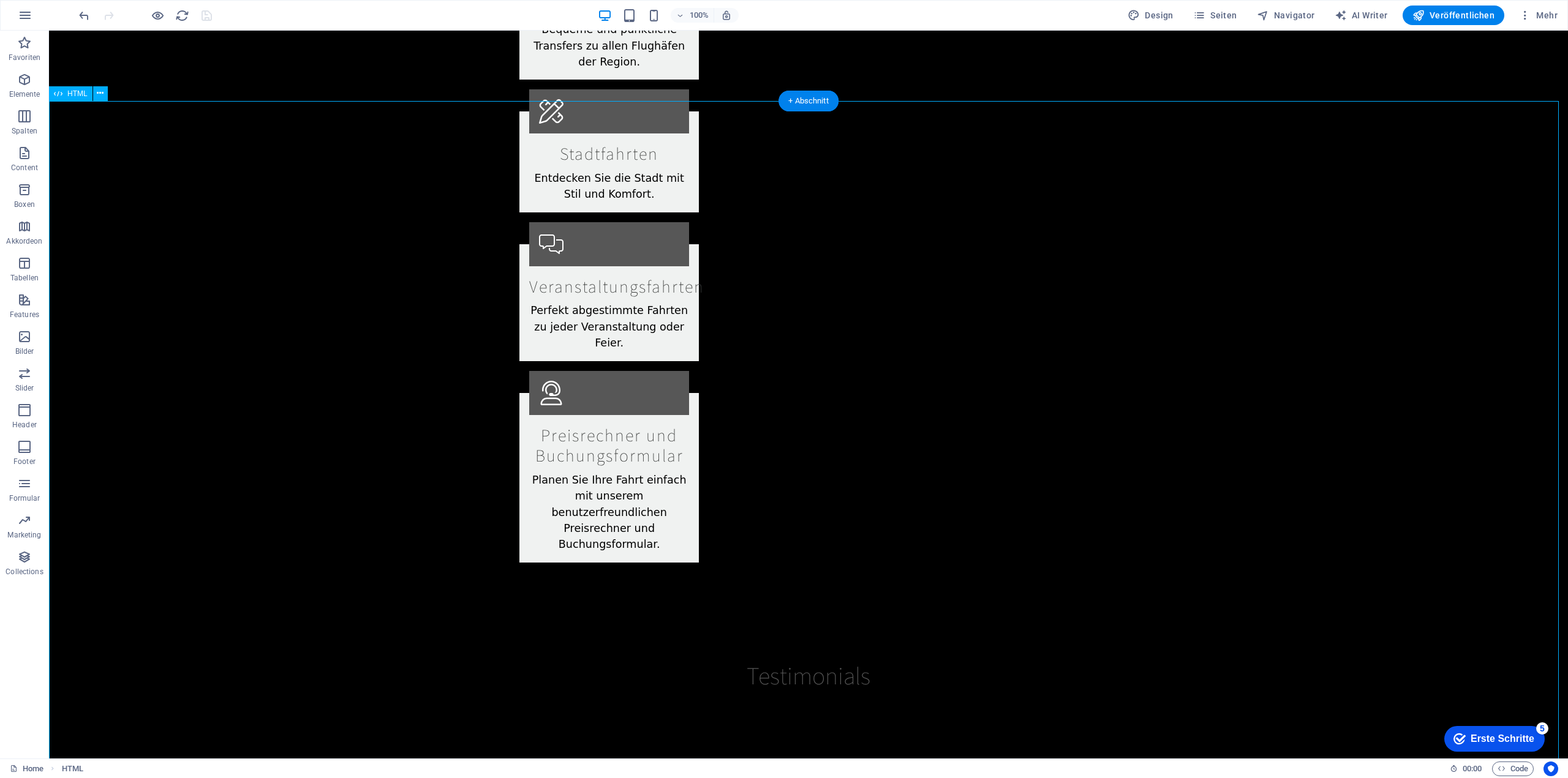
scroll to position [2390, 0]
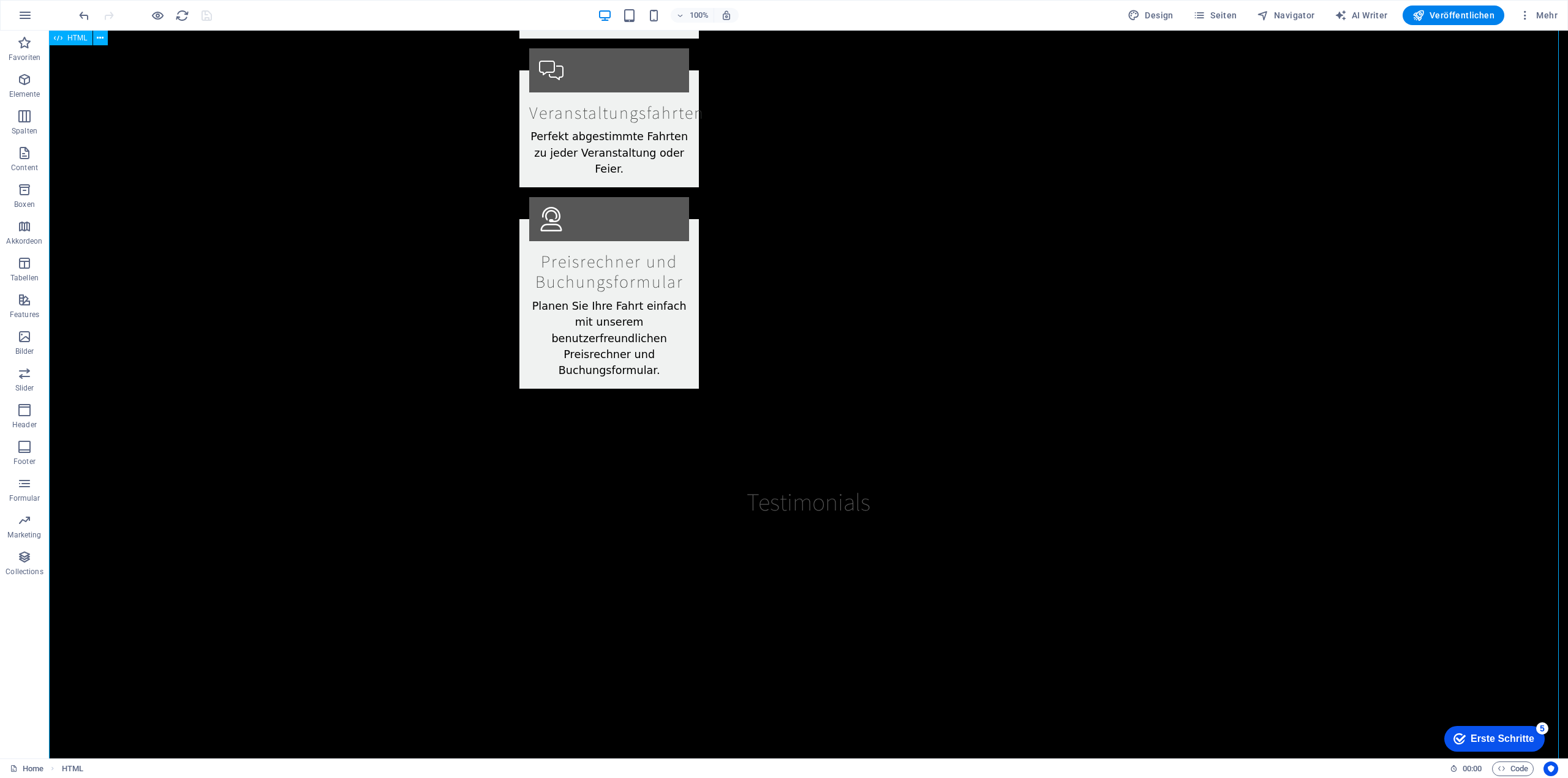
drag, startPoint x: 518, startPoint y: 101, endPoint x: 790, endPoint y: 109, distance: 272.1
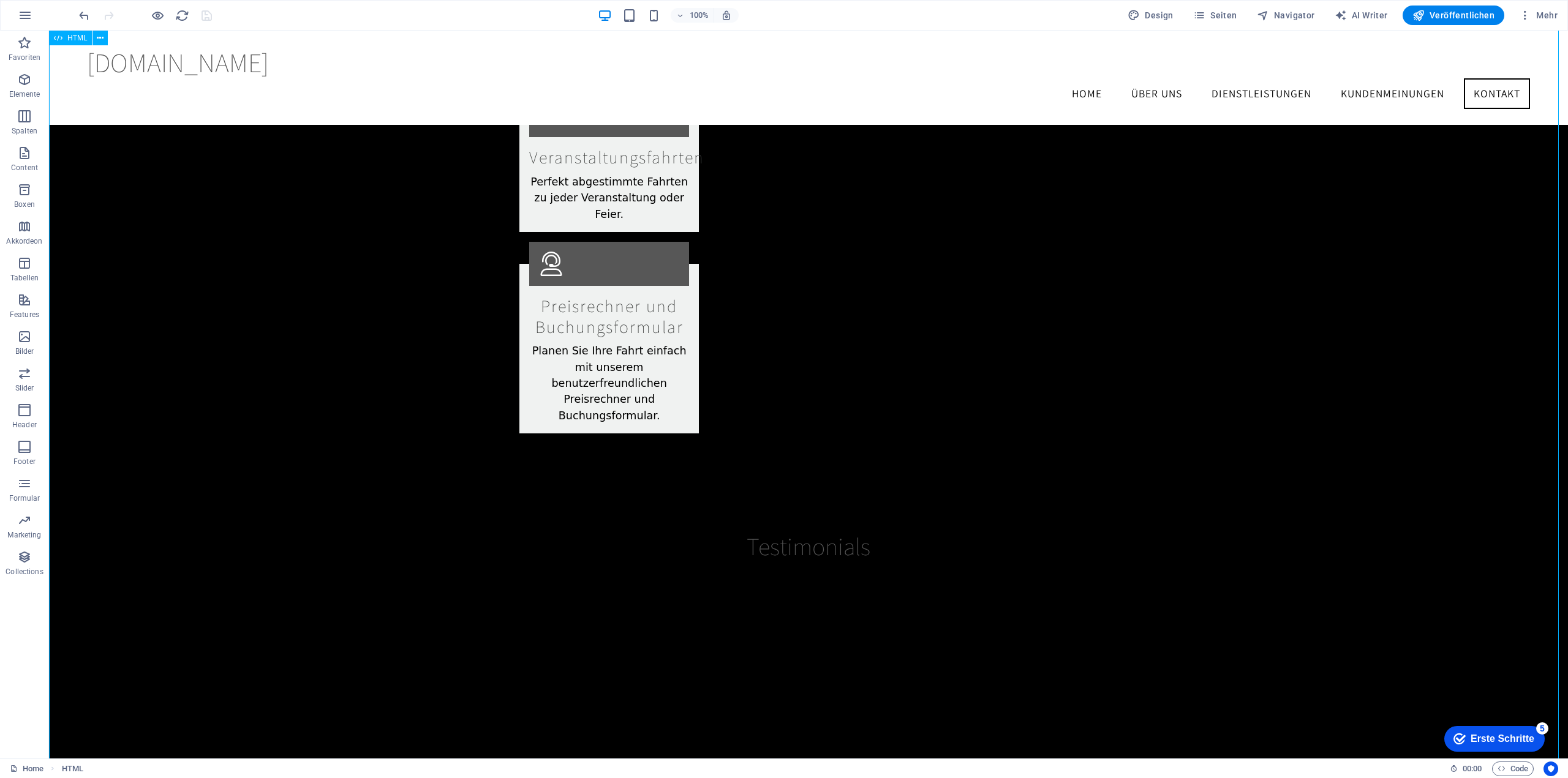
scroll to position [2611, 0]
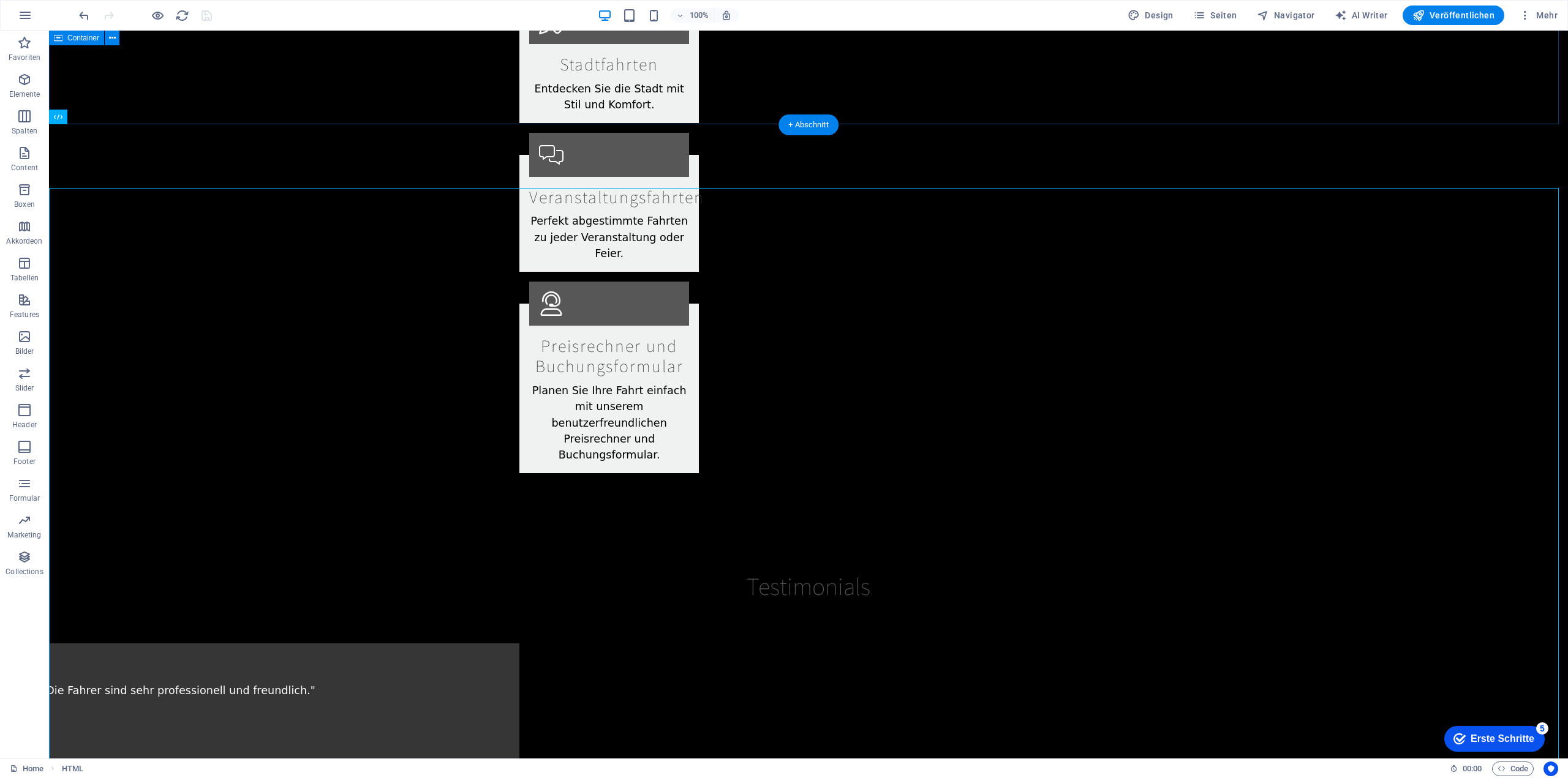
scroll to position [1965, 0]
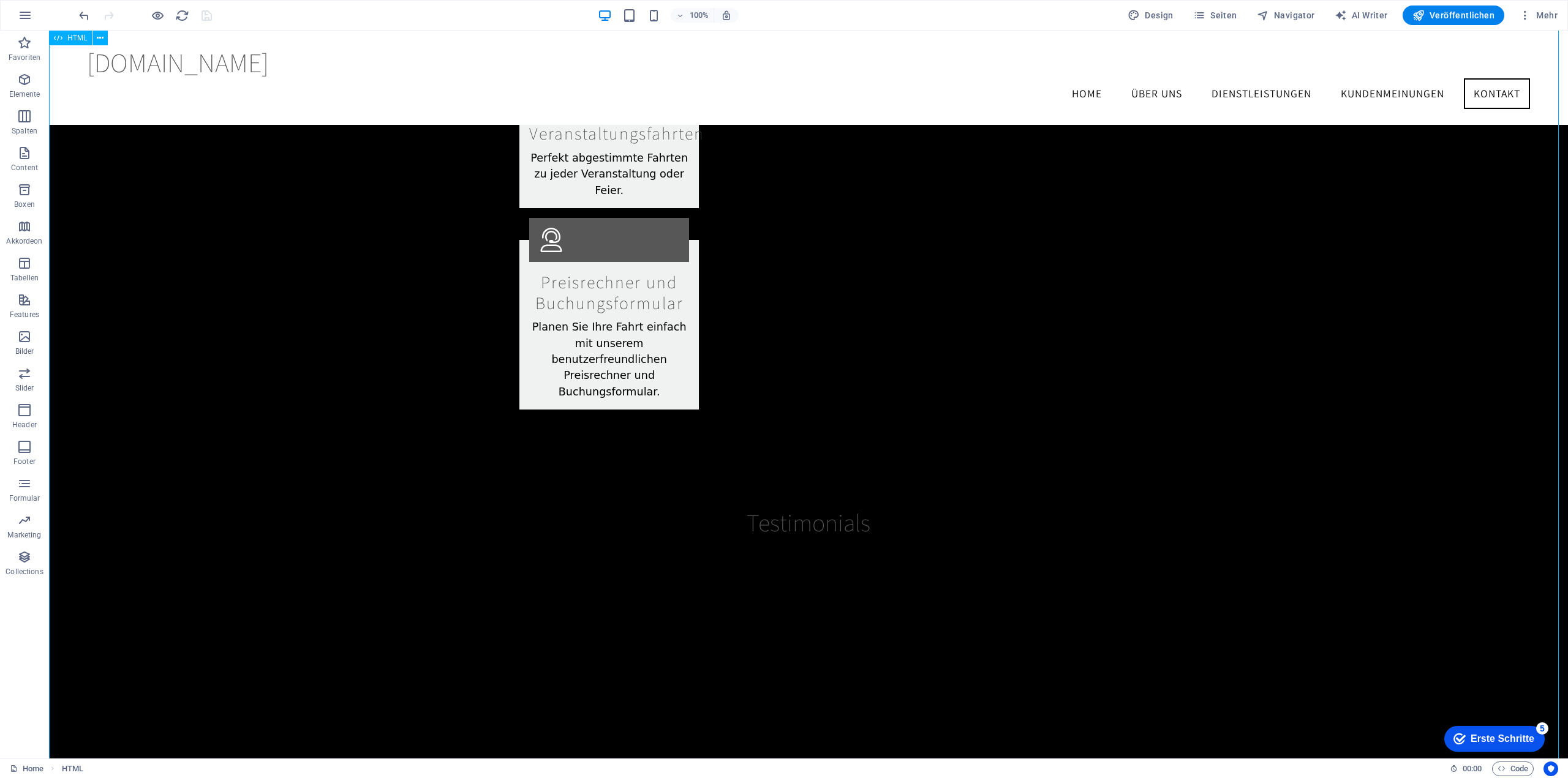
scroll to position [2205, 0]
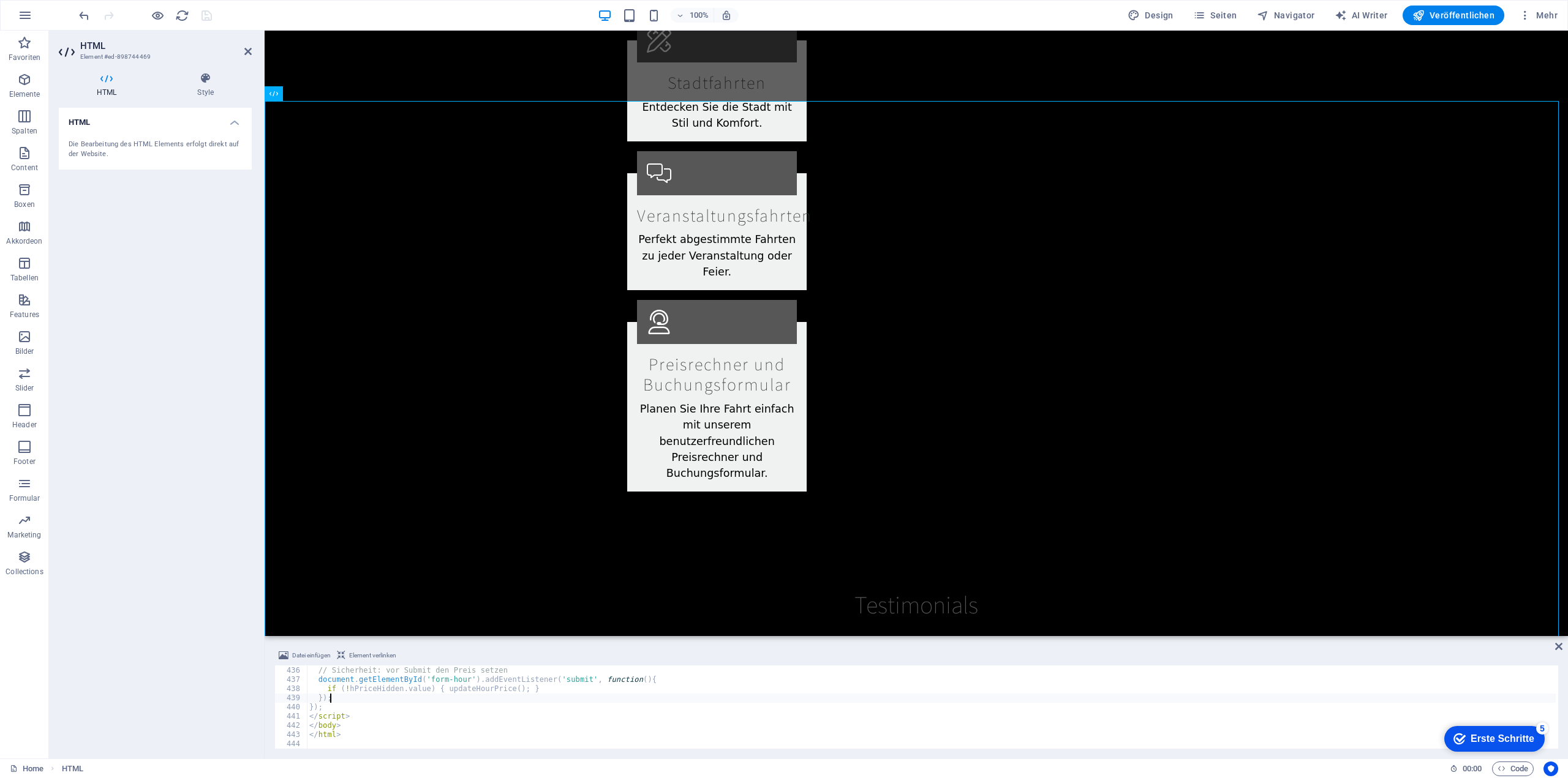
click at [402, 701] on div "// Sicherheit: vor Submit den Preis setzen document . getElementById ( 'form-ho…" at bounding box center [932, 707] width 1249 height 101
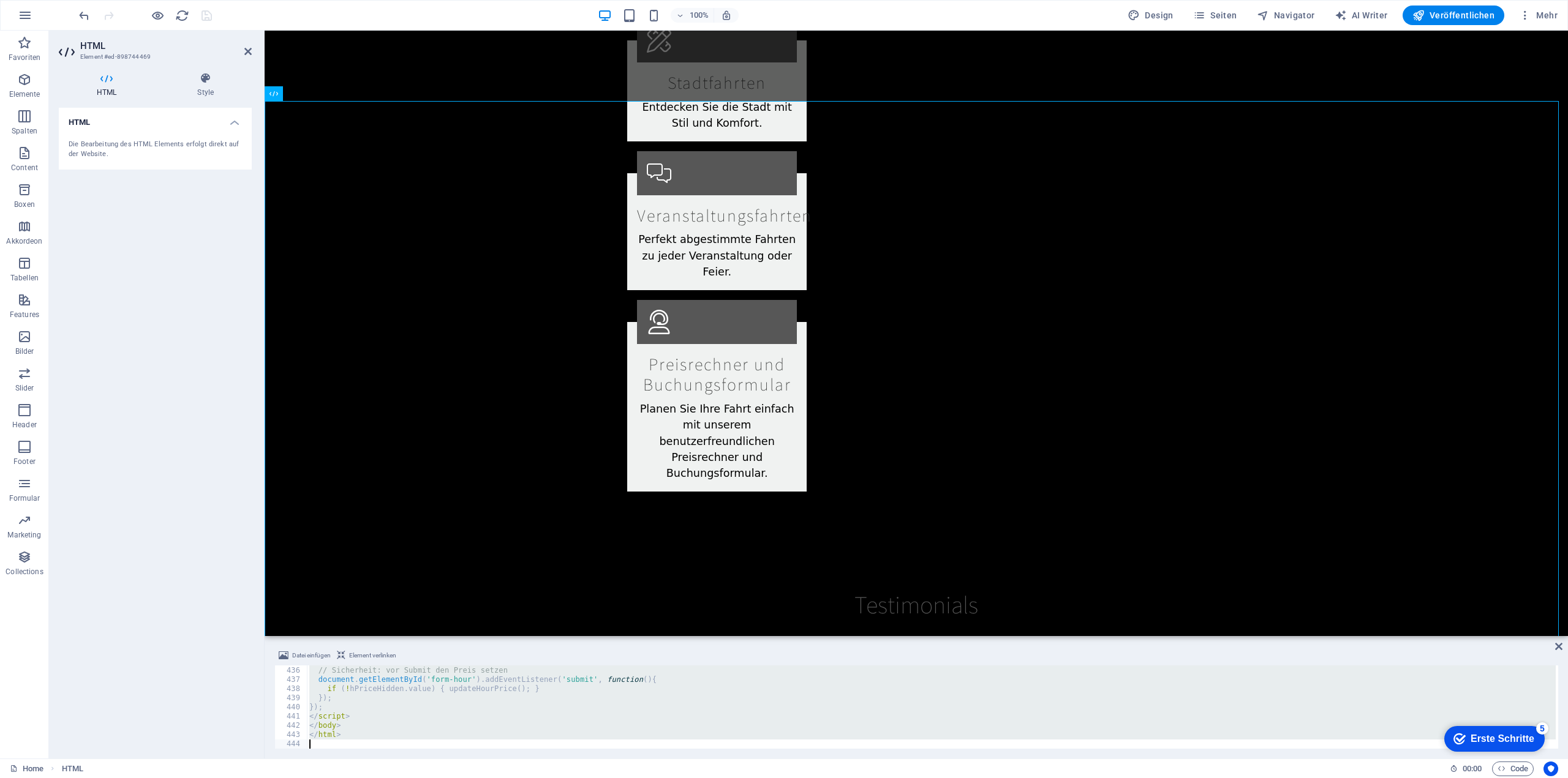
type textarea "</html>"
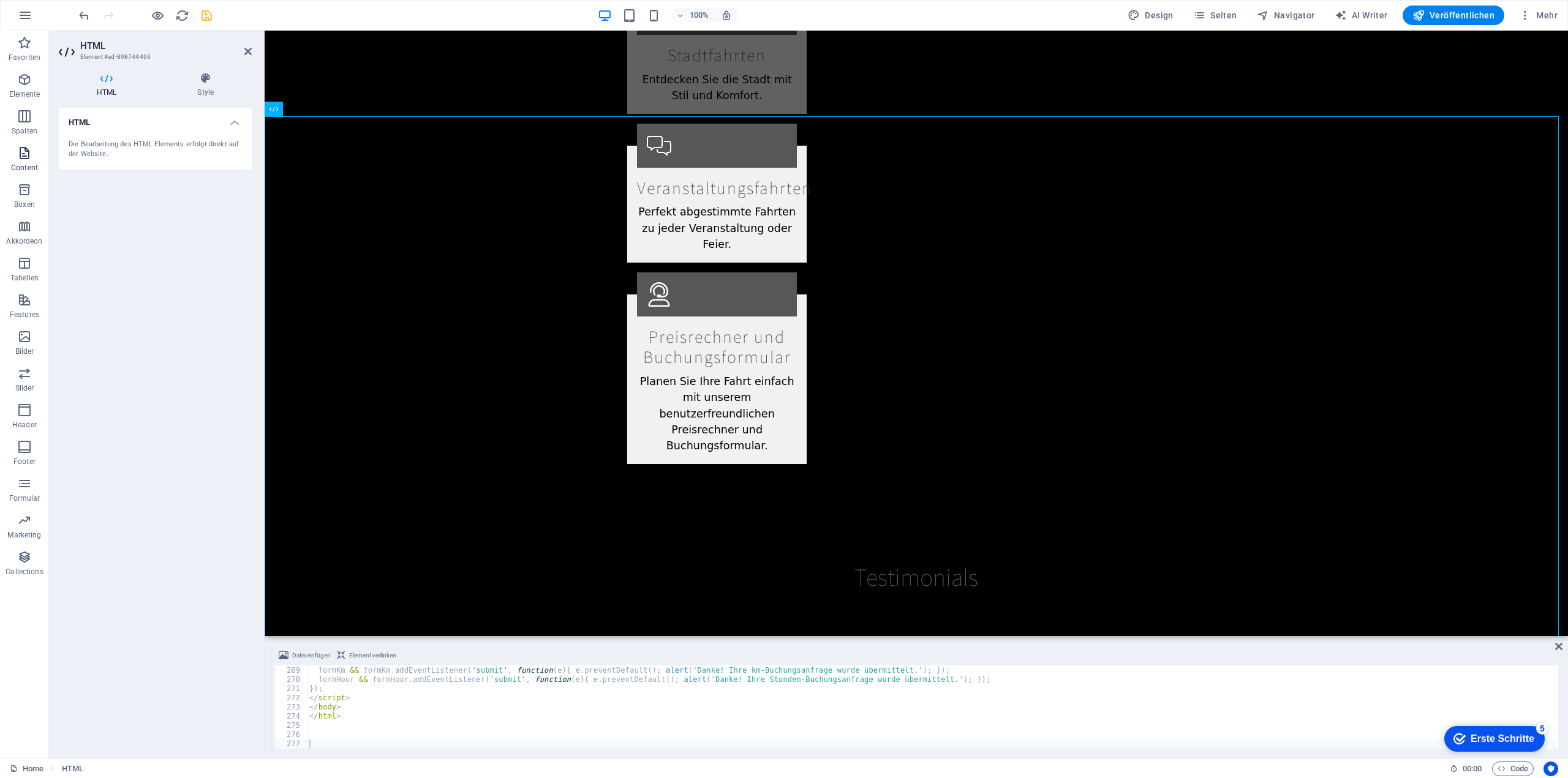
scroll to position [2194, 0]
click at [36, 482] on span "Formular" at bounding box center [24, 491] width 49 height 29
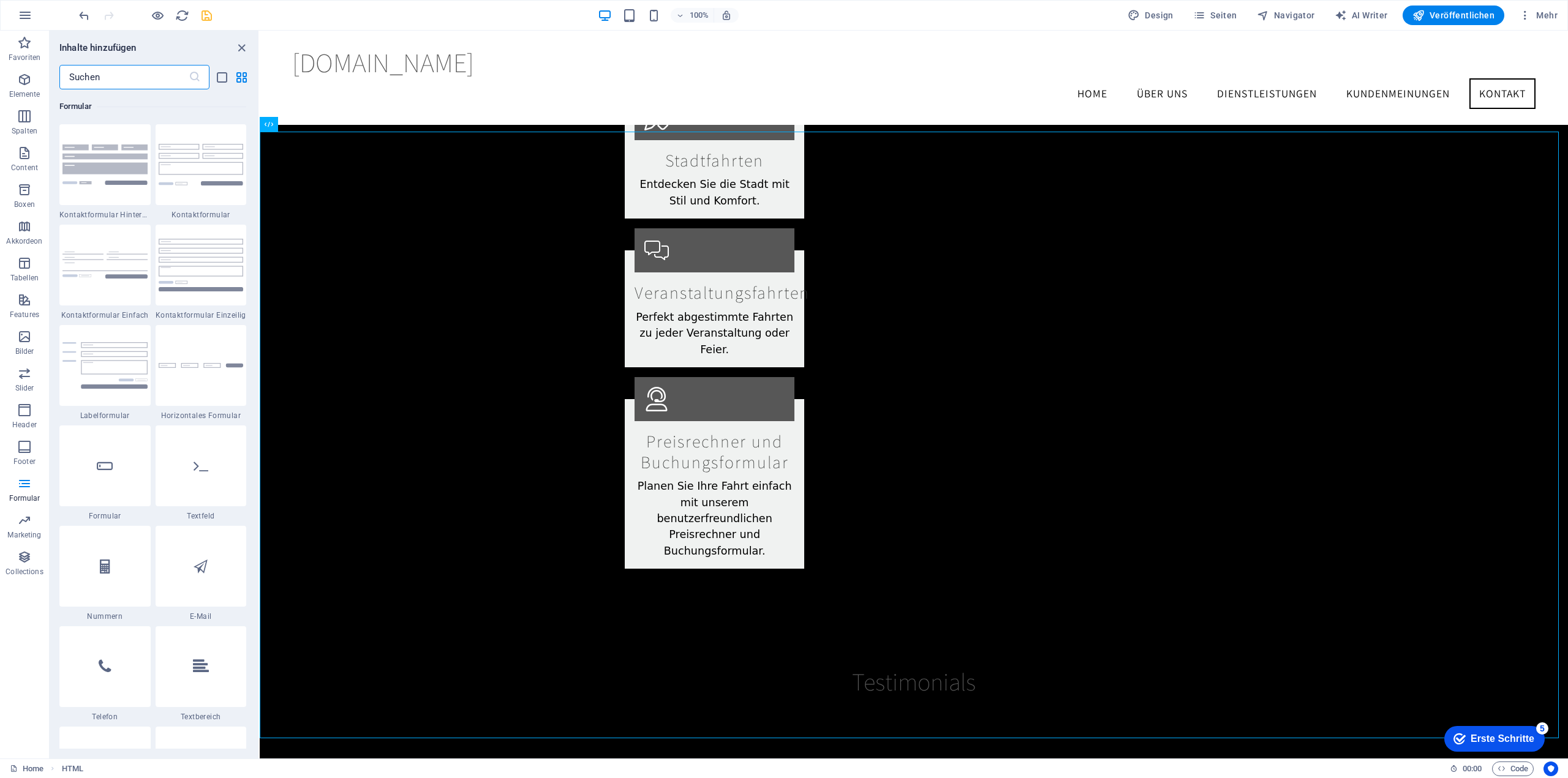
scroll to position [2205, 0]
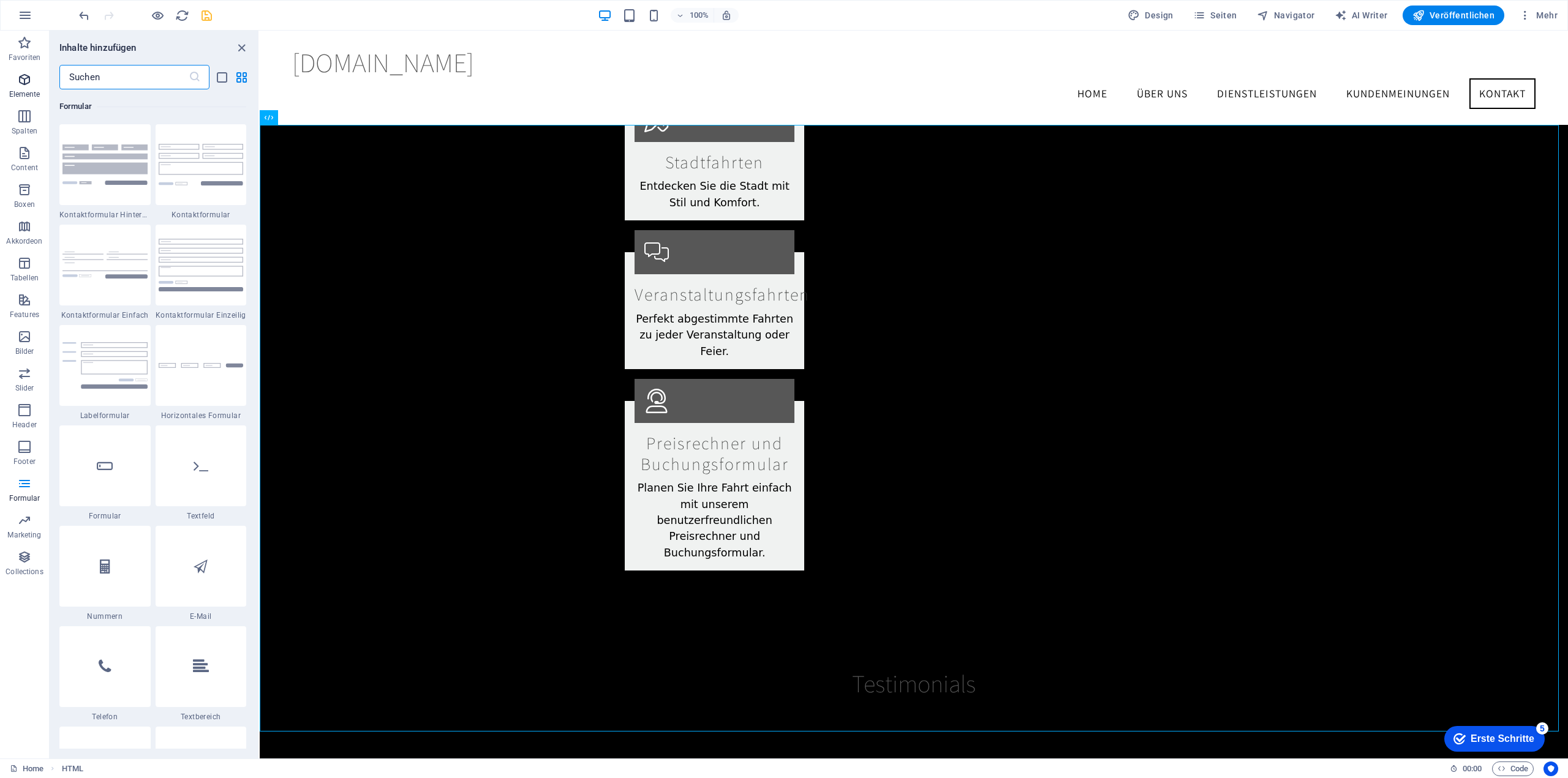
click at [25, 74] on icon "button" at bounding box center [25, 79] width 15 height 15
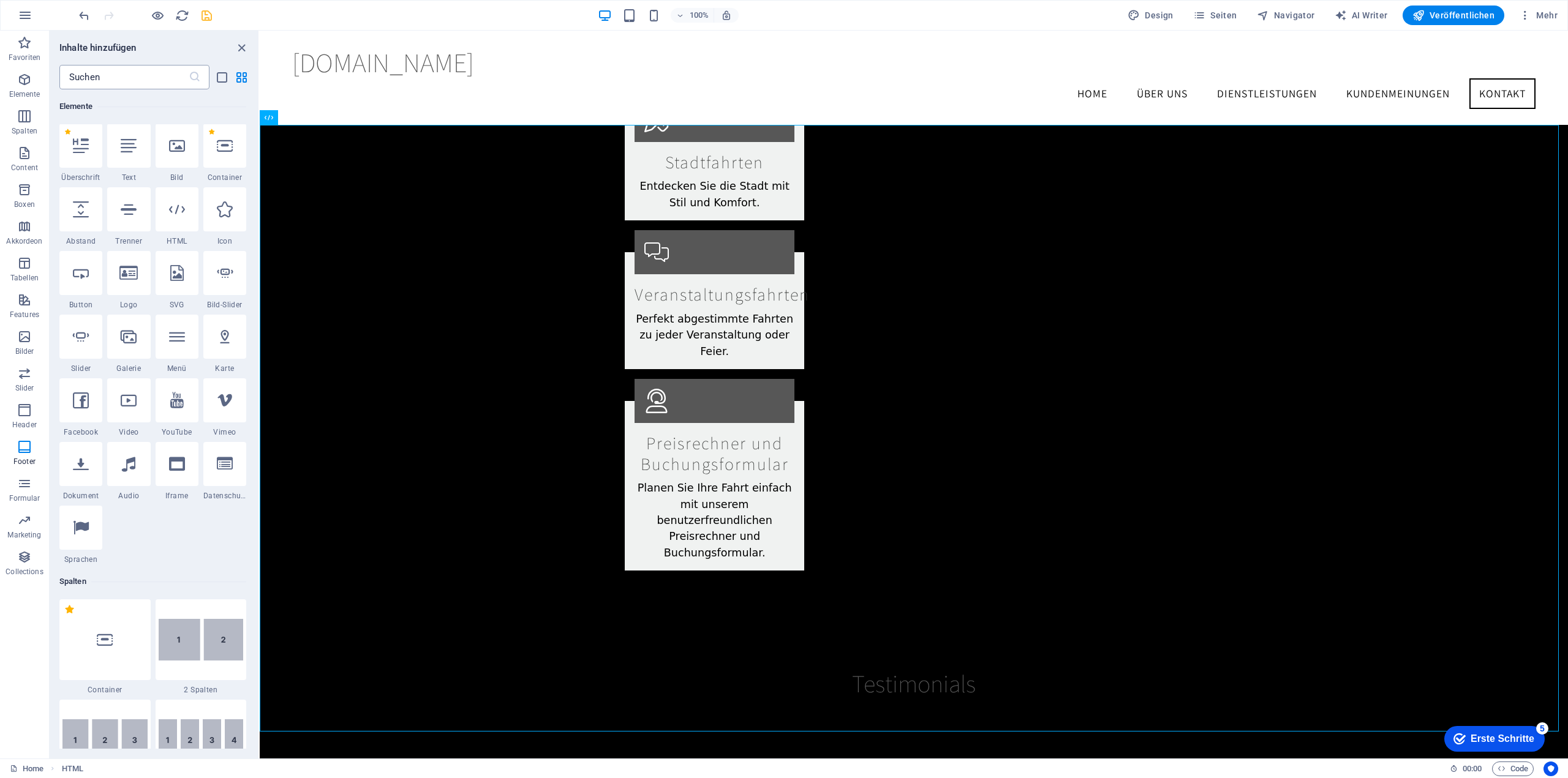
scroll to position [130, 0]
click at [125, 79] on input "text" at bounding box center [124, 77] width 129 height 25
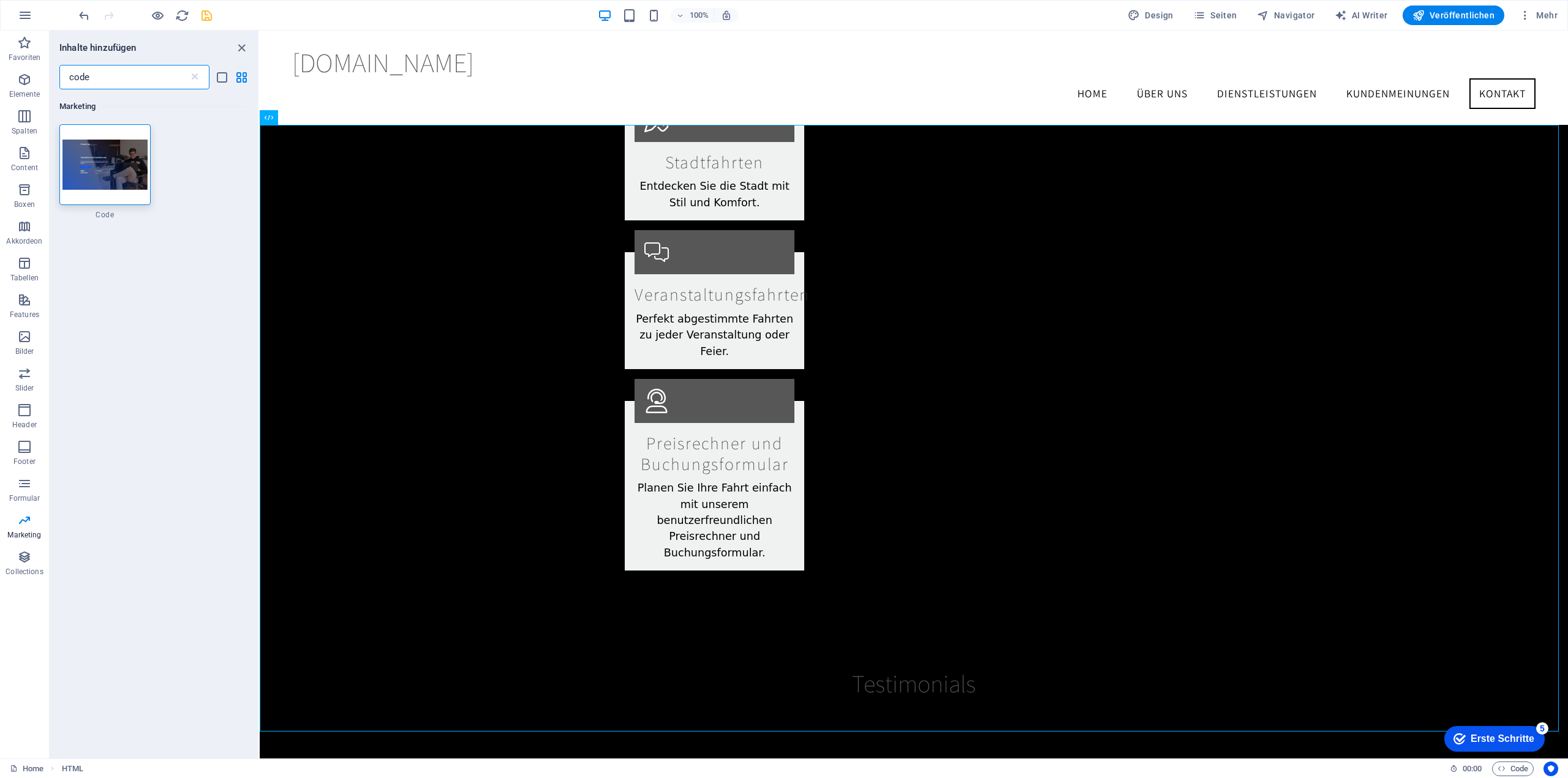
scroll to position [0, 0]
type input "code"
click at [199, 77] on icon at bounding box center [194, 77] width 12 height 12
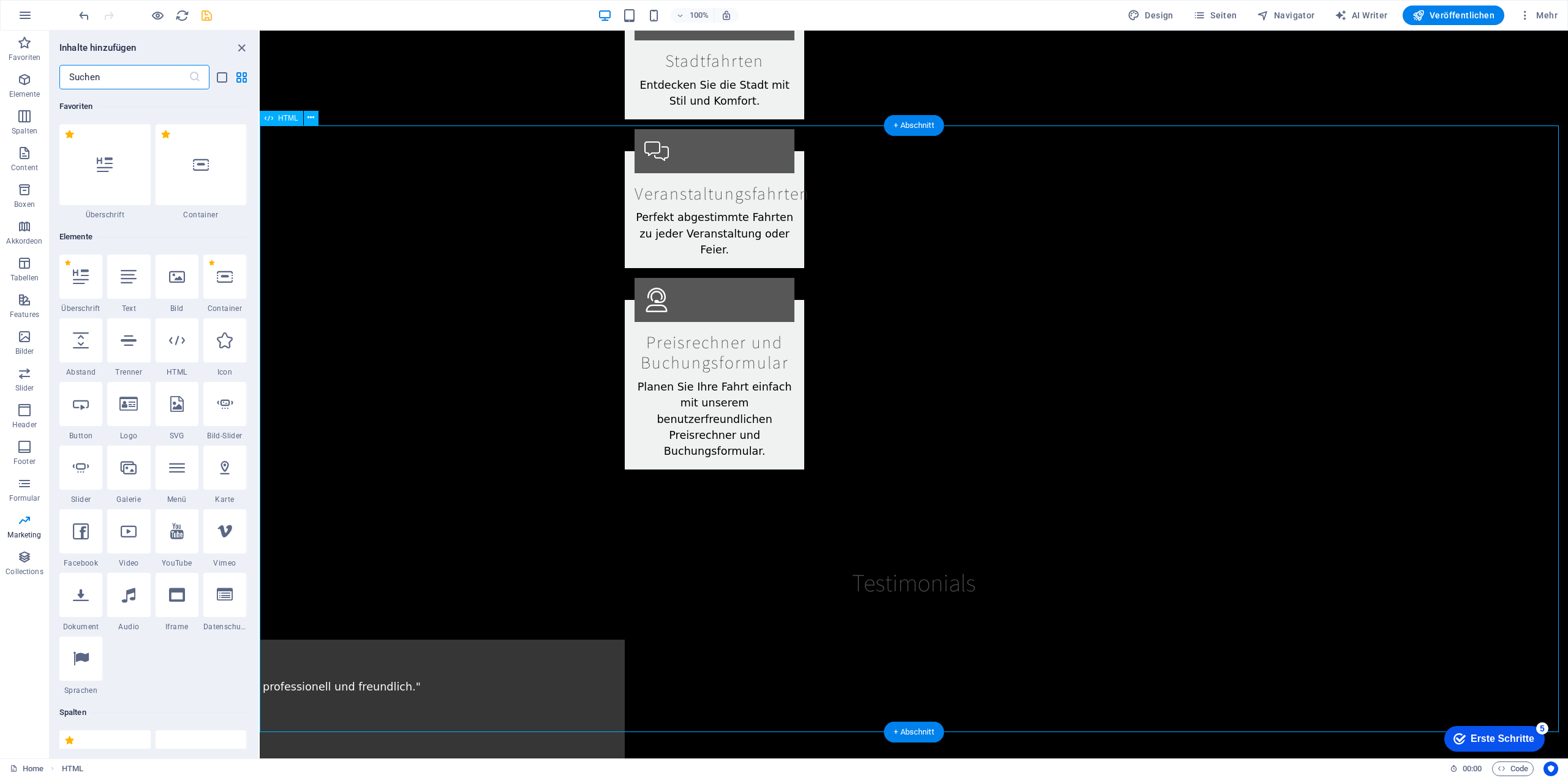
scroll to position [2512, 0]
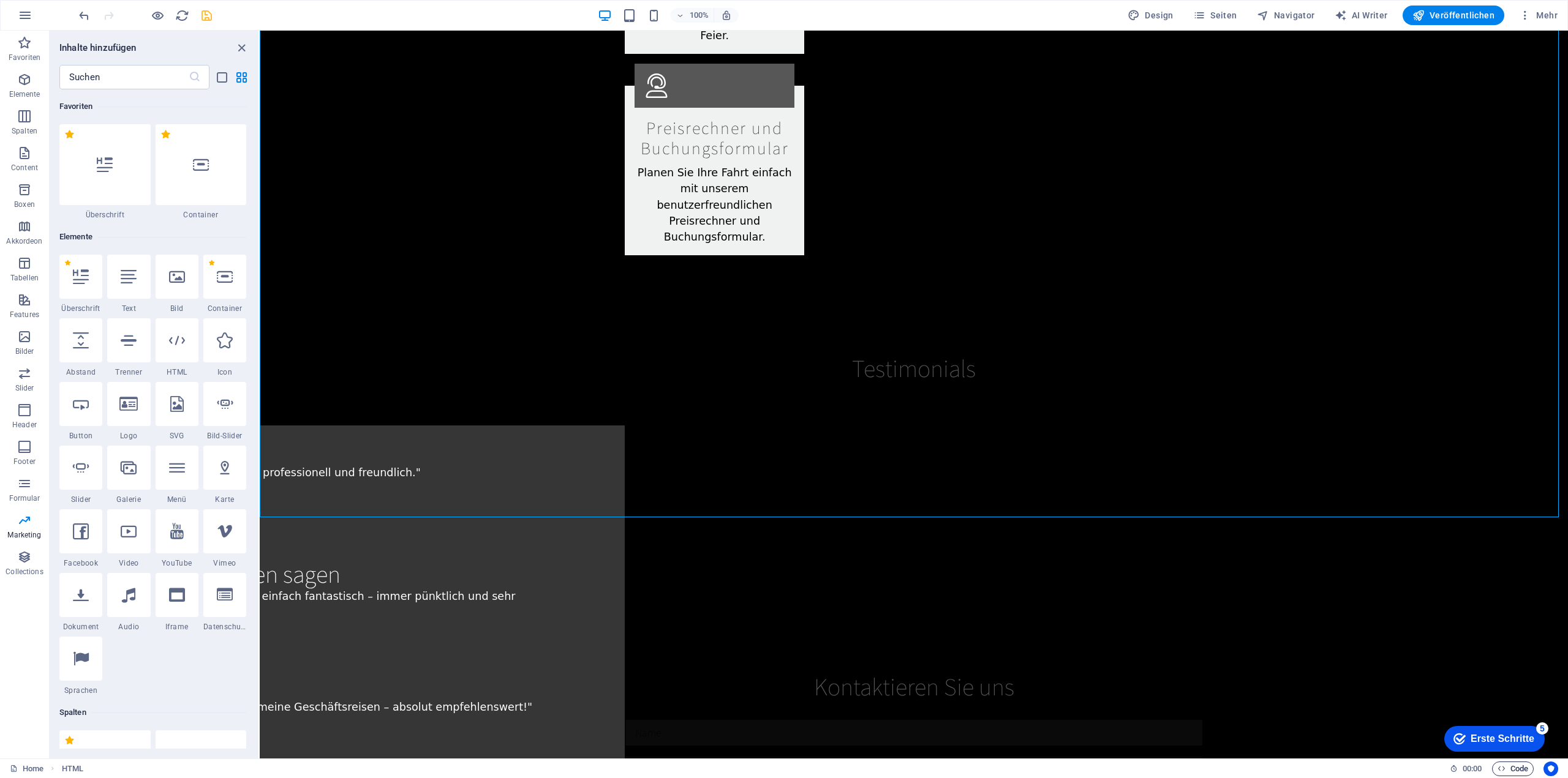
click at [1519, 769] on span "Code" at bounding box center [1512, 769] width 30 height 15
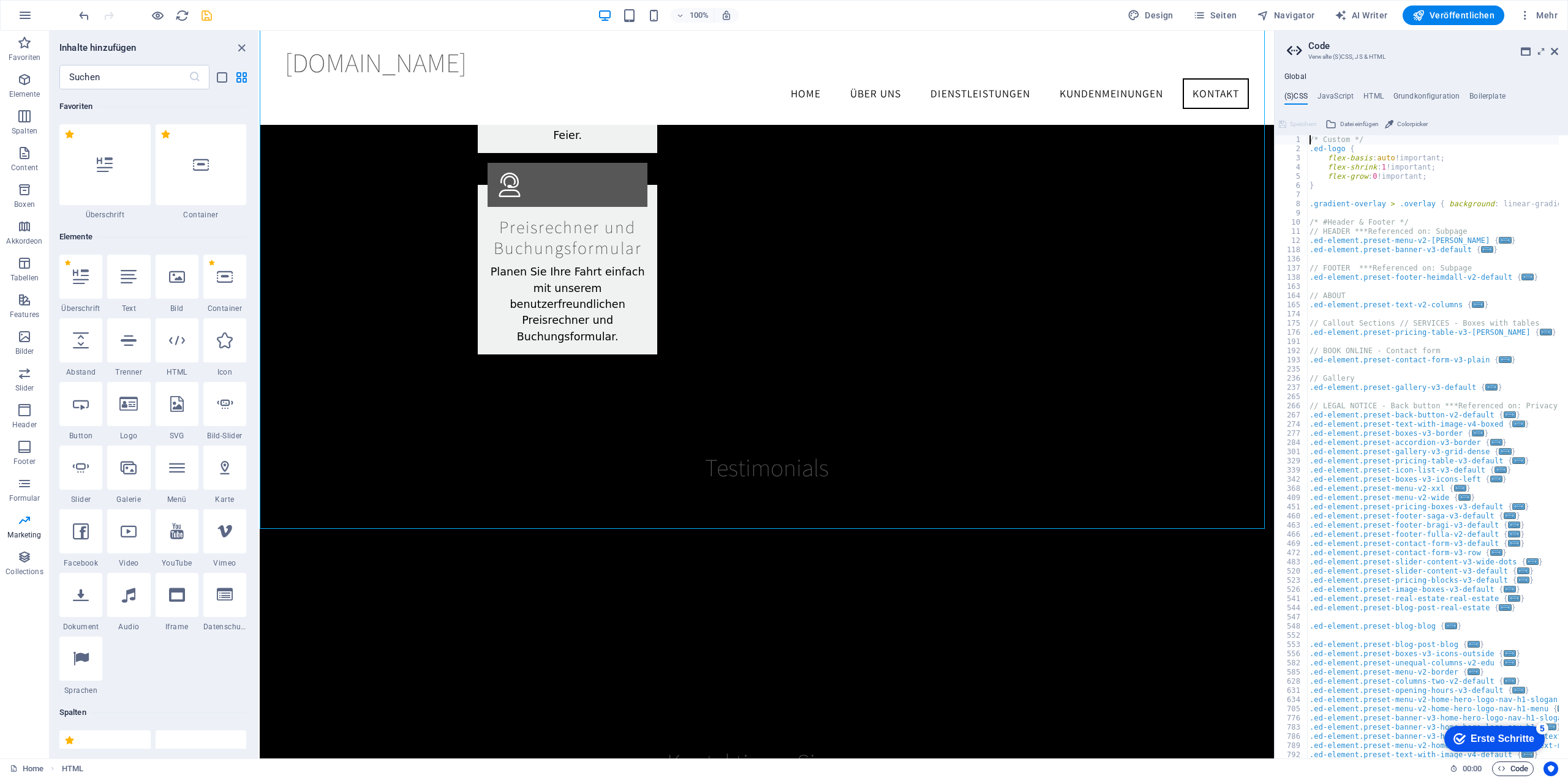
scroll to position [2419, 0]
click at [1336, 94] on h4 "JavaScript" at bounding box center [1335, 99] width 36 height 14
type textarea "/* JS for preset "Menu V2" */"
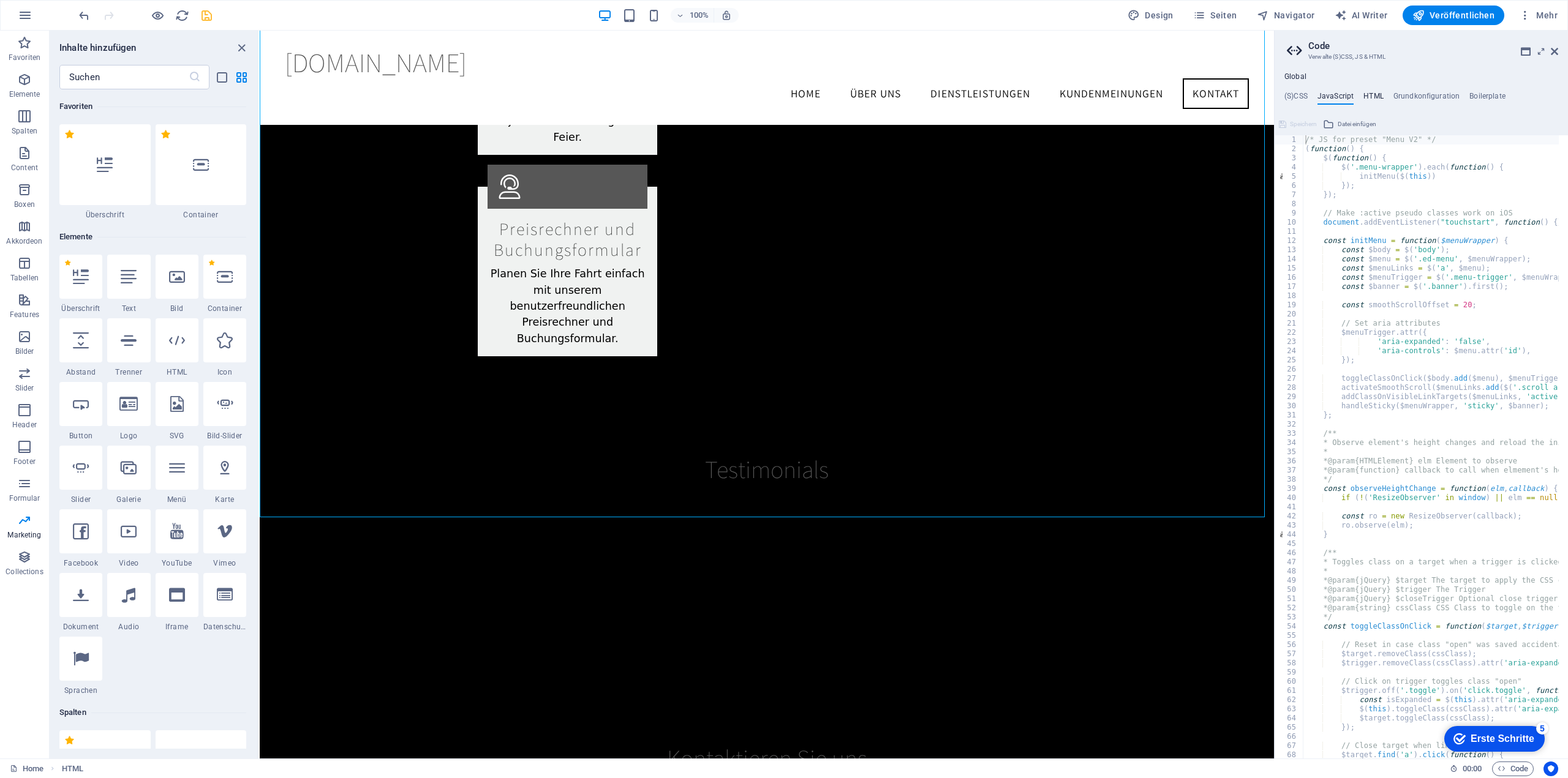
click at [1375, 94] on h4 "HTML" at bounding box center [1373, 99] width 20 height 14
type textarea "<a href="#main-content" class="wv-link-content button">Skip to main content</a>"
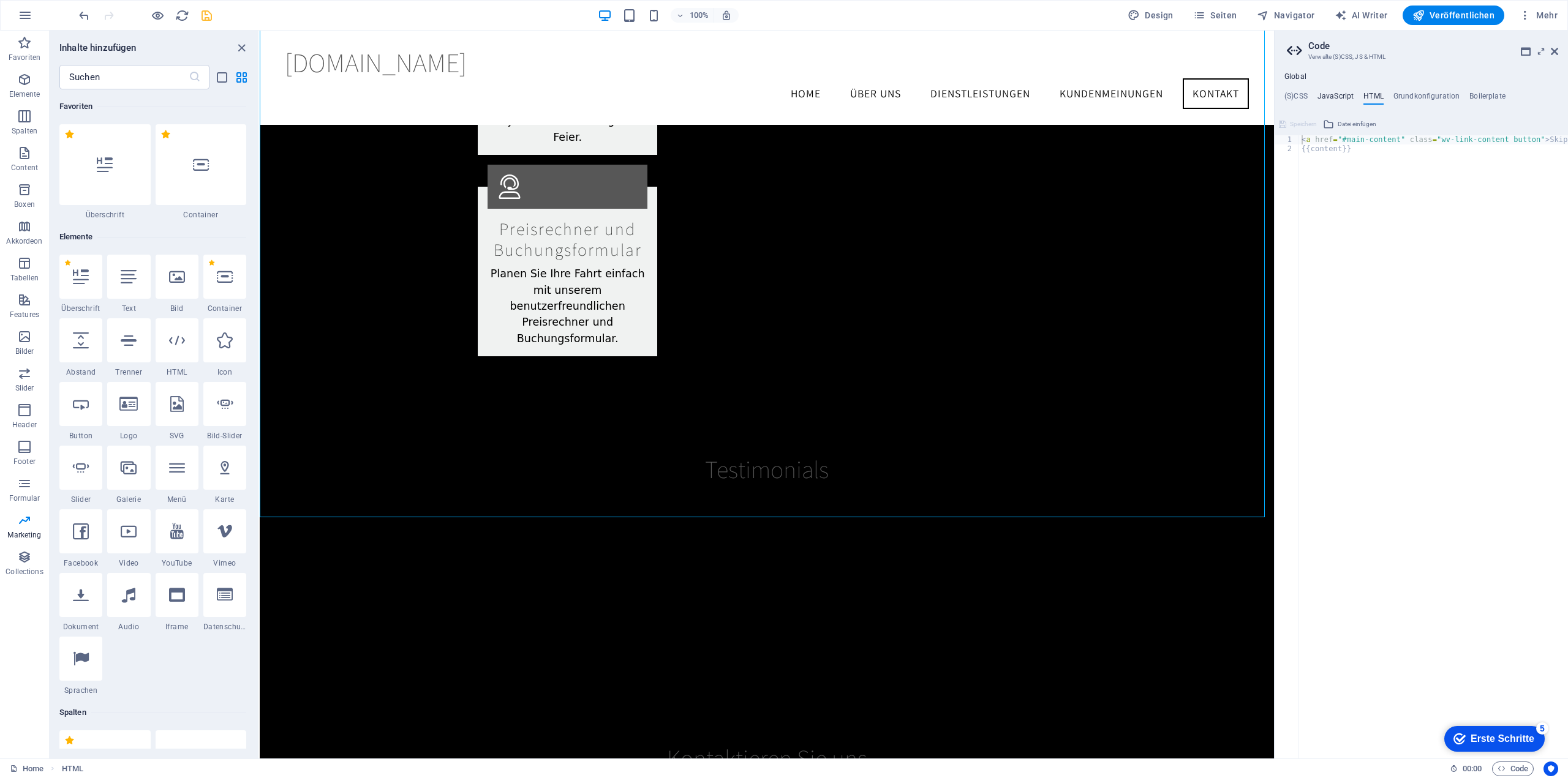
click at [1335, 92] on h4 "JavaScript" at bounding box center [1335, 99] width 36 height 14
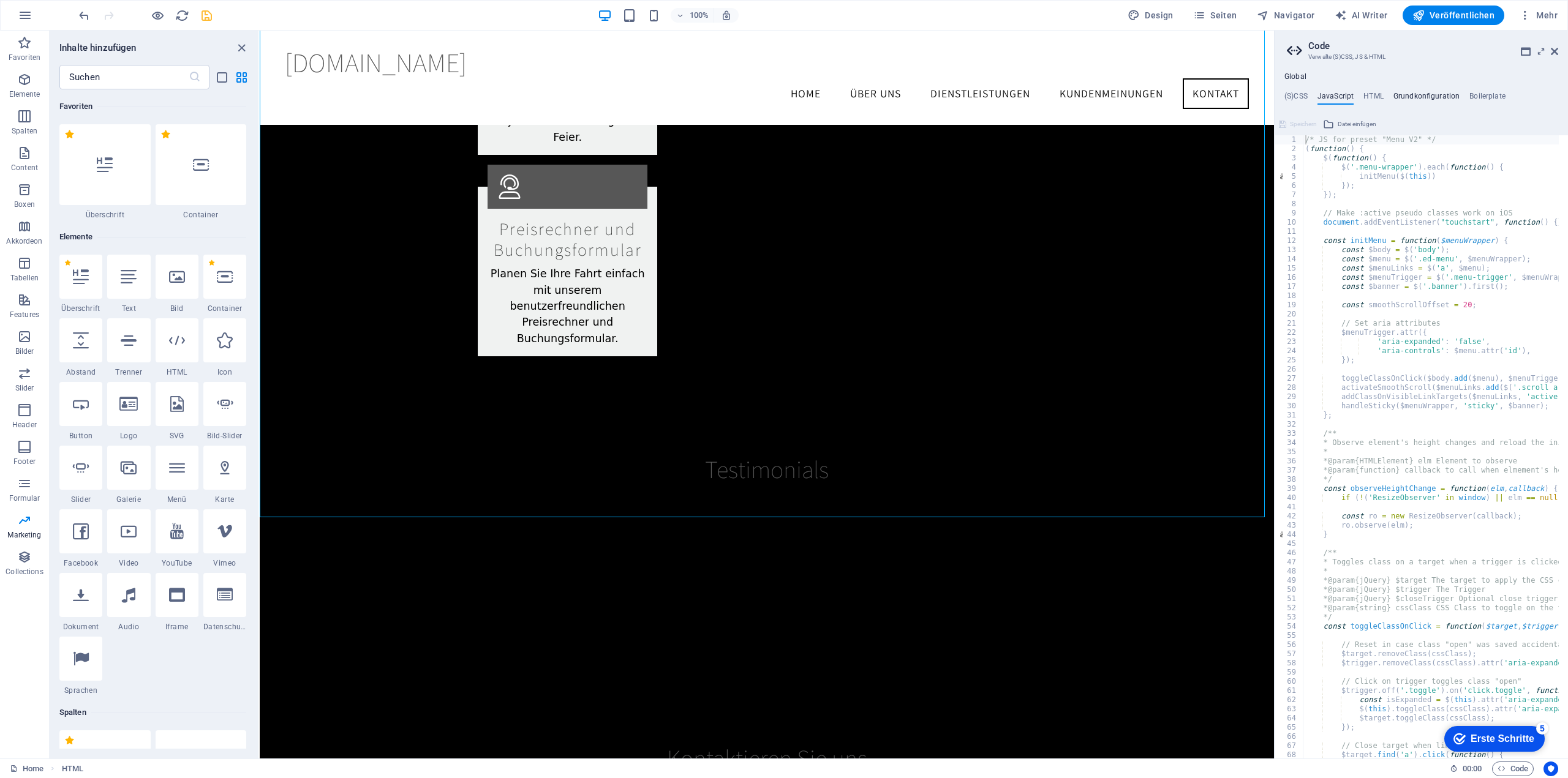
click at [1408, 100] on h4 "Grundkonfiguration" at bounding box center [1426, 99] width 66 height 14
type textarea "$color-background: #ffffff;"
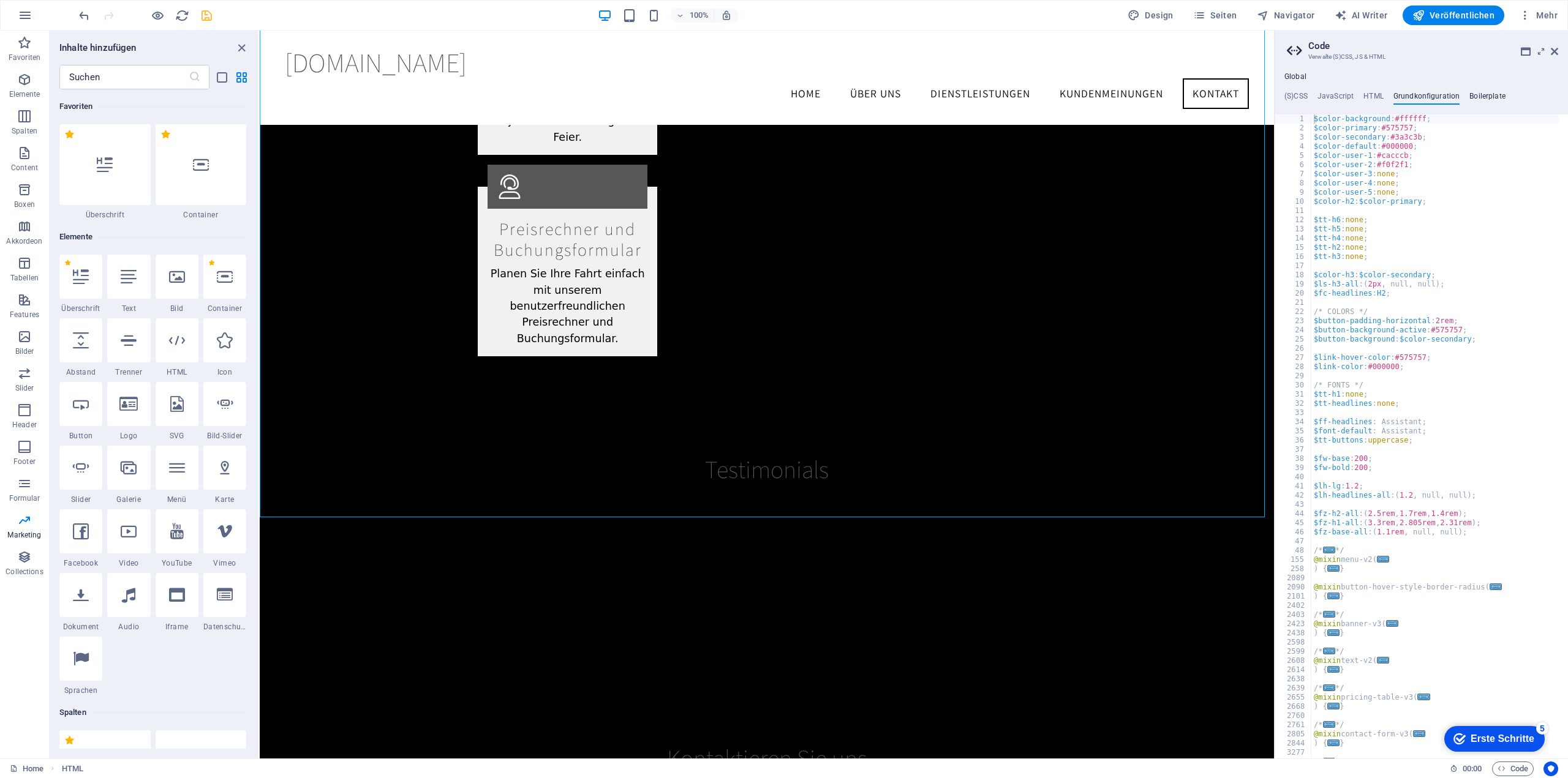
click at [1486, 92] on h4 "Boilerplate" at bounding box center [1487, 99] width 36 height 14
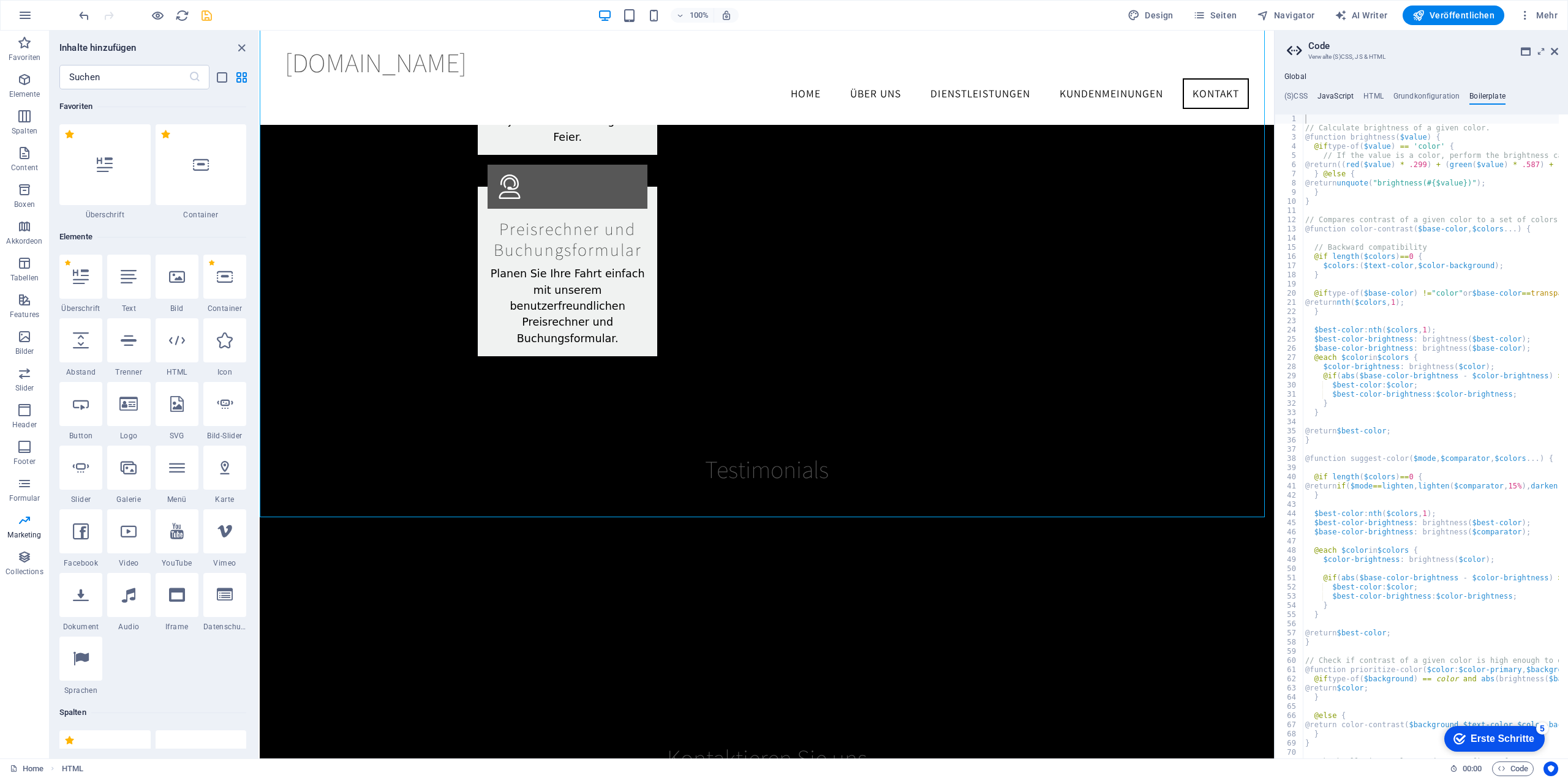
click at [1334, 95] on h4 "JavaScript" at bounding box center [1335, 99] width 36 height 14
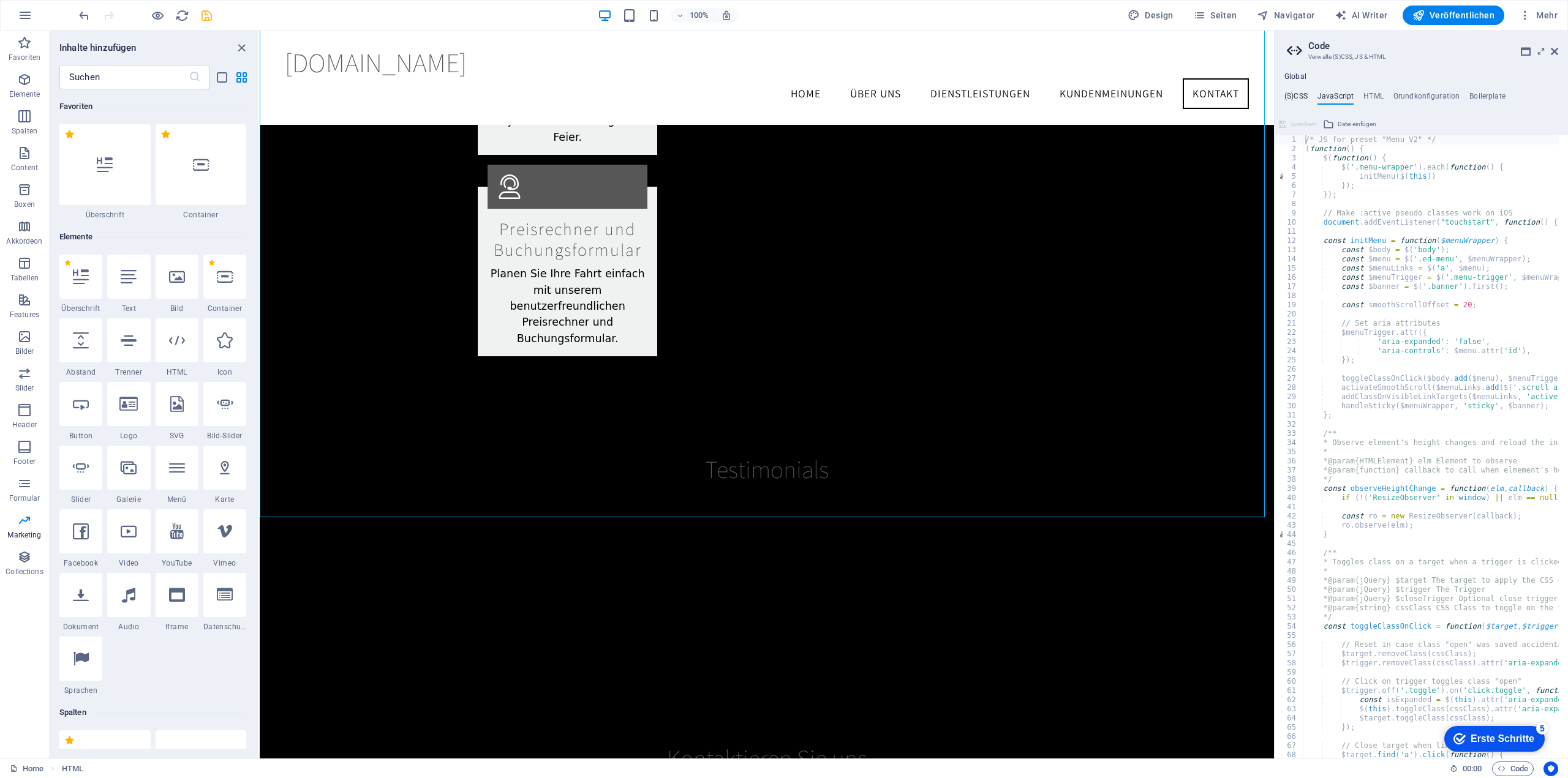
click at [1297, 98] on h4 "(S)CSS" at bounding box center [1295, 99] width 23 height 14
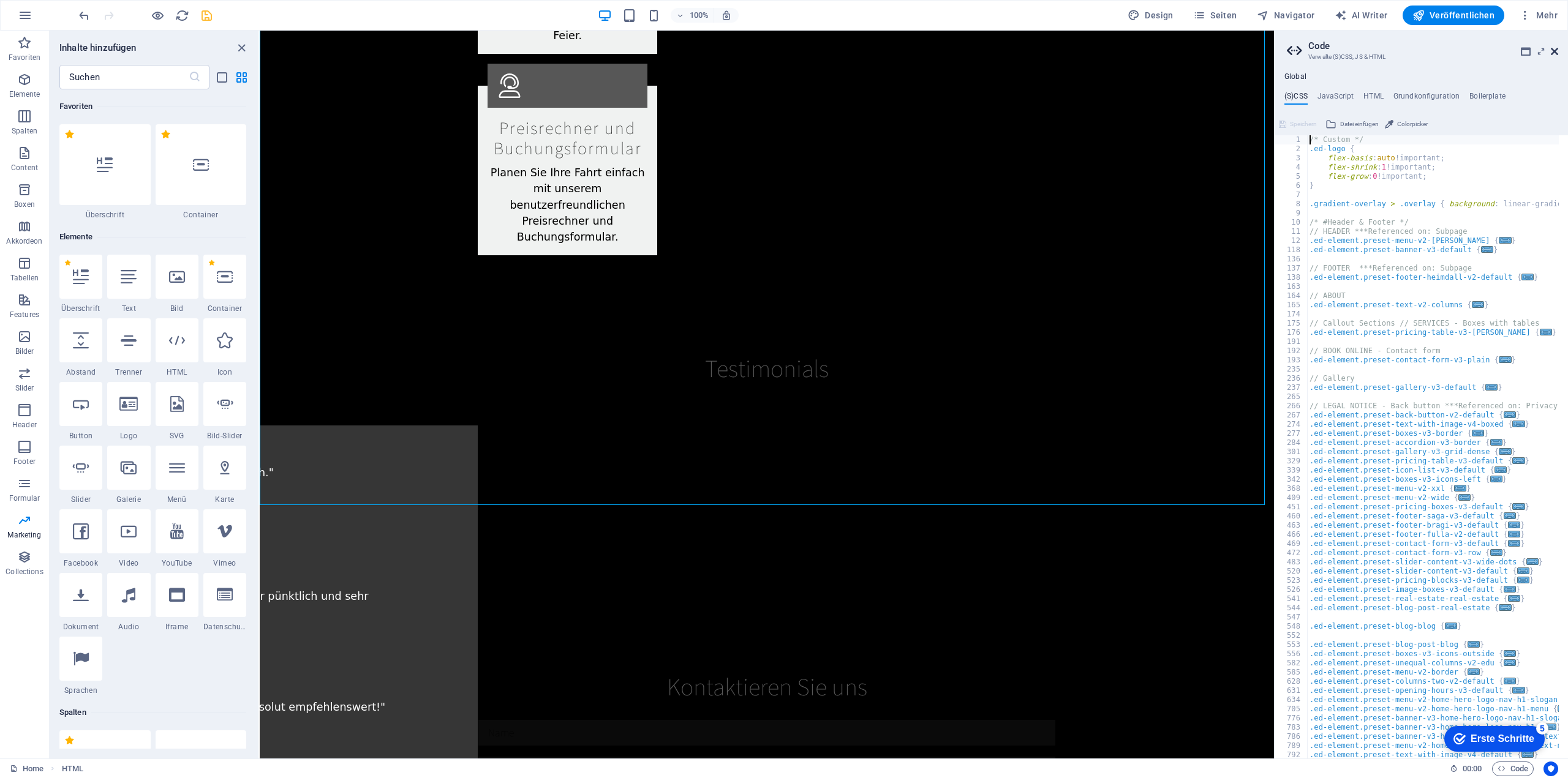
scroll to position [2512, 0]
click at [1553, 48] on icon at bounding box center [1554, 51] width 7 height 10
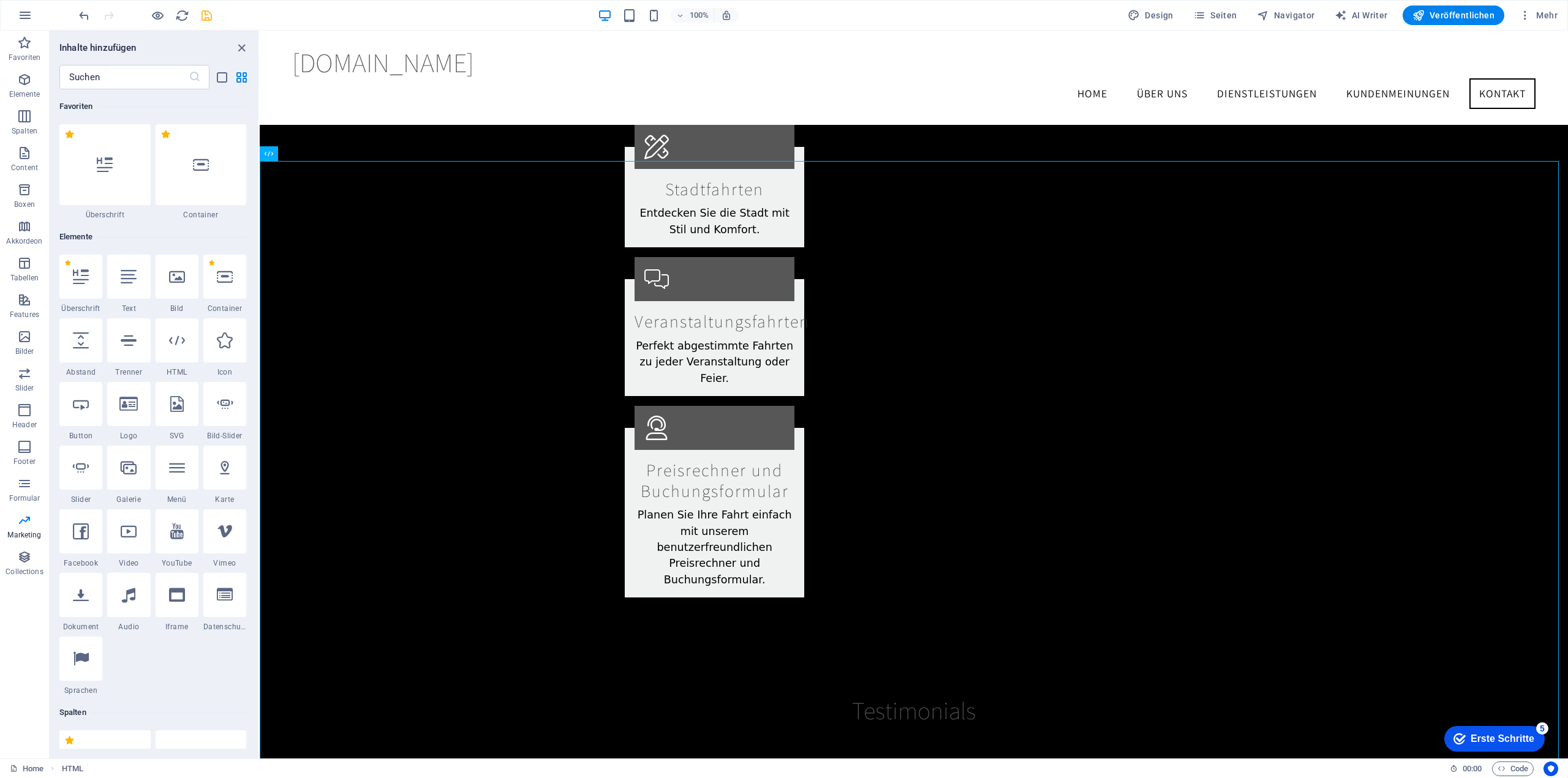
scroll to position [2175, 0]
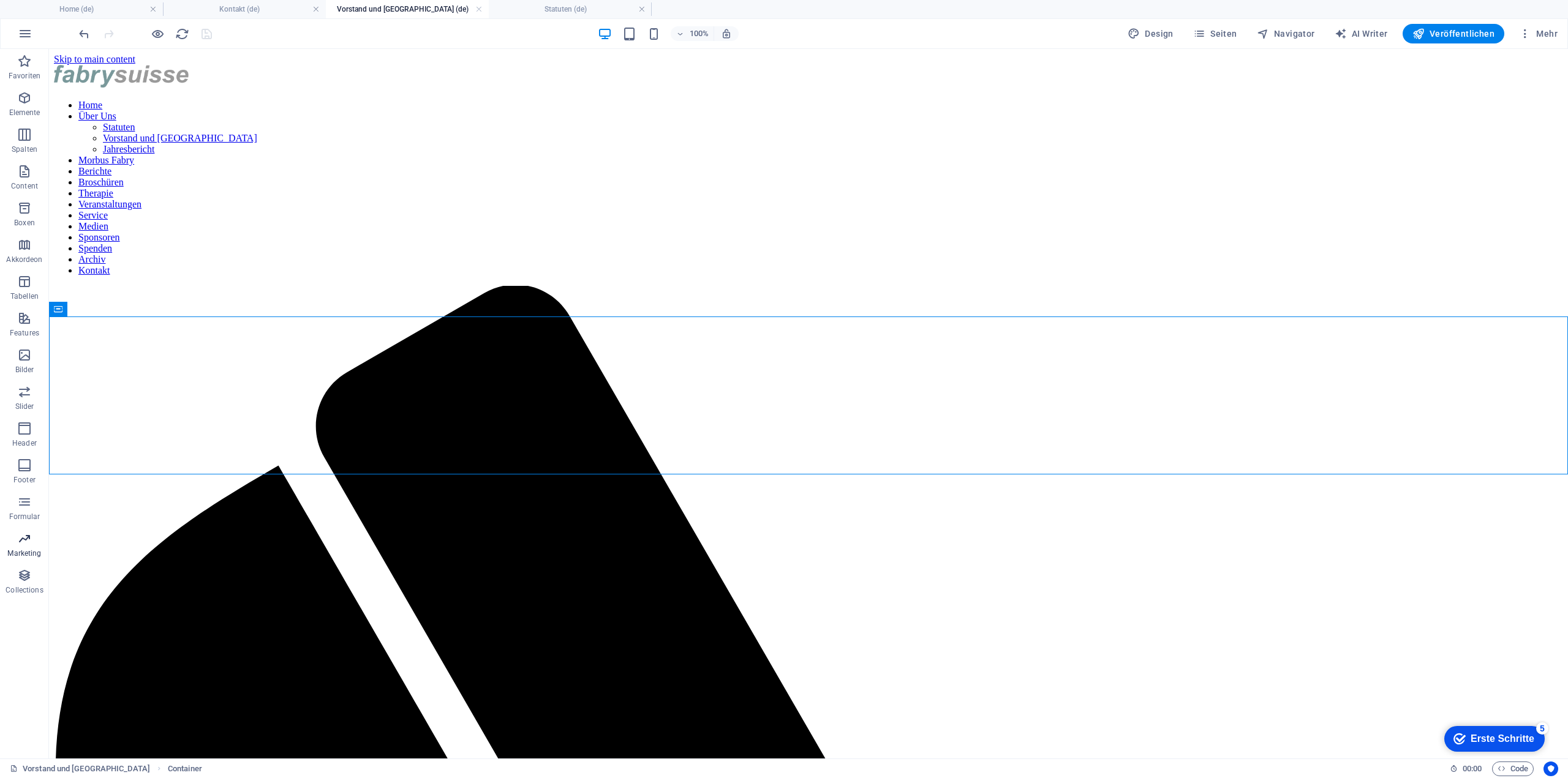
click at [30, 555] on p "Marketing" at bounding box center [24, 553] width 34 height 10
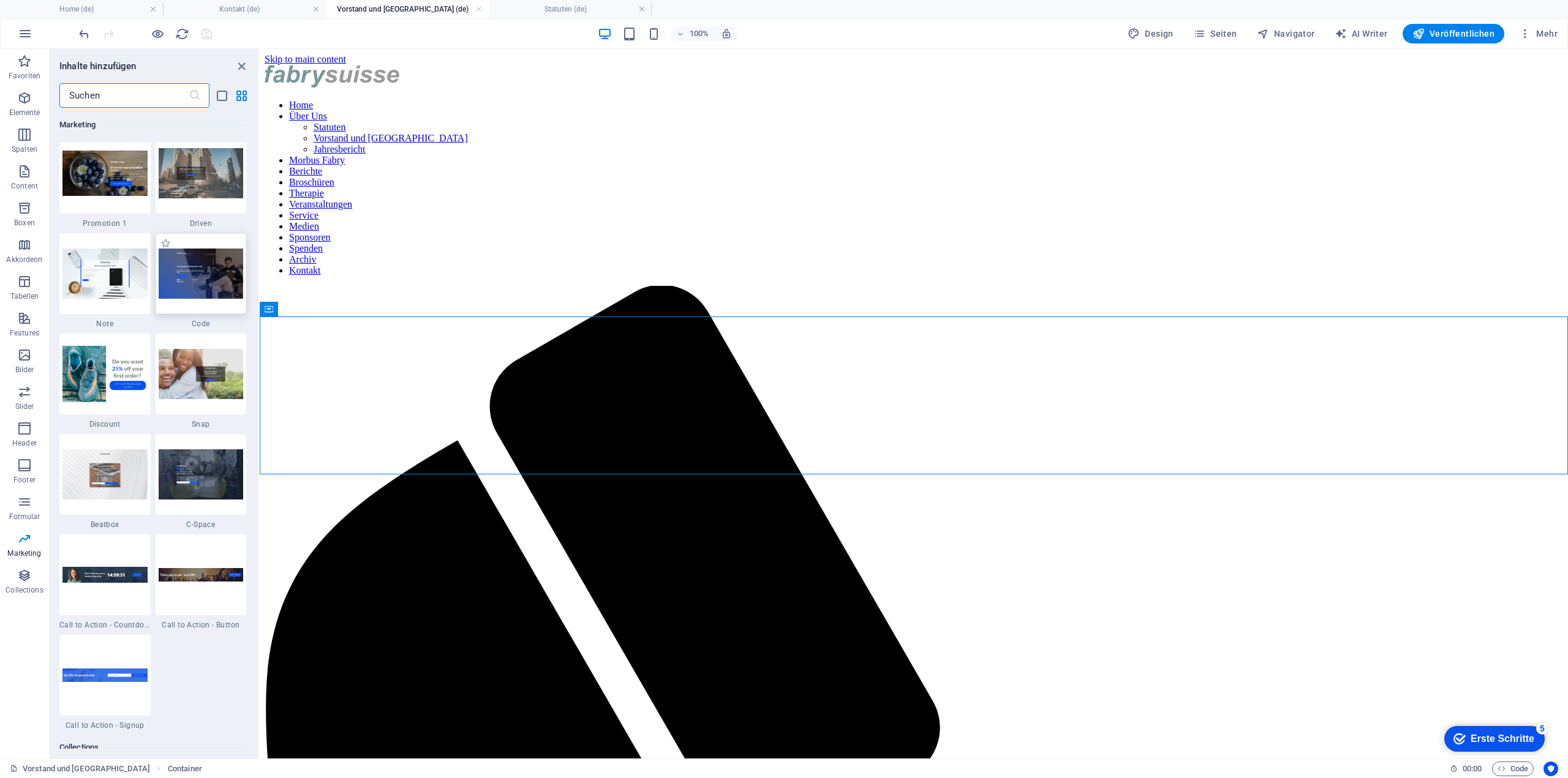
scroll to position [10459, 0]
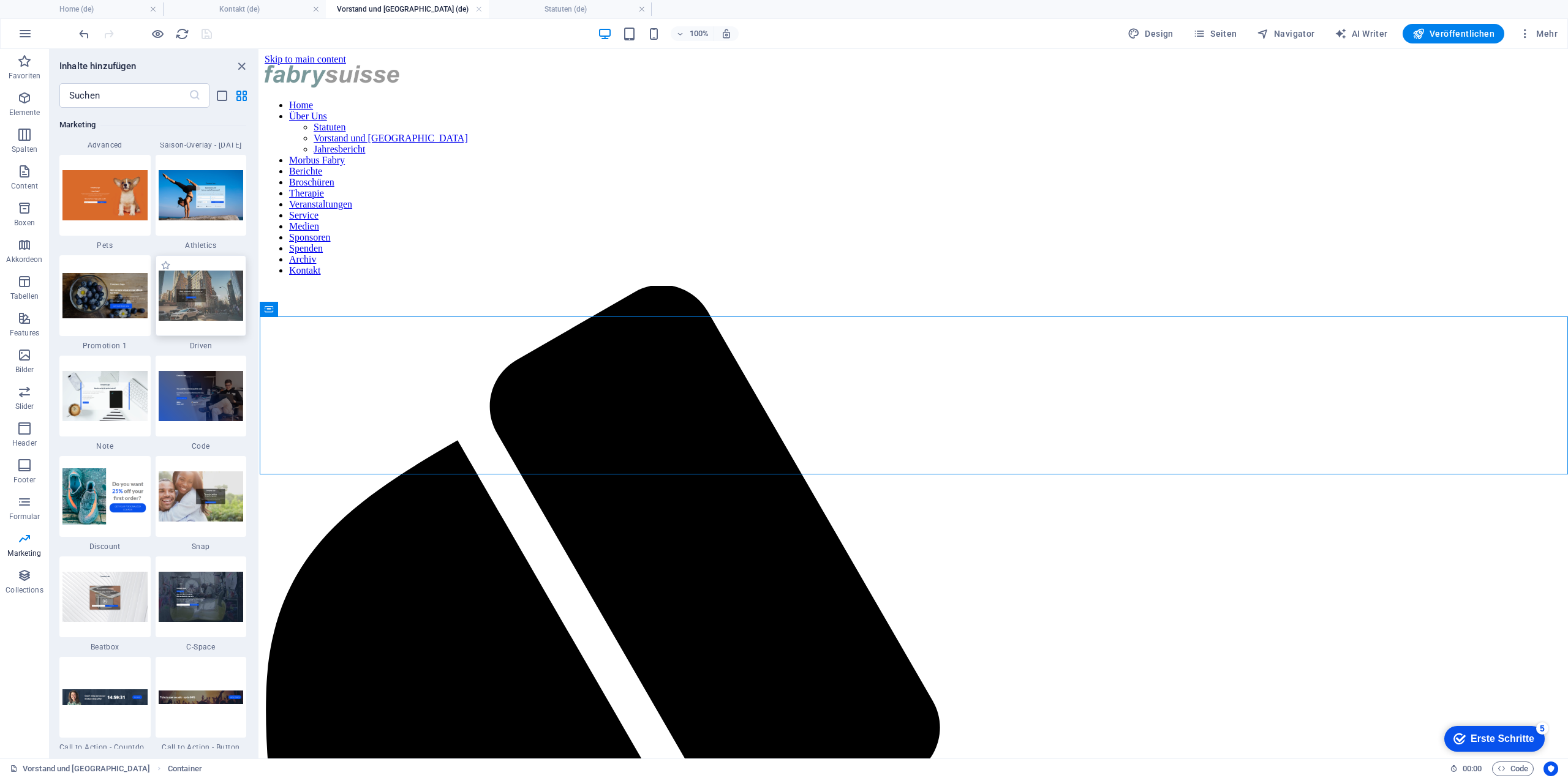
click at [185, 296] on img at bounding box center [201, 295] width 85 height 50
click at [260, 296] on div "Ziehe hier rein, um den vorhandenen Inhalt zu ersetzen. Drücke "Strg", wenn du …" at bounding box center [914, 404] width 1308 height 710
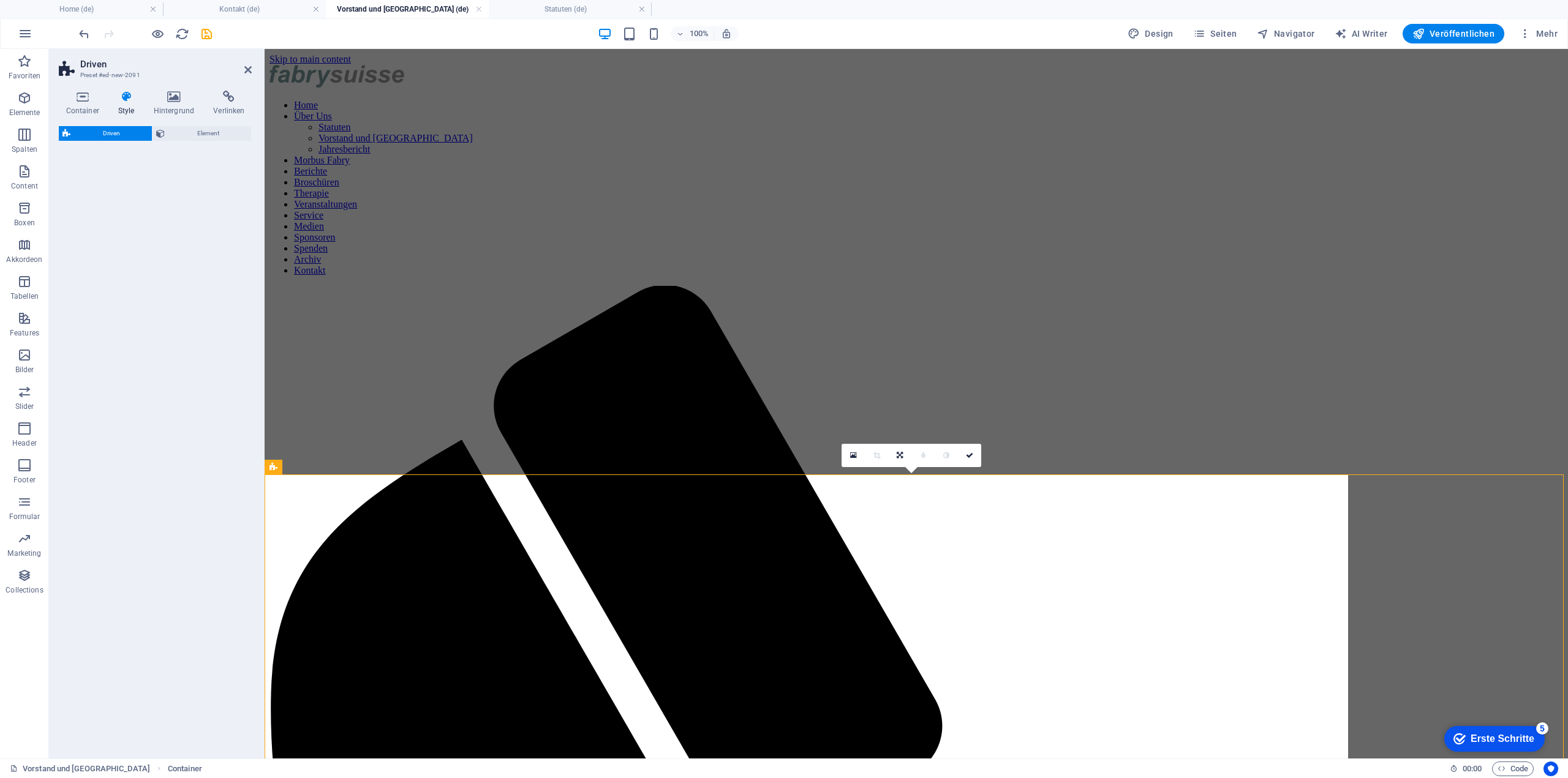
select select "%"
select select "rem"
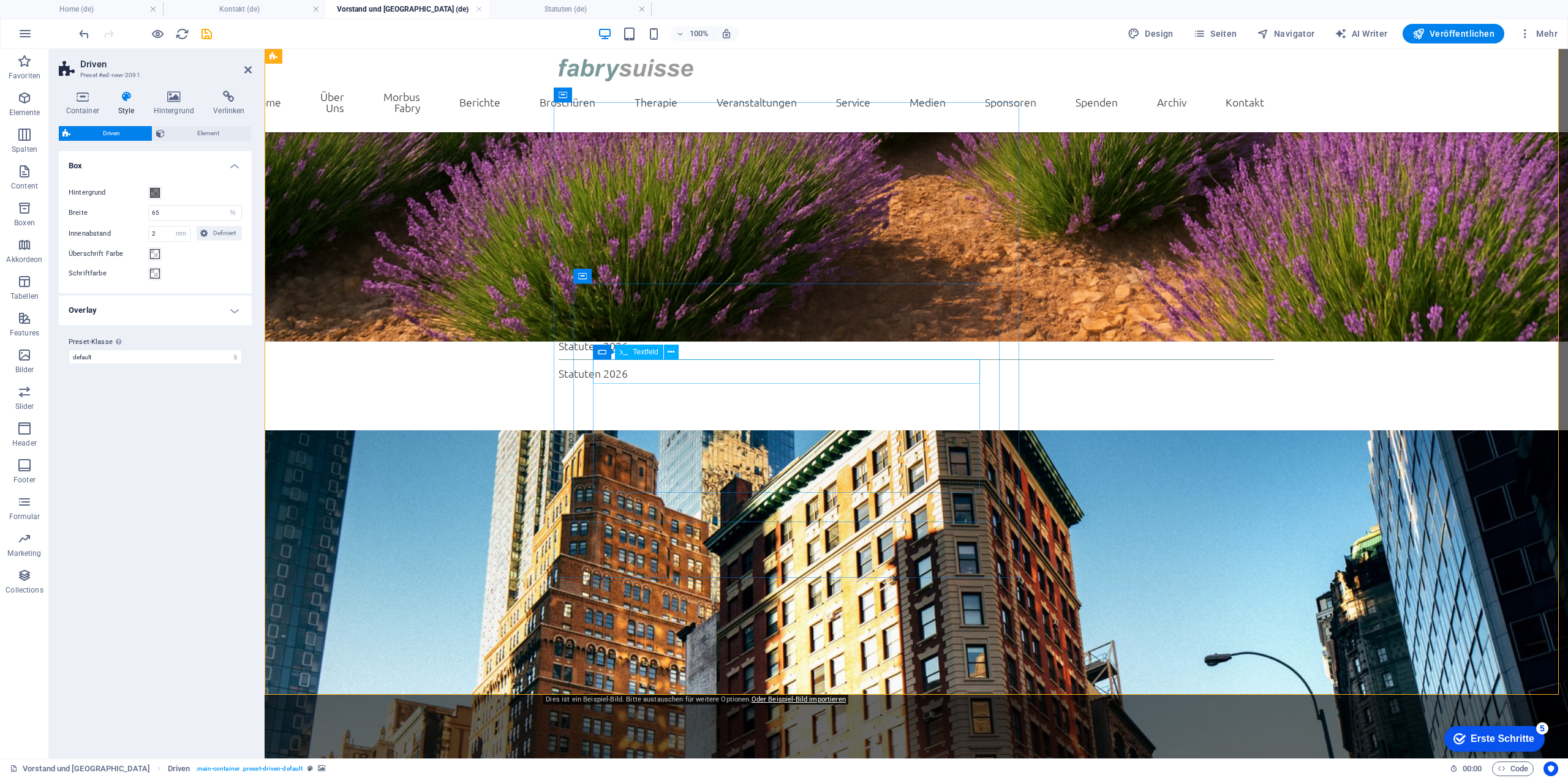
scroll to position [367, 0]
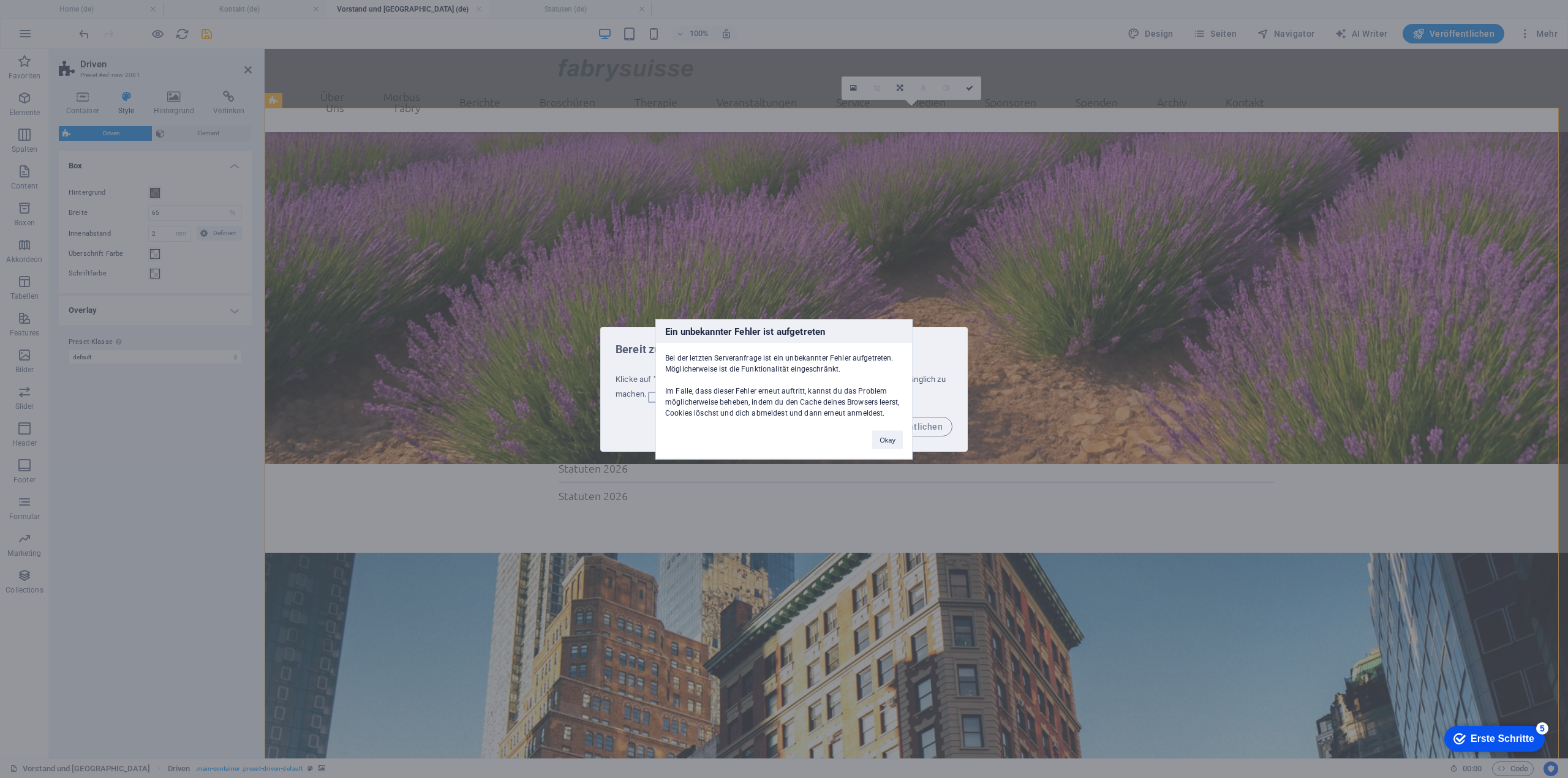
click at [77, 30] on div "Ein unbekannter [PERSON_NAME] ist aufgetreten Bei der letzten Serveranfrage ist…" at bounding box center [784, 389] width 1568 height 778
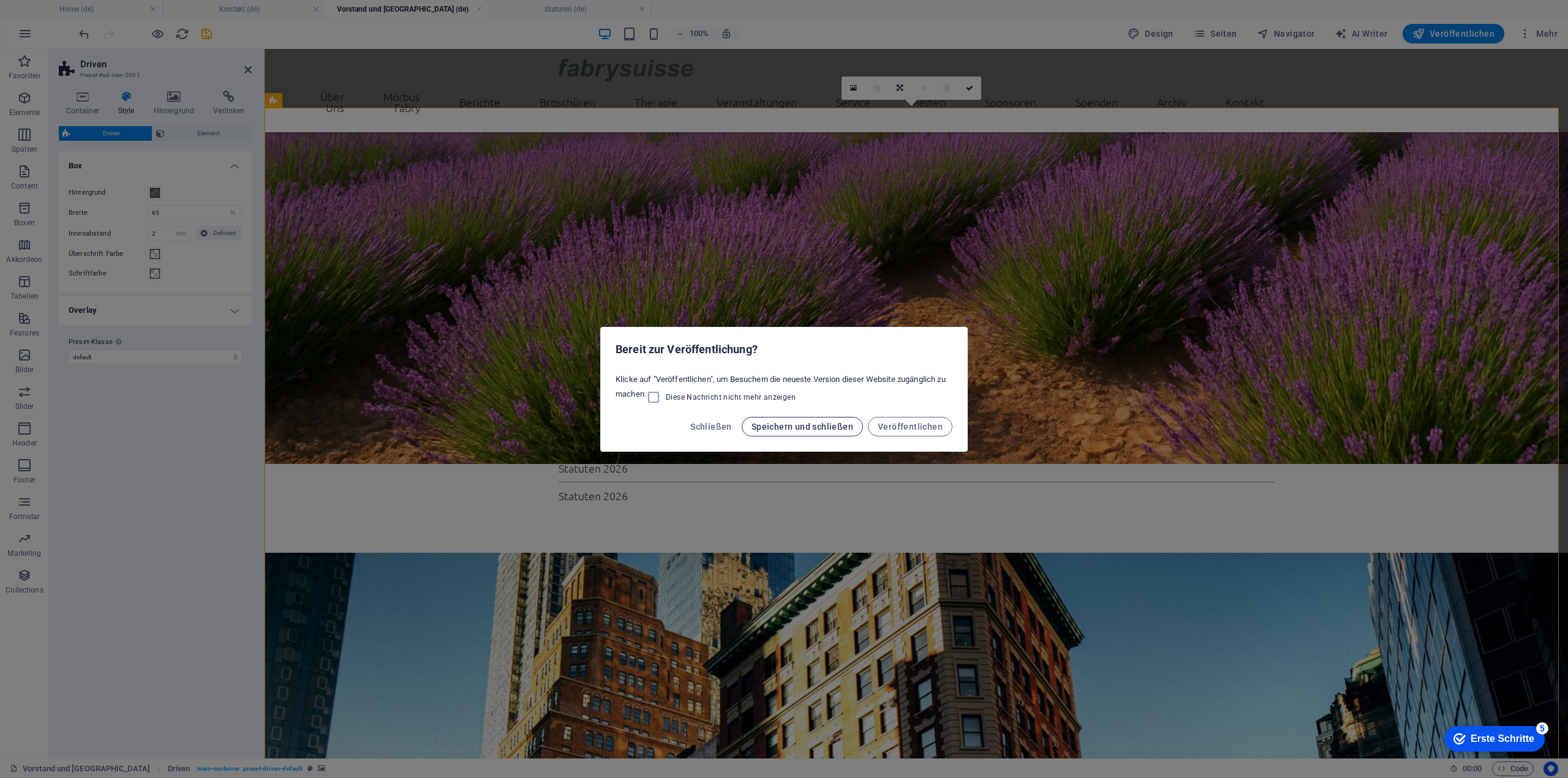
click at [832, 421] on span "Speichern und schließen" at bounding box center [802, 426] width 101 height 10
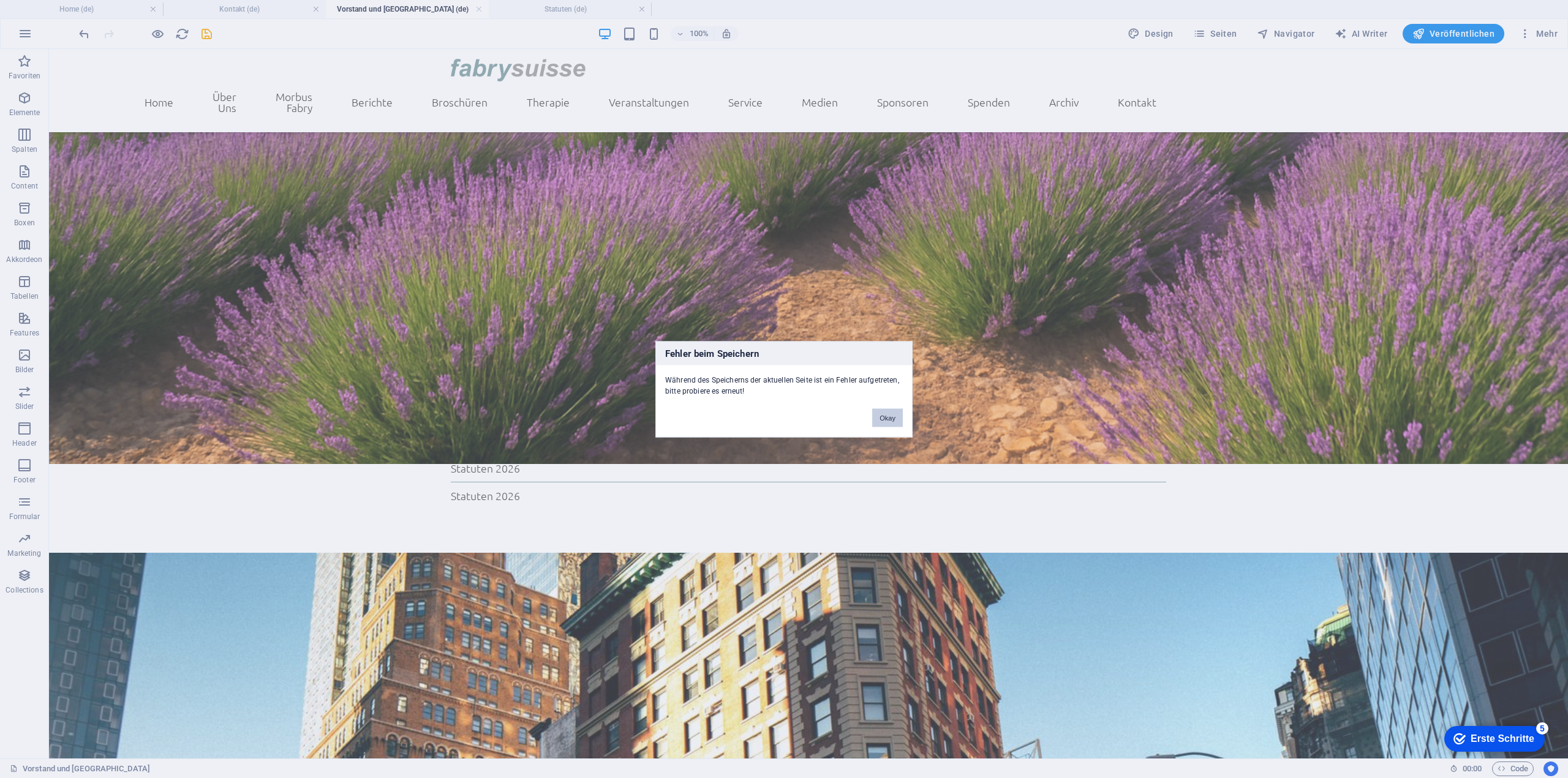
click at [892, 415] on button "Okay" at bounding box center [886, 418] width 30 height 18
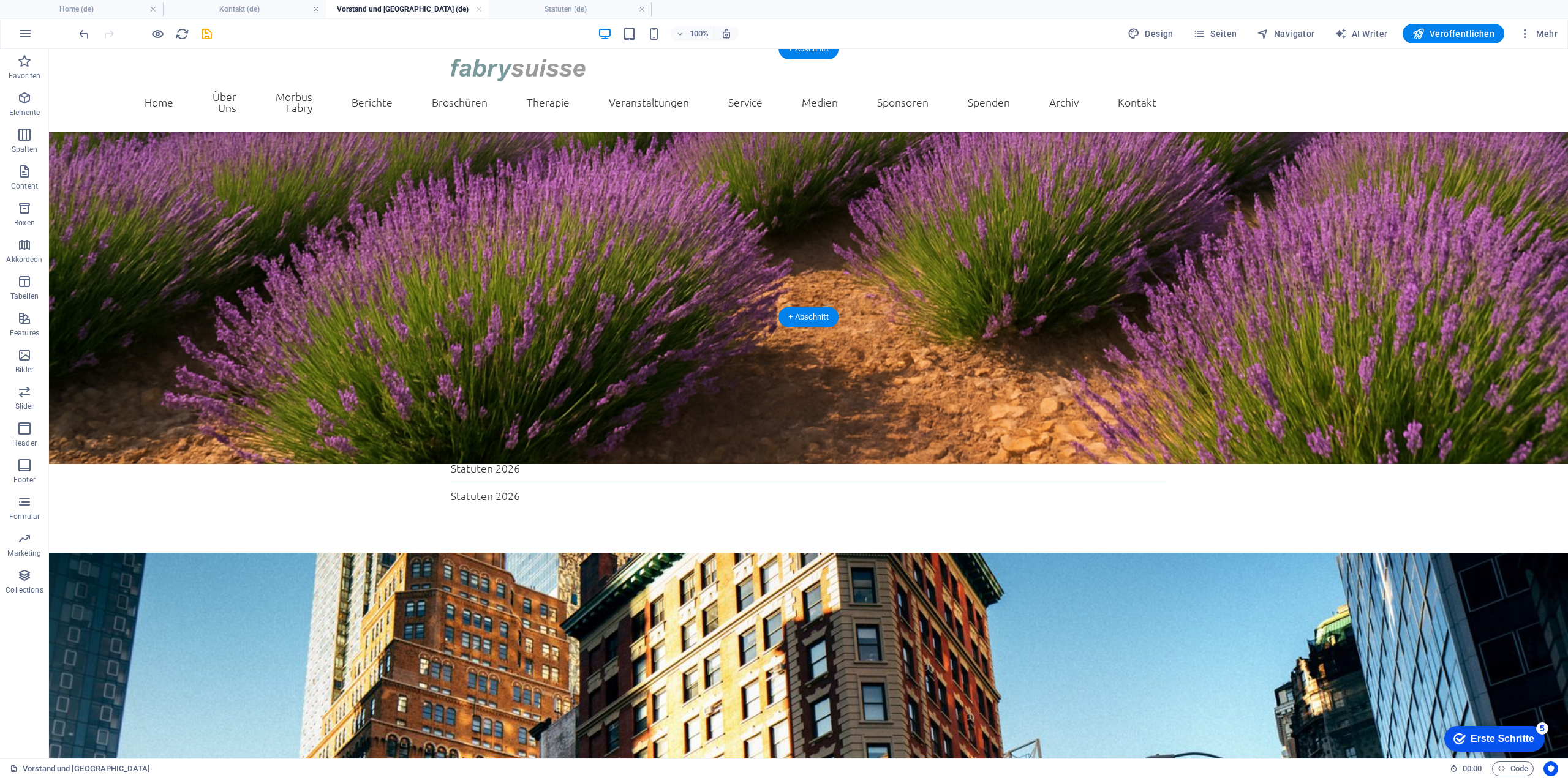
scroll to position [0, 0]
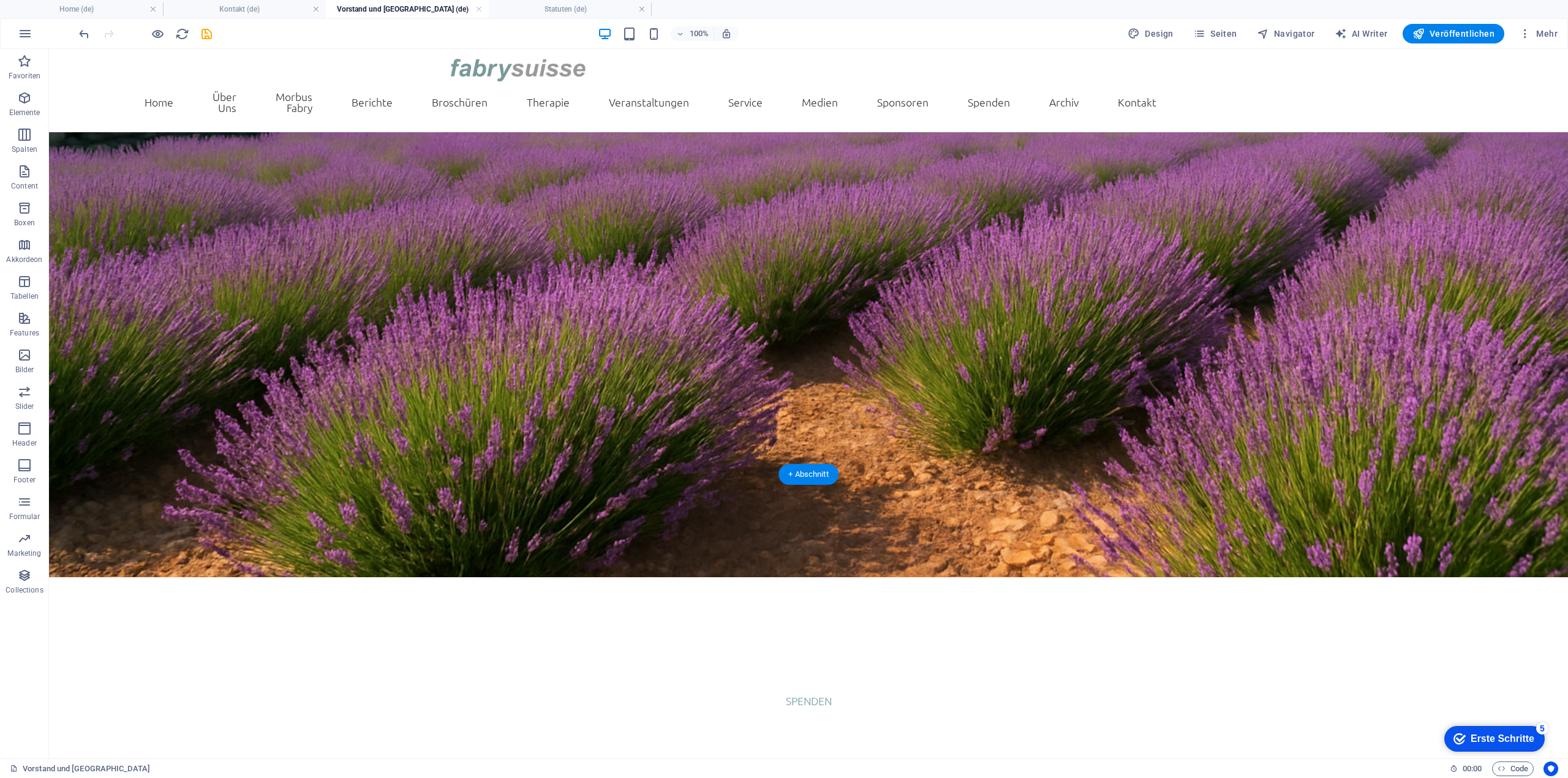
click at [103, 462] on icon at bounding box center [101, 467] width 6 height 13
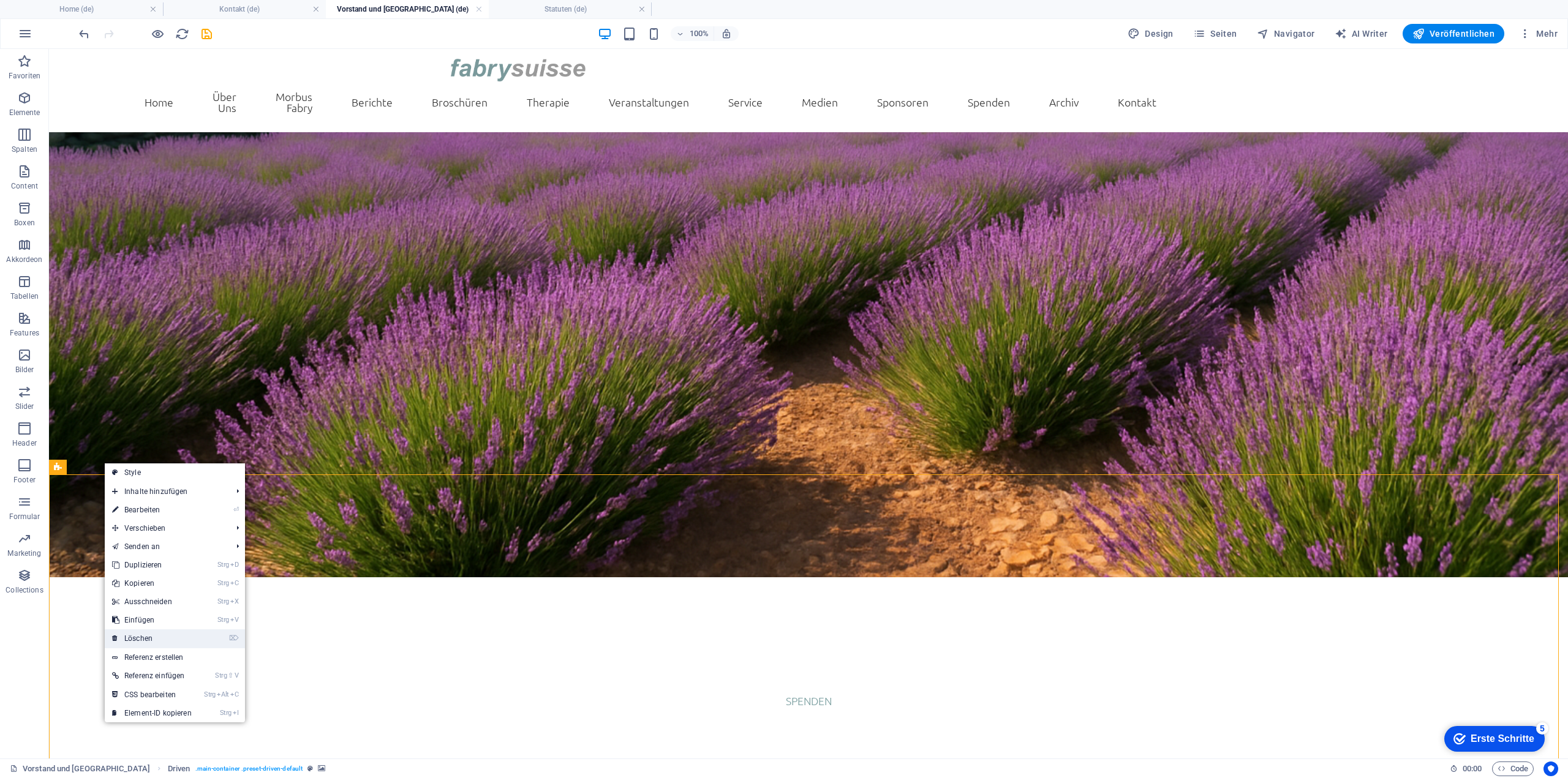
click at [147, 635] on link "⌦ Löschen" at bounding box center [152, 639] width 94 height 18
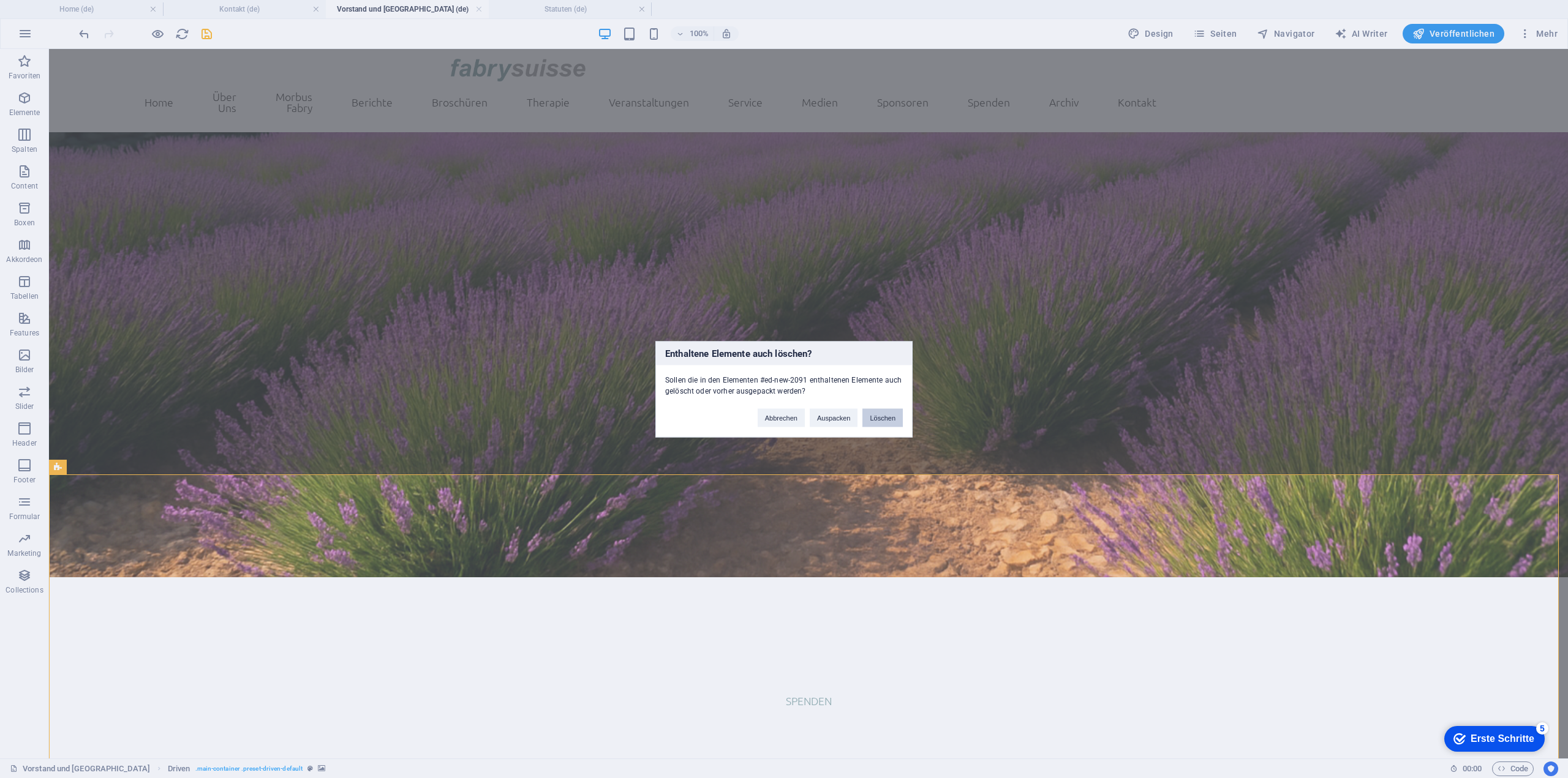
click at [896, 414] on button "Löschen" at bounding box center [883, 418] width 41 height 18
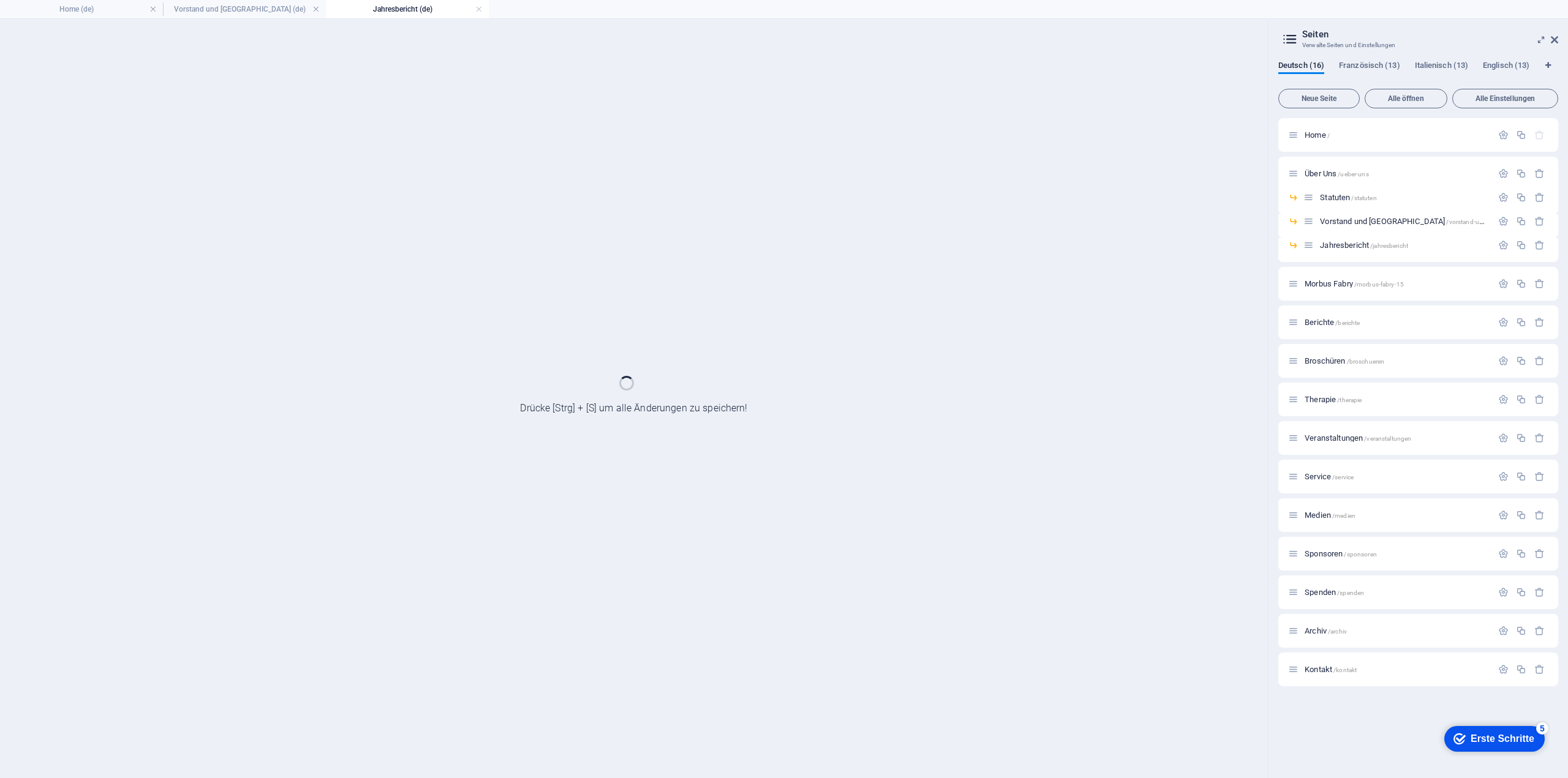
click at [641, 350] on div at bounding box center [634, 398] width 1267 height 759
click at [509, 235] on div at bounding box center [634, 398] width 1267 height 759
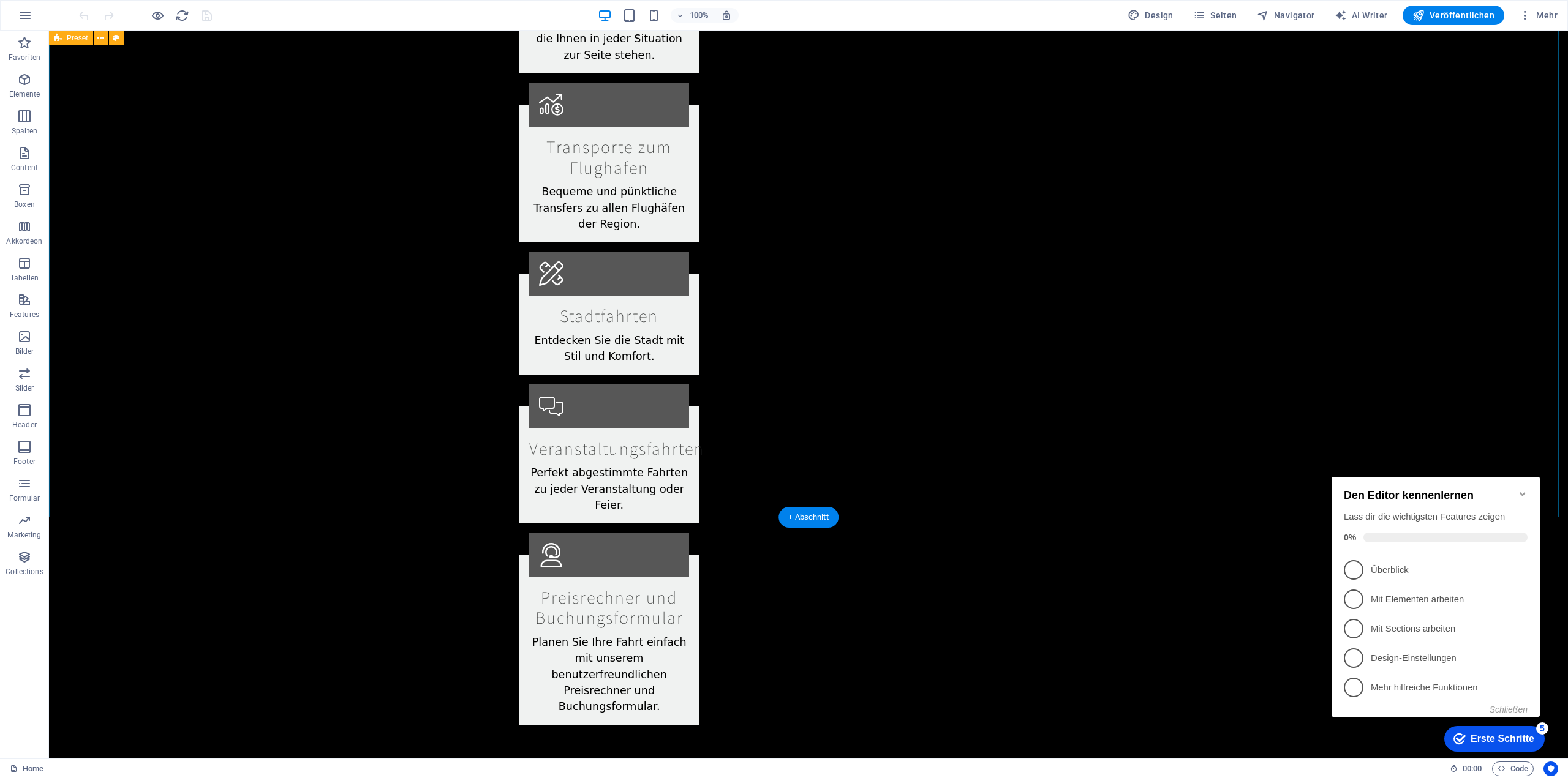
scroll to position [2788, 0]
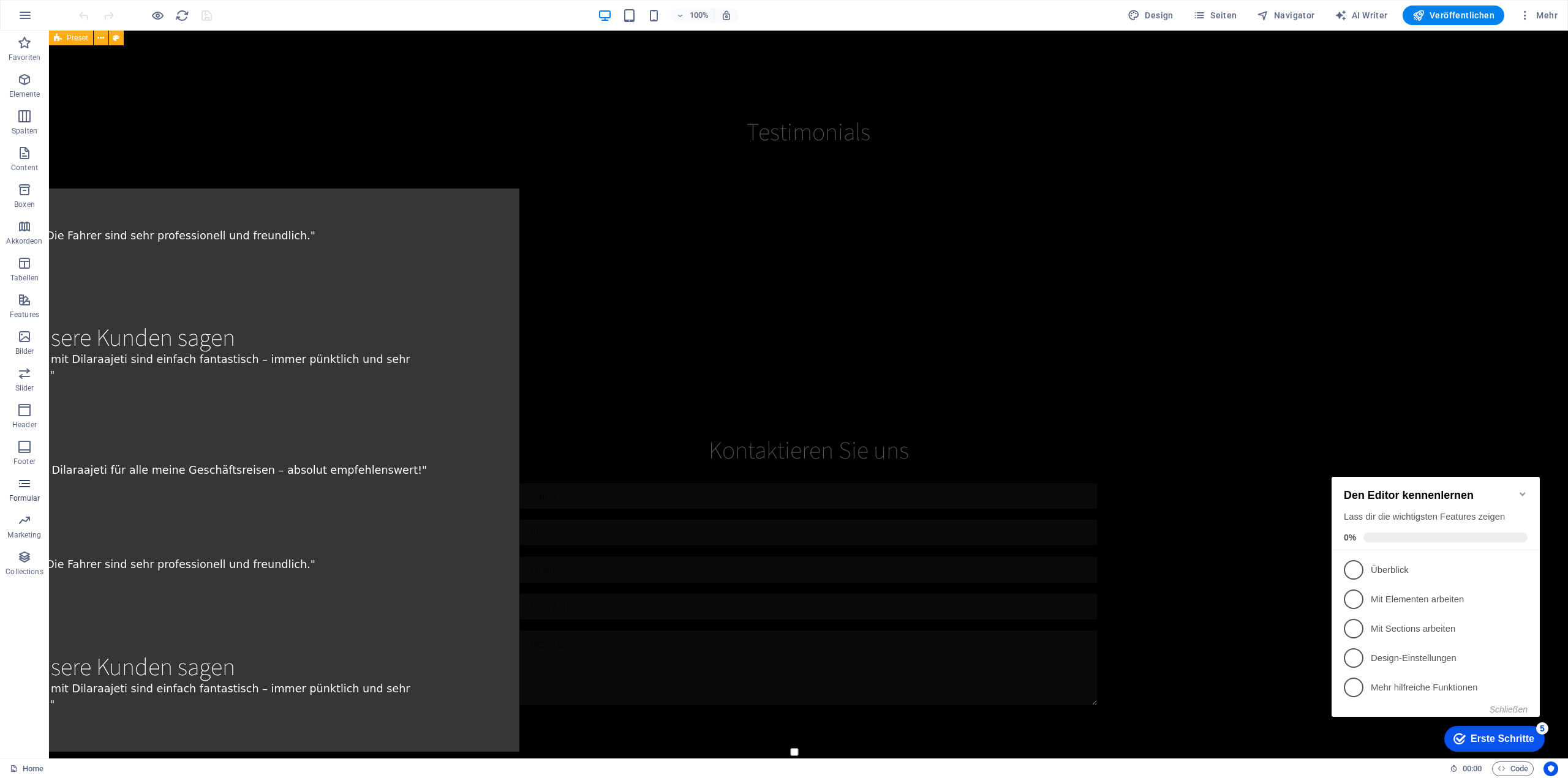
click at [21, 475] on button "Formular" at bounding box center [24, 489] width 49 height 37
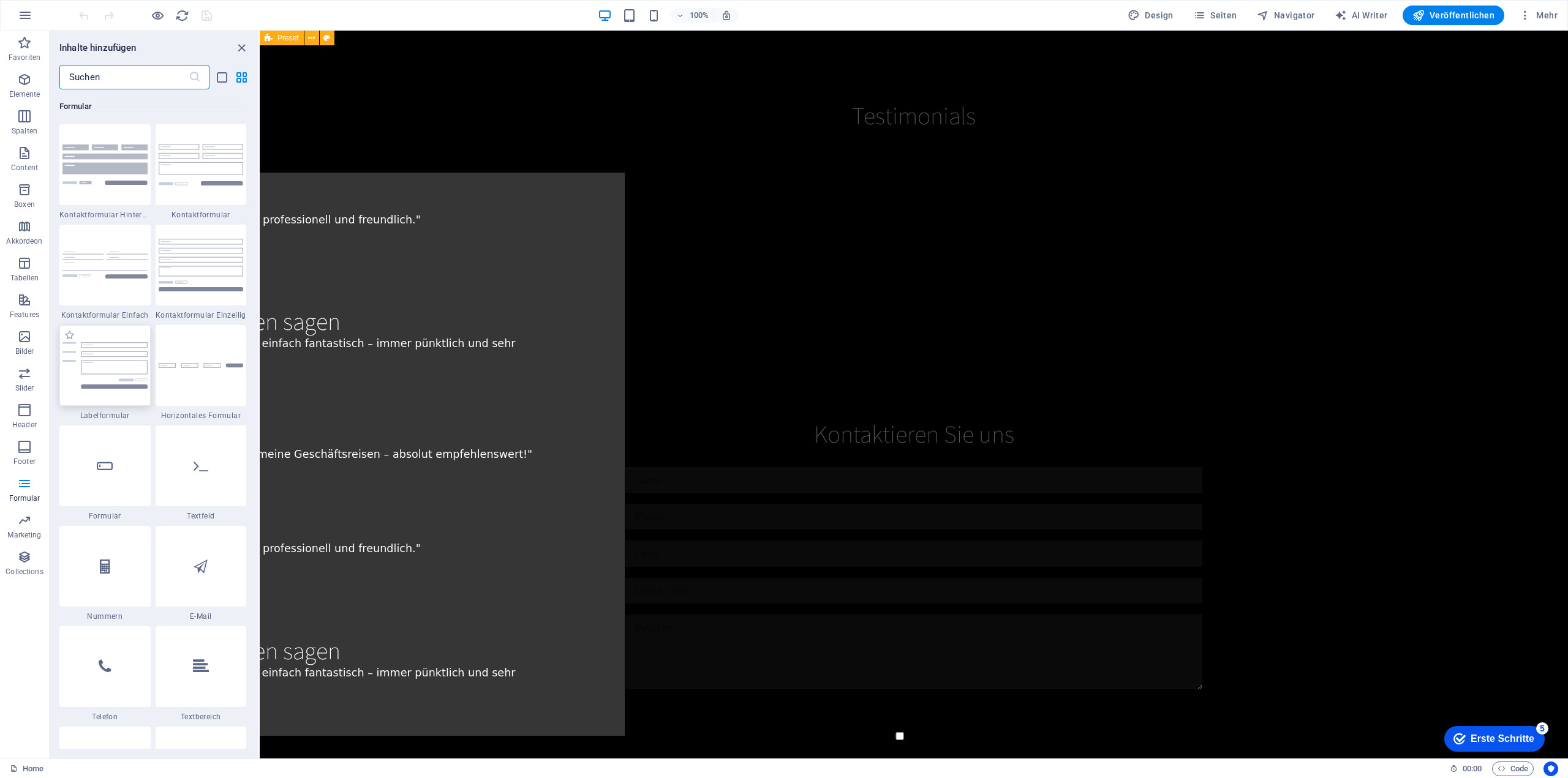
scroll to position [9180, 0]
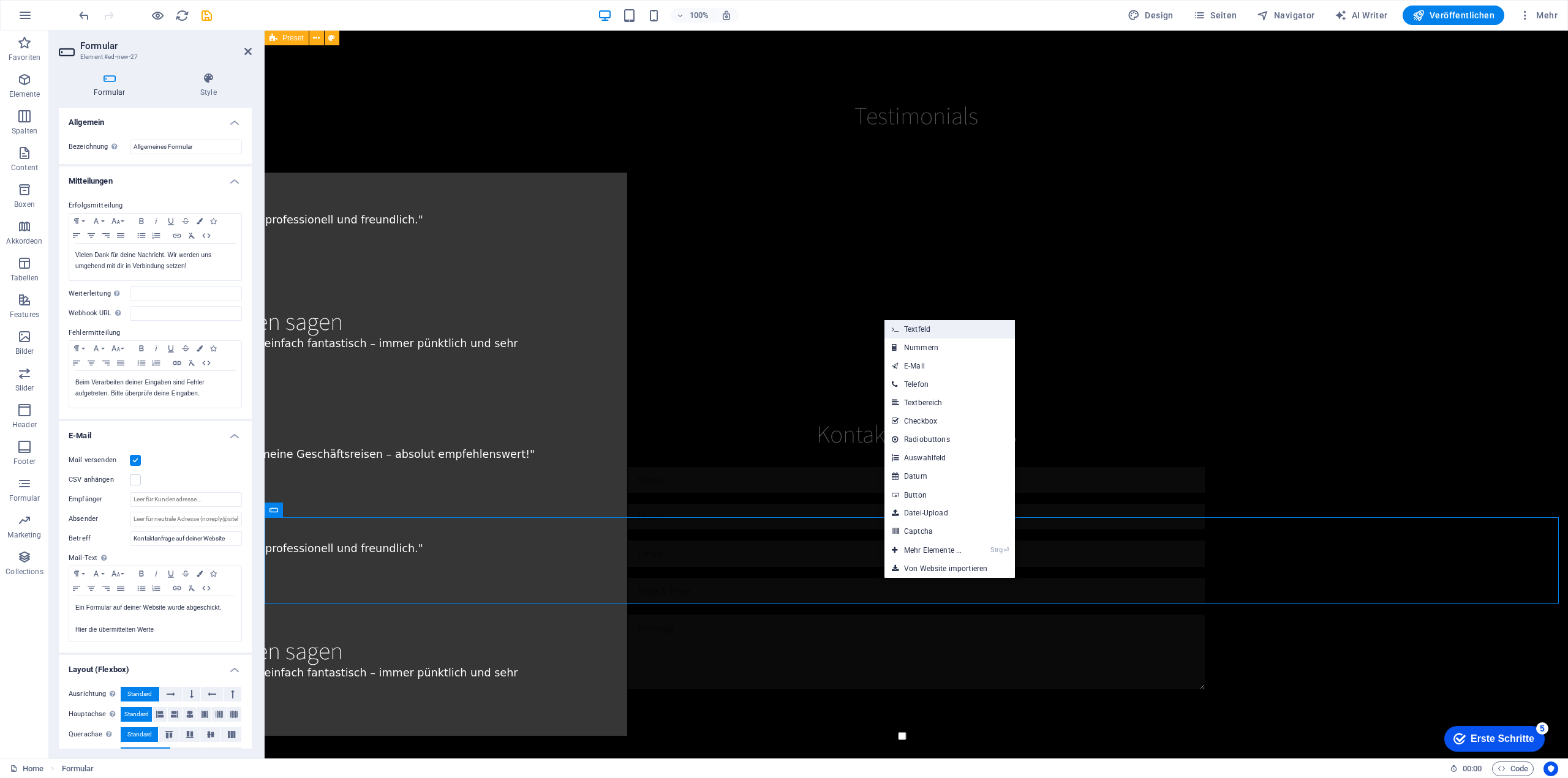
click at [934, 326] on link "Textfeld" at bounding box center [949, 329] width 130 height 18
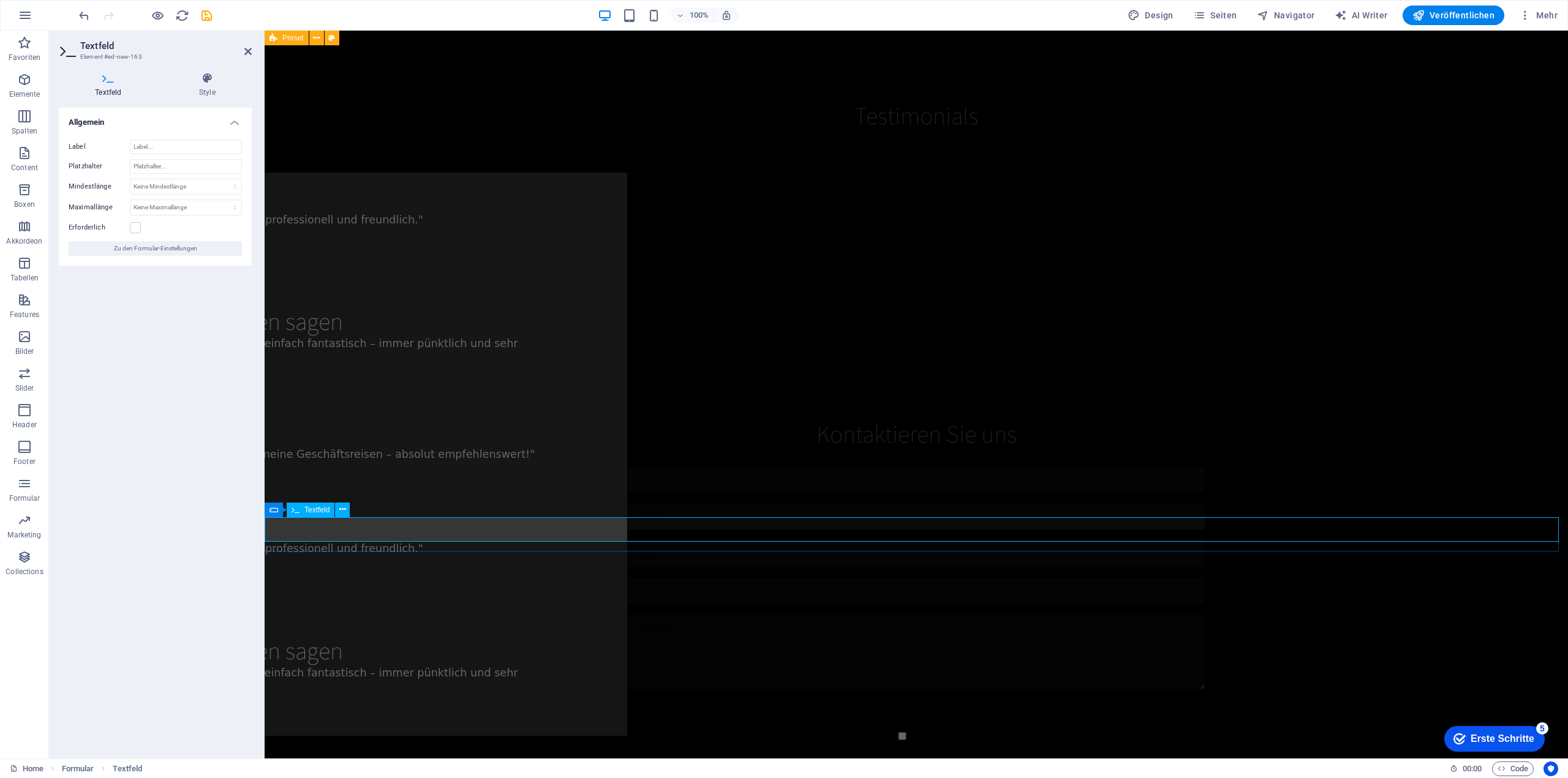
click at [343, 510] on icon at bounding box center [342, 510] width 6 height 13
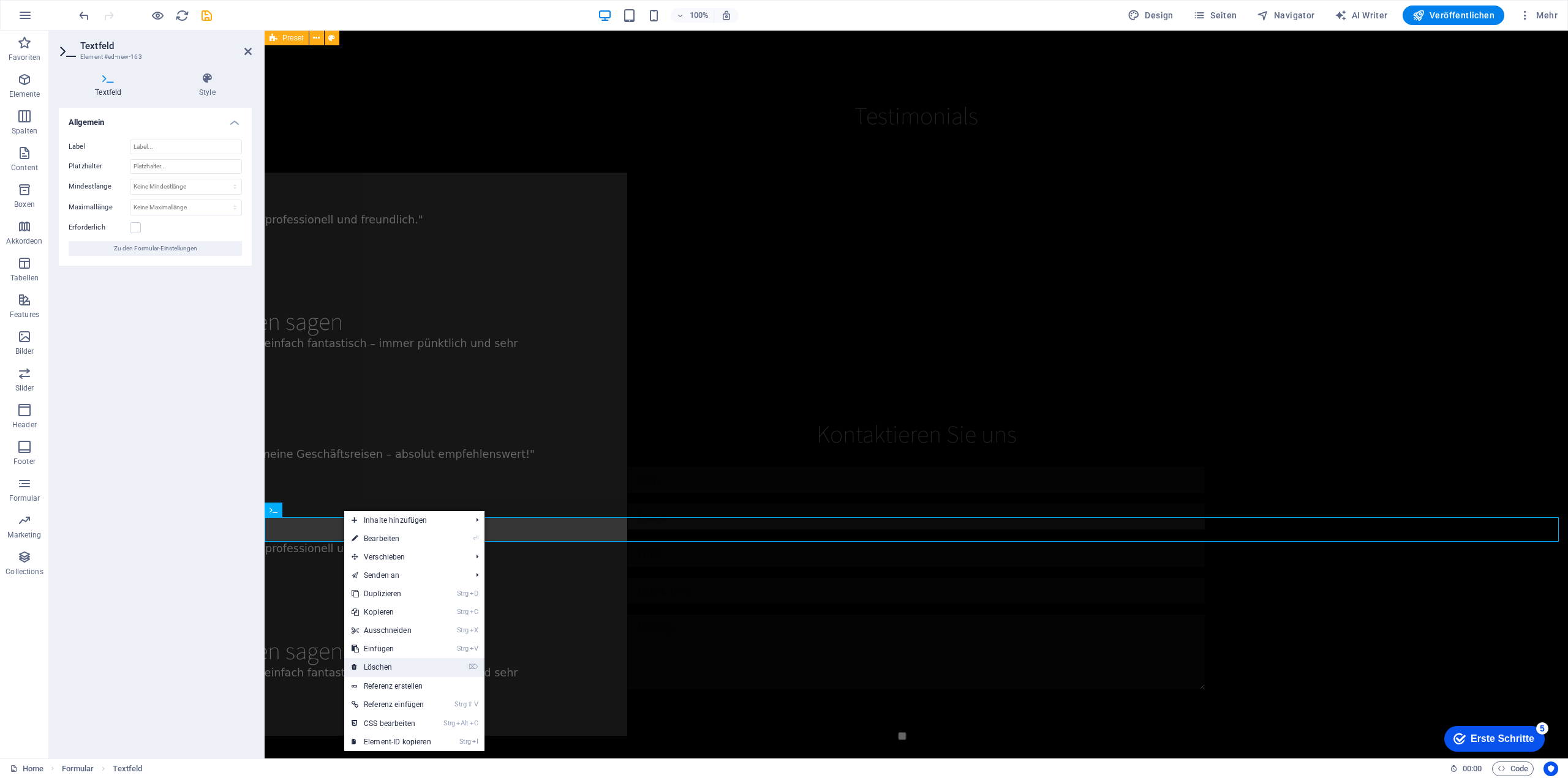
click at [408, 668] on link "⌦ Löschen" at bounding box center [391, 667] width 94 height 18
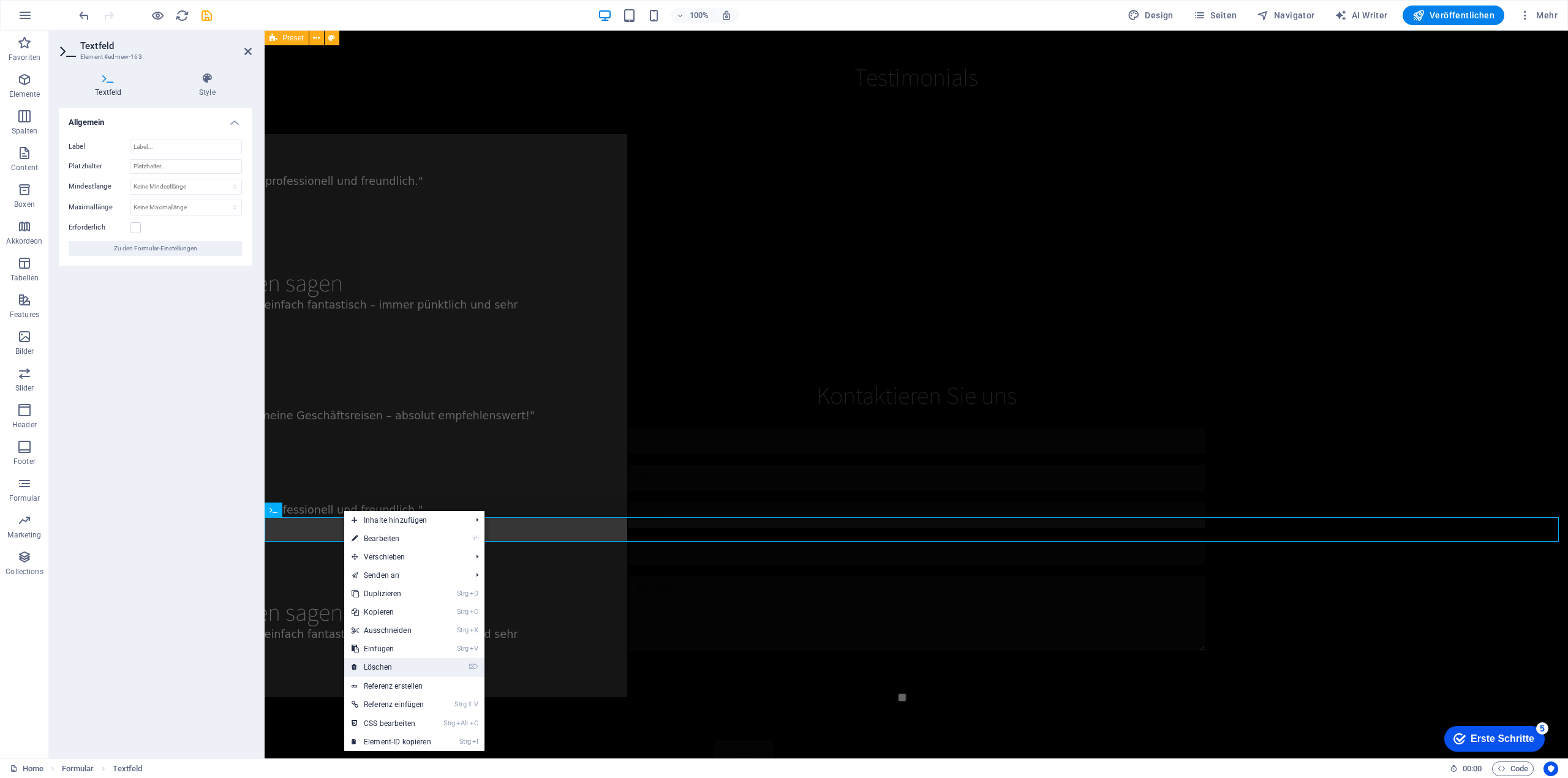
scroll to position [2788, 0]
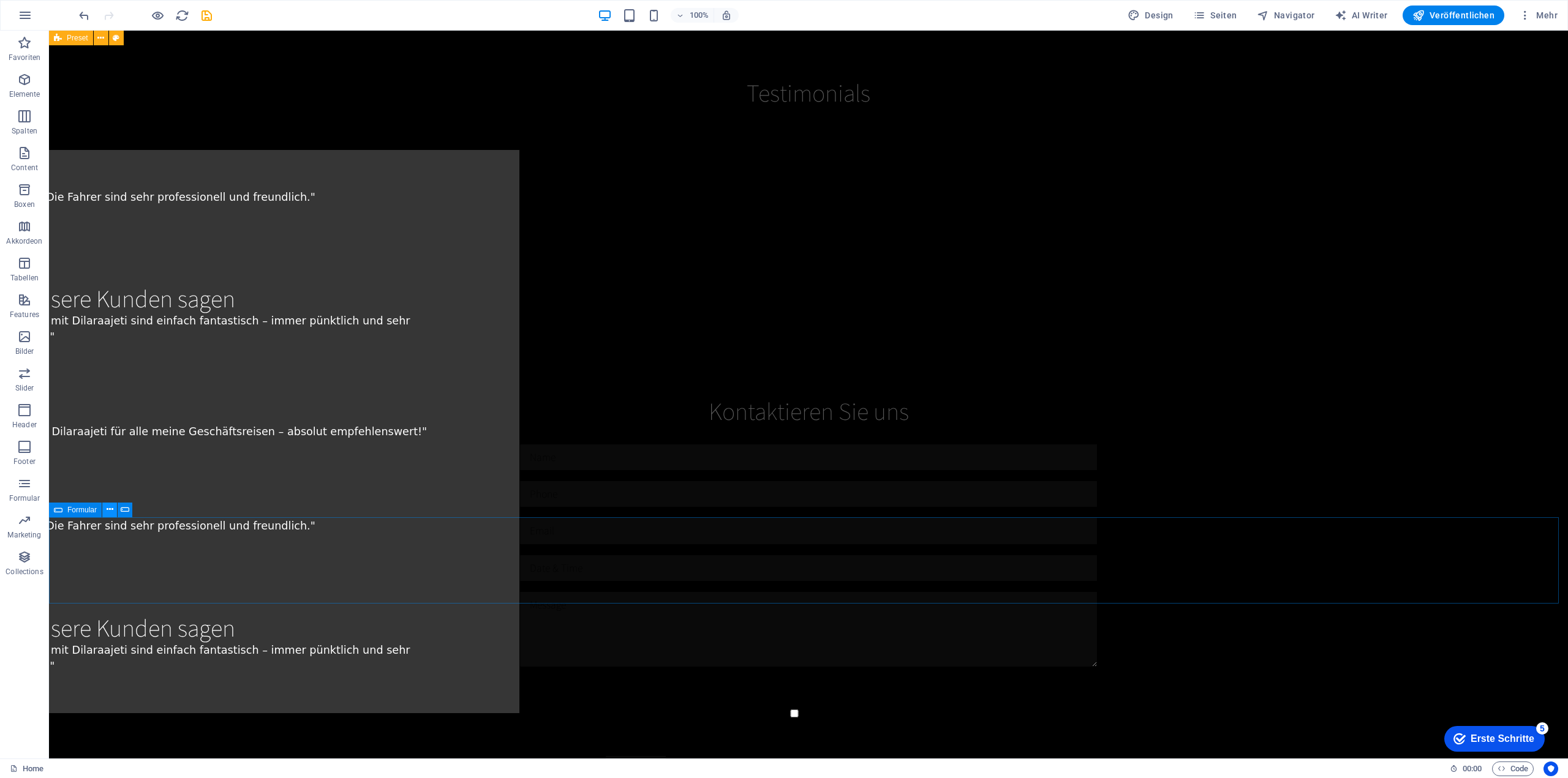
click at [111, 508] on icon at bounding box center [110, 510] width 6 height 13
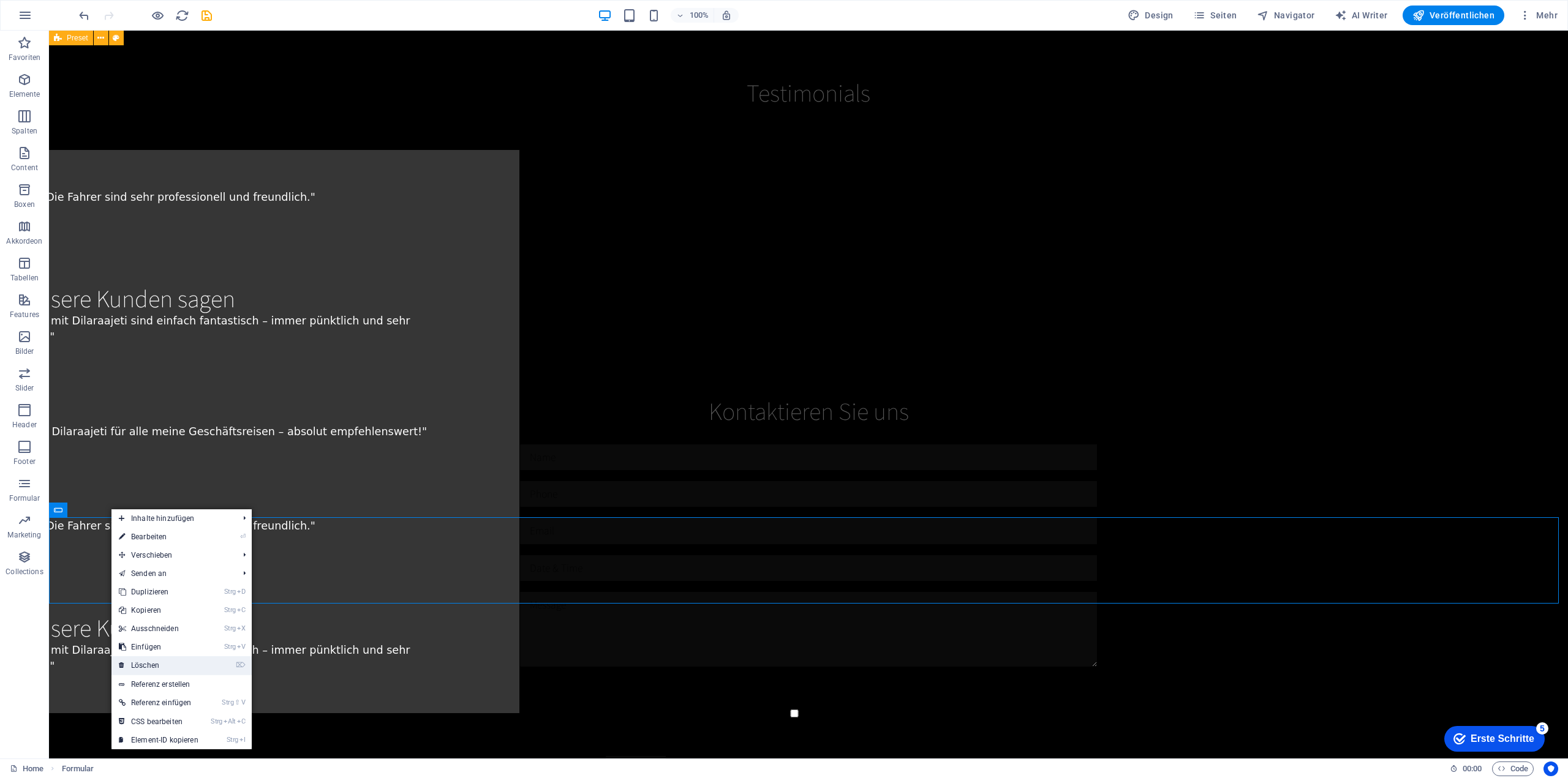
click at [193, 667] on link "⌦ Löschen" at bounding box center [159, 666] width 94 height 18
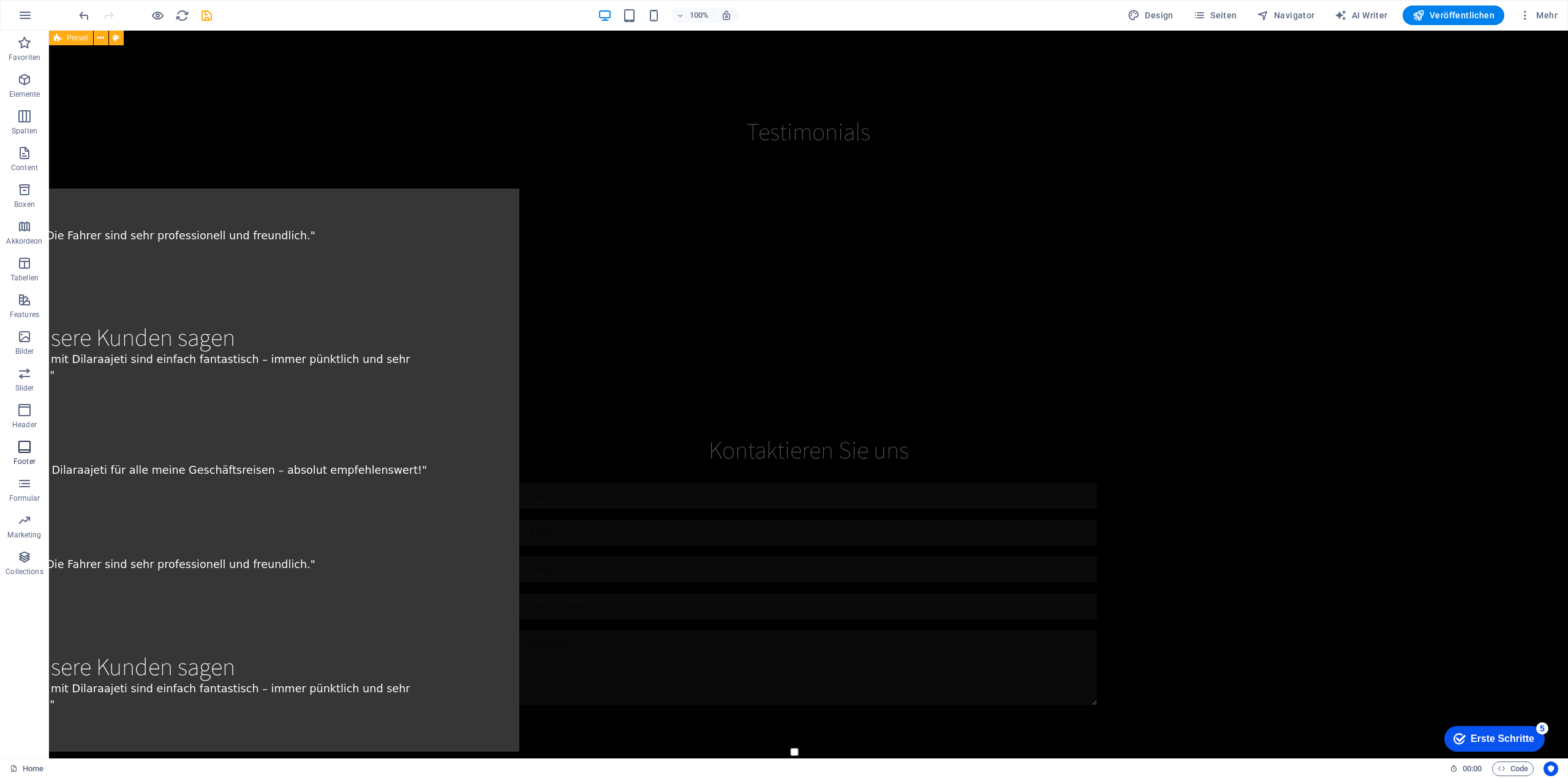
click at [20, 451] on icon "button" at bounding box center [25, 447] width 15 height 15
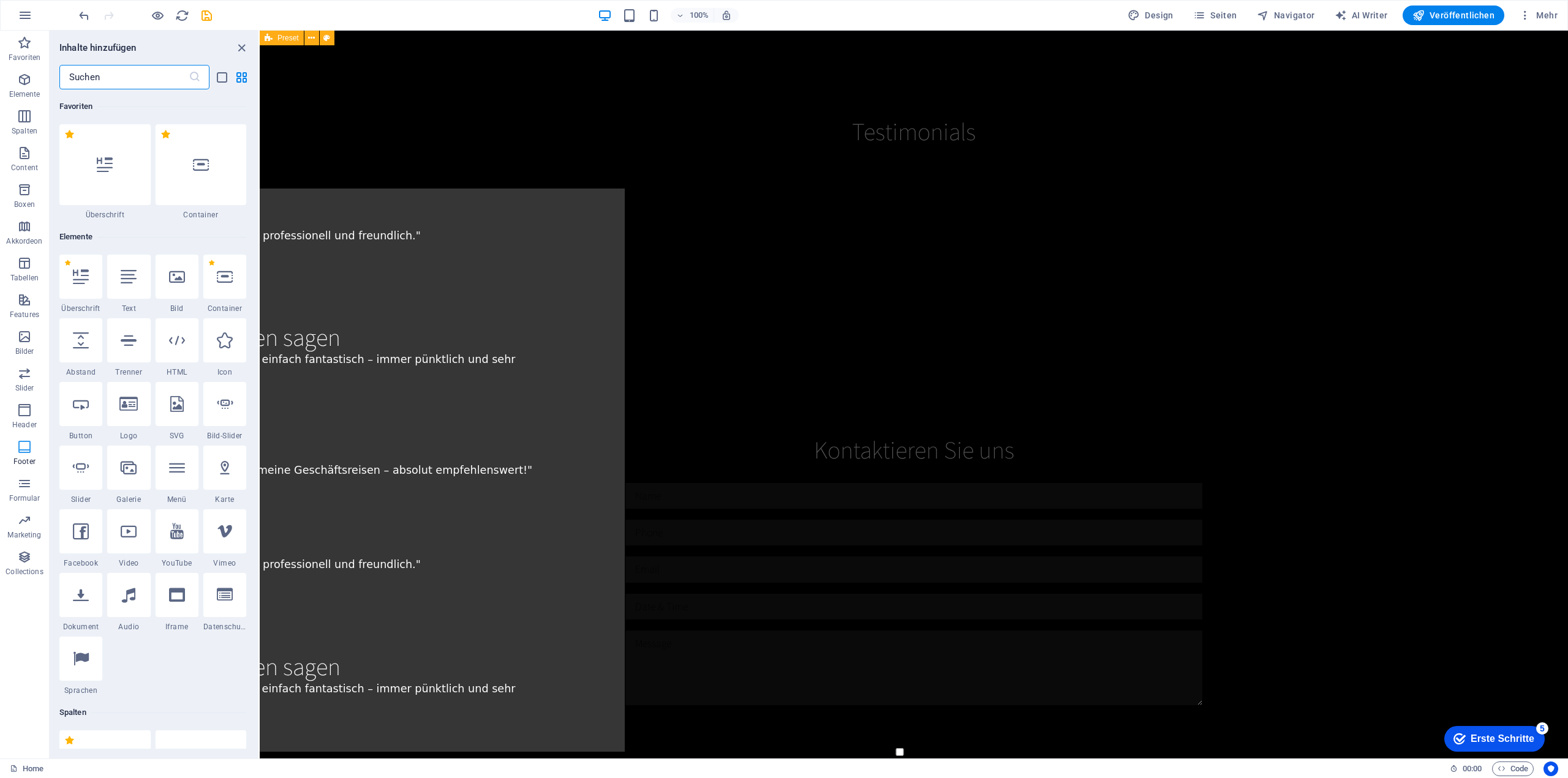
scroll to position [2803, 0]
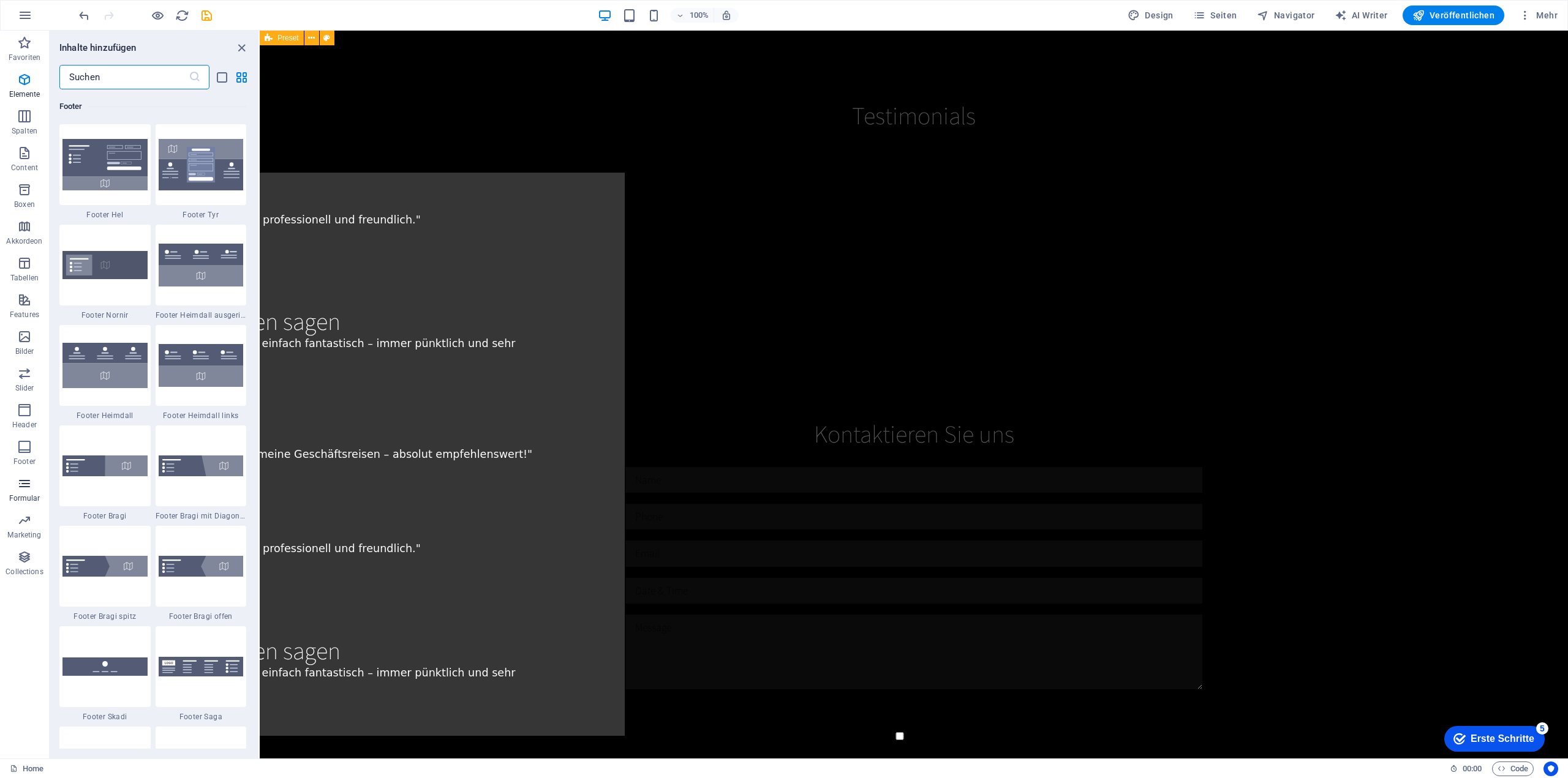
click at [28, 489] on icon "button" at bounding box center [25, 484] width 15 height 15
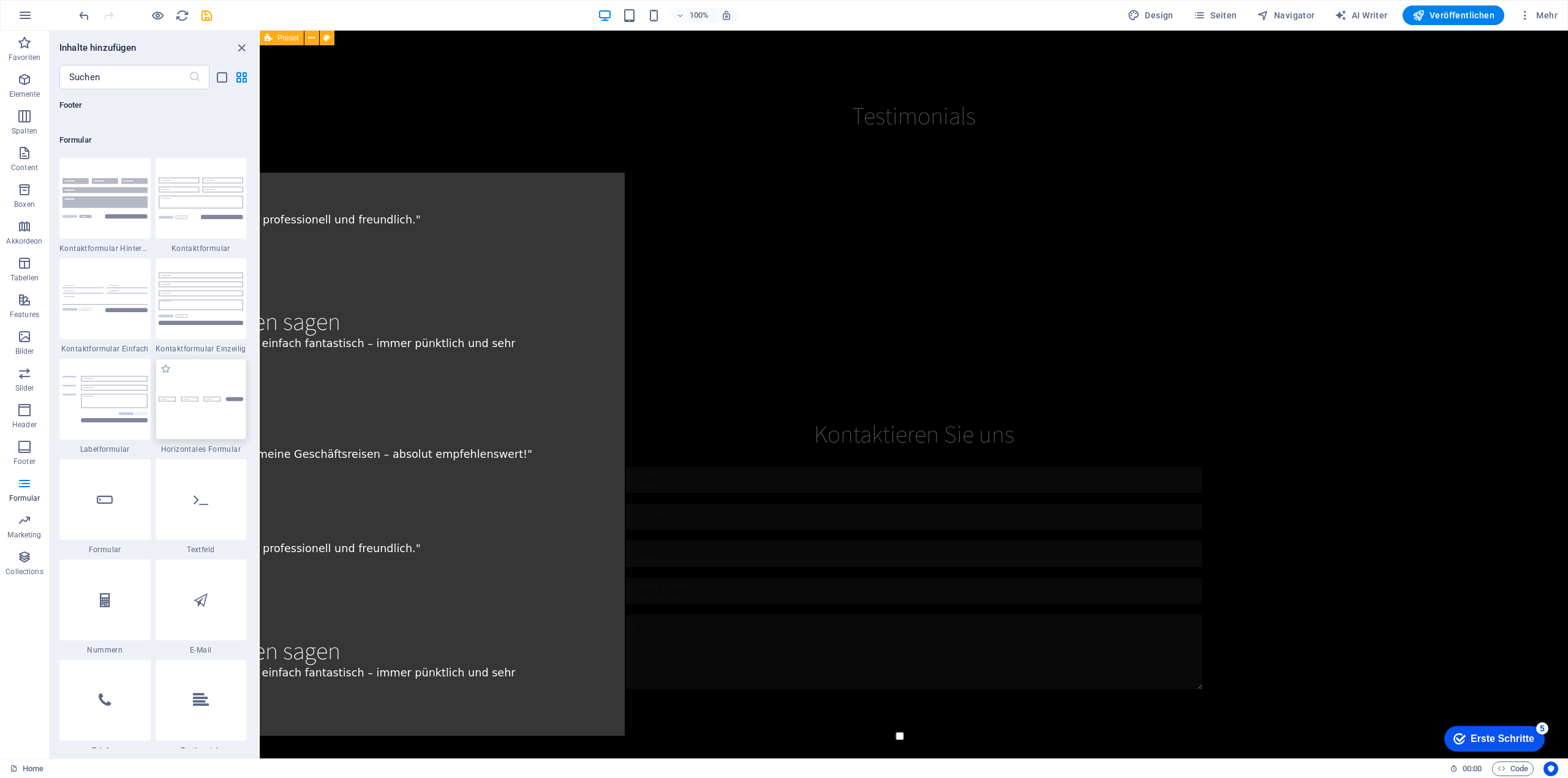
scroll to position [8936, 0]
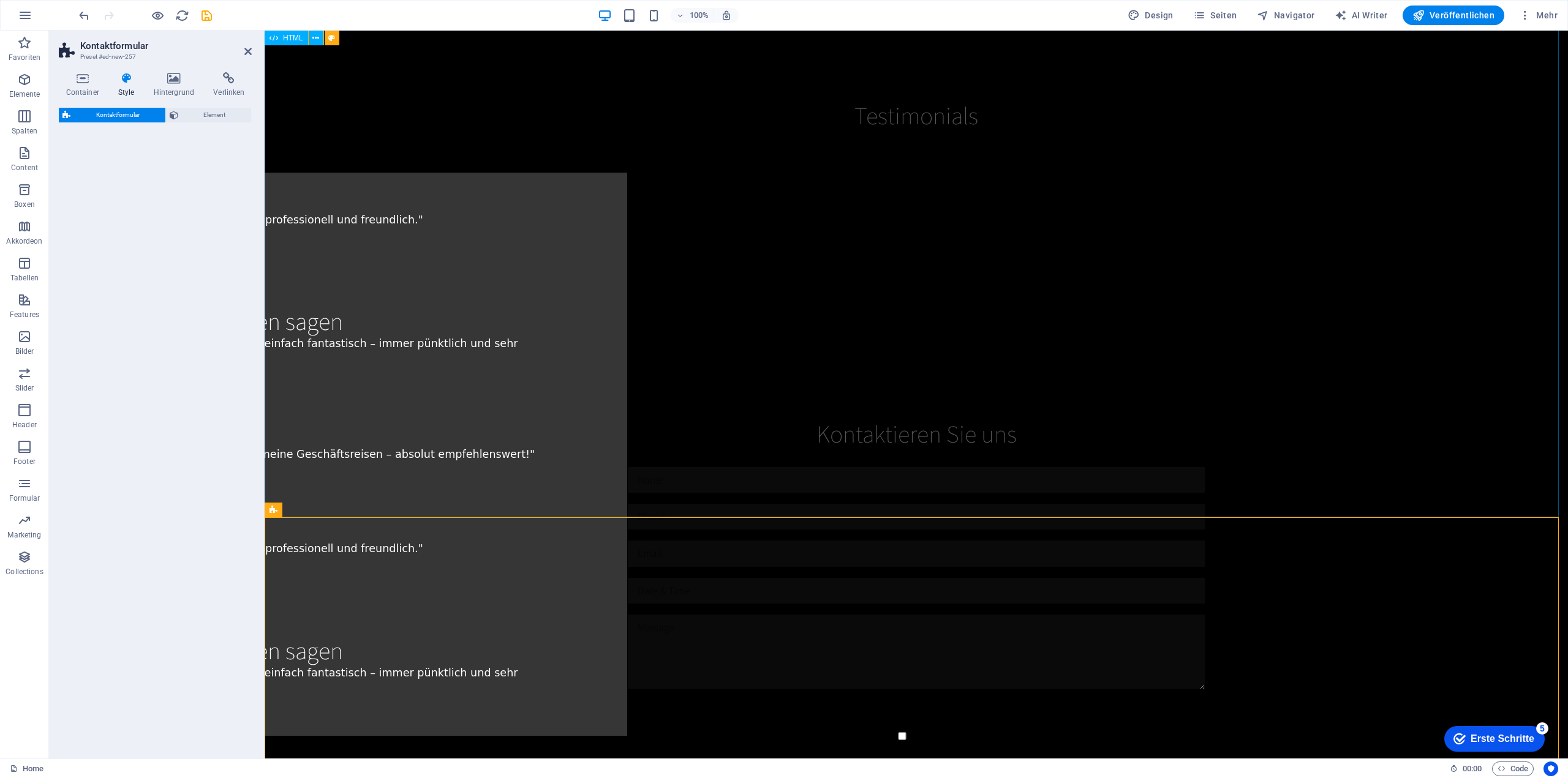
select select "rem"
select select "preset-contact-form-v3-default"
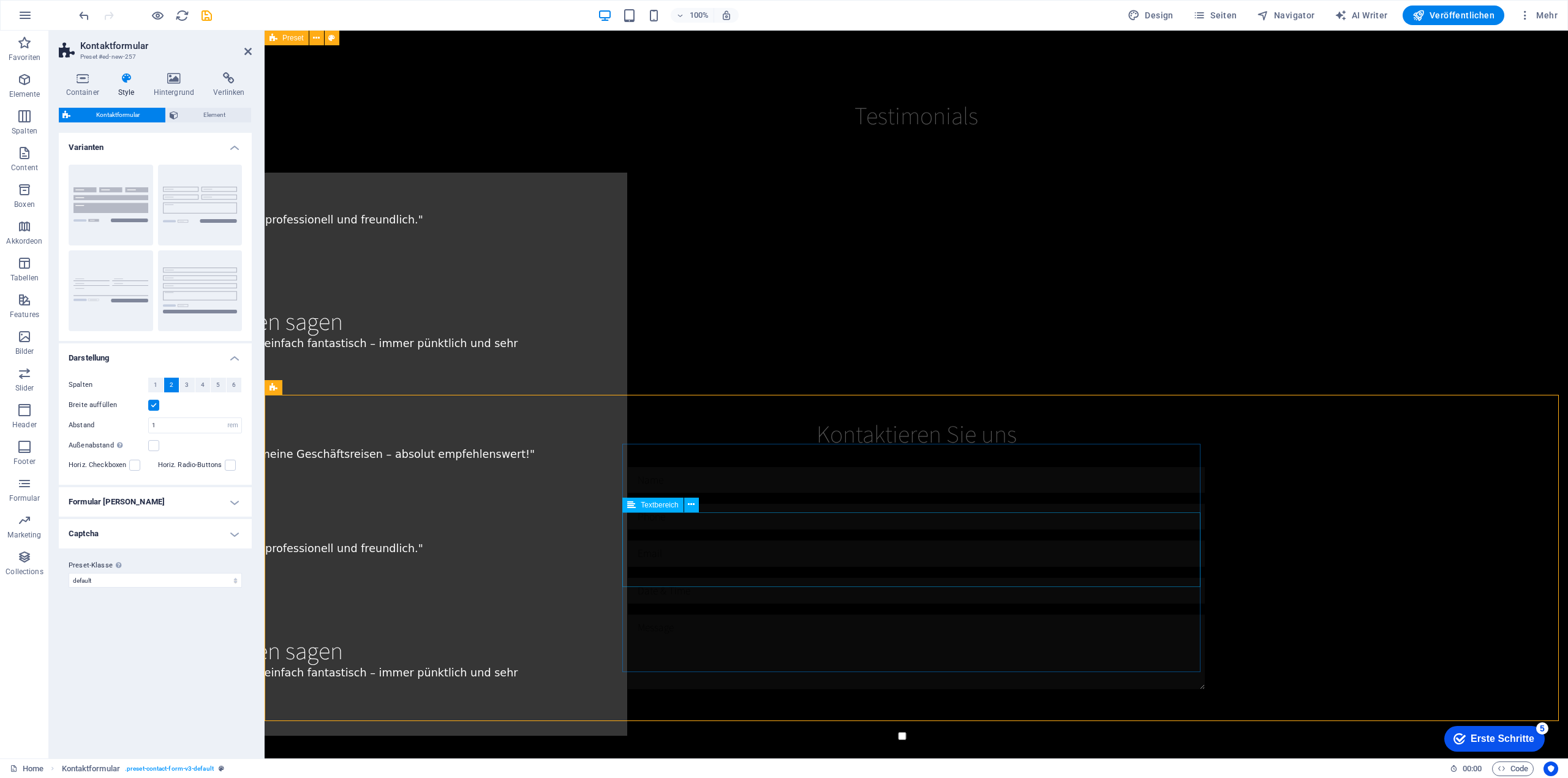
scroll to position [3047, 0]
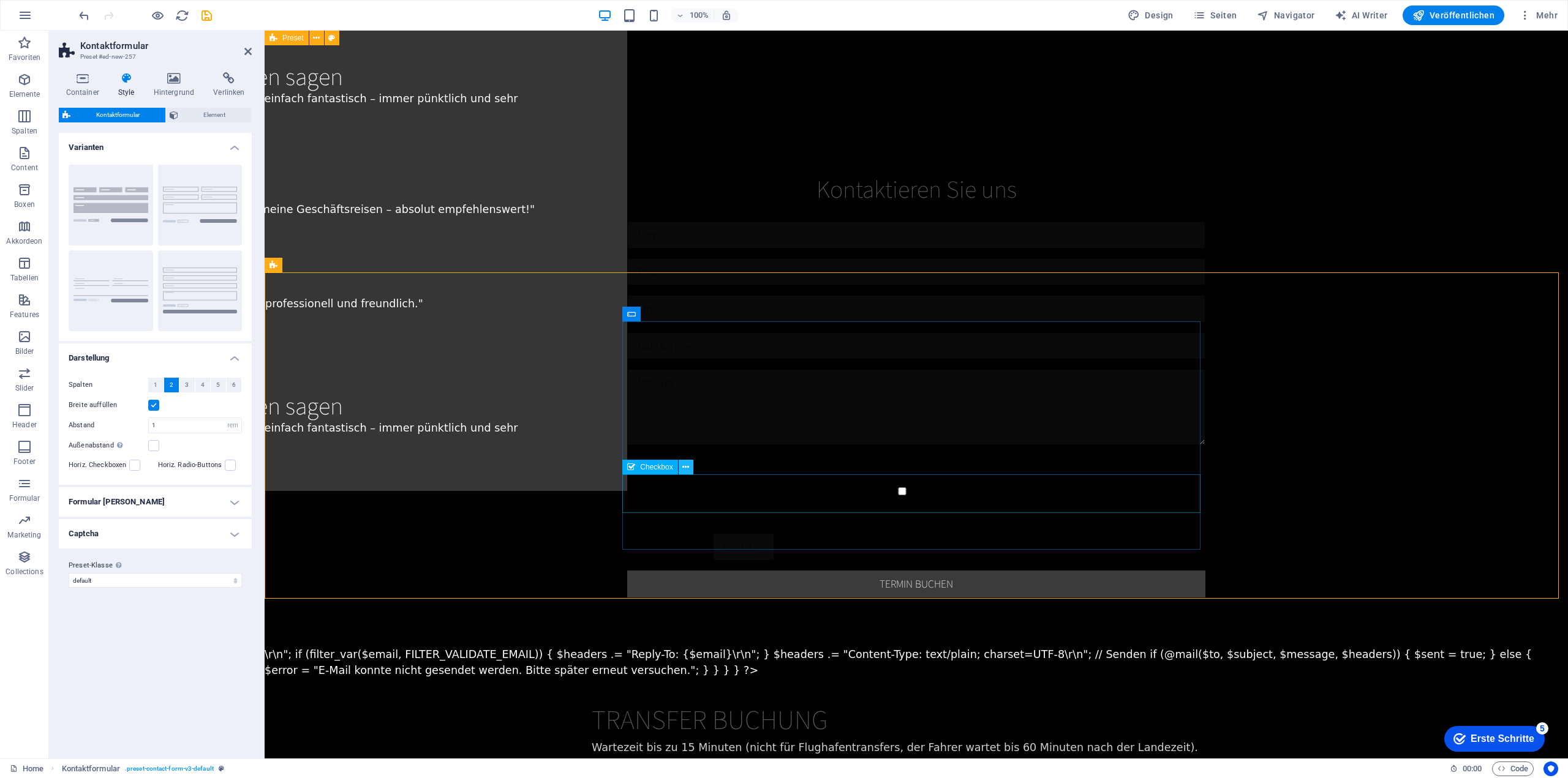
click at [683, 467] on icon at bounding box center [685, 467] width 6 height 13
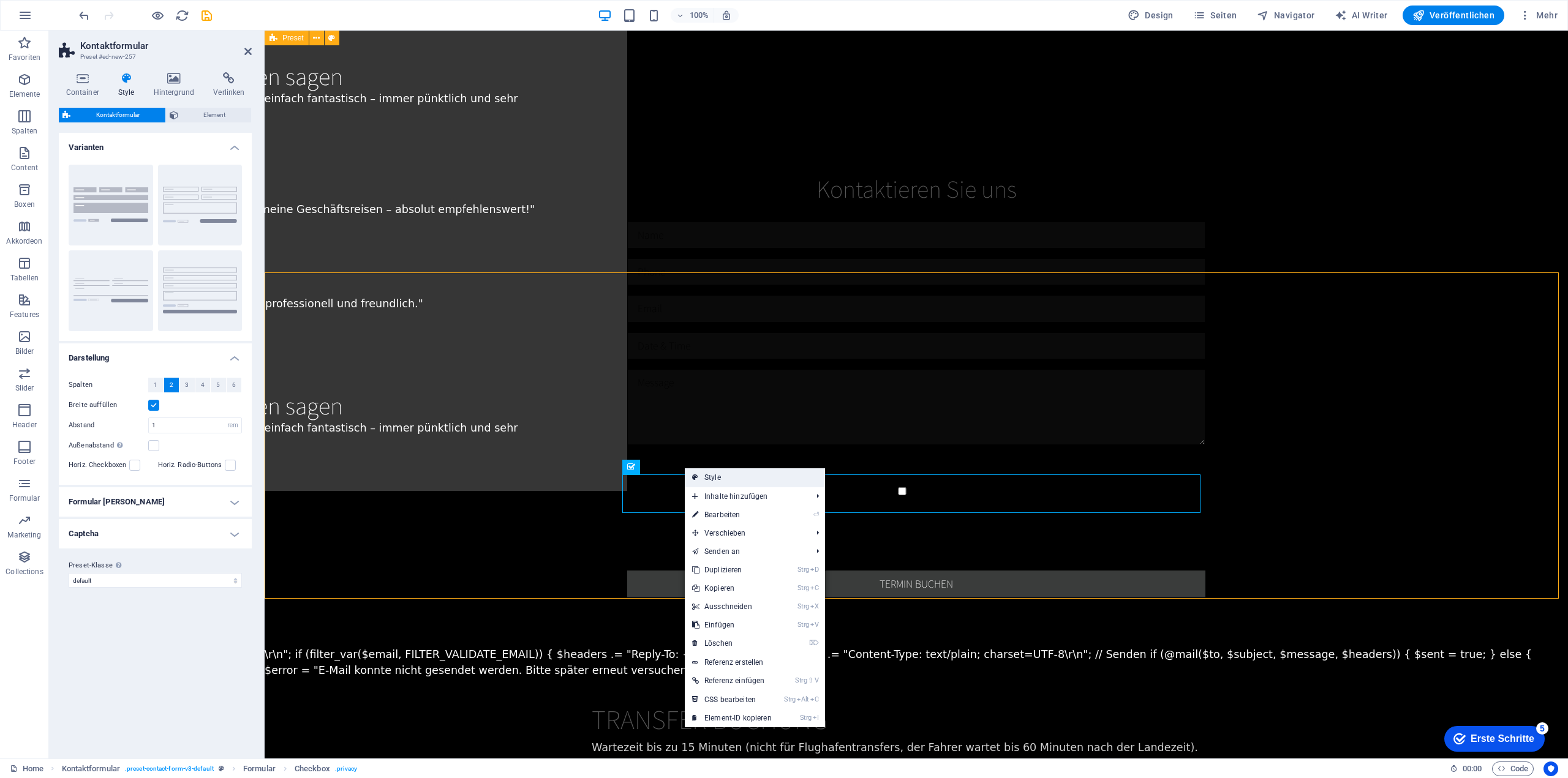
click at [701, 472] on link "Style" at bounding box center [754, 477] width 140 height 18
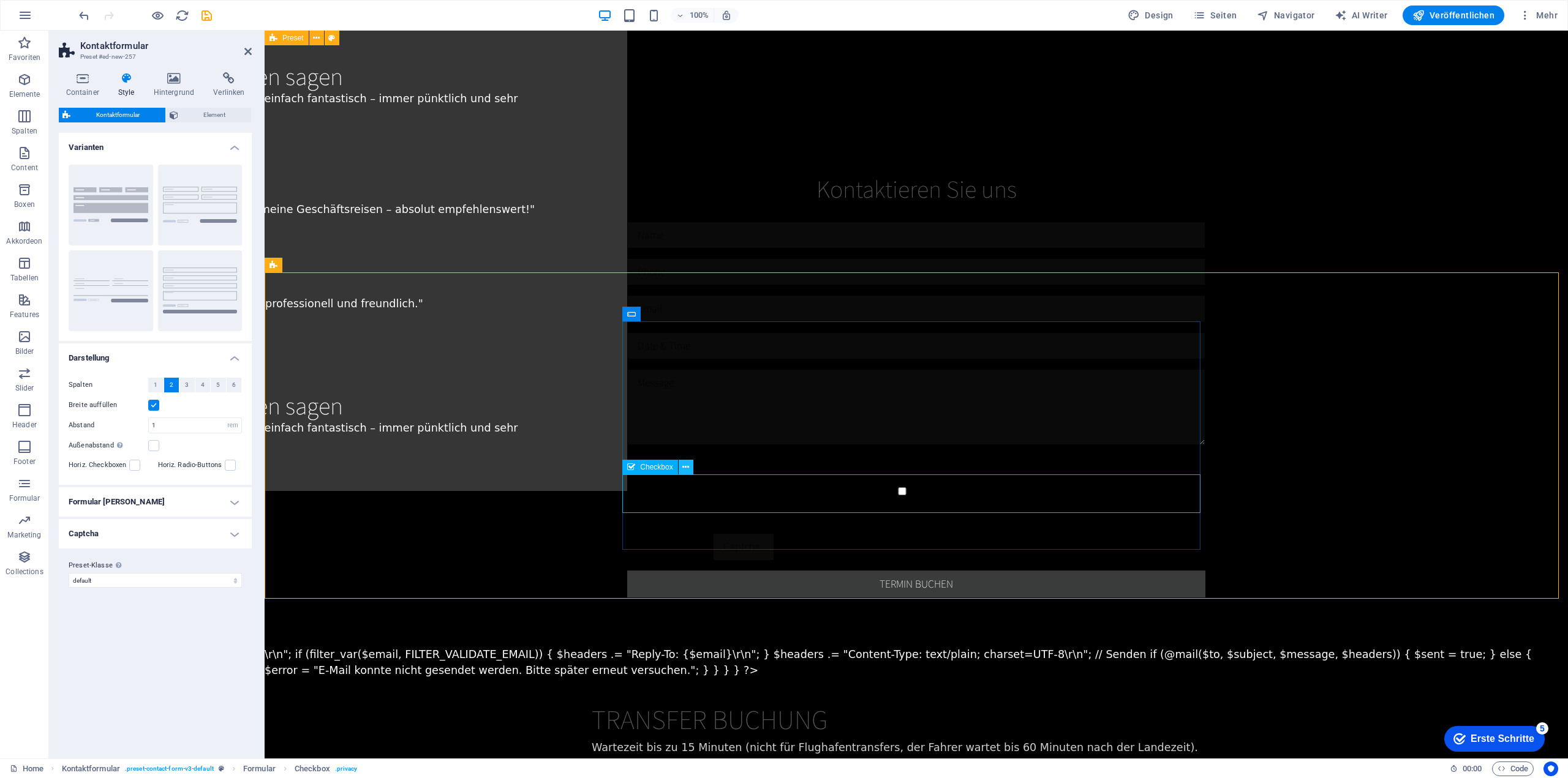
click at [692, 471] on button at bounding box center [686, 467] width 15 height 15
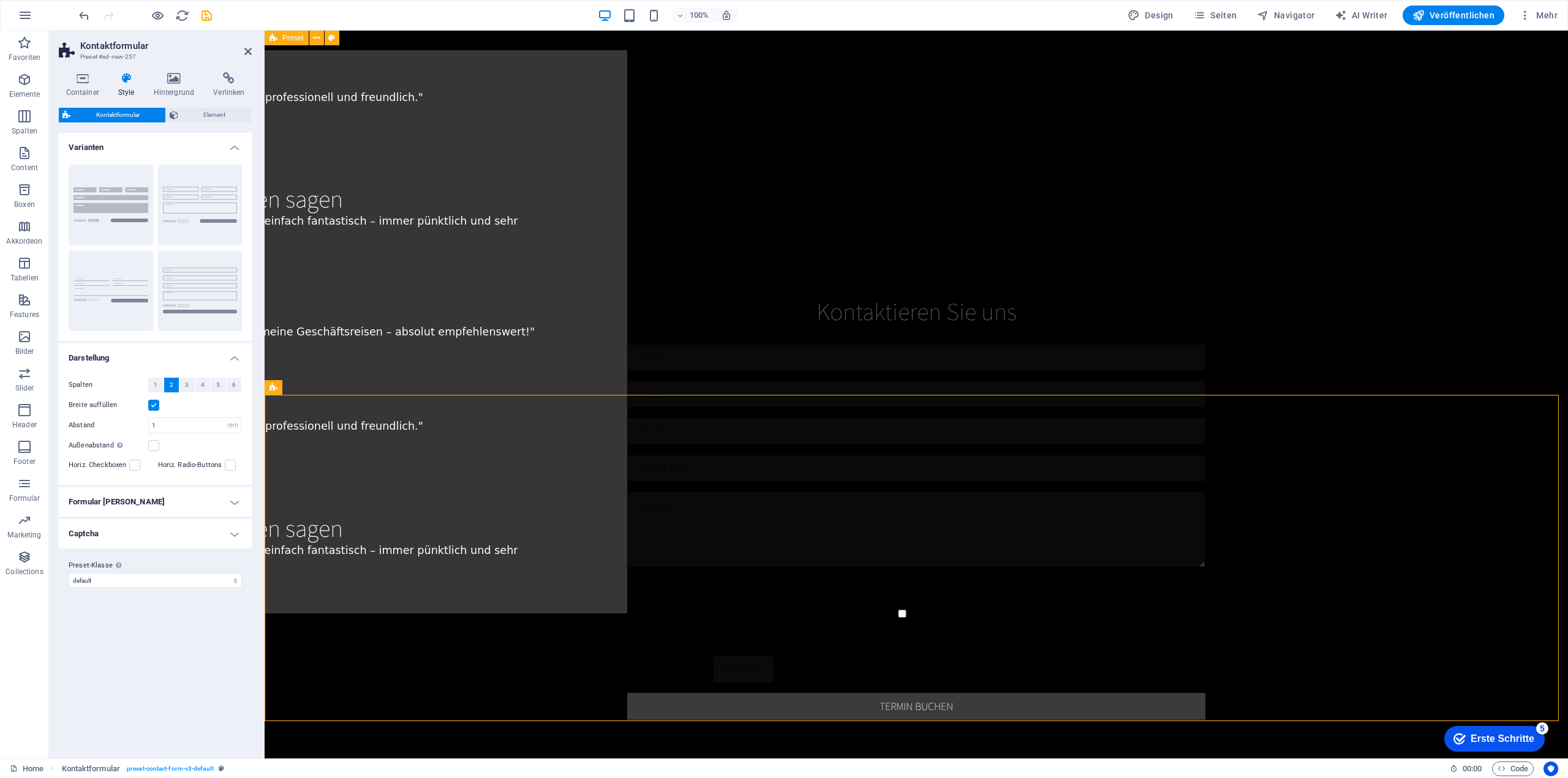
click at [131, 506] on h4 "Formular Felder" at bounding box center [155, 502] width 193 height 29
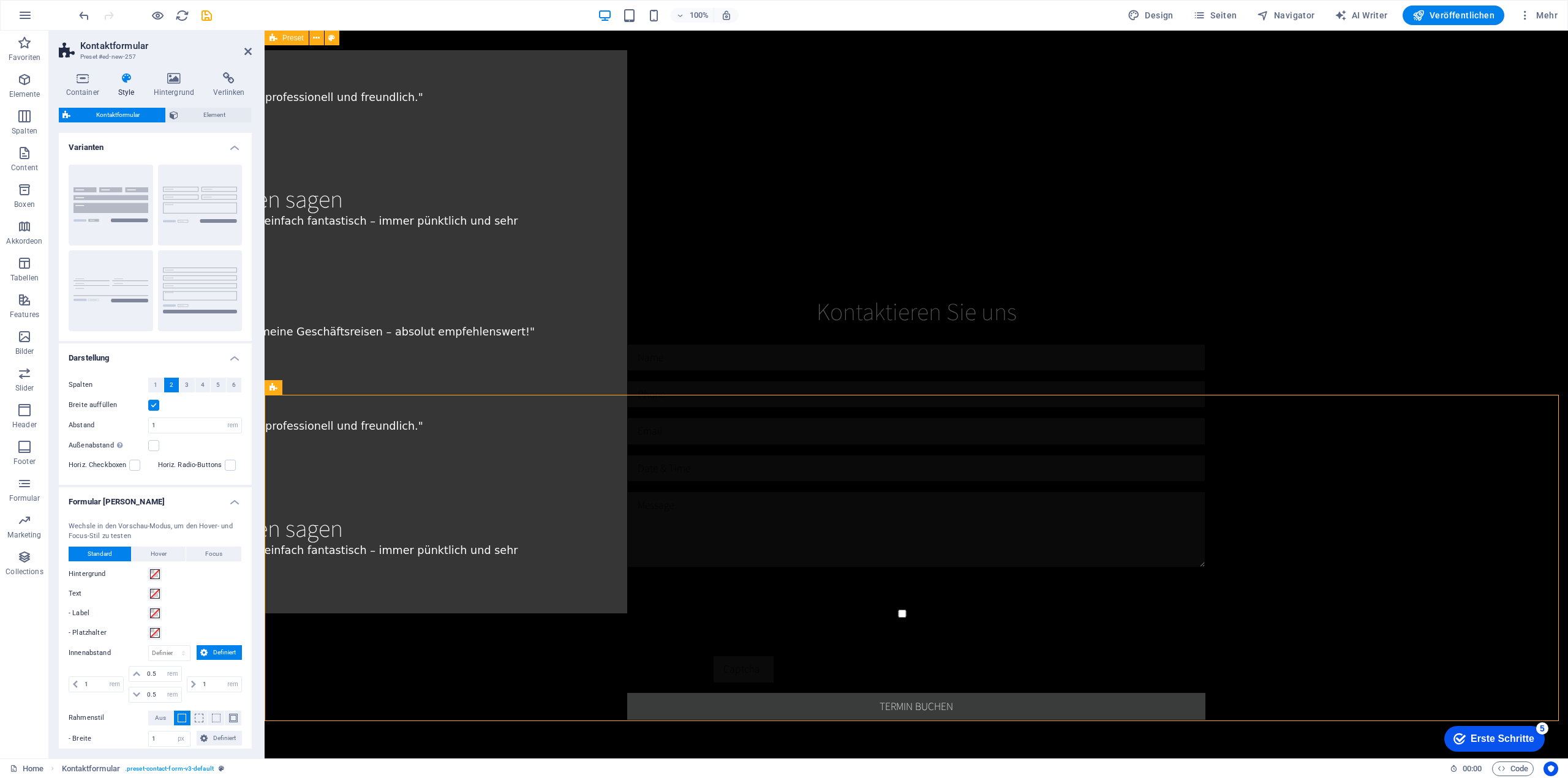
click at [131, 503] on h4 "Formular Felder" at bounding box center [155, 499] width 193 height 22
